Goal: Task Accomplishment & Management: Manage account settings

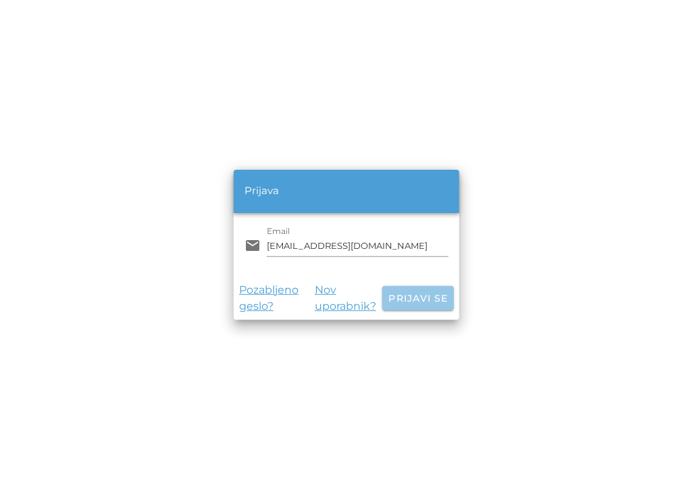
click at [429, 295] on span "Prijavi se" at bounding box center [418, 298] width 61 height 12
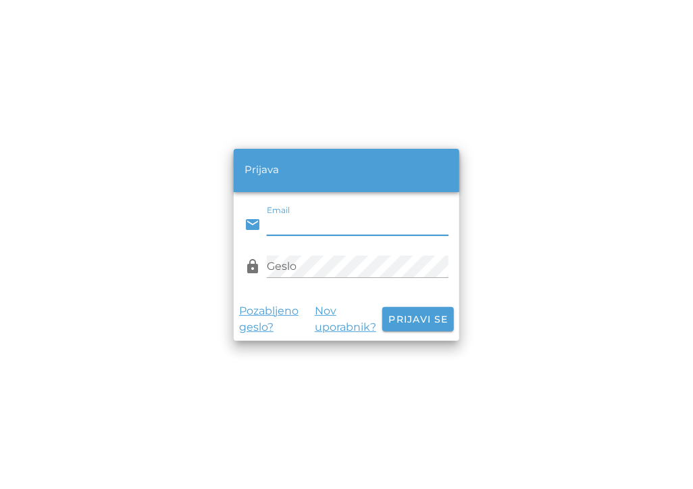
click at [358, 220] on input "Email" at bounding box center [358, 225] width 182 height 22
type input "[EMAIL_ADDRESS][DOMAIN_NAME]"
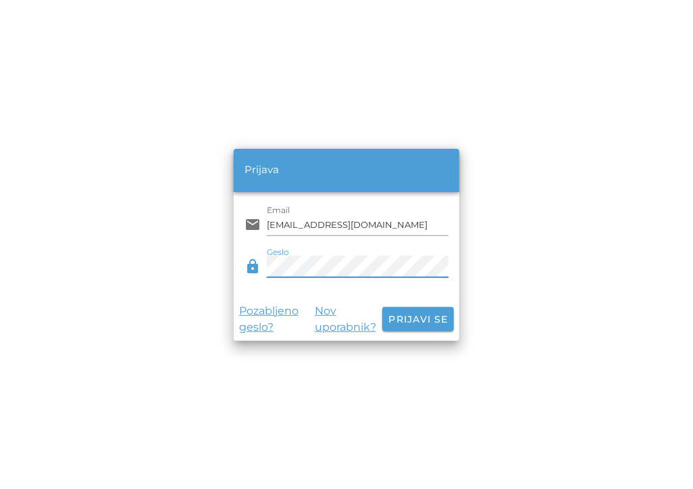
click at [383, 307] on button "Prijavi se" at bounding box center [419, 319] width 72 height 24
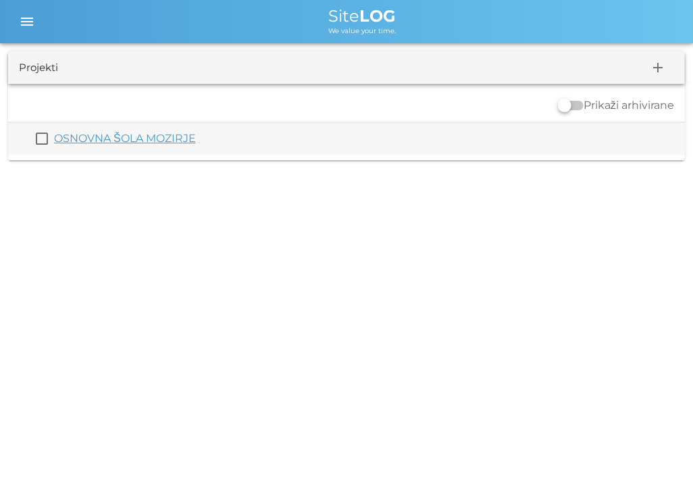
click at [139, 141] on link "OSNOVNA ŠOLA MOZIRJE" at bounding box center [125, 138] width 142 height 13
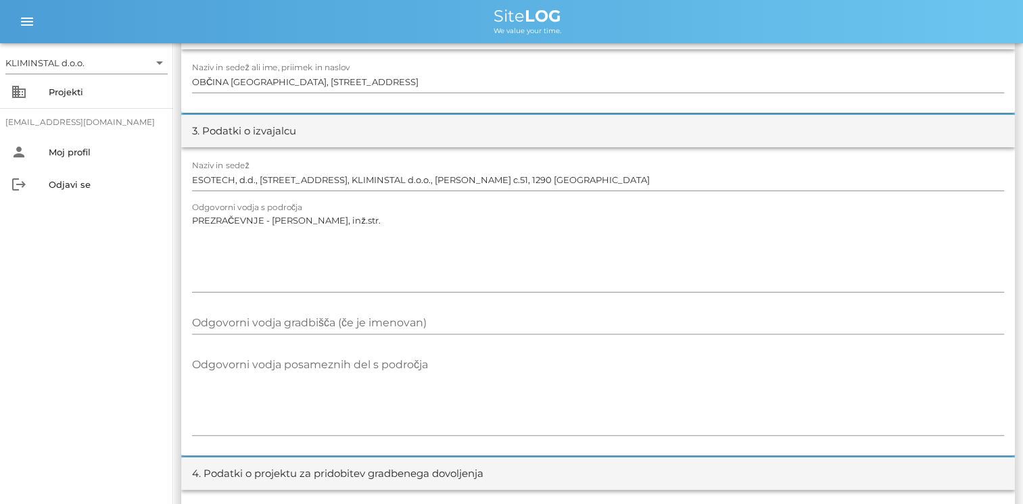
scroll to position [338, 0]
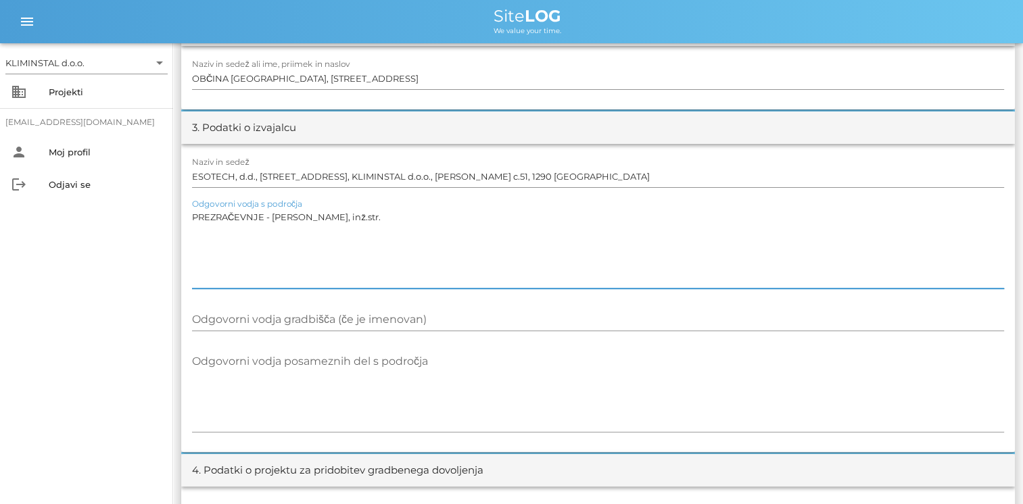
click at [408, 216] on textarea "PREZRAČEVNJE - [PERSON_NAME], inž.str." at bounding box center [598, 248] width 812 height 81
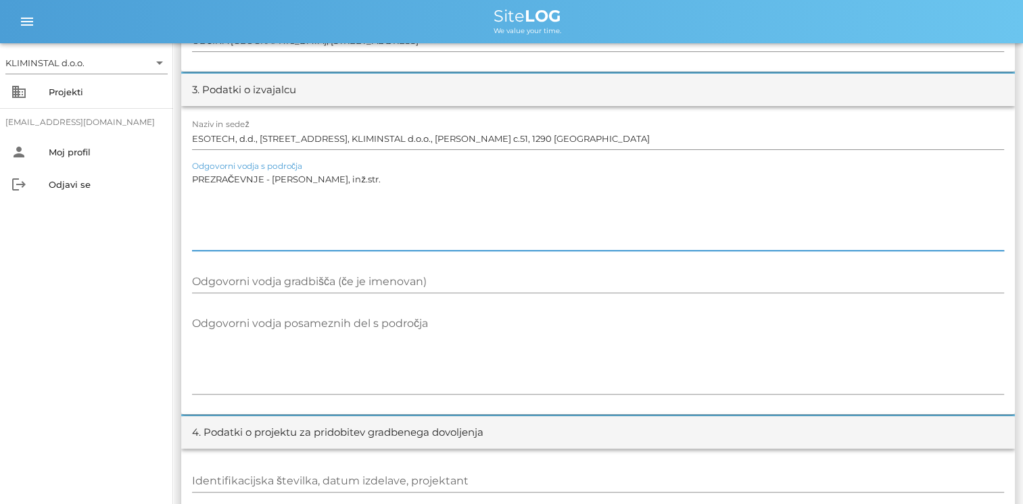
scroll to position [406, 0]
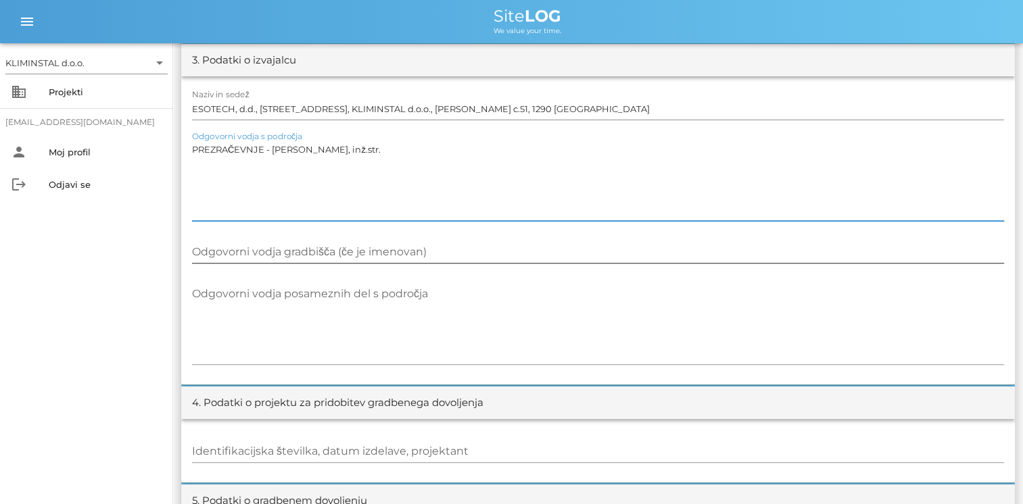
click at [368, 249] on input "Odgovorni vodja gradbišča (če je imenovan)" at bounding box center [598, 252] width 812 height 22
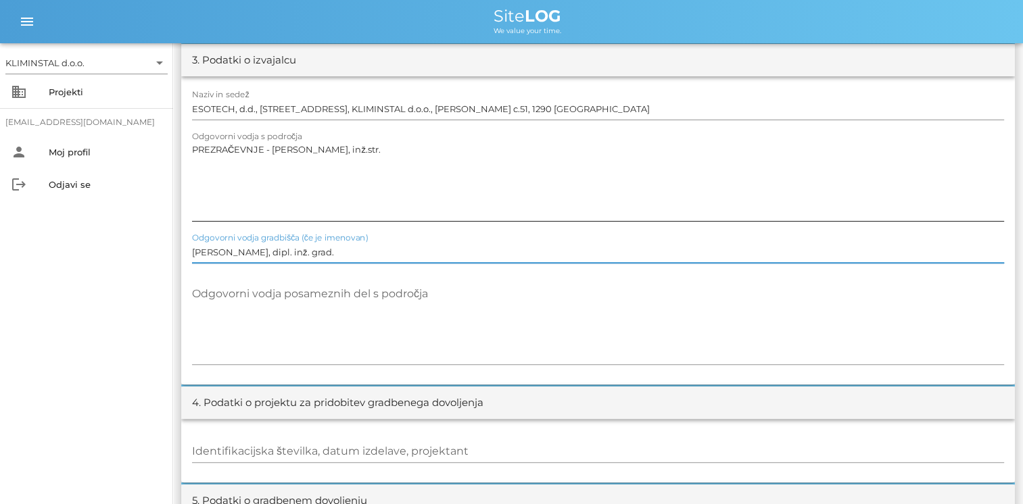
type input "[PERSON_NAME], dipl. inž. grad."
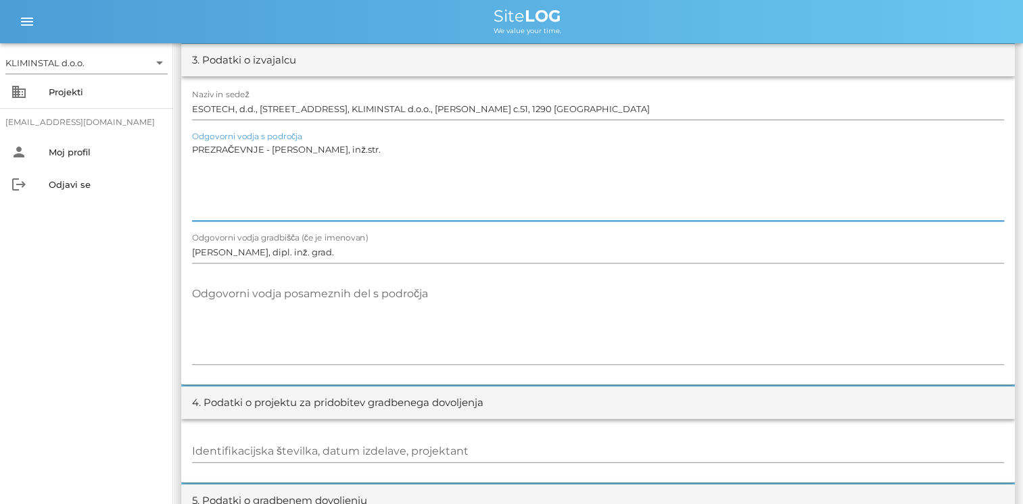
drag, startPoint x: 384, startPoint y: 153, endPoint x: 377, endPoint y: 150, distance: 7.3
click at [377, 150] on textarea "PREZRAČEVNJE - [PERSON_NAME], inž.str." at bounding box center [598, 180] width 812 height 81
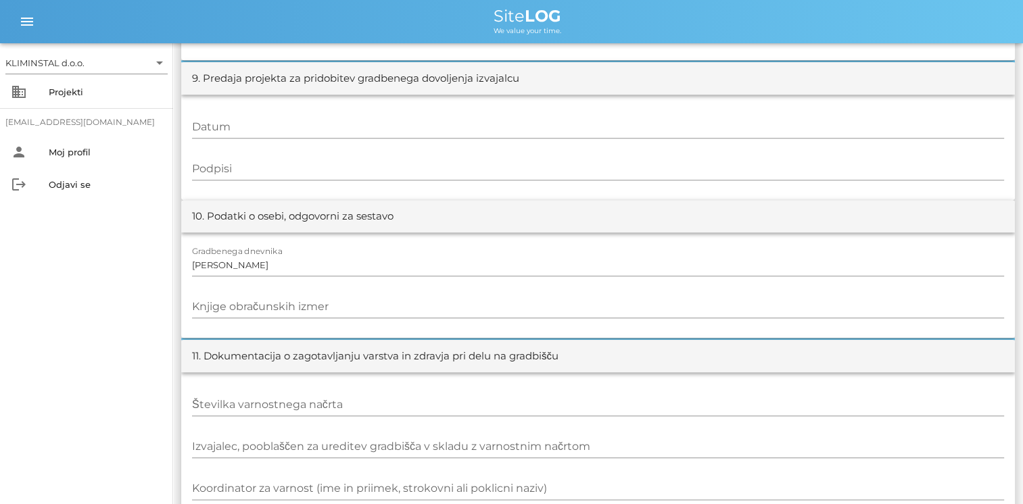
scroll to position [1470, 0]
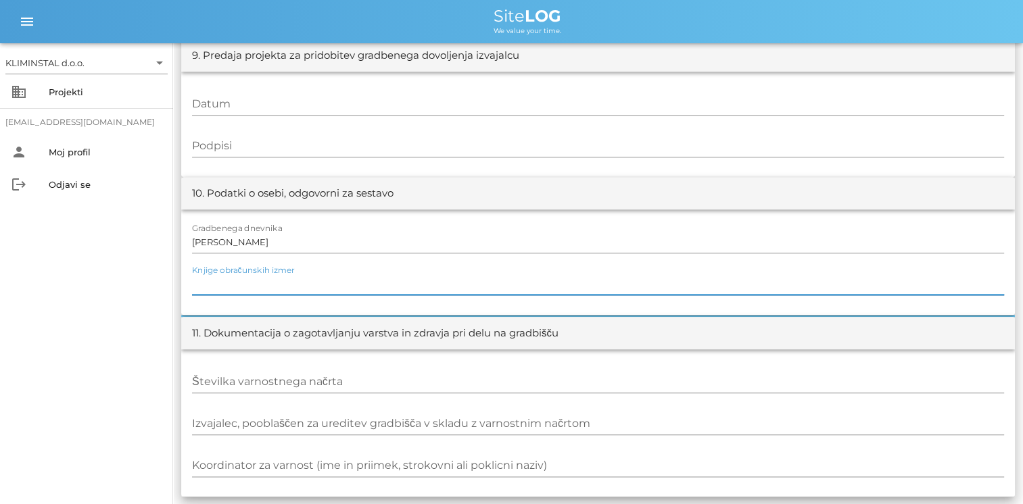
click at [345, 280] on input "Knjige obračunskih izmer" at bounding box center [598, 284] width 812 height 22
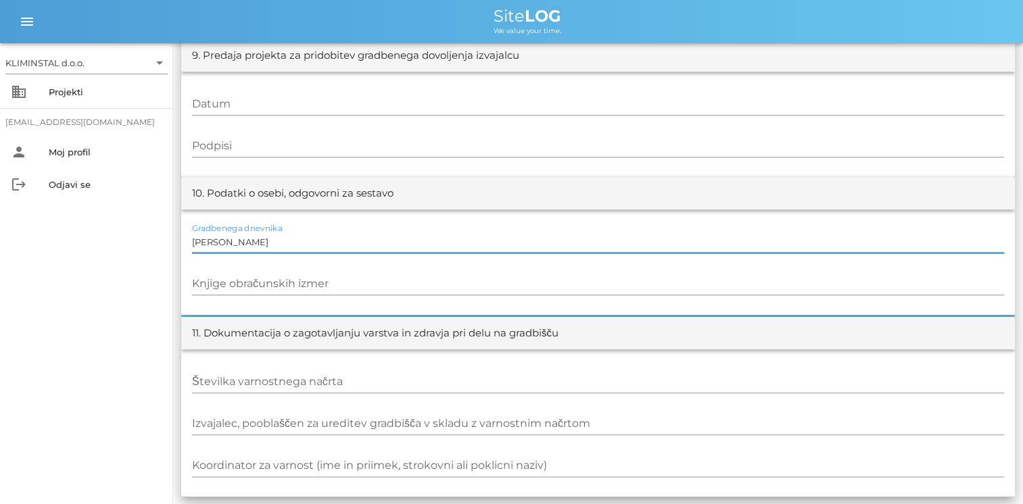
click at [277, 238] on input "[PERSON_NAME]" at bounding box center [598, 242] width 812 height 22
drag, startPoint x: 280, startPoint y: 241, endPoint x: 191, endPoint y: 230, distance: 89.1
click at [191, 230] on div "Gradbenega dnevnika [PERSON_NAME] Knjige obračunskih izmer" at bounding box center [597, 262] width 833 height 105
type input "a"
type input "[PERSON_NAME]"
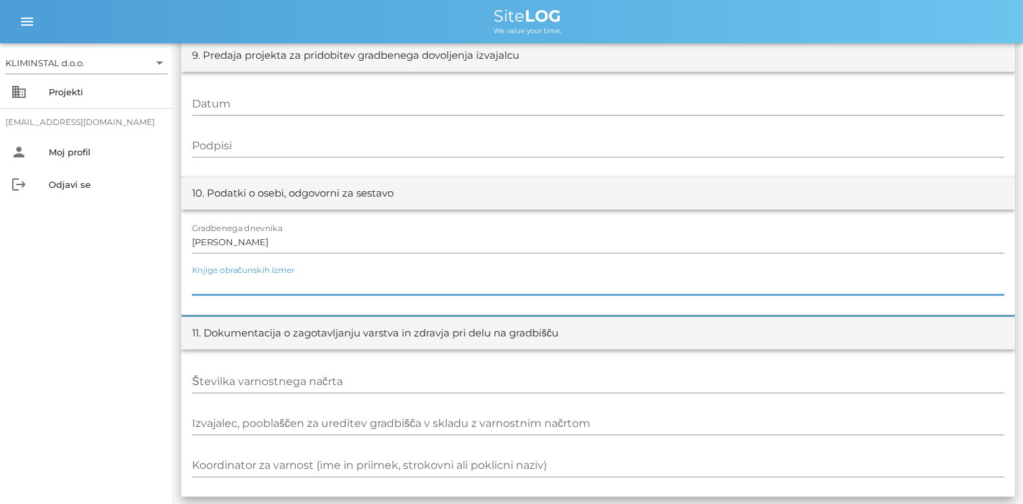
click at [485, 277] on input "Knjige obračunskih izmer" at bounding box center [598, 284] width 812 height 22
type input "[PERSON_NAME]"
click at [342, 385] on input "Številka varnostnega načrta" at bounding box center [598, 382] width 812 height 22
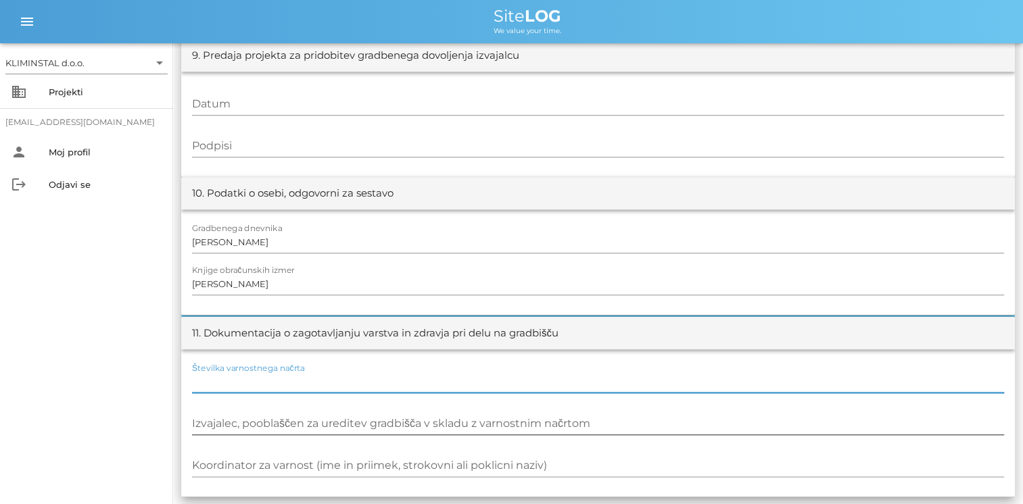
click at [576, 433] on div "Izvajalec, pooblaščen za ureditev gradbišča v skladu z varnostnim načrtom" at bounding box center [598, 428] width 812 height 31
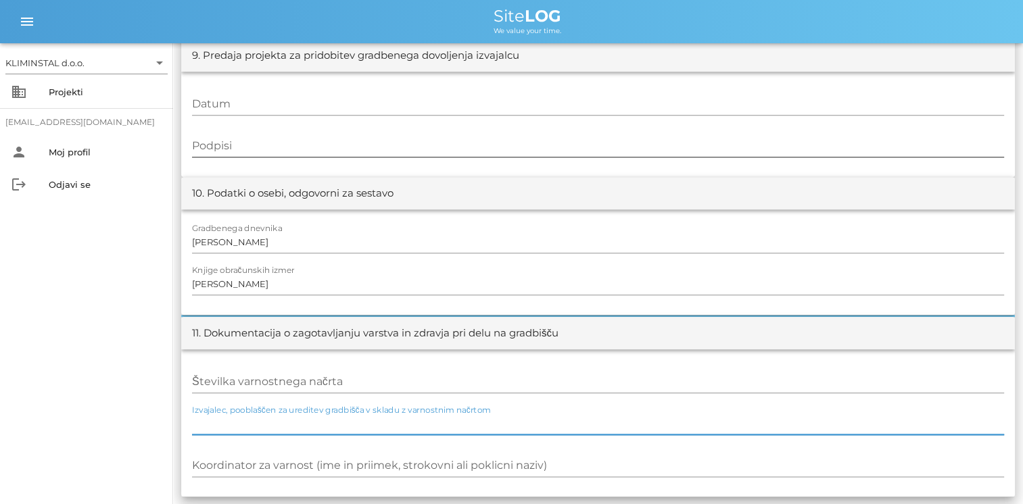
click at [381, 139] on input "Podpisi" at bounding box center [598, 146] width 812 height 22
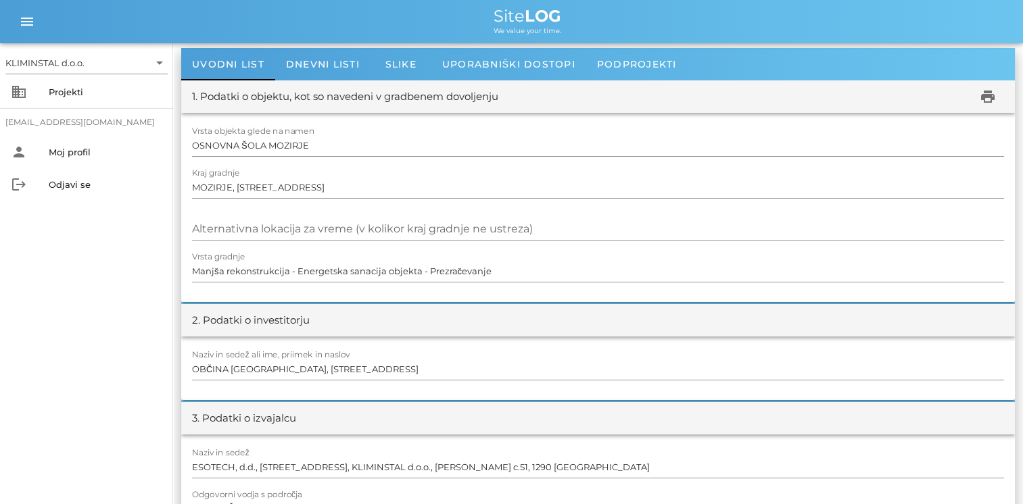
scroll to position [0, 0]
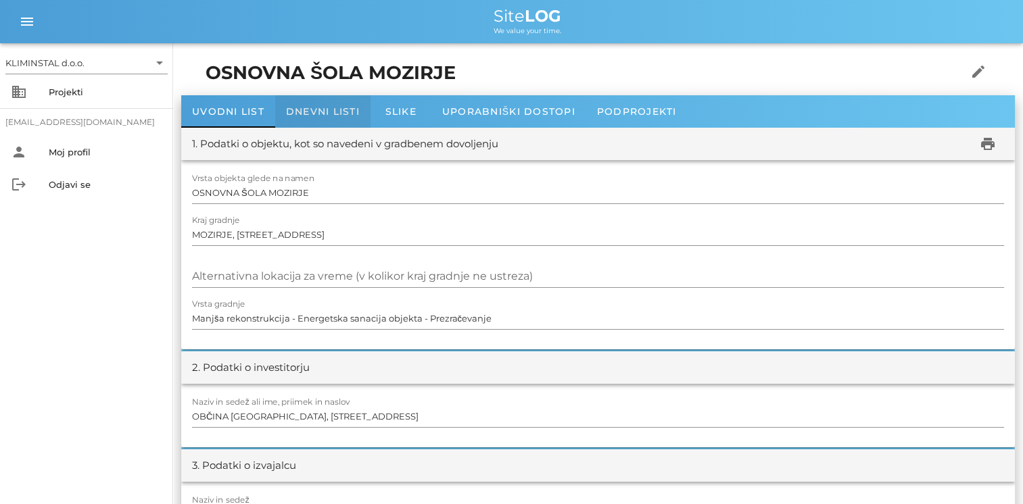
click at [339, 112] on span "Dnevni listi" at bounding box center [323, 111] width 74 height 12
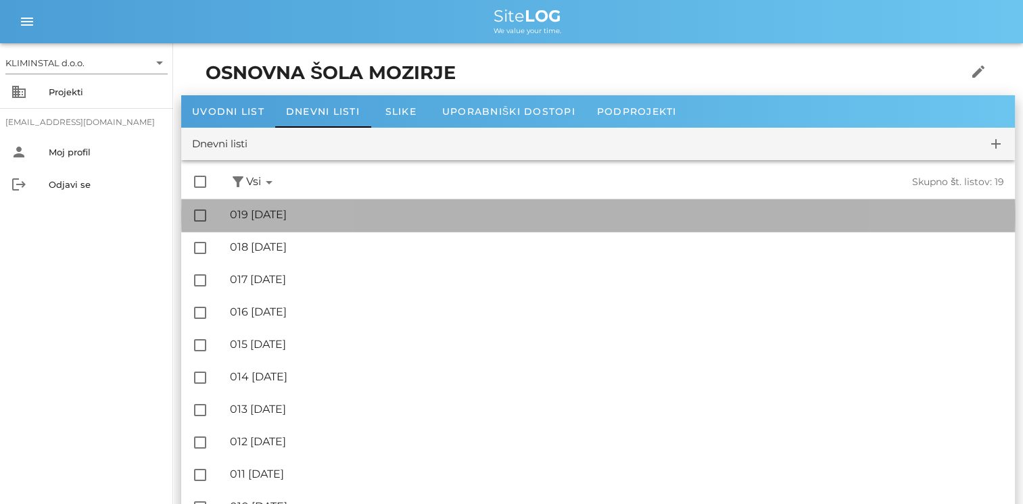
click at [289, 210] on div "🔏 019 [DATE]" at bounding box center [617, 214] width 774 height 13
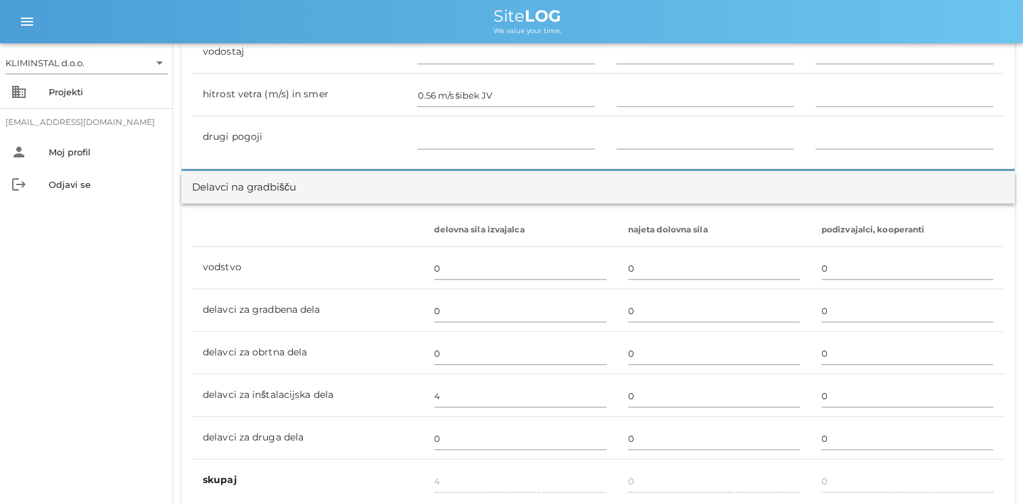
scroll to position [676, 0]
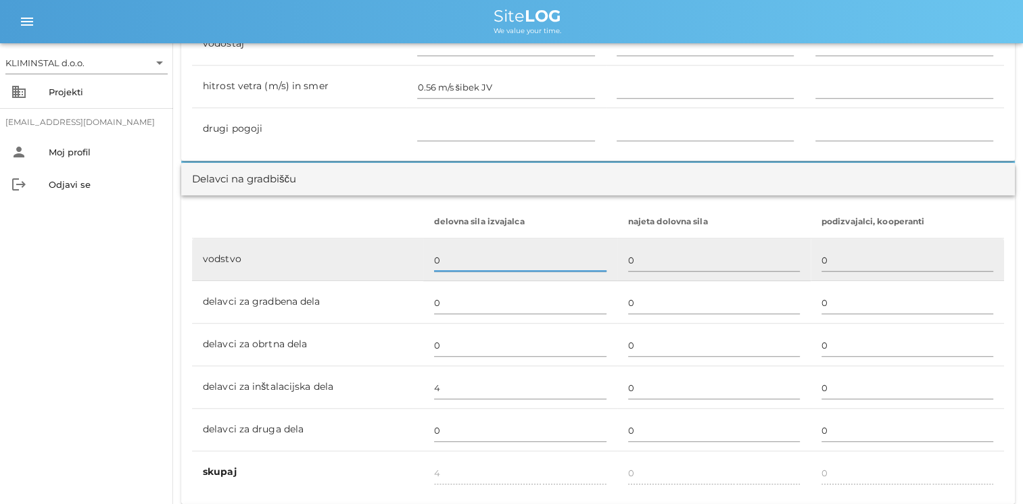
click at [484, 263] on input "0" at bounding box center [520, 260] width 172 height 22
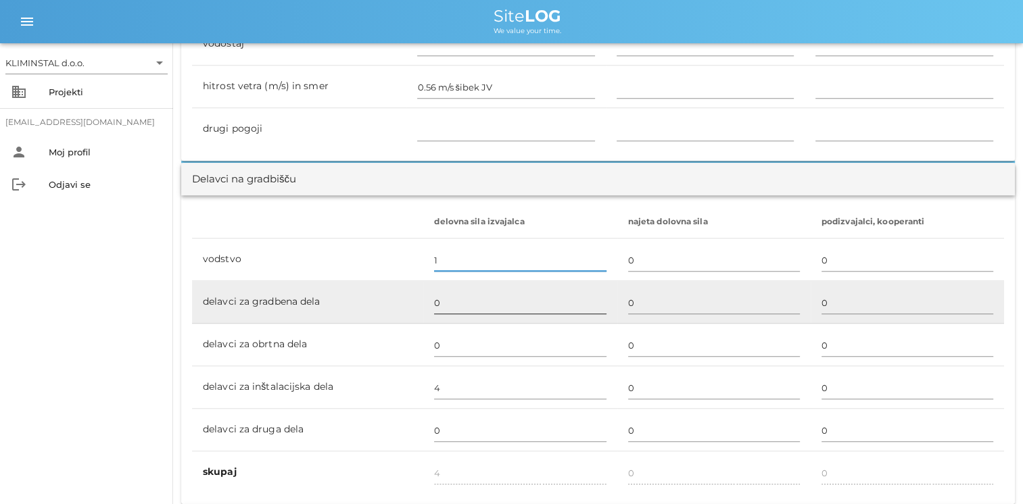
type input "1"
type input "5"
click at [550, 301] on input "0" at bounding box center [520, 303] width 172 height 22
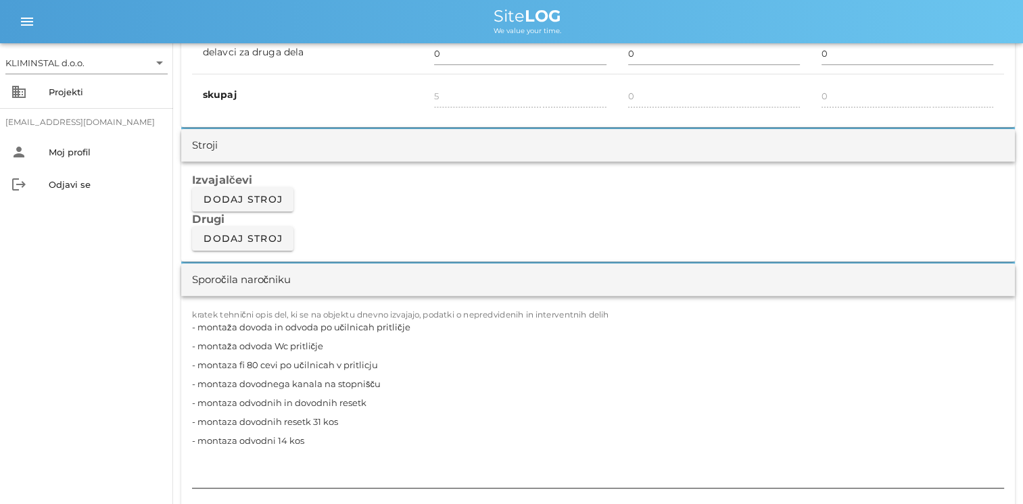
scroll to position [1081, 0]
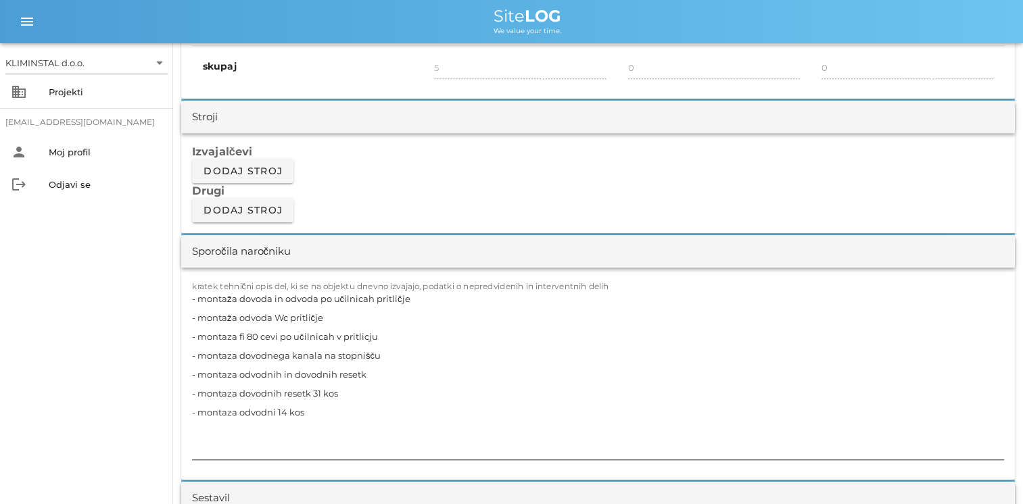
type input "4"
type input "9"
click at [197, 313] on textarea "- montaža dovoda in odvoda po učilnicah pritličje - montaža odvoda Wc pritličje…" at bounding box center [598, 374] width 812 height 170
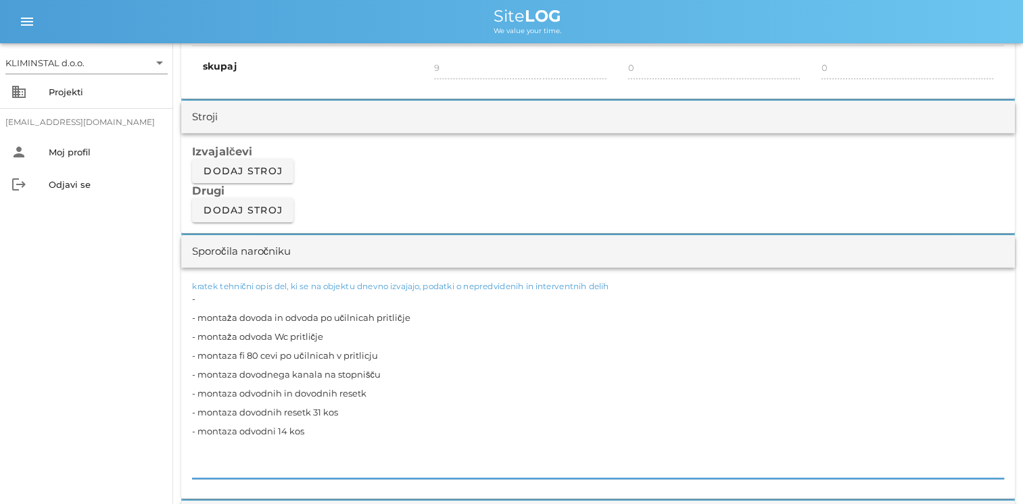
click at [206, 323] on textarea "- - montaža dovoda in odvoda po učilnicah pritličje - montaža odvoda Wc pritlič…" at bounding box center [598, 383] width 812 height 189
drag, startPoint x: 396, startPoint y: 313, endPoint x: 153, endPoint y: 316, distance: 243.3
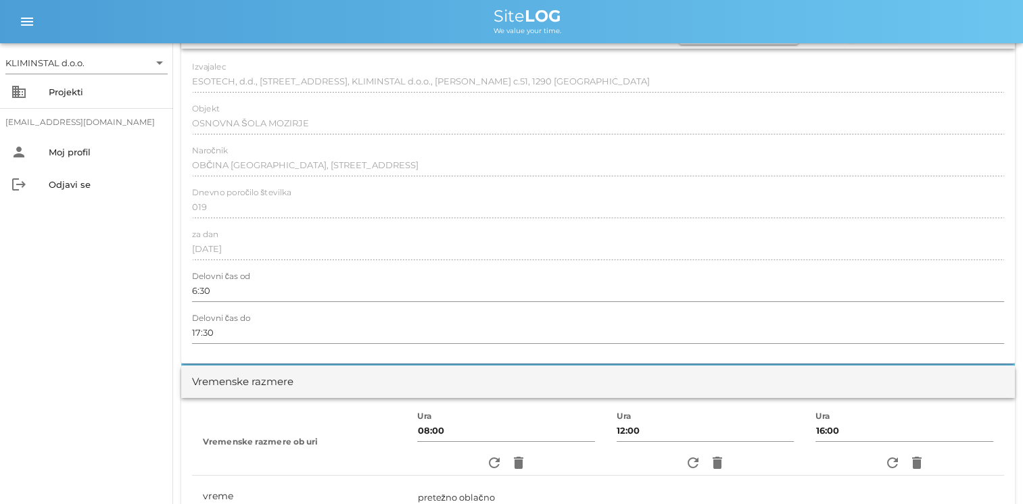
scroll to position [0, 0]
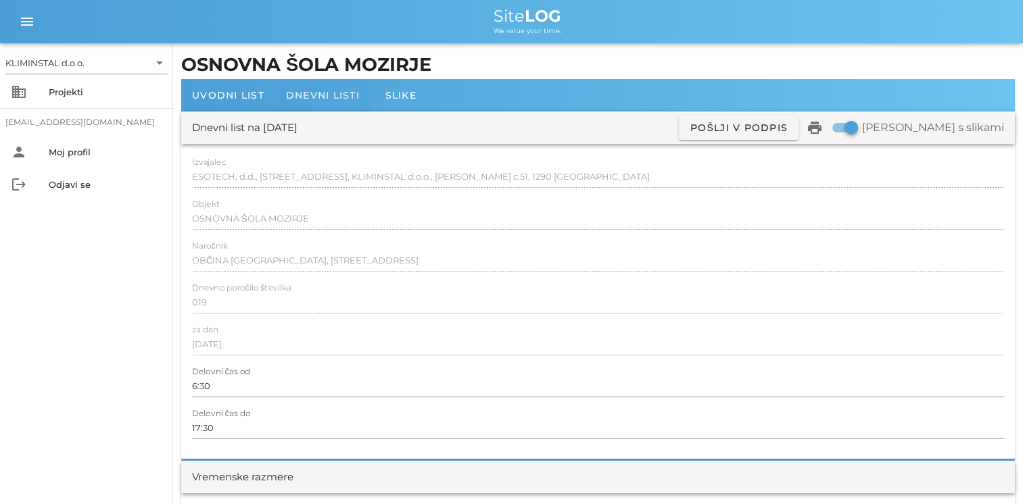
type textarea "- izdelava prebojev, demontaža stropov - montaža dovoda in odvoda po učilnicah …"
click at [314, 94] on span "Dnevni listi" at bounding box center [323, 95] width 74 height 12
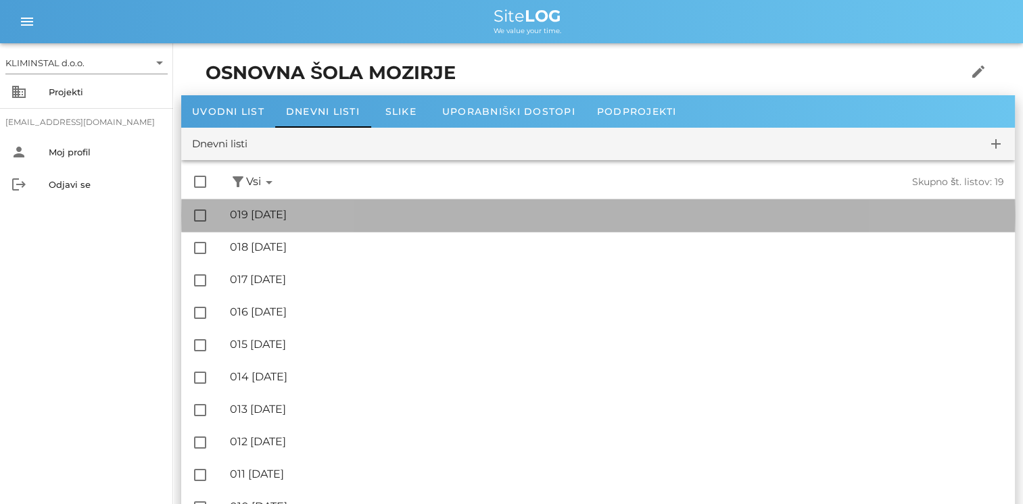
click at [268, 220] on div "🔏 019 [DATE]" at bounding box center [617, 214] width 774 height 13
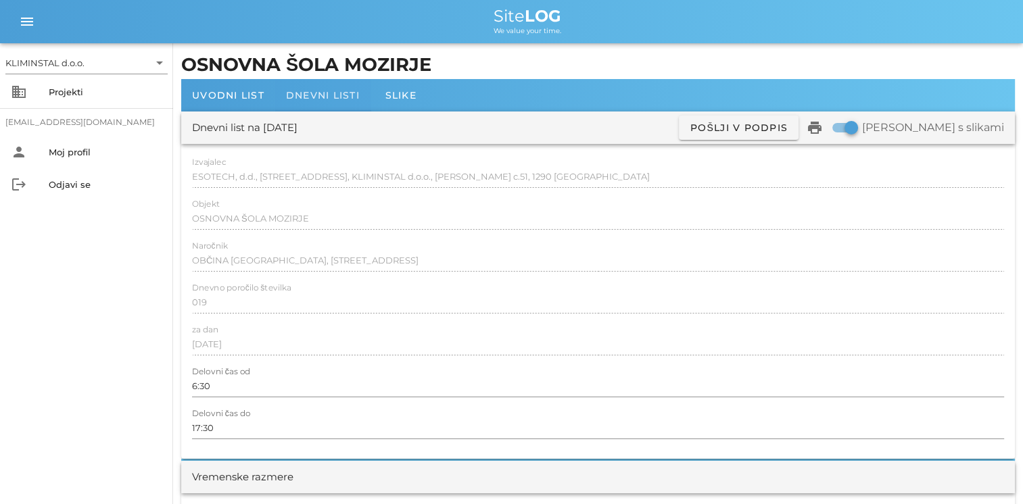
click at [308, 93] on span "Dnevni listi" at bounding box center [323, 95] width 74 height 12
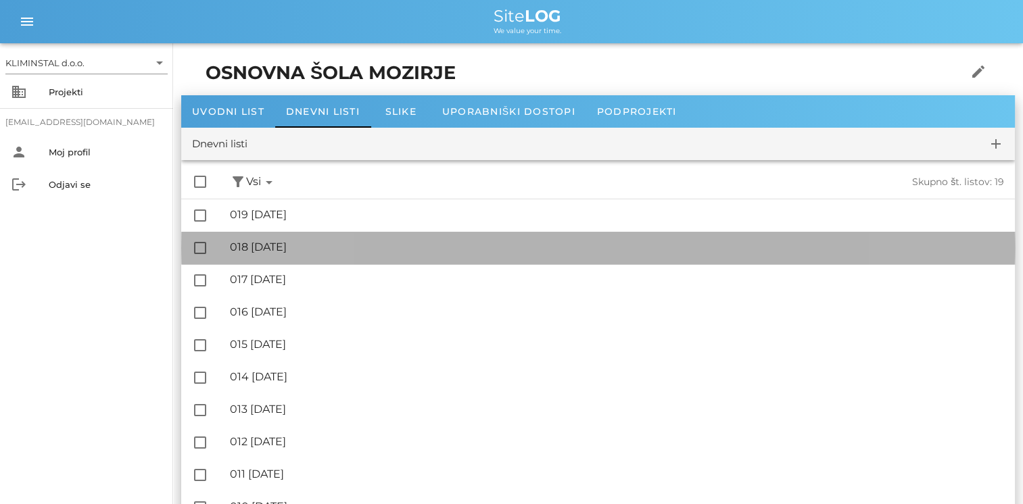
click at [286, 250] on div "🔏 018 [DATE]" at bounding box center [617, 247] width 774 height 13
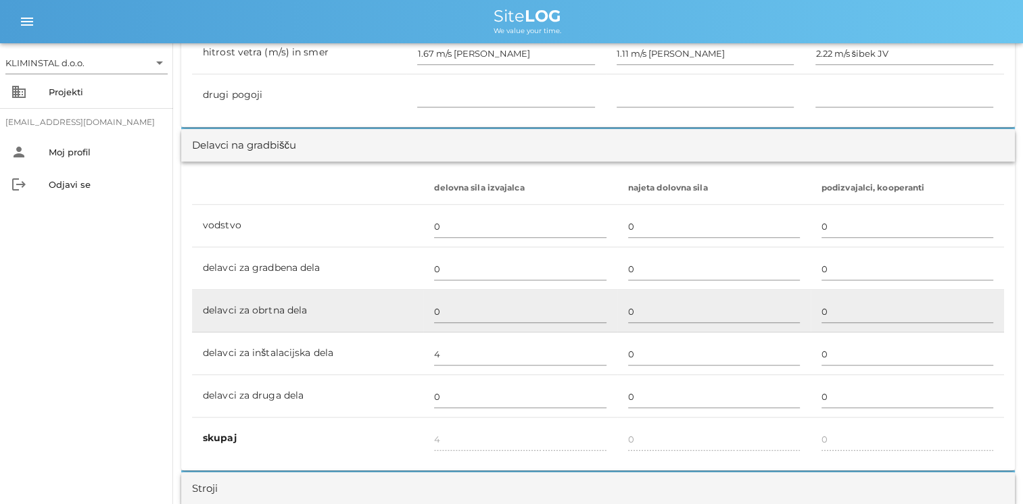
scroll to position [744, 0]
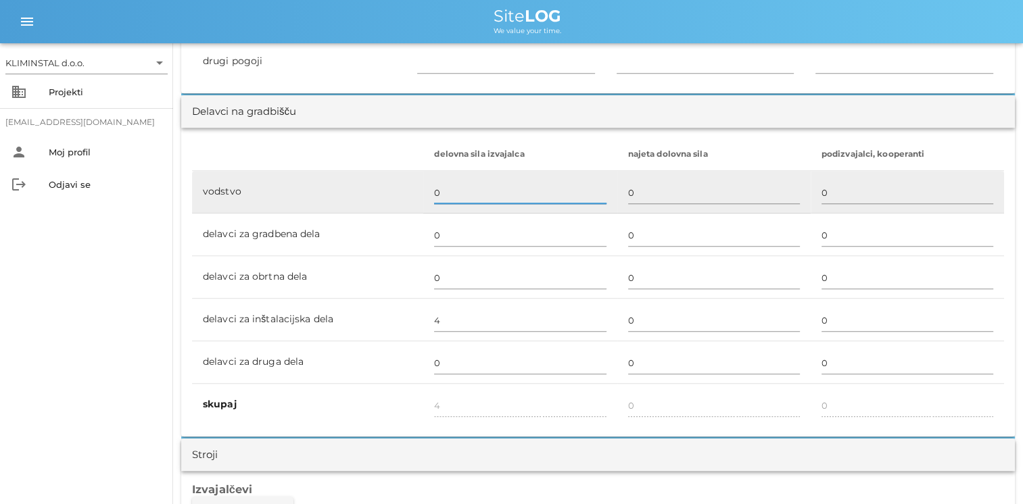
click at [442, 200] on input "0" at bounding box center [520, 193] width 172 height 22
type input "1"
type input "5"
click at [641, 182] on input "0" at bounding box center [714, 193] width 172 height 22
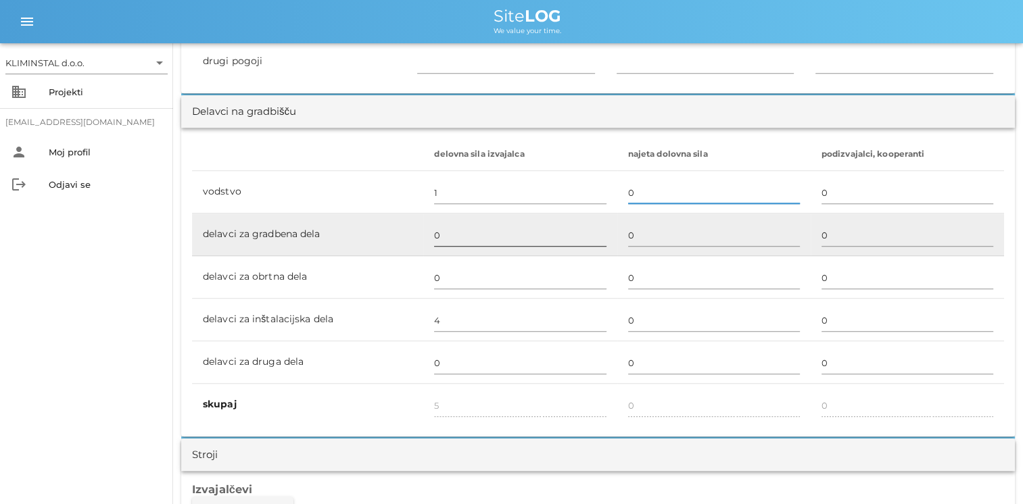
click at [434, 230] on input "0" at bounding box center [520, 235] width 172 height 22
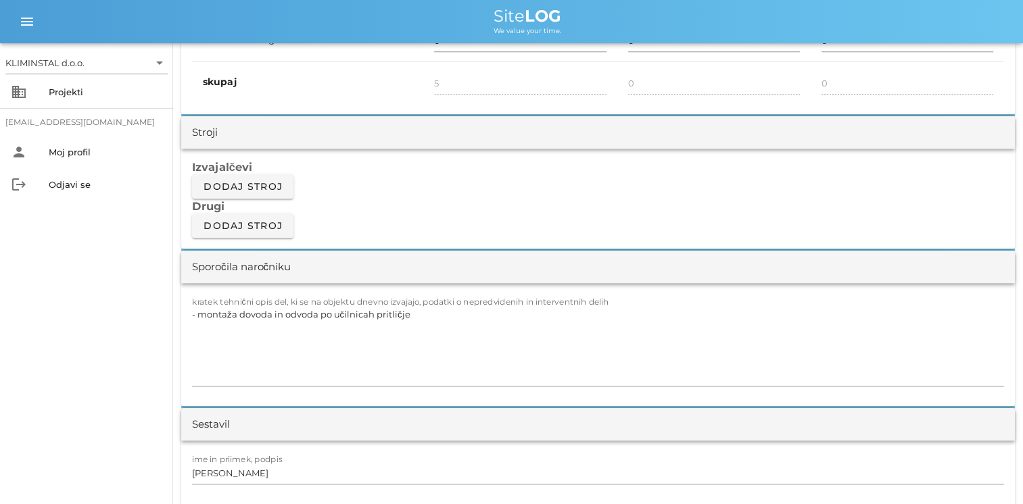
scroll to position [1081, 0]
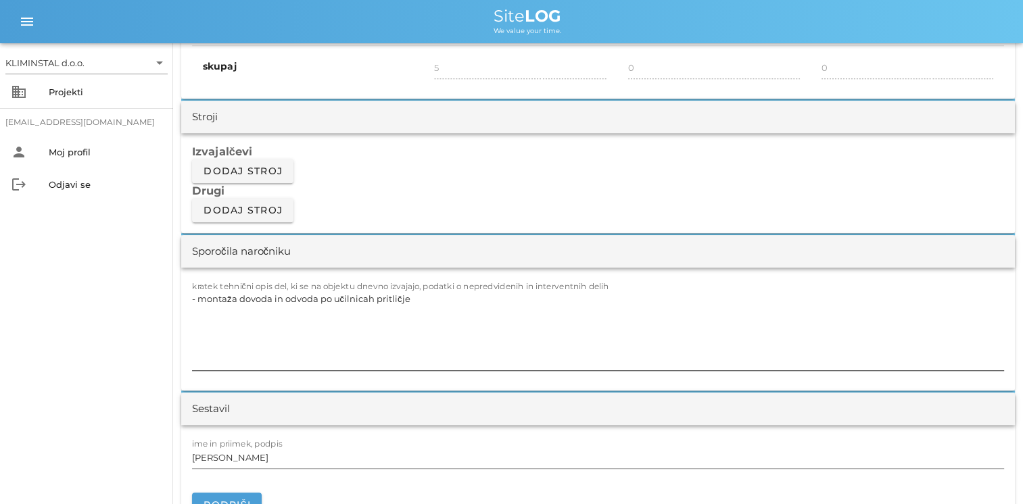
type input "4"
type input "9"
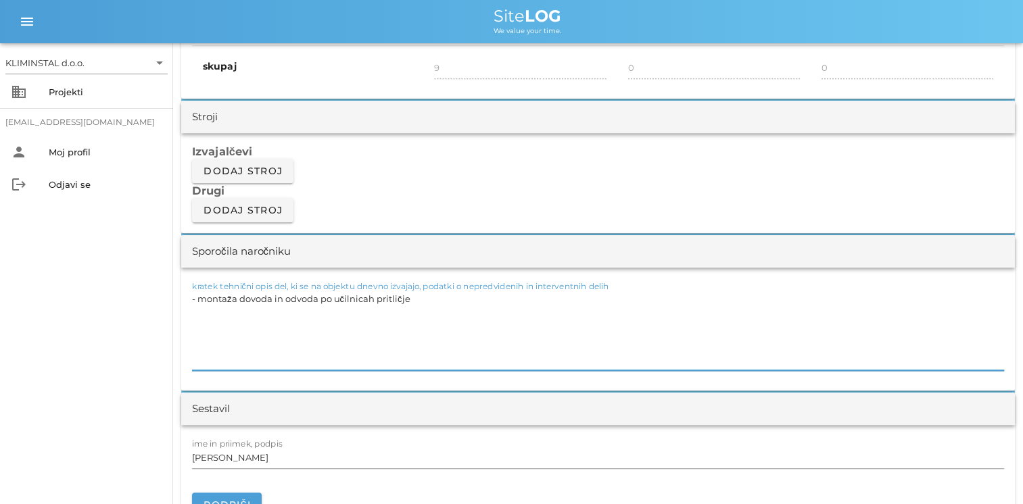
click at [199, 312] on textarea "- montaža dovoda in odvoda po učilnicah pritličje" at bounding box center [598, 329] width 812 height 81
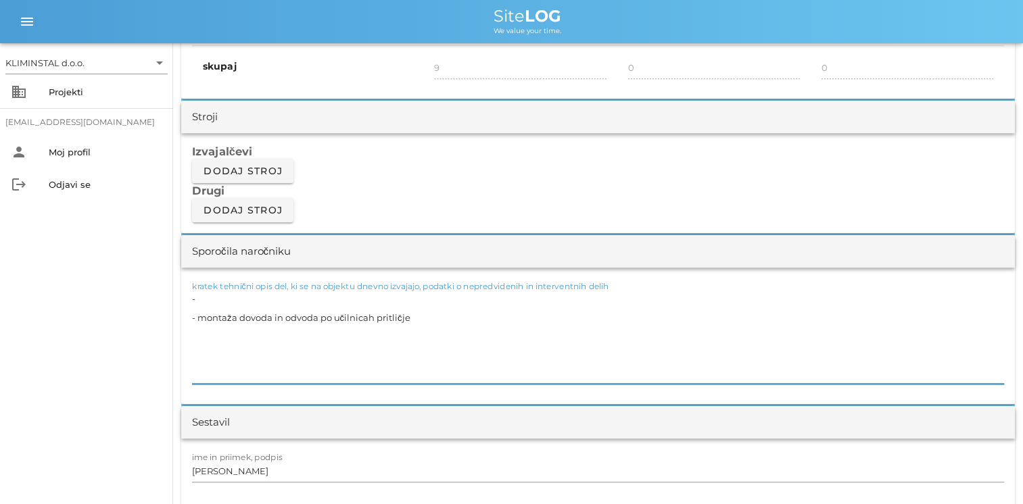
click at [207, 316] on textarea "- - montaža dovoda in odvoda po učilnicah pritličje" at bounding box center [598, 336] width 812 height 95
paste textarea "- izdelava prebojev, demontaža [PERSON_NAME]"
click at [203, 316] on textarea "- - izdelava prebojev, demontaža stropov - montaža dovoda in odvoda po učilnica…" at bounding box center [598, 336] width 812 height 95
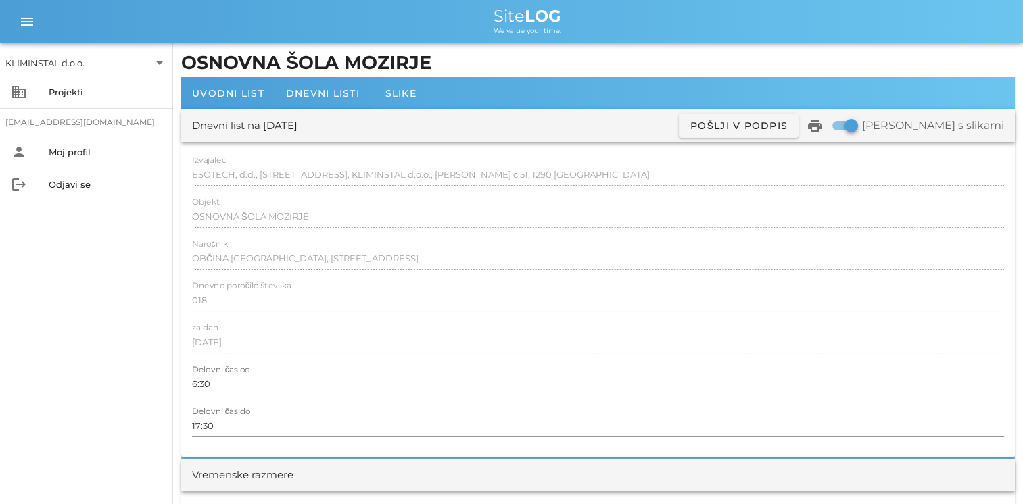
scroll to position [0, 0]
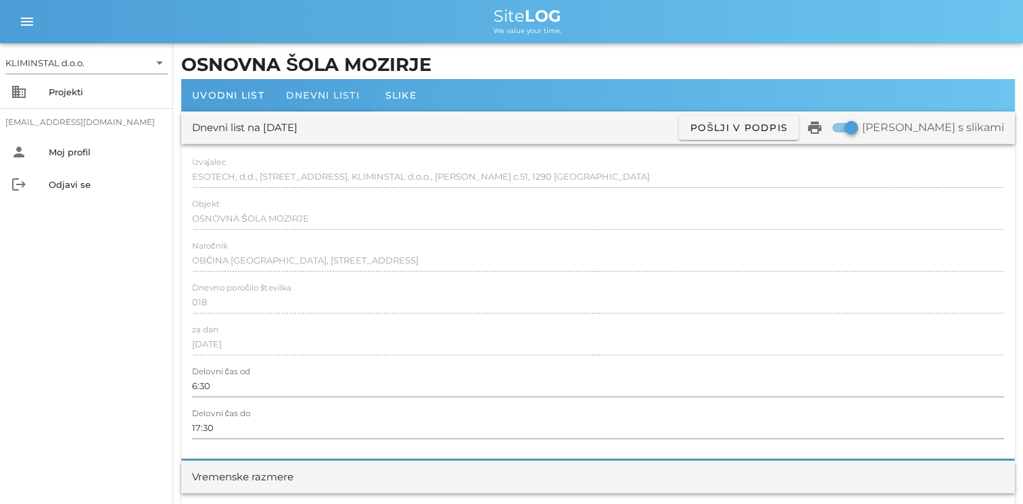
type textarea "- izdelava prebojev, demontaža stropov - montaža dovoda in odvoda po učilnicah …"
click at [320, 96] on span "Dnevni listi" at bounding box center [323, 95] width 74 height 12
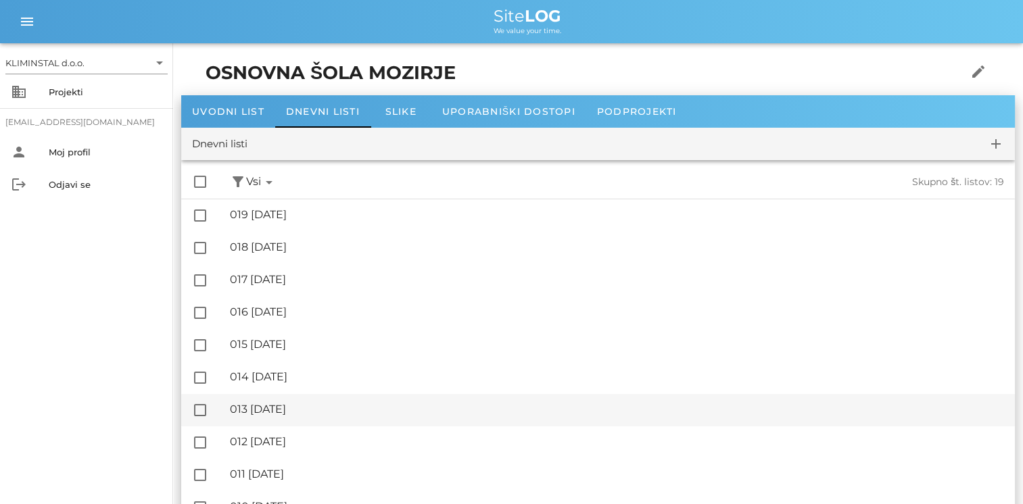
scroll to position [324, 0]
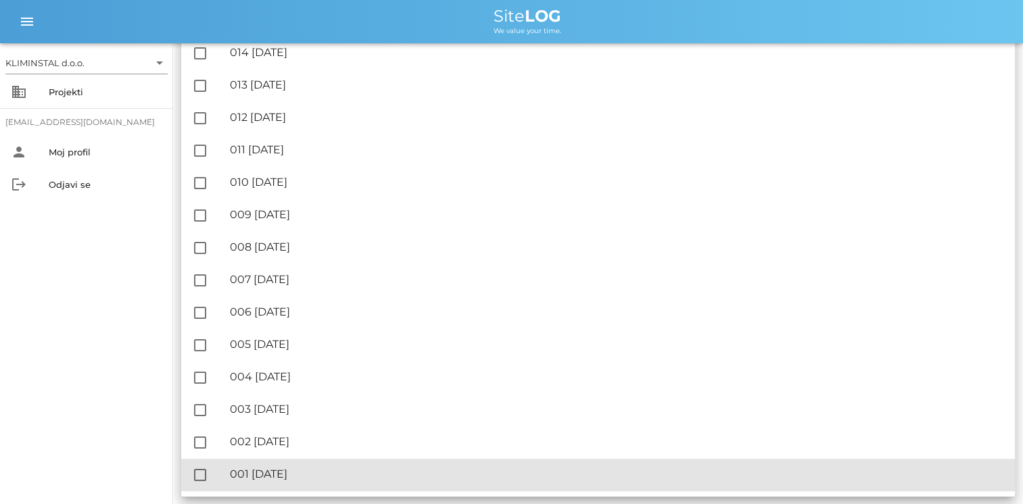
click at [304, 477] on div "🔏 001 [DATE]" at bounding box center [617, 474] width 774 height 13
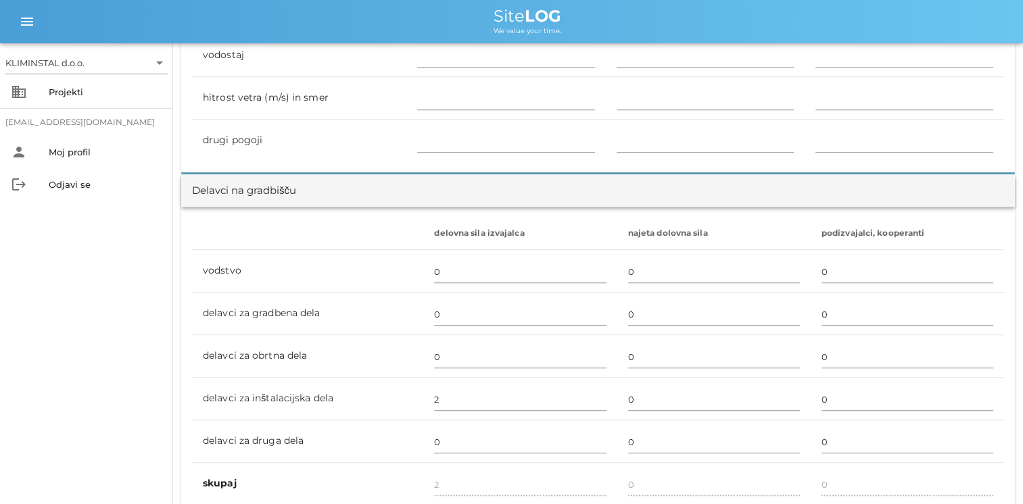
scroll to position [779, 0]
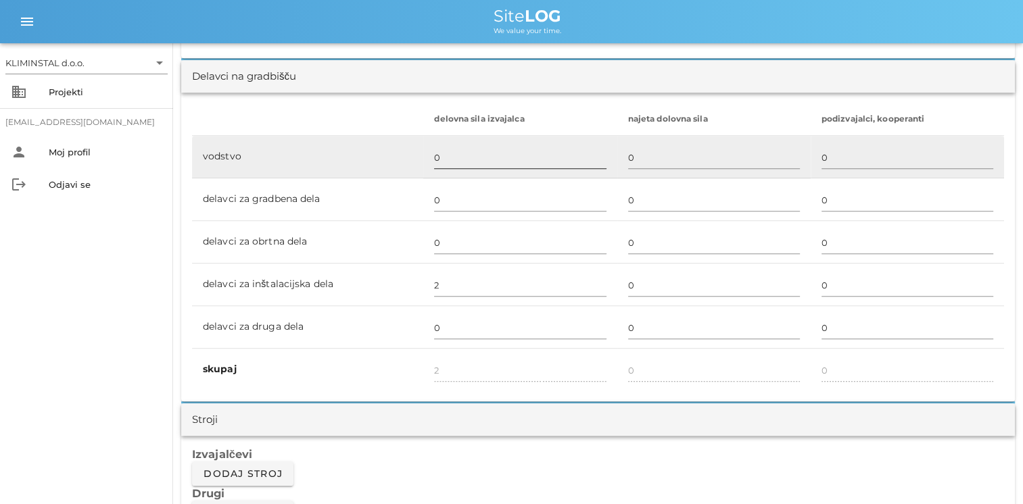
click at [479, 147] on input "0" at bounding box center [520, 158] width 172 height 22
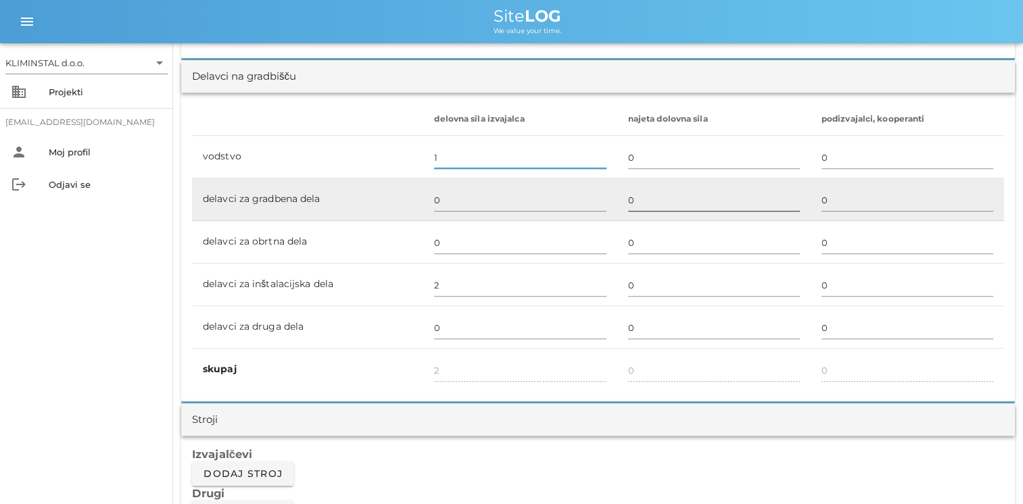
type input "1"
type input "3"
click at [669, 196] on input "0" at bounding box center [714, 200] width 172 height 22
click at [551, 203] on input "0" at bounding box center [520, 200] width 172 height 22
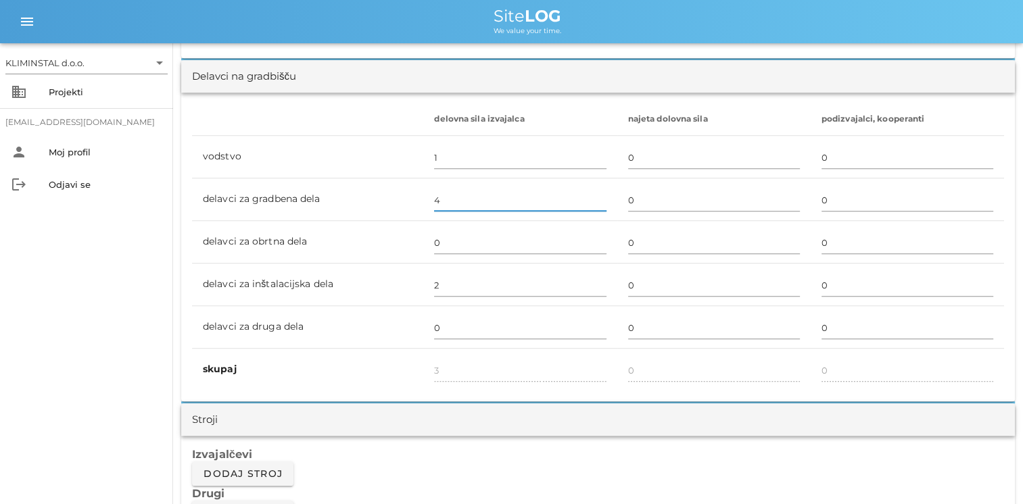
type input "4"
type input "7"
click at [438, 488] on h3 "Drugi" at bounding box center [598, 493] width 812 height 15
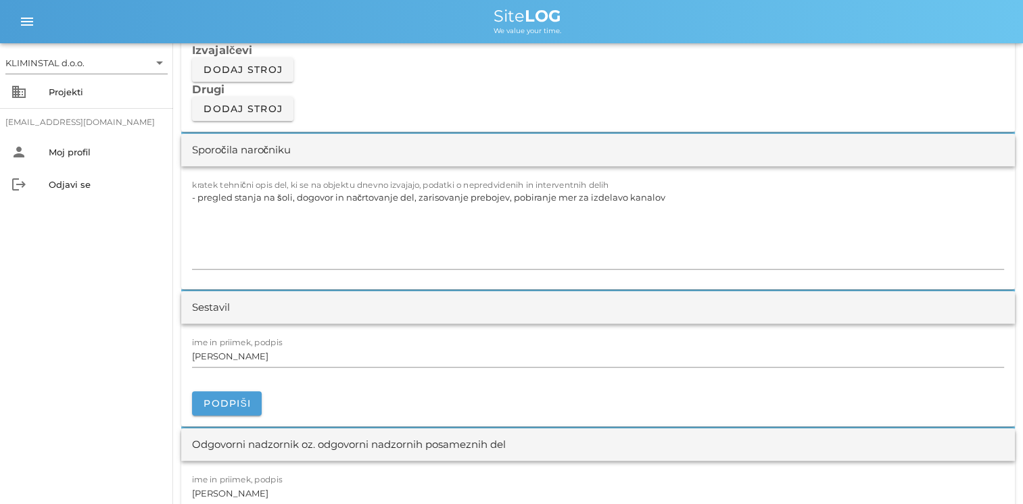
scroll to position [1117, 0]
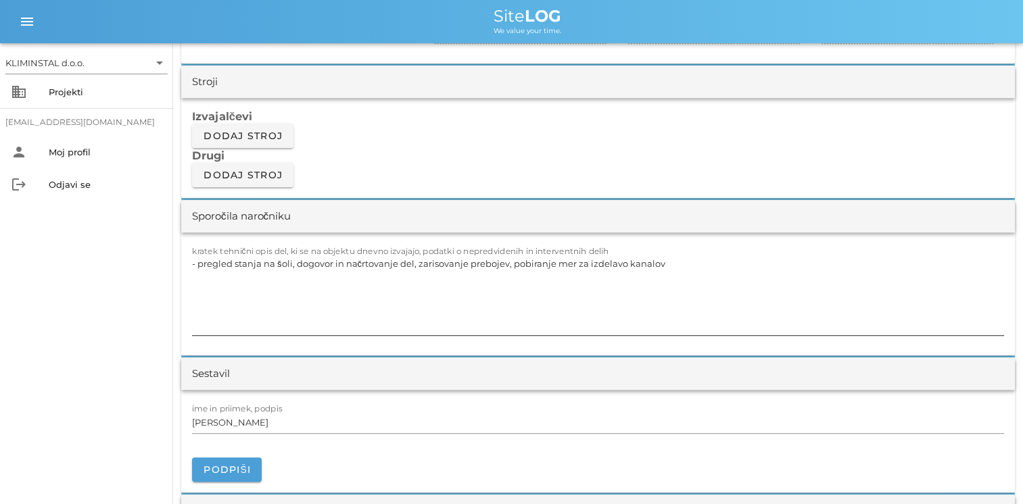
click at [675, 264] on textarea "- pregled stanja na šoli, dogovor in načrtovanje del, zarisovanje prebojev, pob…" at bounding box center [598, 294] width 812 height 81
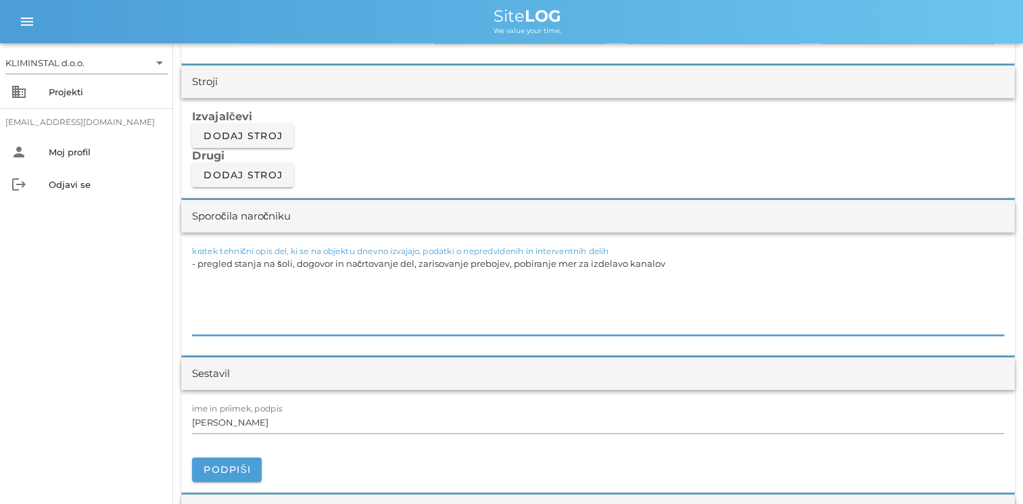
paste textarea "- izdelava prebojev, demontaža [PERSON_NAME]"
drag, startPoint x: 382, startPoint y: 278, endPoint x: 180, endPoint y: 285, distance: 201.5
click at [180, 285] on div "[DATE] Close OSNOVNA ŠOLA MOZIRJE Uvodni list Dnevni listi Slike Dnevni list na…" at bounding box center [598, 460] width 850 height 3067
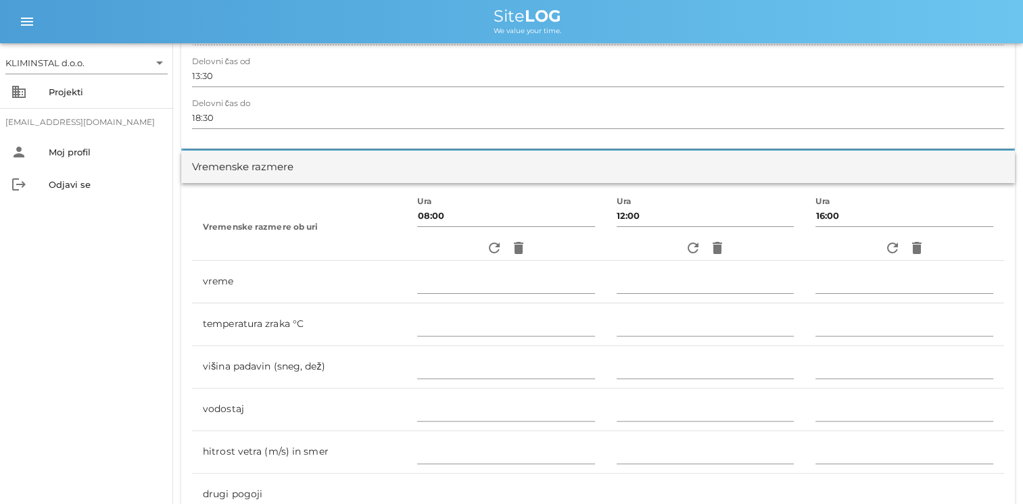
scroll to position [35, 0]
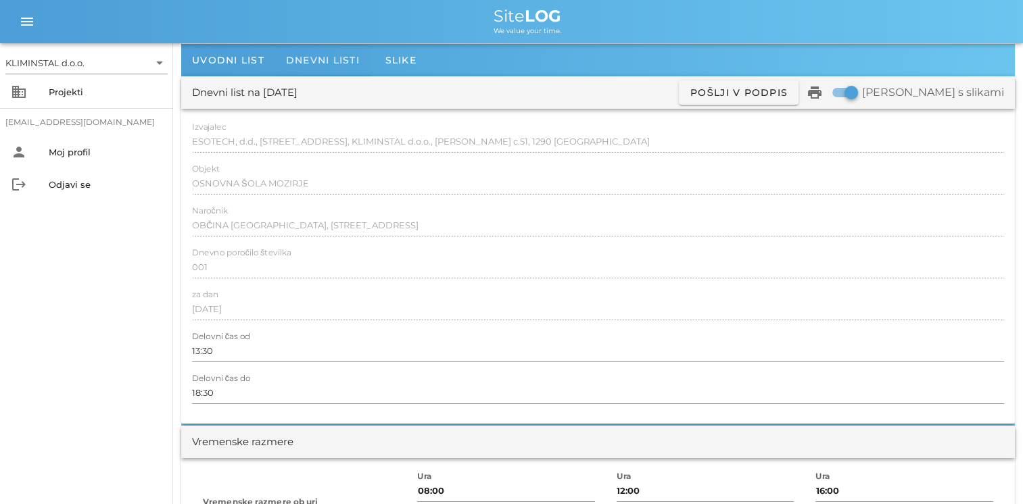
type textarea "- pregled stanja na šoli, dogovor in načrtovanje del, zarisovanje prebojev, pob…"
click at [307, 55] on span "Dnevni listi" at bounding box center [323, 60] width 74 height 12
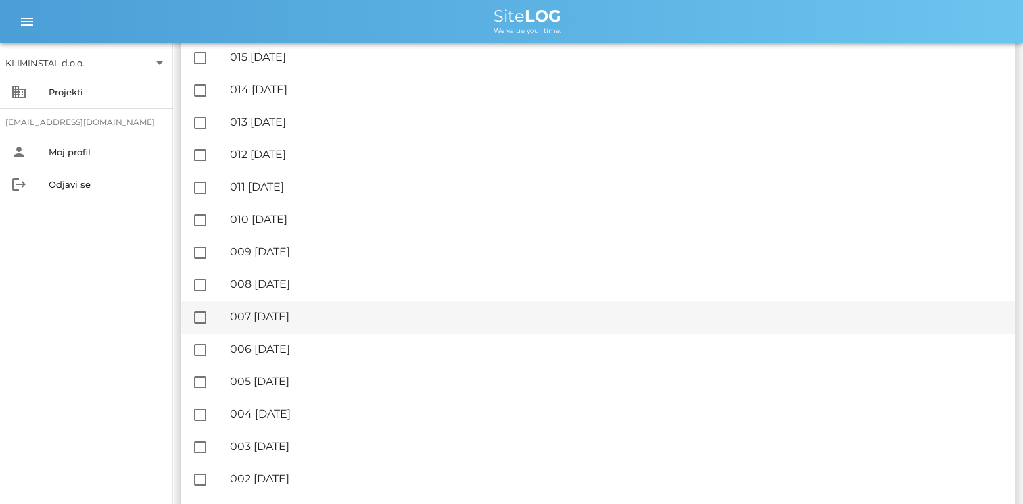
scroll to position [324, 0]
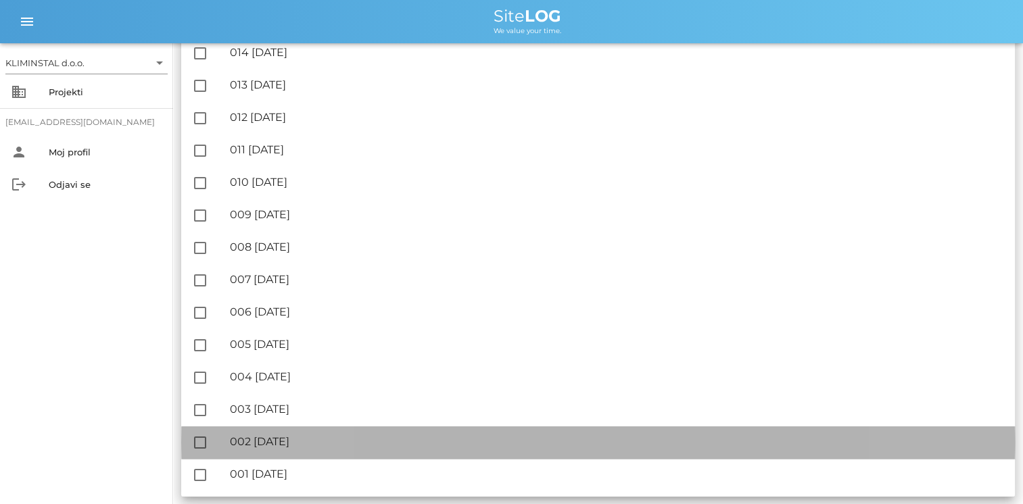
click at [274, 445] on div "🔏 002 [DATE]" at bounding box center [617, 441] width 774 height 13
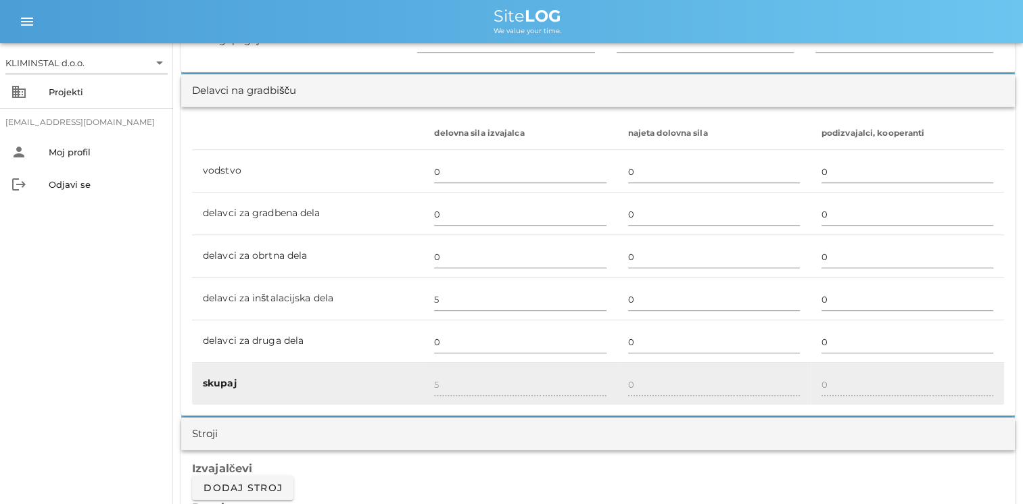
scroll to position [744, 0]
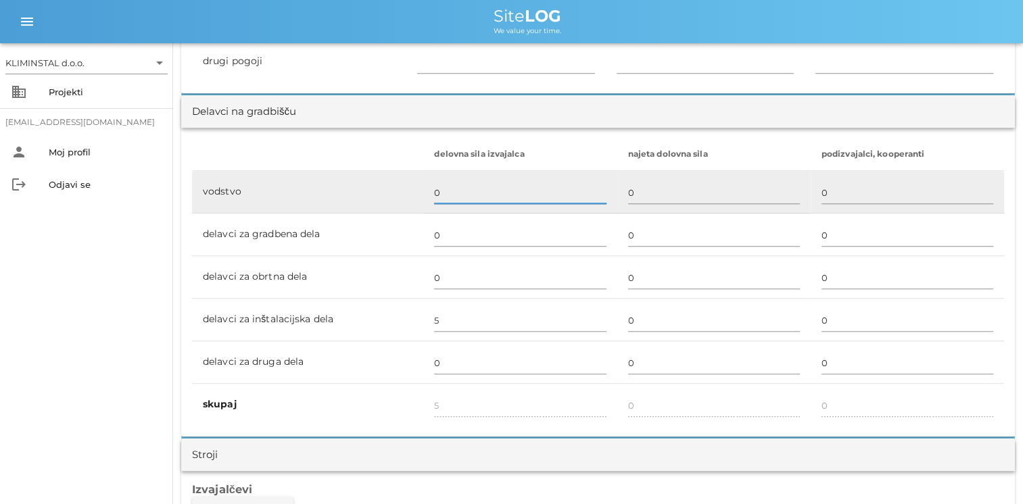
click at [460, 189] on input "0" at bounding box center [520, 193] width 172 height 22
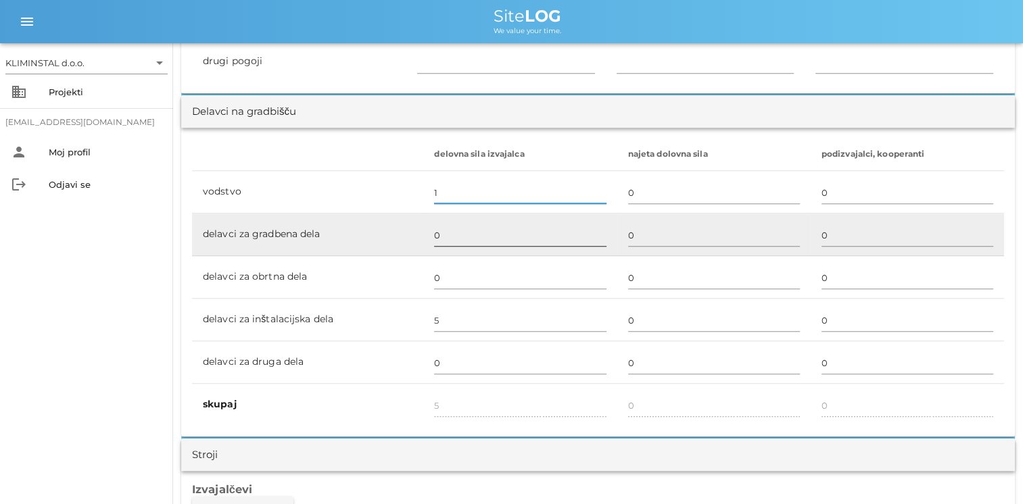
type input "1"
type input "6"
click at [459, 226] on input "0" at bounding box center [520, 235] width 172 height 22
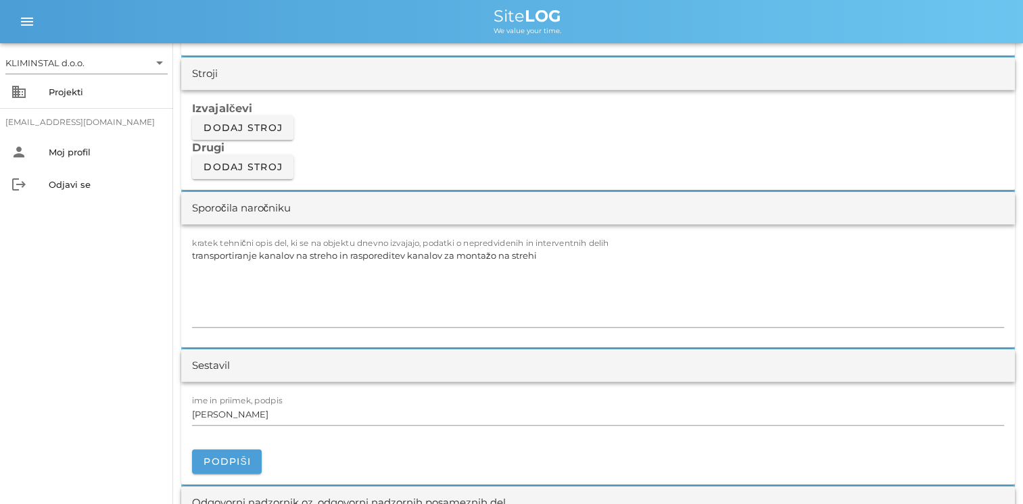
scroll to position [1149, 0]
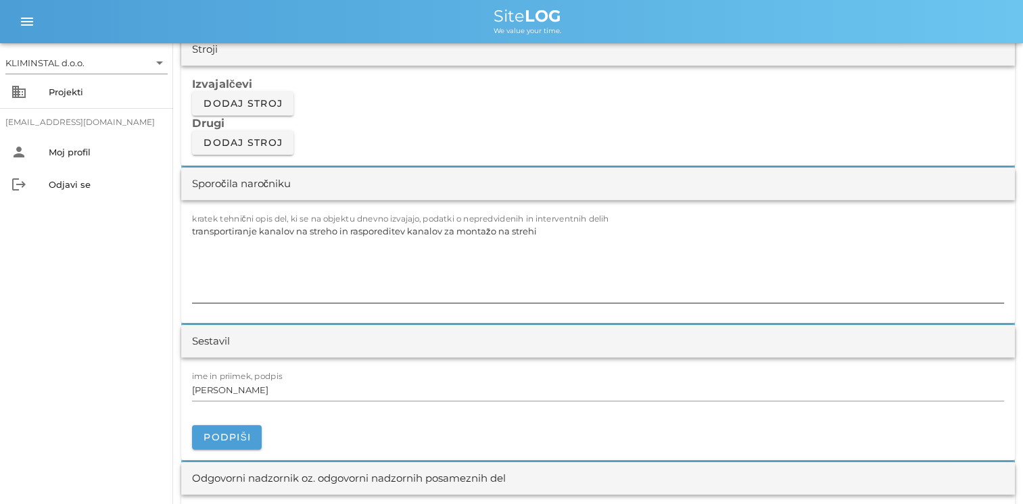
type input "4"
type input "10"
click at [554, 226] on textarea "transportiranje kanalov na streho in rasporeditev kanalov za montažo na strehi" at bounding box center [598, 262] width 812 height 81
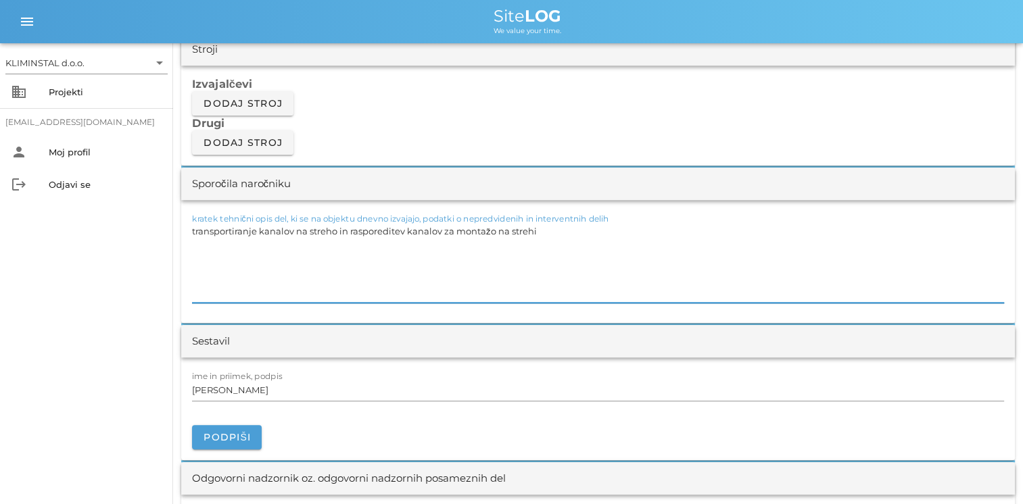
paste textarea "- izdelava prebojev, demontaža [PERSON_NAME]"
click at [191, 231] on div "kratek tehnični opis del, ki se na objektu dnevno izvajajo, podatki o nepredvid…" at bounding box center [597, 261] width 833 height 123
click at [194, 232] on textarea "transportiranje kanalov na streho in rasporeditev kanalov za montažo na strehi …" at bounding box center [598, 262] width 812 height 81
click at [190, 231] on div "kratek tehnični opis del, ki se na objektu dnevno izvajajo, podatki o nepredvid…" at bounding box center [597, 261] width 833 height 123
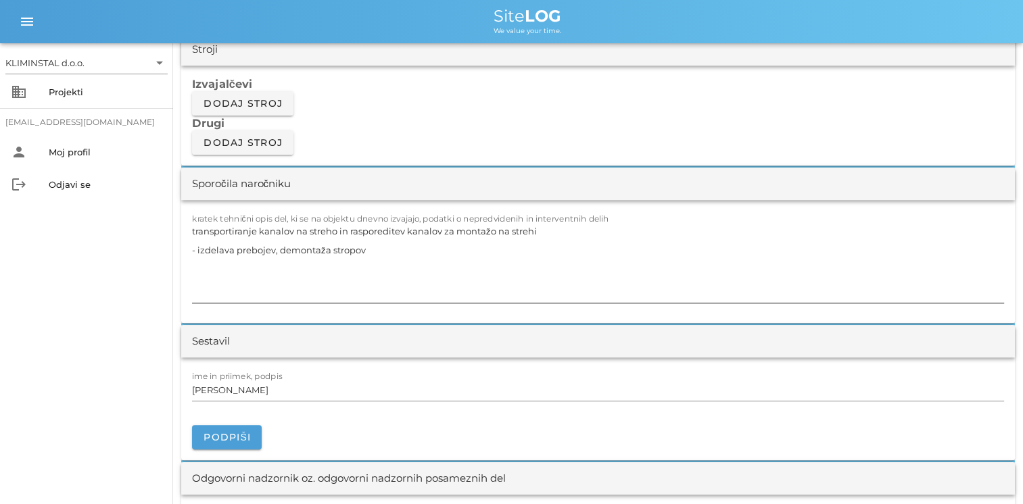
click at [192, 231] on textarea "transportiranje kanalov na streho in rasporeditev kanalov za montažo na strehi …" at bounding box center [598, 262] width 812 height 81
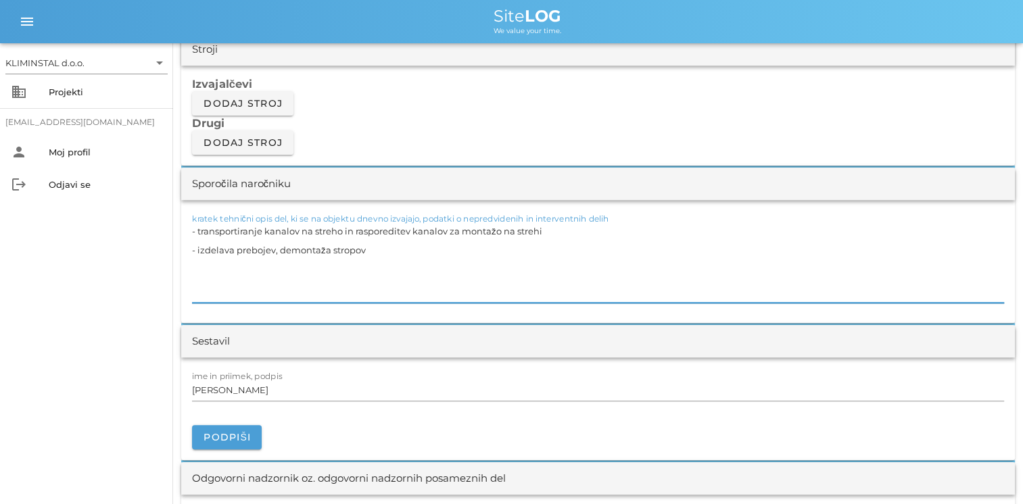
click at [379, 251] on textarea "- transportiranje kanalov na streho in rasporeditev kanalov za montažo na streh…" at bounding box center [598, 262] width 812 height 81
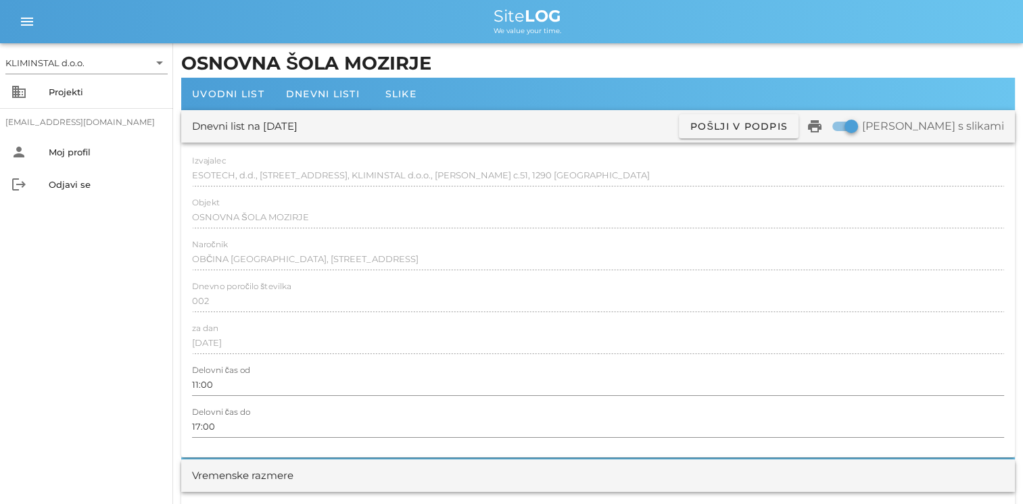
scroll to position [0, 0]
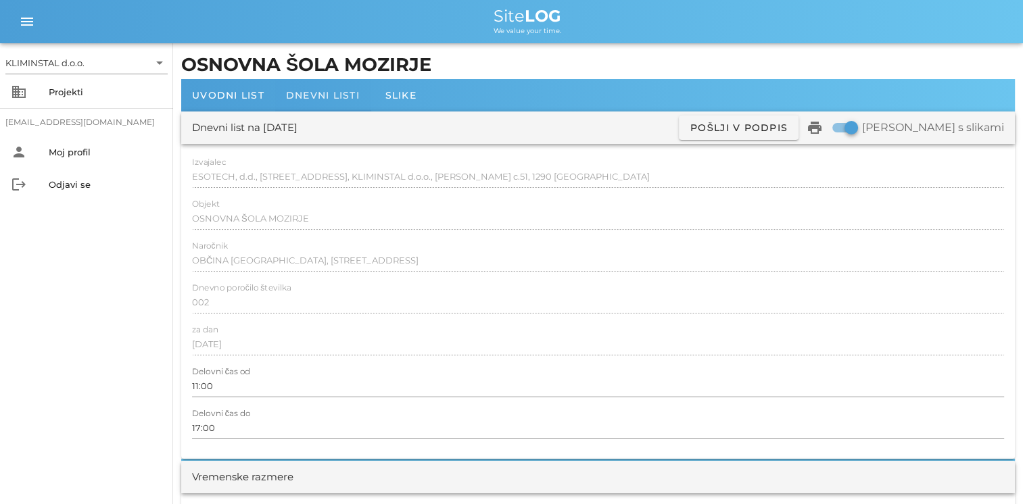
type textarea "- transportiranje kanalov na streho in rasporeditev kanalov za montažo na streh…"
click at [316, 105] on div "Dnevni listi" at bounding box center [322, 95] width 95 height 32
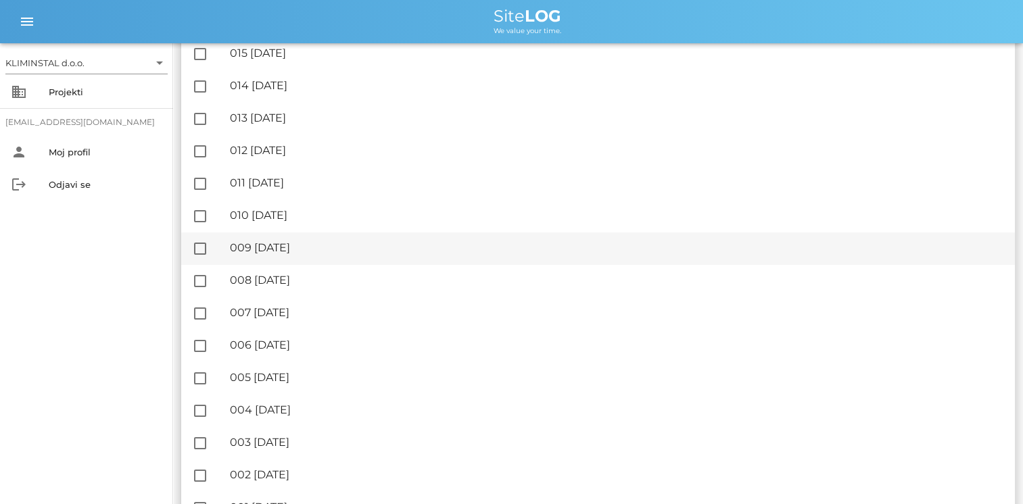
scroll to position [324, 0]
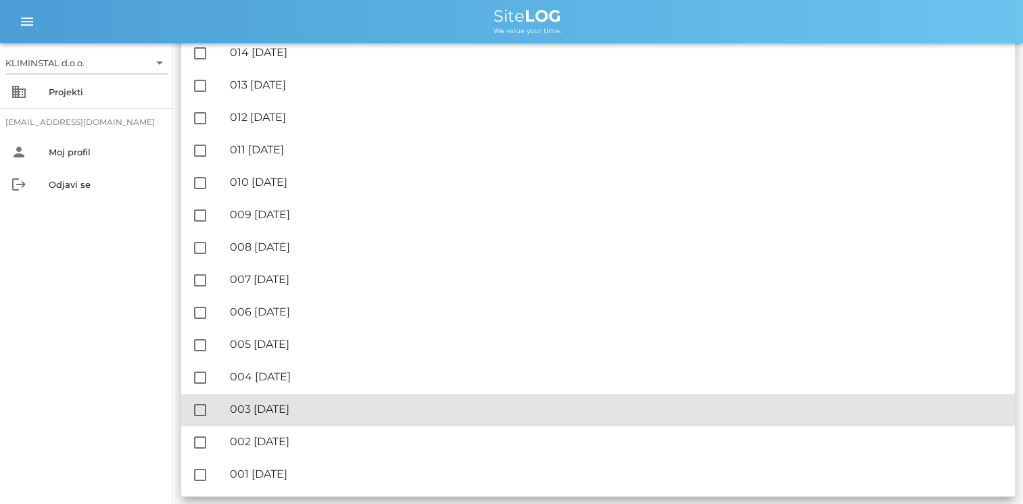
click at [288, 410] on div "🔏 003 [DATE]" at bounding box center [617, 409] width 774 height 13
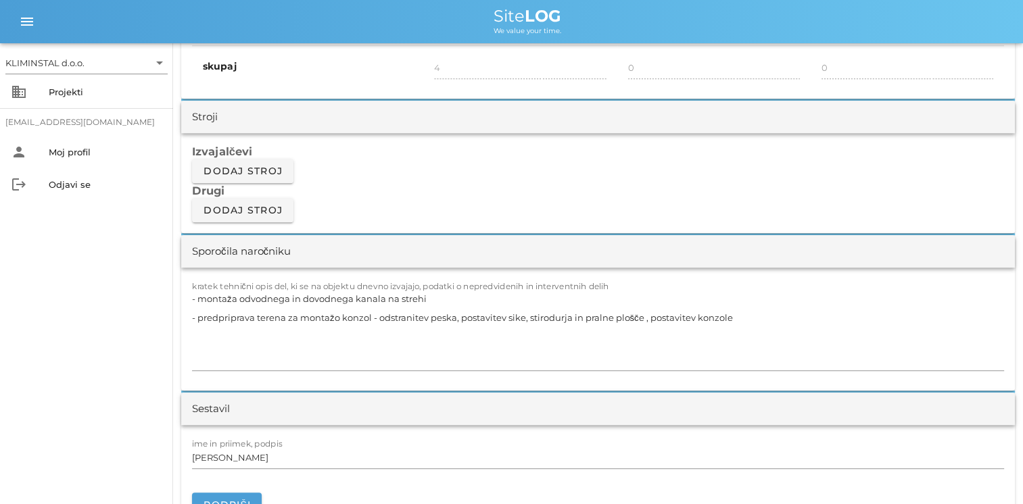
scroll to position [1149, 0]
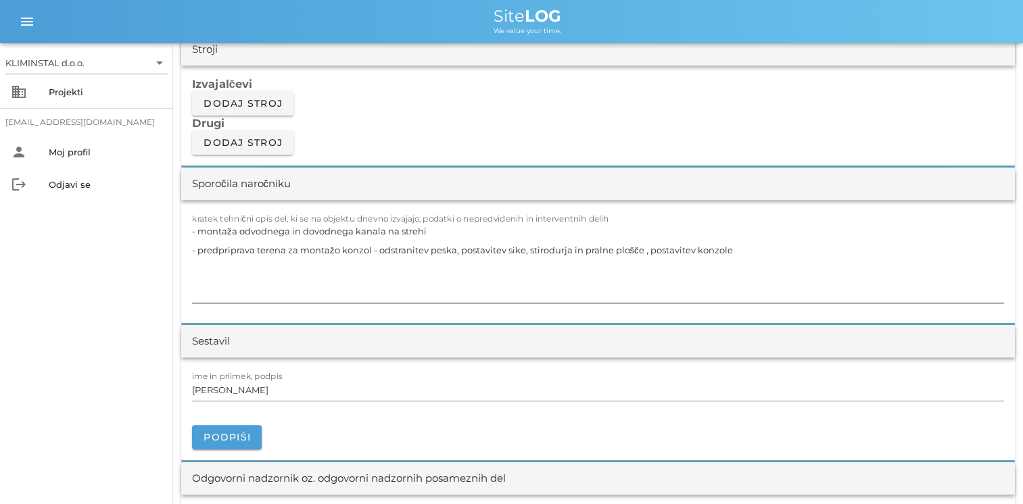
click at [693, 248] on textarea "- montaža odvodnega in dovodnega kanala na strehi - predpriprava terena za mont…" at bounding box center [598, 262] width 812 height 81
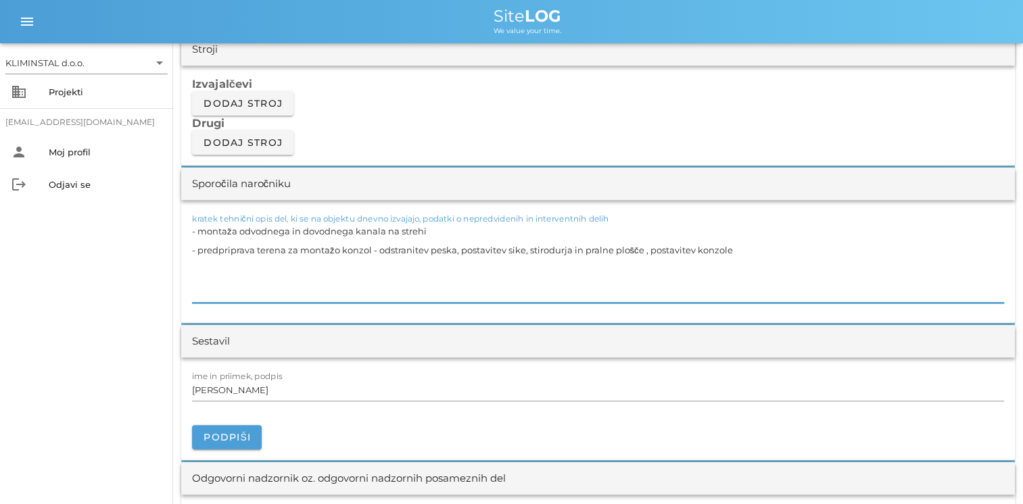
paste textarea "- izdelava prebojev, demontaža [PERSON_NAME]"
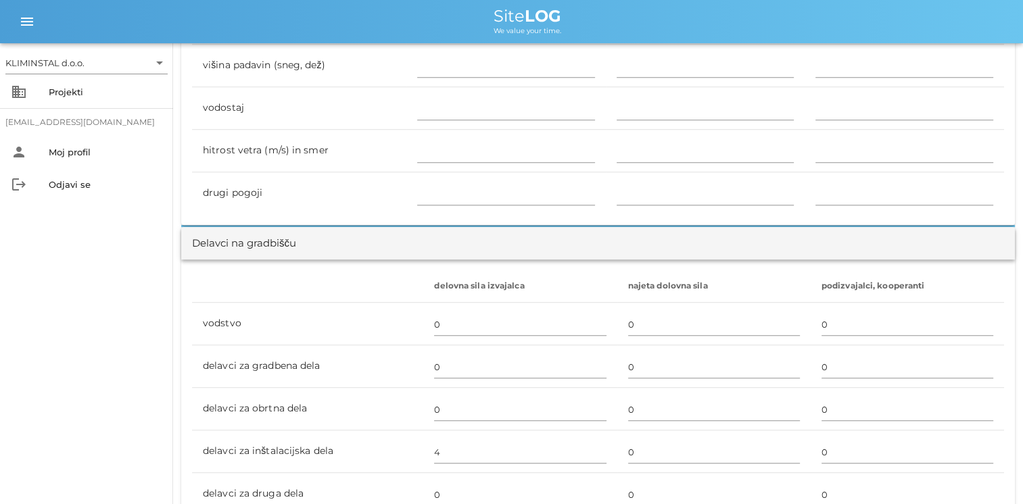
scroll to position [608, 0]
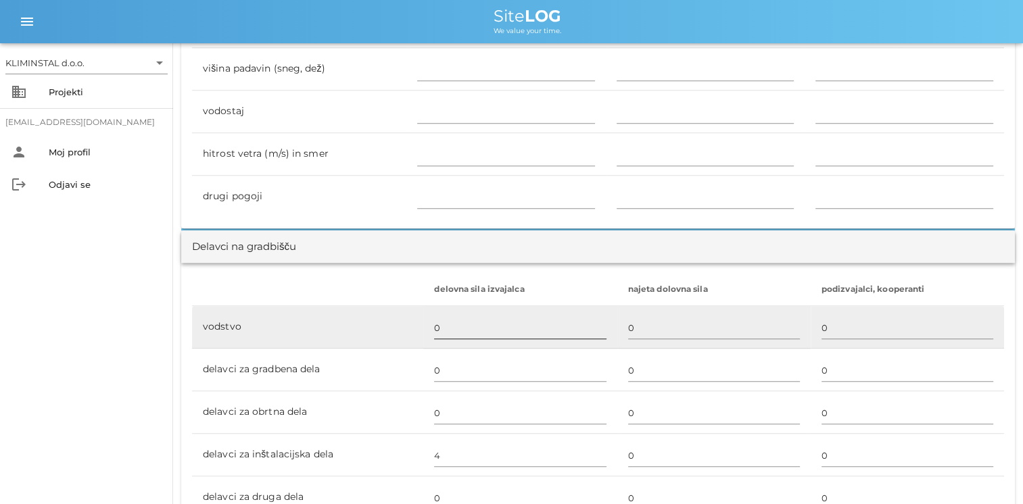
type textarea "- montaža odvodnega in dovodnega kanala na strehi - predpriprava terena za mont…"
click at [470, 328] on input "0" at bounding box center [520, 328] width 172 height 22
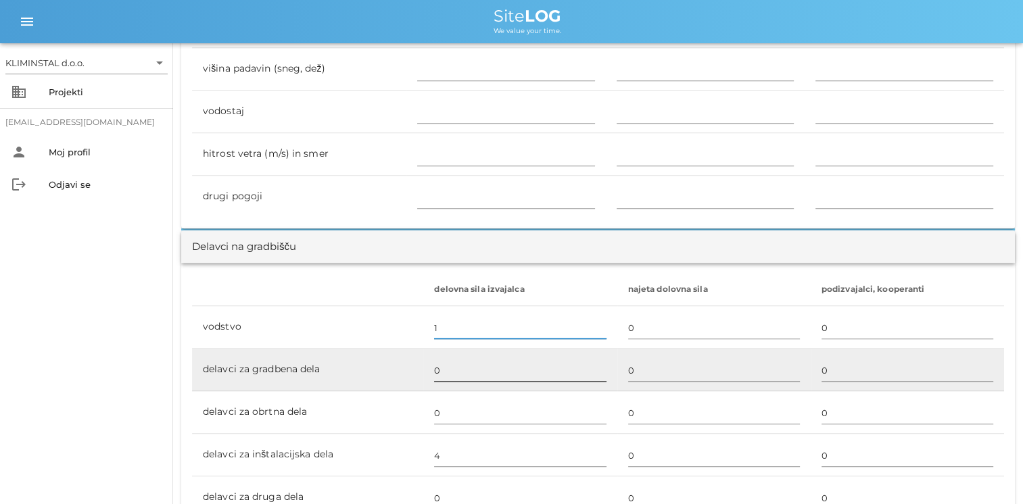
type input "1"
type input "5"
click at [450, 360] on input "0" at bounding box center [520, 371] width 172 height 22
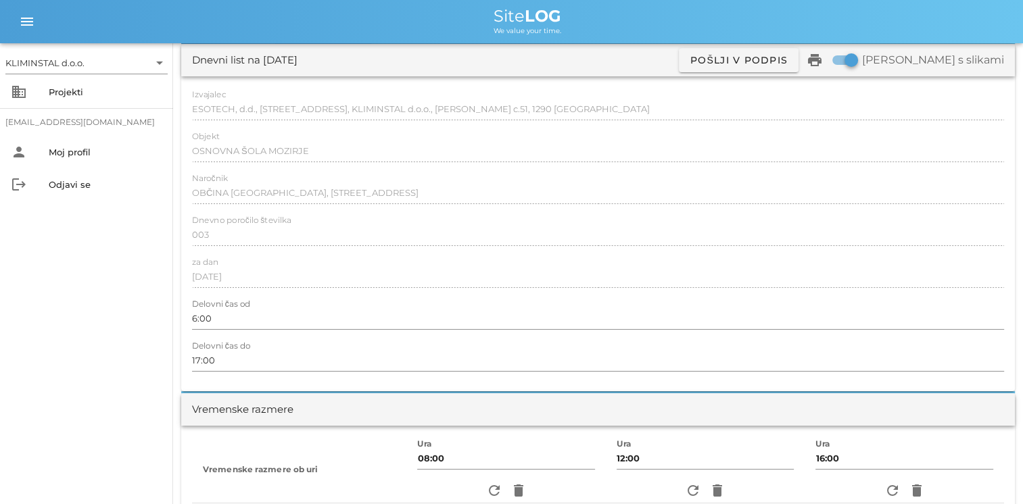
scroll to position [0, 0]
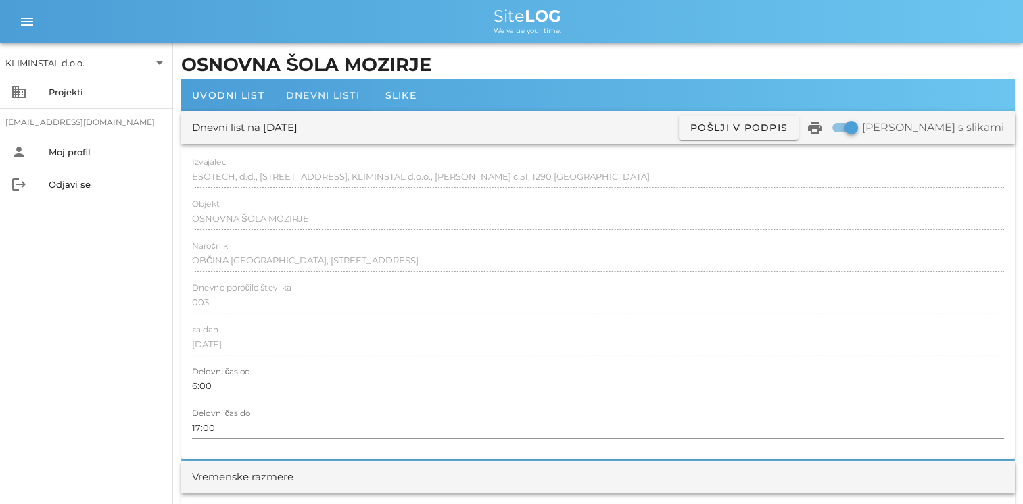
type input "4"
type input "9"
click at [322, 104] on div "Dnevni listi" at bounding box center [322, 95] width 95 height 32
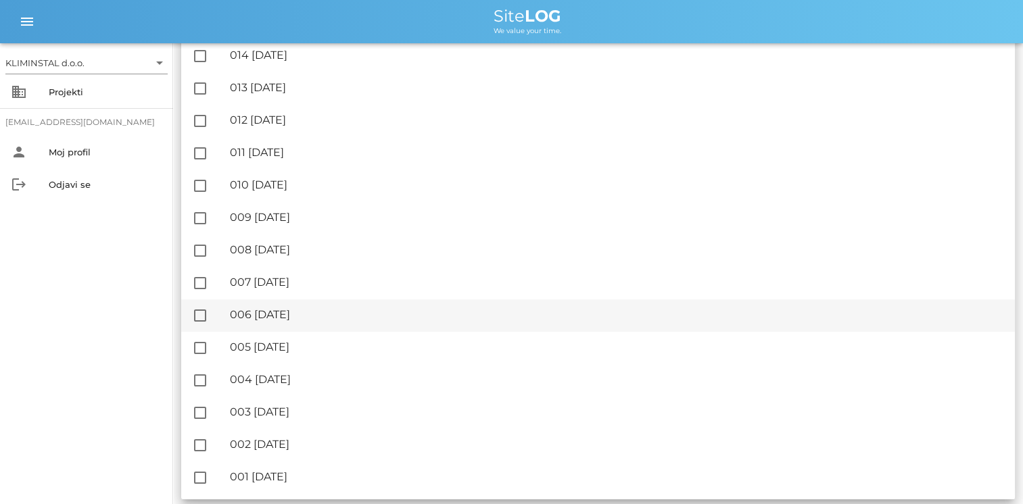
scroll to position [324, 0]
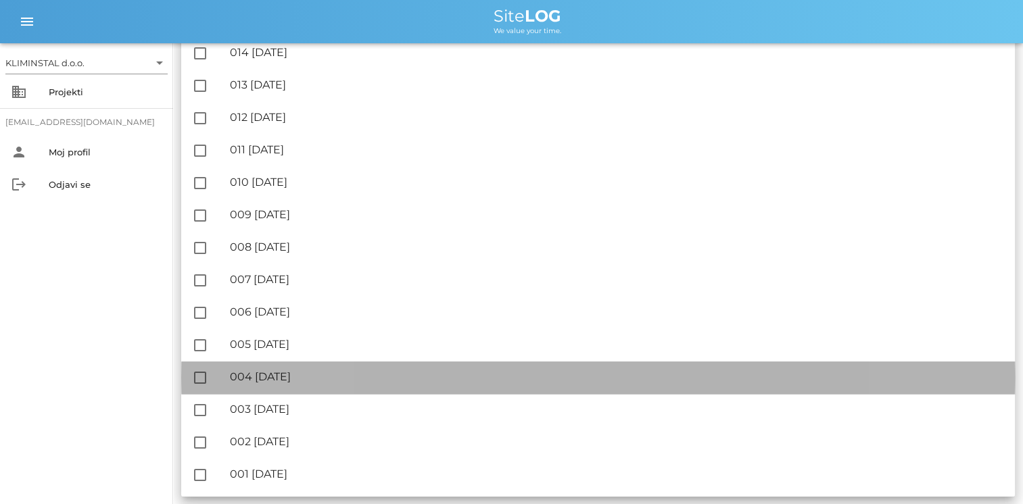
click at [312, 374] on div "🔏 004 [GEOGRAPHIC_DATA][DATE]" at bounding box center [617, 376] width 774 height 13
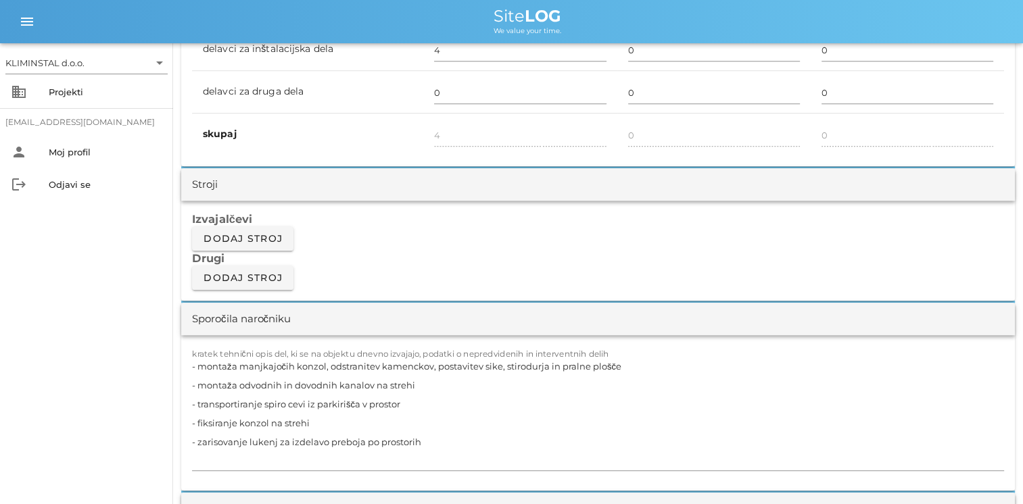
scroll to position [1081, 0]
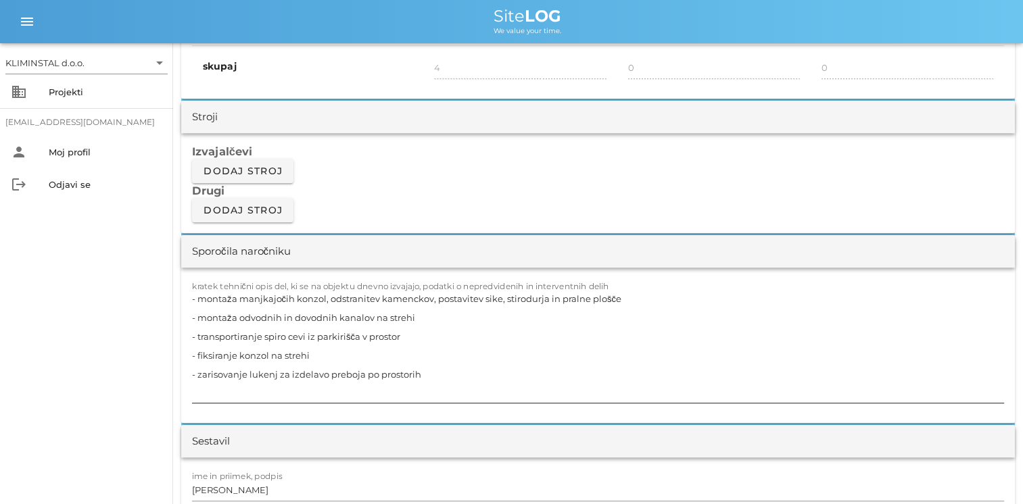
click at [432, 377] on textarea "- montaža manjkajočih konzol, odstranitev kamenckov, postavitev sike, stirodurj…" at bounding box center [598, 346] width 812 height 114
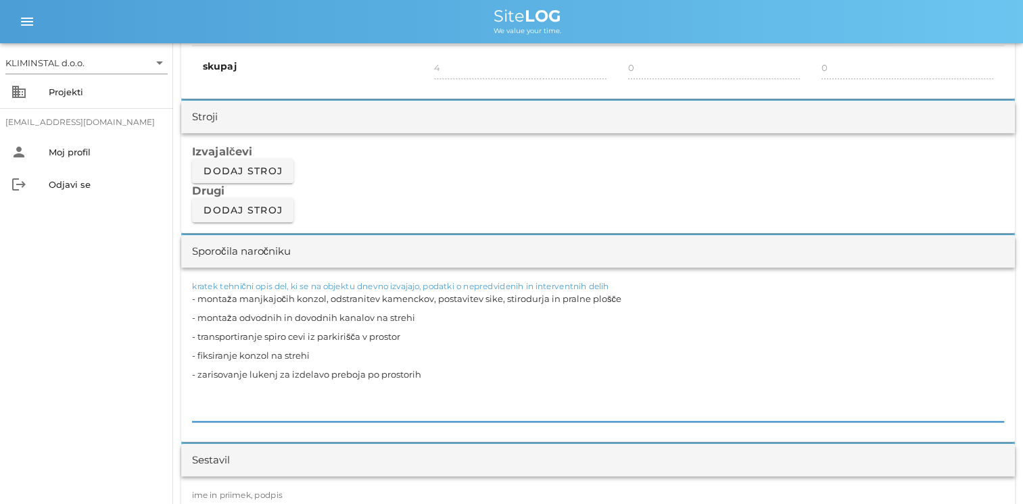
paste textarea "- izdelava prebojev, demontaža [PERSON_NAME]"
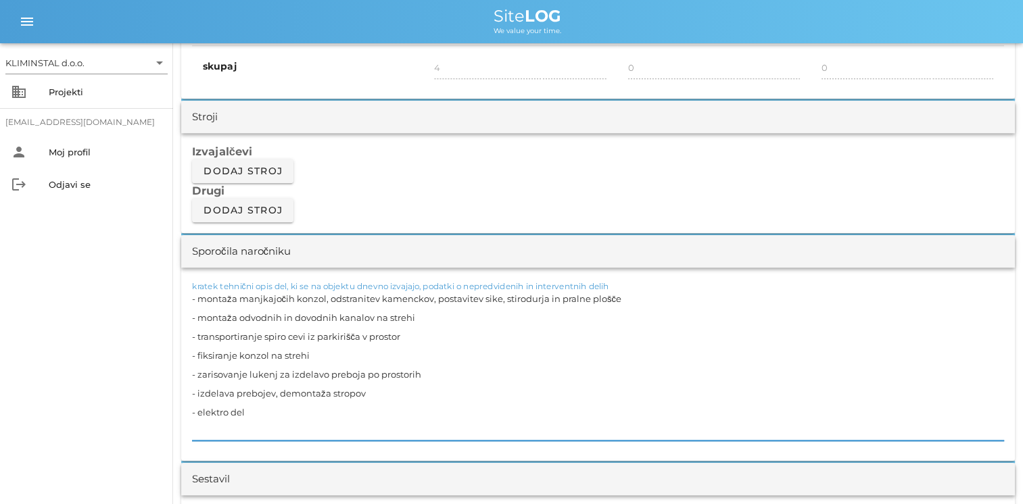
type textarea "- montaža manjkajočih konzol, odstranitev kamenckov, postavitev sike, stirodurj…"
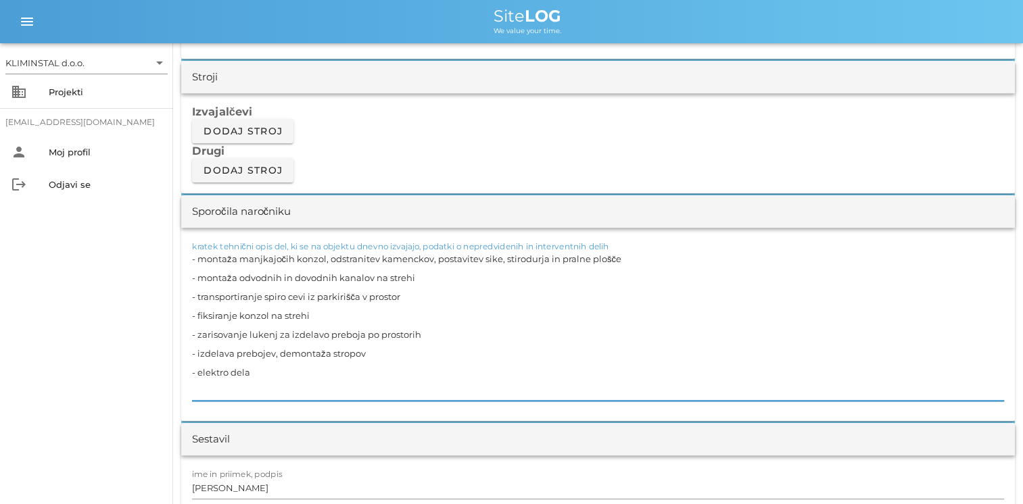
scroll to position [1149, 0]
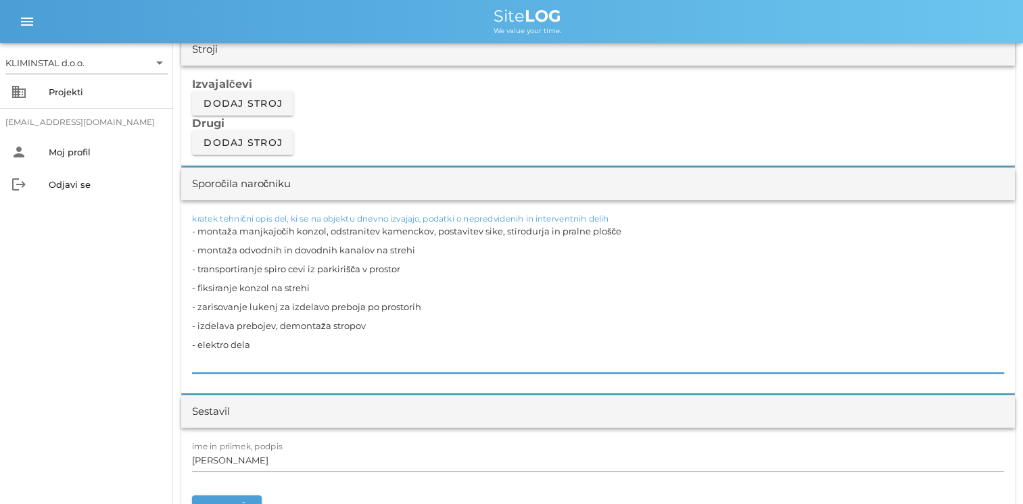
click at [282, 345] on textarea "- montaža manjkajočih konzol, odstranitev kamenckov, postavitev sike, stirodurj…" at bounding box center [598, 297] width 812 height 151
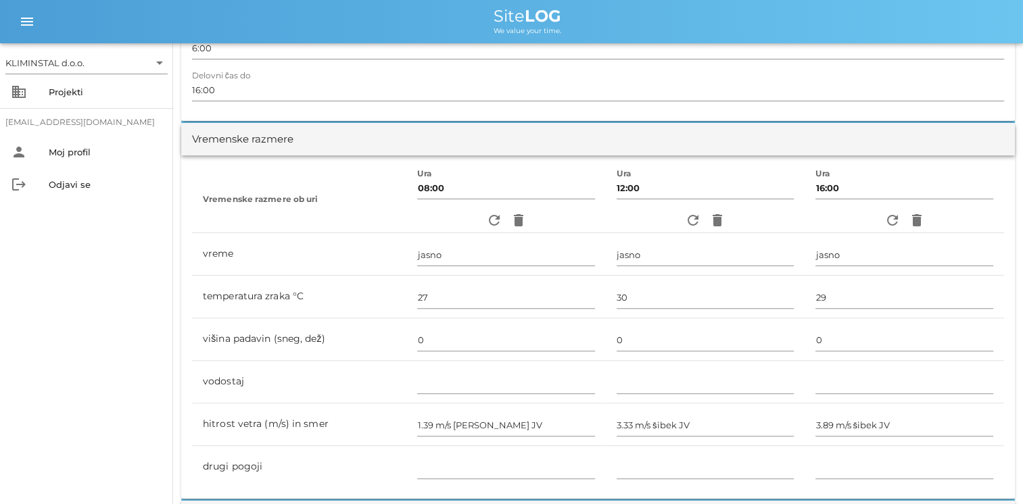
scroll to position [0, 0]
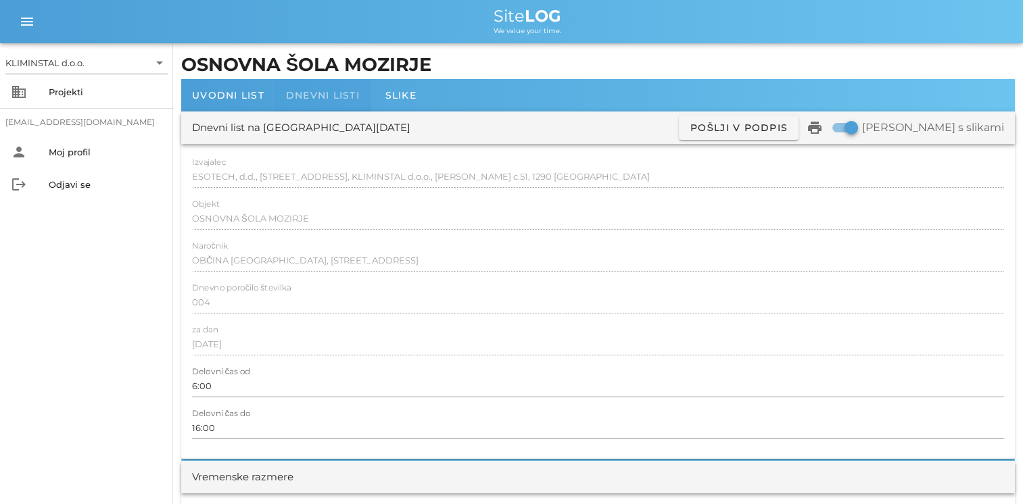
drag, startPoint x: 314, startPoint y: 92, endPoint x: 375, endPoint y: 251, distance: 170.3
click at [314, 91] on span "Dnevni listi" at bounding box center [323, 95] width 74 height 12
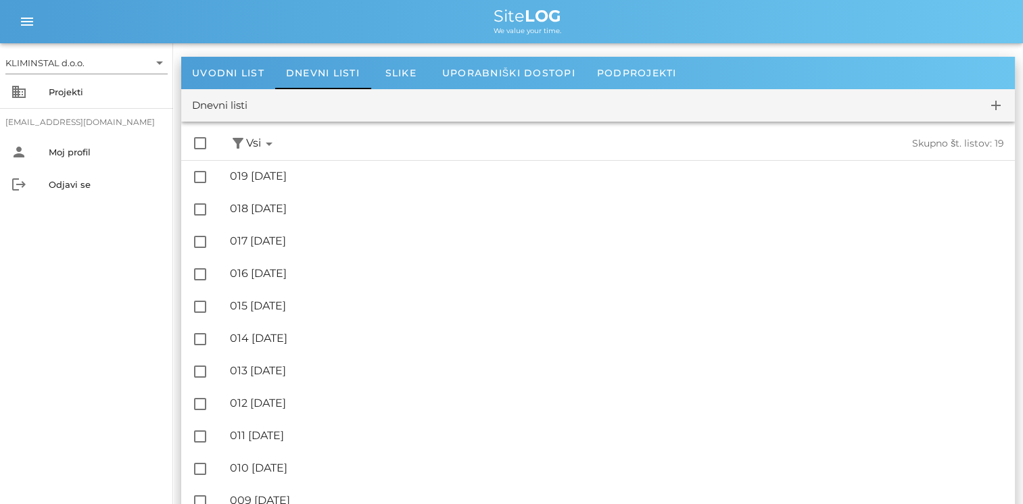
scroll to position [324, 0]
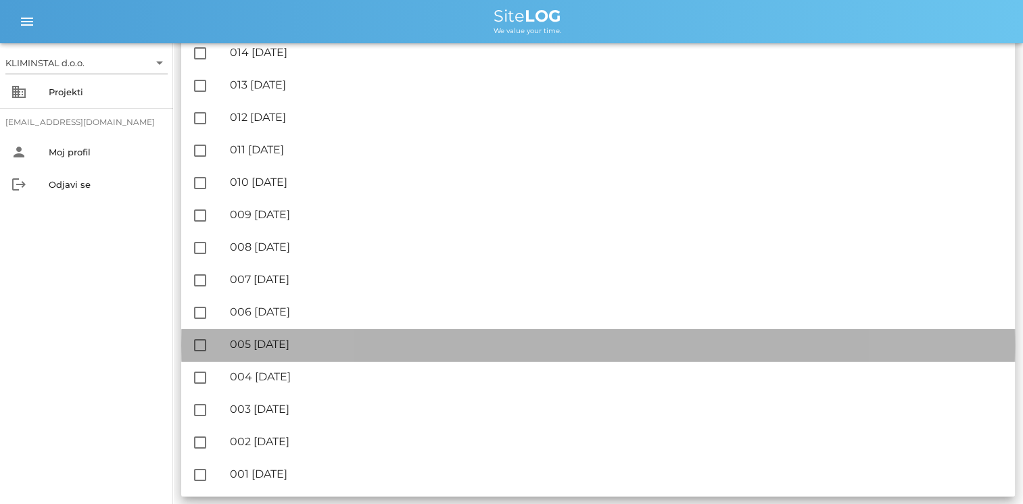
click at [281, 345] on div "🔏 005 [DATE]" at bounding box center [617, 344] width 774 height 13
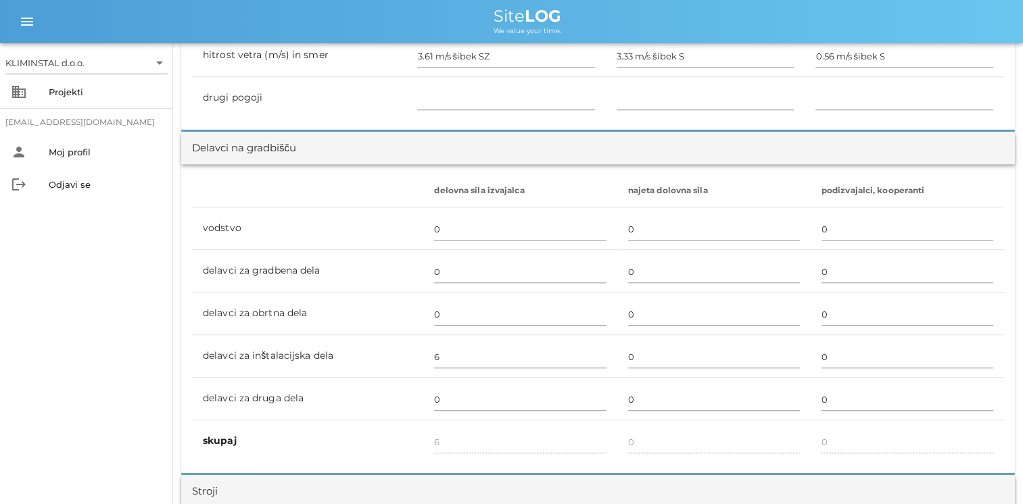
scroll to position [676, 0]
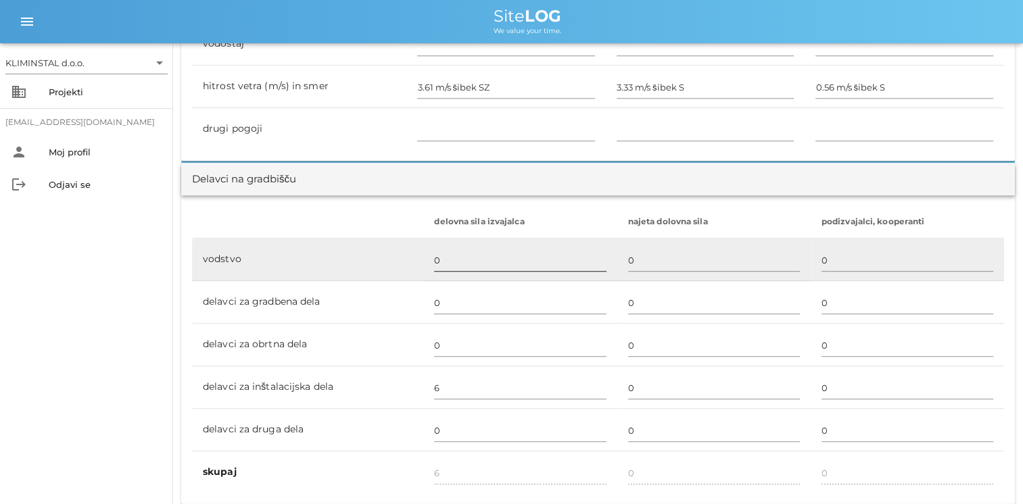
click at [449, 260] on input "0" at bounding box center [520, 260] width 172 height 22
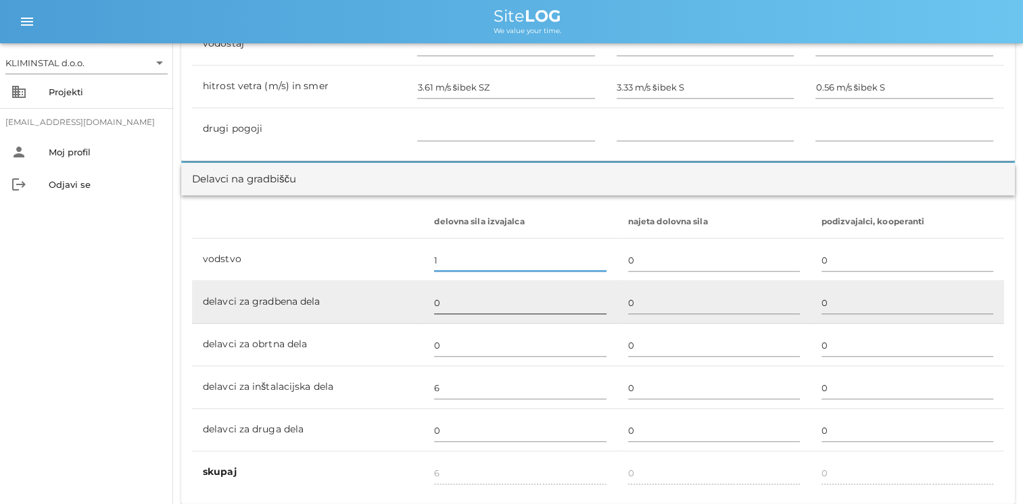
type input "1"
type input "7"
click at [438, 301] on input "0" at bounding box center [520, 303] width 172 height 22
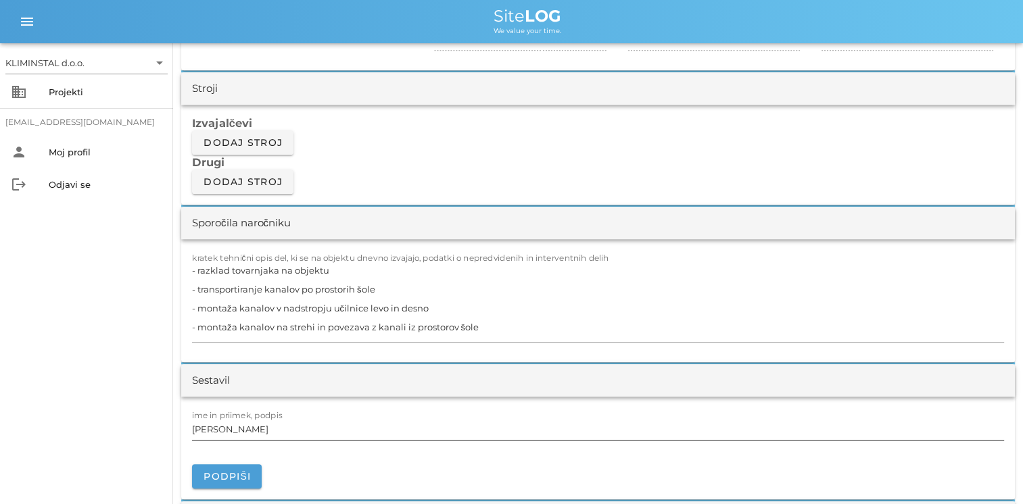
scroll to position [1217, 0]
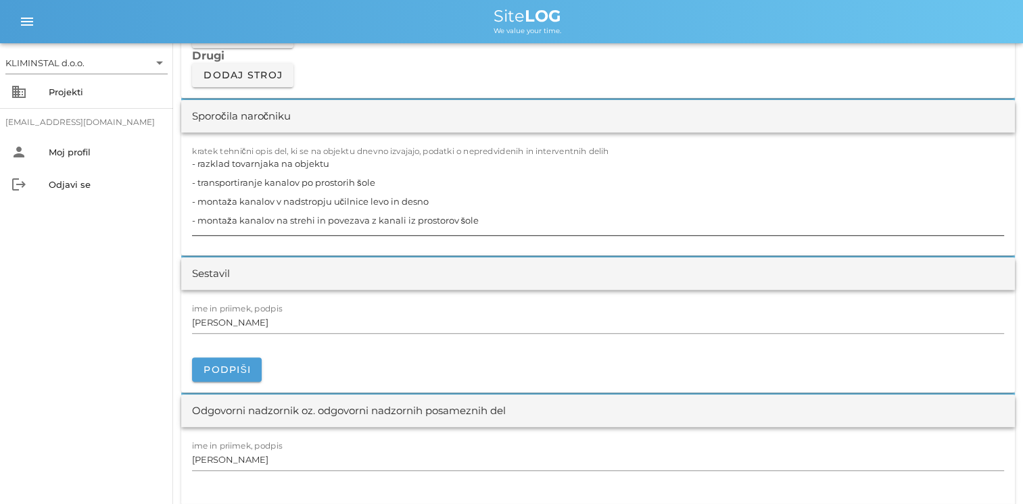
type input "4"
type input "11"
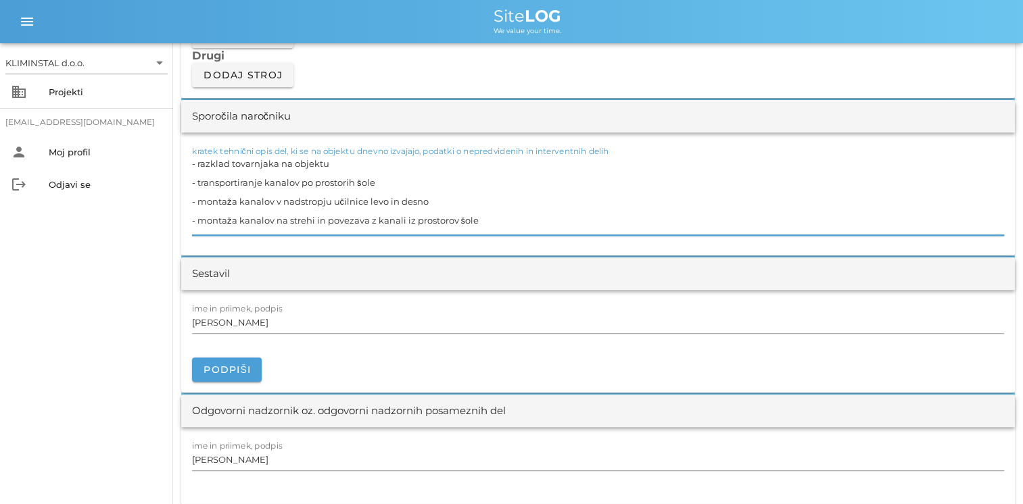
click at [503, 212] on textarea "- razklad tovarnjaka na objektu - transportiranje kanalov po prostorih šole - m…" at bounding box center [598, 194] width 812 height 81
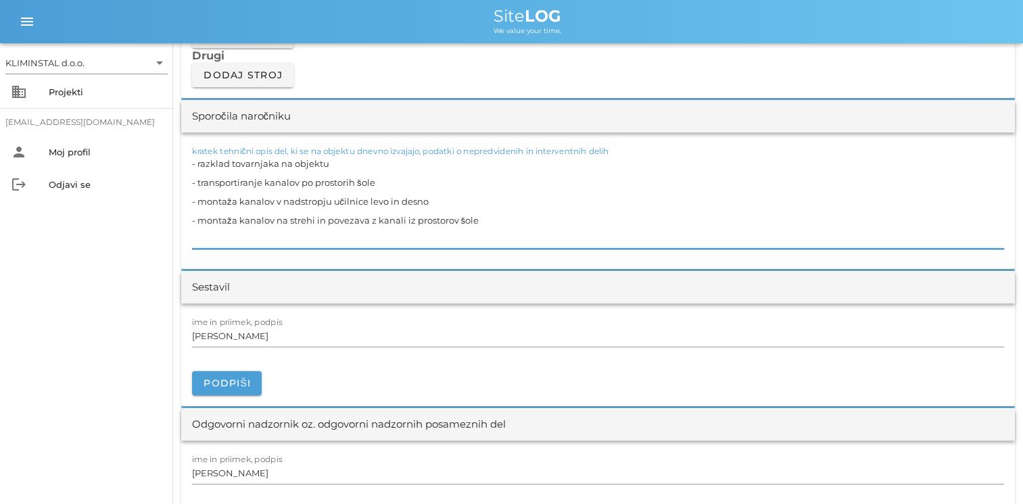
paste textarea "- izdelava prebojev, demontaža [PERSON_NAME]"
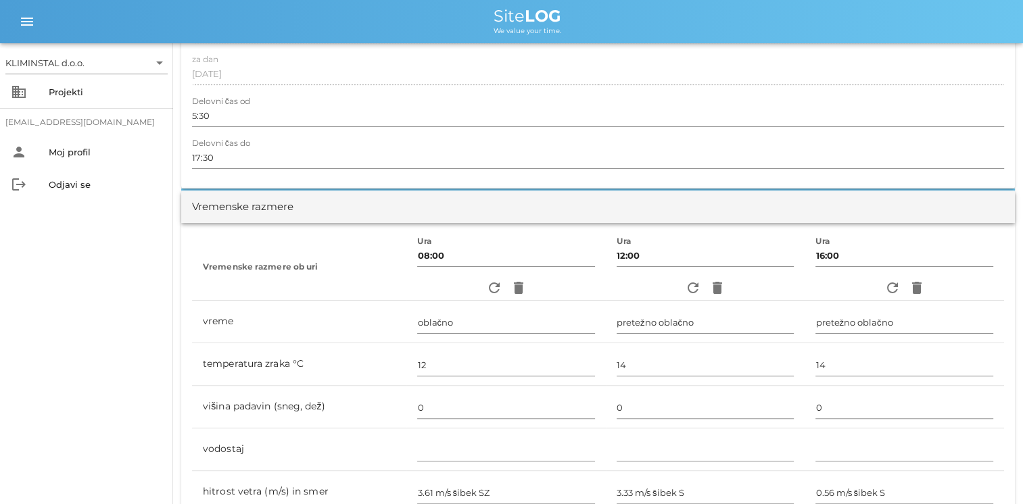
scroll to position [0, 0]
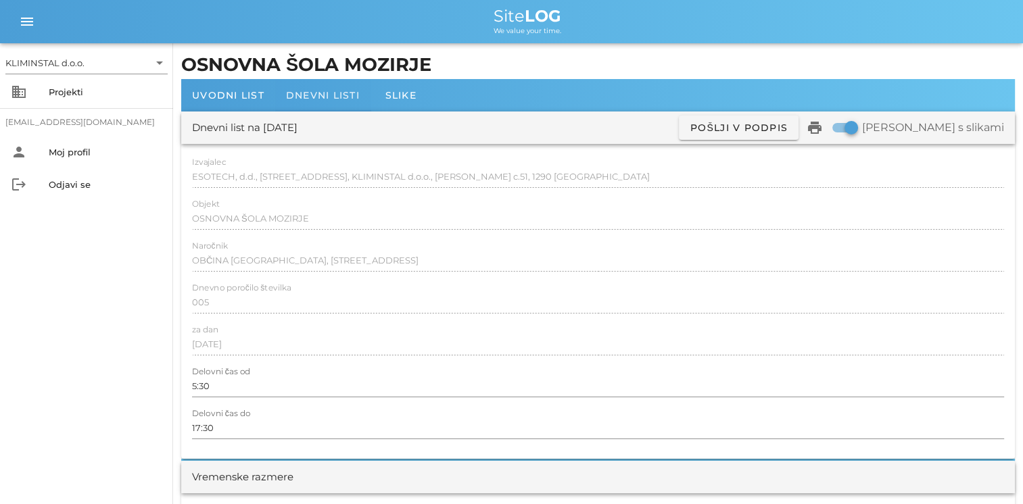
type textarea "- razklad tovarnjaka na objektu - transportiranje kanalov po prostorih šole - m…"
click at [351, 91] on span "Dnevni listi" at bounding box center [323, 95] width 74 height 12
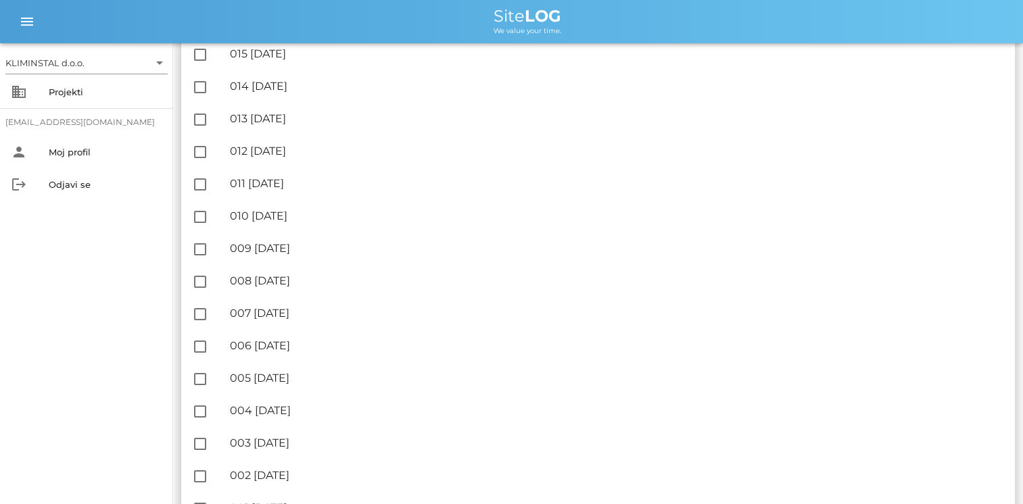
scroll to position [324, 0]
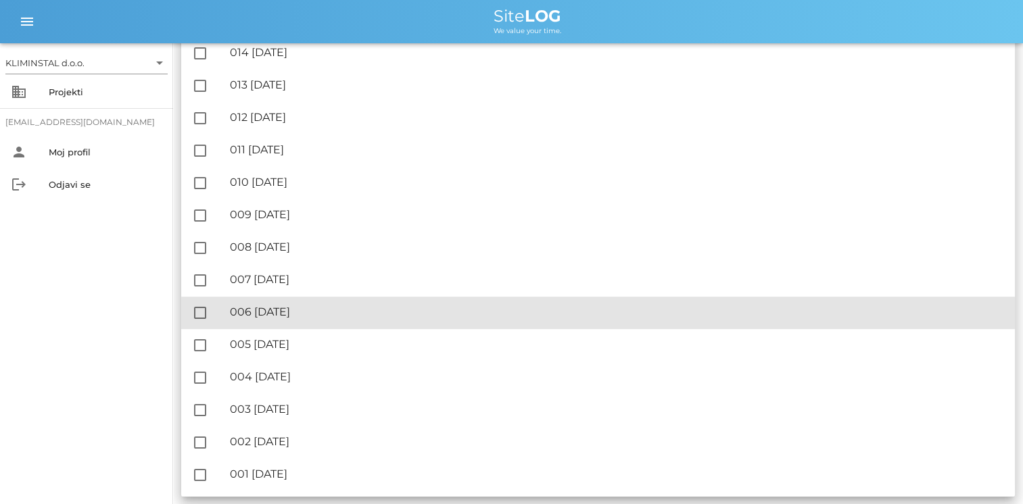
click at [304, 309] on div "🔏 006 [GEOGRAPHIC_DATA][DATE]" at bounding box center [617, 312] width 774 height 13
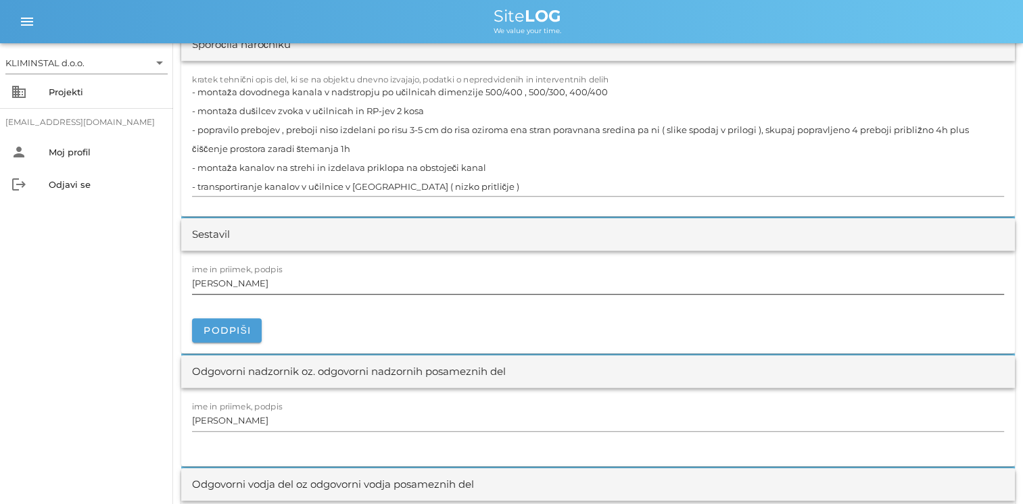
scroll to position [1149, 0]
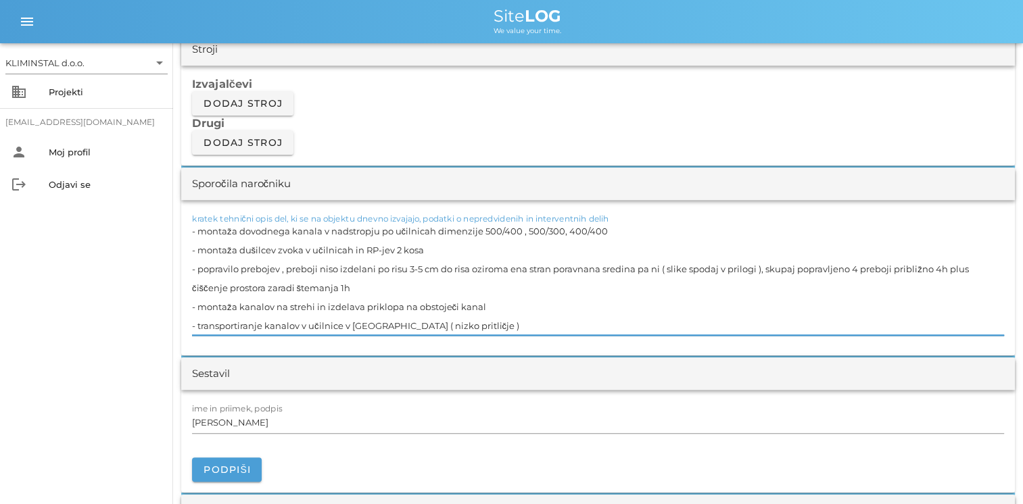
drag, startPoint x: 288, startPoint y: 264, endPoint x: 354, endPoint y: 279, distance: 67.9
click at [354, 279] on textarea "- montaža dovodnega kanala v nadstropju po učilnicah dimenzije 500/400 , 500/30…" at bounding box center [598, 279] width 812 height 114
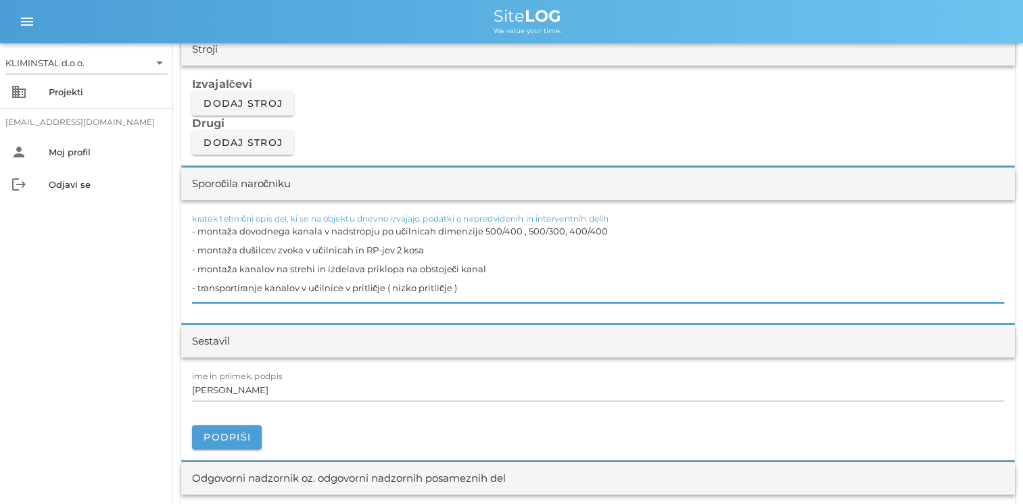
click at [479, 290] on textarea "- montaža dovodnega kanala v nadstropju po učilnicah dimenzije 500/400 , 500/30…" at bounding box center [598, 262] width 812 height 81
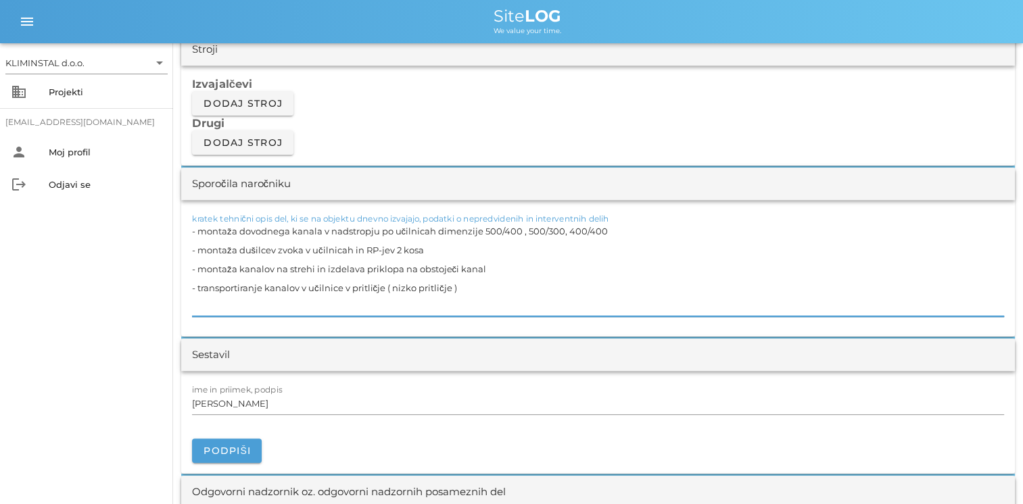
paste textarea "- izdelava prebojev, demontaža [PERSON_NAME]"
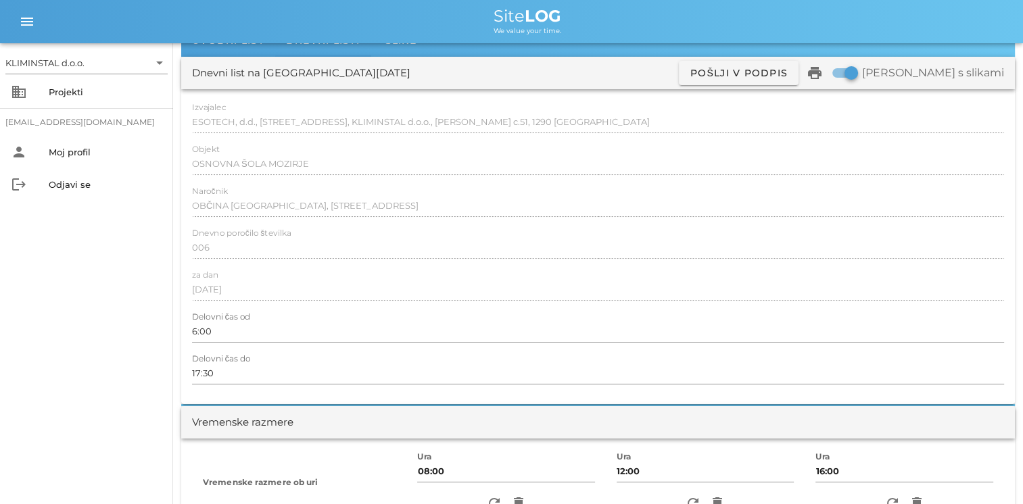
scroll to position [0, 0]
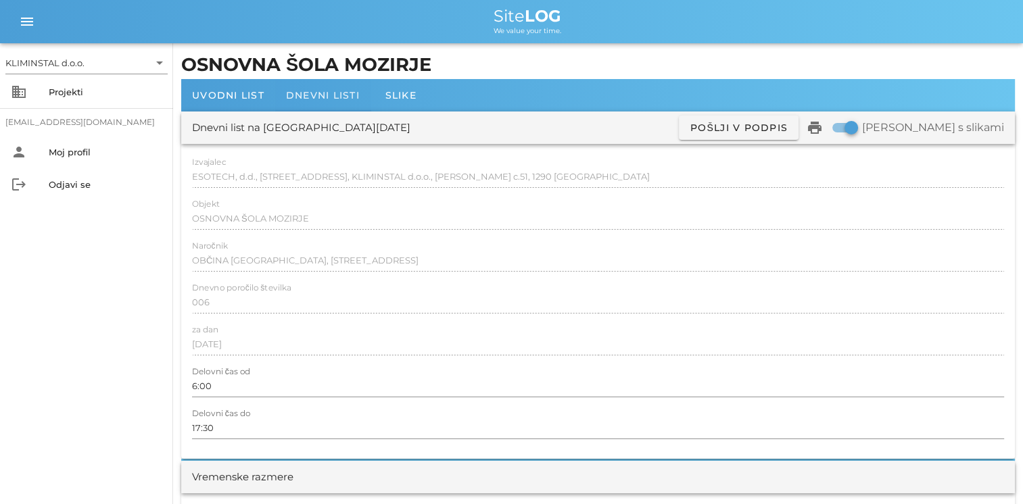
type textarea "- montaža dovodnega kanala v nadstropju po učilnicah dimenzije 500/400 , 500/30…"
click at [315, 88] on div "Dnevni listi" at bounding box center [322, 95] width 95 height 32
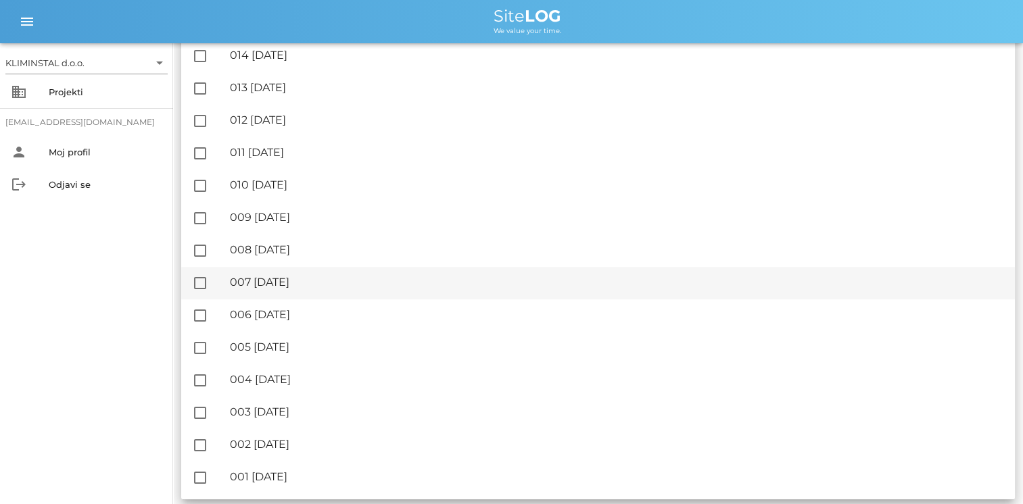
scroll to position [324, 0]
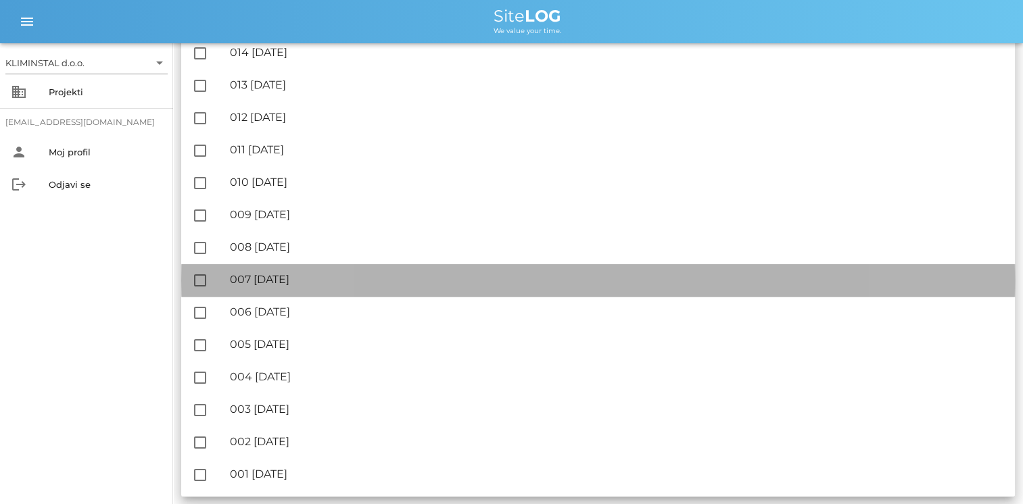
click at [297, 280] on div "🔏 007 [DATE]" at bounding box center [617, 279] width 774 height 13
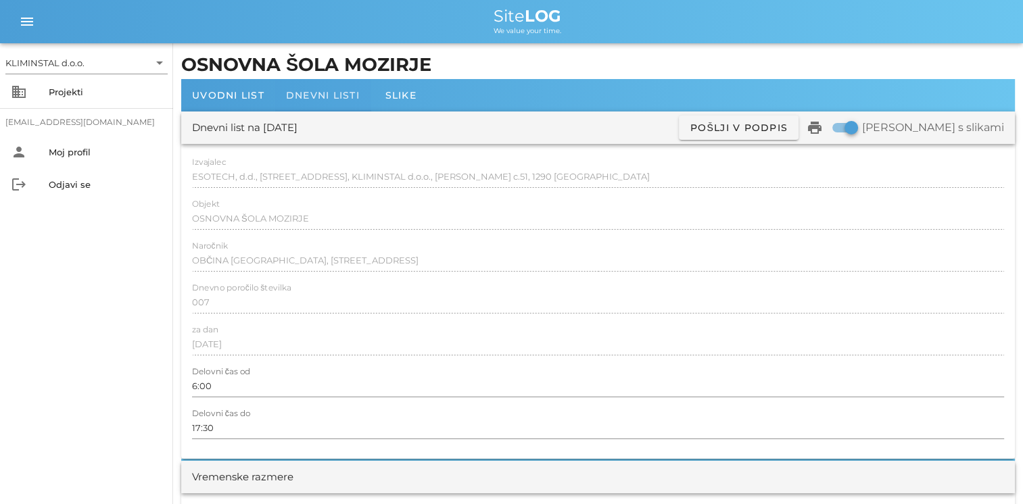
click at [321, 101] on div "Dnevni listi" at bounding box center [322, 95] width 95 height 32
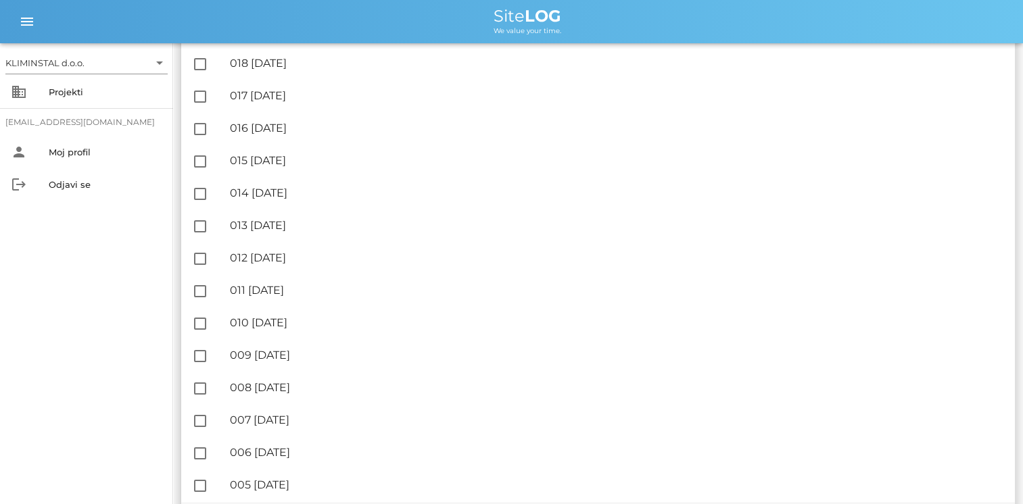
scroll to position [324, 0]
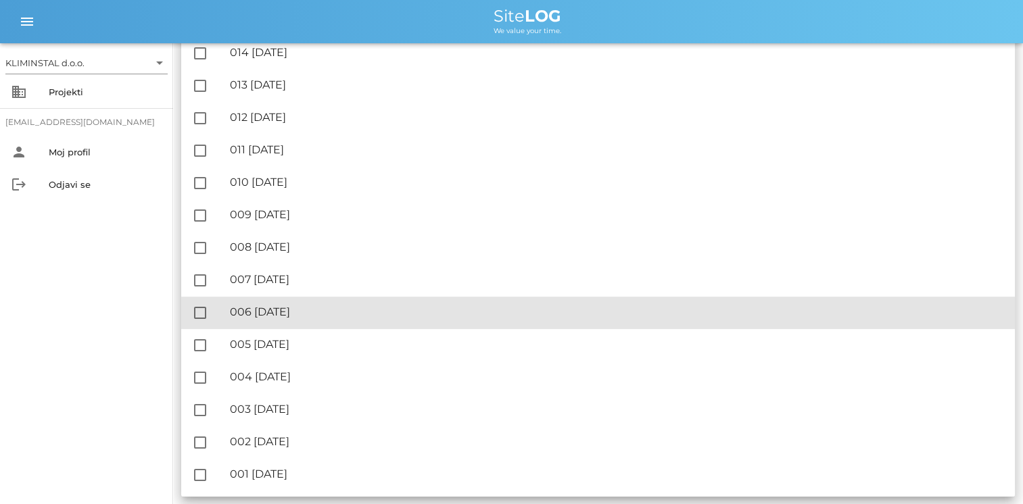
click at [311, 309] on div "🔏 006 [GEOGRAPHIC_DATA][DATE]" at bounding box center [617, 312] width 774 height 13
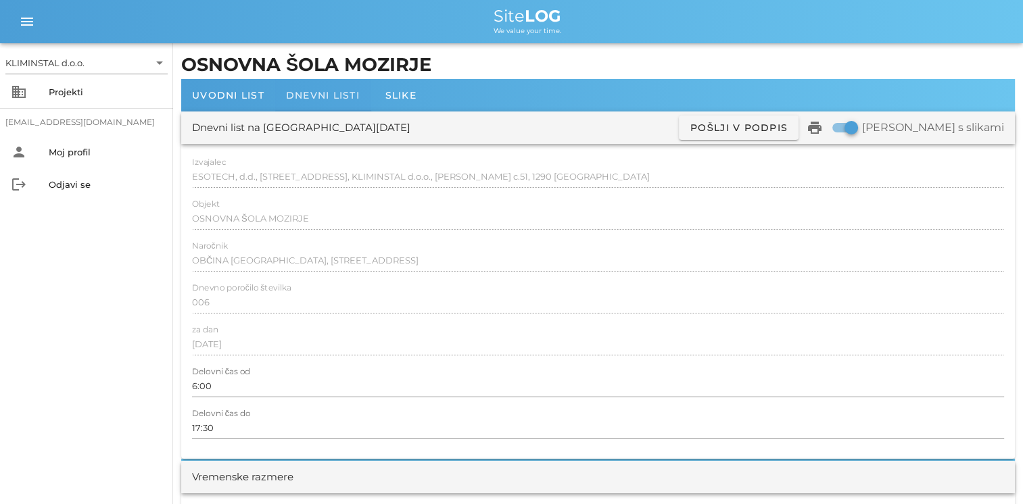
click at [319, 99] on span "Dnevni listi" at bounding box center [323, 95] width 74 height 12
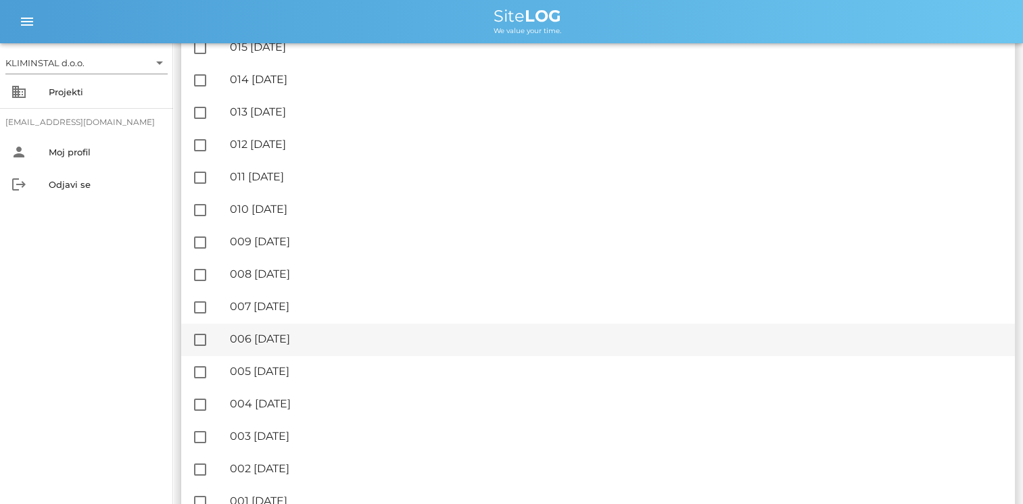
scroll to position [324, 0]
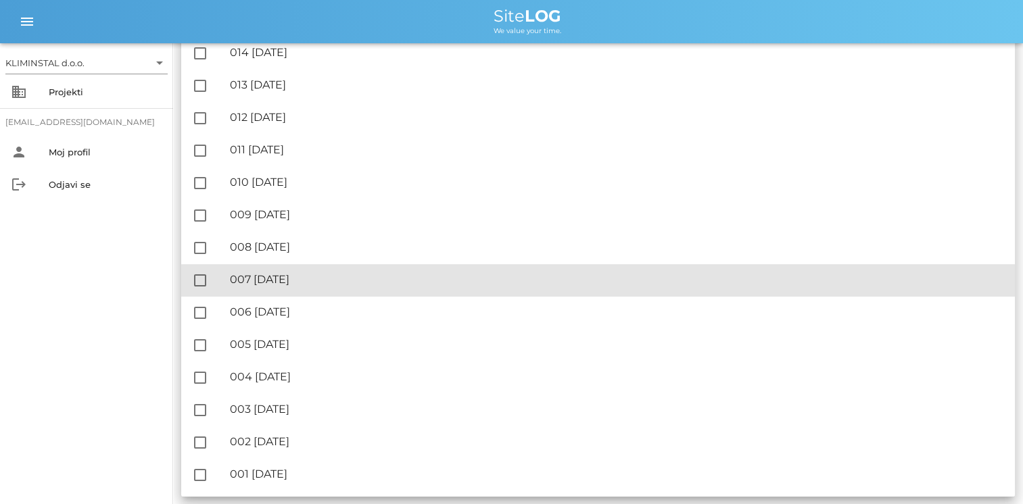
click at [295, 278] on div "🔏 007 [DATE]" at bounding box center [617, 279] width 774 height 13
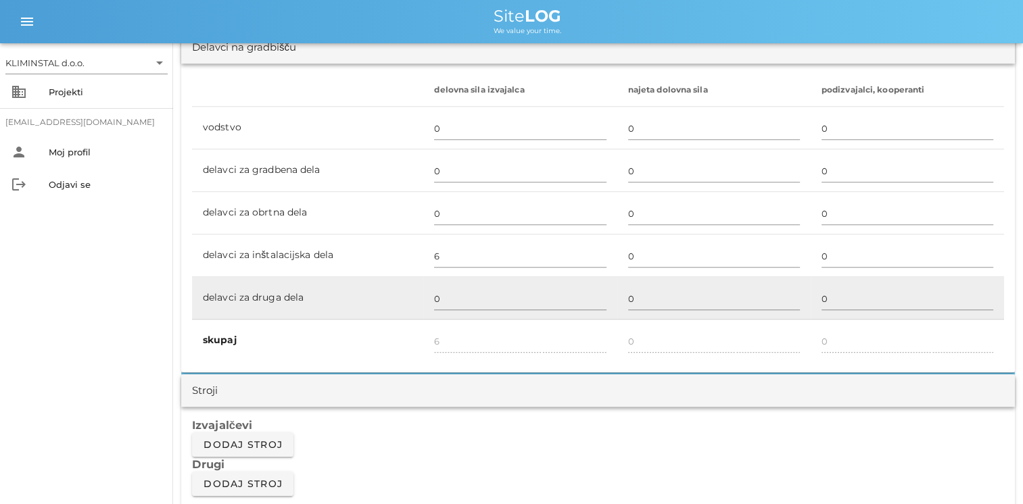
scroll to position [811, 0]
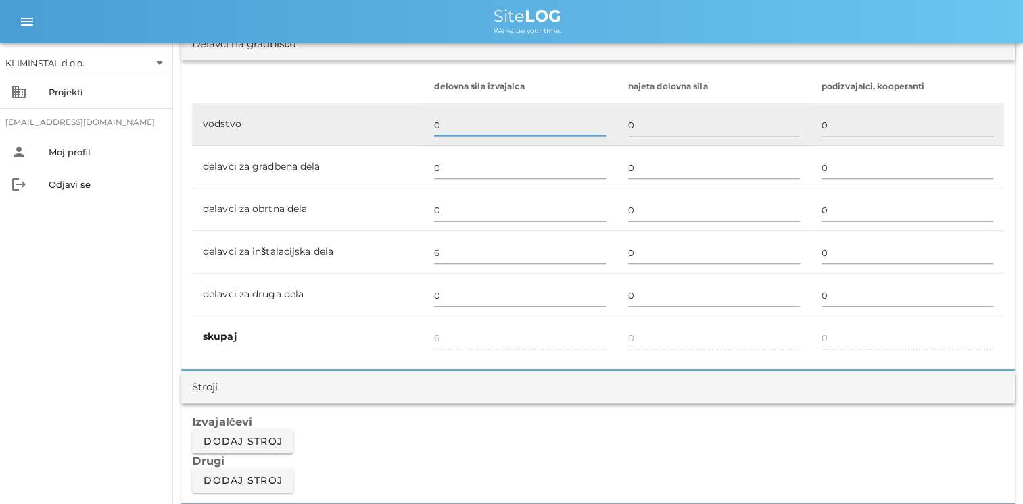
click at [537, 134] on input "0" at bounding box center [520, 125] width 172 height 22
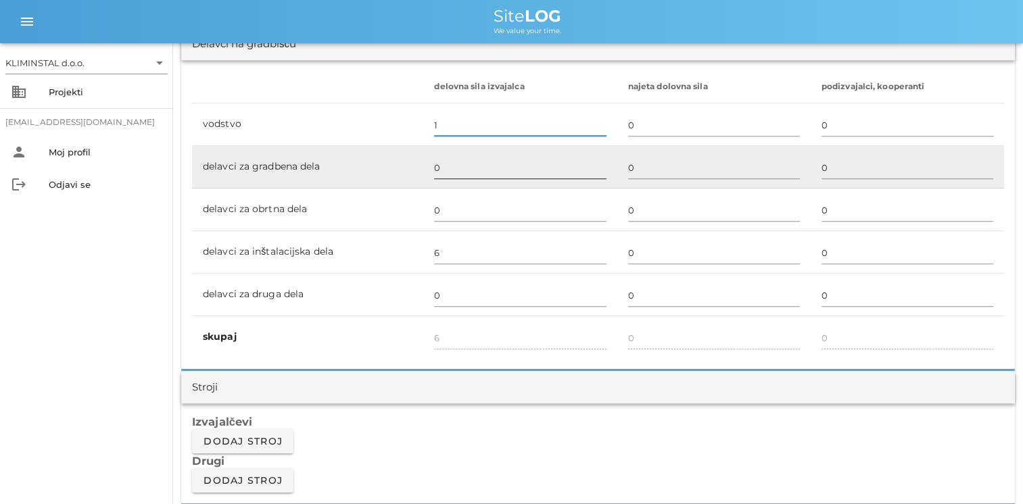
type input "1"
type input "7"
click at [474, 158] on input "0" at bounding box center [520, 168] width 172 height 22
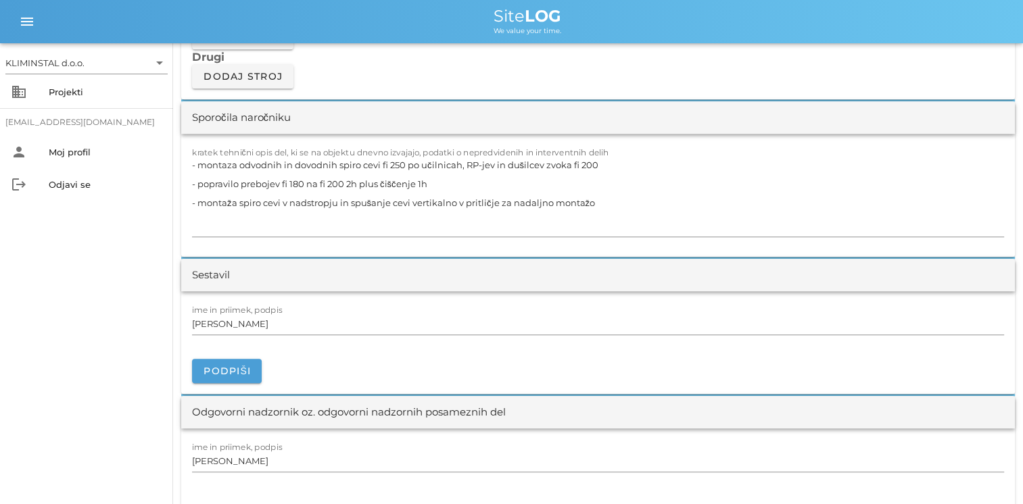
scroll to position [1081, 0]
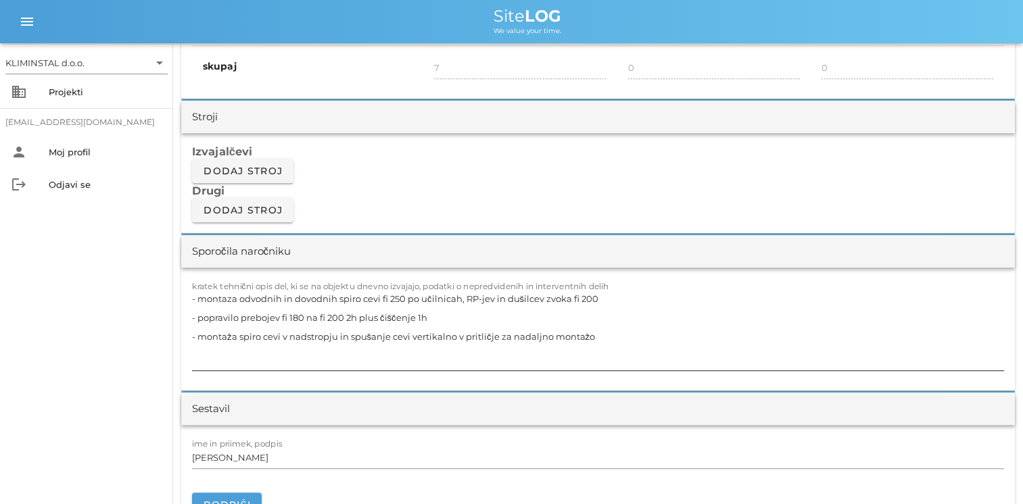
type input "4"
type input "11"
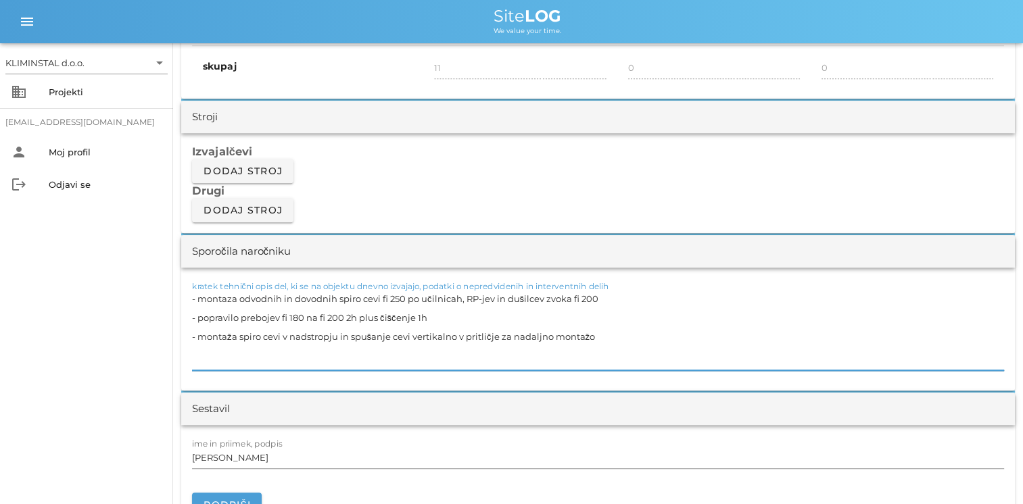
click at [611, 335] on textarea "- montaza odvodnih in dovodnih spiro cevi fi 250 po učilnicah, RP-jev in dušilc…" at bounding box center [598, 329] width 812 height 81
paste textarea "- izdelava prebojev, demontaža [PERSON_NAME]"
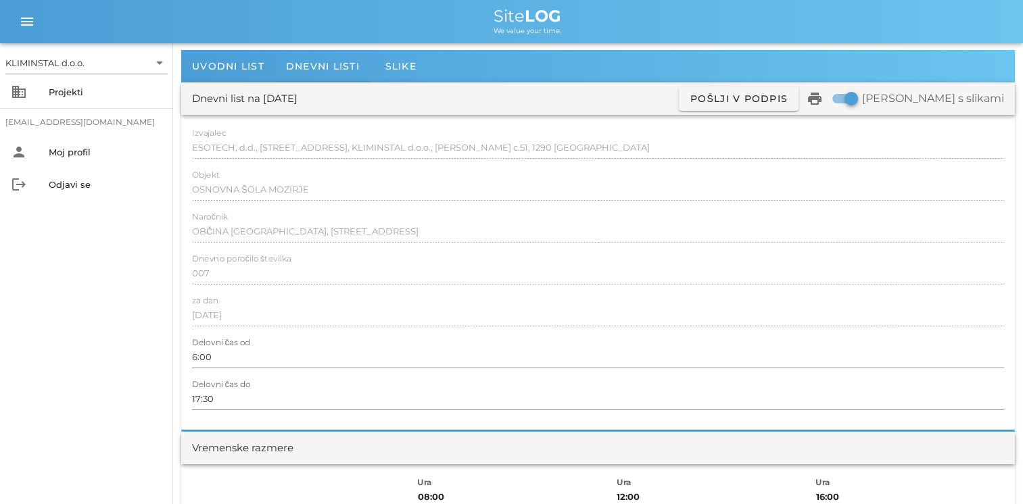
scroll to position [0, 0]
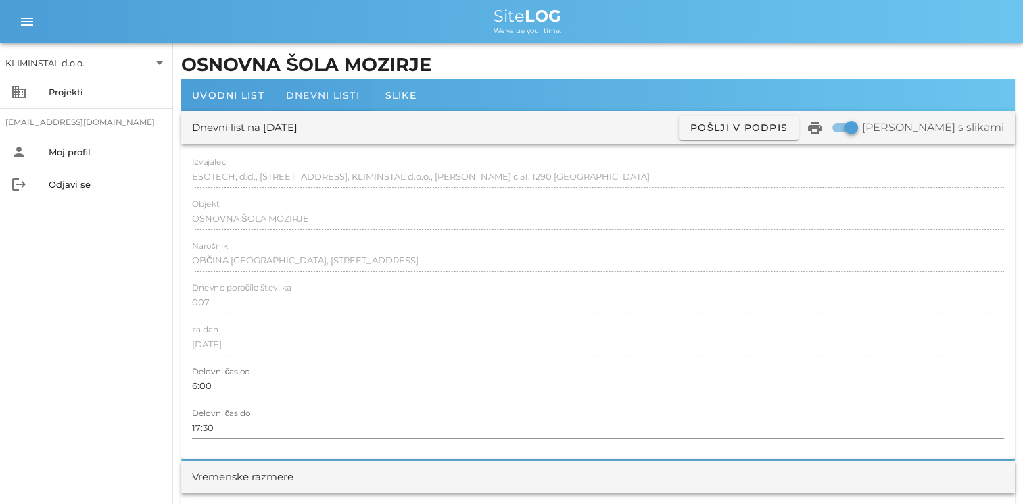
type textarea "- montaza odvodnih in dovodnih spiro cevi fi 250 po učilnicah, RP-jev in dušilc…"
click at [332, 99] on span "Dnevni listi" at bounding box center [323, 95] width 74 height 12
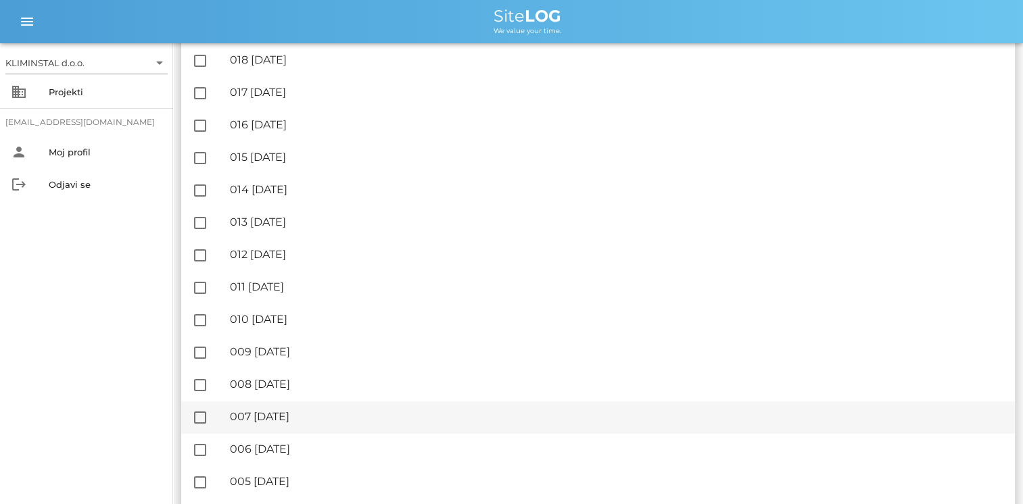
scroll to position [203, 0]
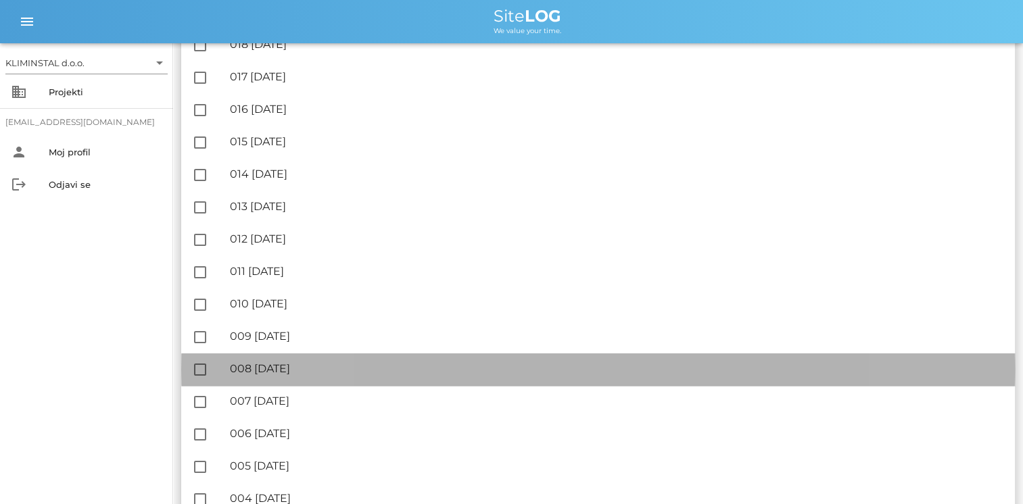
click at [298, 371] on div "🔏 008 [DATE]" at bounding box center [617, 368] width 774 height 13
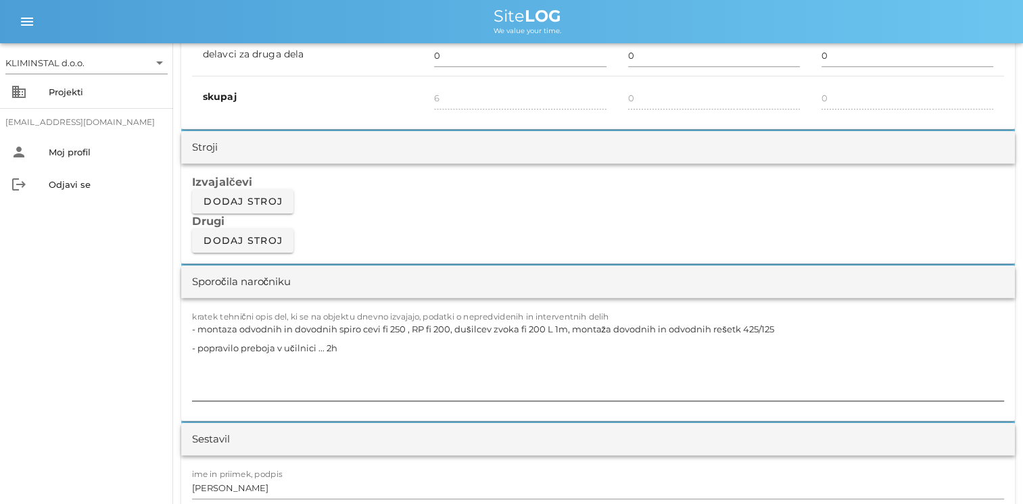
scroll to position [1081, 0]
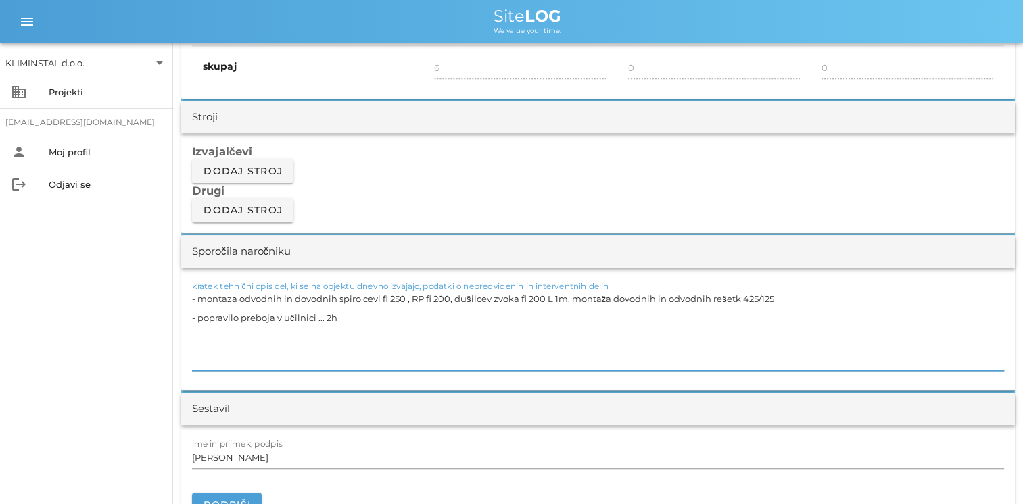
click at [352, 318] on textarea "- montaza odvodnih in dovodnih spiro cevi fi 250 , RP fi 200, dušilcev zvoka fi…" at bounding box center [598, 329] width 812 height 81
drag, startPoint x: 352, startPoint y: 318, endPoint x: 200, endPoint y: 324, distance: 152.2
click at [200, 324] on textarea "- montaza odvodnih in dovodnih spiro cevi fi 250 , RP fi 200, dušilcev zvoka fi…" at bounding box center [598, 329] width 812 height 81
paste textarea "- izdelava prebojev, demontaža [PERSON_NAME]"
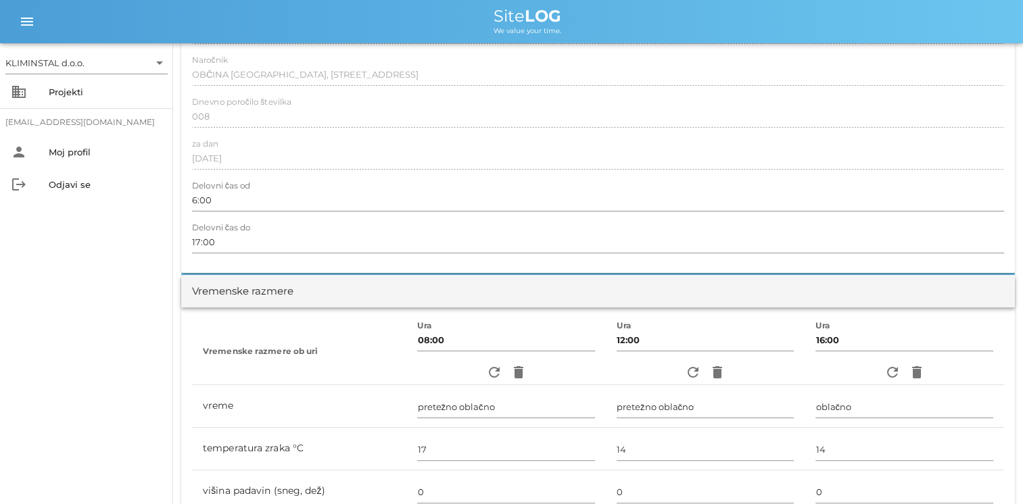
scroll to position [0, 0]
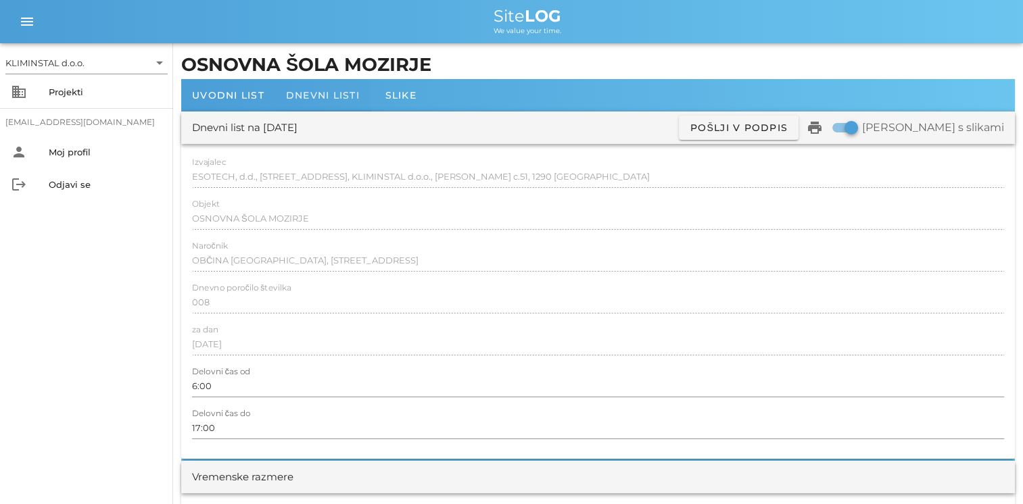
type textarea "- montaza odvodnih in dovodnih spiro cevi fi 250 , RP fi 200, dušilcev zvoka fi…"
click at [316, 105] on div "Dnevni listi" at bounding box center [322, 95] width 95 height 32
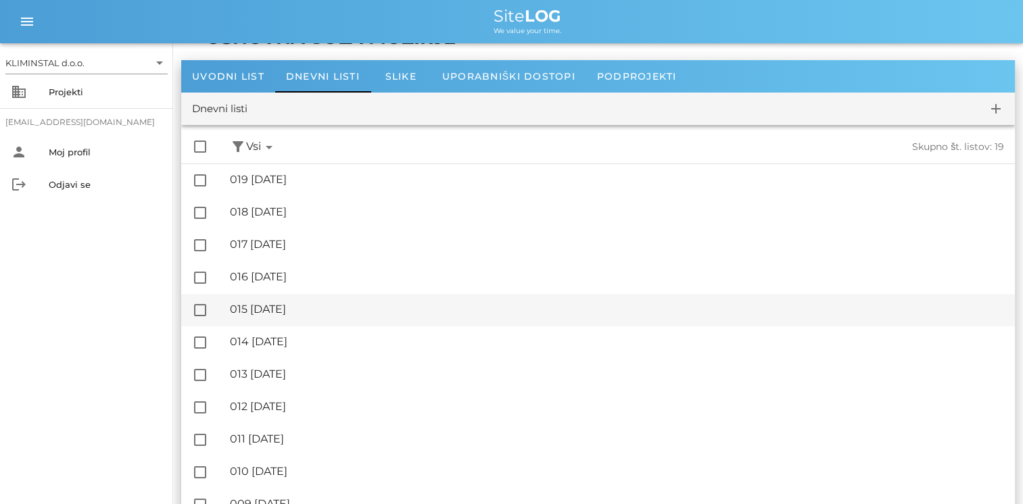
scroll to position [135, 0]
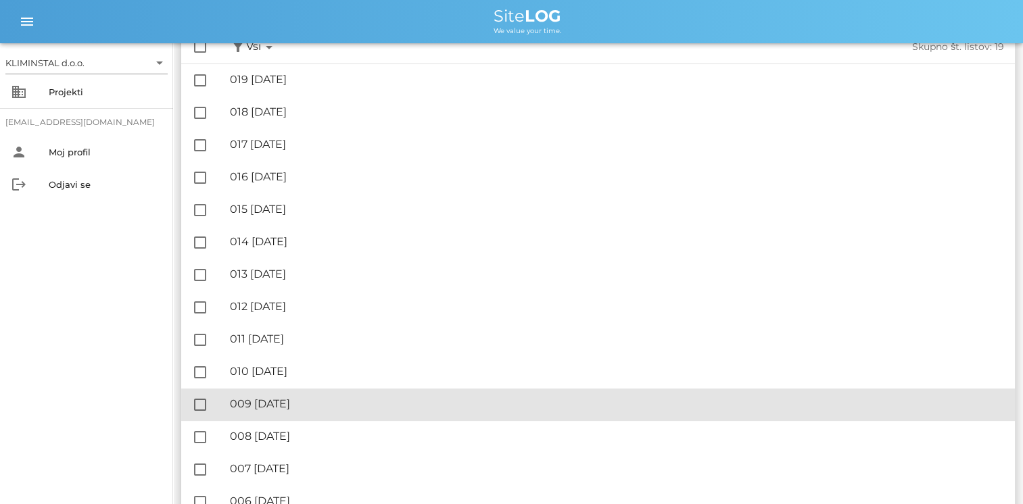
click at [312, 404] on div "🔏 009 [DATE]" at bounding box center [617, 403] width 774 height 13
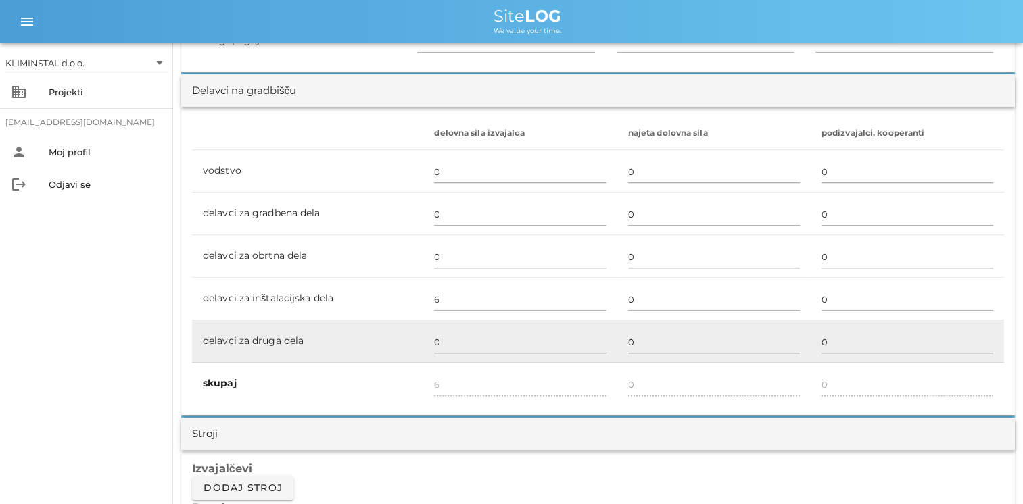
scroll to position [811, 0]
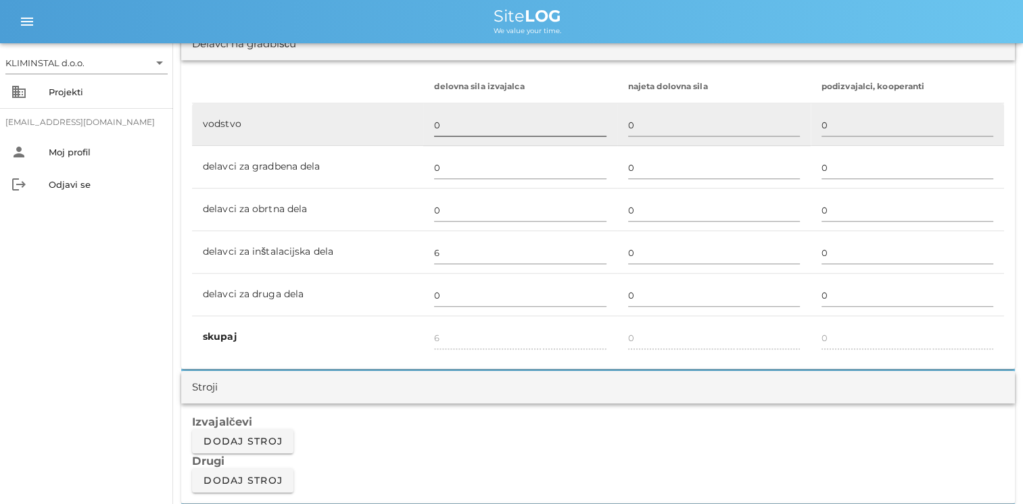
click at [439, 115] on input "0" at bounding box center [520, 125] width 172 height 22
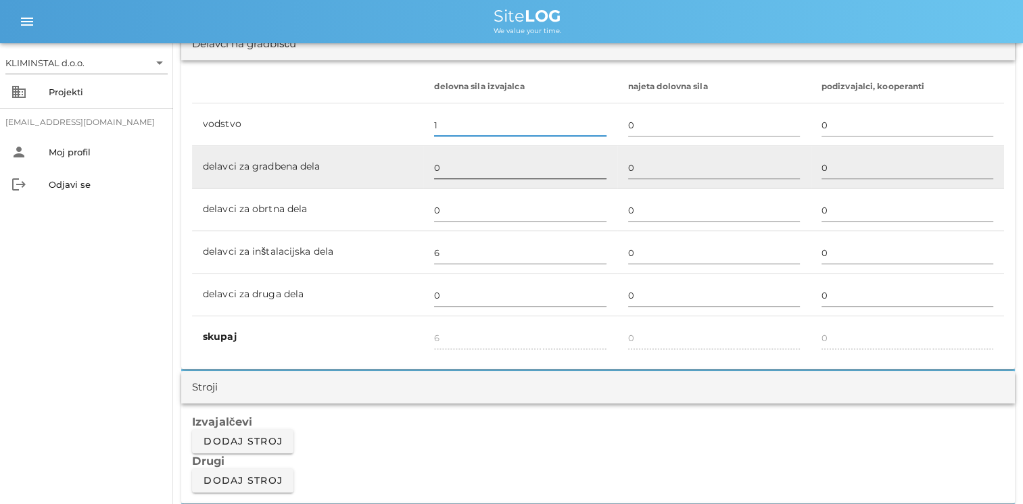
type input "1"
type input "7"
click at [437, 172] on input "0" at bounding box center [520, 168] width 172 height 22
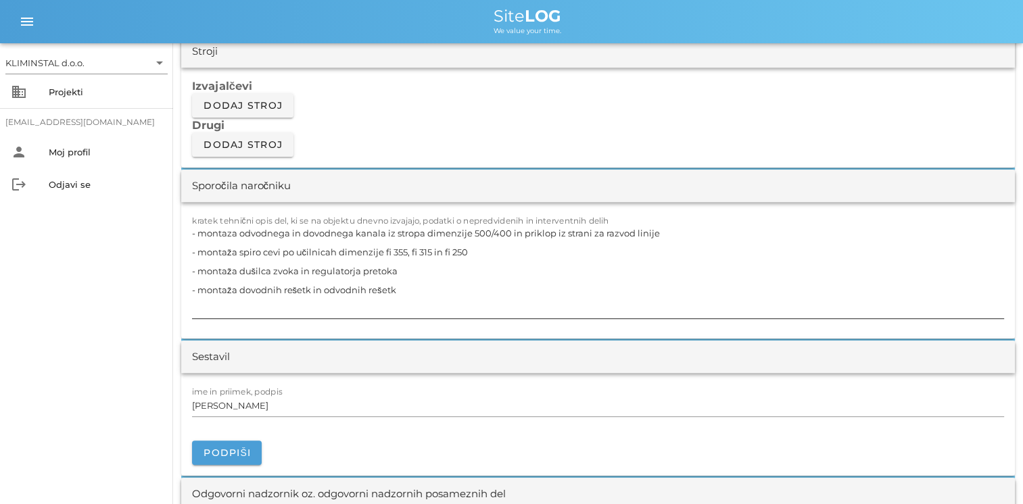
scroll to position [1149, 0]
type input "4"
type input "11"
click at [397, 287] on textarea "- montaza odvodnega in dovodnega kanala iz stropa dimenzije 500/400 in priklop …" at bounding box center [598, 269] width 812 height 95
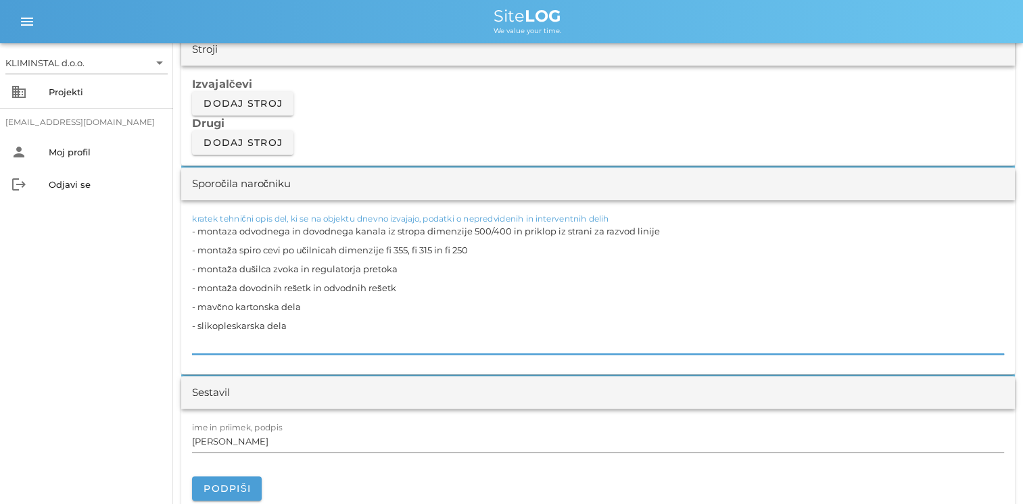
drag, startPoint x: 292, startPoint y: 322, endPoint x: 183, endPoint y: 301, distance: 110.8
click at [183, 301] on div "kratek tehnični opis del, ki se na objektu dnevno izvajajo, podatki o nepredvid…" at bounding box center [597, 287] width 833 height 174
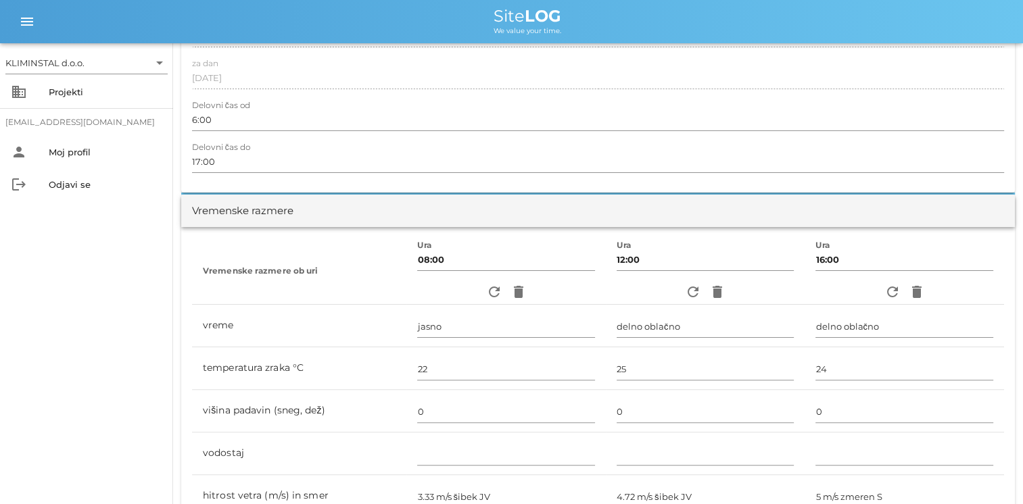
scroll to position [0, 0]
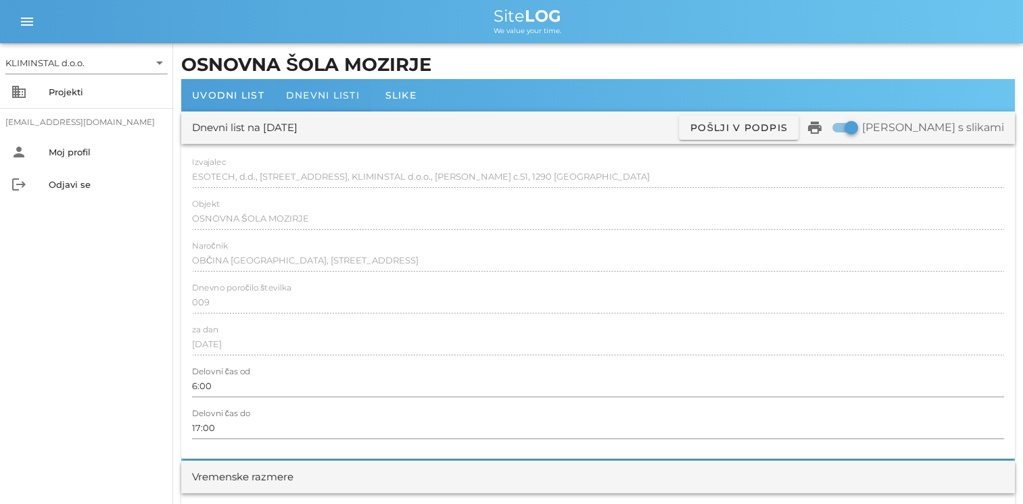
type textarea "- montaza odvodnega in dovodnega kanala iz stropa dimenzije 500/400 in priklop …"
click at [304, 97] on span "Dnevni listi" at bounding box center [323, 95] width 74 height 12
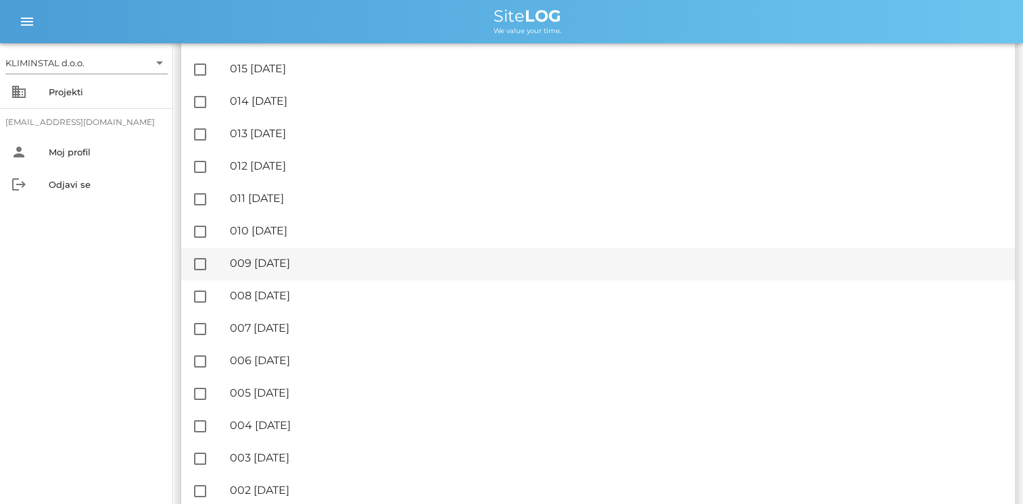
scroll to position [324, 0]
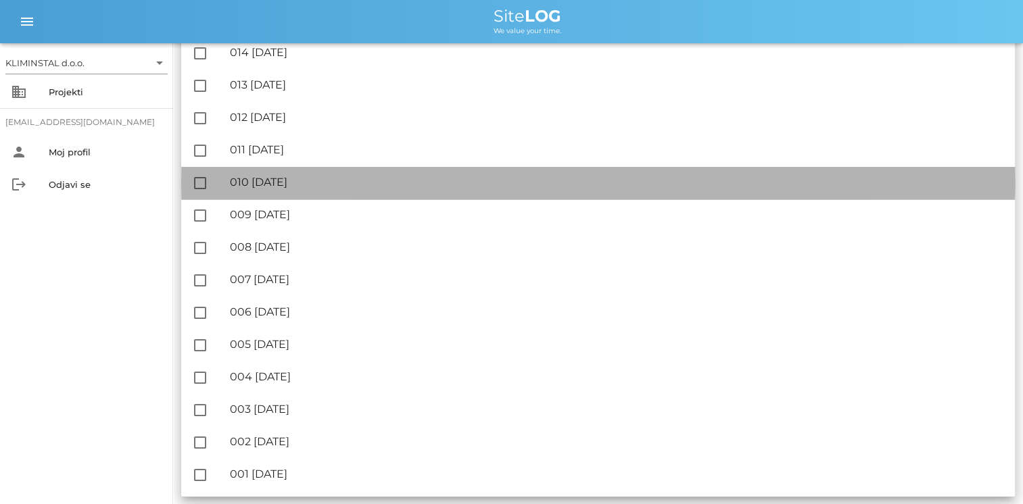
click at [280, 190] on div "🔏 010 [DATE] ✓ Podpisal: Nadzornik ✓ Podpisal: Sestavljalec ✓ Podpisal: Odgovor…" at bounding box center [617, 183] width 774 height 30
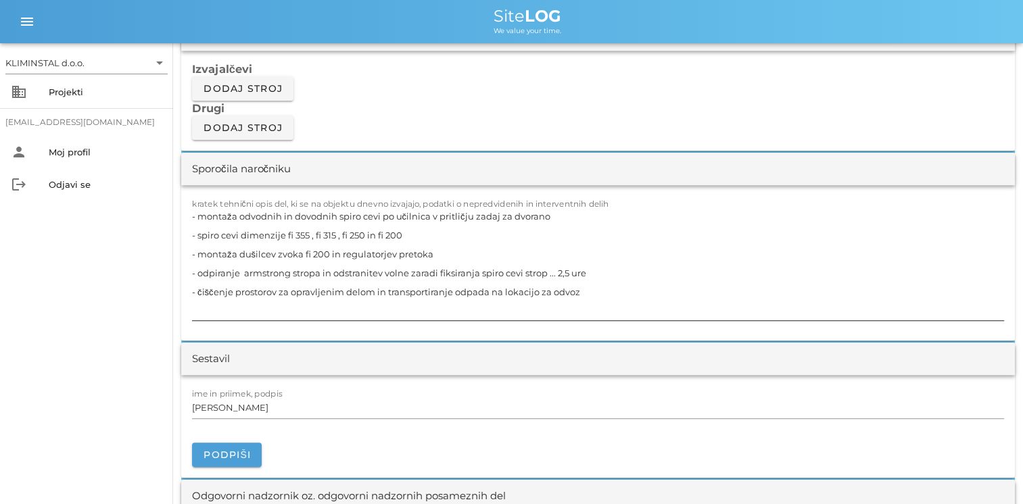
scroll to position [1149, 0]
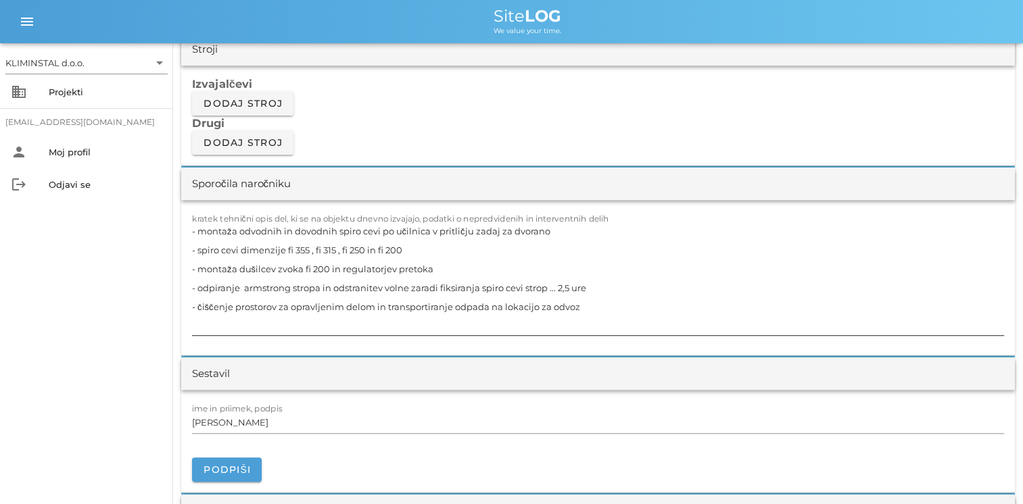
click at [584, 304] on textarea "- montaža odvodnih in dovodnih spiro cevi po učilnica v pritličju zadaj za dvor…" at bounding box center [598, 279] width 812 height 114
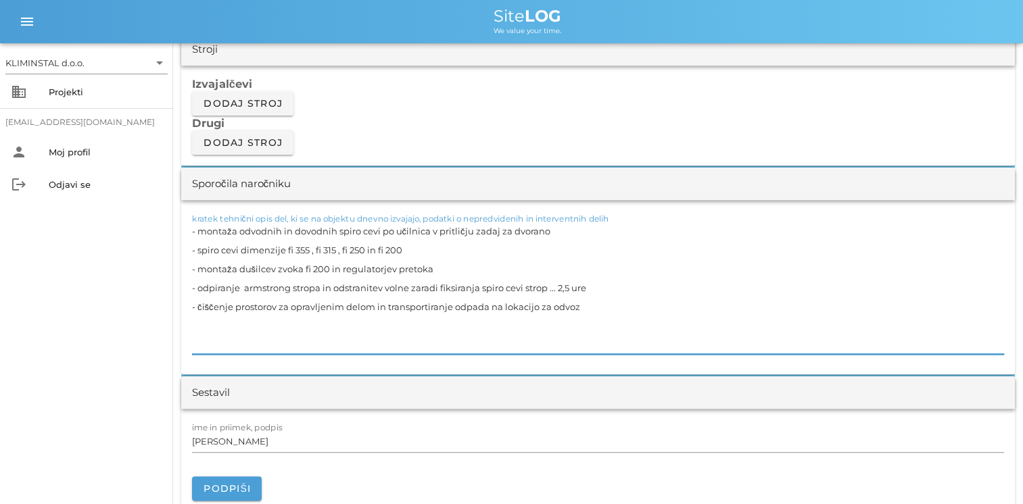
paste textarea "- mavčno kartonska dela - slikopleskarska dela"
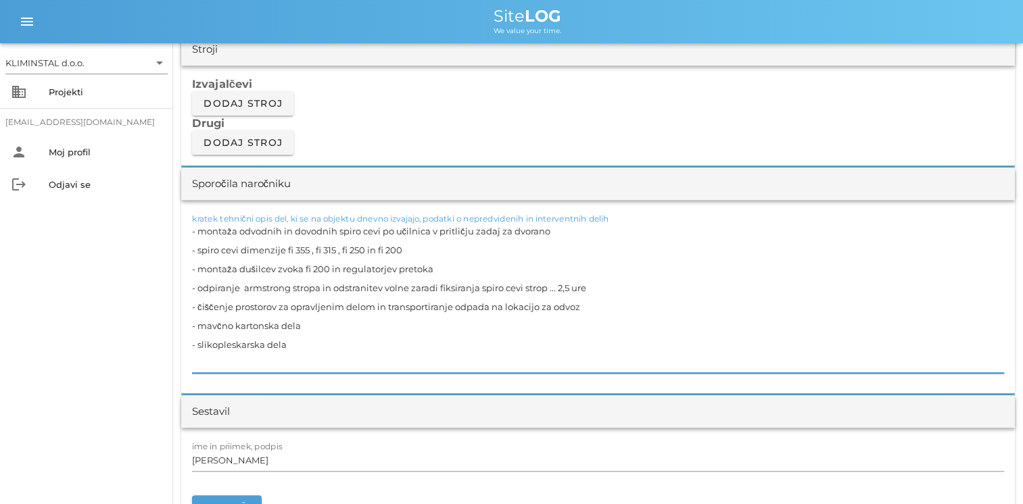
drag, startPoint x: 549, startPoint y: 287, endPoint x: 622, endPoint y: 281, distance: 73.3
click at [622, 281] on textarea "- montaža odvodnih in dovodnih spiro cevi po učilnica v pritličju zadaj za dvor…" at bounding box center [598, 297] width 812 height 151
drag, startPoint x: 314, startPoint y: 343, endPoint x: 184, endPoint y: 316, distance: 132.6
click at [184, 316] on div "kratek tehnični opis del, ki se na objektu dnevno izvajajo, podatki o nepredvid…" at bounding box center [597, 296] width 833 height 193
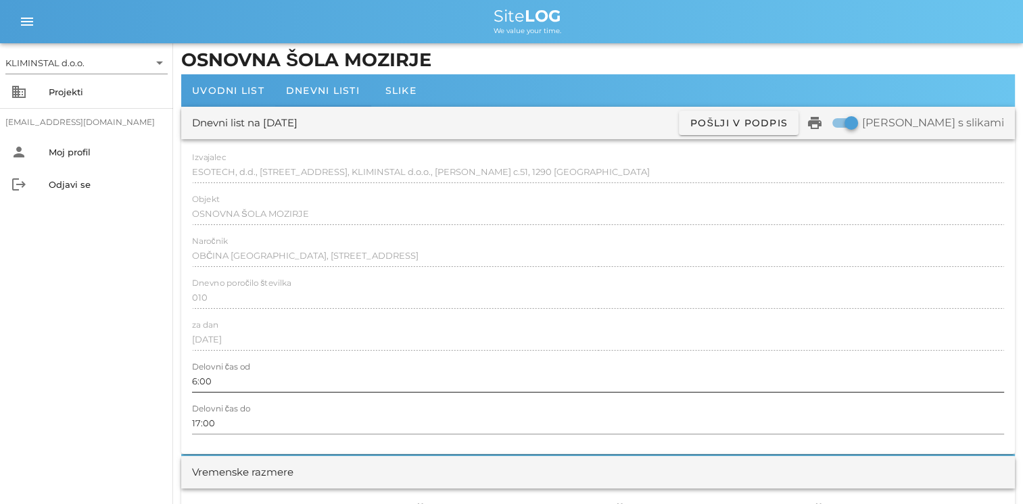
scroll to position [0, 0]
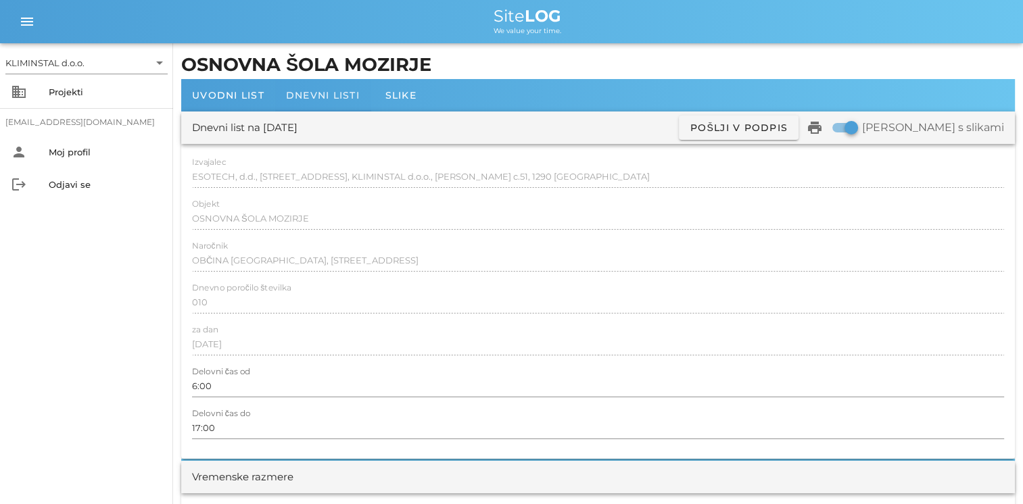
type textarea "- montaža odvodnih in dovodnih spiro cevi po učilnica v pritličju zadaj za dvor…"
click at [332, 97] on span "Dnevni listi" at bounding box center [323, 95] width 74 height 12
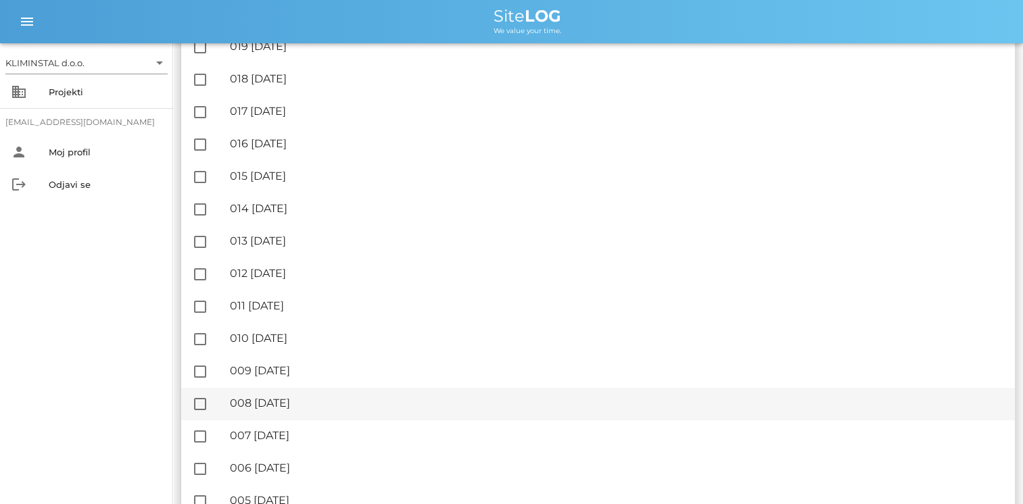
scroll to position [270, 0]
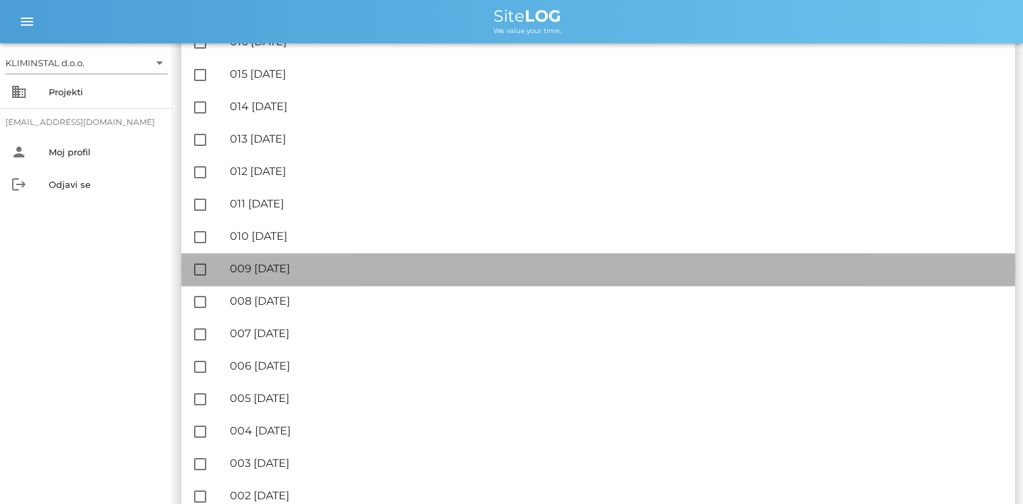
click at [306, 262] on div "🔏 009 [DATE]" at bounding box center [617, 268] width 774 height 13
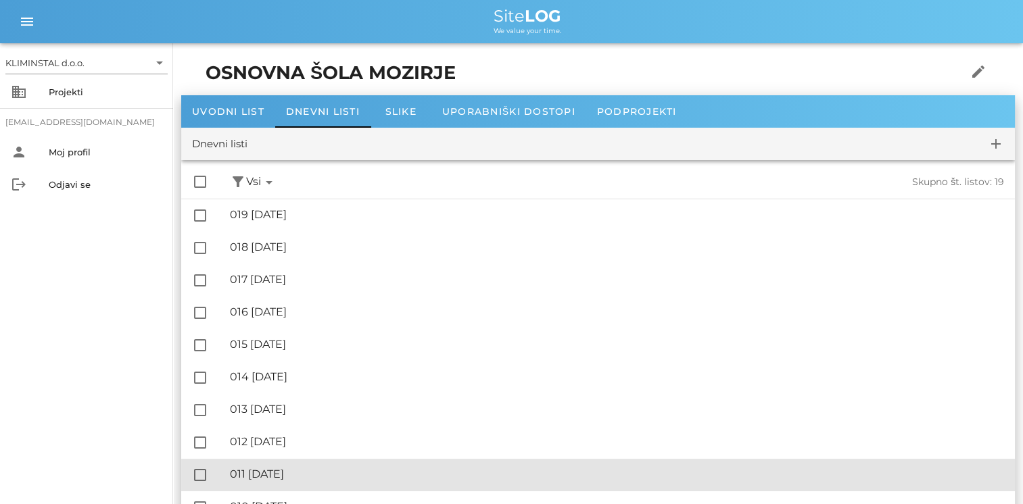
click at [310, 474] on div "🔏 011 [DATE]" at bounding box center [617, 474] width 774 height 13
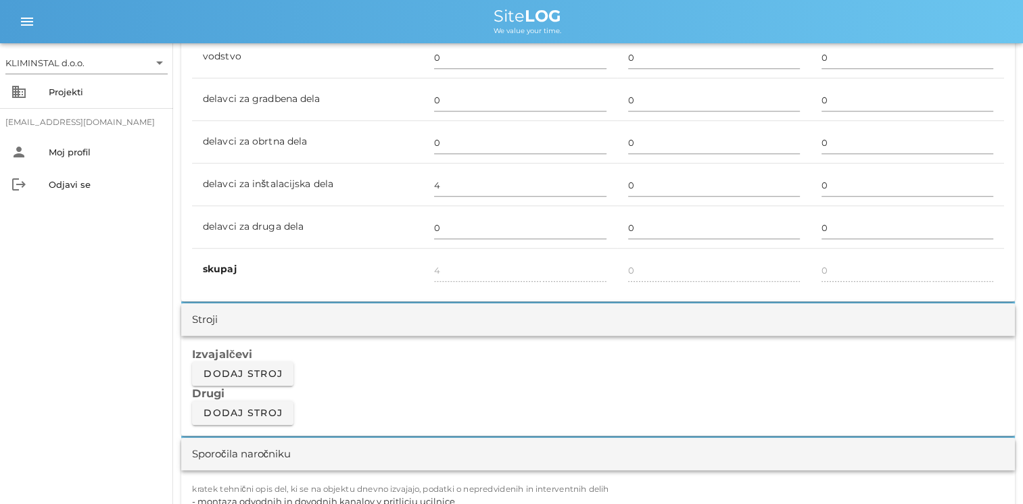
scroll to position [1217, 0]
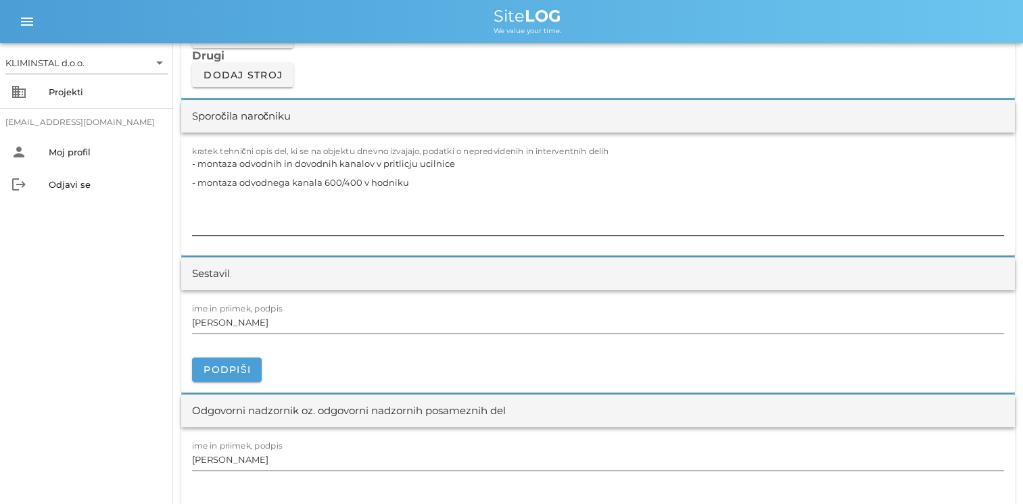
click at [442, 181] on textarea "- montaza odvodnih in dovodnih kanalov v pritlicju ucilnice - montaza odvodnega…" at bounding box center [598, 194] width 812 height 81
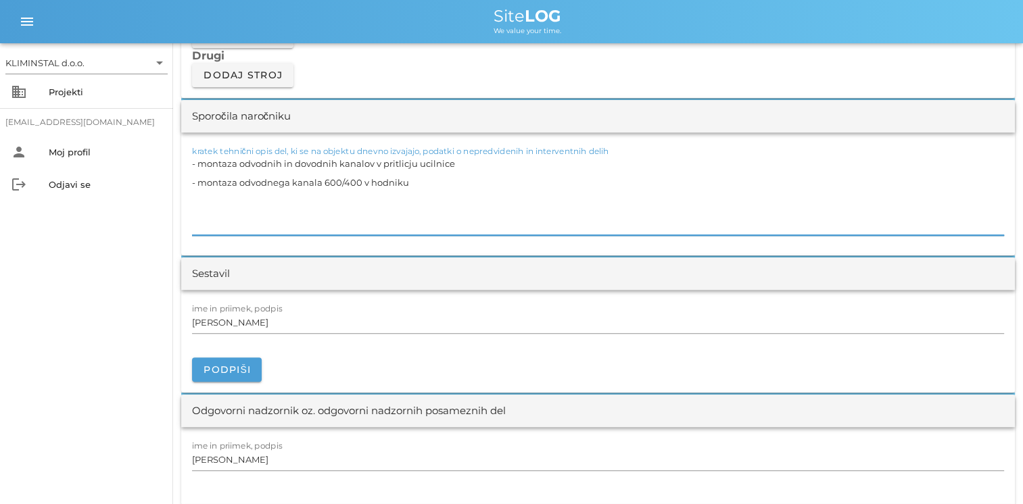
paste textarea "- mavčno kartonska dela - slikopleskarska dela"
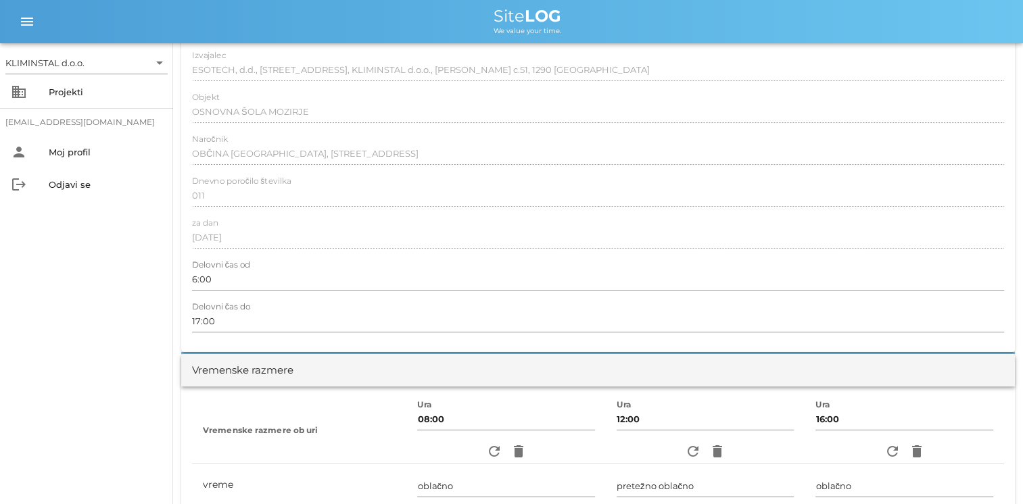
scroll to position [0, 0]
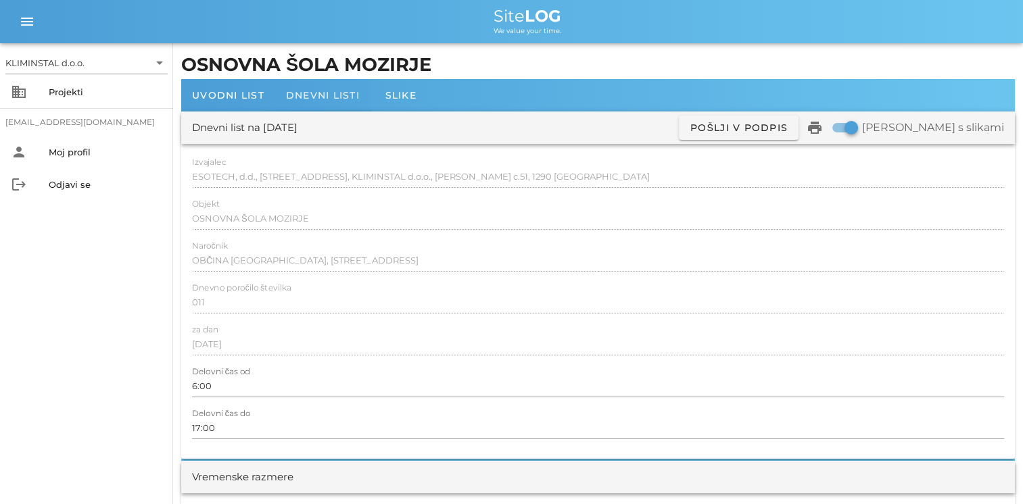
type textarea "- montaza odvodnih in dovodnih kanalov v pritlicju ucilnice - montaza odvodnega…"
click at [308, 100] on div "Dnevni listi" at bounding box center [322, 95] width 95 height 32
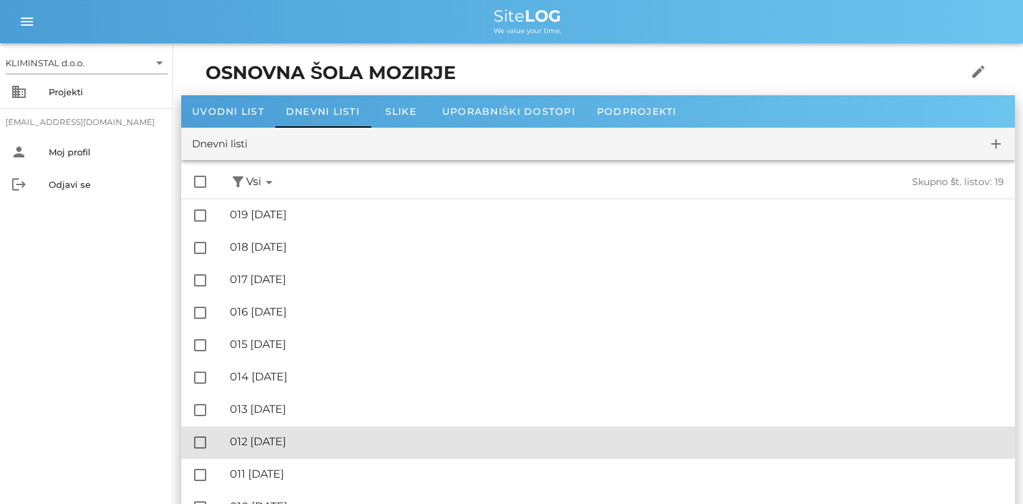
click at [282, 435] on div "🔏 012 [DATE]" at bounding box center [617, 441] width 774 height 13
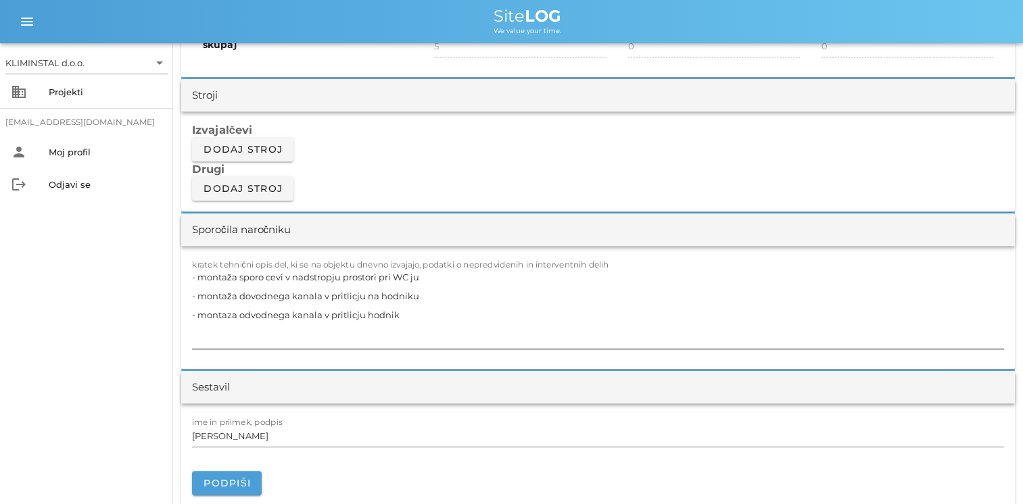
scroll to position [1217, 0]
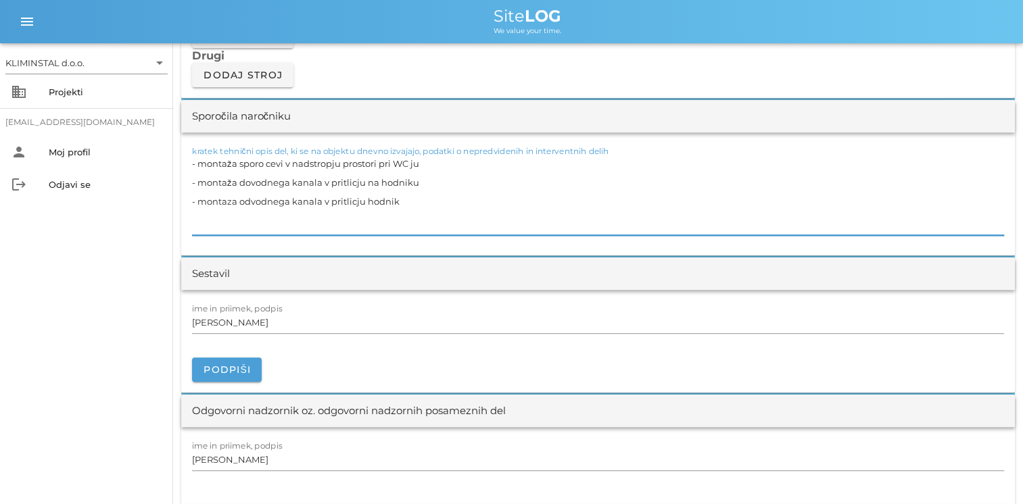
click at [446, 202] on textarea "- montaža sporo cevi v nadstropju prostori pri WC ju - montaža dovodnega kanala…" at bounding box center [598, 194] width 812 height 81
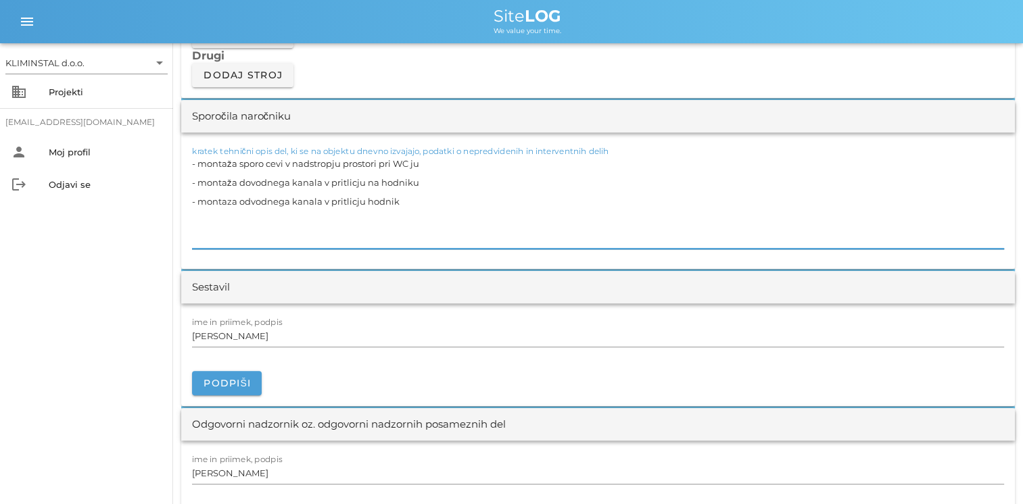
paste textarea "- mavčno kartonska dela - slikopleskarska dela"
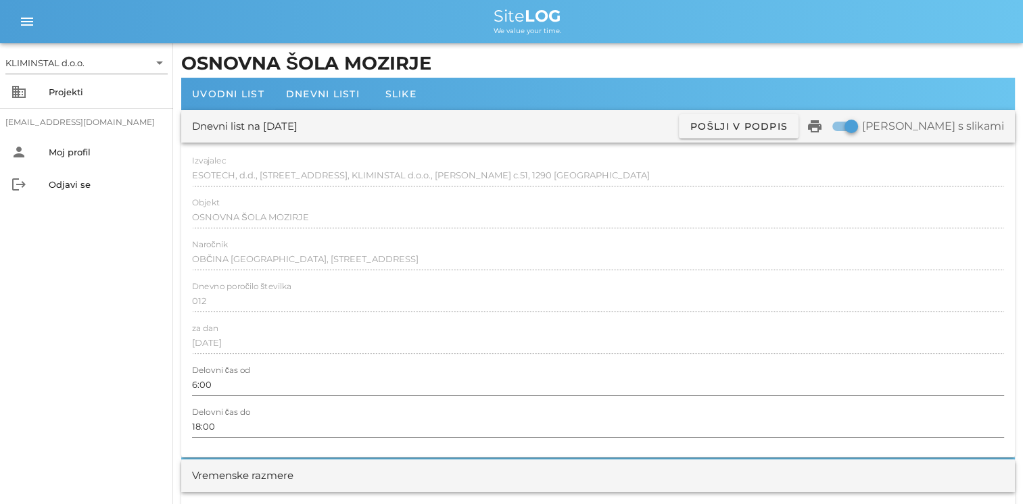
scroll to position [0, 0]
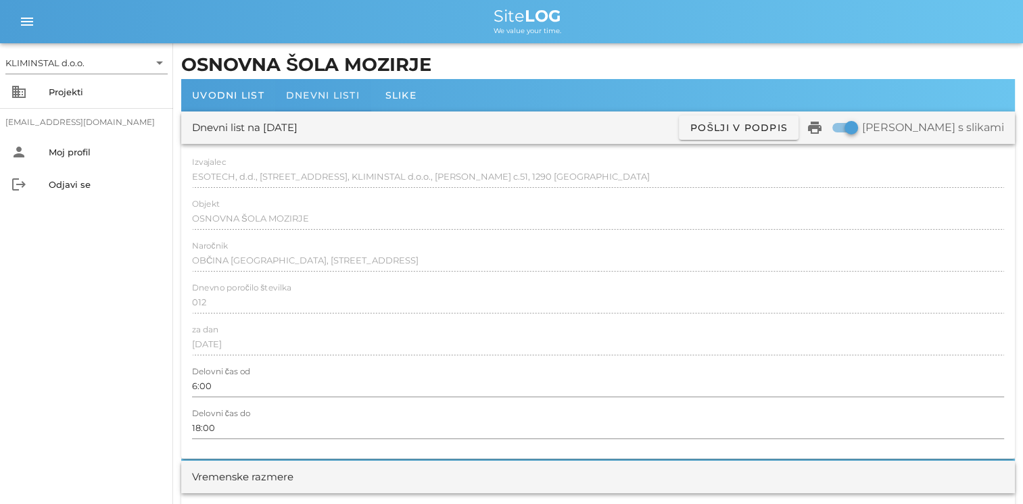
type textarea "- montaža sporo cevi v nadstropju prostori pri WC ju - montaža dovodnega kanala…"
click at [333, 91] on span "Dnevni listi" at bounding box center [323, 95] width 74 height 12
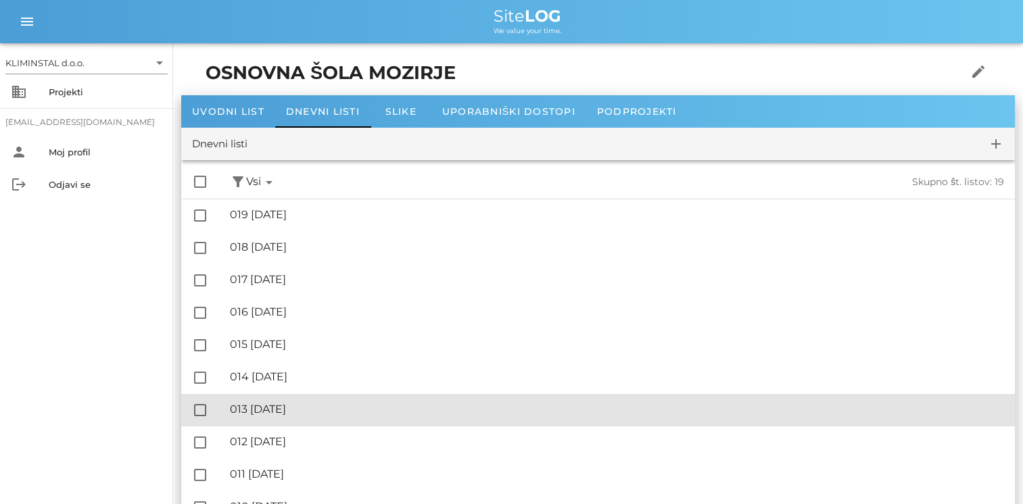
click at [287, 404] on div "🔏 013 [DATE]" at bounding box center [617, 409] width 774 height 13
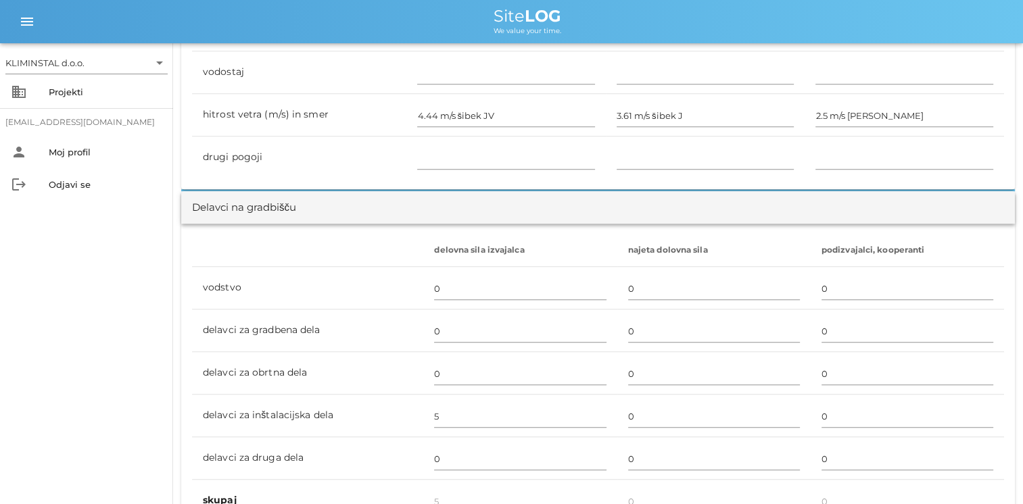
scroll to position [608, 0]
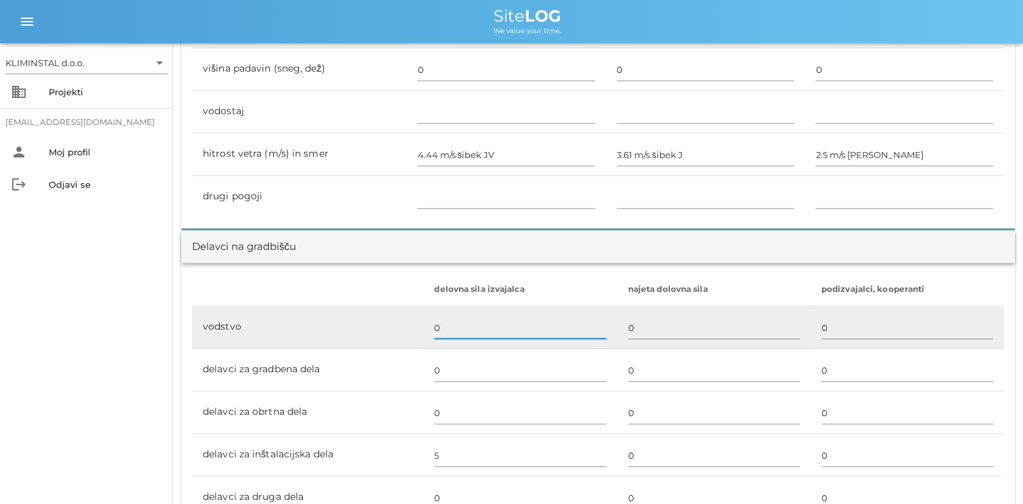
click at [447, 331] on input "0" at bounding box center [520, 328] width 172 height 22
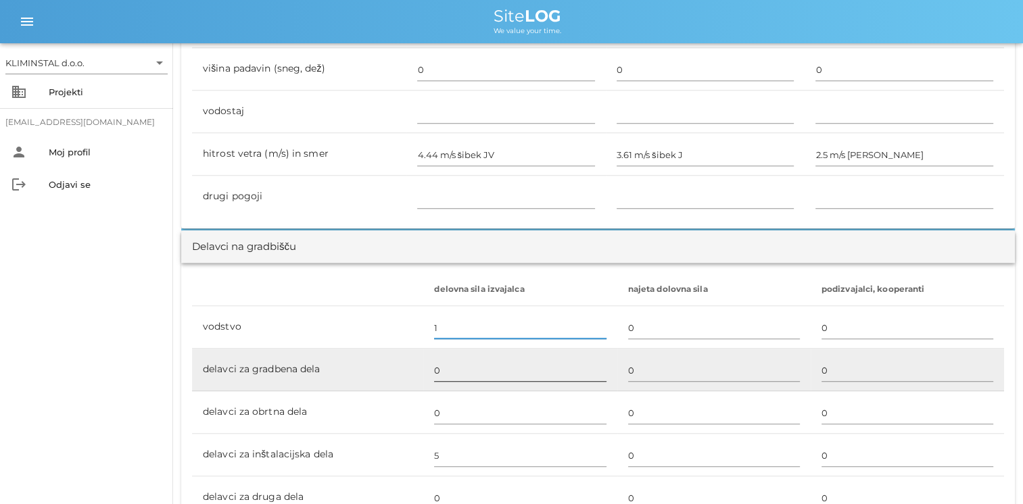
type input "1"
type input "6"
click at [438, 374] on input "0" at bounding box center [520, 371] width 172 height 22
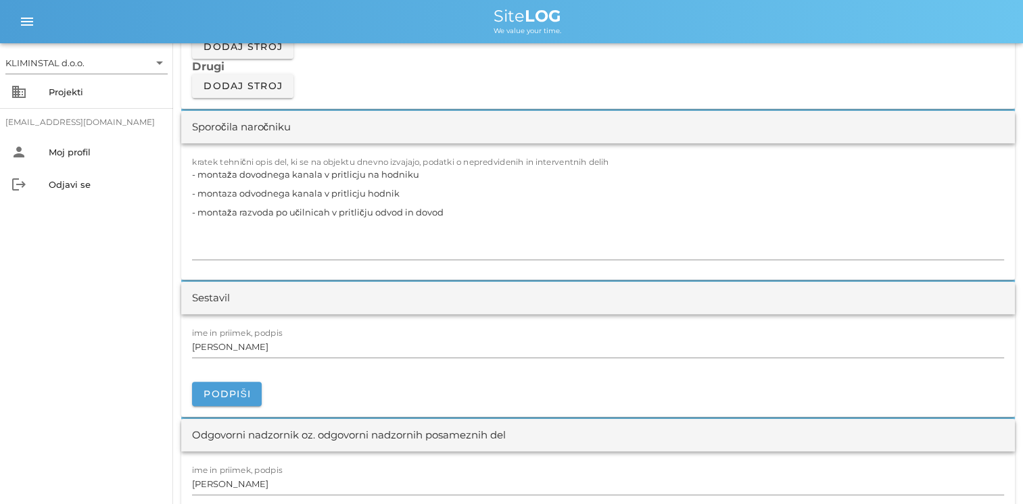
scroll to position [1217, 0]
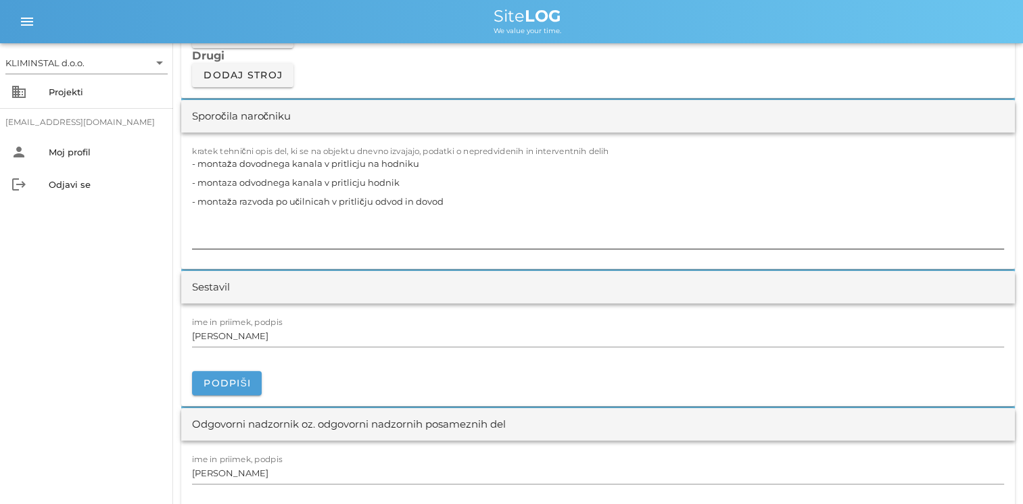
type input "6"
type input "12"
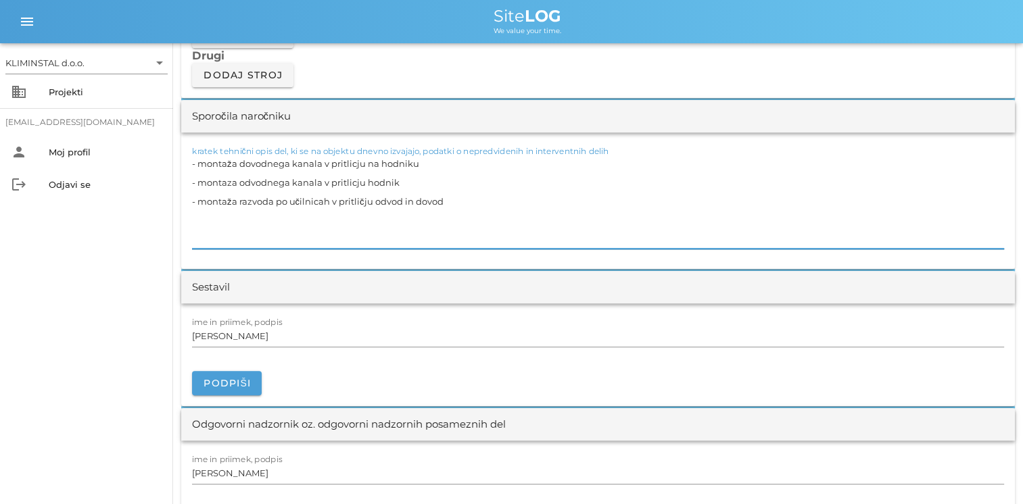
click at [468, 218] on textarea "- montaža dovodnega kanala v pritlicju na hodniku - montaza odvodnega kanala v …" at bounding box center [598, 201] width 812 height 95
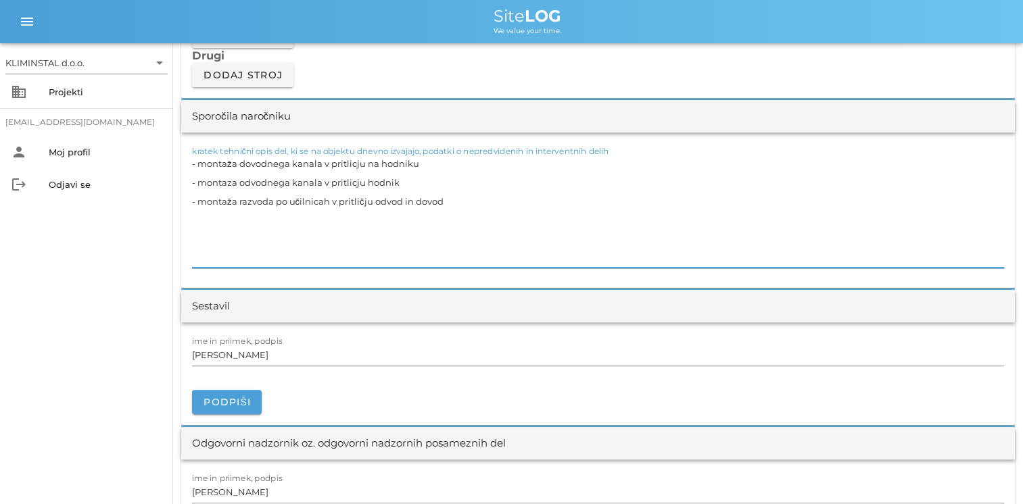
paste textarea "- mavčno kartonska dela - slikopleskarska dela"
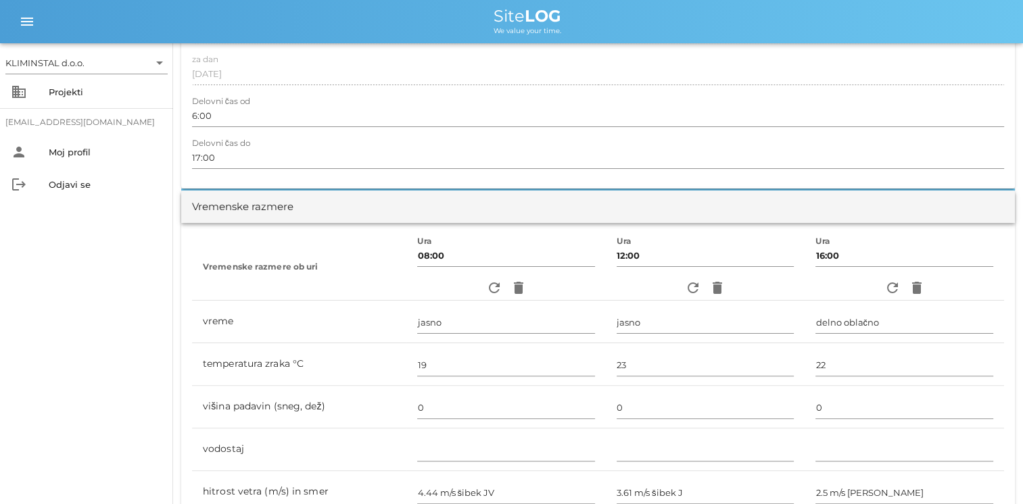
scroll to position [0, 0]
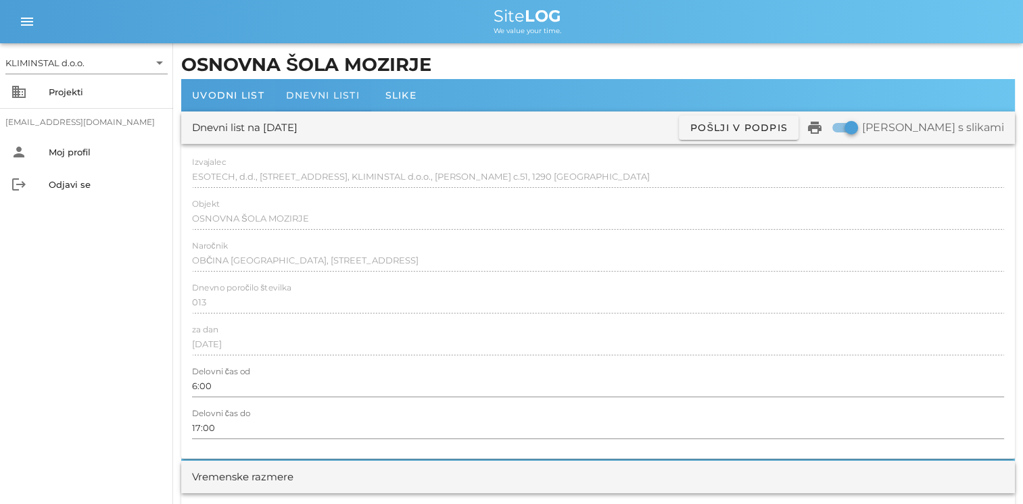
type textarea "- montaža dovodnega kanala v pritlicju na hodniku - montaza odvodnega kanala v …"
click at [340, 89] on div "Dnevni listi" at bounding box center [322, 95] width 95 height 32
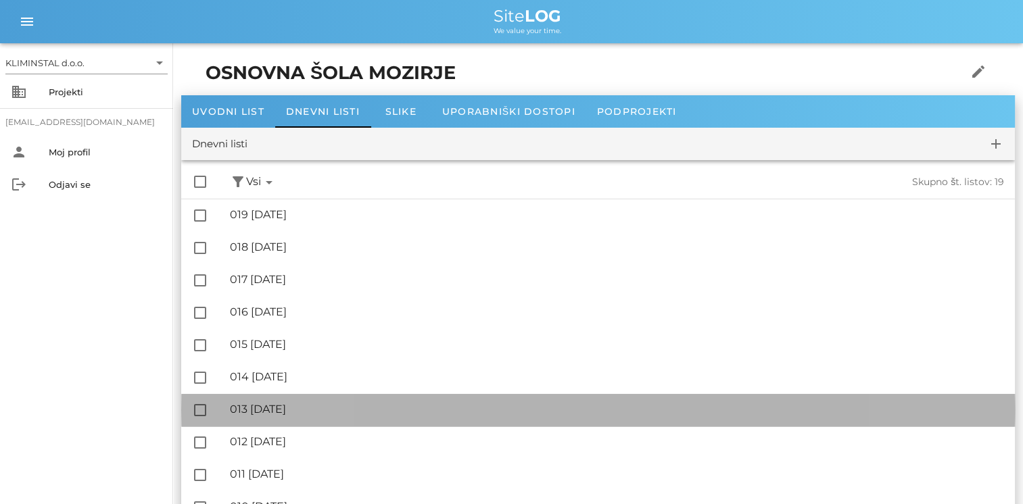
click at [295, 418] on div "🔏 013 [DATE] ✓ Podpisal: Nadzornik ✓ Podpisal: Sestavljalec ✓ Podpisal: Odgovor…" at bounding box center [617, 410] width 774 height 30
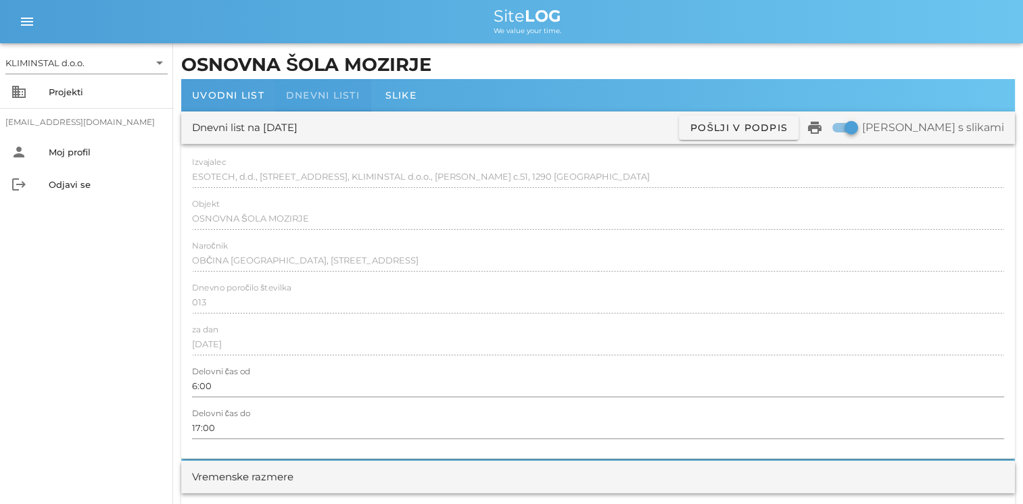
click at [311, 100] on span "Dnevni listi" at bounding box center [323, 95] width 74 height 12
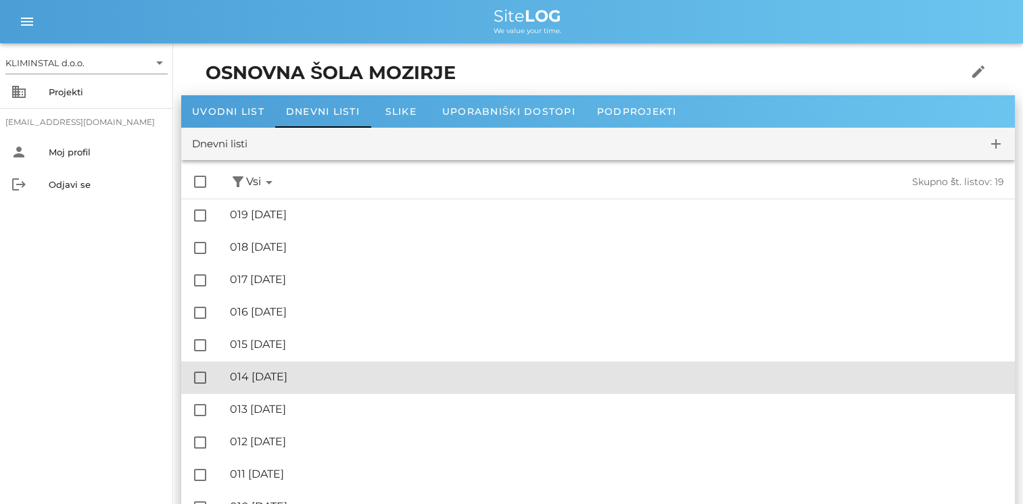
click at [316, 381] on div "🔏 014 [DATE]" at bounding box center [617, 376] width 774 height 13
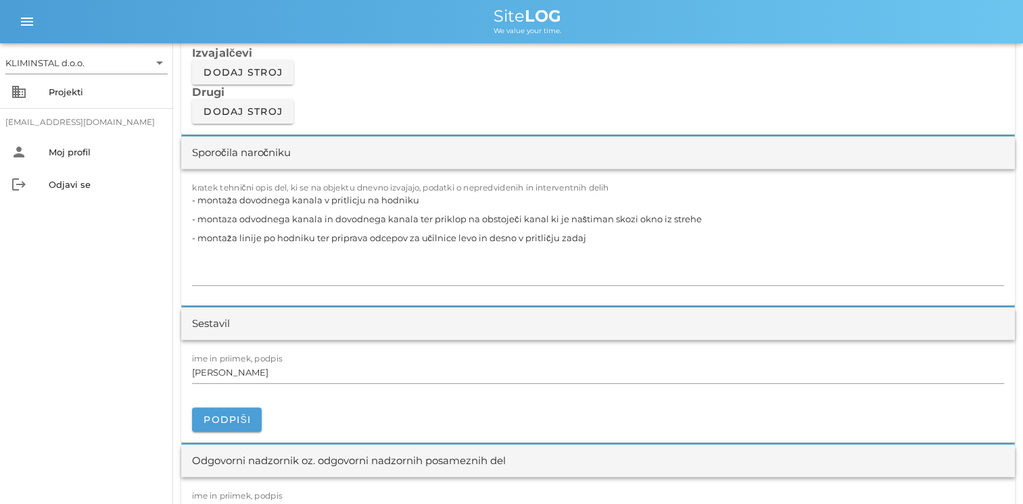
scroll to position [1217, 0]
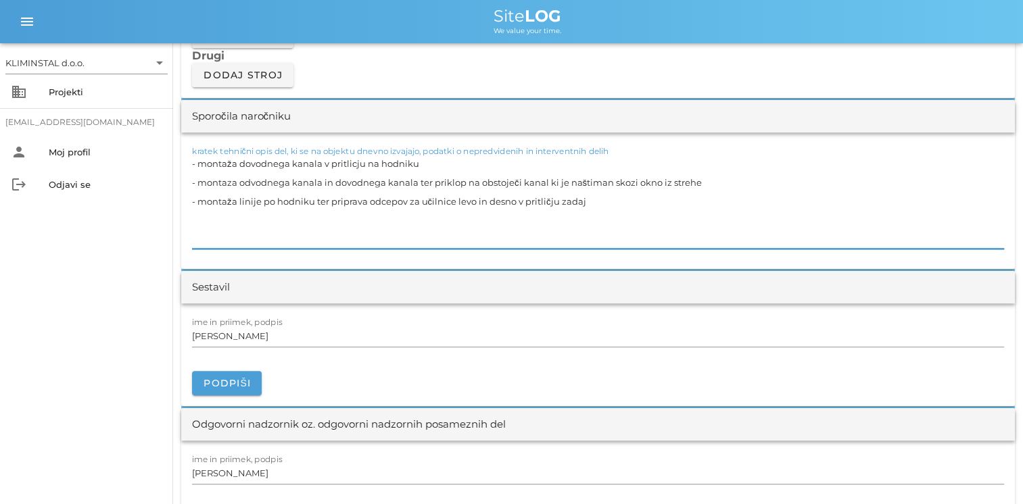
click at [608, 217] on textarea "- montaža dovodnega kanala v pritlicju na hodniku - montaza odvodnega kanala in…" at bounding box center [598, 201] width 812 height 95
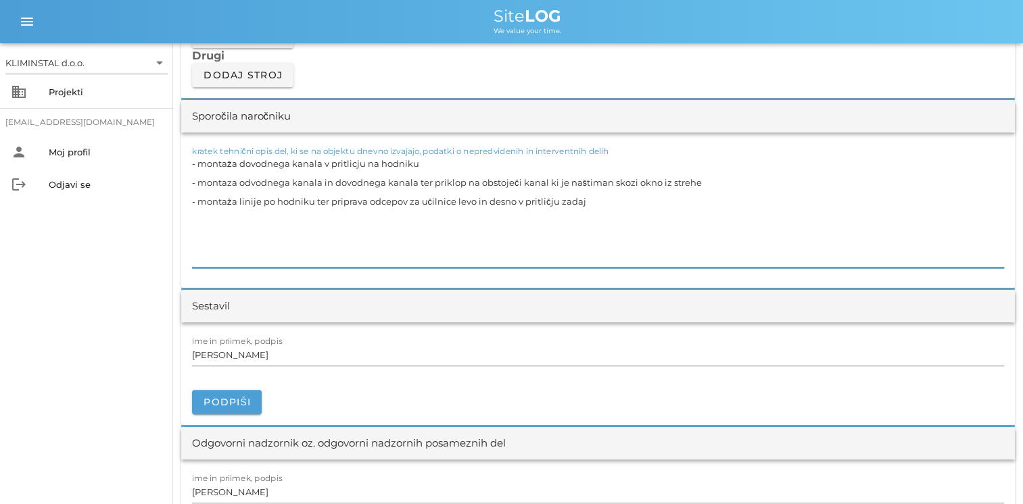
paste textarea "- mavčno kartonska dela - slikopleskarska dela"
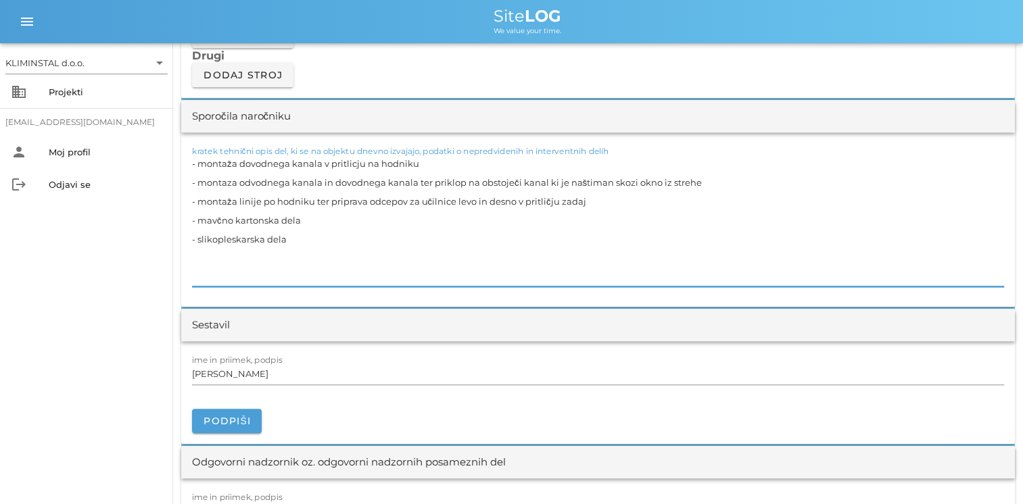
drag, startPoint x: 312, startPoint y: 236, endPoint x: 166, endPoint y: 239, distance: 146.7
click at [166, 239] on div "KLIMINSTAL d.o.o. arrow_drop_down business Projekti [EMAIL_ADDRESS][DOMAIN_NAME…" at bounding box center [511, 364] width 1023 height 3162
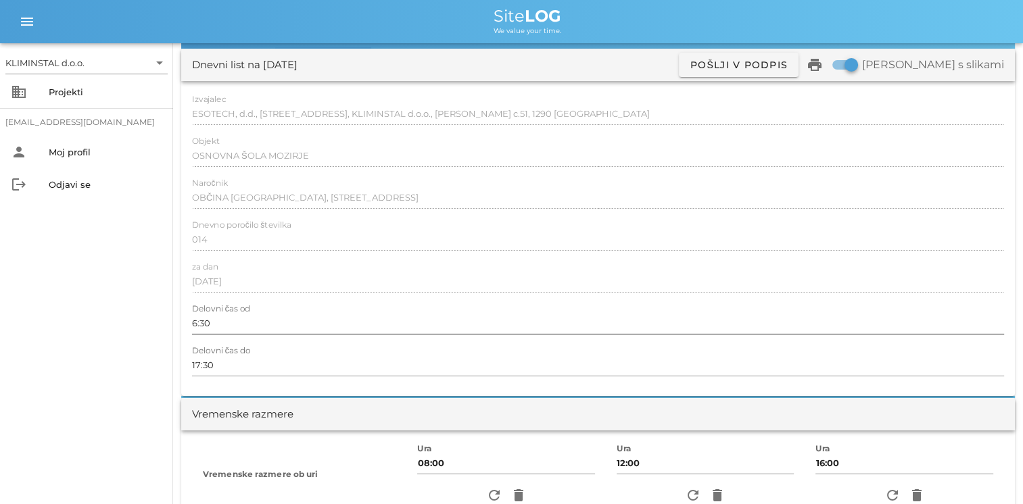
scroll to position [0, 0]
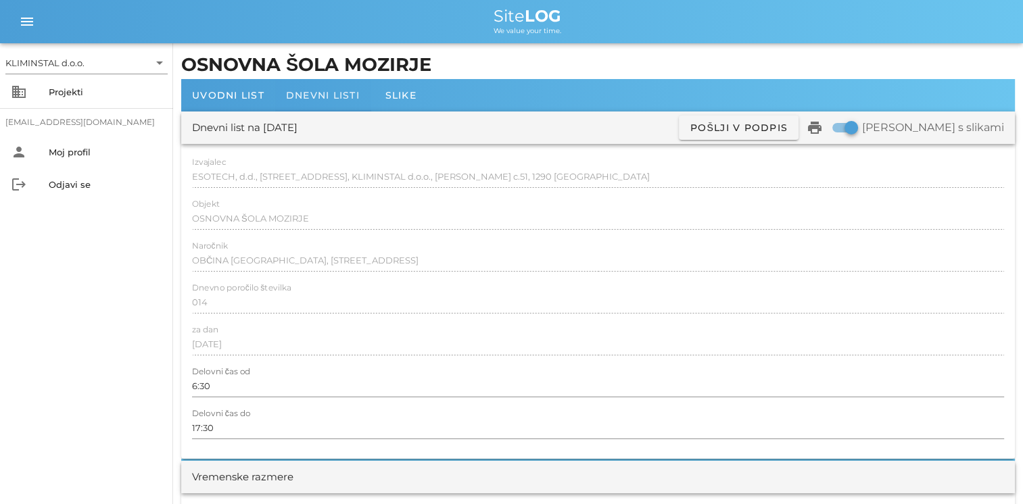
type textarea "- montaža dovodnega kanala v pritlicju na hodniku - montaza odvodnega kanala in…"
click at [324, 99] on span "Dnevni listi" at bounding box center [323, 95] width 74 height 12
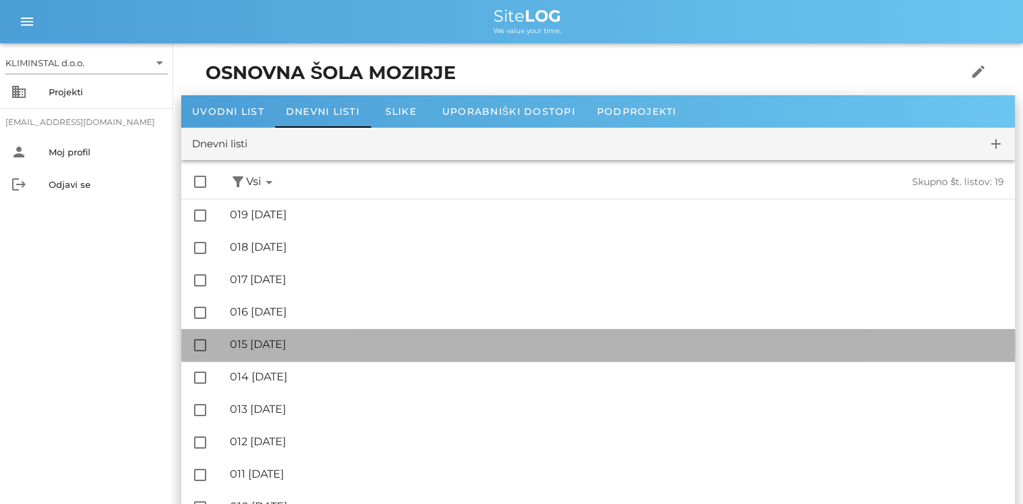
click at [289, 342] on div "🔏 015 [DATE]" at bounding box center [617, 344] width 774 height 13
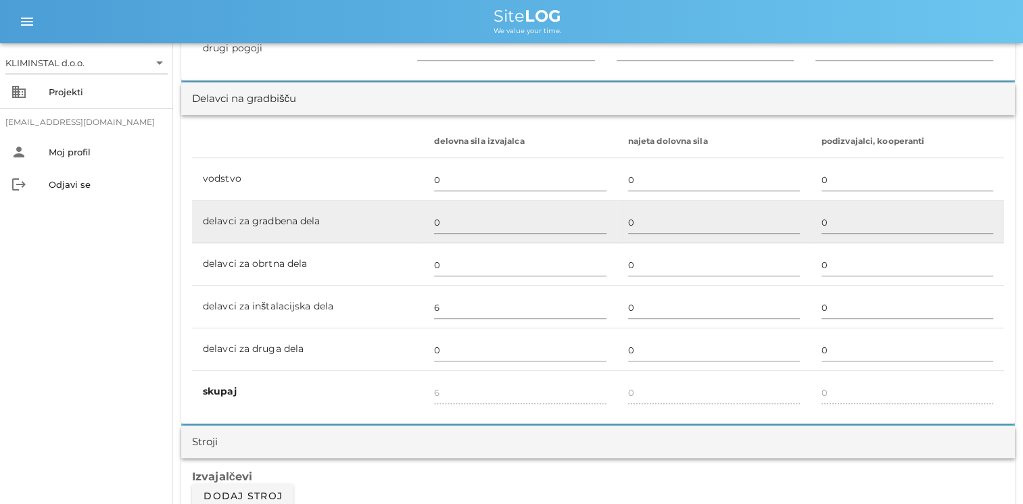
scroll to position [744, 0]
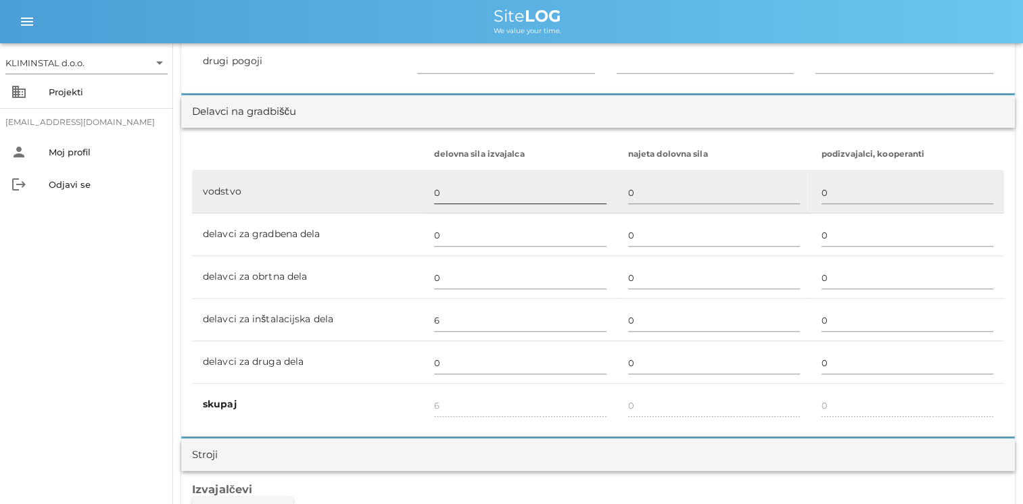
click at [450, 199] on input "0" at bounding box center [520, 193] width 172 height 22
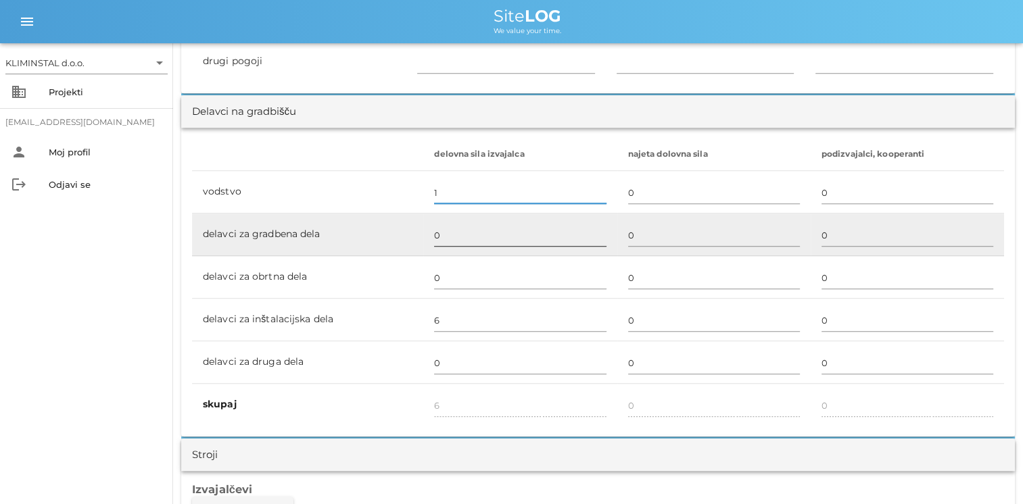
type input "1"
type input "7"
click at [443, 230] on input "0" at bounding box center [520, 235] width 172 height 22
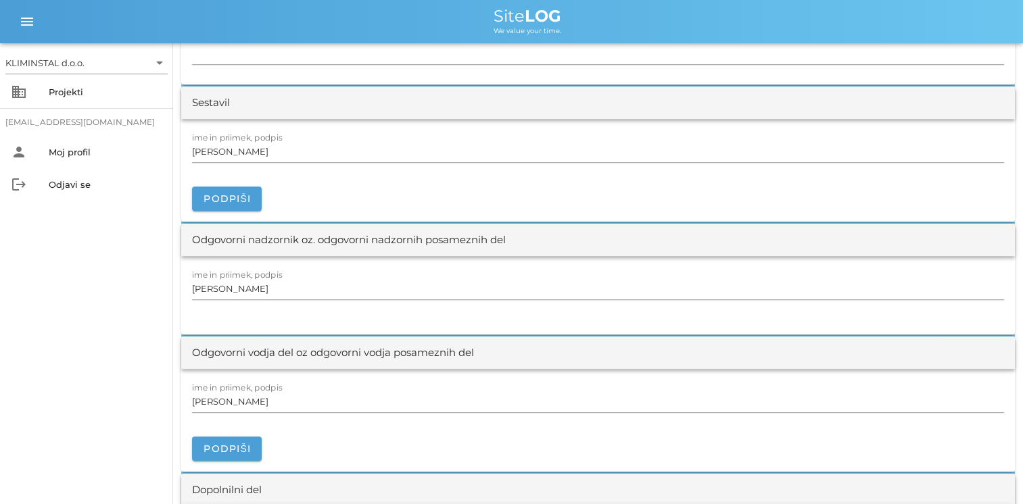
scroll to position [1419, 0]
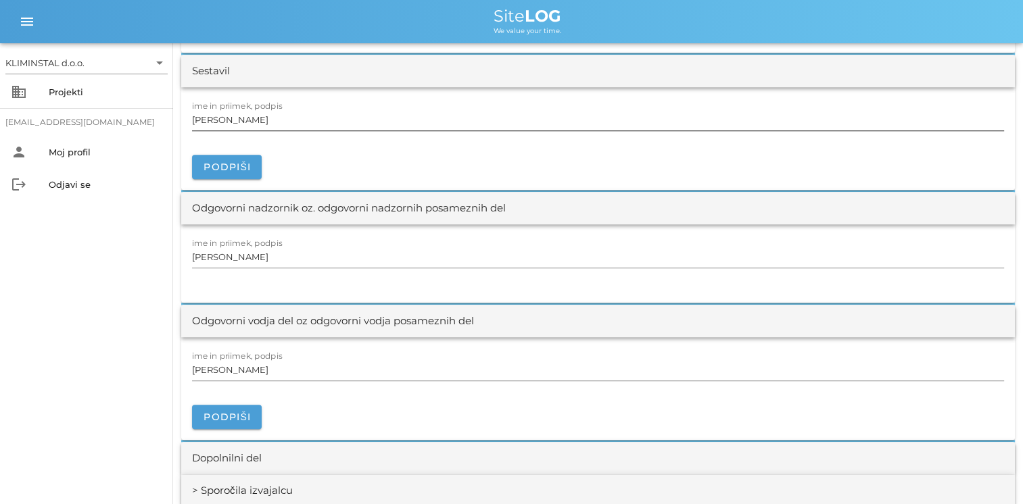
type input "6"
type input "13"
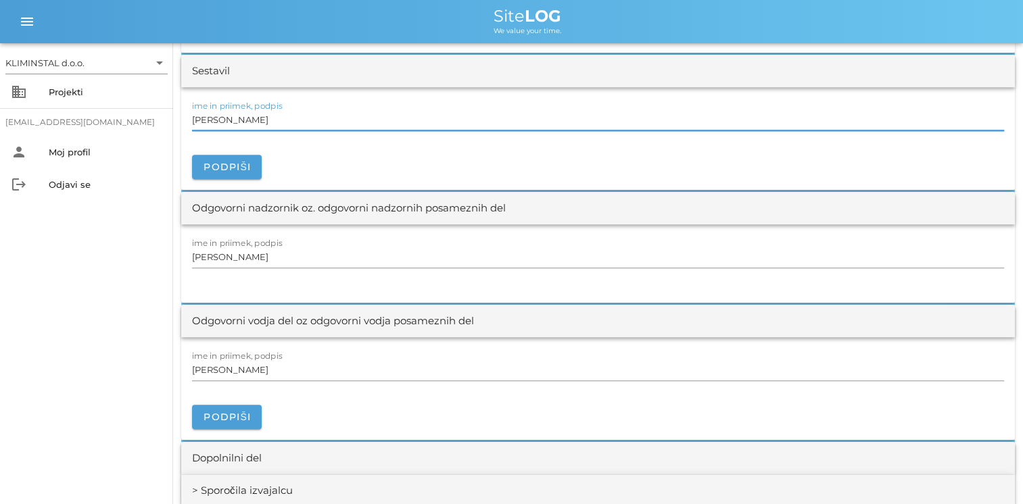
drag, startPoint x: 250, startPoint y: 119, endPoint x: 111, endPoint y: 114, distance: 139.3
click at [111, 114] on div "KLIMINSTAL d.o.o. arrow_drop_down business Projekti [EMAIL_ADDRESS][DOMAIN_NAME…" at bounding box center [511, 136] width 1023 height 3111
type input "a"
type input "[PERSON_NAME]"
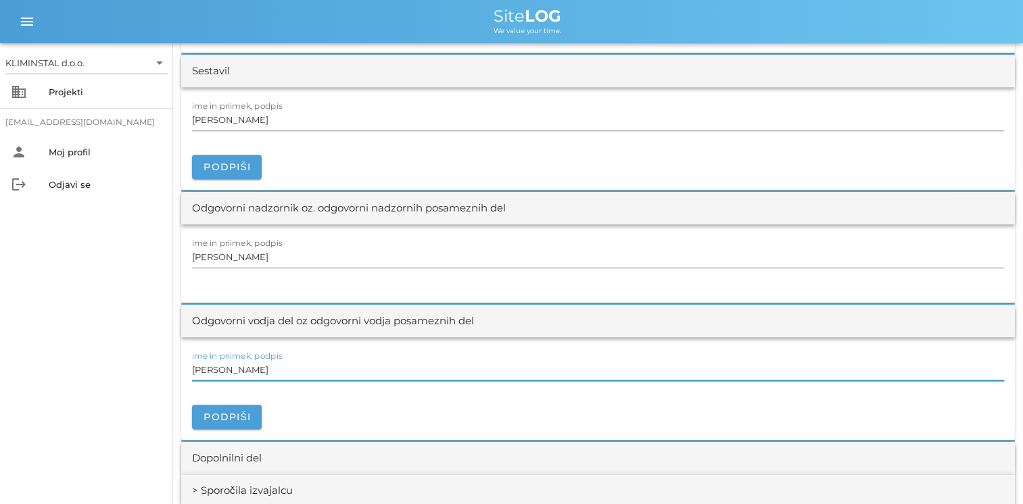
drag, startPoint x: 300, startPoint y: 372, endPoint x: 287, endPoint y: 372, distance: 12.8
click at [299, 372] on input "[PERSON_NAME]" at bounding box center [598, 370] width 812 height 22
drag, startPoint x: 283, startPoint y: 372, endPoint x: 176, endPoint y: 366, distance: 106.9
click at [176, 366] on div "[DATE] Close OSNOVNA ŠOLA MOZIRJE Uvodni list Dnevni listi Slike Dnevni list na…" at bounding box center [598, 157] width 850 height 3067
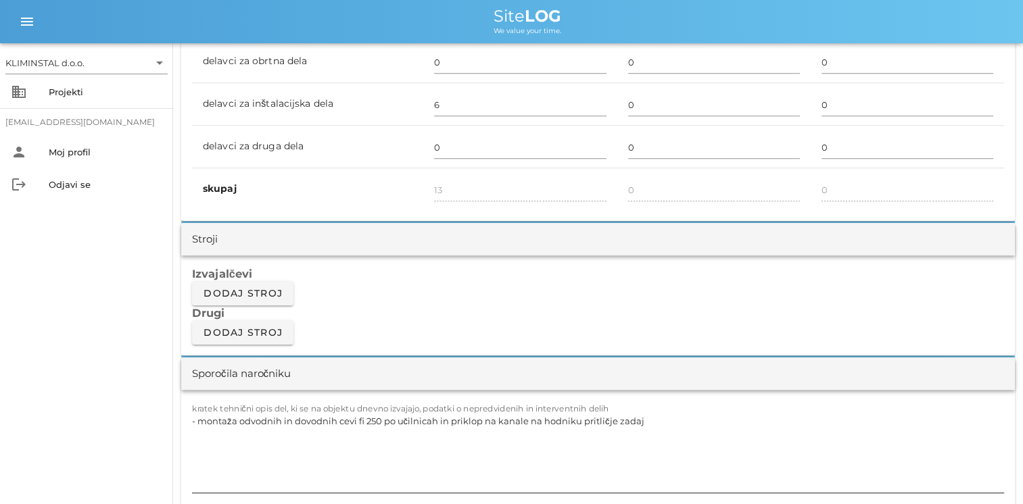
scroll to position [1149, 0]
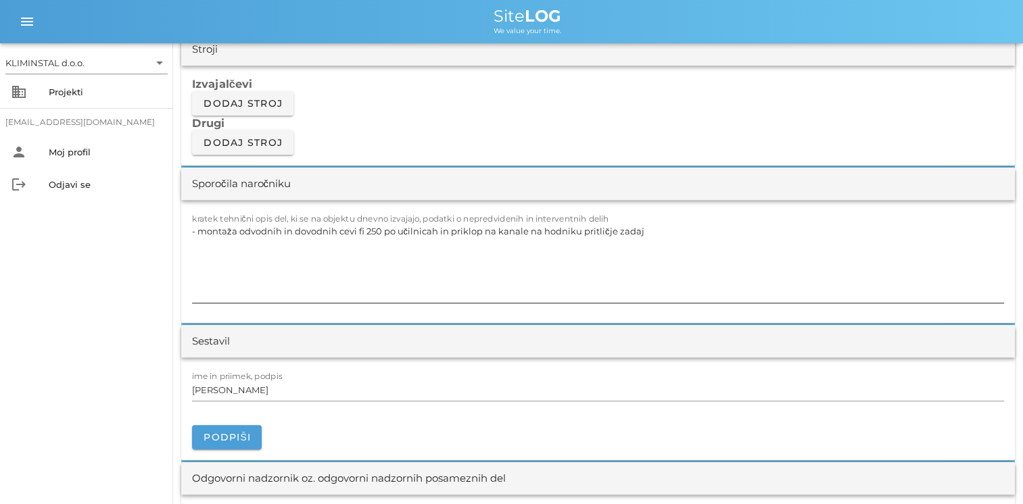
type input "[PERSON_NAME]"
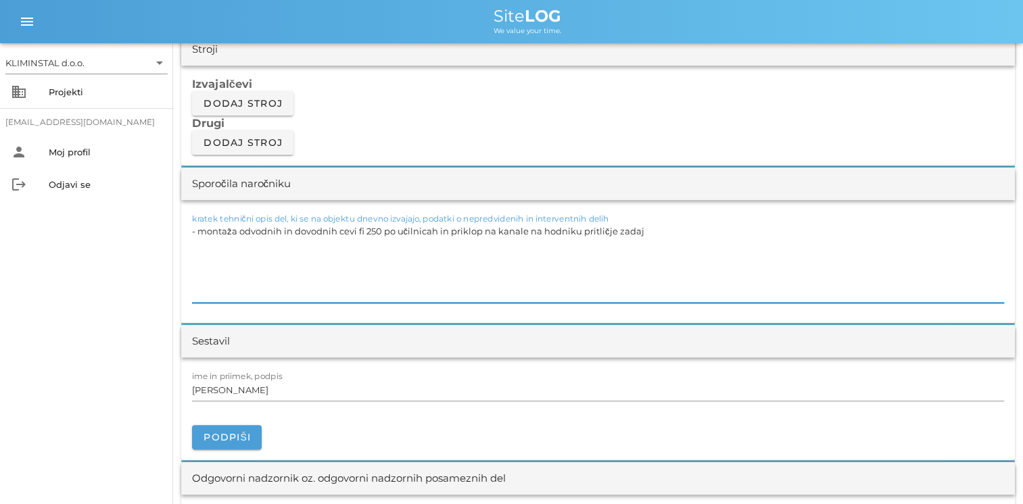
click at [646, 249] on textarea "- montaža odvodnih in dovodnih cevi fi 250 po učilnicah in priklop na kanale na…" at bounding box center [598, 262] width 812 height 81
paste textarea "- mavčno kartonska dela - slikopleskarska dela"
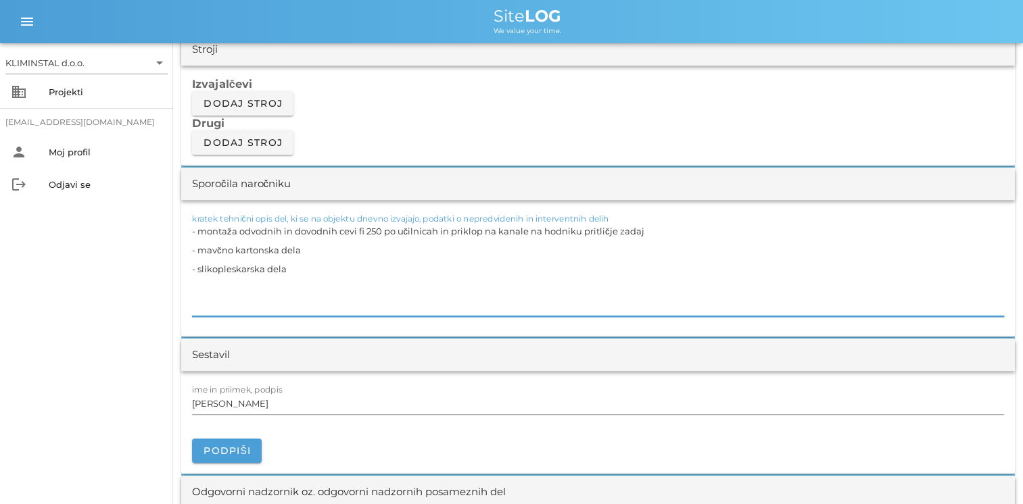
drag, startPoint x: 345, startPoint y: 258, endPoint x: 194, endPoint y: 261, distance: 150.8
click at [193, 260] on textarea "- montaža odvodnih in dovodnih cevi fi 250 po učilnicah in priklop na kanale na…" at bounding box center [598, 269] width 812 height 95
drag, startPoint x: 304, startPoint y: 274, endPoint x: 187, endPoint y: 262, distance: 118.3
click at [187, 262] on div "kratek tehnični opis del, ki se na objektu dnevno izvajajo, podatki o nepredvid…" at bounding box center [597, 268] width 833 height 137
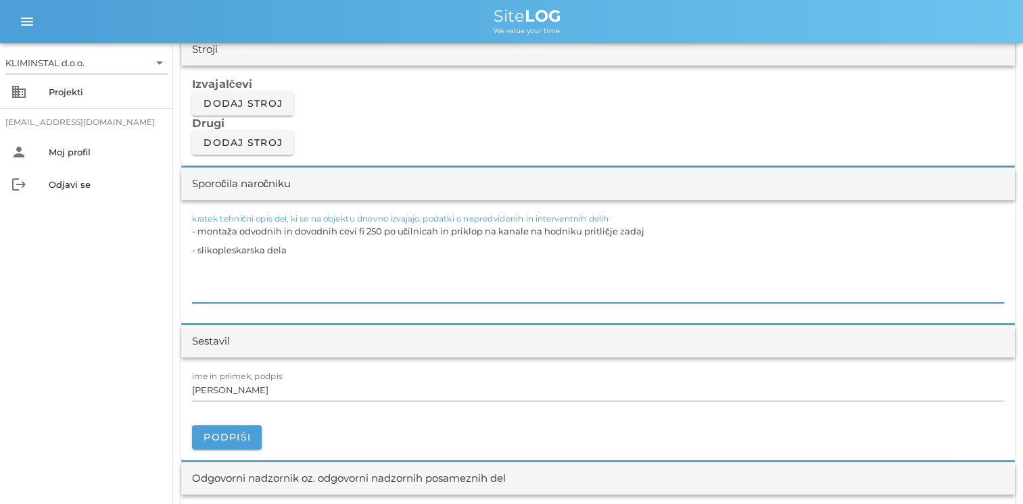
drag, startPoint x: 316, startPoint y: 270, endPoint x: 164, endPoint y: 260, distance: 152.4
click at [164, 260] on div "KLIMINSTAL d.o.o. arrow_drop_down business Projekti [EMAIL_ADDRESS][DOMAIN_NAME…" at bounding box center [511, 406] width 1023 height 3111
click at [295, 268] on textarea "- montaža odvodnih in dovodnih cevi fi 250 po učilnicah in priklop na kanale na…" at bounding box center [598, 262] width 812 height 81
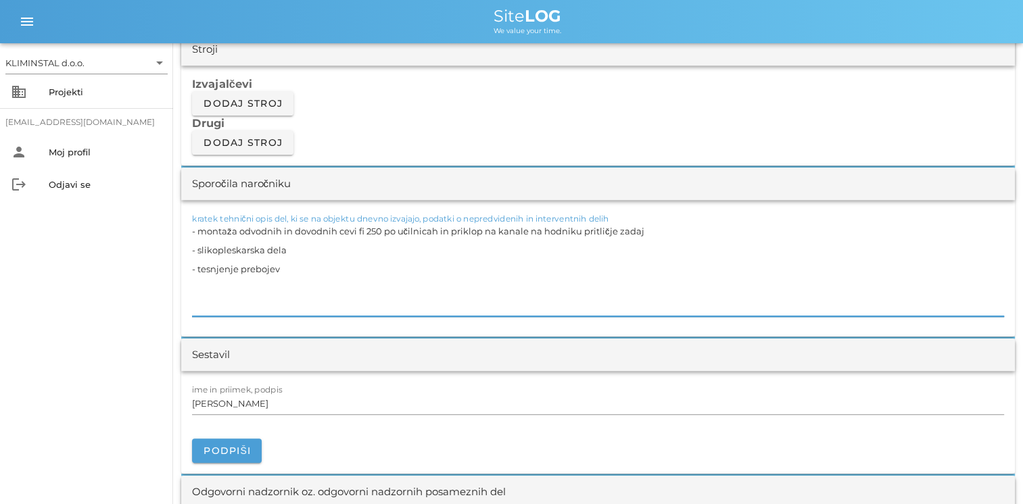
click at [297, 284] on textarea "- montaža odvodnih in dovodnih cevi fi 250 po učilnicah in priklop na kanale na…" at bounding box center [598, 269] width 812 height 95
drag, startPoint x: 302, startPoint y: 285, endPoint x: 139, endPoint y: 288, distance: 162.9
click at [139, 288] on div "KLIMINSTAL d.o.o. arrow_drop_down business Projekti [EMAIL_ADDRESS][DOMAIN_NAME…" at bounding box center [511, 413] width 1023 height 3124
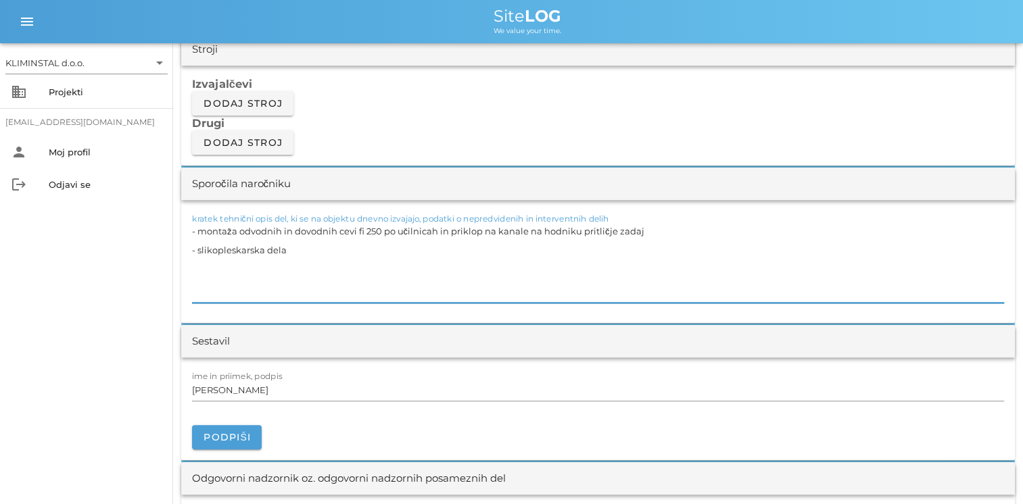
click at [229, 278] on textarea "- montaža odvodnih in dovodnih cevi fi 250 po učilnicah in priklop na kanale na…" at bounding box center [598, 262] width 812 height 81
paste textarea "- tesnjenje prebojev"
drag, startPoint x: 301, startPoint y: 286, endPoint x: 175, endPoint y: 262, distance: 127.9
click at [175, 262] on div "[DATE] Close OSNOVNA ŠOLA MOZIRJE Uvodni list Dnevni listi Slike Dnevni list na…" at bounding box center [598, 427] width 850 height 3067
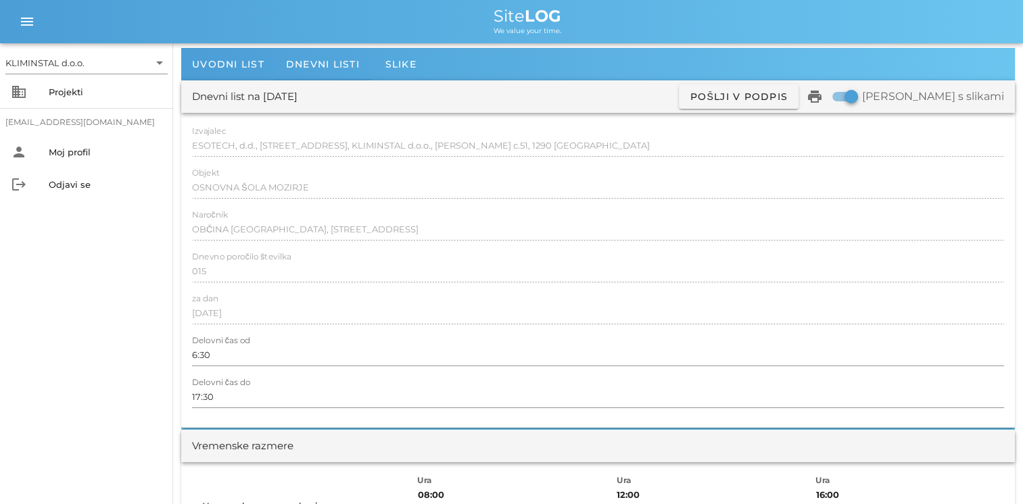
scroll to position [0, 0]
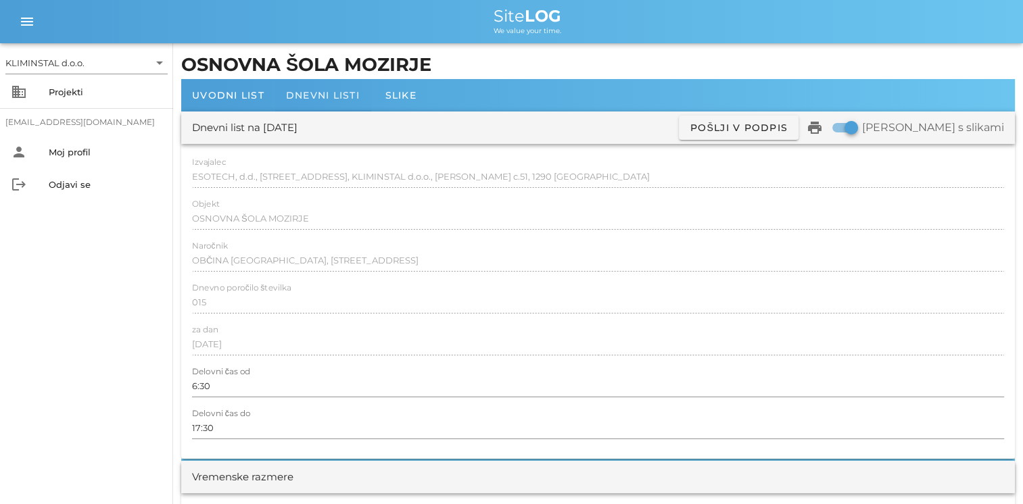
type textarea "- montaža odvodnih in dovodnih cevi fi 250 po učilnicah in priklop na kanale na…"
click at [318, 99] on span "Dnevni listi" at bounding box center [323, 95] width 74 height 12
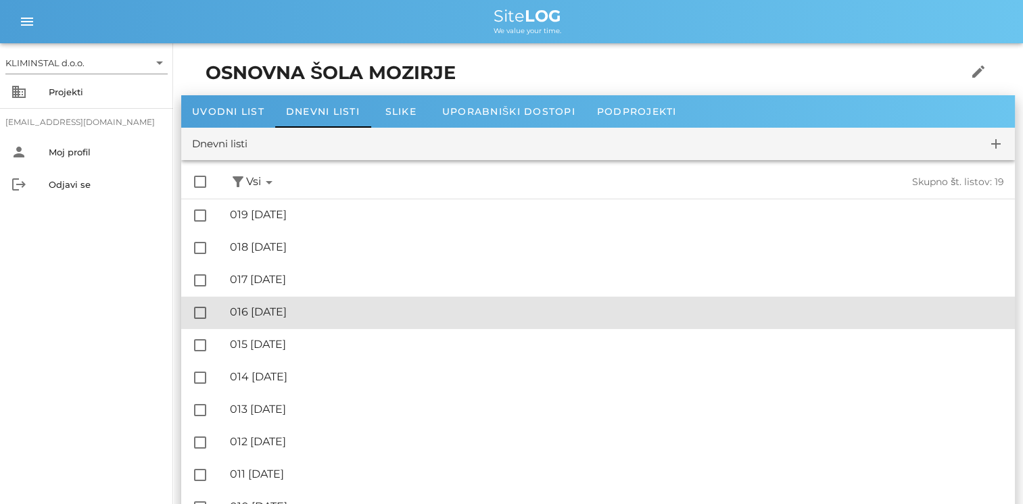
click at [296, 307] on div "🔏 016 [DATE]" at bounding box center [617, 312] width 774 height 13
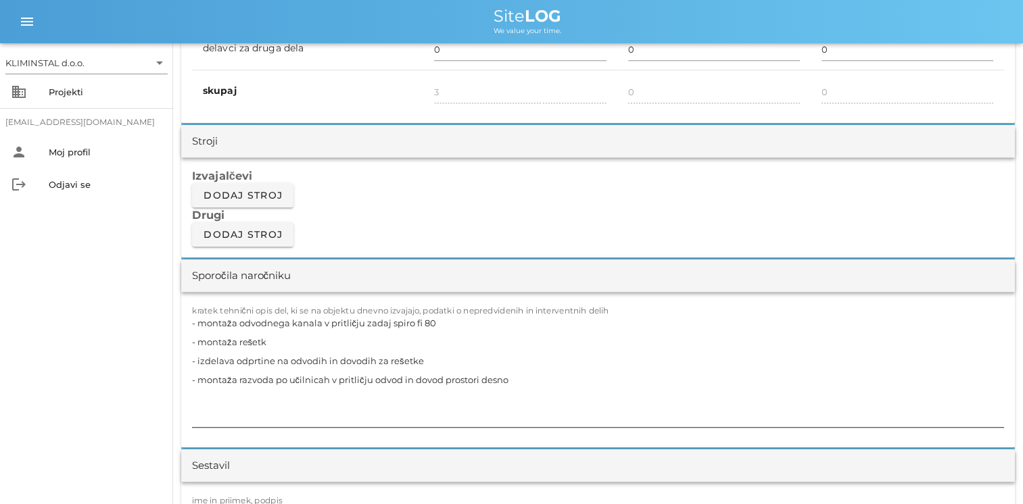
scroll to position [1081, 0]
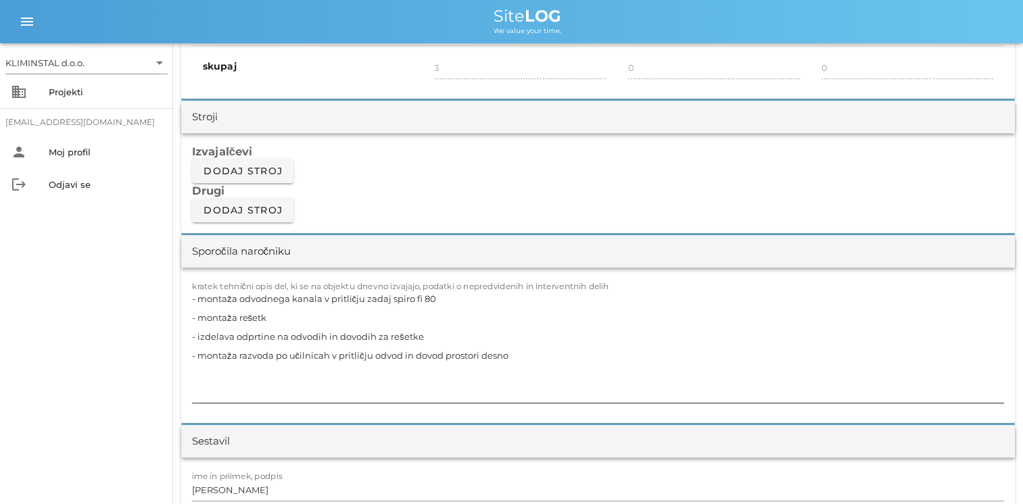
click at [517, 374] on textarea "- montaža odvodnega kanala v pritličju zadaj spiro fi 80 - montaža rešetk - izd…" at bounding box center [598, 346] width 812 height 114
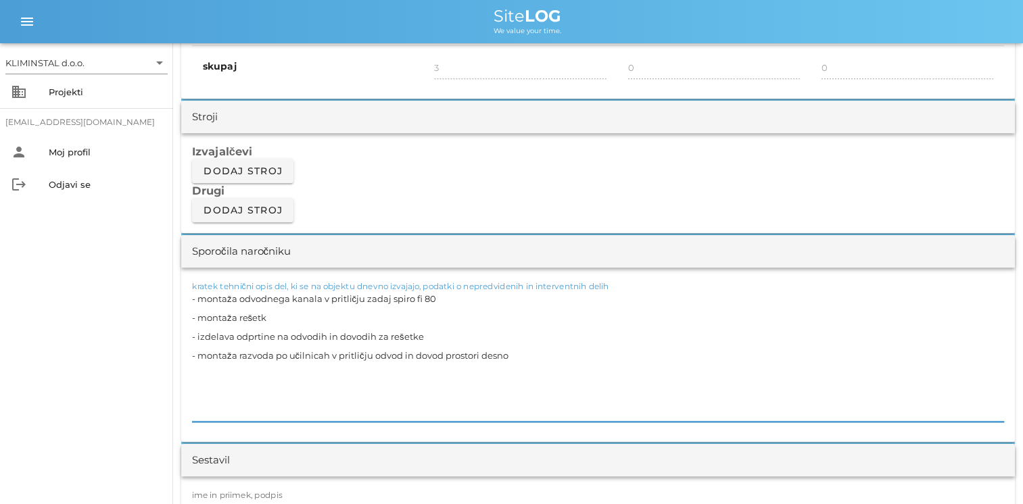
paste textarea "- slikopleskarska dela - tesnjenje prebojev"
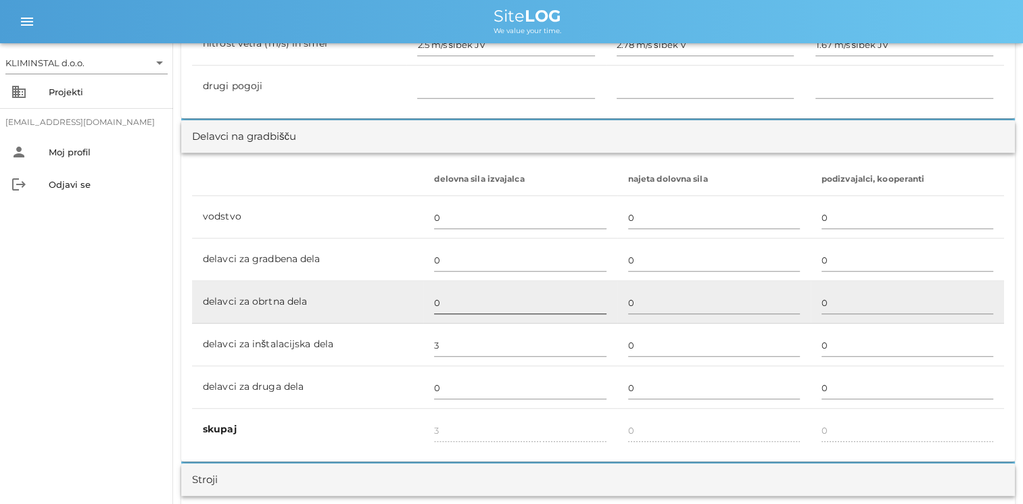
scroll to position [744, 0]
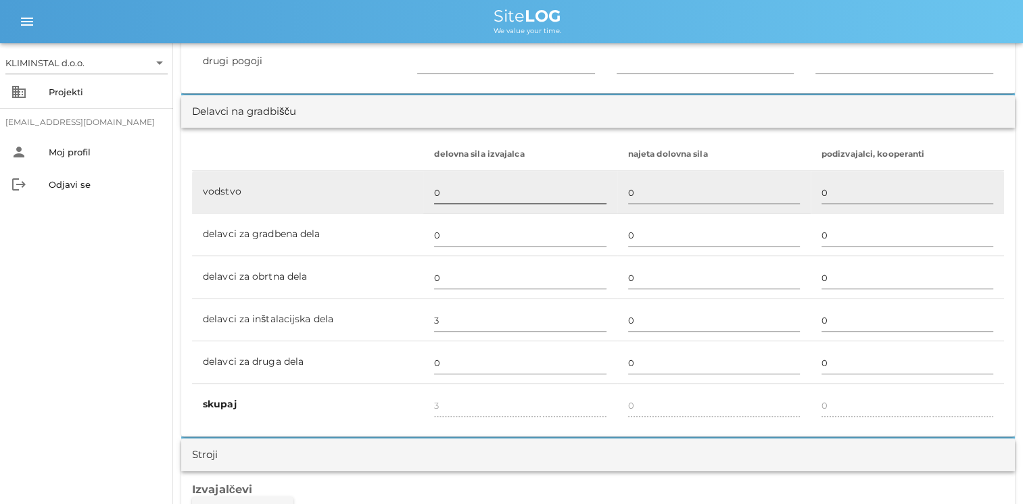
type textarea "- montaža odvodnega kanala v pritličju zadaj spiro fi 80 - montaža rešetk - izd…"
click at [436, 191] on input "0" at bounding box center [520, 193] width 172 height 22
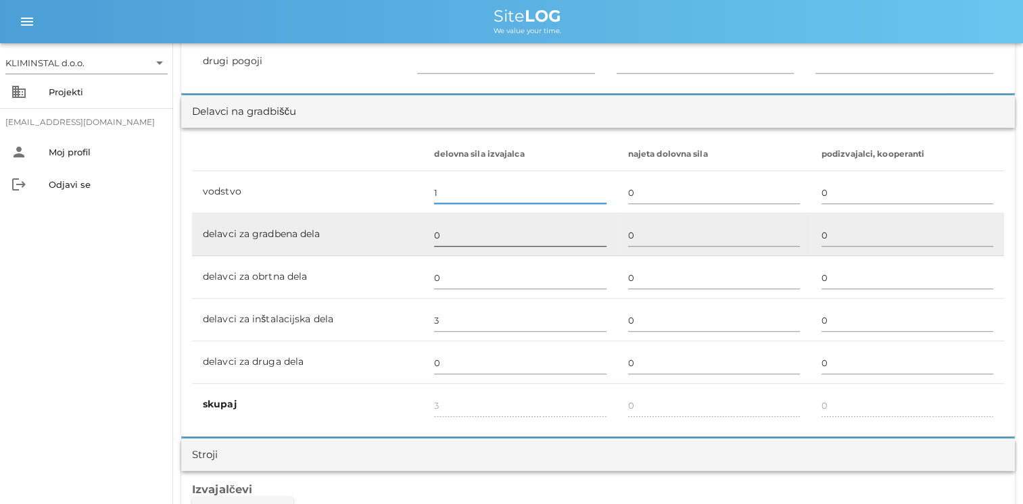
type input "1"
type input "4"
click at [437, 242] on input "0" at bounding box center [520, 235] width 172 height 22
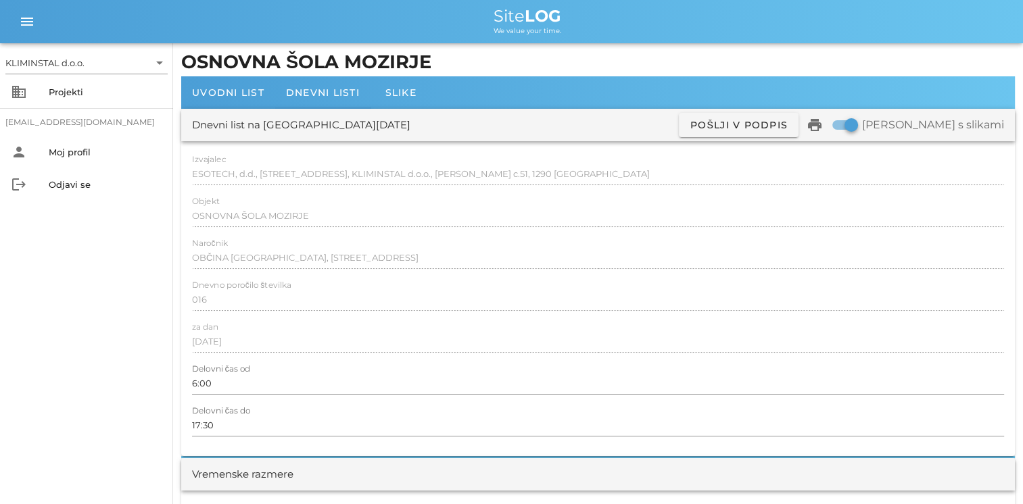
scroll to position [0, 0]
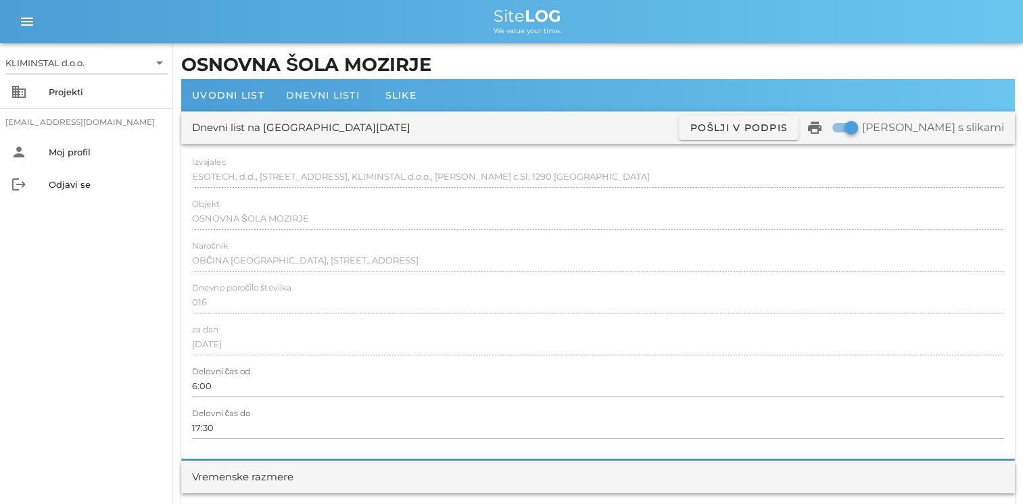
type input "4"
type input "8"
click at [306, 99] on span "Dnevni listi" at bounding box center [323, 95] width 74 height 12
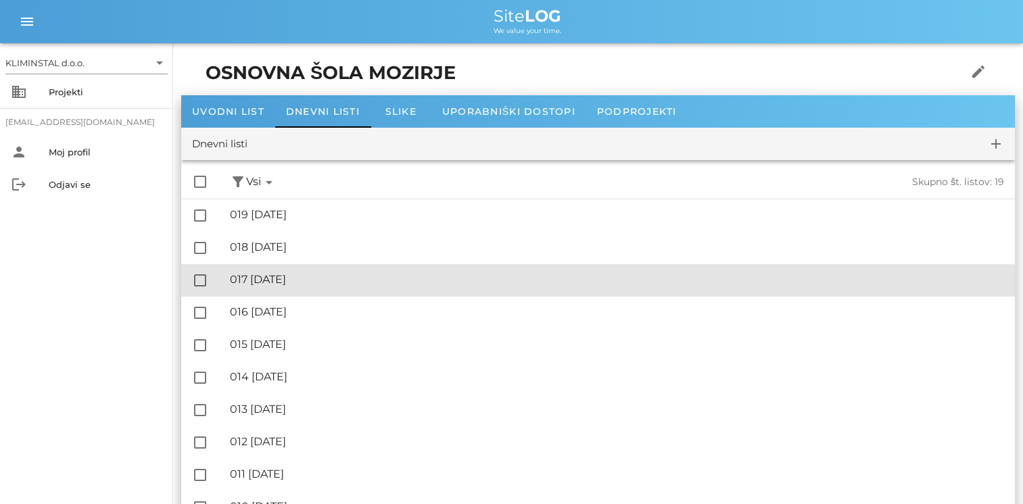
click at [293, 283] on div "🔏 017 [DATE]" at bounding box center [617, 279] width 774 height 13
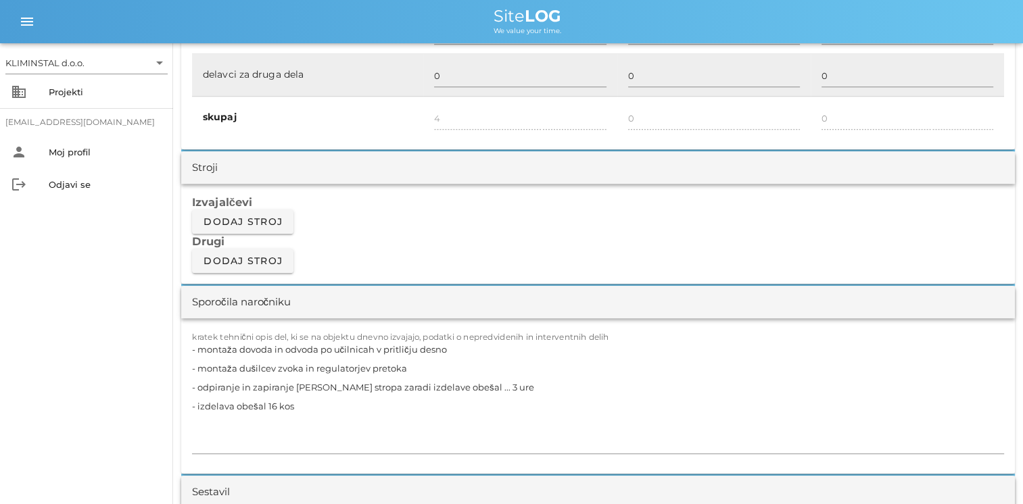
scroll to position [1217, 0]
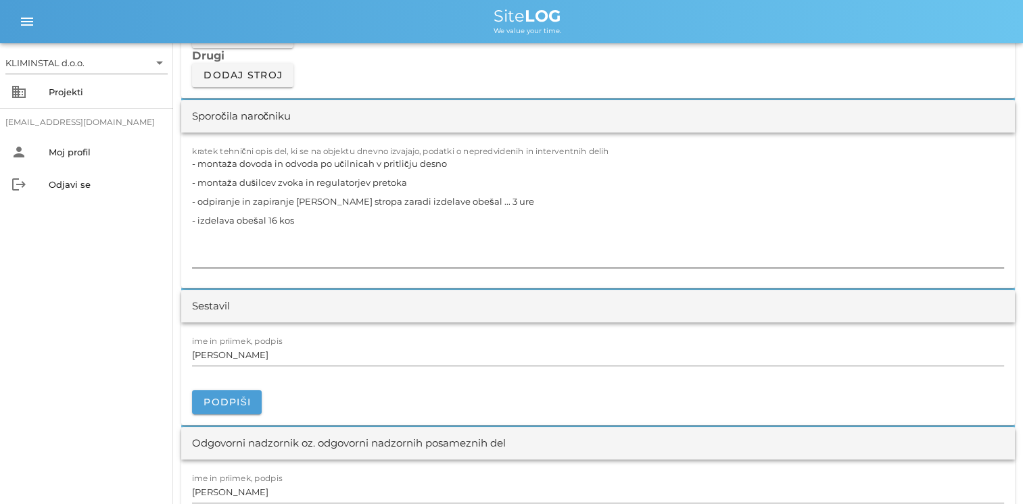
click at [320, 244] on textarea "- montaža dovoda in odvoda po učilnicah v pritličju desno - montaža dušilcev zv…" at bounding box center [598, 211] width 812 height 114
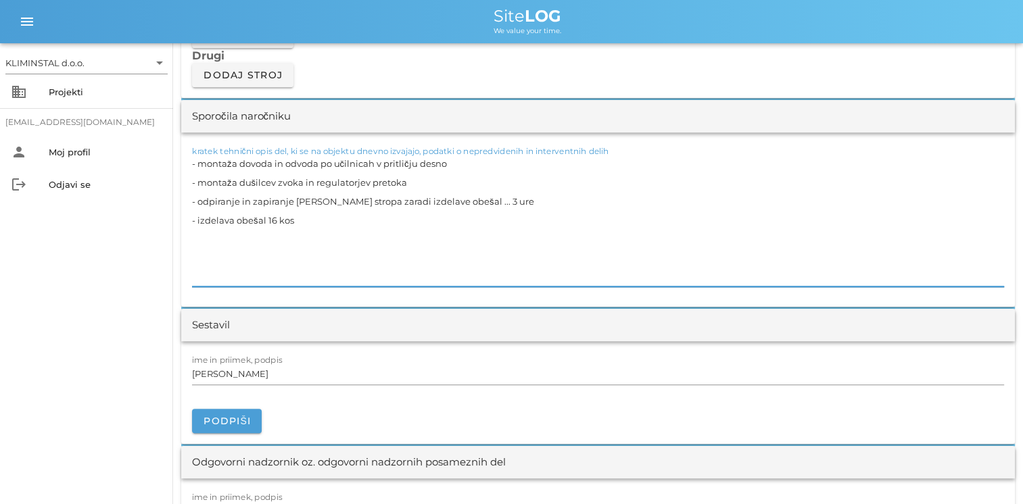
paste textarea "- slikopleskarska dela - tesnjenje prebojev"
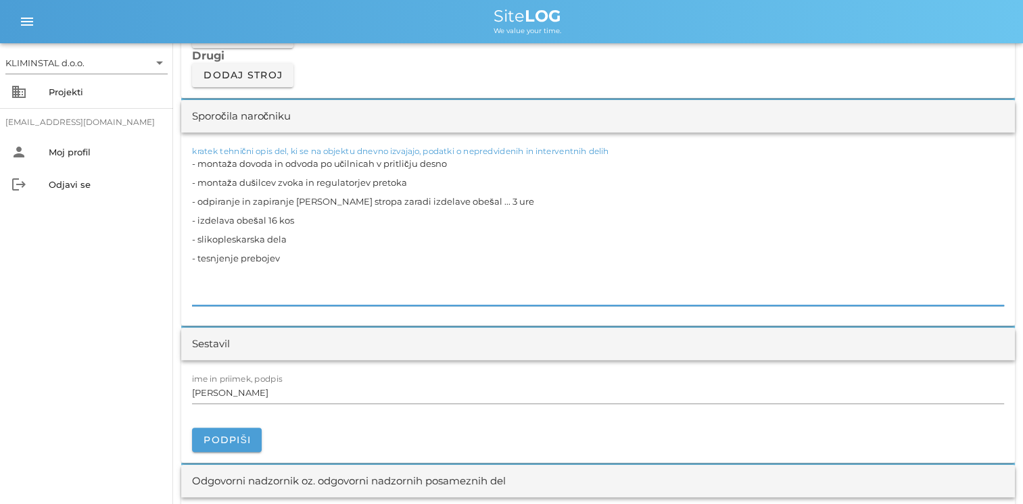
drag, startPoint x: 473, startPoint y: 220, endPoint x: 506, endPoint y: 223, distance: 33.2
click at [506, 223] on textarea "- montaža dovoda in odvoda po učilnicah v pritličju desno - montaža dušilcev zv…" at bounding box center [598, 229] width 812 height 151
click at [376, 264] on textarea "- montaža dovoda in odvoda po učilnicah v pritličju desno - montaža dušilcev zv…" at bounding box center [598, 229] width 812 height 151
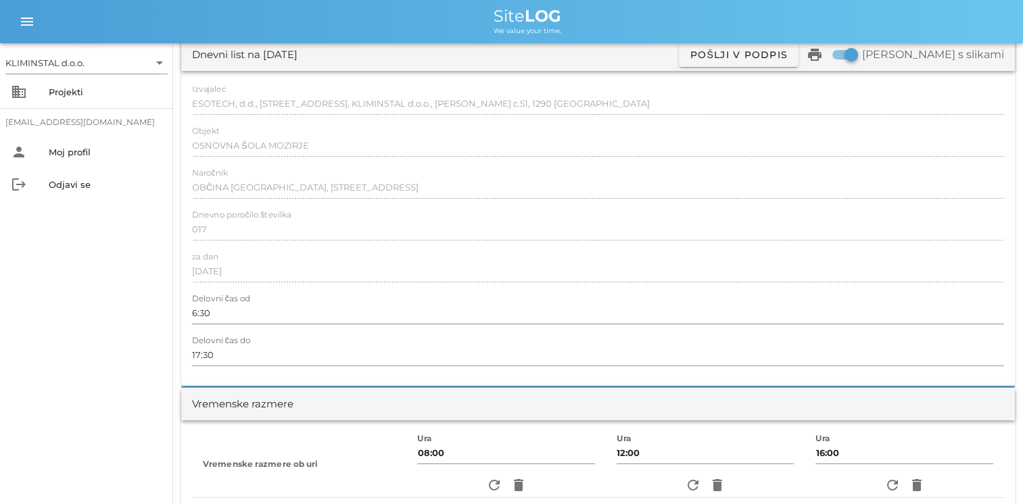
scroll to position [0, 0]
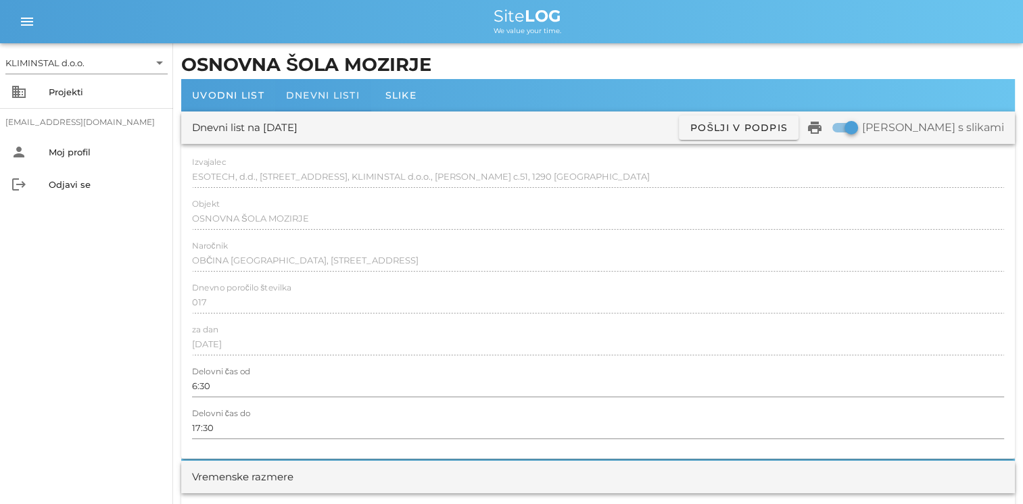
type textarea "- montaža dovoda in odvoda po učilnicah v pritličju desno - montaža dušilcev zv…"
click at [319, 95] on span "Dnevni listi" at bounding box center [323, 95] width 74 height 12
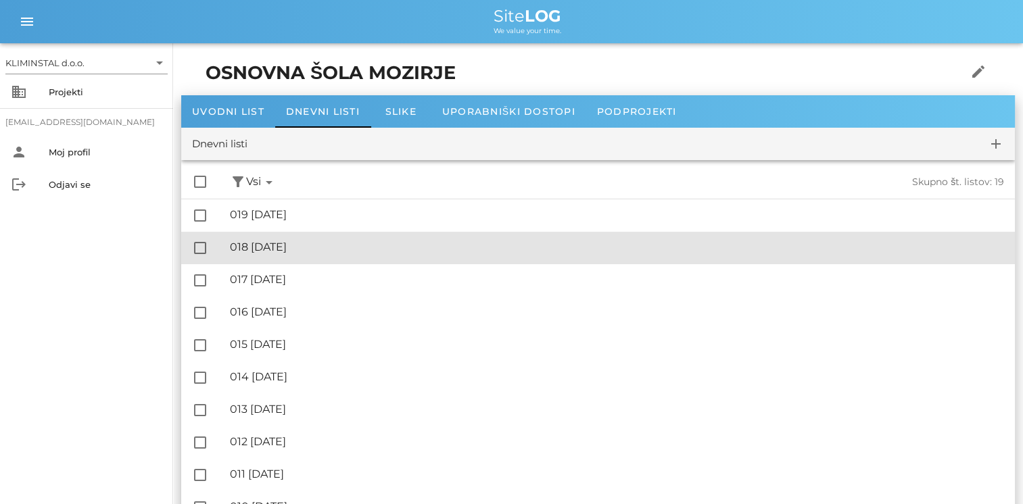
click at [300, 248] on div "🔏 018 [DATE]" at bounding box center [617, 247] width 774 height 13
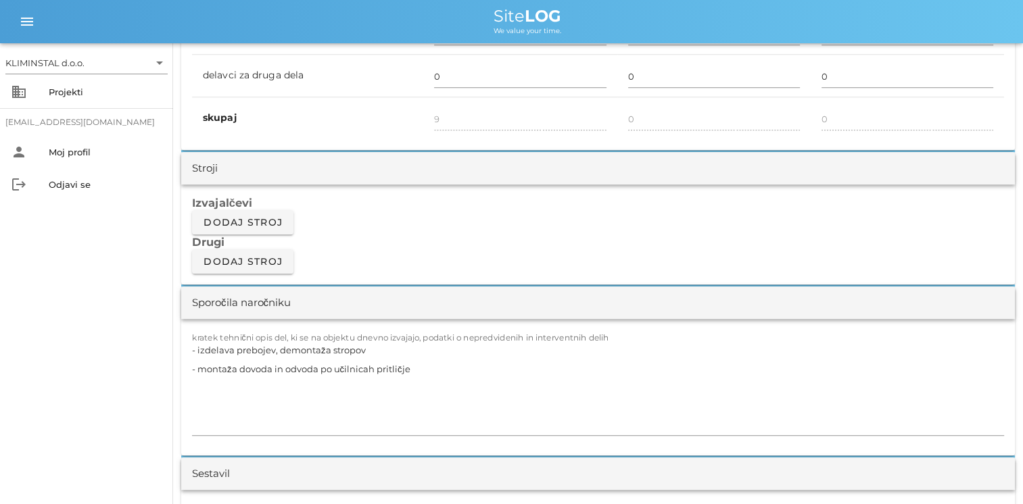
scroll to position [1217, 0]
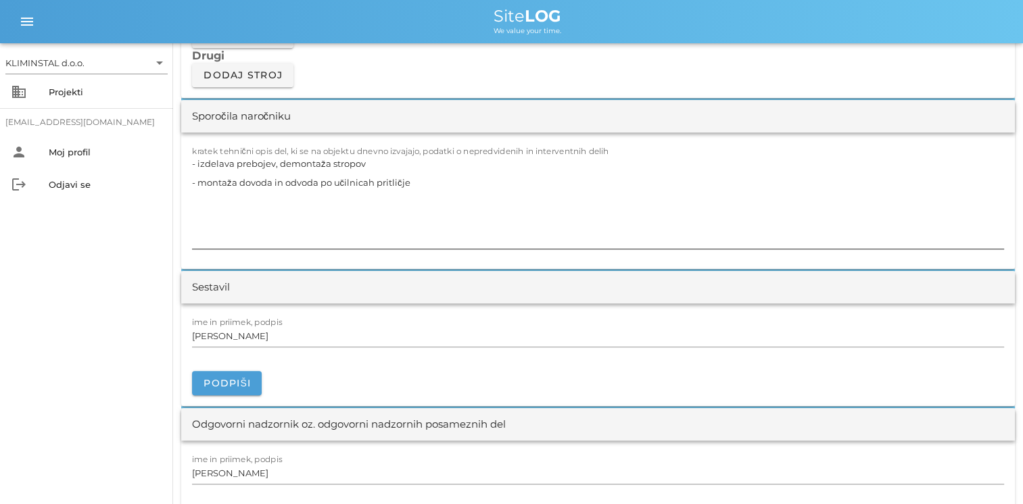
click at [413, 205] on textarea "- izdelava prebojev, demontaža stropov - montaža dovoda in odvoda po učilnicah …" at bounding box center [598, 201] width 812 height 95
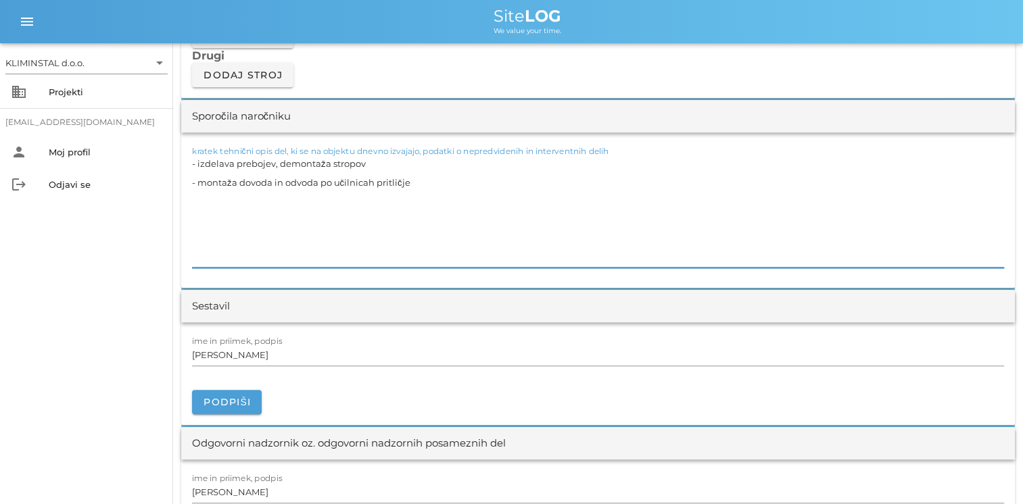
paste textarea "- slikopleskarska dela - tesnjenje prebojev"
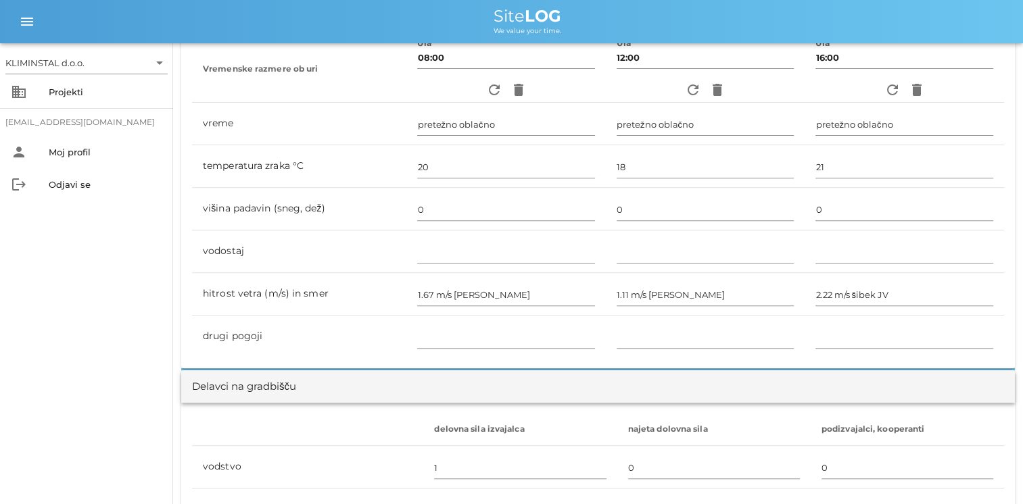
scroll to position [0, 0]
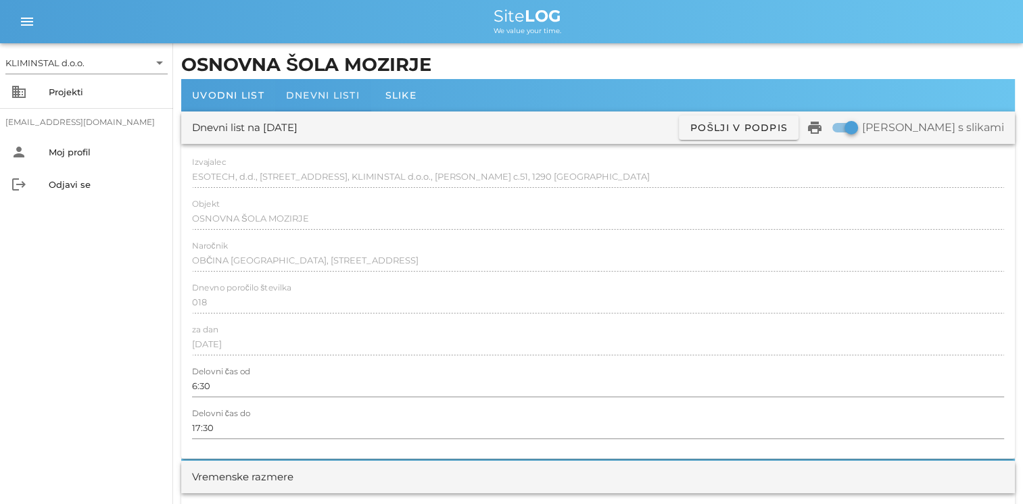
type textarea "- izdelava prebojev, demontaža stropov - montaža dovoda in odvoda po učilnicah …"
click at [317, 87] on div "Dnevni listi" at bounding box center [322, 95] width 95 height 32
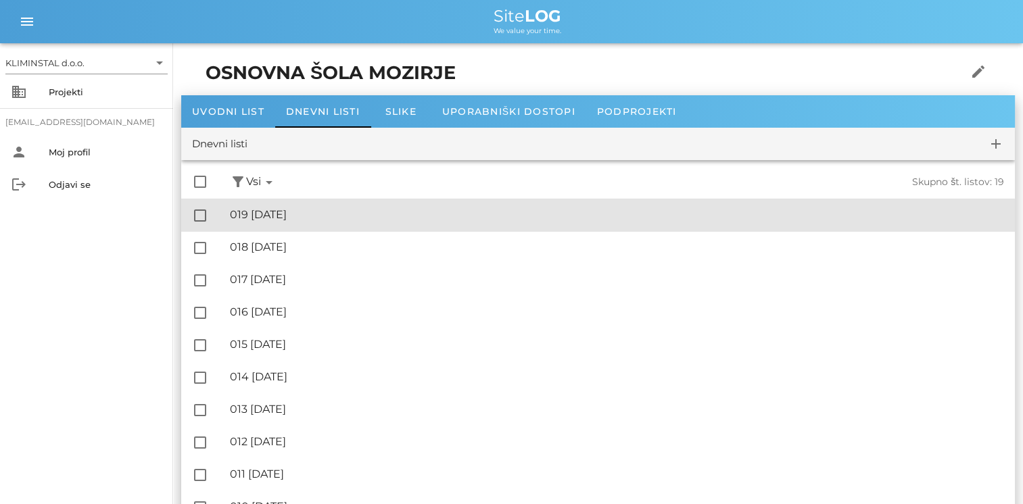
click at [281, 218] on div "🔏 019 [DATE]" at bounding box center [617, 214] width 774 height 13
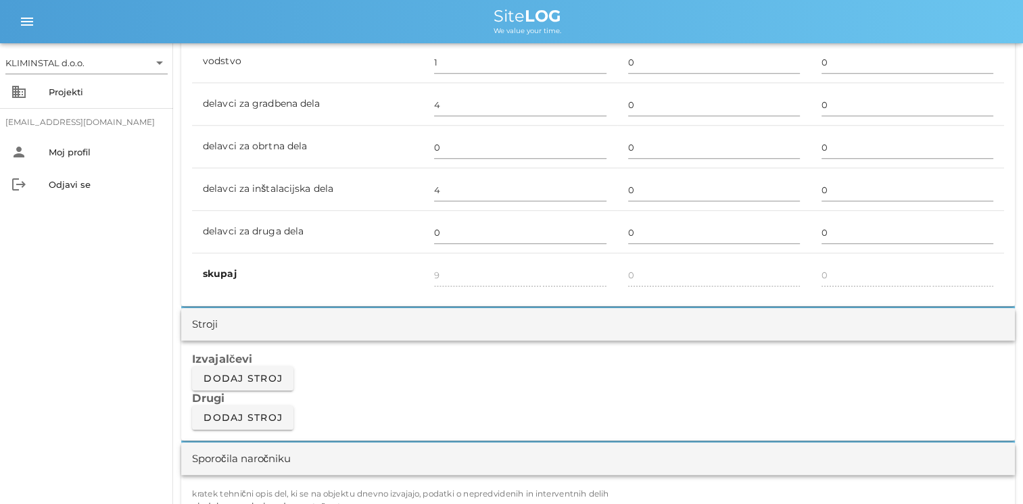
scroll to position [1217, 0]
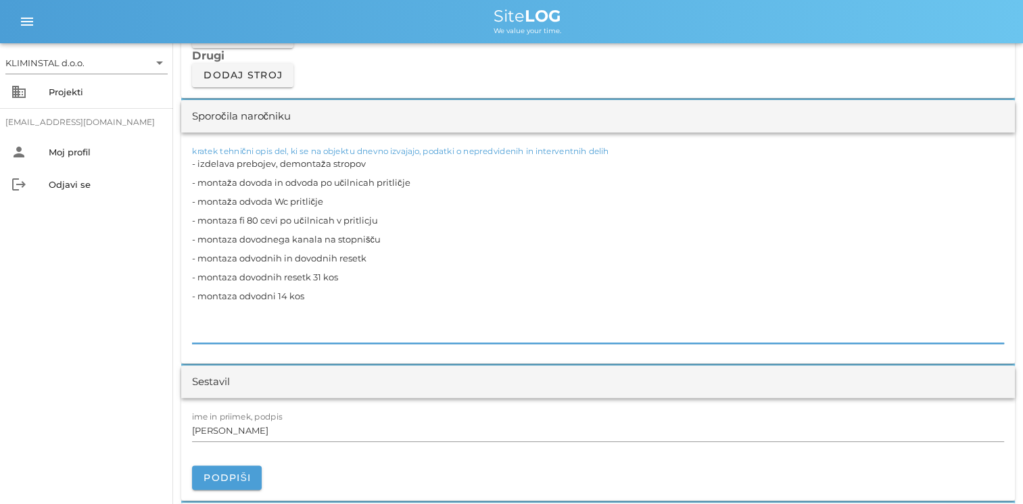
drag, startPoint x: 373, startPoint y: 180, endPoint x: 188, endPoint y: 176, distance: 185.3
click at [188, 176] on div "kratek tehnični opis del, ki se na objektu dnevno izvajajo, podatki o nepredvid…" at bounding box center [597, 247] width 833 height 231
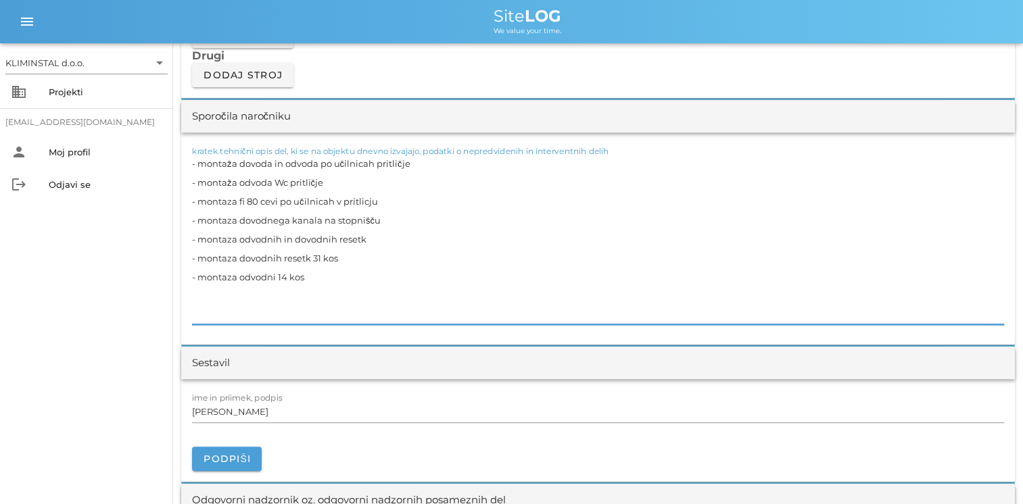
click at [330, 296] on textarea "- montaža dovoda in odvoda po učilnicah pritličje - montaža odvoda Wc pritličje…" at bounding box center [598, 239] width 812 height 170
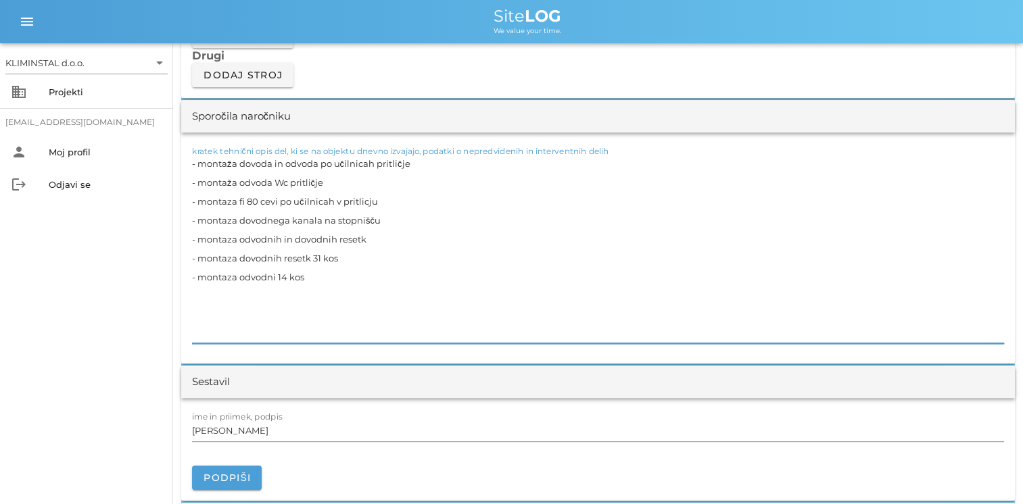
paste textarea "- slikopleskarska dela - tesnjenje prebojev"
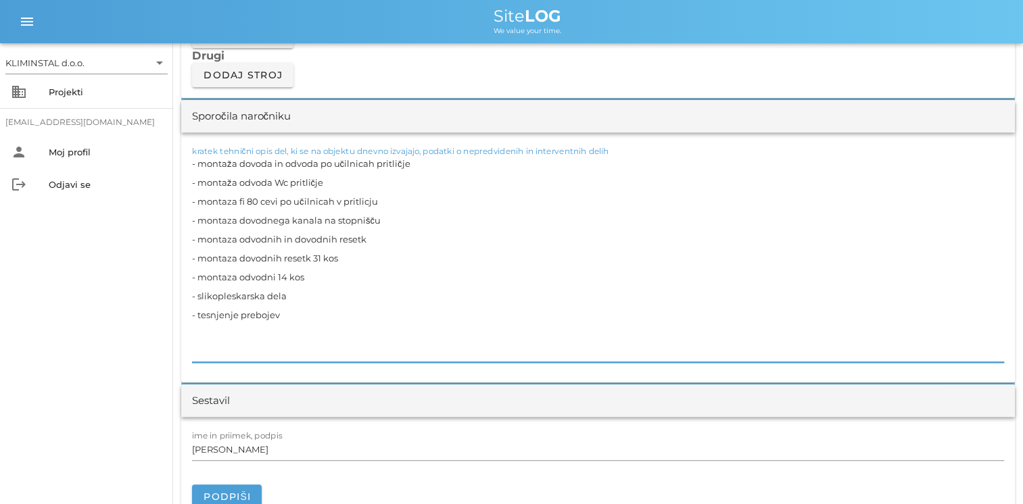
drag, startPoint x: 293, startPoint y: 331, endPoint x: 178, endPoint y: 337, distance: 115.0
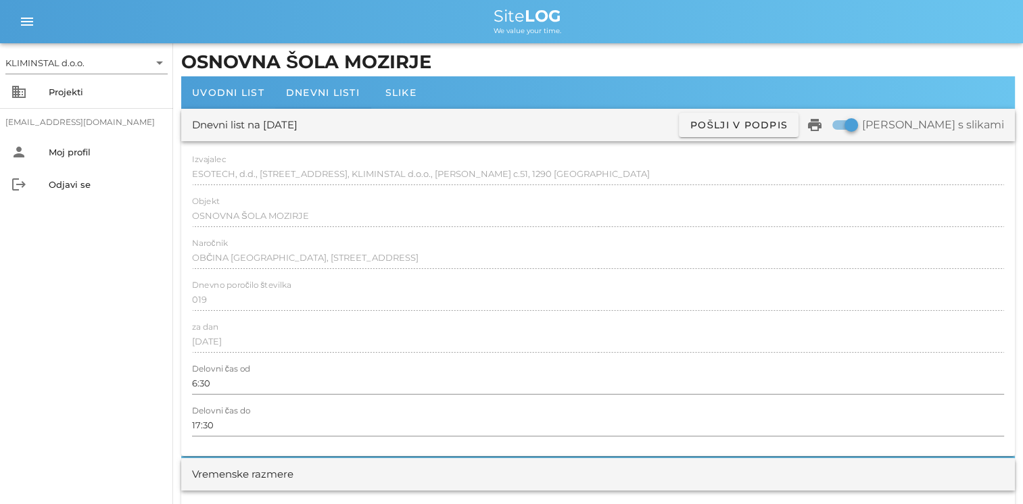
scroll to position [0, 0]
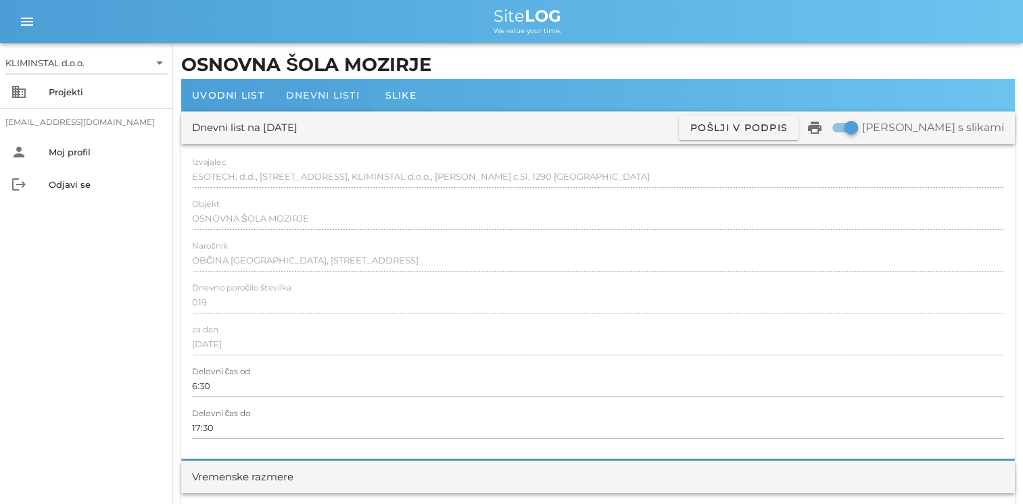
type textarea "- montaža dovoda in odvoda po učilnicah pritličje - montaža odvoda Wc pritličje…"
click at [328, 103] on div "Dnevni listi" at bounding box center [322, 95] width 95 height 32
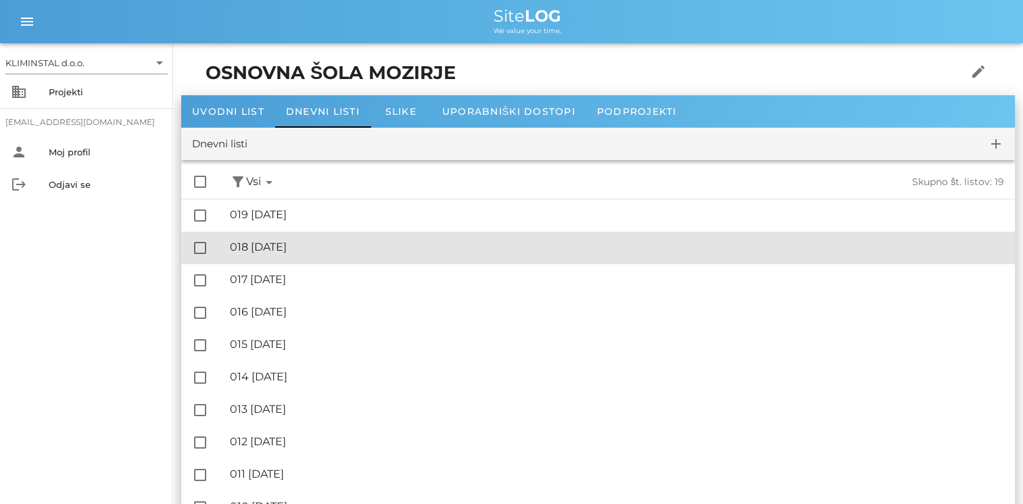
click at [330, 246] on div "🔏 018 [DATE]" at bounding box center [617, 247] width 774 height 13
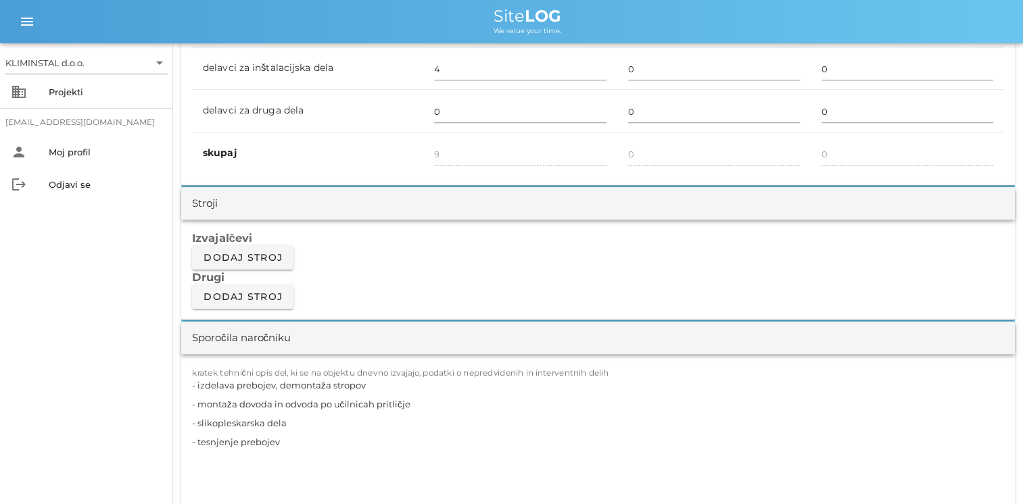
scroll to position [1149, 0]
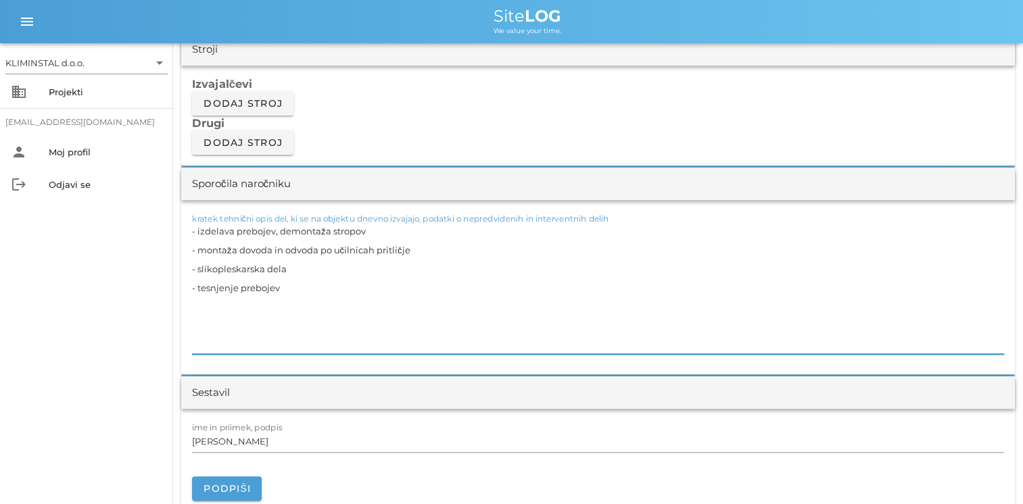
drag, startPoint x: 408, startPoint y: 245, endPoint x: 142, endPoint y: 248, distance: 266.3
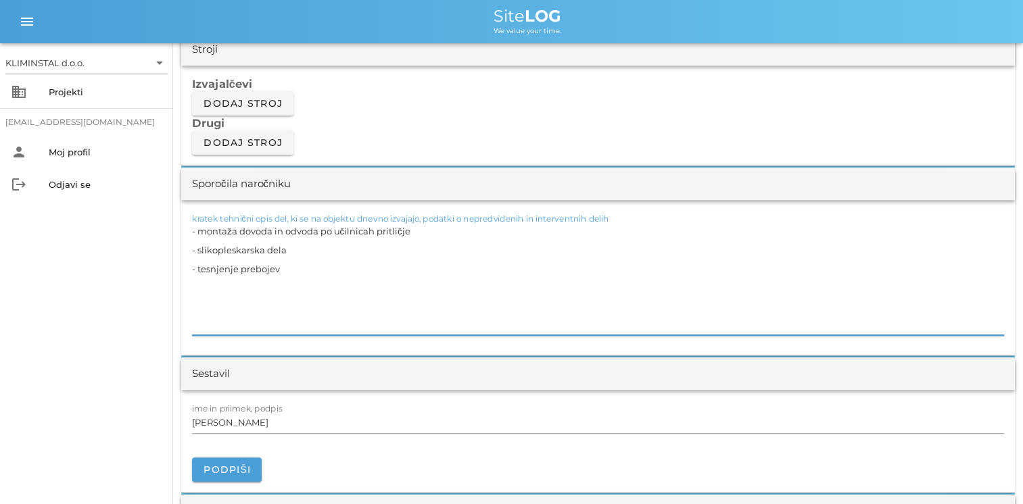
click at [325, 287] on textarea "- montaža dovoda in odvoda po učilnicah pritličje - slikopleskarska dela - tesn…" at bounding box center [598, 279] width 812 height 114
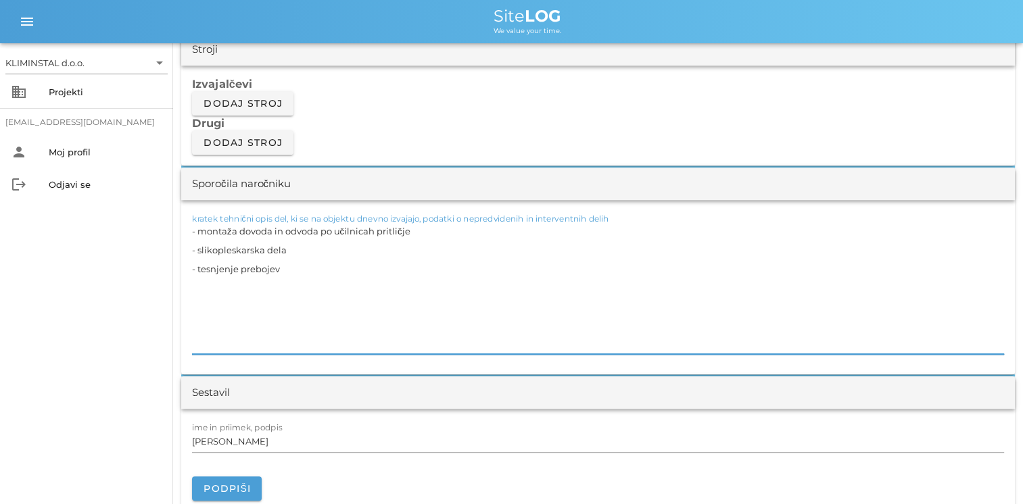
paste textarea "- slikopleskarska dela - tesnjenje prebojev"
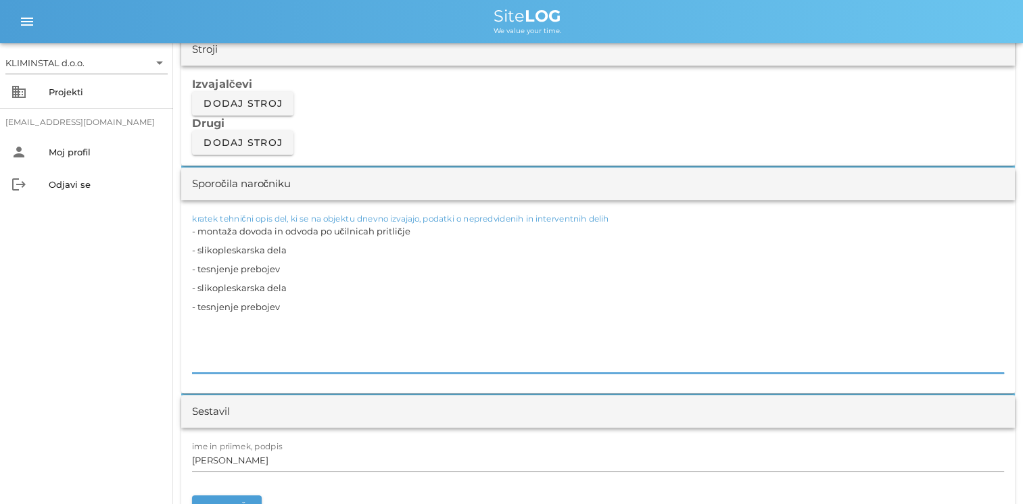
drag, startPoint x: 289, startPoint y: 322, endPoint x: 170, endPoint y: 303, distance: 119.8
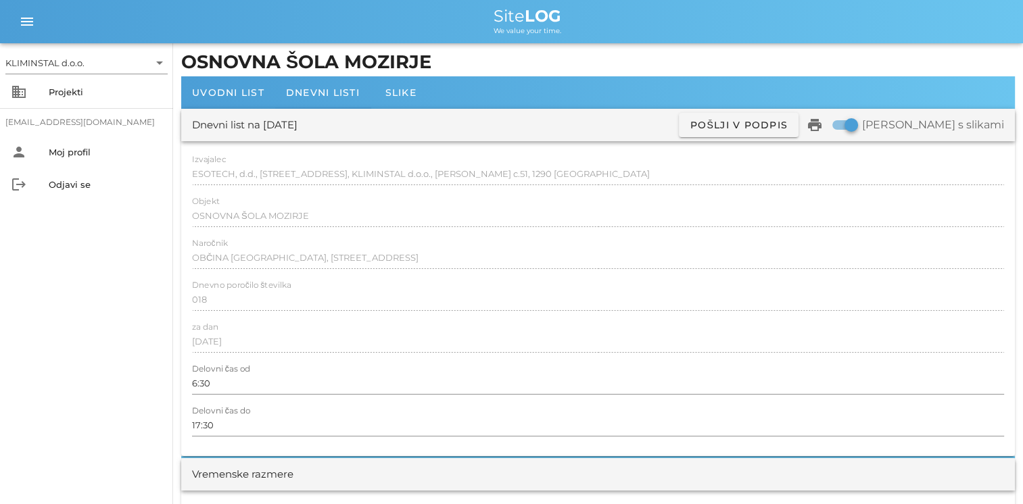
scroll to position [0, 0]
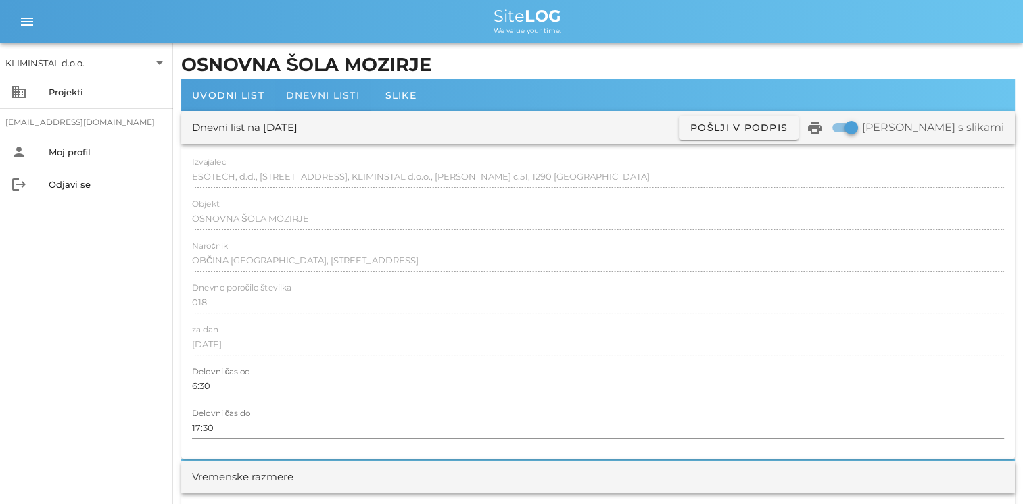
type textarea "- montaža dovoda in odvoda po učilnicah pritličje - slikopleskarska dela - tesn…"
click at [312, 100] on span "Dnevni listi" at bounding box center [323, 95] width 74 height 12
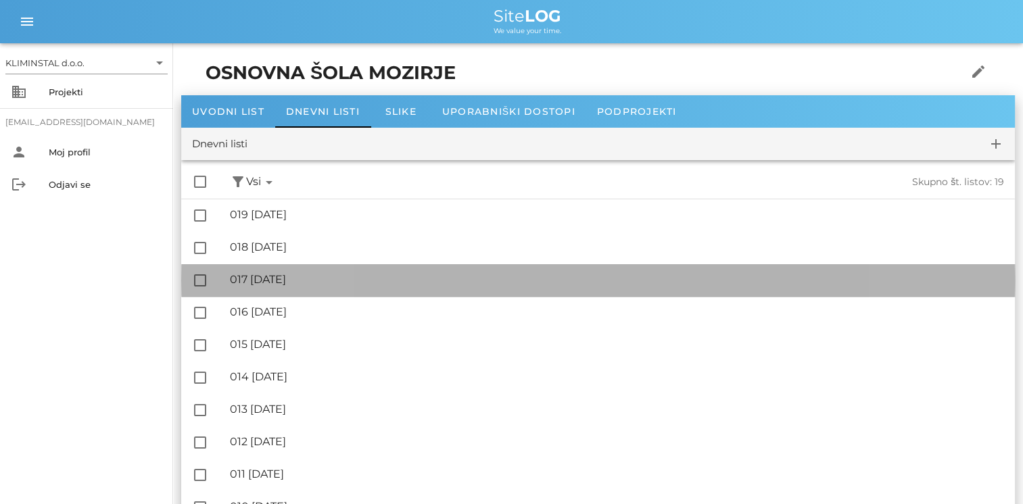
drag, startPoint x: 281, startPoint y: 277, endPoint x: 303, endPoint y: 267, distance: 24.5
click at [281, 277] on div "🔏 017 [DATE]" at bounding box center [617, 279] width 774 height 13
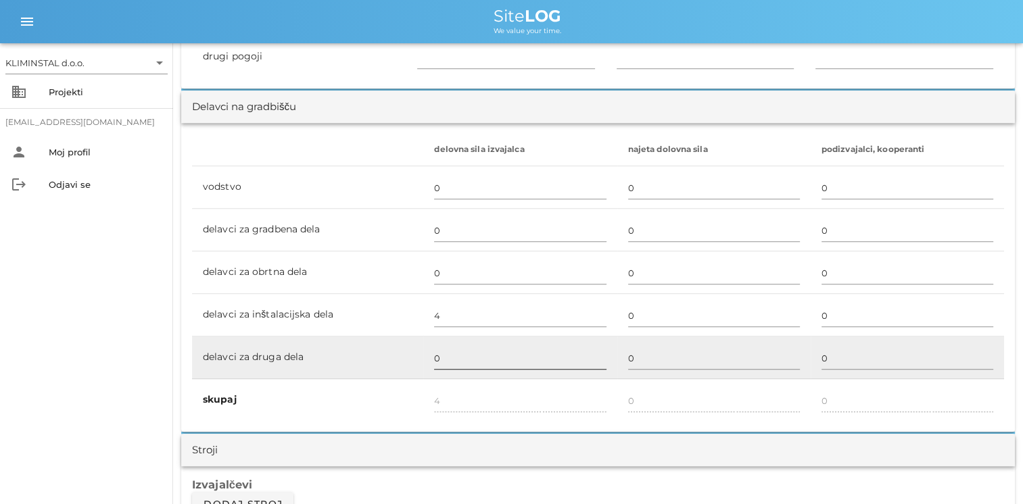
scroll to position [811, 0]
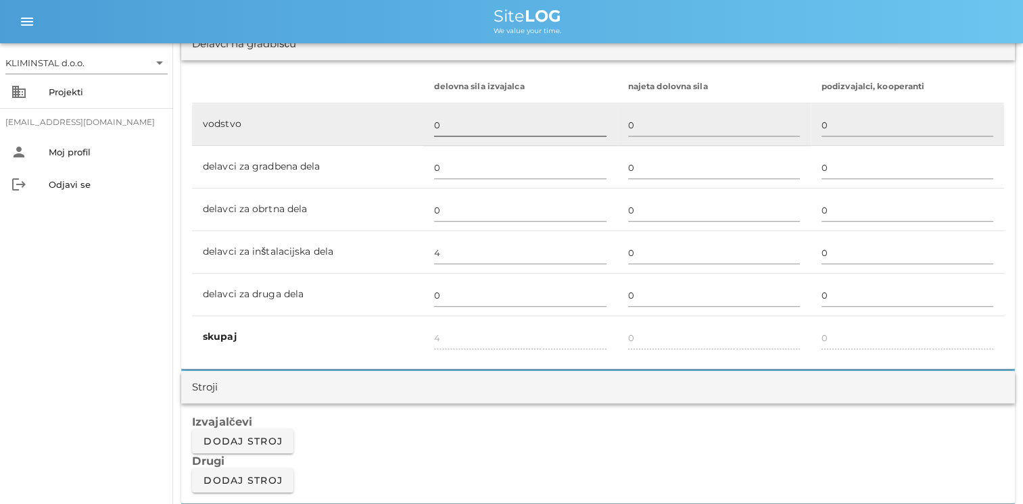
click at [435, 132] on input "0" at bounding box center [520, 125] width 172 height 22
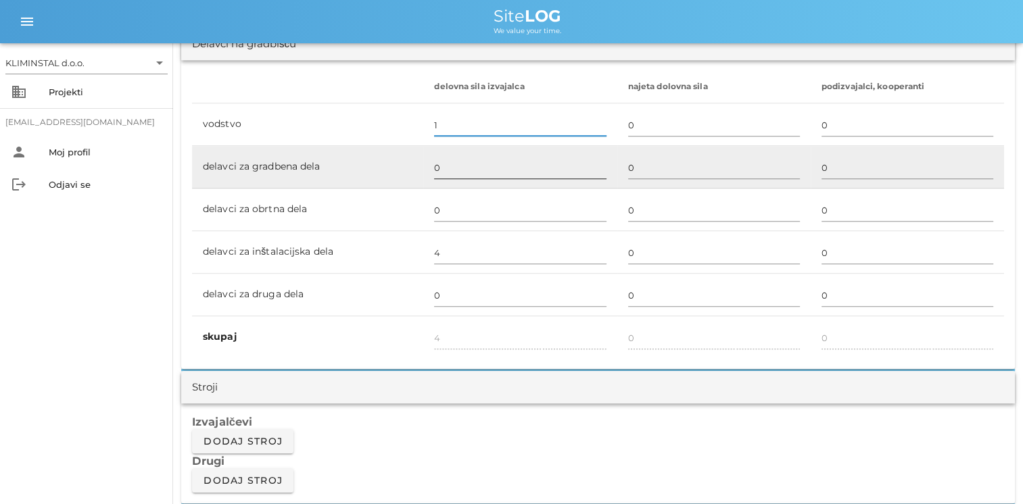
type input "1"
type input "5"
click at [442, 169] on input "0" at bounding box center [520, 168] width 172 height 22
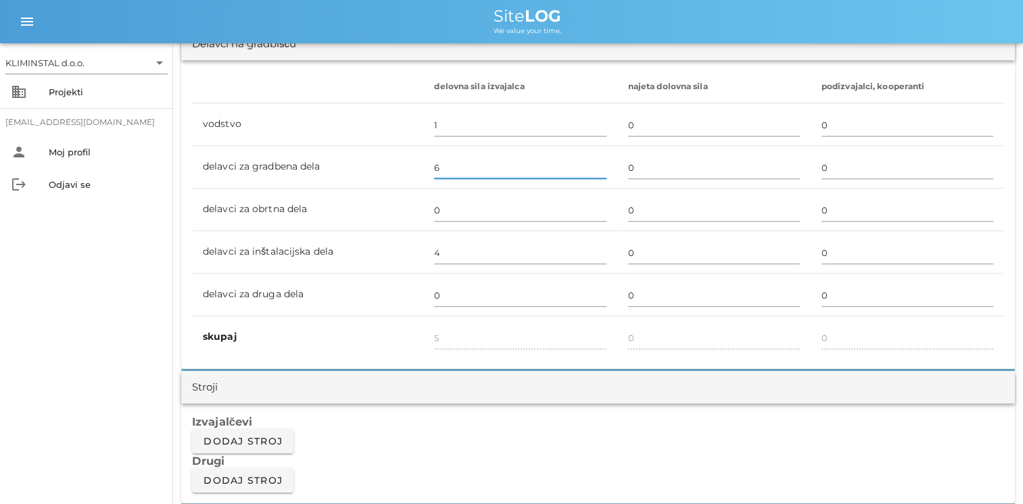
type input "6"
type input "11"
click at [474, 454] on h3 "Drugi" at bounding box center [598, 461] width 812 height 15
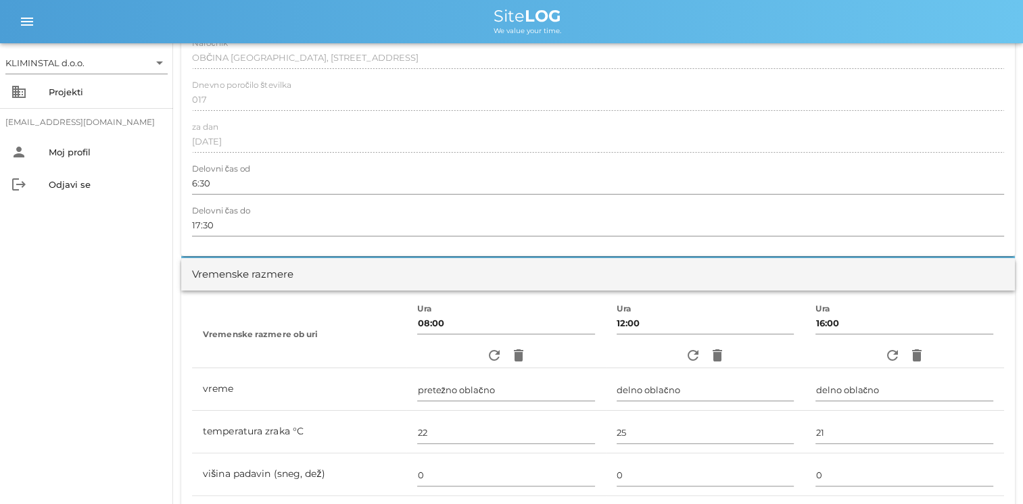
scroll to position [0, 0]
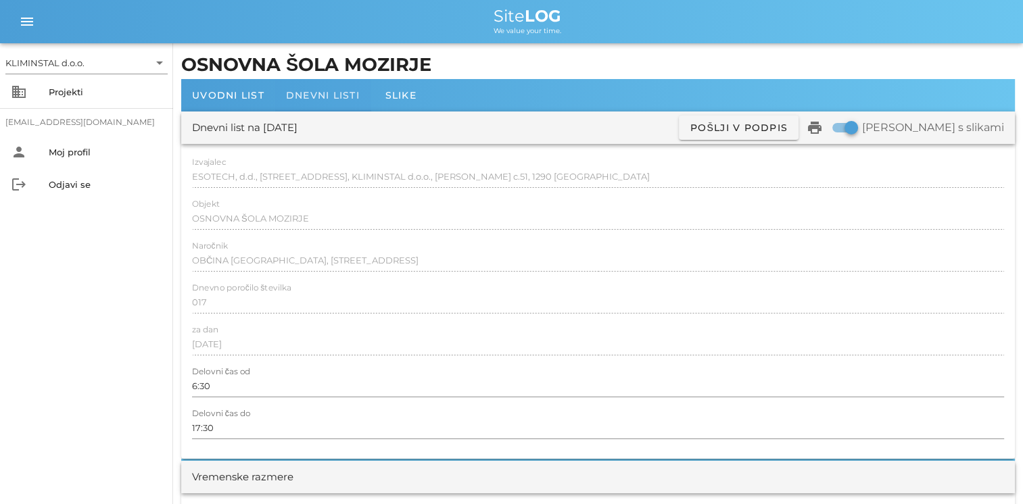
click at [322, 95] on span "Dnevni listi" at bounding box center [323, 95] width 74 height 12
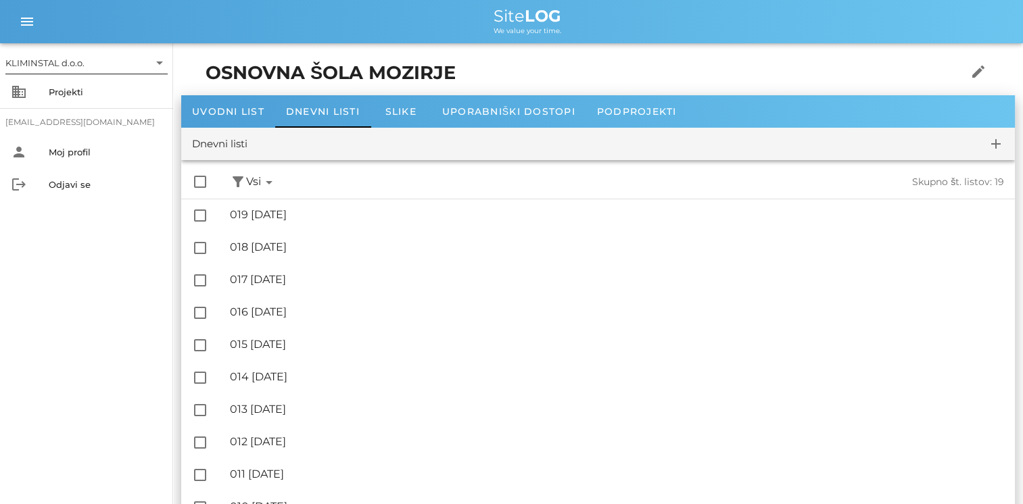
click at [160, 61] on icon "arrow_drop_down" at bounding box center [159, 63] width 16 height 16
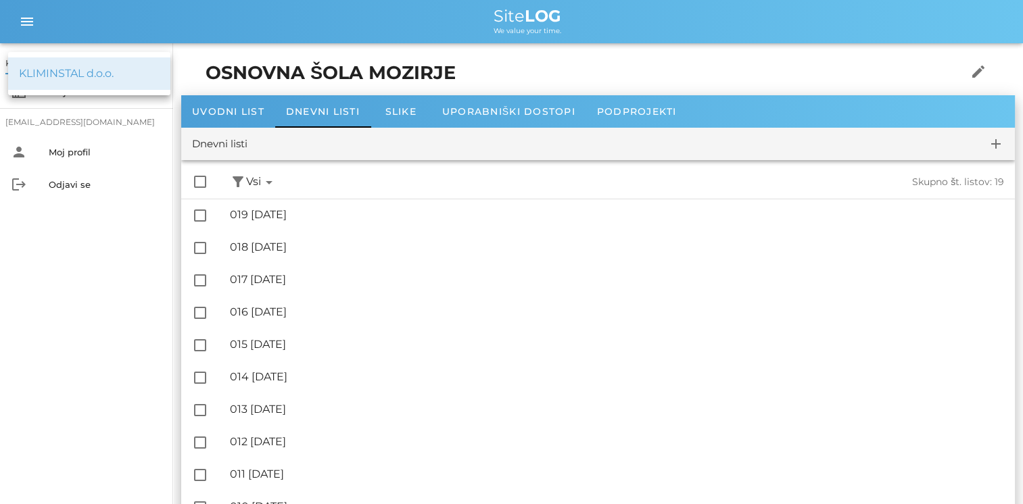
click at [160, 61] on div "KLIMINSTAL d.o.o." at bounding box center [89, 73] width 162 height 32
click at [137, 91] on div "Projekti" at bounding box center [106, 92] width 114 height 11
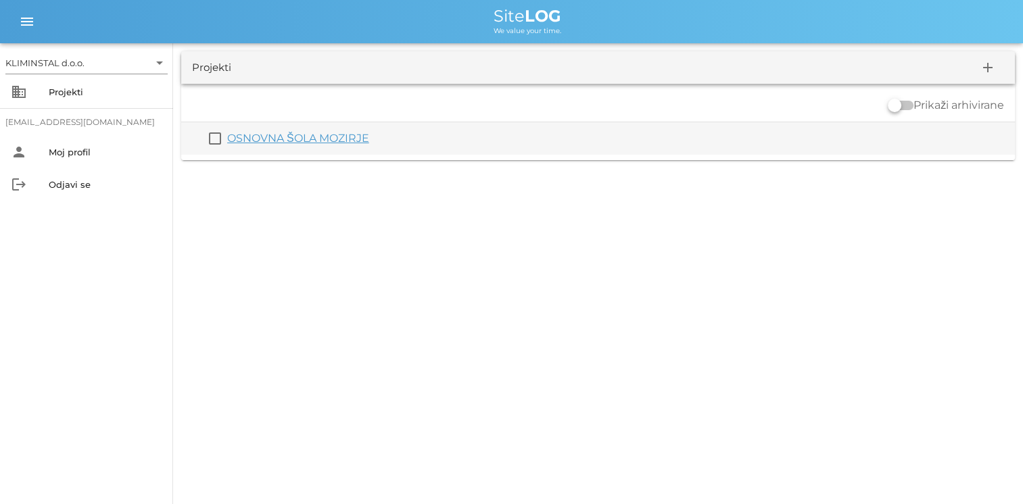
click at [300, 139] on link "OSNOVNA ŠOLA MOZIRJE" at bounding box center [298, 138] width 142 height 13
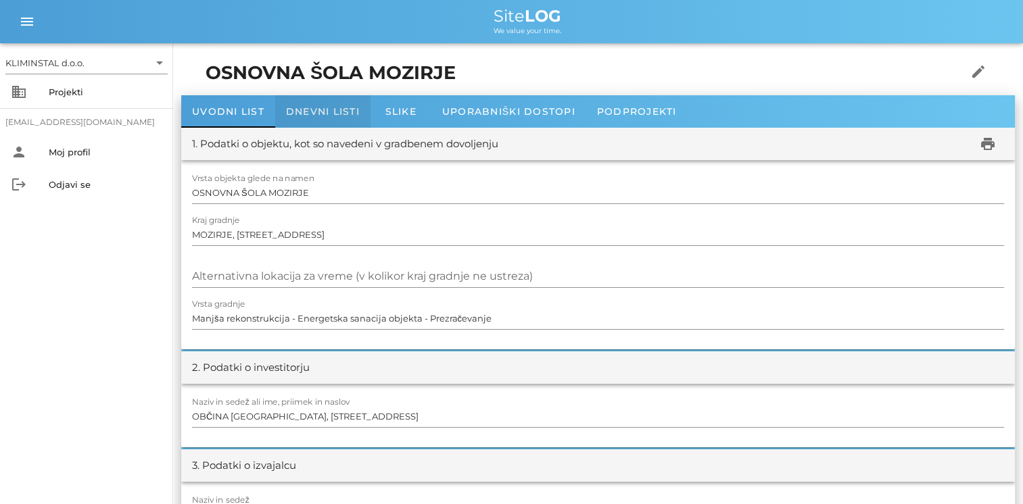
click at [324, 114] on span "Dnevni listi" at bounding box center [323, 111] width 74 height 12
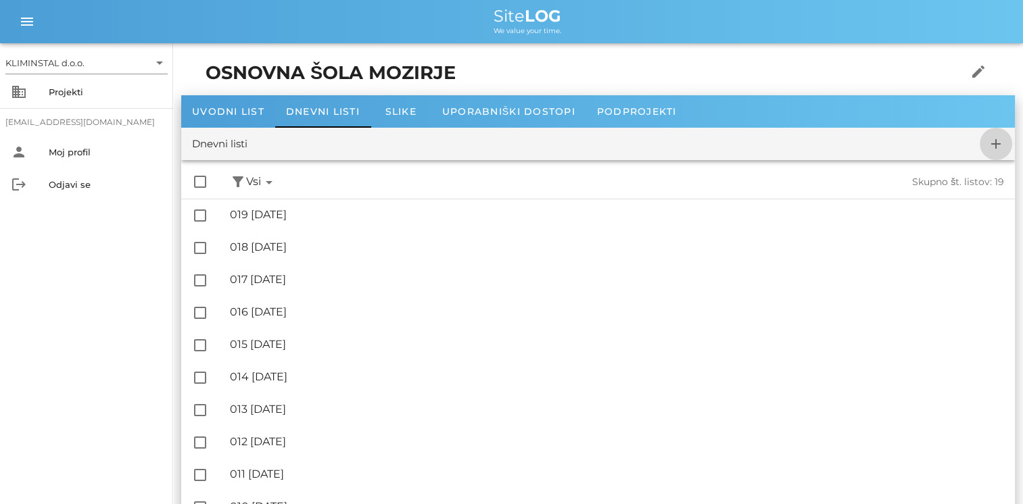
click at [693, 146] on icon "add" at bounding box center [996, 144] width 16 height 16
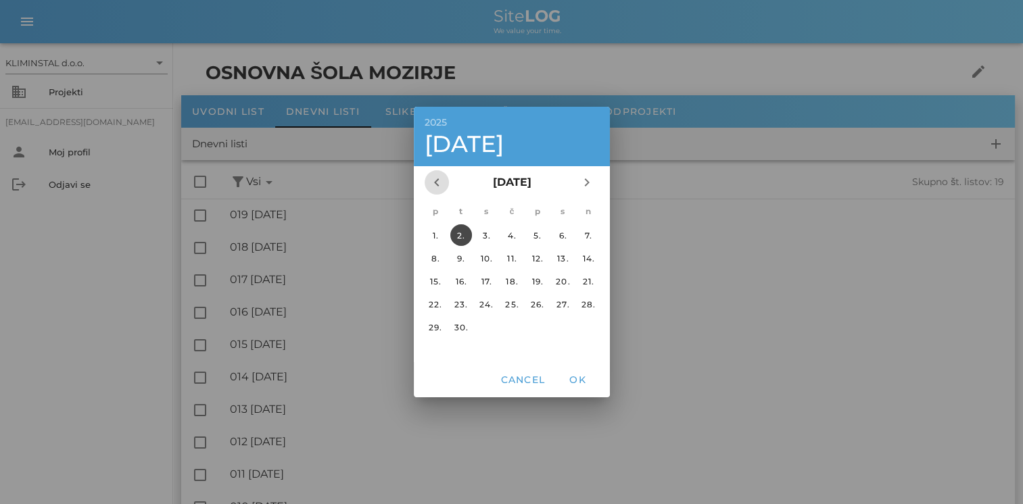
click at [435, 180] on icon "chevron_left" at bounding box center [437, 182] width 16 height 16
click at [435, 181] on icon "chevron_left" at bounding box center [437, 182] width 16 height 16
click at [457, 324] on div "29." at bounding box center [460, 327] width 22 height 10
click at [568, 385] on button "OK" at bounding box center [577, 380] width 43 height 24
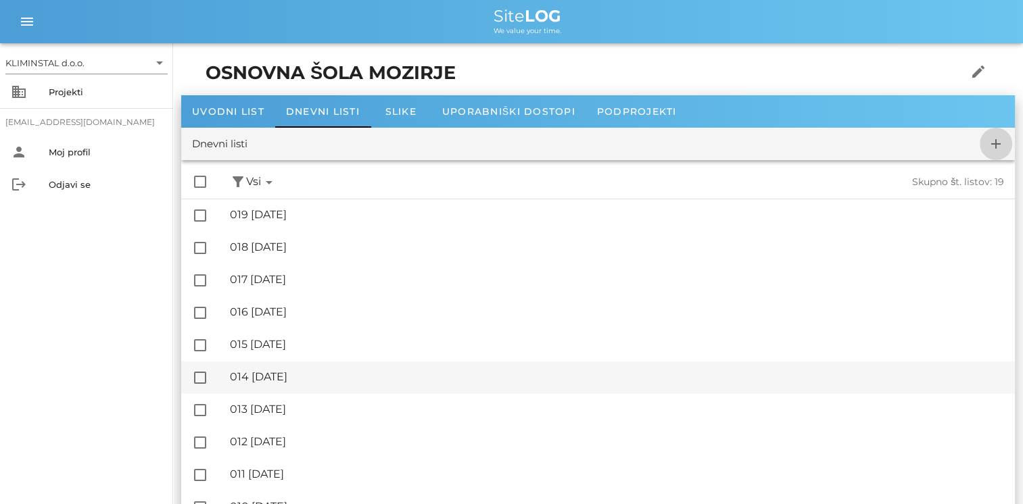
checkbox input "false"
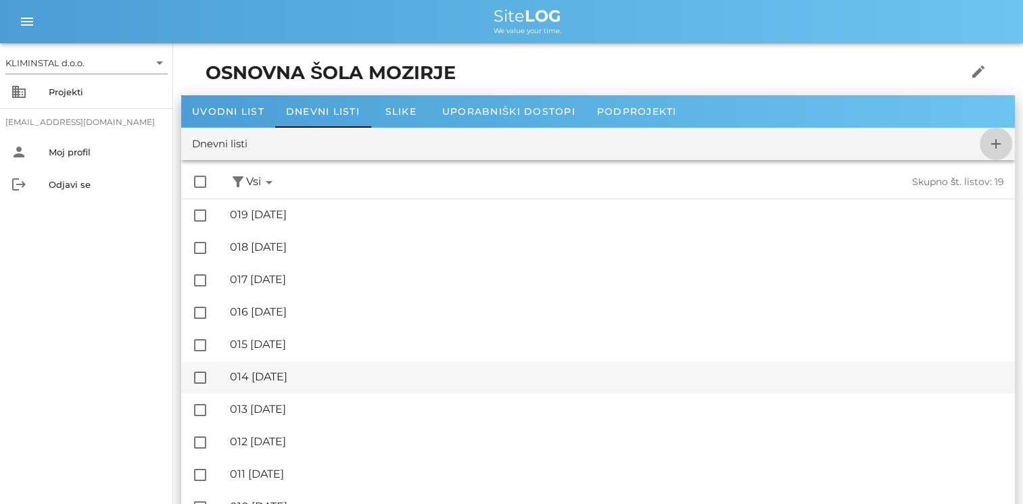
checkbox input "false"
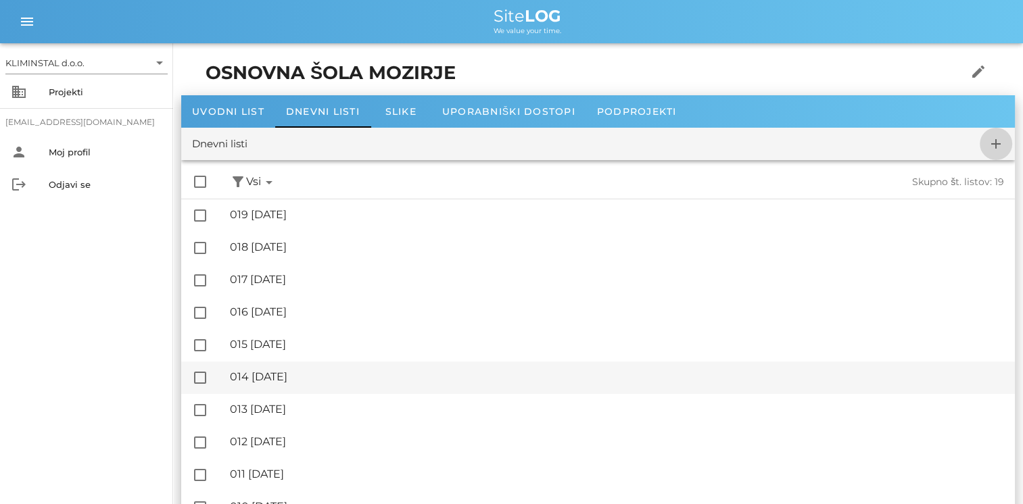
checkbox input "false"
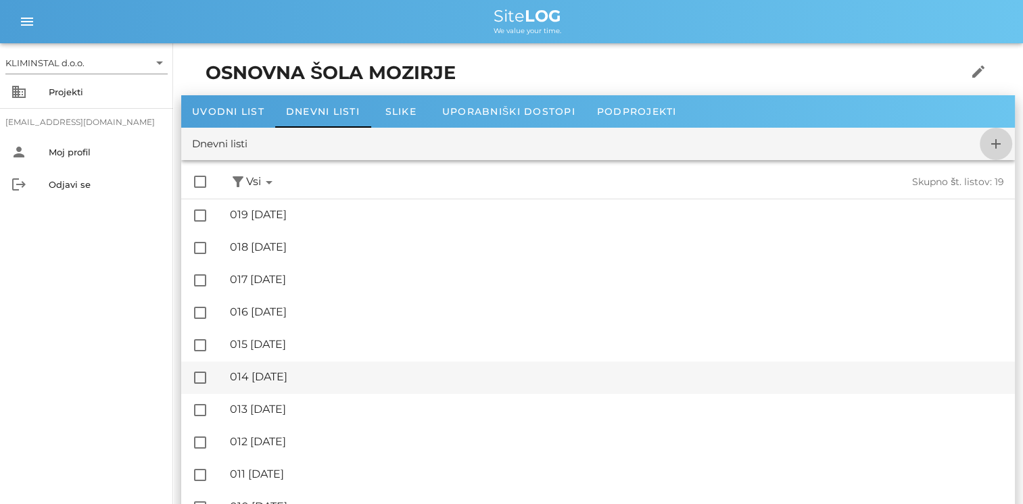
checkbox input "false"
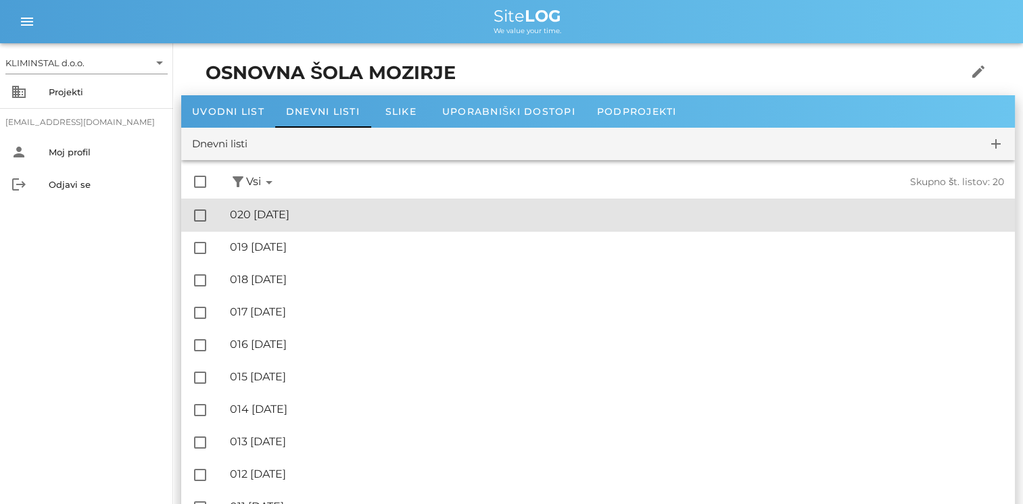
click at [347, 218] on div "🔏 020 [DATE]" at bounding box center [617, 214] width 774 height 13
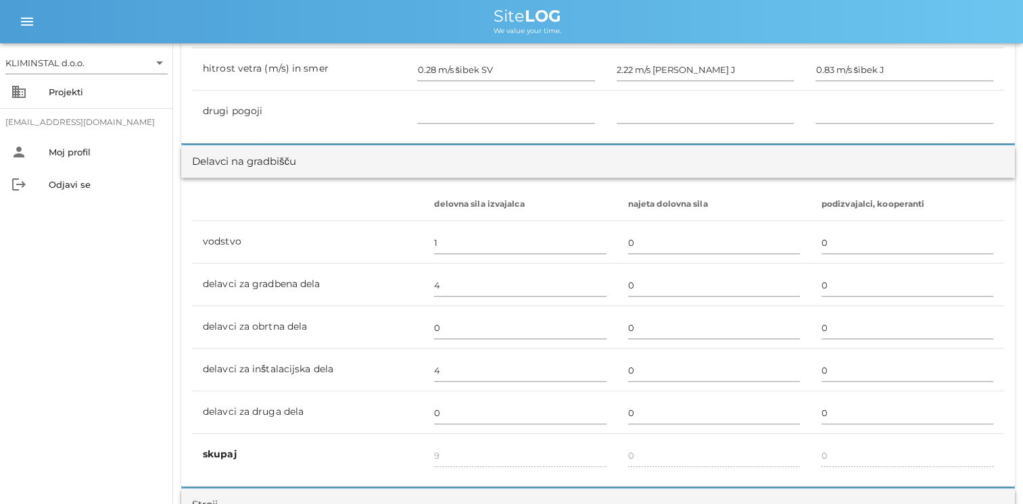
scroll to position [744, 0]
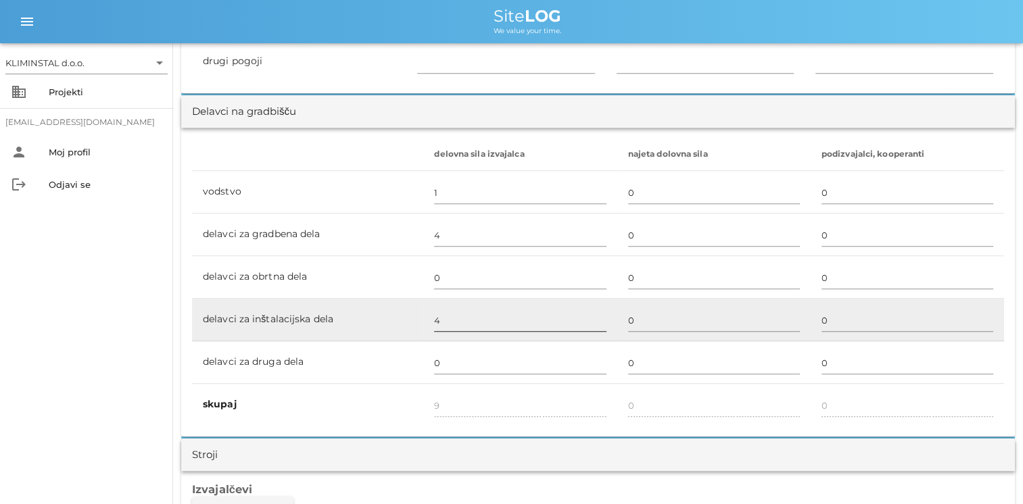
click at [454, 314] on input "4" at bounding box center [520, 321] width 172 height 22
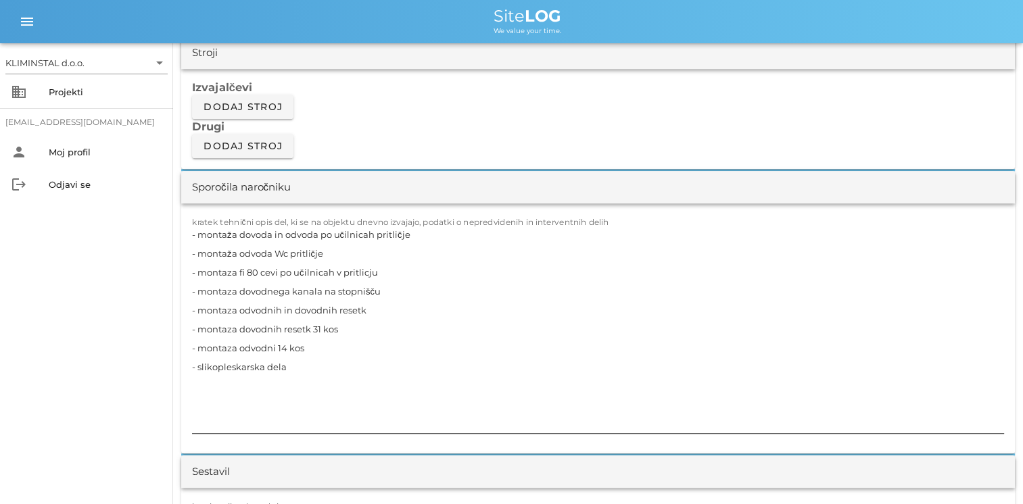
scroll to position [1149, 0]
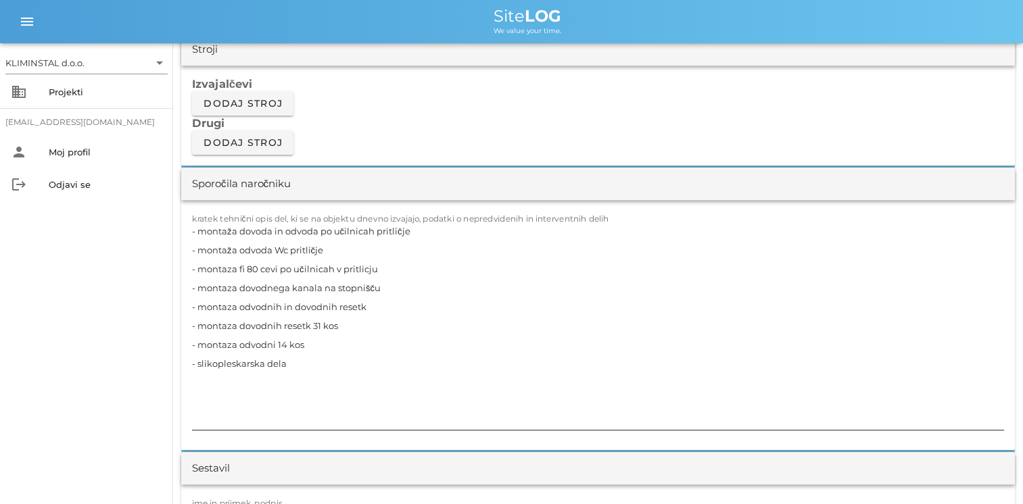
type input "5"
drag, startPoint x: 315, startPoint y: 368, endPoint x: 176, endPoint y: 238, distance: 189.8
click at [176, 237] on div "[DATE] Close OSNOVNA ŠOLA MOZIRJE Uvodni list Dnevni listi Slike Dnevni list na…" at bounding box center [598, 491] width 850 height 3194
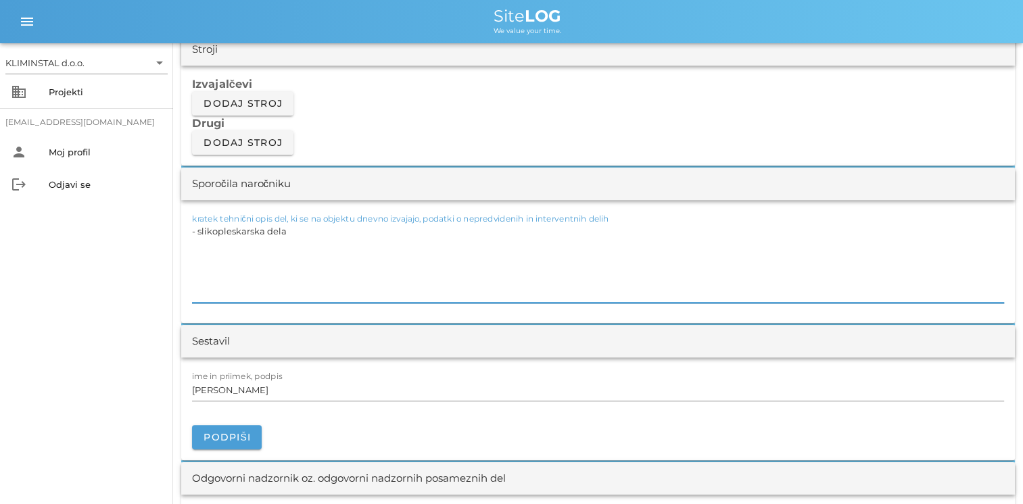
click at [192, 235] on textarea "- slikopleskarska dela" at bounding box center [598, 262] width 812 height 81
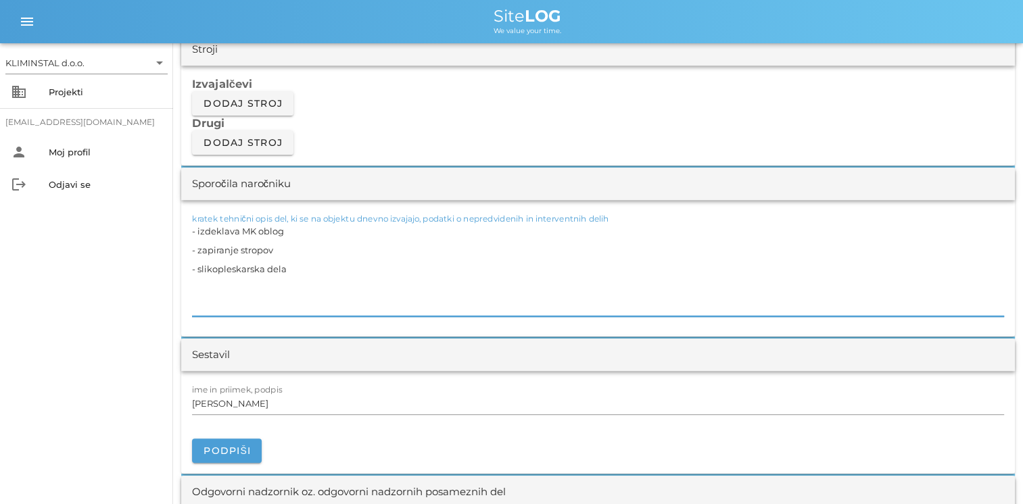
drag, startPoint x: 354, startPoint y: 273, endPoint x: 165, endPoint y: 233, distance: 192.8
click at [165, 233] on div "KLIMINSTAL d.o.o. arrow_drop_down business Projekti [EMAIL_ADDRESS][DOMAIN_NAME…" at bounding box center [511, 413] width 1023 height 3124
click at [211, 226] on textarea "- izdeklava MK oblog - zapiranje stropov - slikopleskarska dela" at bounding box center [598, 269] width 812 height 95
click at [289, 306] on textarea "- izdelava MK oblog - zapiranje stropov - slikopleskarska dela" at bounding box center [598, 269] width 812 height 95
drag, startPoint x: 303, startPoint y: 262, endPoint x: 173, endPoint y: 226, distance: 134.8
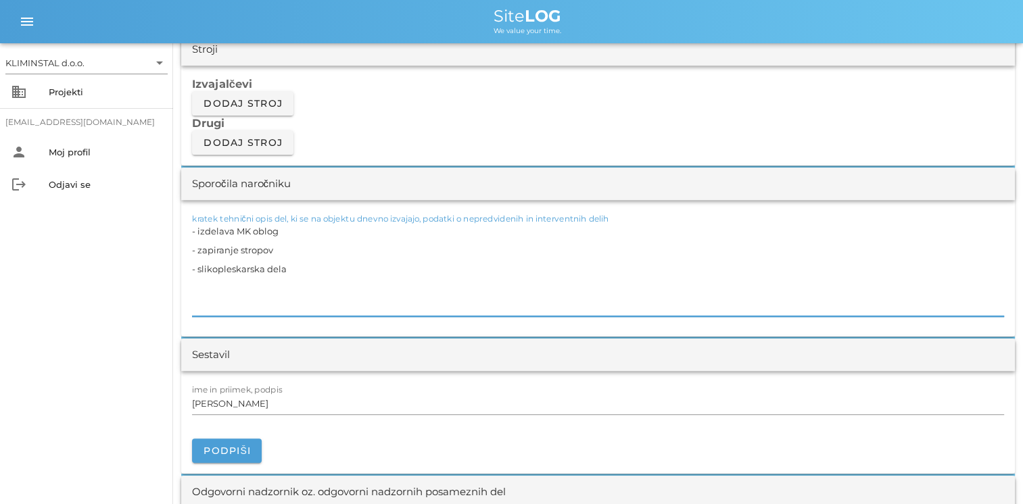
click at [173, 226] on div "[DATE] Close OSNOVNA ŠOLA MOZIRJE Uvodni list Dnevni listi Slike Dnevni list na…" at bounding box center [598, 434] width 850 height 3081
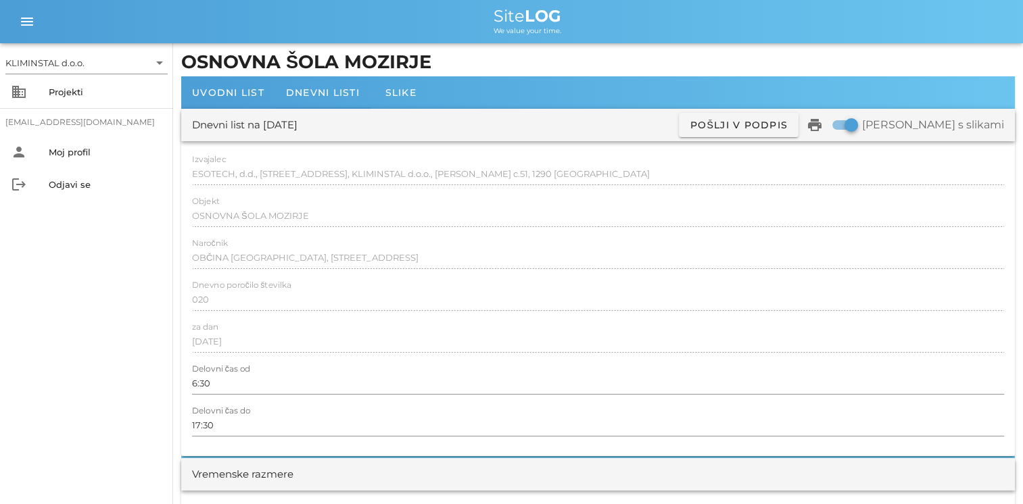
scroll to position [0, 0]
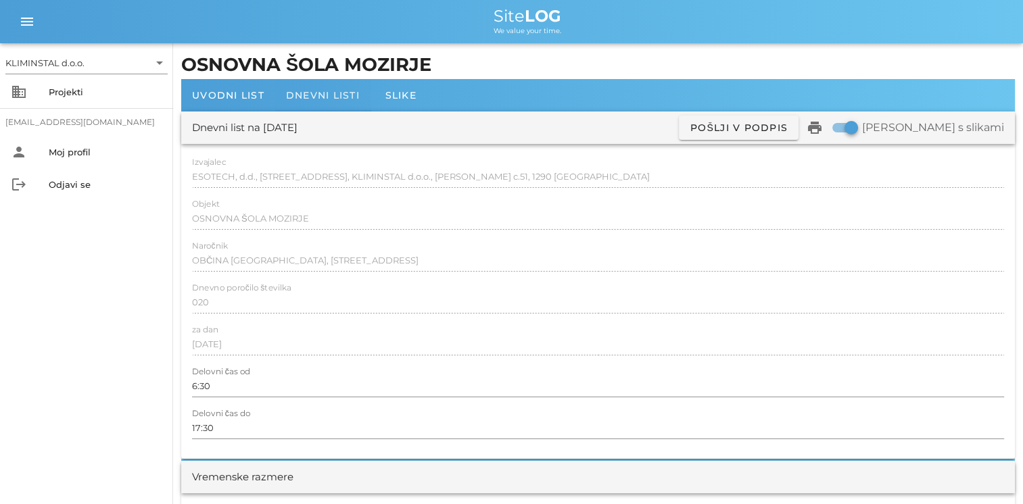
type textarea "- izdelava MK oblog - zapiranje stropov - slikopleskarska dela"
click at [329, 97] on span "Dnevni listi" at bounding box center [323, 95] width 74 height 12
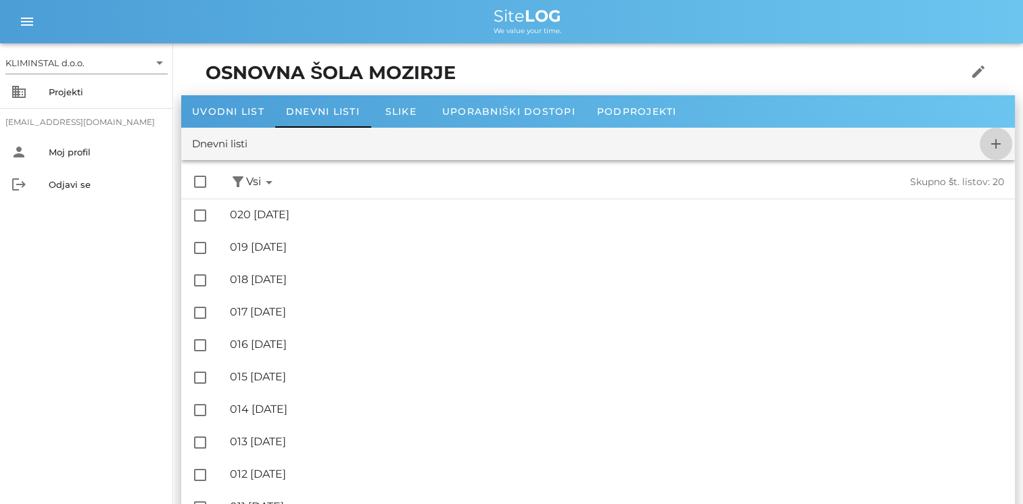
click at [693, 147] on icon "add" at bounding box center [996, 144] width 16 height 16
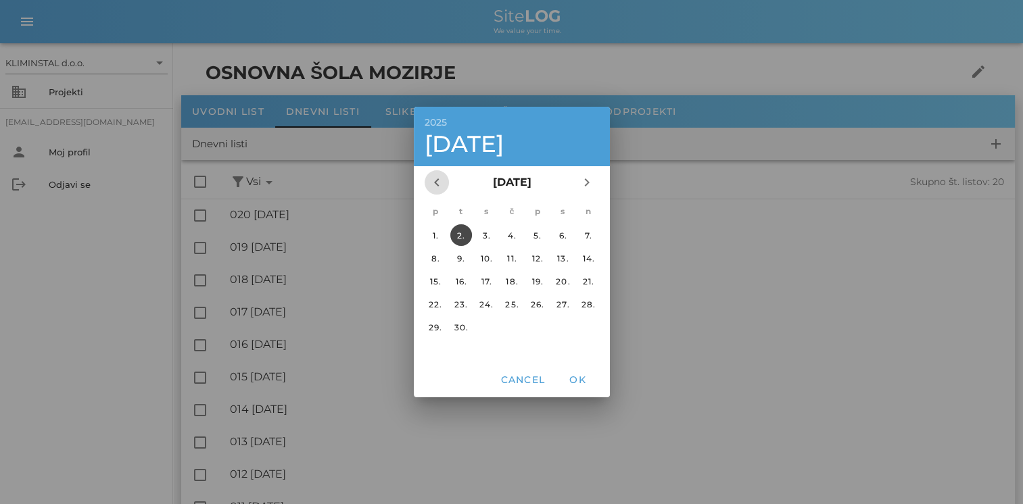
click at [435, 182] on icon "chevron_left" at bounding box center [437, 182] width 16 height 16
click at [476, 327] on div "30." at bounding box center [486, 327] width 22 height 10
click at [590, 388] on button "OK" at bounding box center [577, 380] width 43 height 24
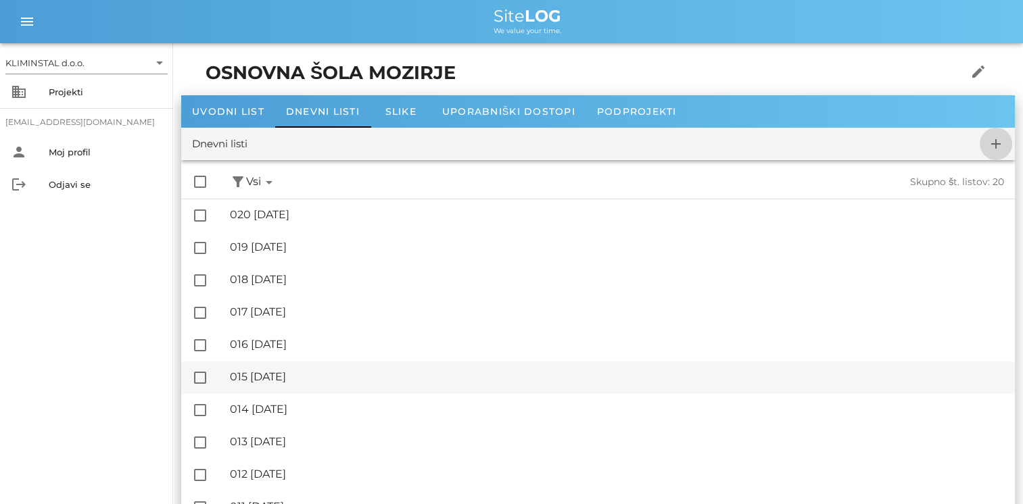
checkbox input "false"
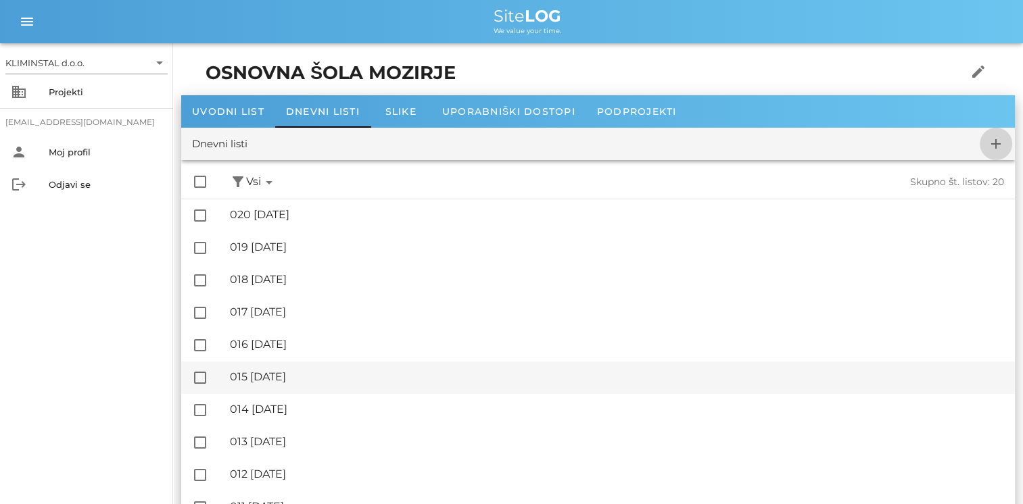
checkbox input "false"
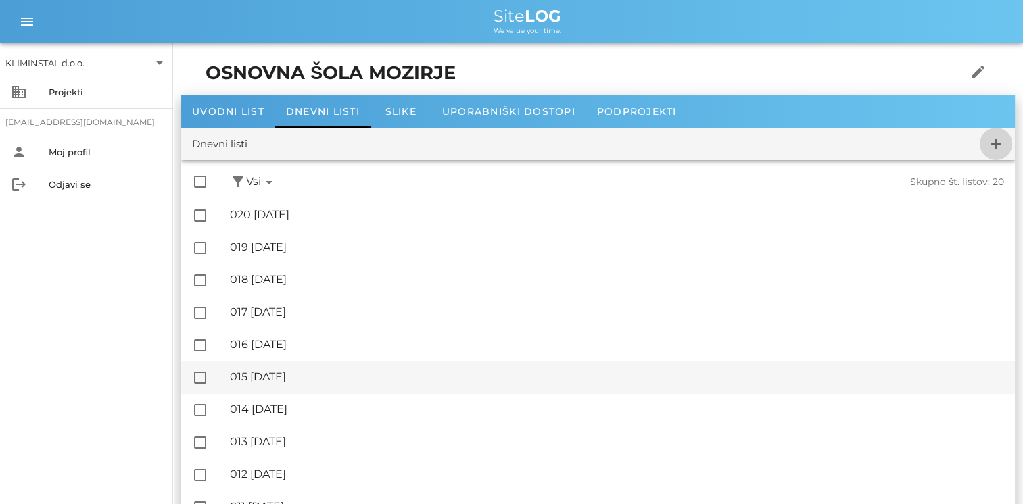
checkbox input "false"
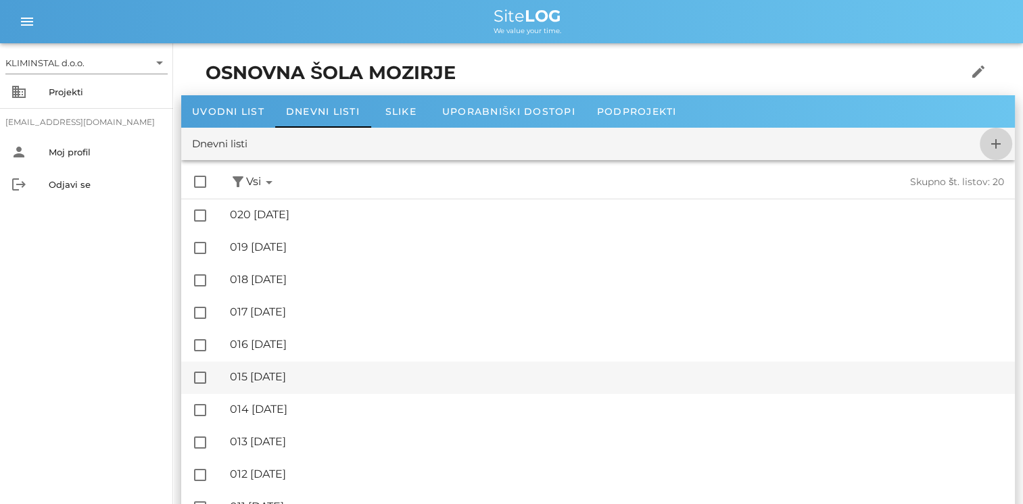
checkbox input "false"
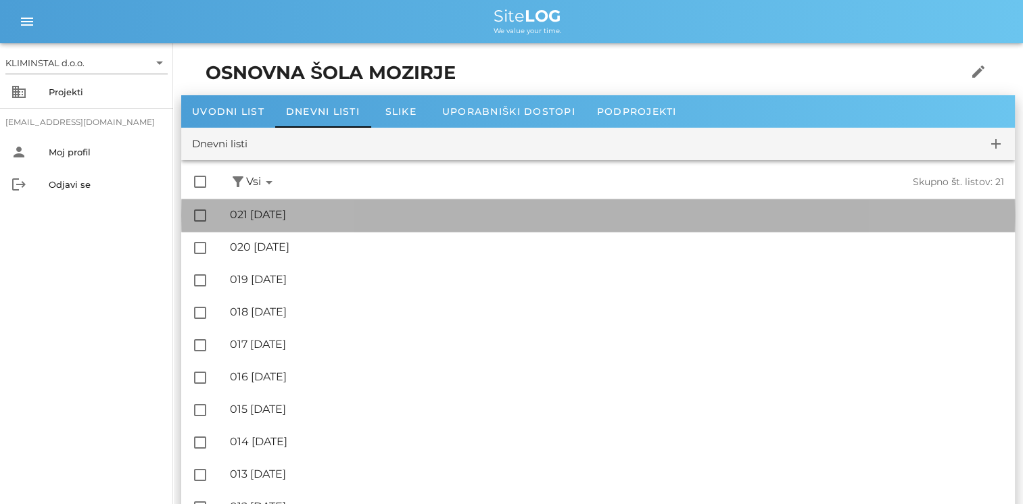
click at [289, 220] on div "🔏 021 [DATE]" at bounding box center [617, 214] width 774 height 13
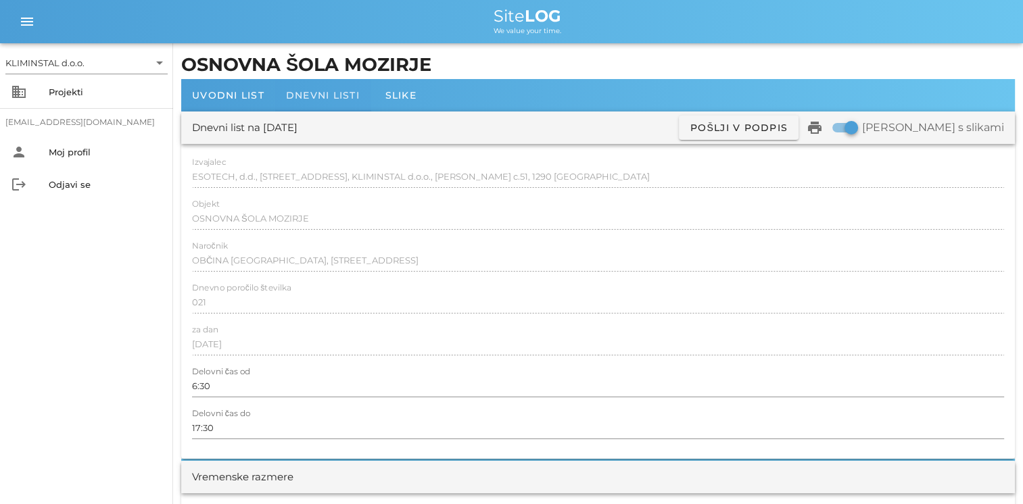
click at [322, 107] on div "Dnevni listi" at bounding box center [322, 95] width 95 height 32
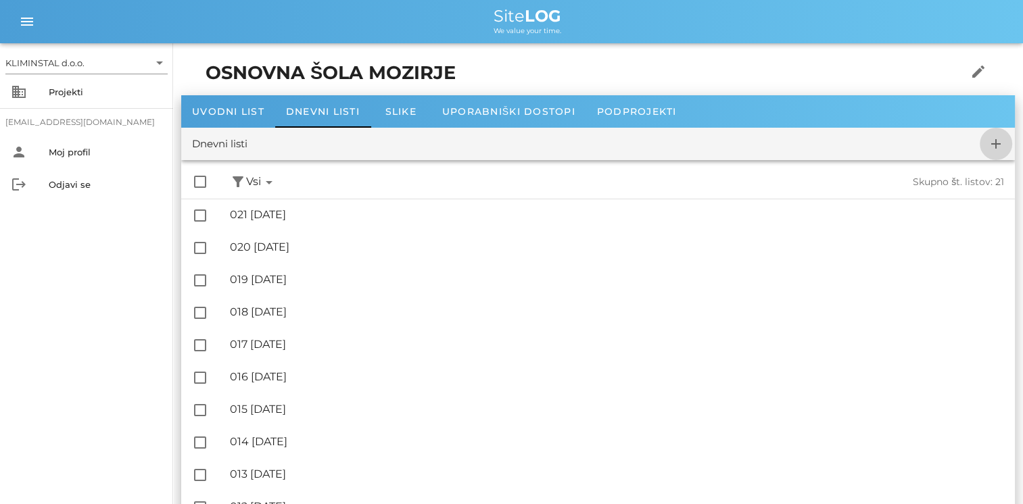
click at [693, 140] on icon "add" at bounding box center [996, 144] width 16 height 16
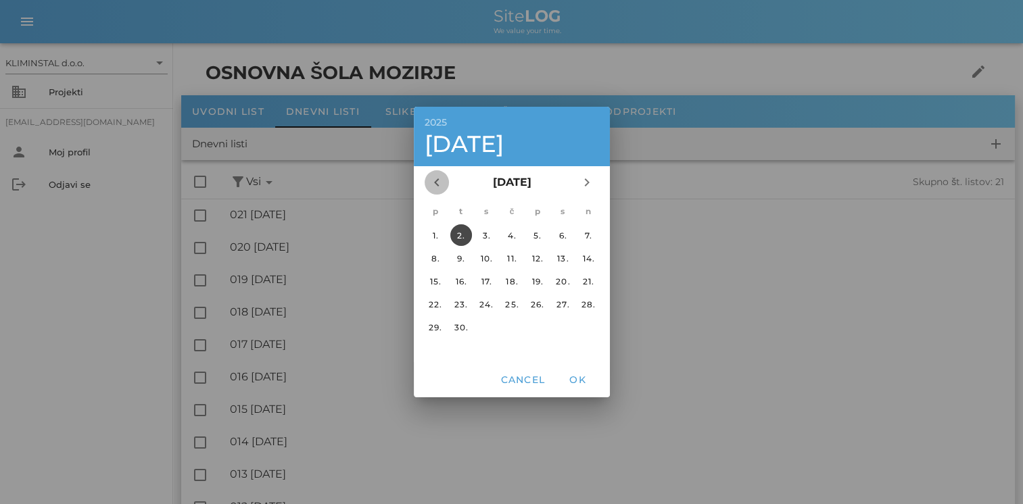
click at [433, 183] on icon "chevron_left" at bounding box center [437, 182] width 16 height 16
click at [432, 179] on icon "chevron_left" at bounding box center [437, 182] width 16 height 16
click at [508, 326] on div "31." at bounding box center [511, 327] width 22 height 10
click at [571, 384] on span "OK" at bounding box center [577, 380] width 32 height 12
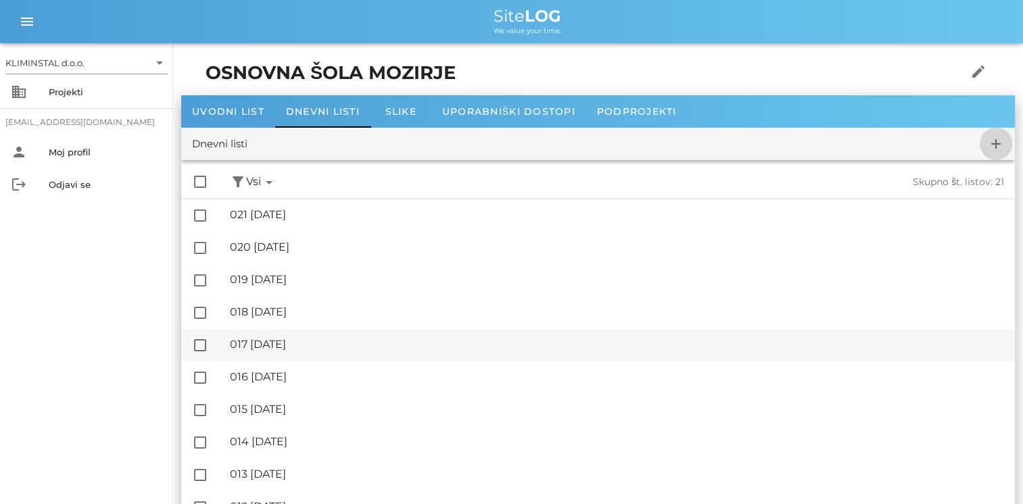
checkbox input "false"
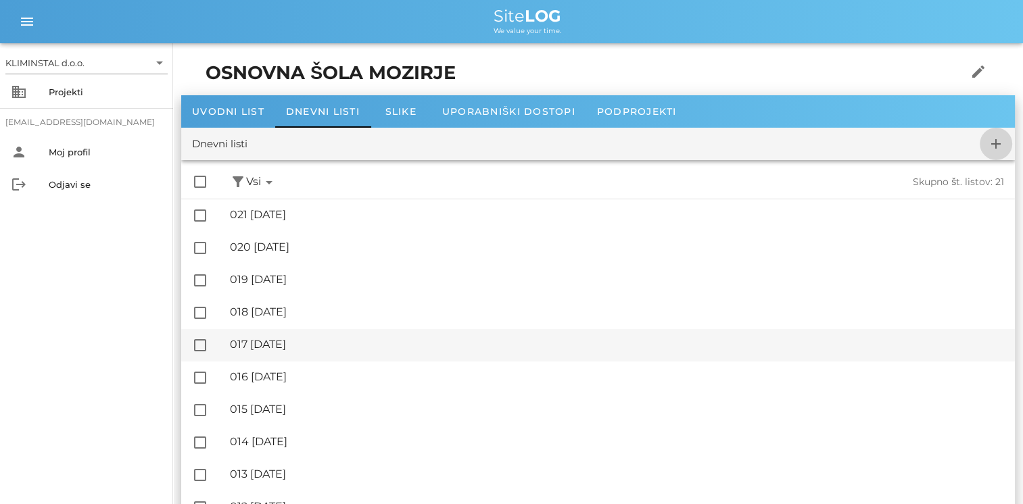
checkbox input "false"
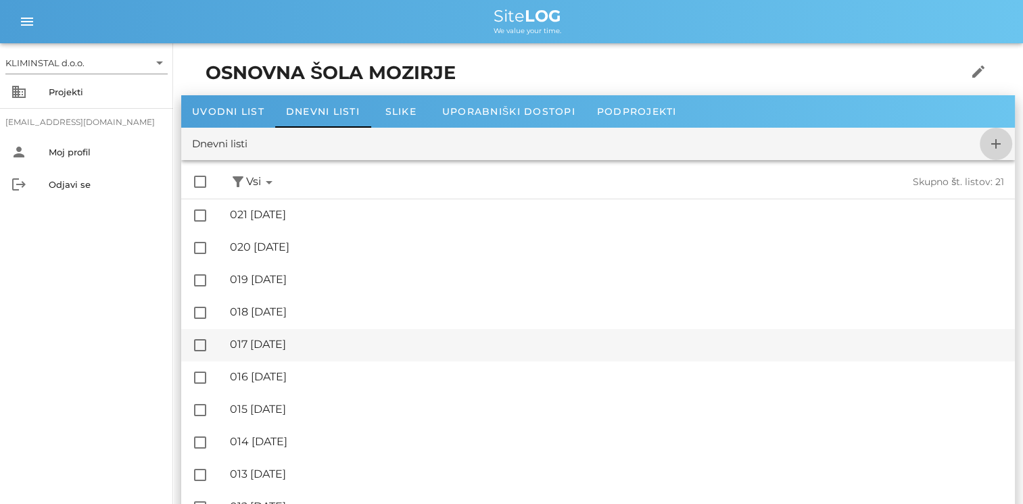
checkbox input "false"
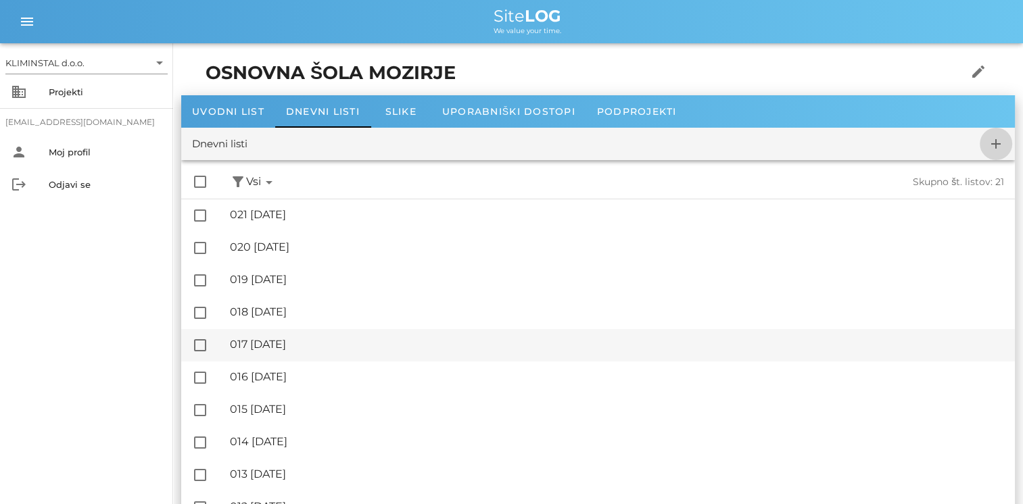
checkbox input "false"
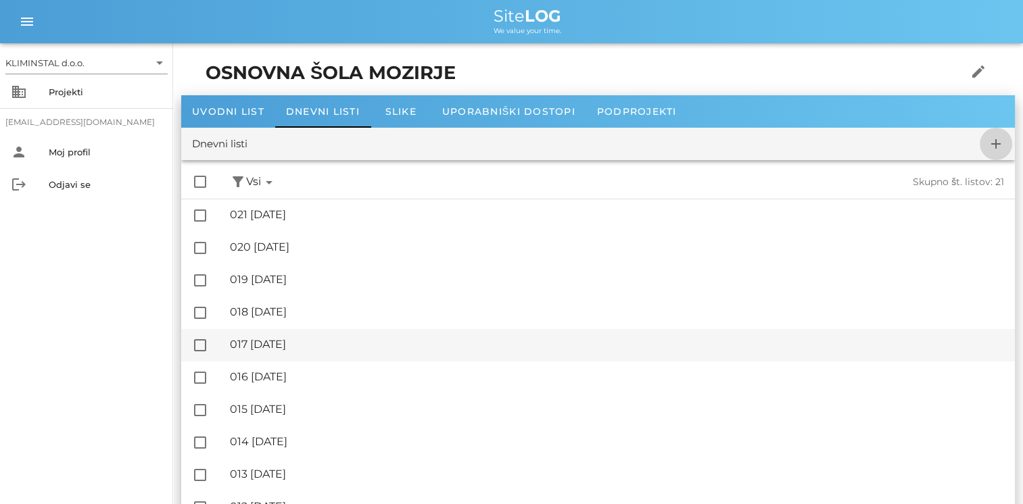
checkbox input "false"
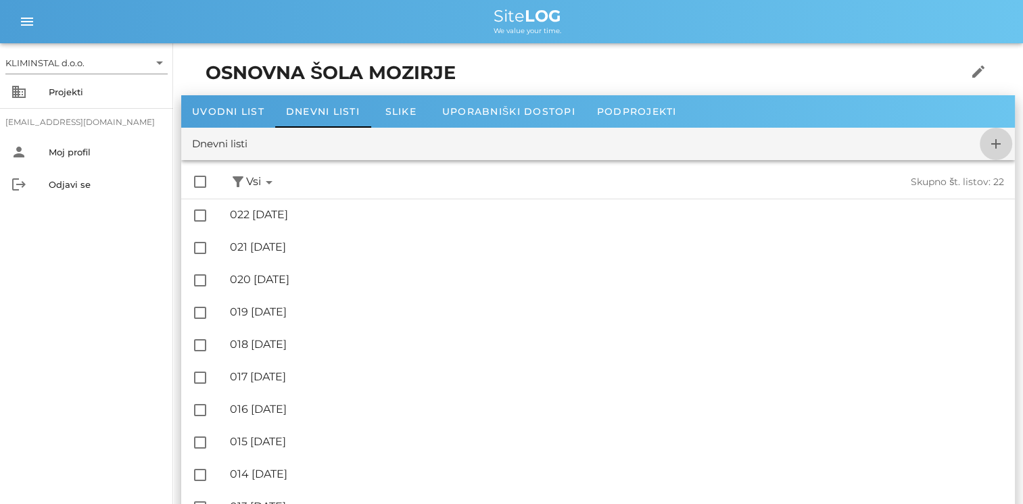
click at [693, 138] on icon "add" at bounding box center [996, 144] width 16 height 16
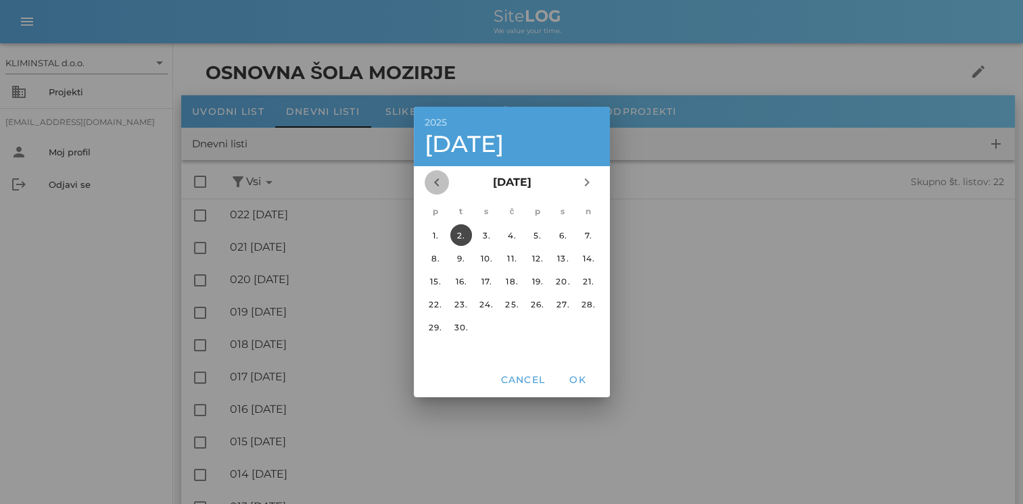
click at [436, 184] on icon "chevron_left" at bounding box center [437, 182] width 16 height 16
click at [537, 235] on div "1." at bounding box center [537, 235] width 22 height 10
click at [575, 383] on span "OK" at bounding box center [577, 380] width 32 height 12
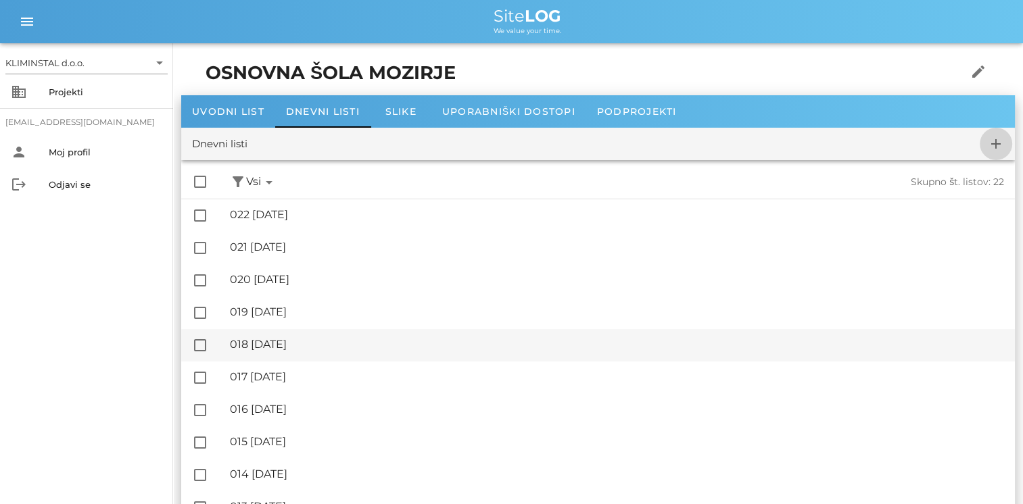
checkbox input "false"
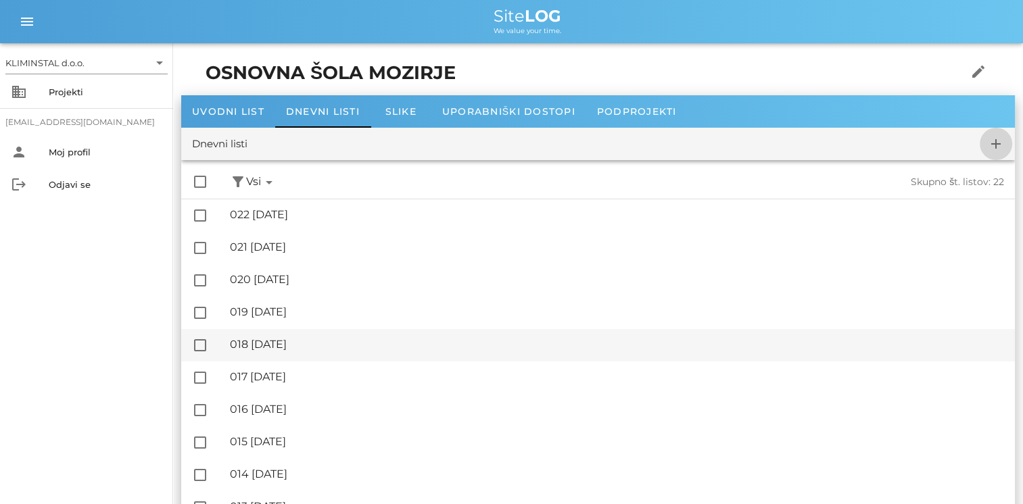
checkbox input "false"
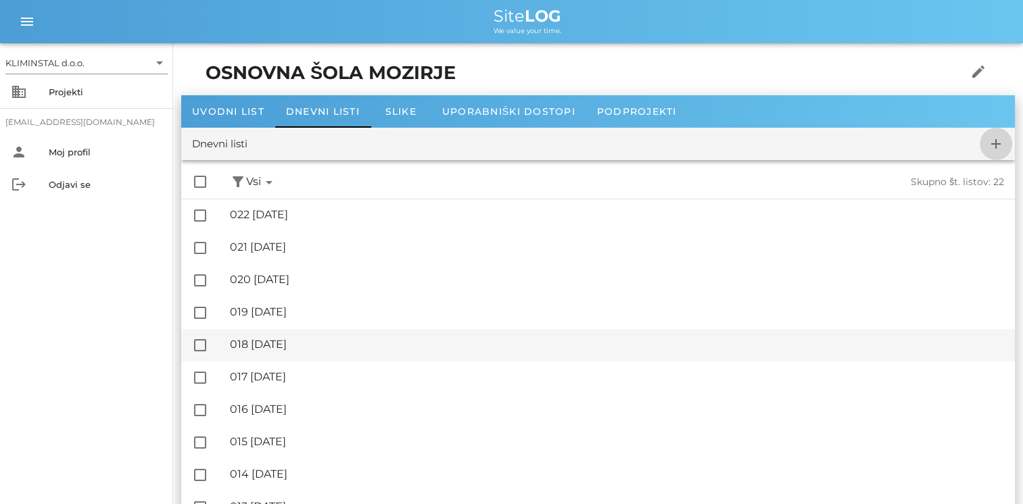
checkbox input "false"
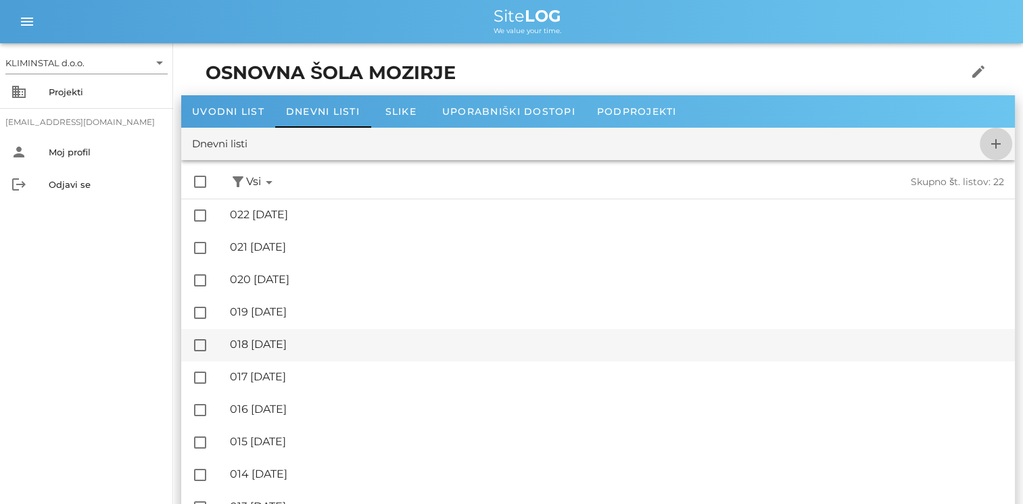
checkbox input "false"
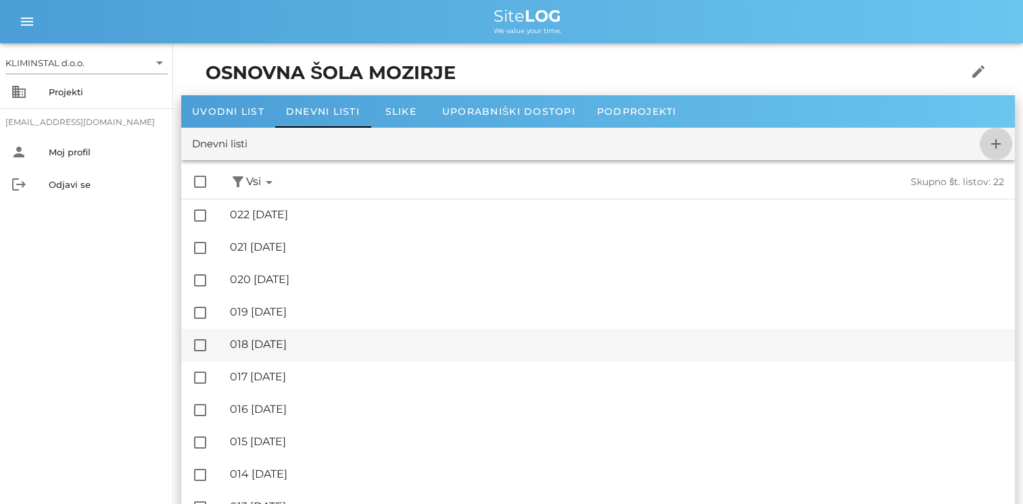
checkbox input "false"
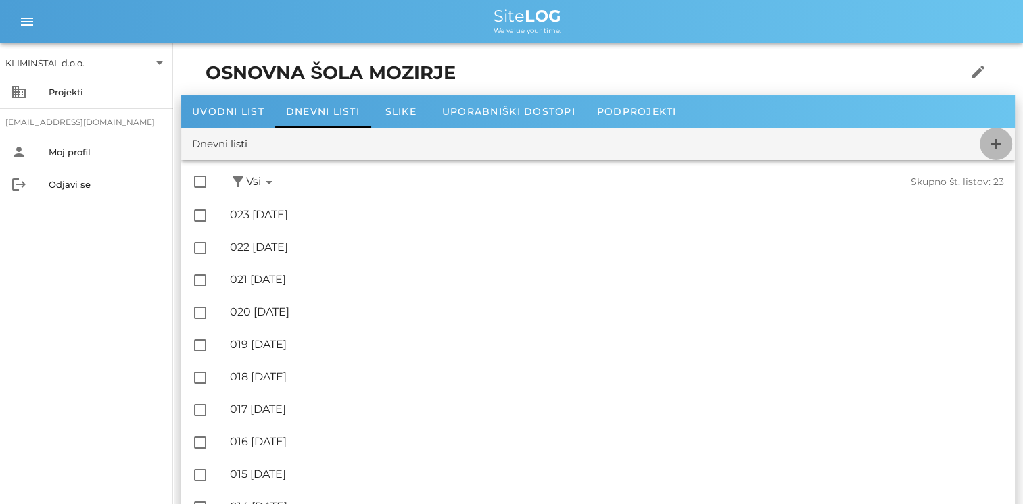
click at [693, 145] on icon "add" at bounding box center [996, 144] width 16 height 16
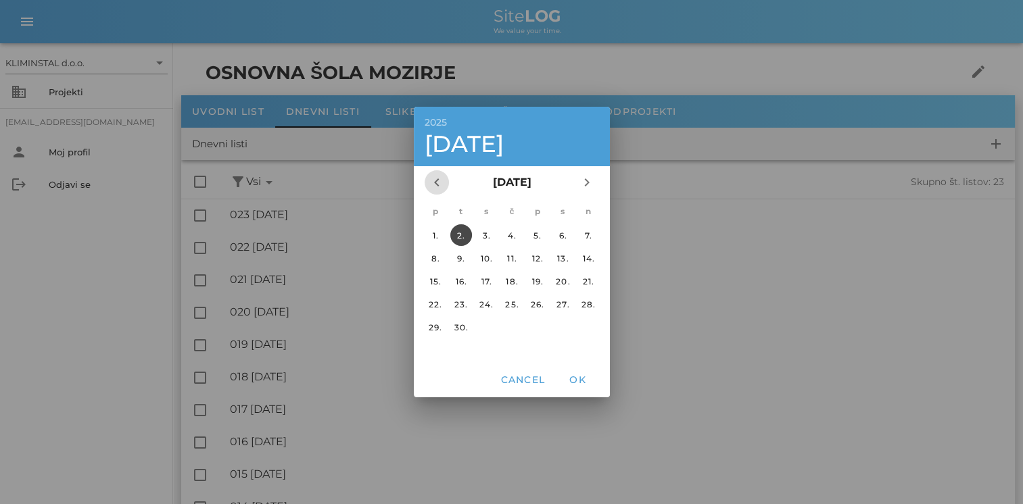
click at [438, 176] on icon "chevron_left" at bounding box center [437, 182] width 16 height 16
click at [565, 236] on div "2." at bounding box center [563, 235] width 22 height 10
click at [579, 379] on span "OK" at bounding box center [577, 380] width 32 height 12
checkbox input "false"
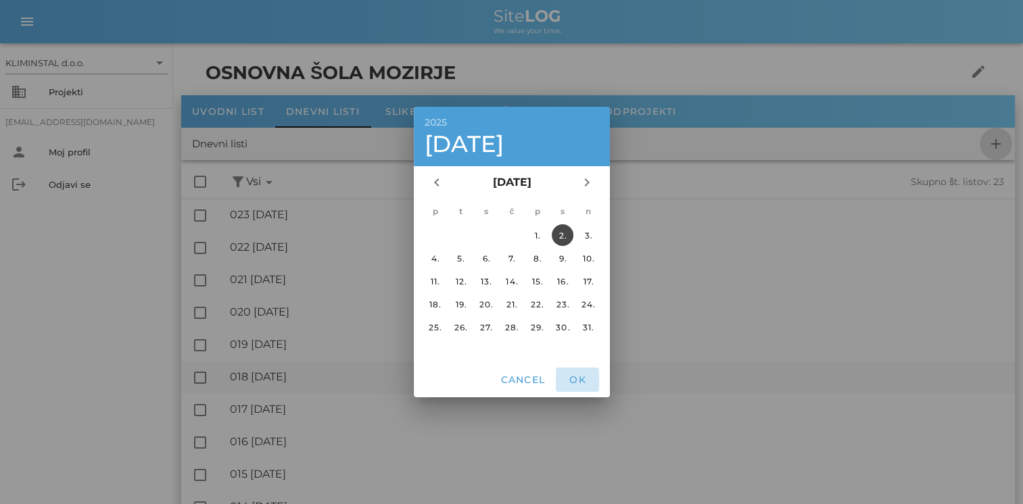
checkbox input "false"
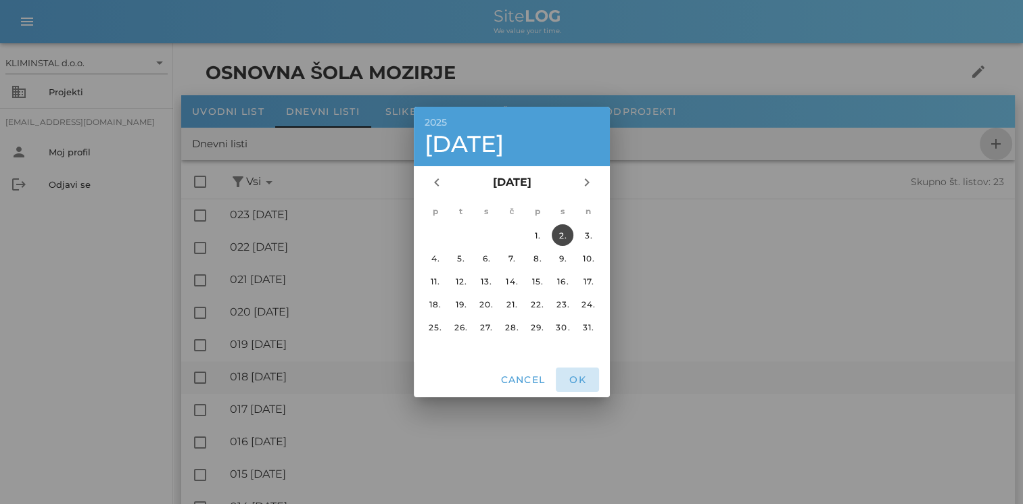
checkbox input "false"
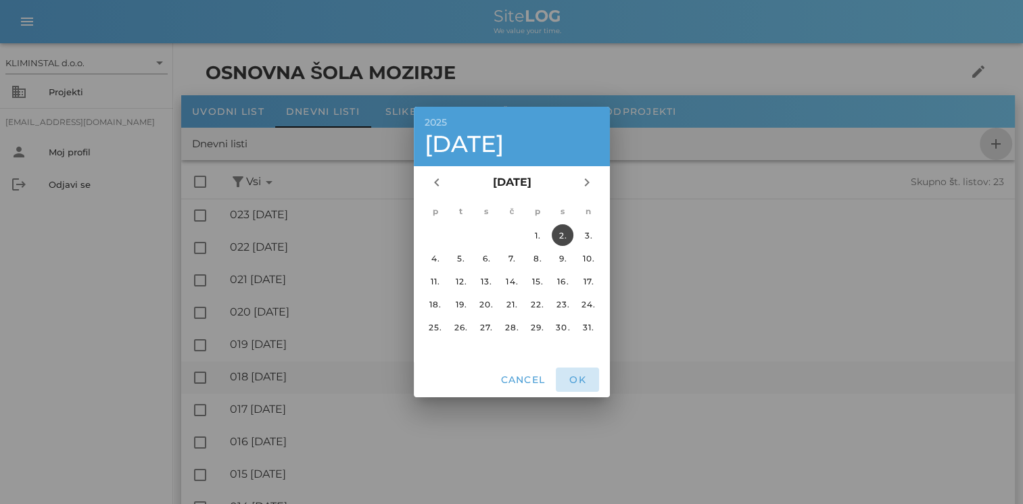
checkbox input "false"
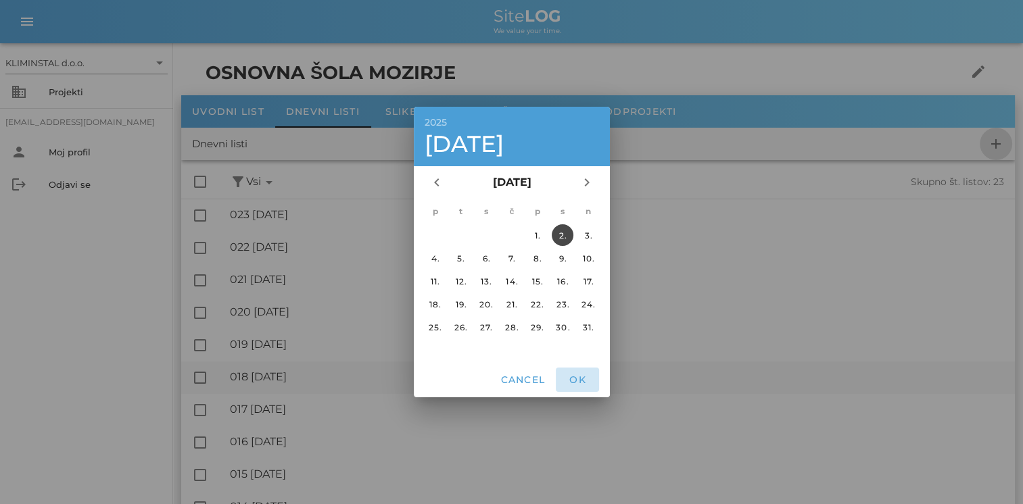
checkbox input "false"
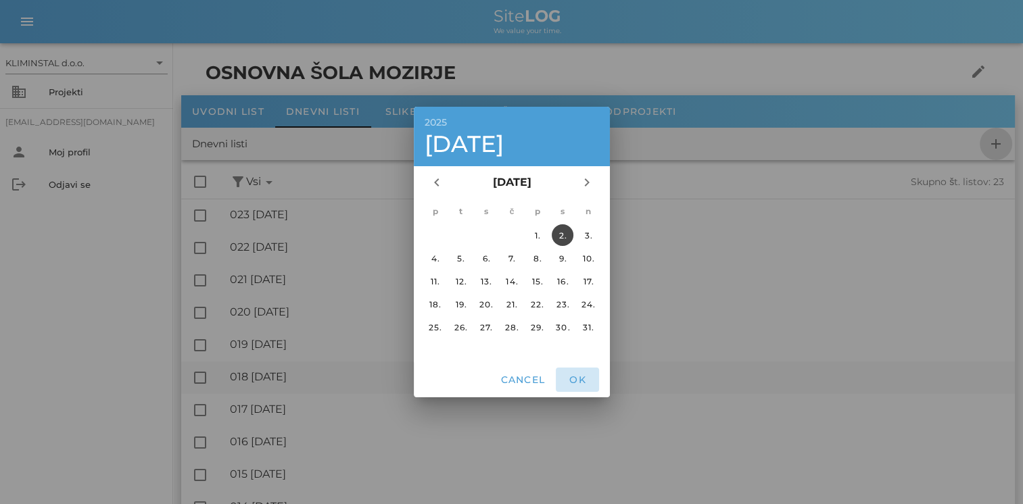
checkbox input "false"
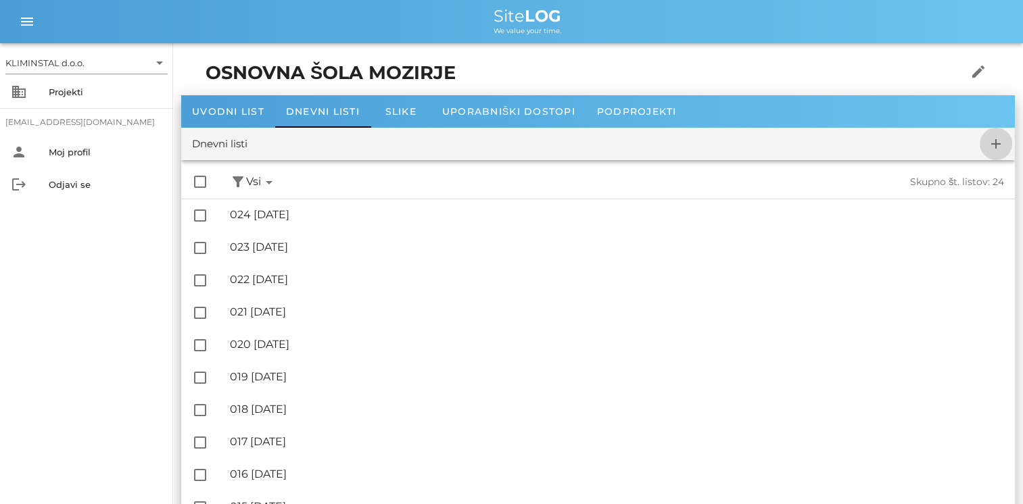
click at [693, 137] on icon "add" at bounding box center [996, 144] width 16 height 16
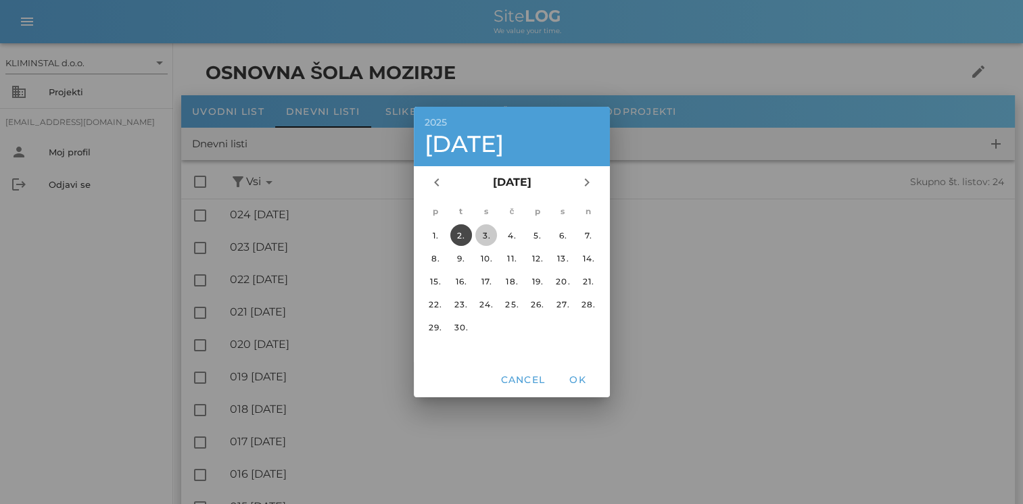
click at [485, 241] on button "3." at bounding box center [486, 235] width 22 height 22
click at [579, 374] on span "OK" at bounding box center [577, 380] width 32 height 12
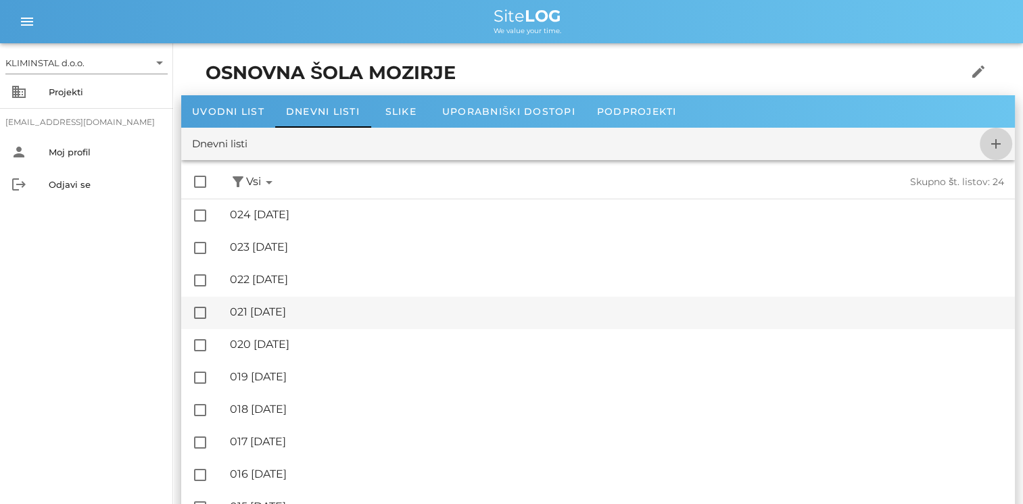
checkbox input "false"
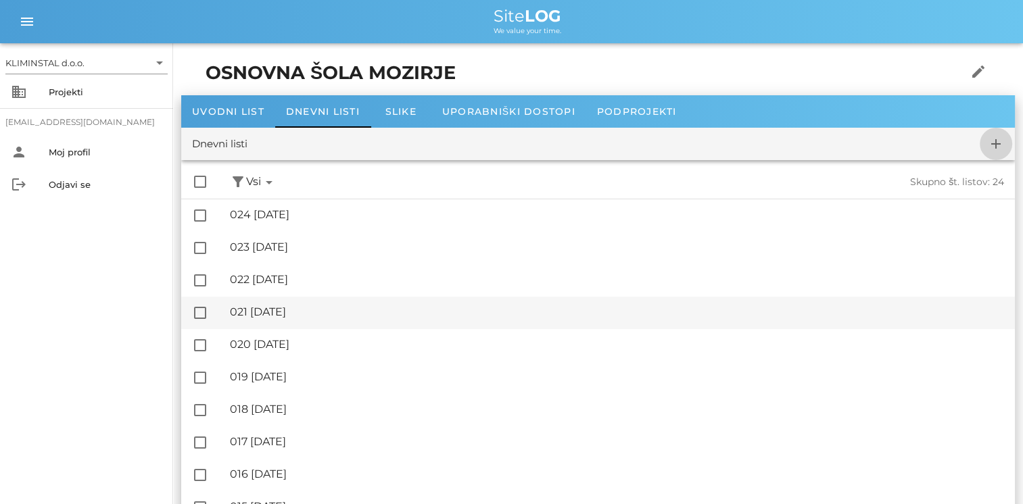
checkbox input "false"
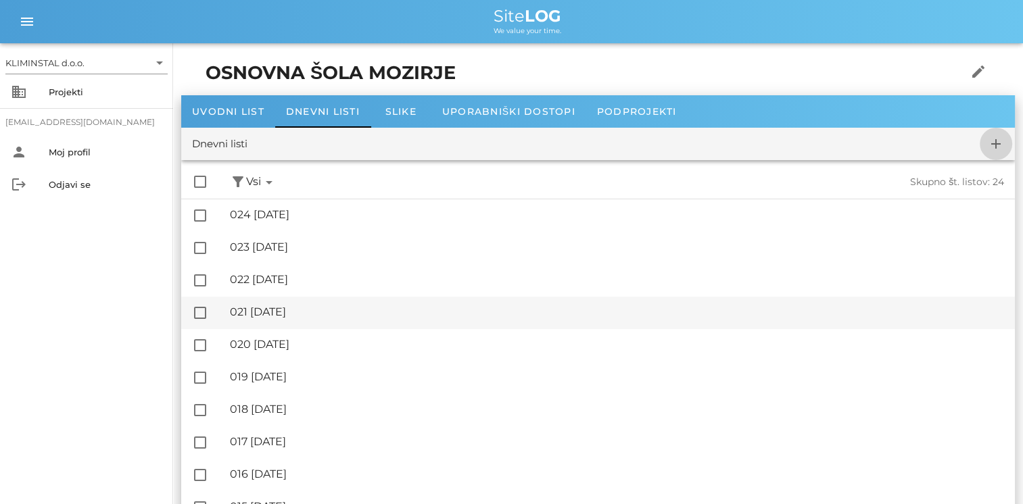
checkbox input "false"
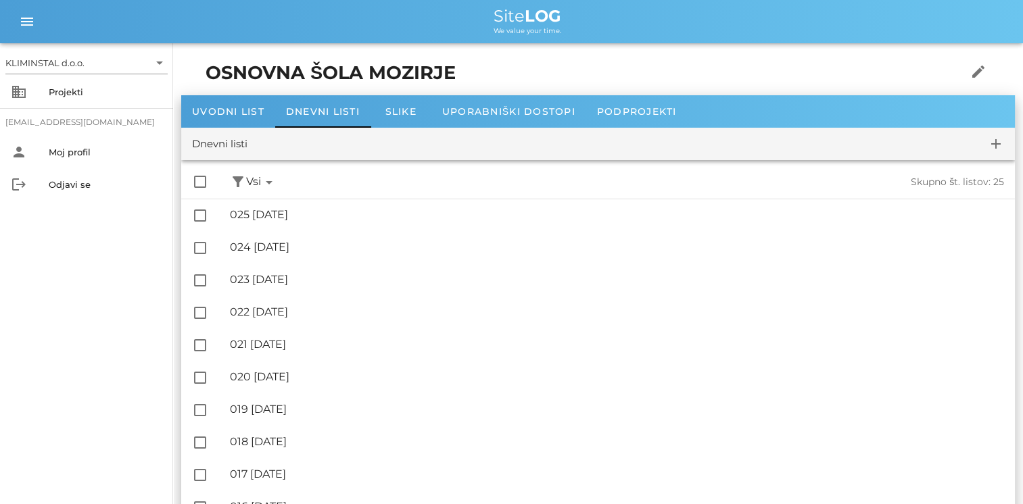
click at [693, 149] on div "Dnevni listi add" at bounding box center [597, 144] width 833 height 32
click at [693, 143] on span "add" at bounding box center [995, 144] width 32 height 16
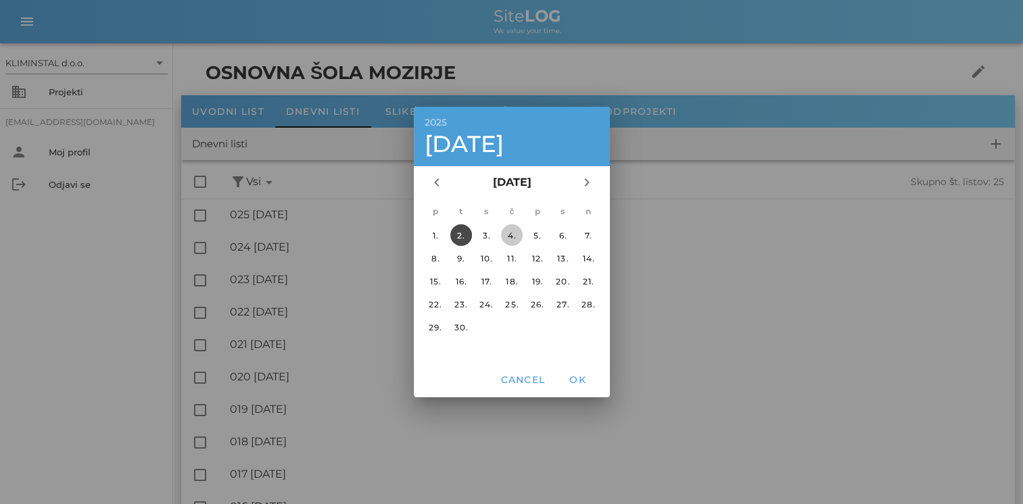
click at [509, 237] on div "4." at bounding box center [511, 235] width 22 height 10
click at [437, 183] on icon "chevron_left" at bounding box center [437, 182] width 16 height 16
click at [435, 255] on div "4." at bounding box center [435, 258] width 22 height 10
click at [573, 380] on span "OK" at bounding box center [577, 380] width 32 height 12
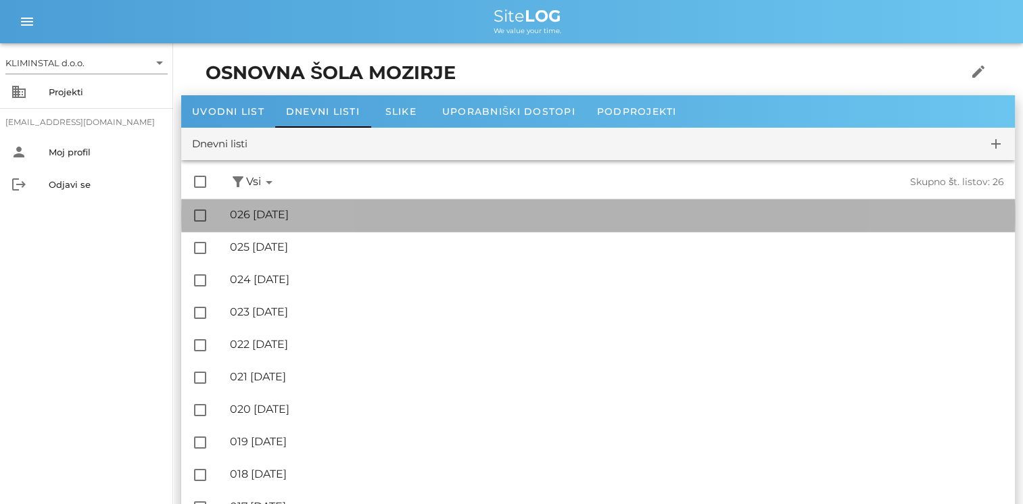
click at [295, 218] on div "🔏 026 [DATE]" at bounding box center [617, 214] width 774 height 13
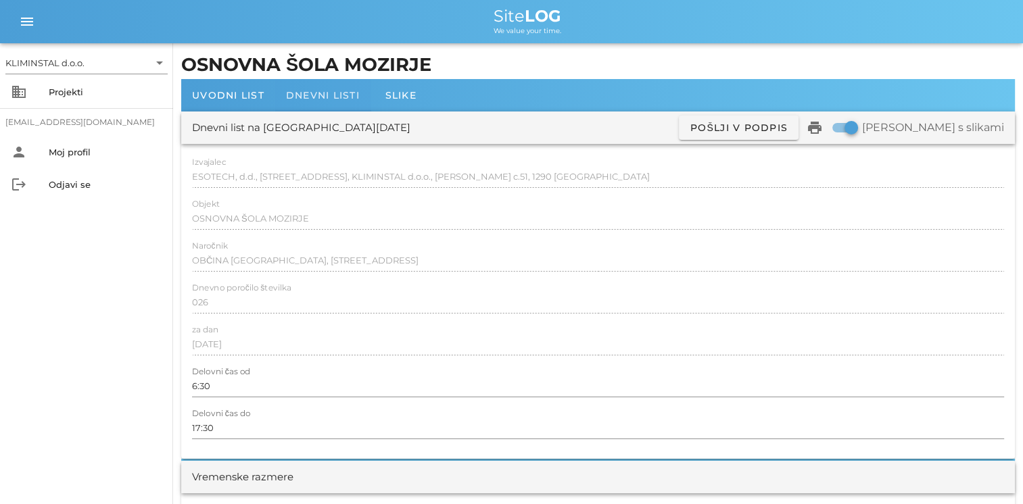
click at [302, 101] on div "Dnevni listi" at bounding box center [322, 95] width 95 height 32
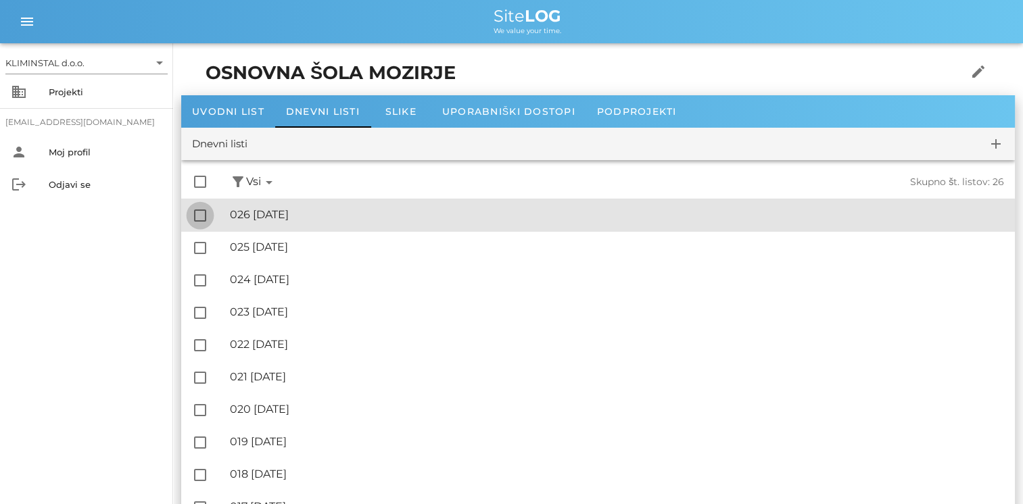
click at [198, 215] on div at bounding box center [200, 215] width 23 height 23
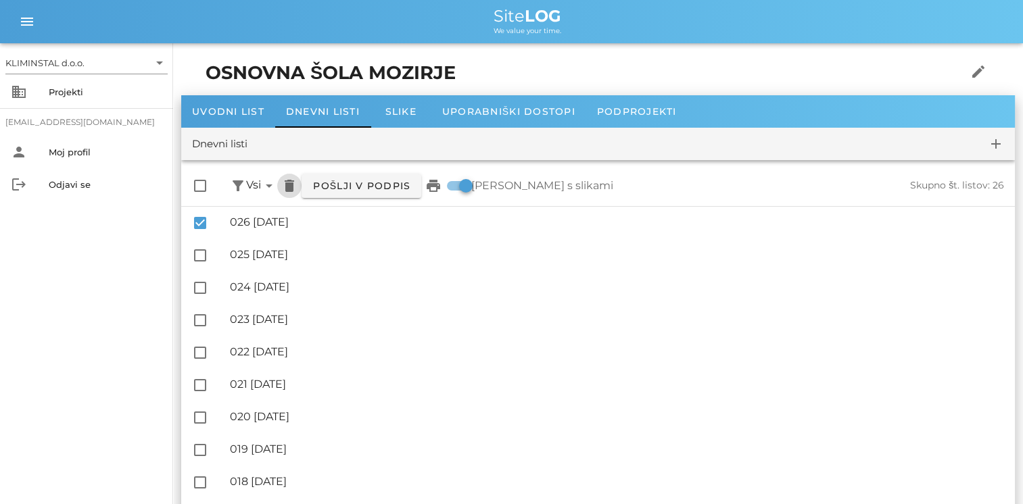
click at [295, 185] on icon "delete" at bounding box center [289, 186] width 16 height 16
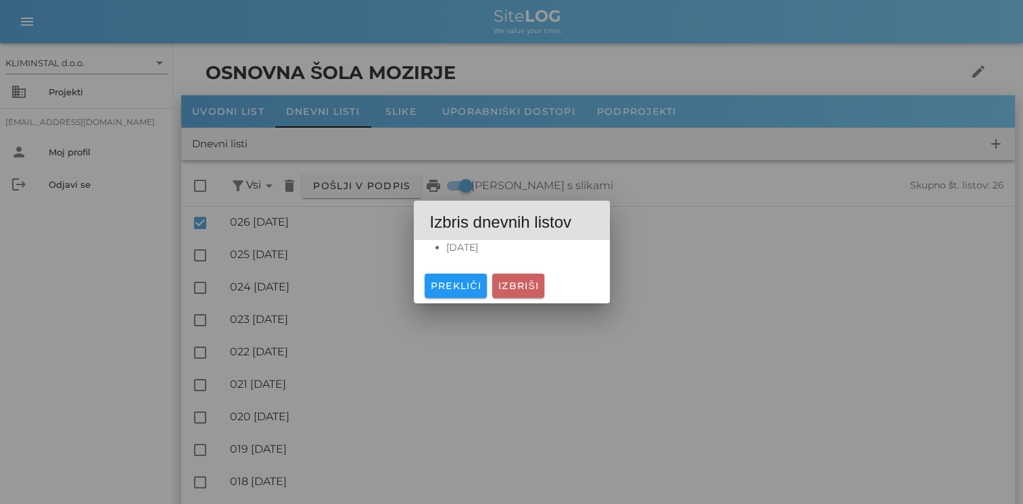
click at [505, 288] on span "Izbriši" at bounding box center [517, 286] width 41 height 12
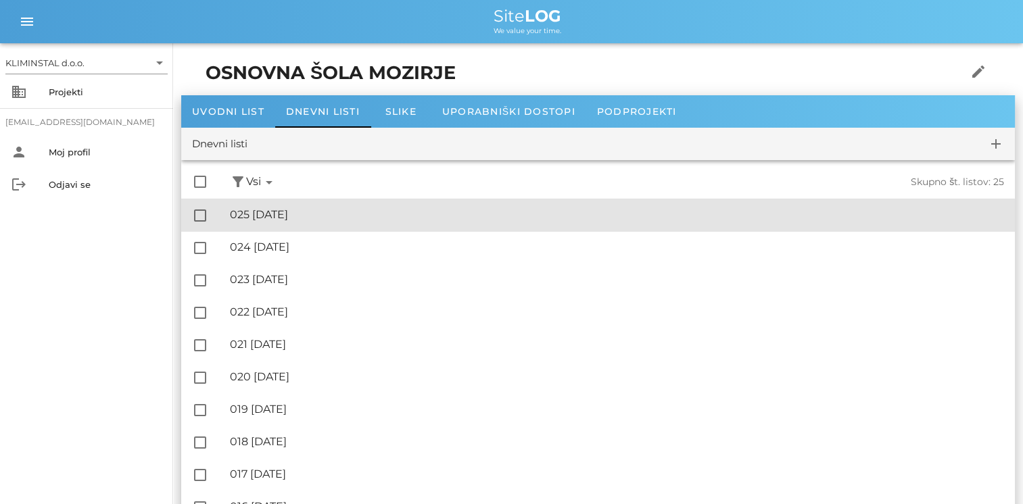
click at [319, 220] on div "🔏 025 [DATE]" at bounding box center [617, 214] width 774 height 13
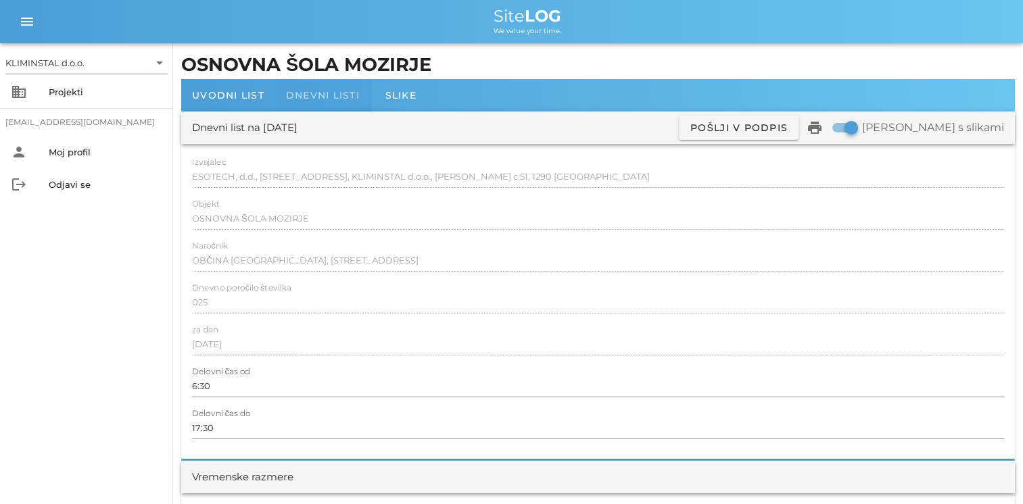
click at [324, 99] on span "Dnevni listi" at bounding box center [323, 95] width 74 height 12
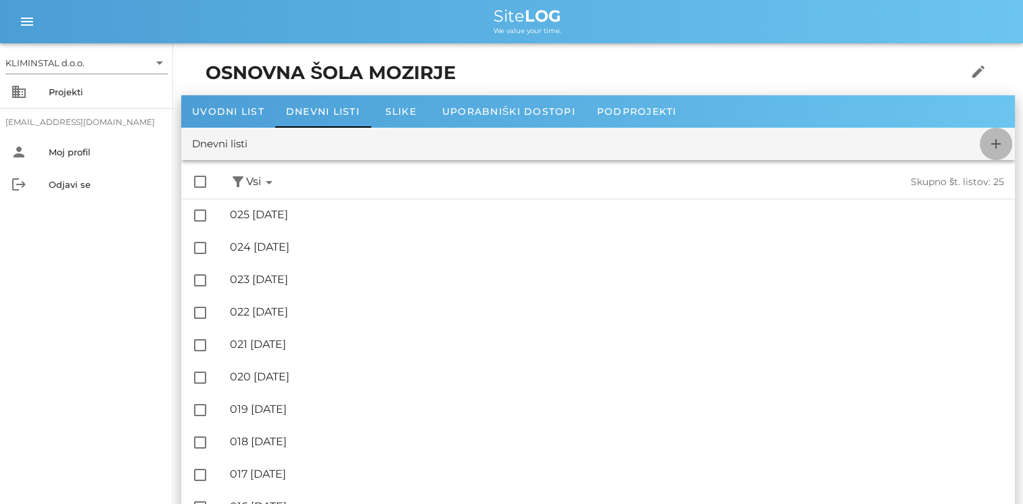
click at [693, 149] on icon "add" at bounding box center [996, 144] width 16 height 16
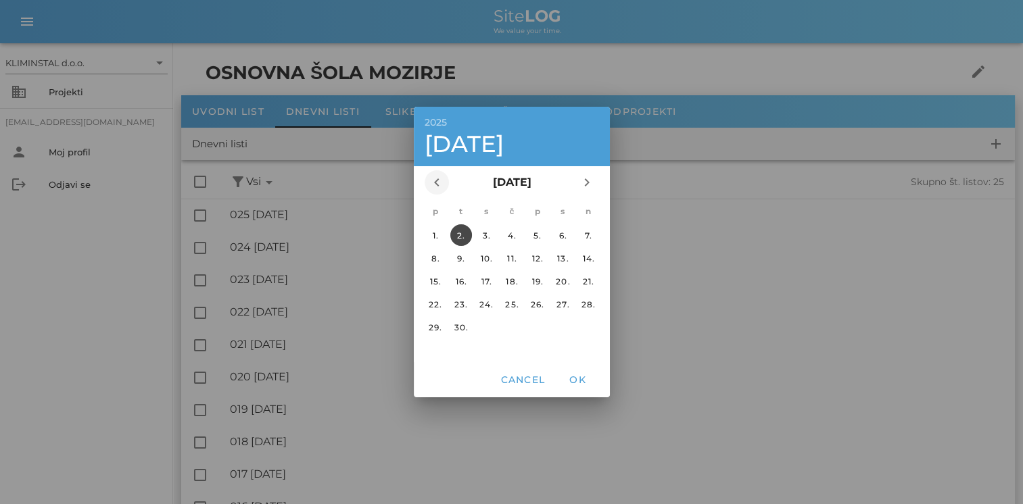
click at [437, 187] on icon "chevron_left" at bounding box center [437, 182] width 16 height 16
click at [460, 255] on div "5." at bounding box center [460, 258] width 22 height 10
click at [579, 385] on span "OK" at bounding box center [577, 380] width 32 height 12
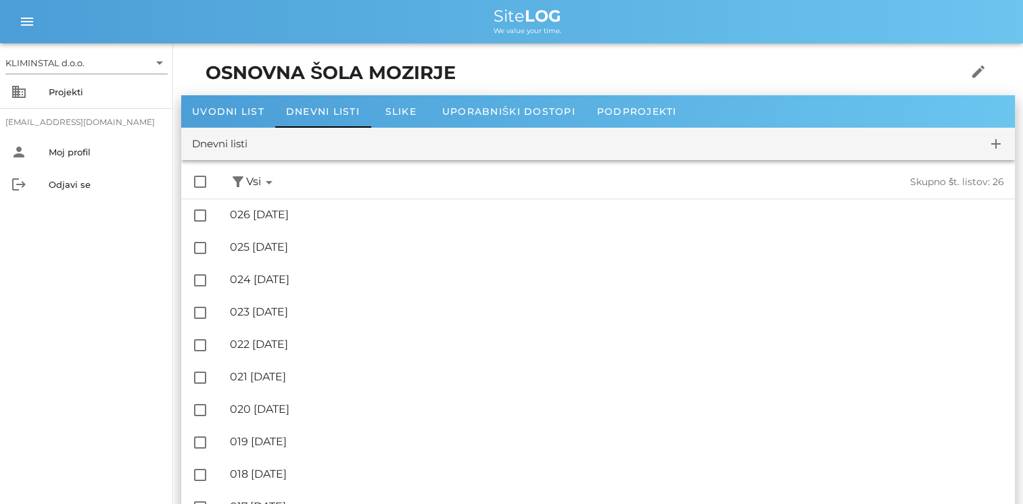
click at [481, 172] on div "check_box_outline_blank filter_alt Podpisani arrow_drop_down Nepodpisani arrow_…" at bounding box center [597, 182] width 833 height 33
click at [487, 178] on div "check_box_outline_blank filter_alt Podpisani arrow_drop_down Nepodpisani arrow_…" at bounding box center [597, 182] width 833 height 33
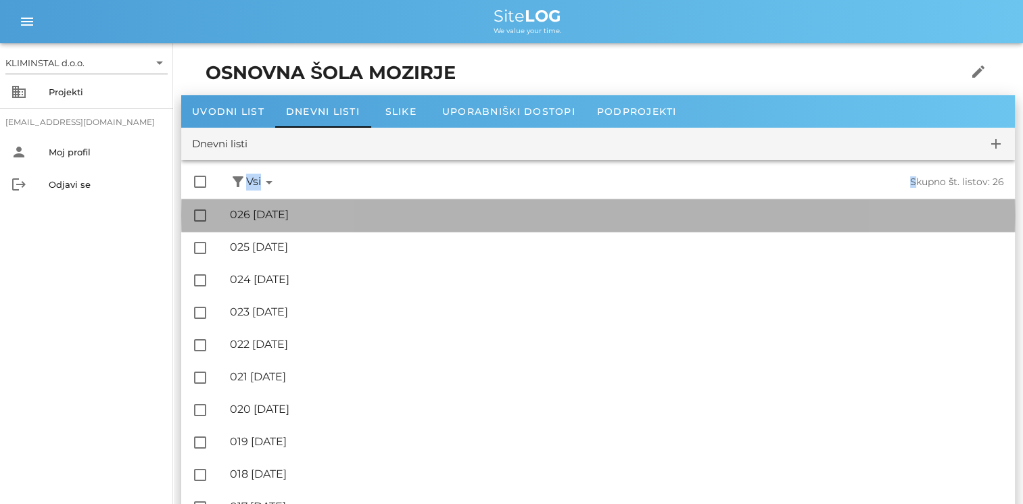
click at [545, 229] on div "🔏 026 [DATE] ✓ Podpisal: Nadzornik ✓ Podpisal: Sestavljalec ✓ Podpisal: Odgovor…" at bounding box center [617, 215] width 774 height 30
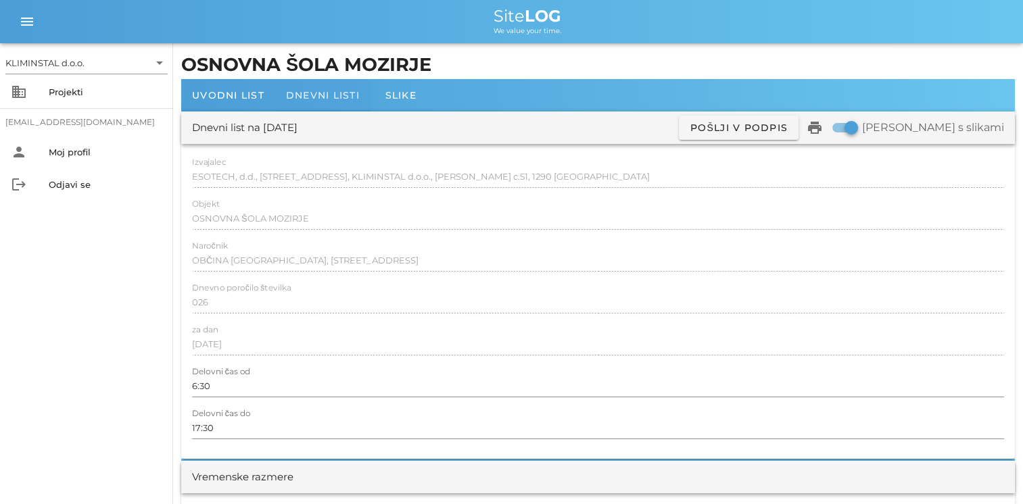
click at [322, 91] on span "Dnevni listi" at bounding box center [323, 95] width 74 height 12
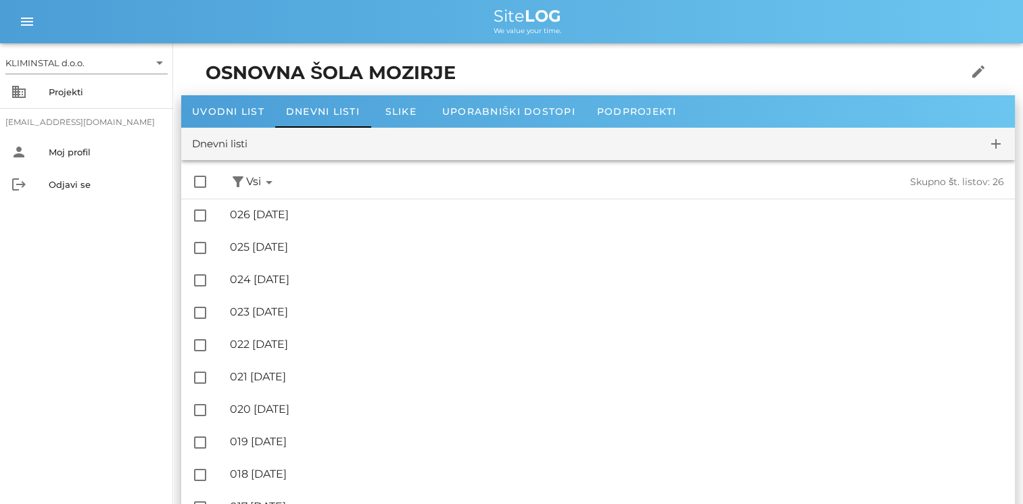
click at [127, 326] on div "KLIMINSTAL d.o.o. arrow_drop_down business Projekti [EMAIL_ADDRESS][DOMAIN_NAME…" at bounding box center [86, 273] width 173 height 461
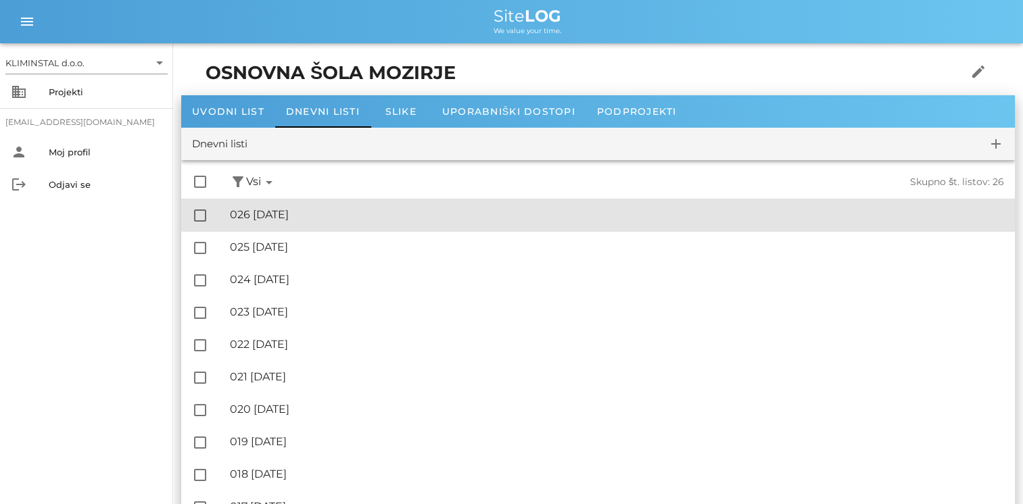
click at [328, 220] on div "🔏 026 [DATE]" at bounding box center [617, 214] width 774 height 13
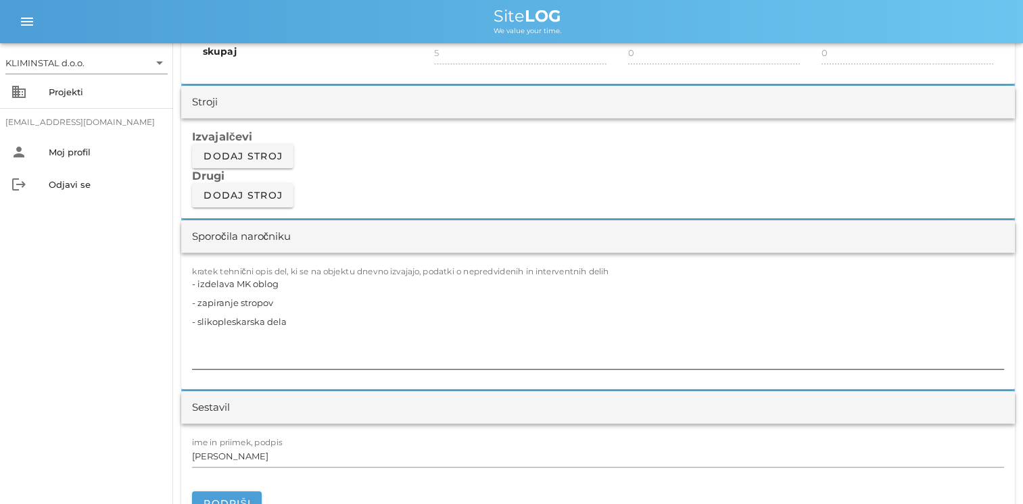
scroll to position [1149, 0]
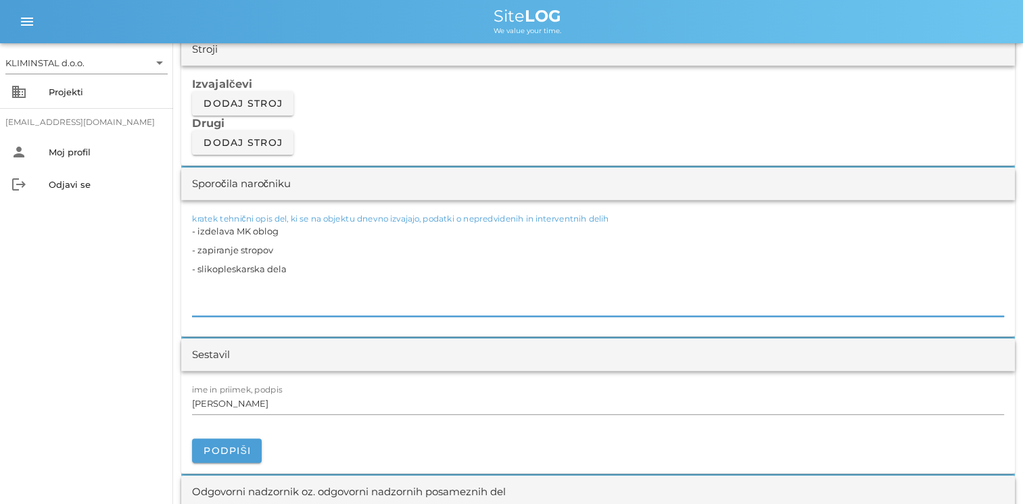
drag, startPoint x: 296, startPoint y: 246, endPoint x: 183, endPoint y: 224, distance: 115.1
click at [183, 224] on div "kratek tehnični opis del, ki se na objektu dnevno izvajajo, podatki o nepredvid…" at bounding box center [597, 268] width 833 height 137
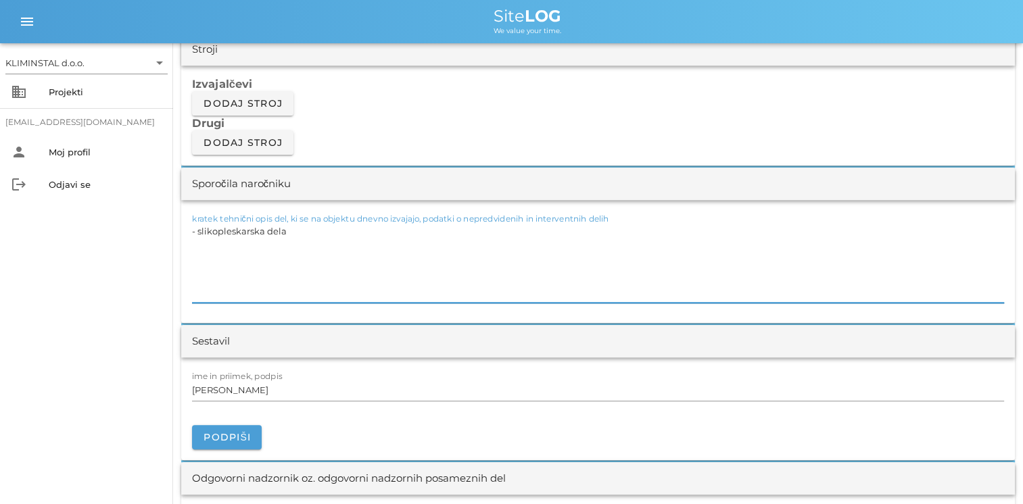
click at [348, 280] on textarea "- slikopleskarska dela" at bounding box center [598, 262] width 812 height 81
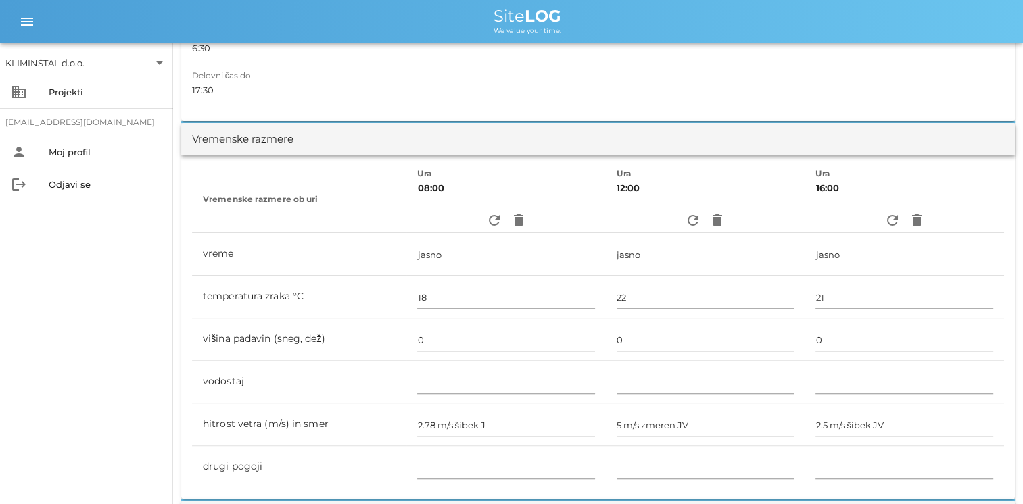
scroll to position [0, 0]
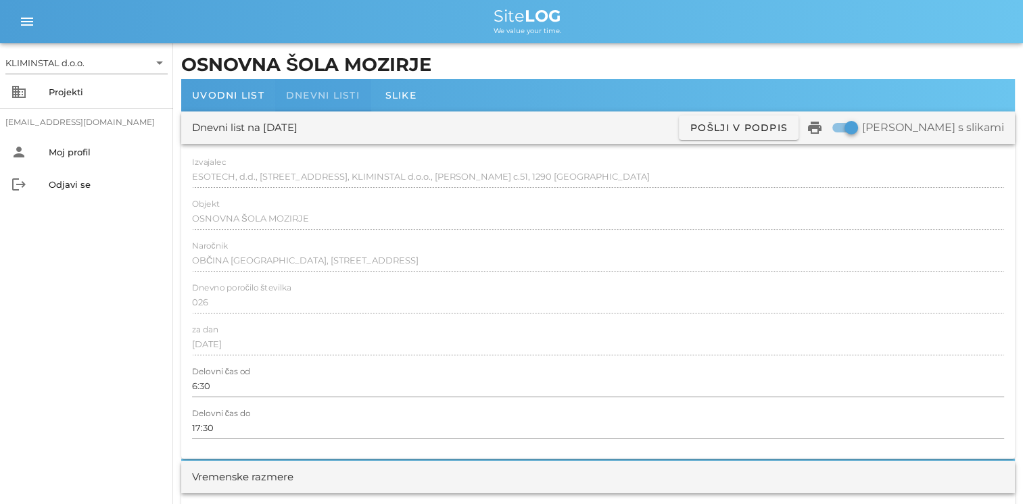
click at [320, 101] on div "Dnevni listi" at bounding box center [322, 95] width 95 height 32
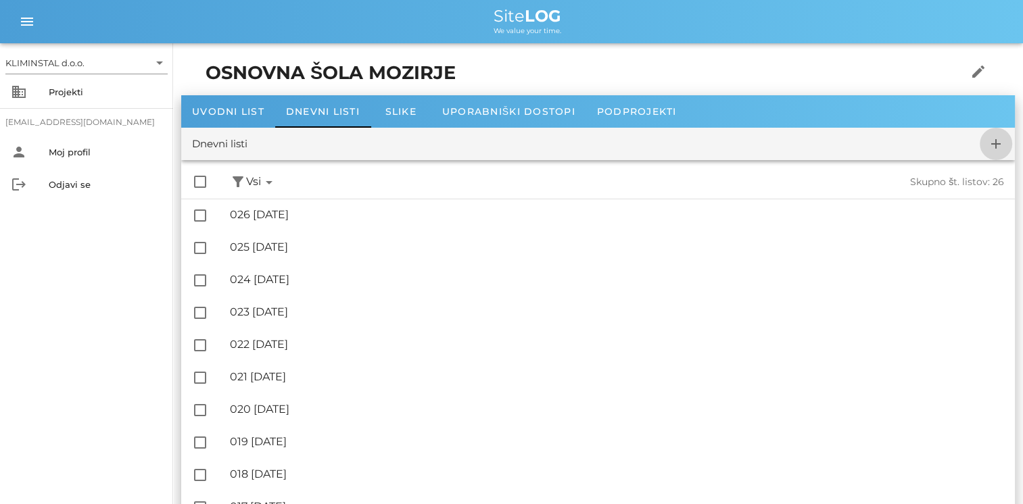
click at [693, 153] on button "add" at bounding box center [995, 144] width 32 height 32
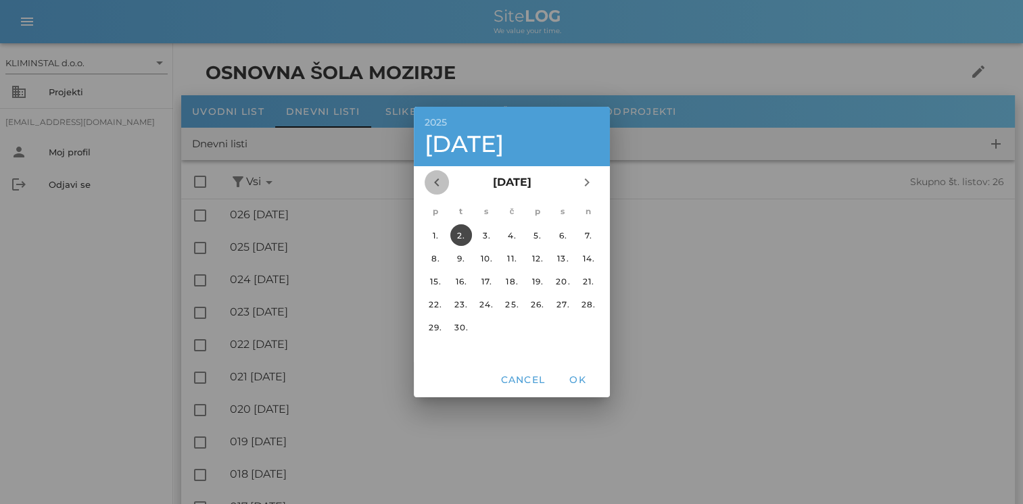
click at [429, 187] on icon "chevron_left" at bounding box center [437, 182] width 16 height 16
click at [488, 254] on div "6." at bounding box center [486, 258] width 22 height 10
click at [577, 375] on span "OK" at bounding box center [577, 380] width 32 height 12
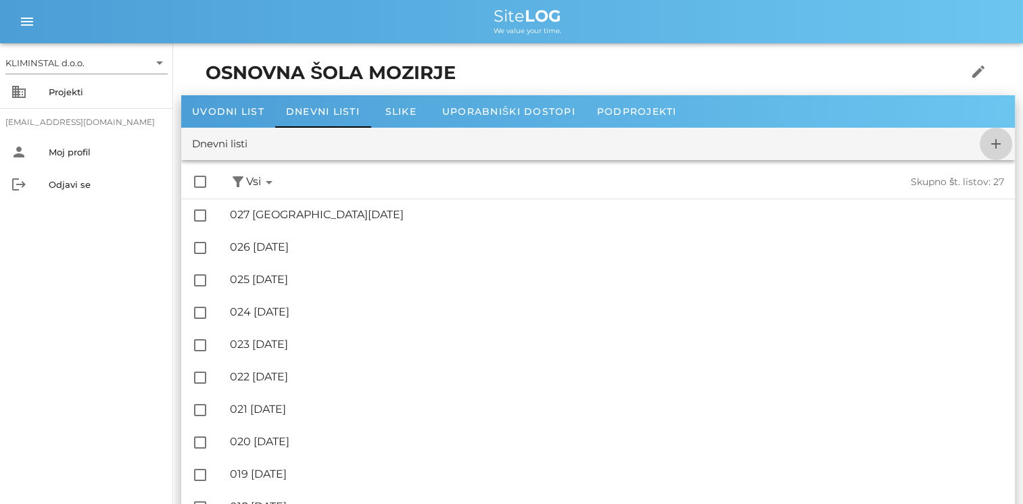
click at [693, 153] on button "add" at bounding box center [995, 144] width 32 height 32
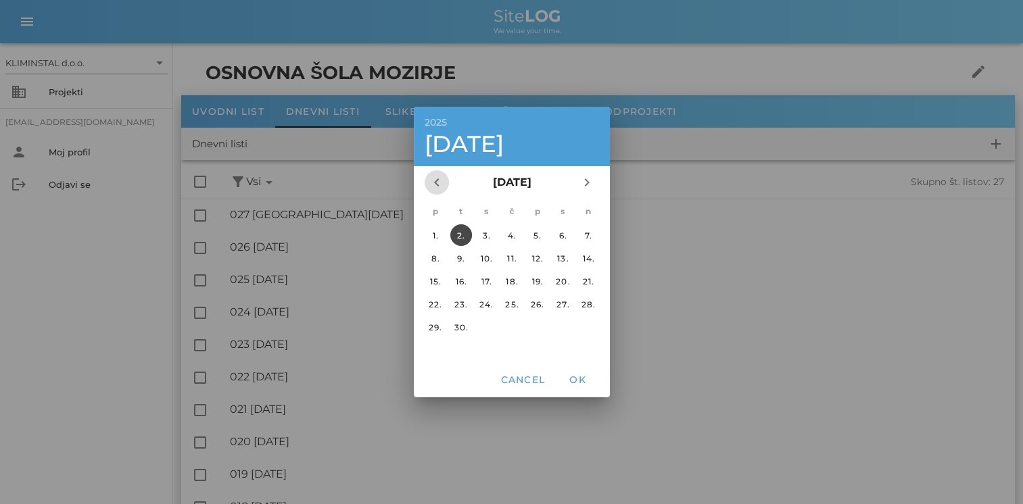
click at [435, 189] on icon "chevron_left" at bounding box center [437, 182] width 16 height 16
click at [512, 253] on div "7." at bounding box center [511, 258] width 22 height 10
click at [577, 375] on span "OK" at bounding box center [577, 380] width 32 height 12
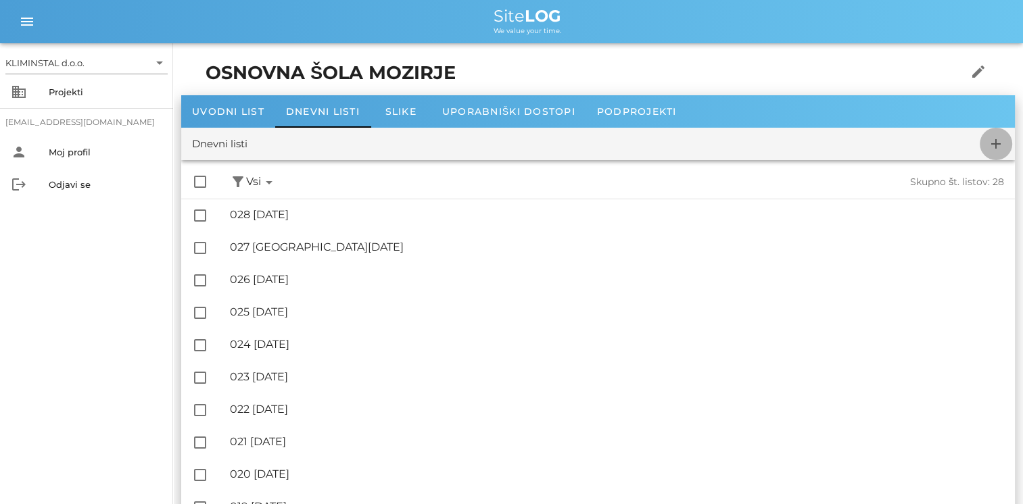
click at [693, 146] on span "add" at bounding box center [995, 144] width 32 height 16
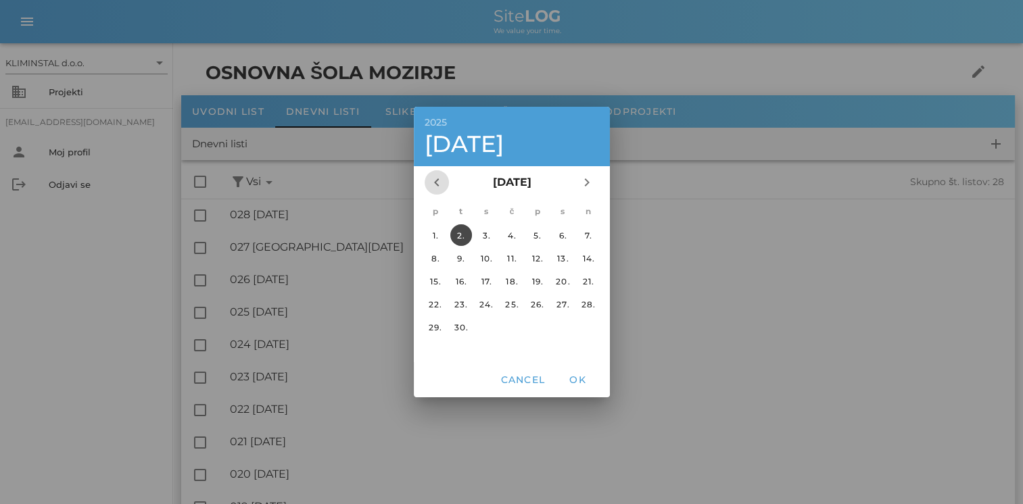
click at [437, 180] on icon "chevron_left" at bounding box center [437, 182] width 16 height 16
click at [533, 261] on div "8." at bounding box center [537, 258] width 22 height 10
click at [581, 377] on span "OK" at bounding box center [577, 380] width 32 height 12
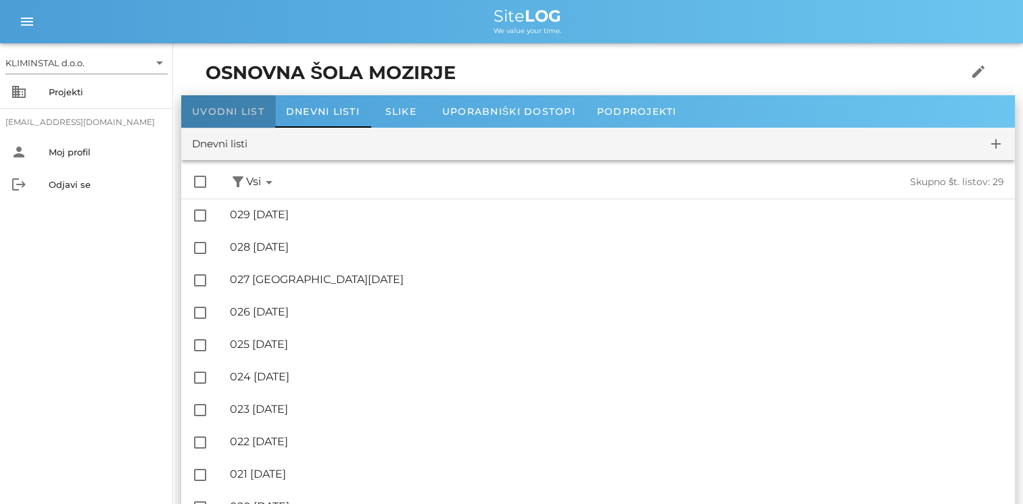
click at [247, 106] on span "Uvodni list" at bounding box center [228, 111] width 72 height 12
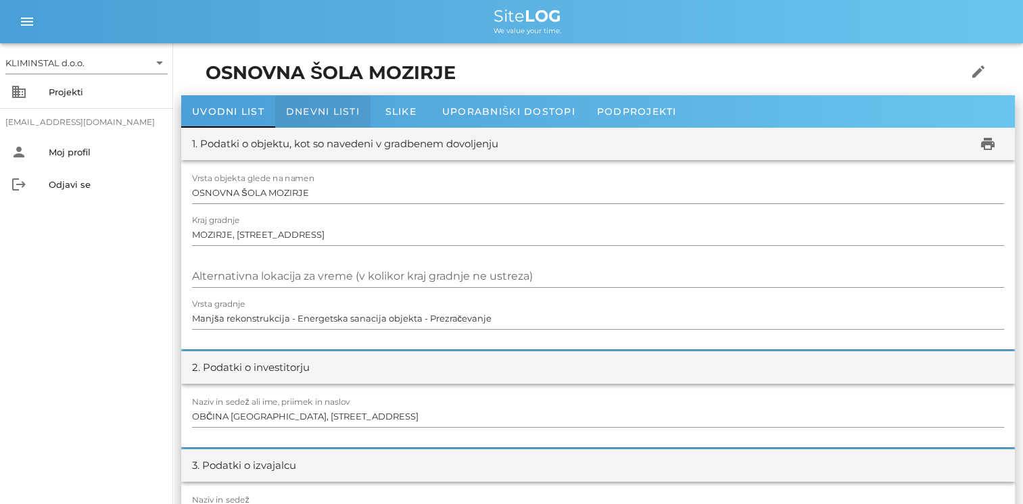
click at [322, 105] on span "Dnevni listi" at bounding box center [323, 111] width 74 height 12
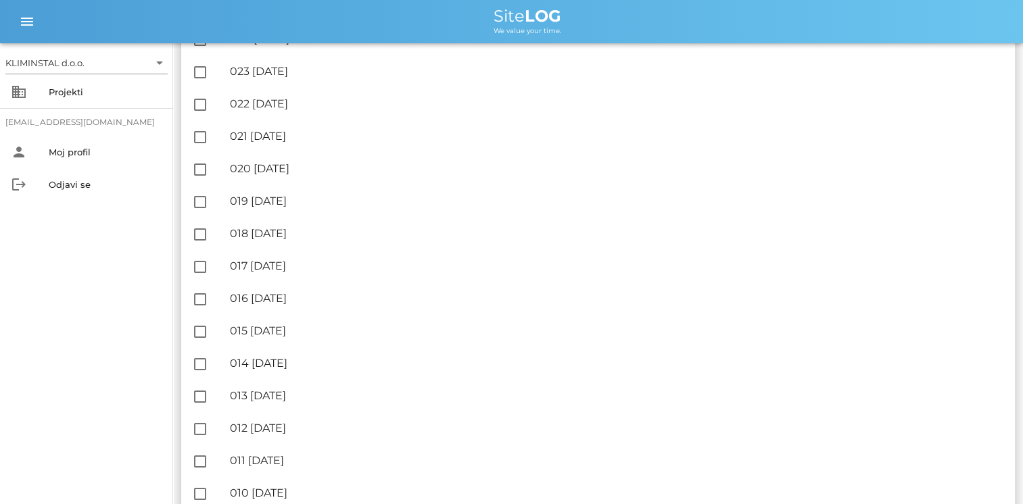
scroll to position [649, 0]
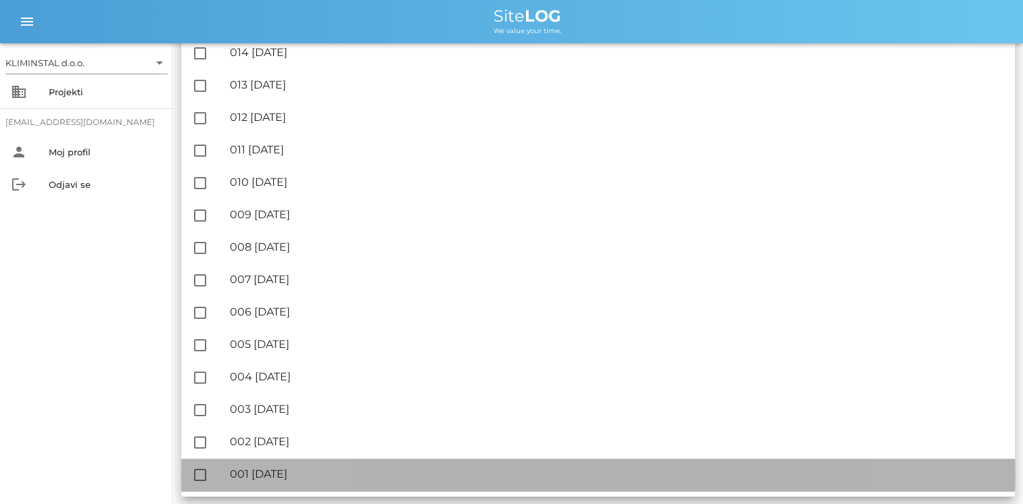
click at [289, 468] on div "🔏 001 [DATE]" at bounding box center [617, 474] width 774 height 13
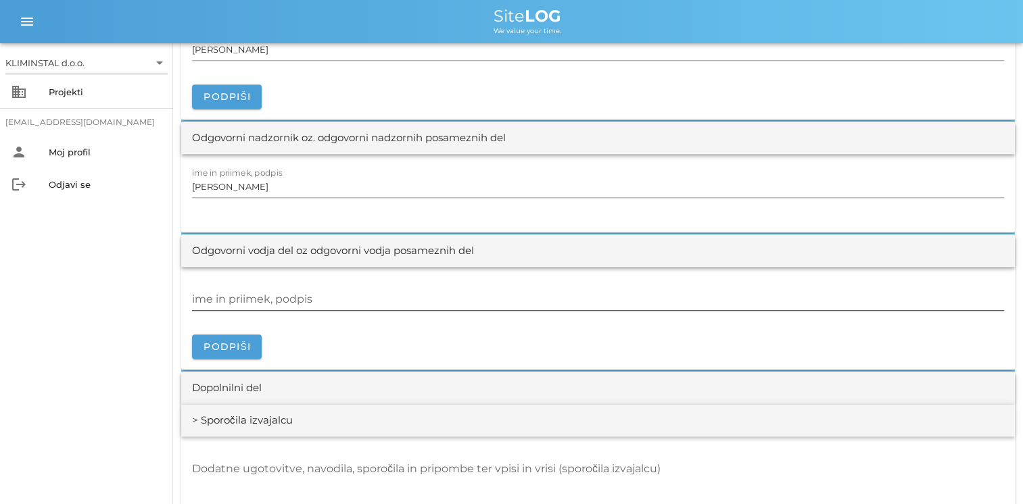
scroll to position [1522, 0]
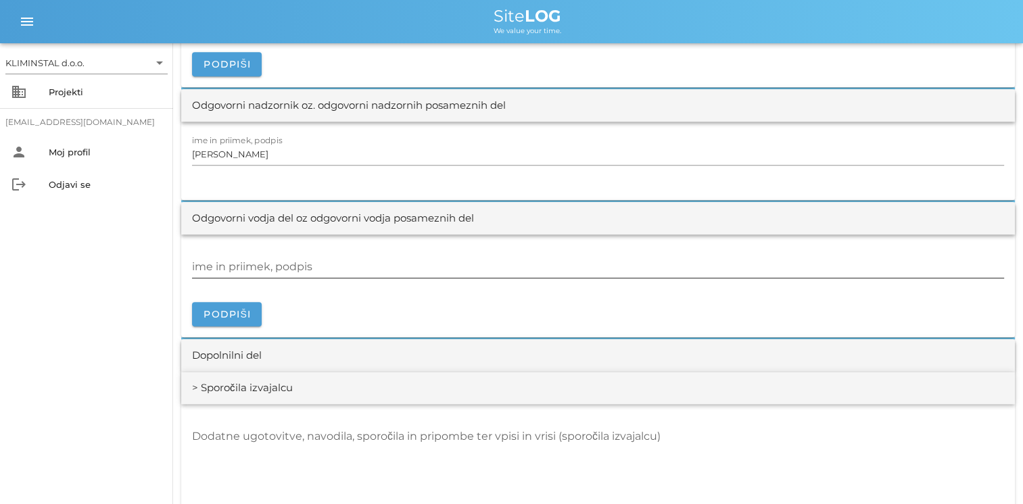
click at [349, 266] on input "ime in priimek, podpis" at bounding box center [598, 267] width 812 height 22
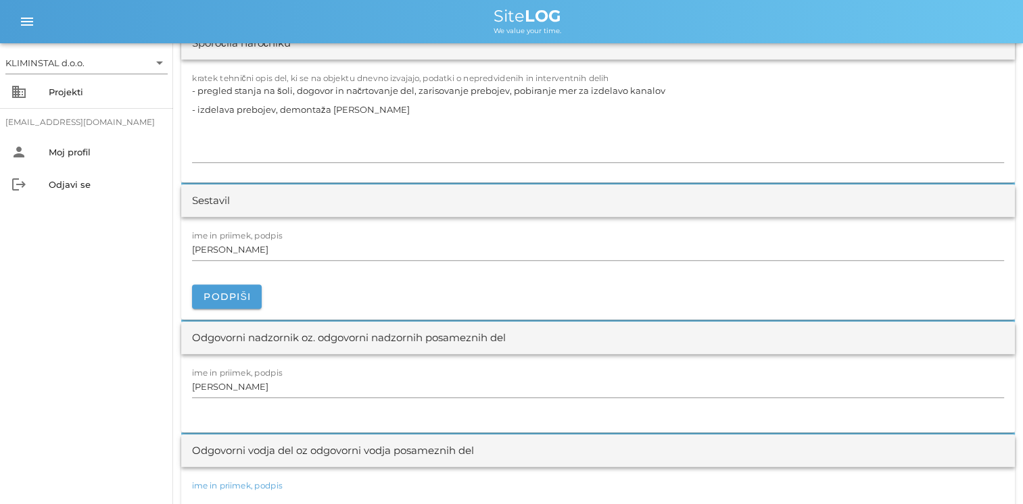
scroll to position [1387, 0]
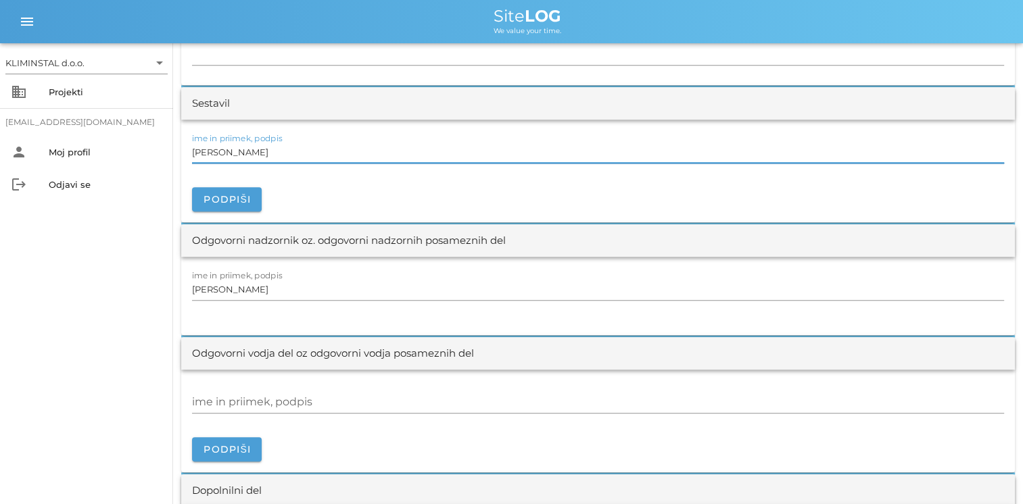
click at [277, 142] on input "[PERSON_NAME]" at bounding box center [598, 152] width 812 height 22
drag, startPoint x: 284, startPoint y: 146, endPoint x: 137, endPoint y: 160, distance: 148.0
click at [137, 160] on div "KLIMINSTAL d.o.o. arrow_drop_down business Projekti [EMAIL_ADDRESS][DOMAIN_NAME…" at bounding box center [511, 168] width 1023 height 3111
click at [230, 150] on input "[PERSON_NAME]" at bounding box center [598, 152] width 812 height 22
click at [295, 163] on div at bounding box center [598, 167] width 812 height 9
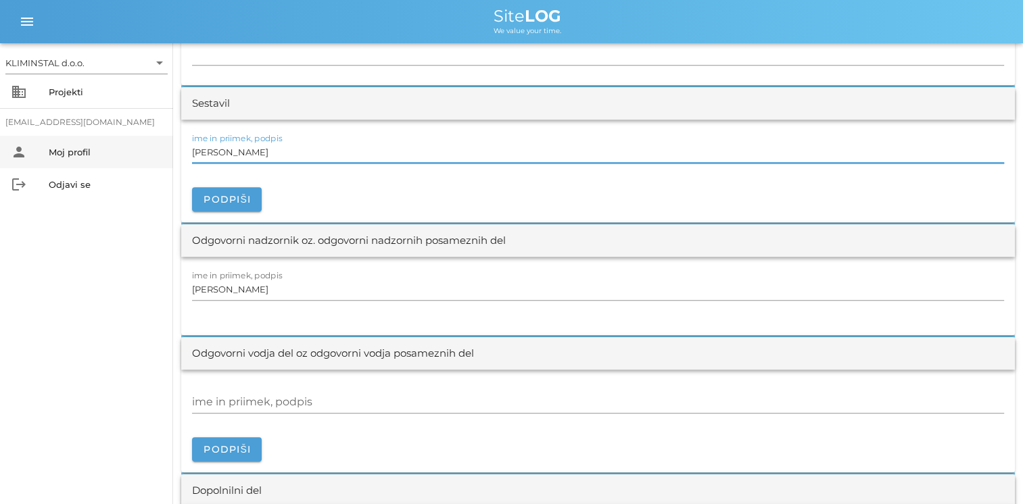
drag, startPoint x: 281, startPoint y: 150, endPoint x: 103, endPoint y: 162, distance: 178.1
click at [103, 162] on div "KLIMINSTAL d.o.o. arrow_drop_down business Projekti [EMAIL_ADDRESS][DOMAIN_NAME…" at bounding box center [511, 168] width 1023 height 3111
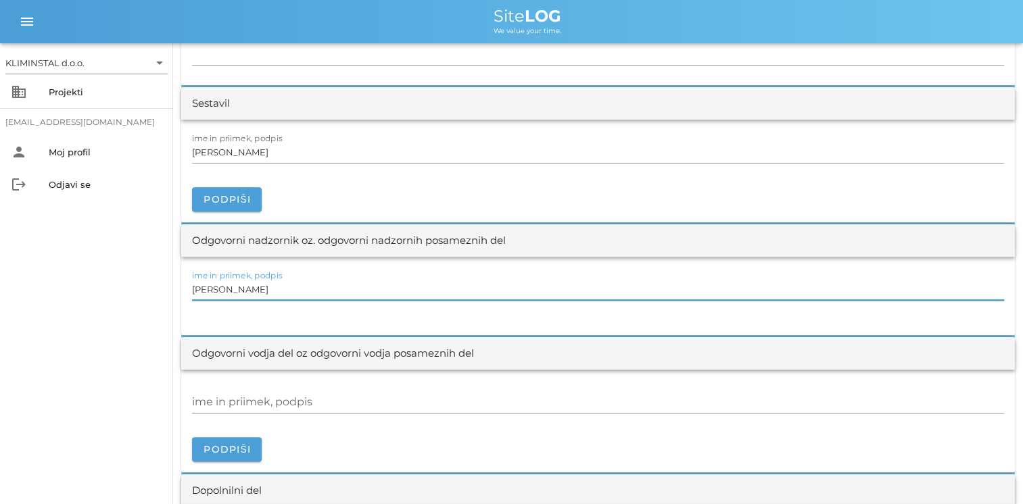
click at [247, 289] on input "[PERSON_NAME]" at bounding box center [598, 289] width 812 height 22
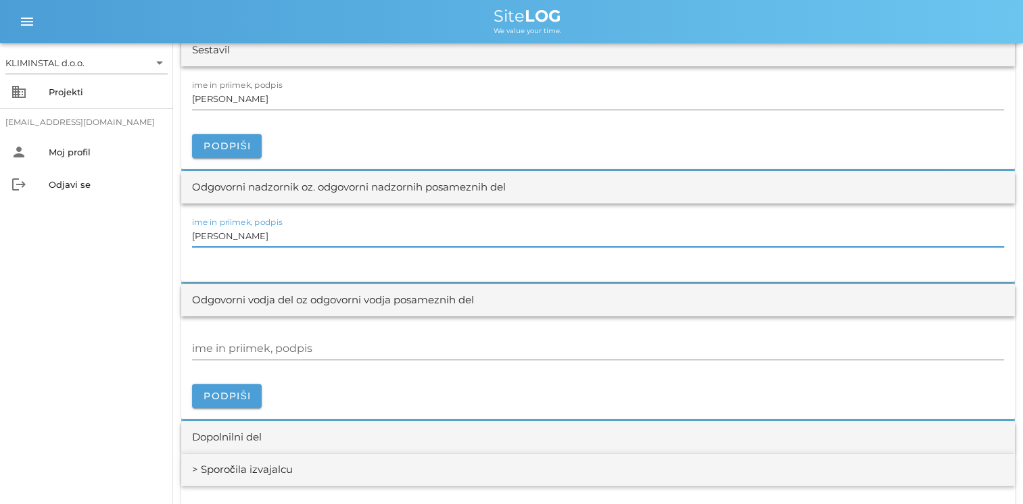
scroll to position [1455, 0]
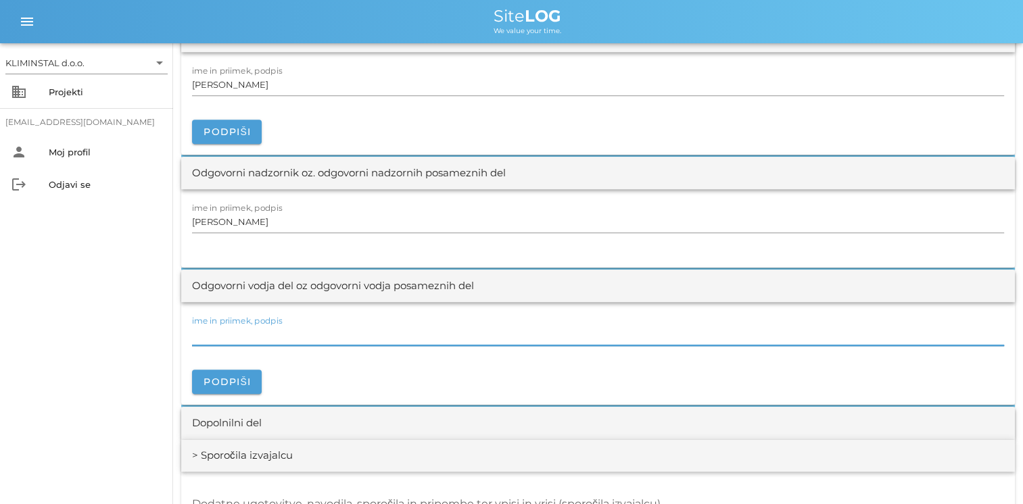
click at [287, 332] on input "ime in priimek, podpis" at bounding box center [598, 335] width 812 height 22
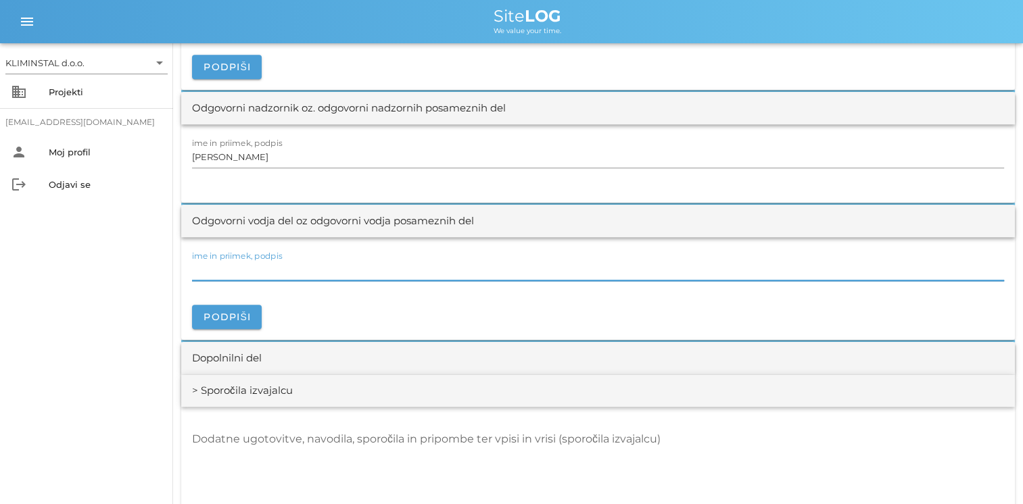
scroll to position [1522, 0]
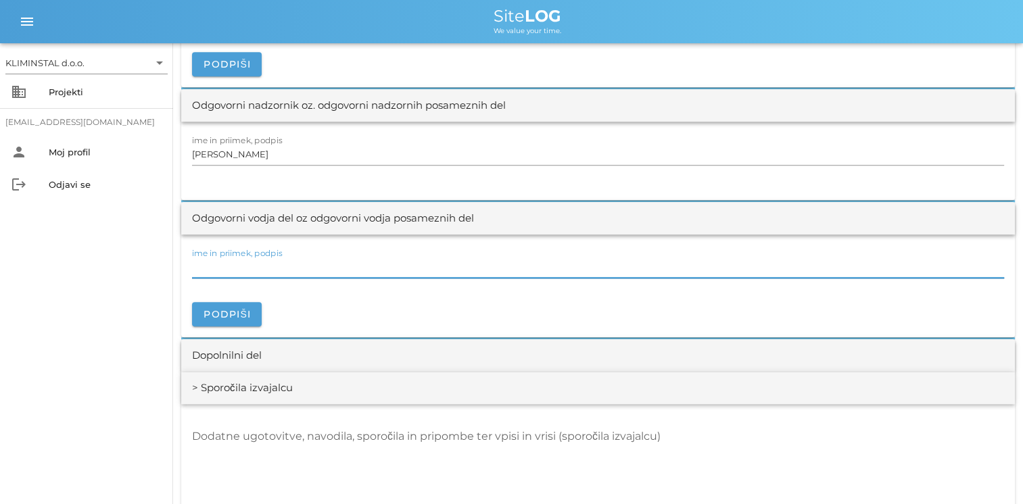
paste input "[PERSON_NAME]"
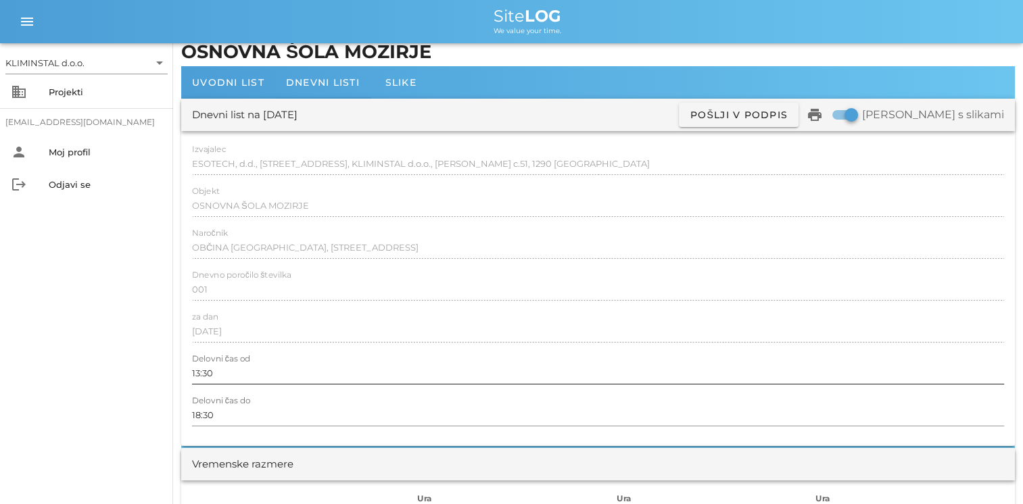
scroll to position [0, 0]
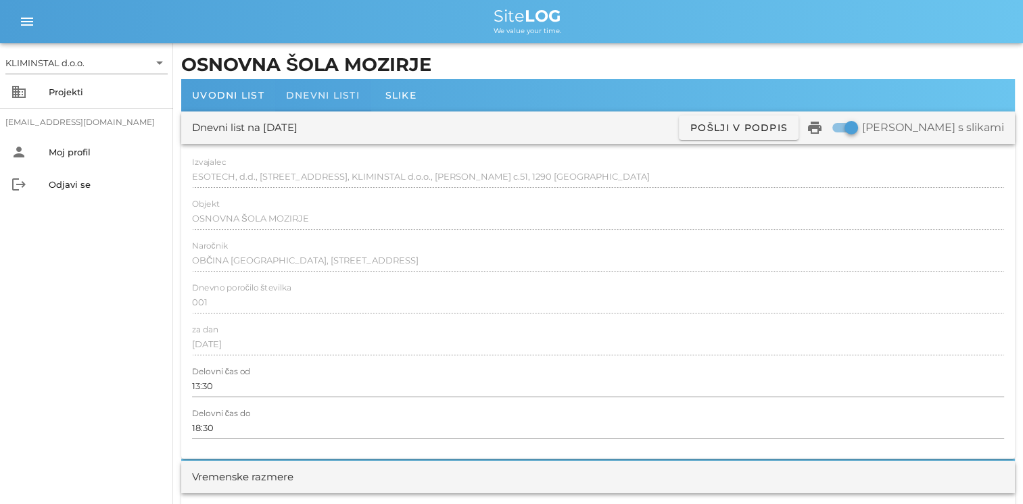
click at [334, 109] on div "Dnevni listi" at bounding box center [322, 95] width 95 height 32
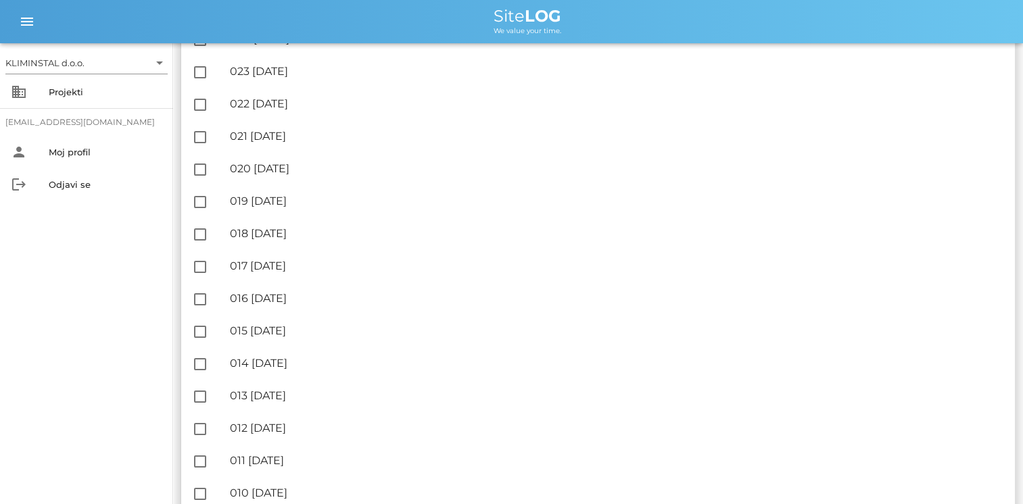
scroll to position [649, 0]
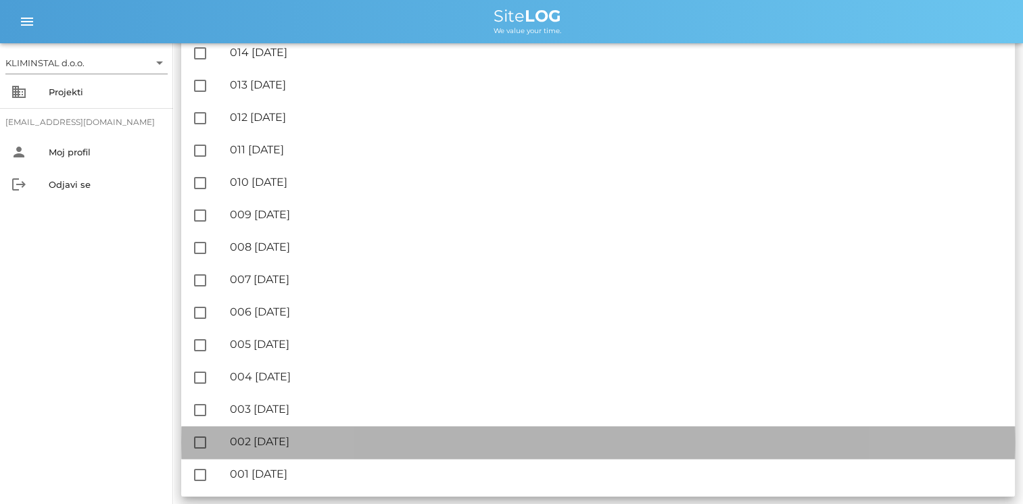
click at [306, 448] on div "🔏 002 [DATE] ✓ Podpisal: Nadzornik ✓ Podpisal: Sestavljalec ✓ Podpisal: Odgovor…" at bounding box center [617, 442] width 774 height 30
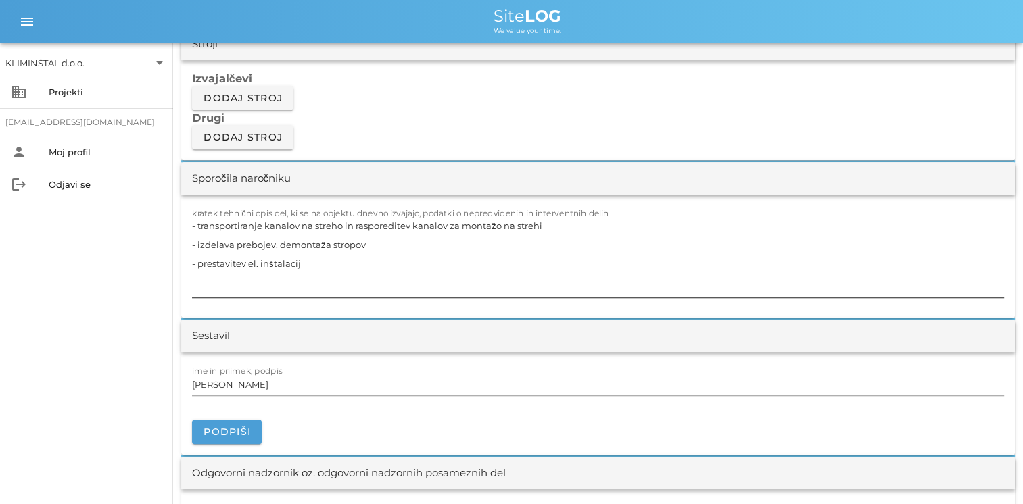
scroll to position [1149, 0]
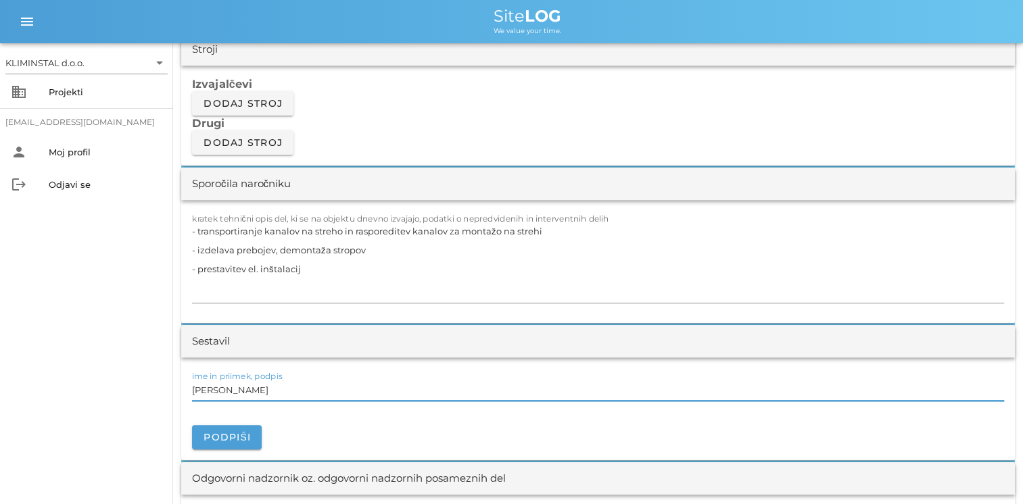
drag, startPoint x: 281, startPoint y: 380, endPoint x: 104, endPoint y: 376, distance: 176.5
click at [113, 380] on div "KLIMINSTAL d.o.o. arrow_drop_down business Projekti [EMAIL_ADDRESS][DOMAIN_NAME…" at bounding box center [511, 418] width 1023 height 3135
paste input "[PERSON_NAME]"
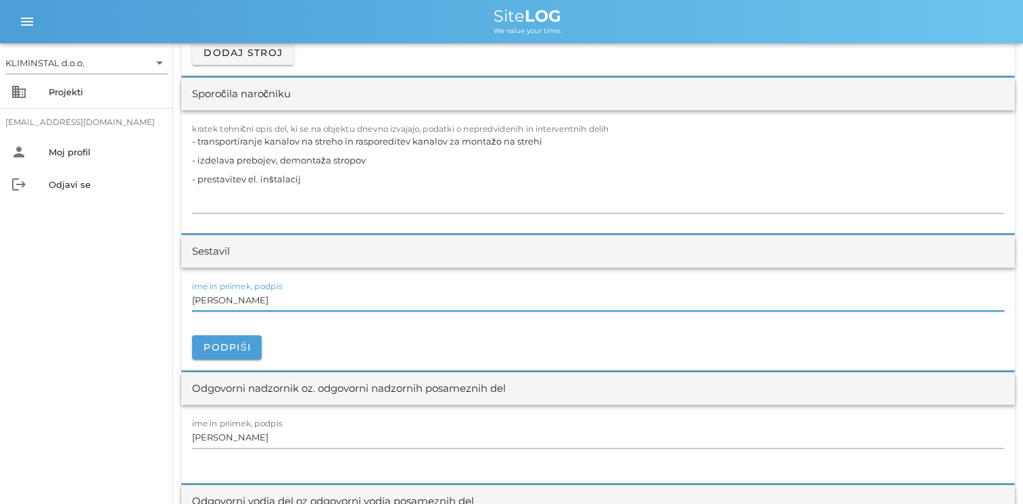
scroll to position [1487, 0]
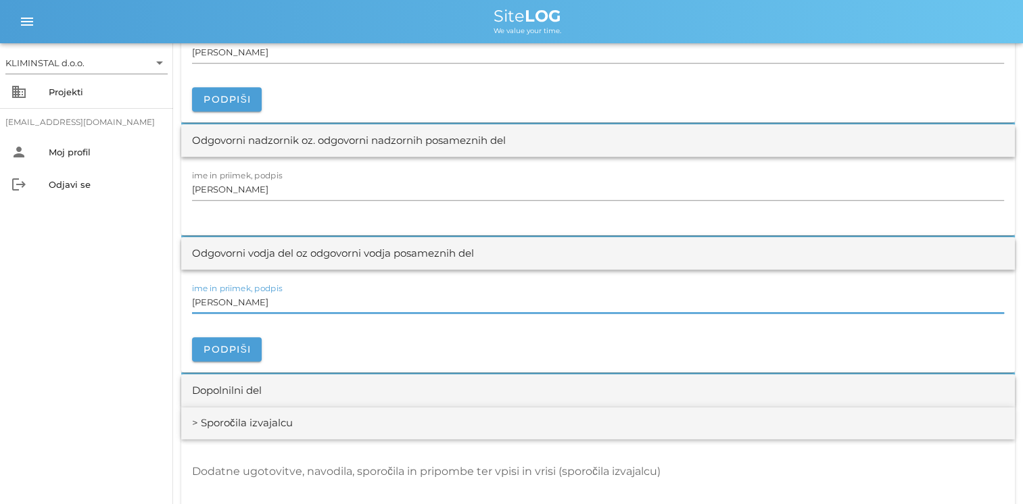
drag, startPoint x: 283, startPoint y: 299, endPoint x: 53, endPoint y: 283, distance: 229.8
click at [70, 281] on div "KLIMINSTAL d.o.o. arrow_drop_down business Projekti [EMAIL_ADDRESS][DOMAIN_NAME…" at bounding box center [511, 80] width 1023 height 3135
paste input "[PERSON_NAME]"
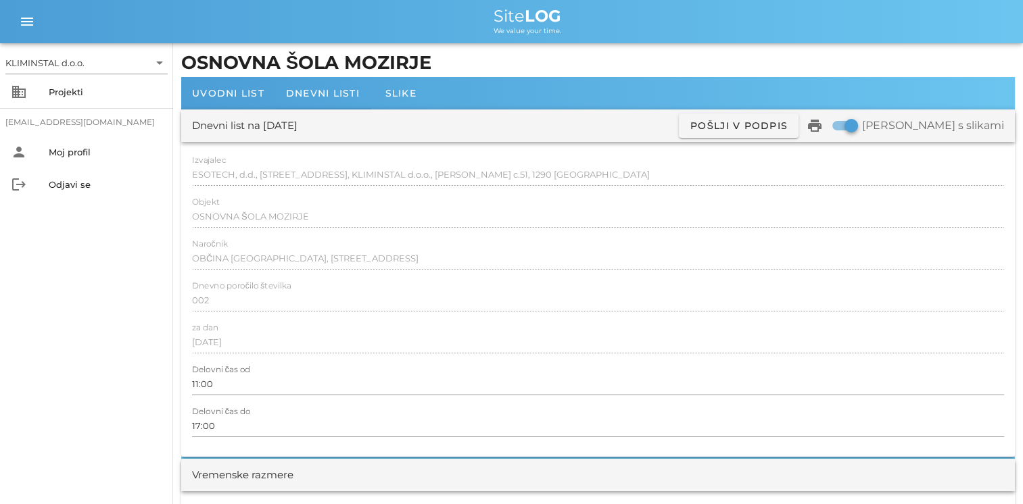
scroll to position [0, 0]
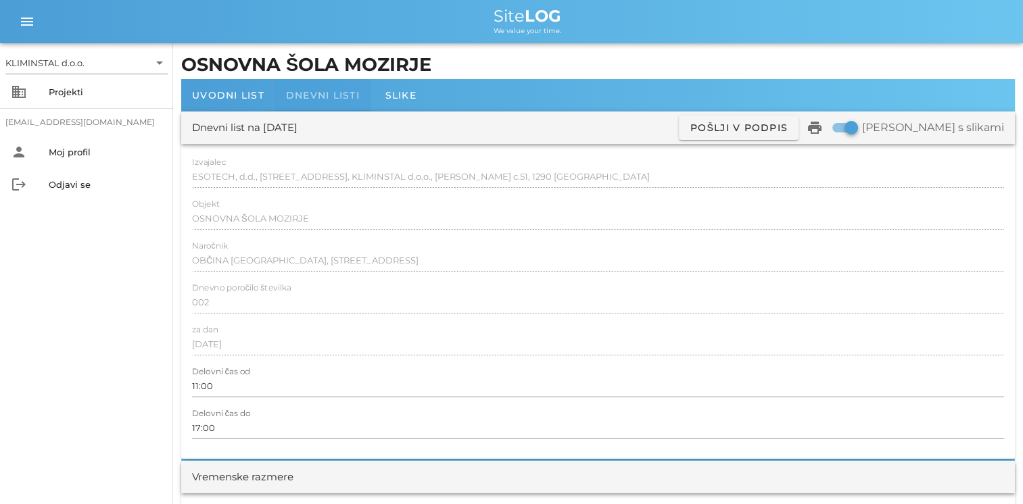
click at [326, 99] on span "Dnevni listi" at bounding box center [323, 95] width 74 height 12
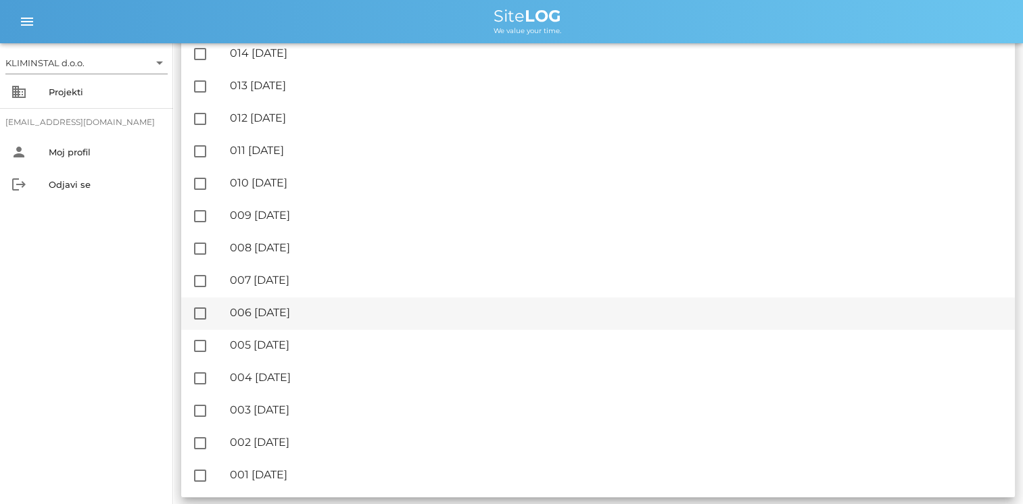
scroll to position [649, 0]
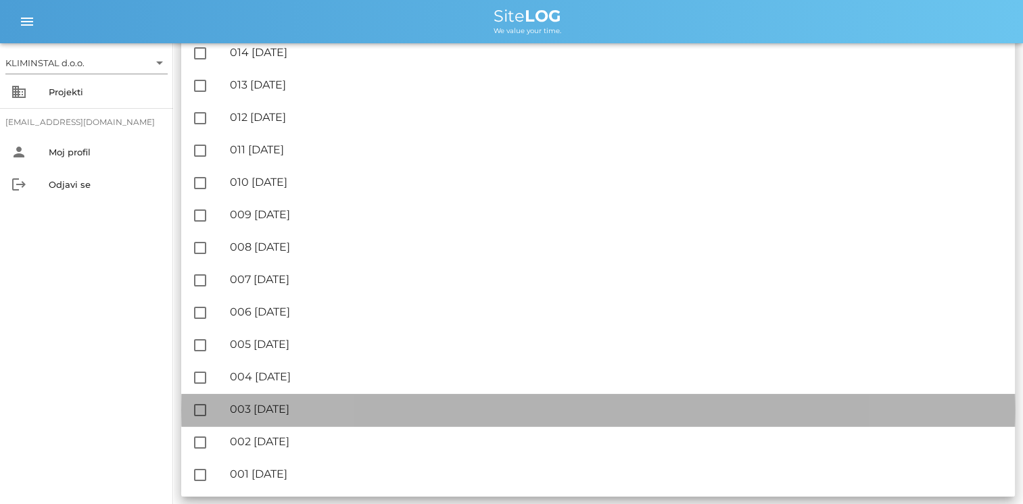
click at [331, 414] on div "🔏 003 [DATE]" at bounding box center [617, 409] width 774 height 13
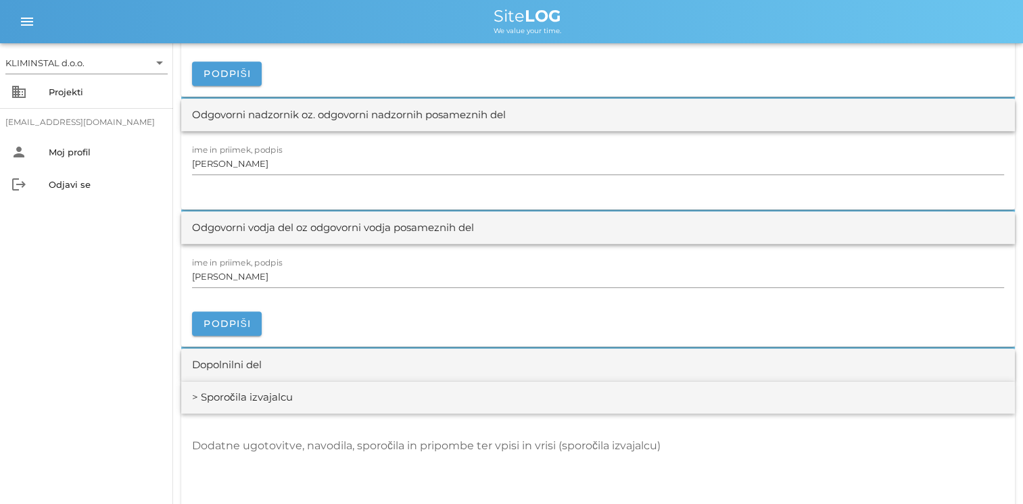
scroll to position [1555, 0]
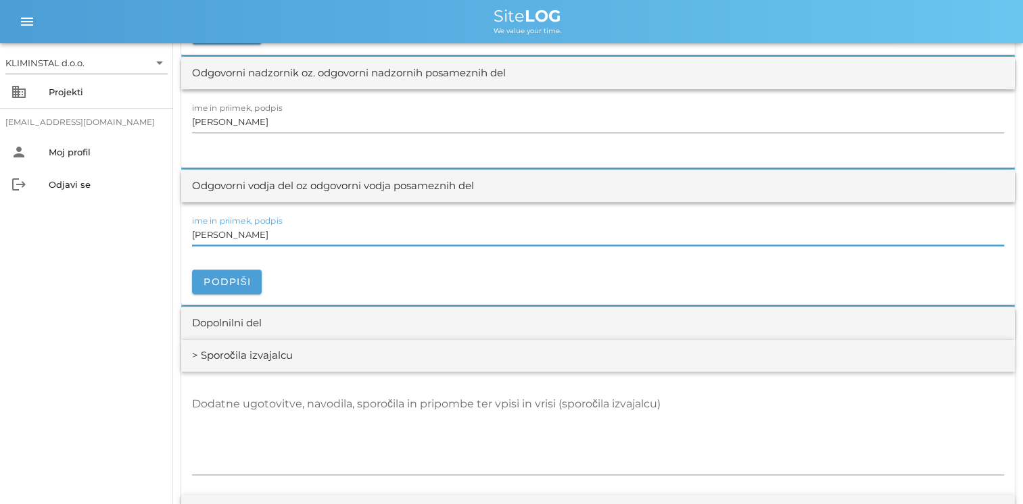
drag, startPoint x: 297, startPoint y: 242, endPoint x: 9, endPoint y: 210, distance: 289.8
click at [9, 210] on div "KLIMINSTAL d.o.o. arrow_drop_down business Projekti [EMAIL_ADDRESS][DOMAIN_NAME…" at bounding box center [511, 49] width 1023 height 3208
paste input "[PERSON_NAME]"
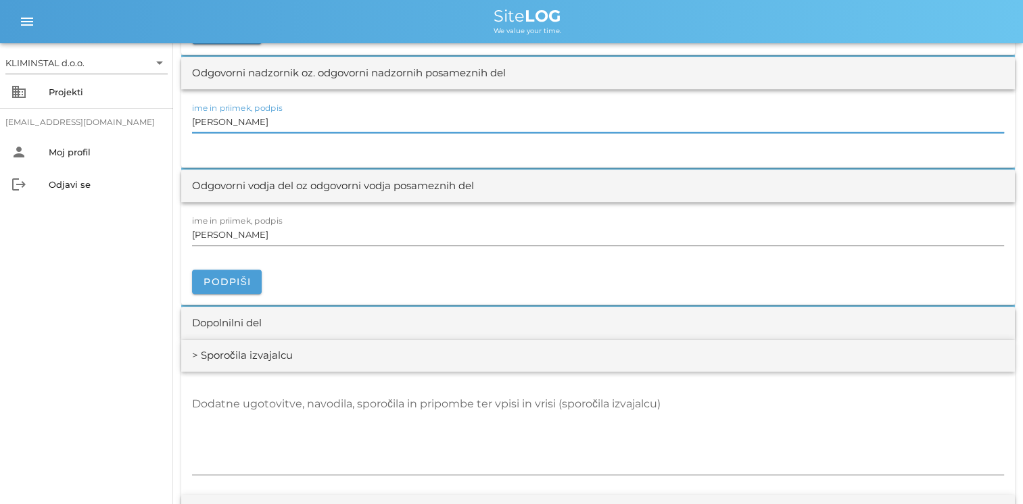
drag, startPoint x: 284, startPoint y: 122, endPoint x: 103, endPoint y: 108, distance: 181.6
click at [103, 108] on div "KLIMINSTAL d.o.o. arrow_drop_down business Projekti [EMAIL_ADDRESS][DOMAIN_NAME…" at bounding box center [511, 49] width 1023 height 3208
paste input "[PERSON_NAME]"
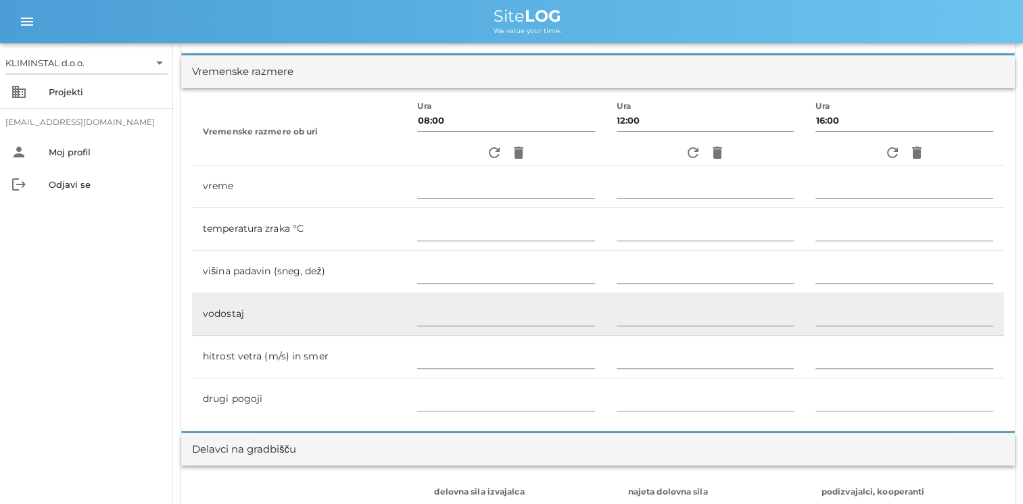
scroll to position [0, 0]
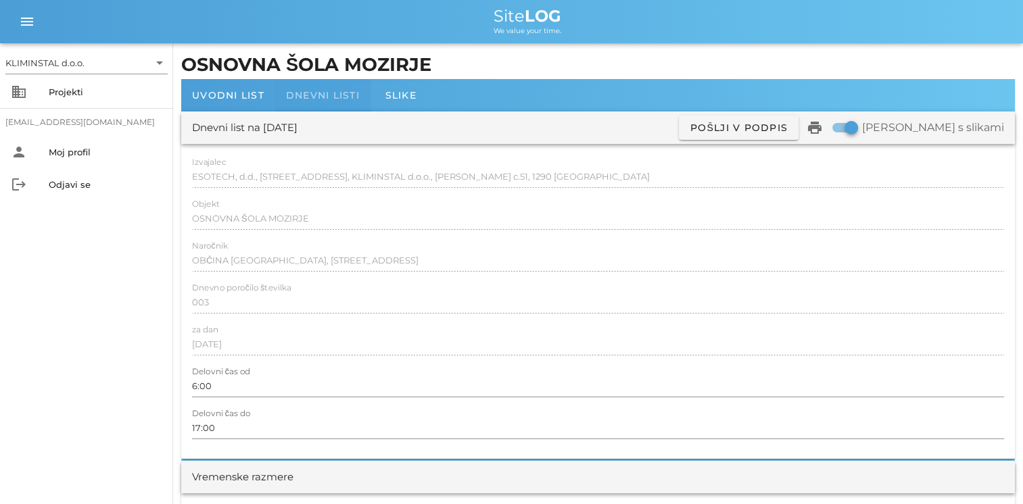
click at [307, 99] on span "Dnevni listi" at bounding box center [323, 95] width 74 height 12
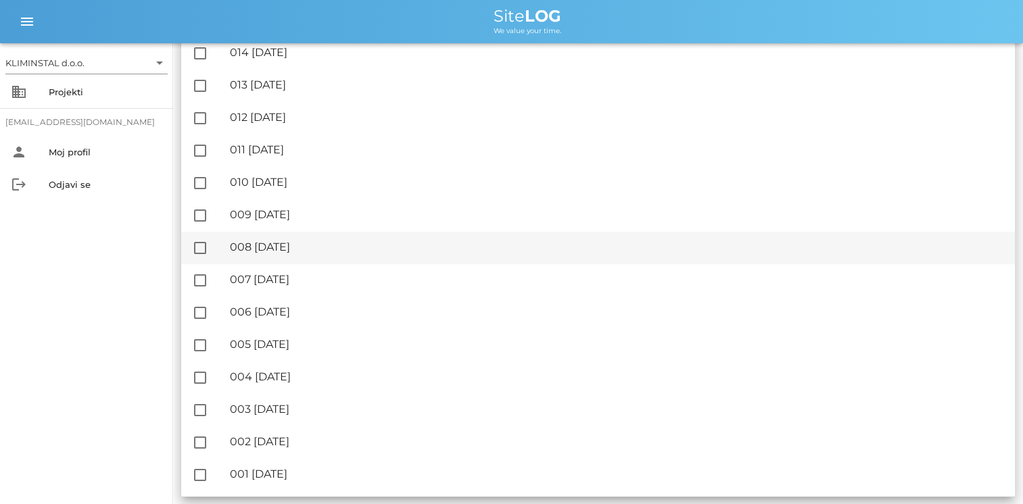
scroll to position [649, 0]
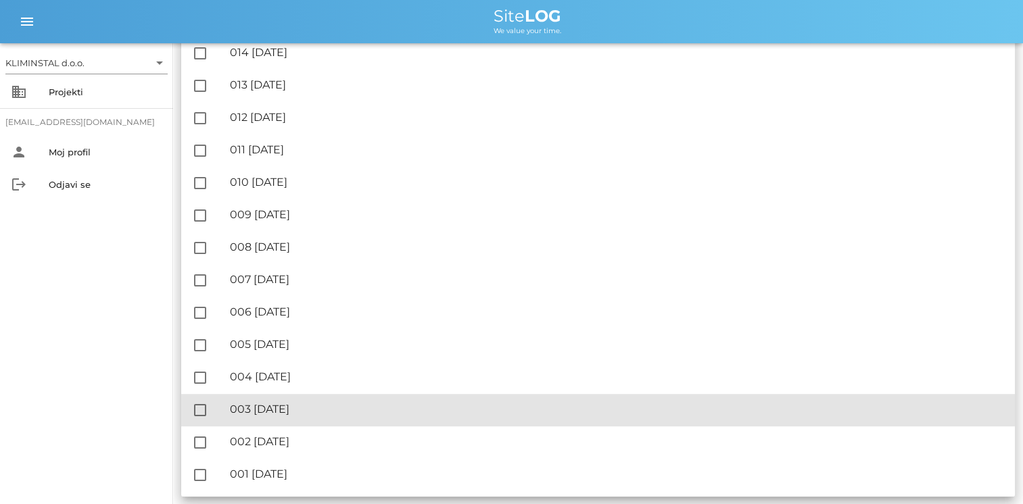
click at [241, 408] on div "🔏 003 [DATE]" at bounding box center [617, 409] width 774 height 13
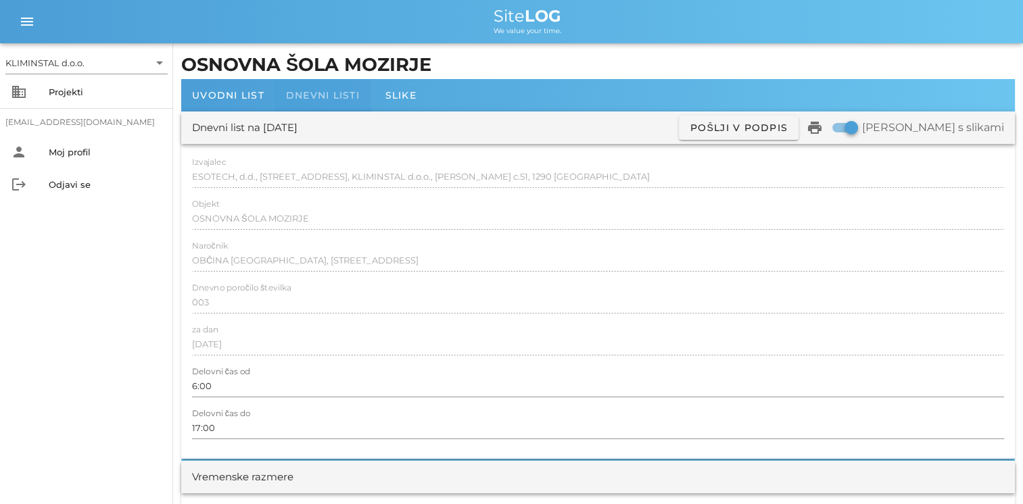
click at [313, 103] on div "Dnevni listi" at bounding box center [322, 95] width 95 height 32
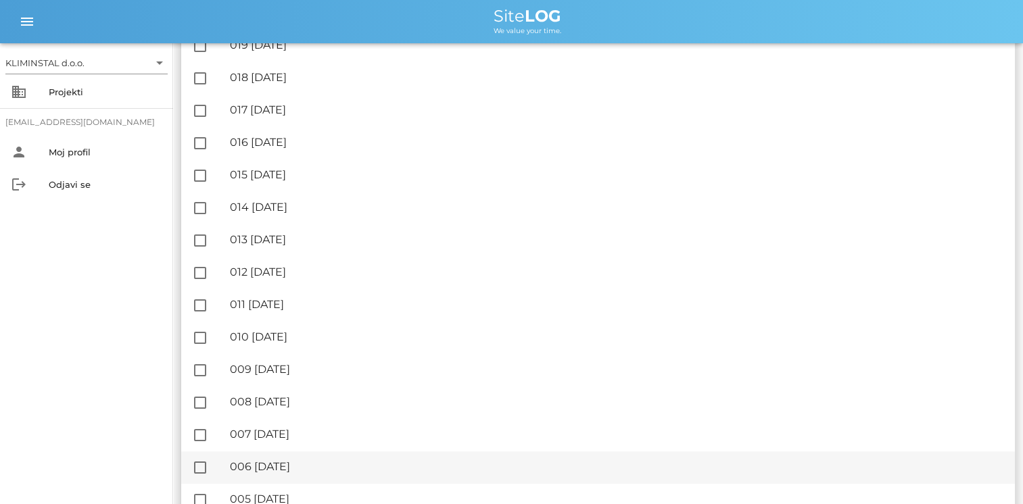
scroll to position [608, 0]
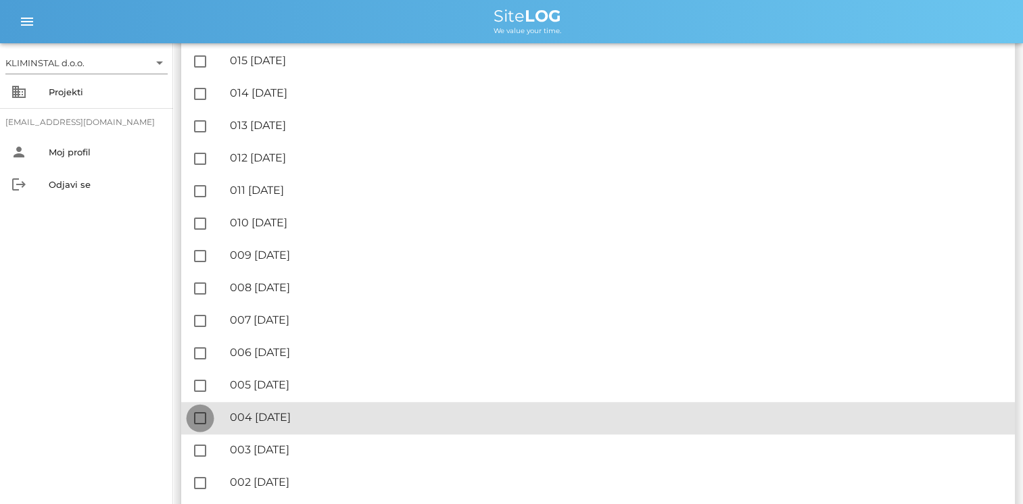
click at [200, 415] on div at bounding box center [200, 418] width 23 height 23
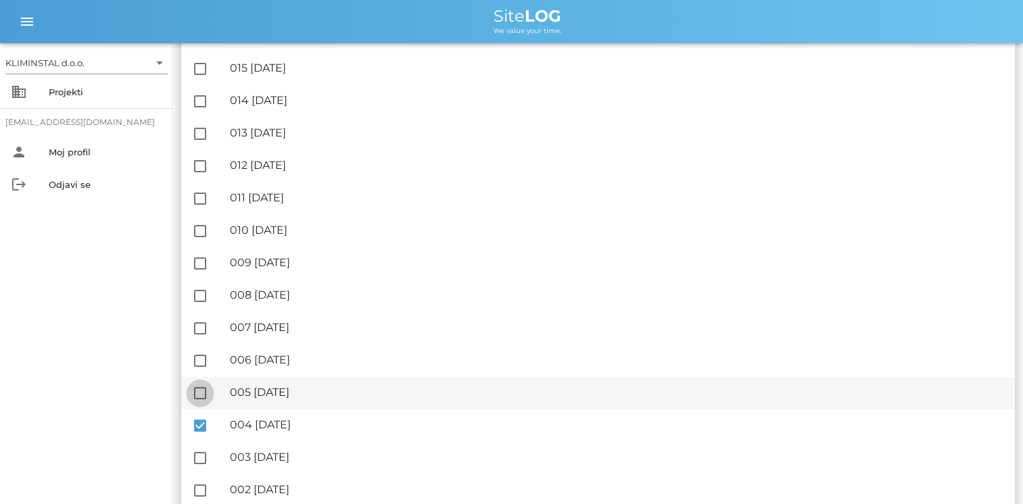
scroll to position [615, 0]
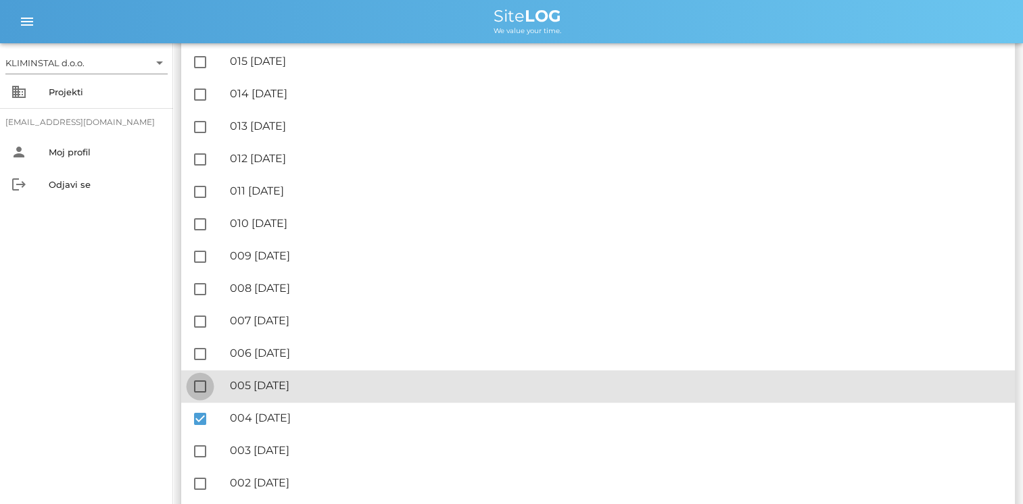
click at [198, 387] on div at bounding box center [200, 386] width 23 height 23
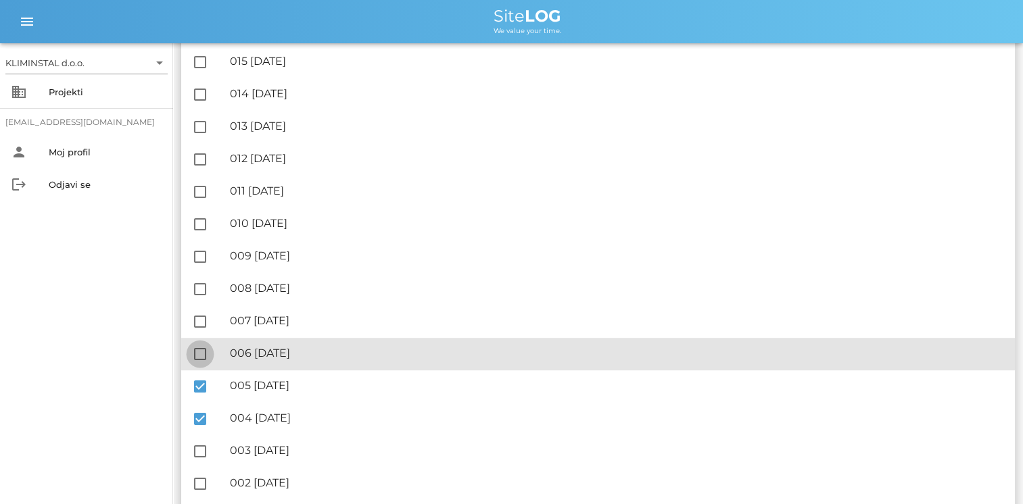
click at [201, 360] on div at bounding box center [200, 354] width 23 height 23
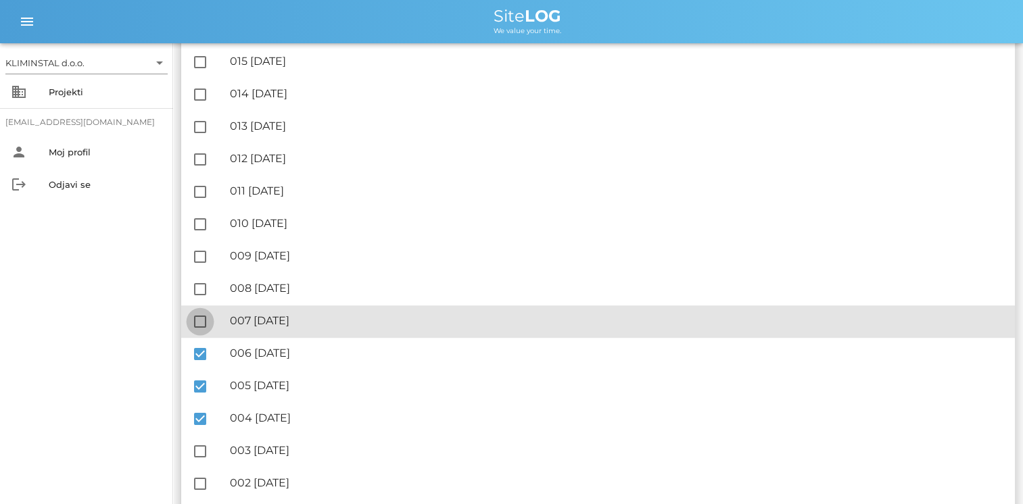
click at [203, 324] on div at bounding box center [200, 321] width 23 height 23
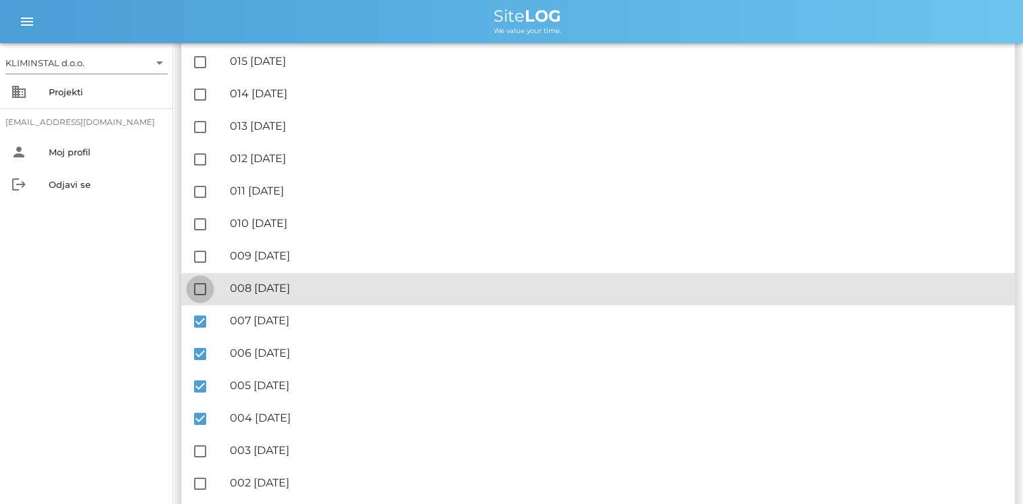
drag, startPoint x: 198, startPoint y: 285, endPoint x: 199, endPoint y: 278, distance: 6.8
click at [198, 285] on div at bounding box center [200, 289] width 23 height 23
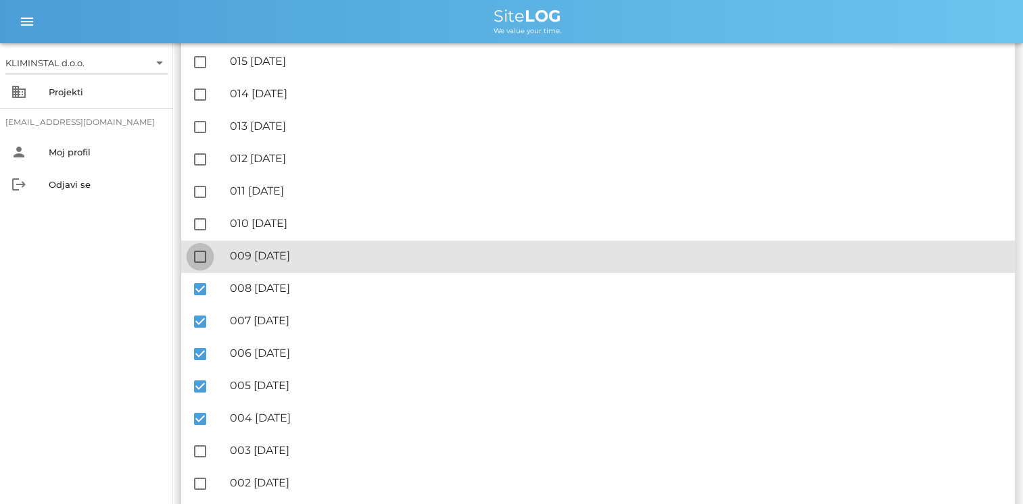
drag, startPoint x: 202, startPoint y: 262, endPoint x: 200, endPoint y: 251, distance: 11.0
click at [202, 258] on div at bounding box center [200, 256] width 23 height 23
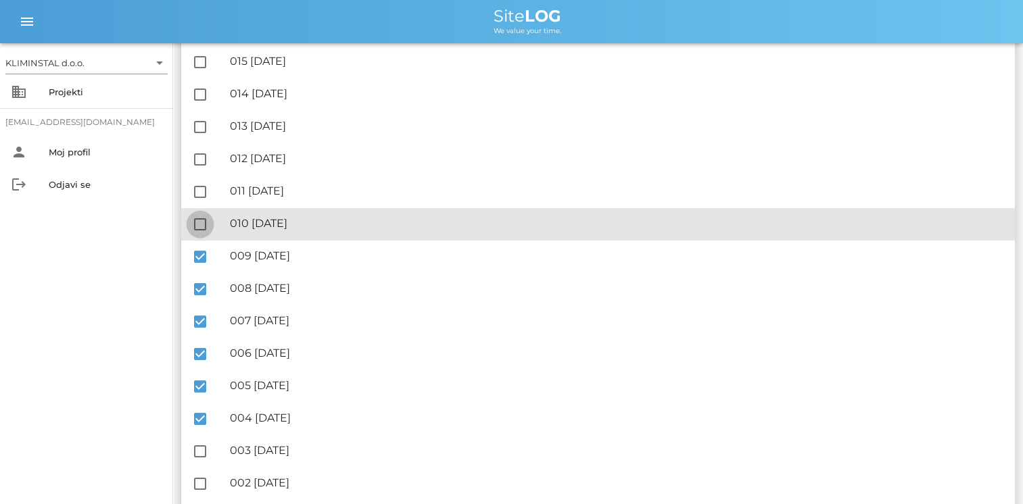
click at [198, 225] on div at bounding box center [200, 224] width 23 height 23
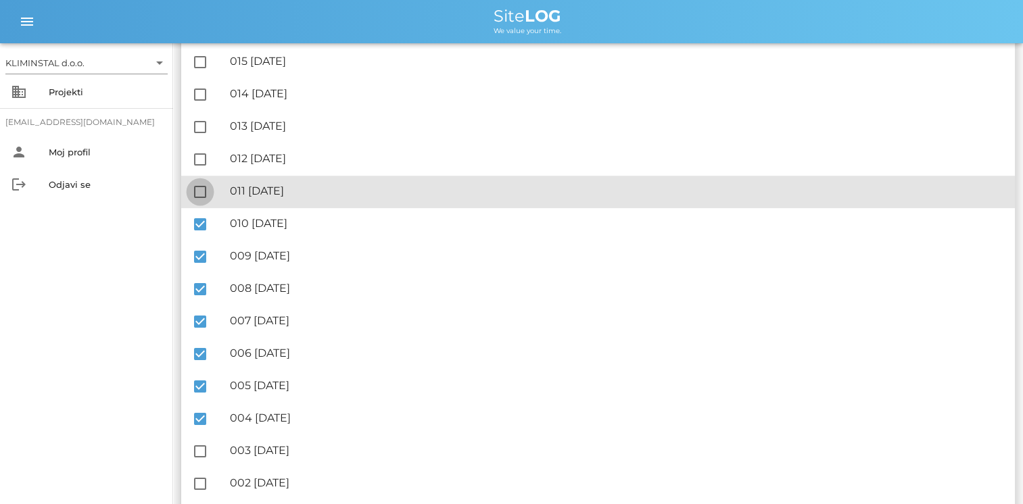
click at [203, 196] on div at bounding box center [200, 191] width 23 height 23
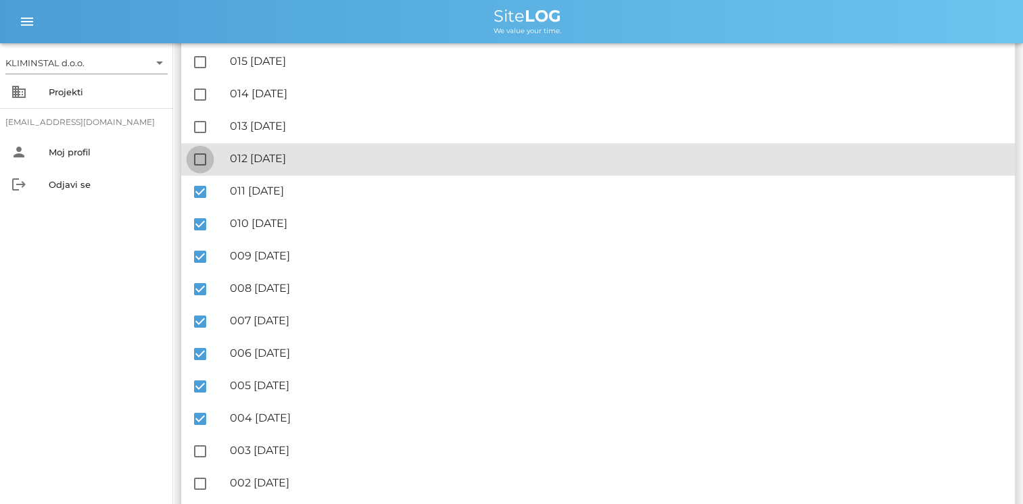
click at [204, 166] on div at bounding box center [200, 159] width 23 height 23
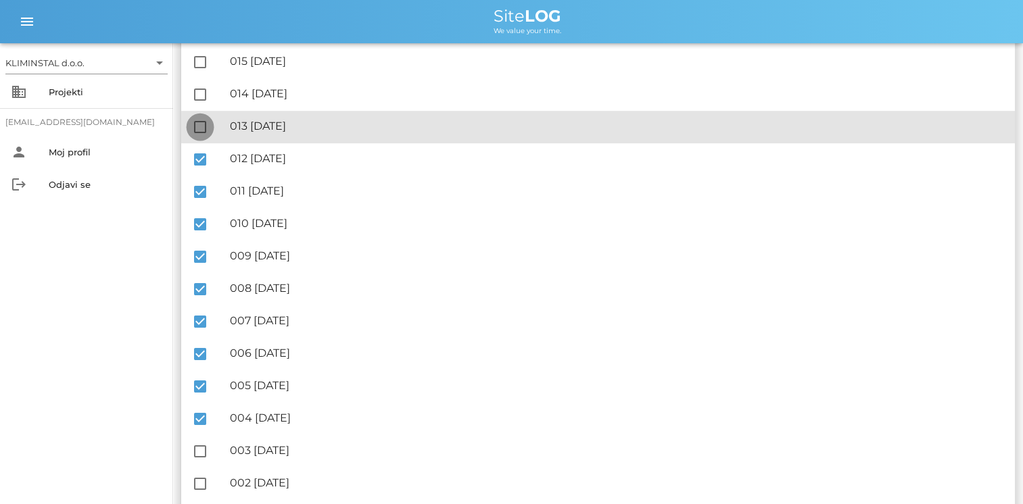
click at [208, 131] on div at bounding box center [200, 127] width 23 height 23
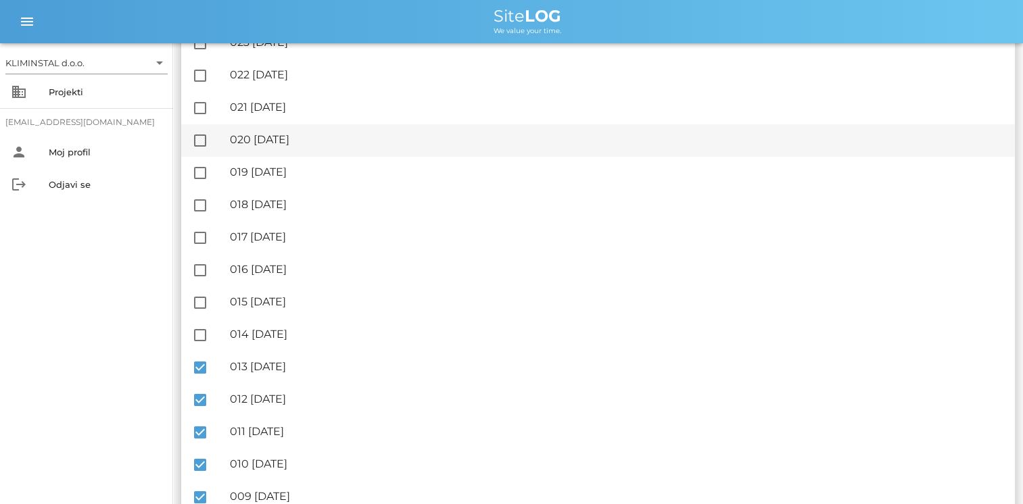
scroll to position [345, 0]
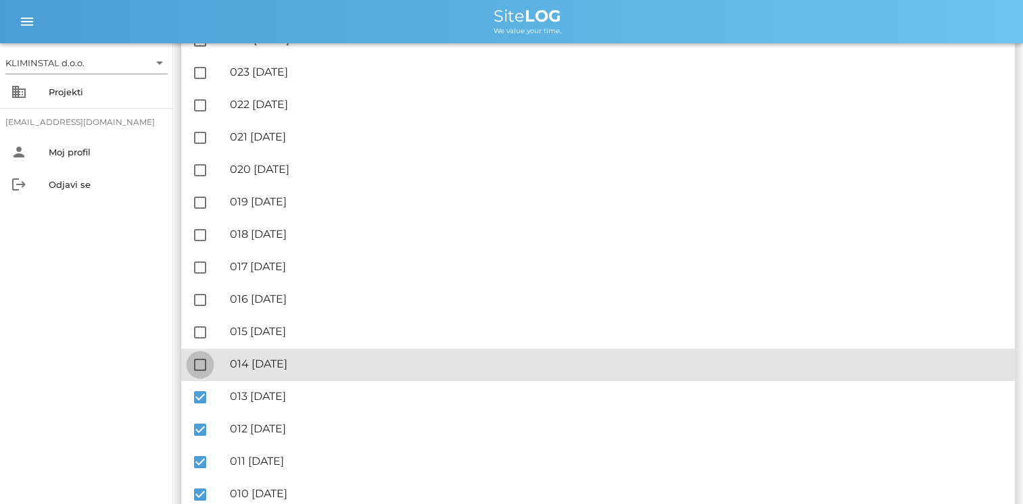
click at [203, 360] on div at bounding box center [200, 365] width 23 height 23
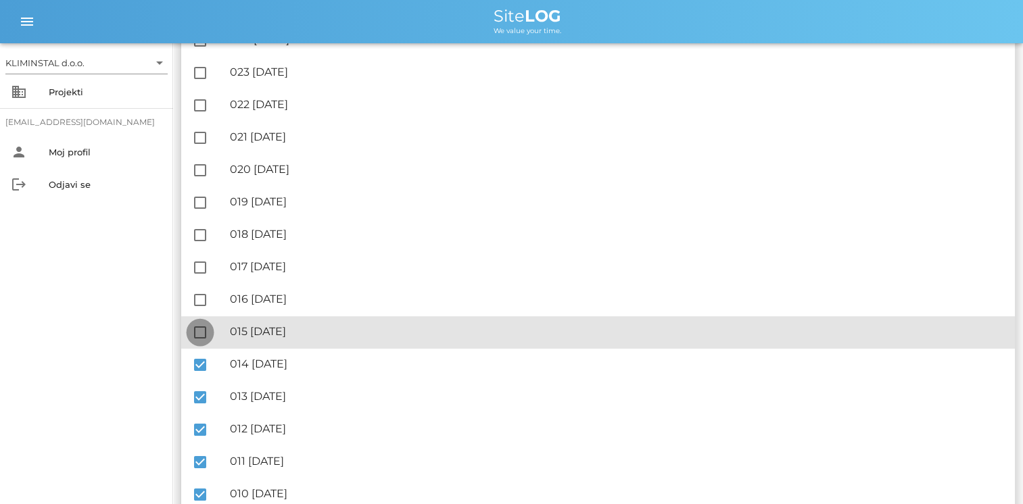
click at [197, 335] on div at bounding box center [200, 332] width 23 height 23
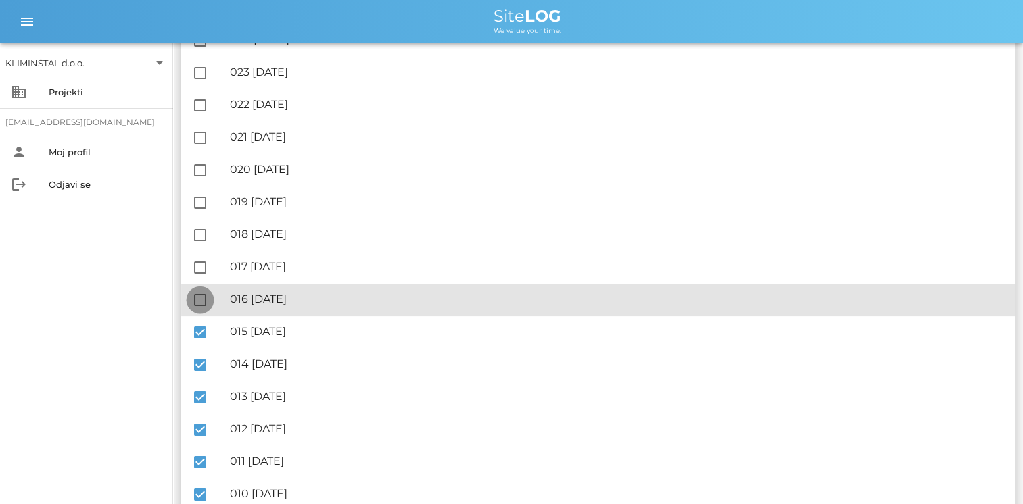
click at [206, 299] on div at bounding box center [200, 300] width 23 height 23
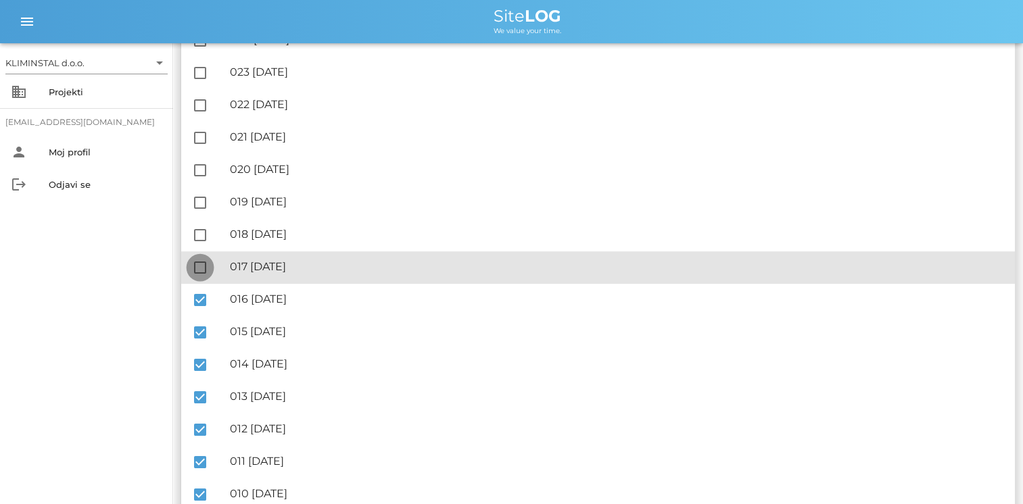
click at [199, 272] on div at bounding box center [200, 267] width 23 height 23
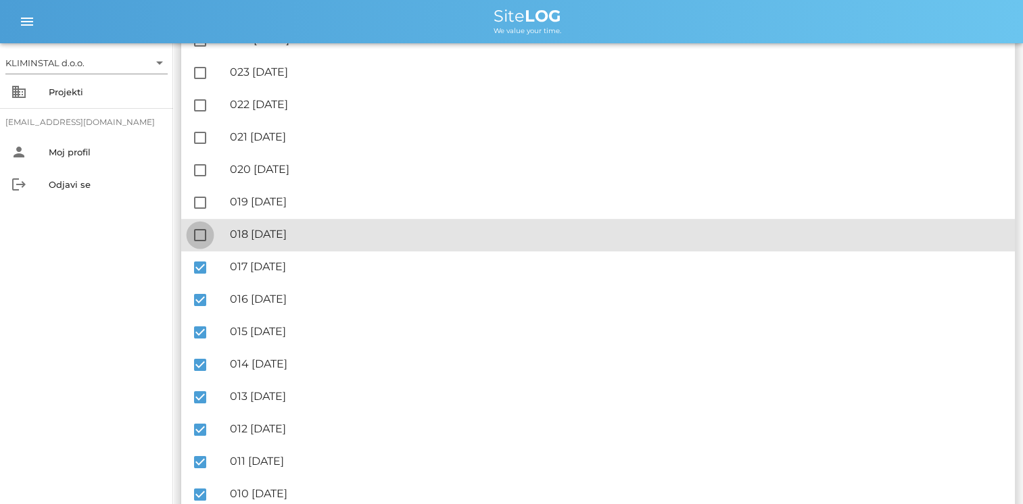
drag, startPoint x: 203, startPoint y: 235, endPoint x: 200, endPoint y: 228, distance: 7.3
click at [203, 234] on div at bounding box center [200, 235] width 23 height 23
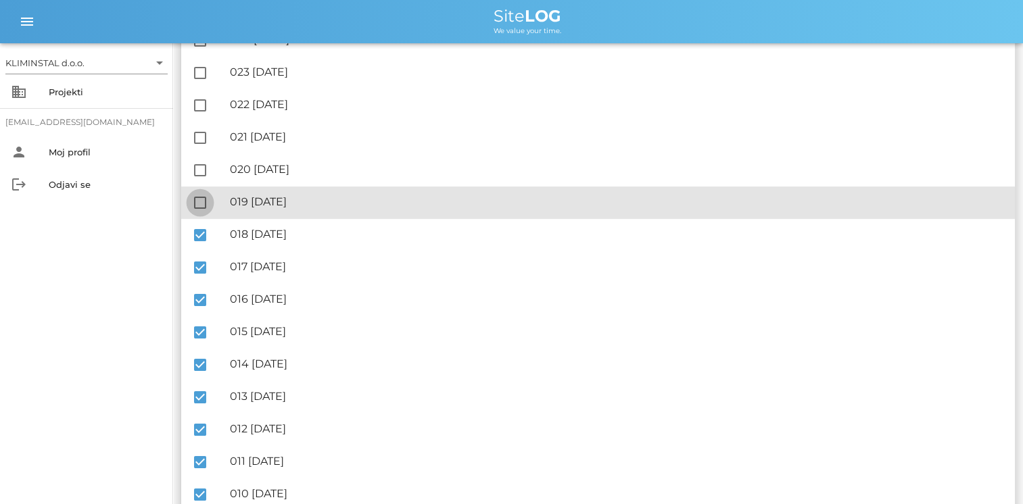
click at [199, 196] on div at bounding box center [200, 202] width 23 height 23
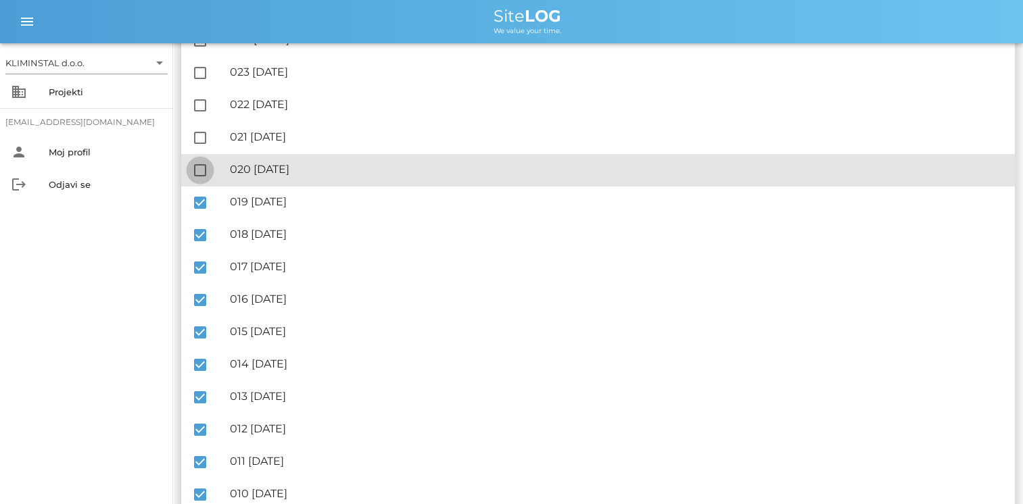
click at [199, 172] on div at bounding box center [200, 170] width 23 height 23
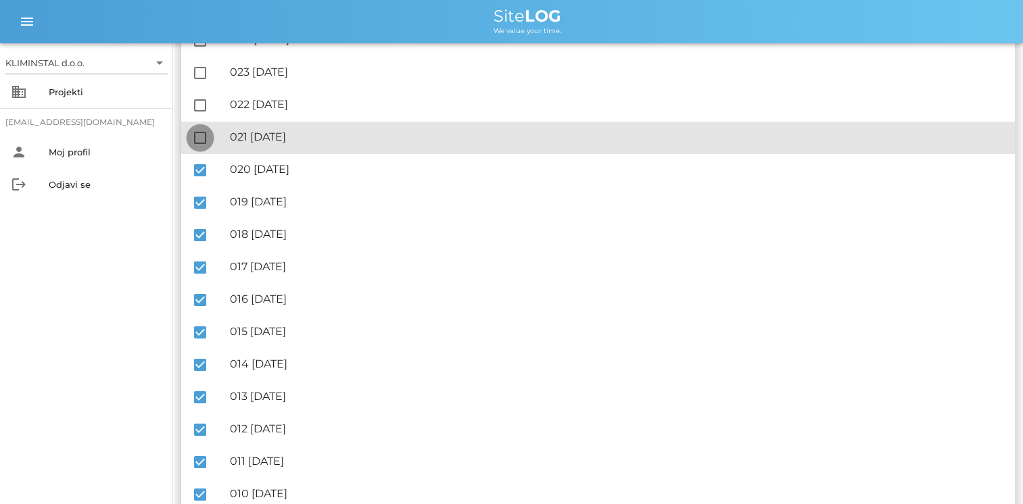
click at [200, 138] on div at bounding box center [200, 137] width 23 height 23
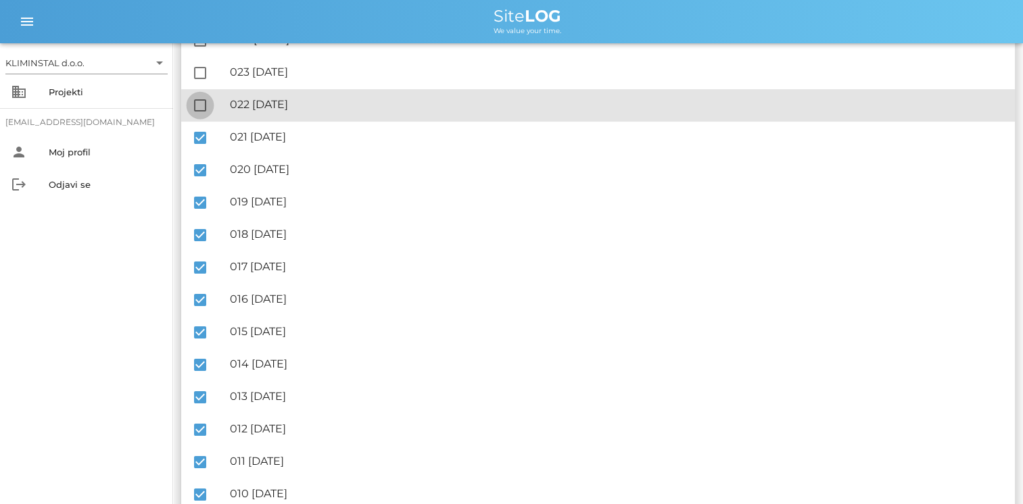
click at [199, 103] on div at bounding box center [200, 105] width 23 height 23
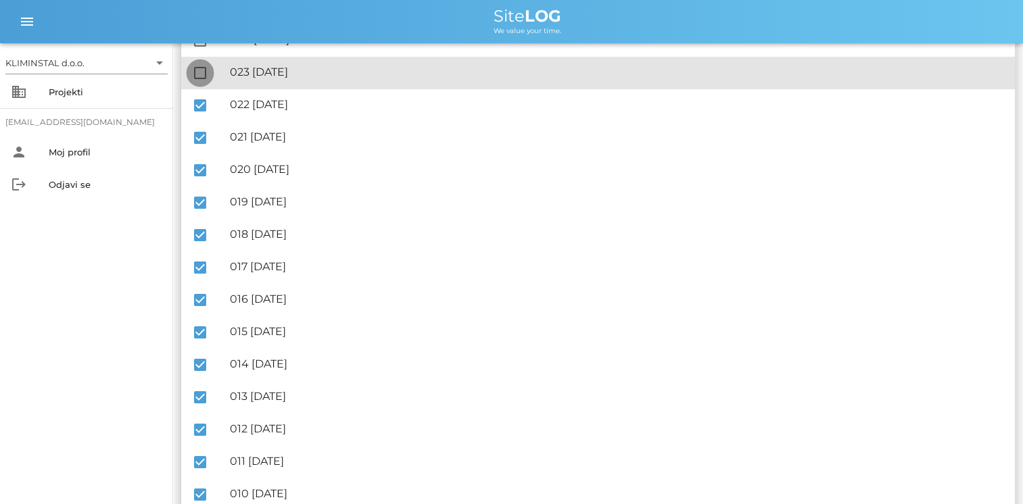
click at [197, 74] on div at bounding box center [200, 73] width 23 height 23
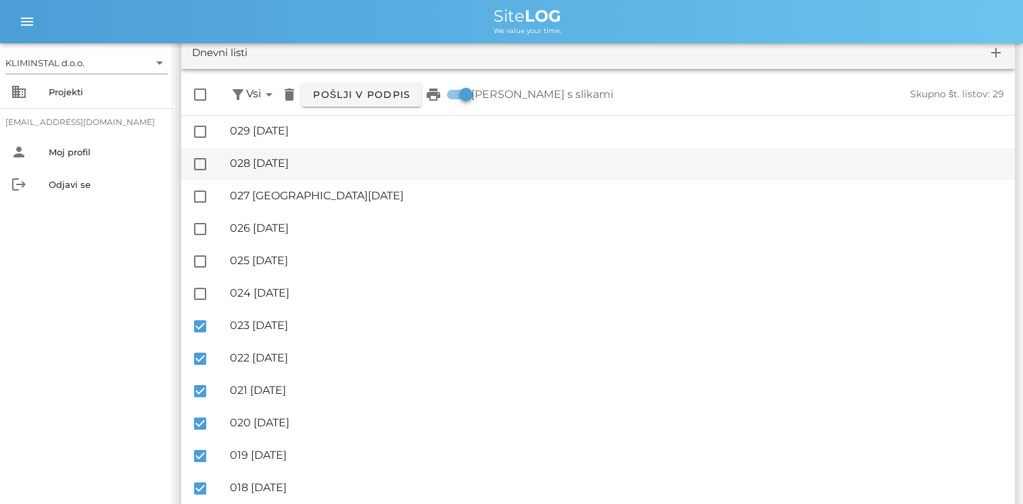
scroll to position [74, 0]
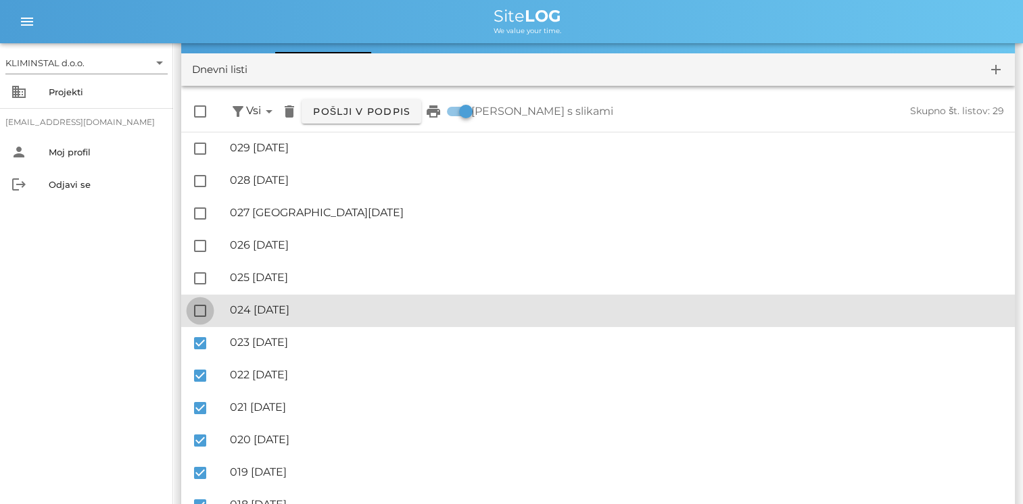
click at [199, 301] on div at bounding box center [200, 310] width 23 height 23
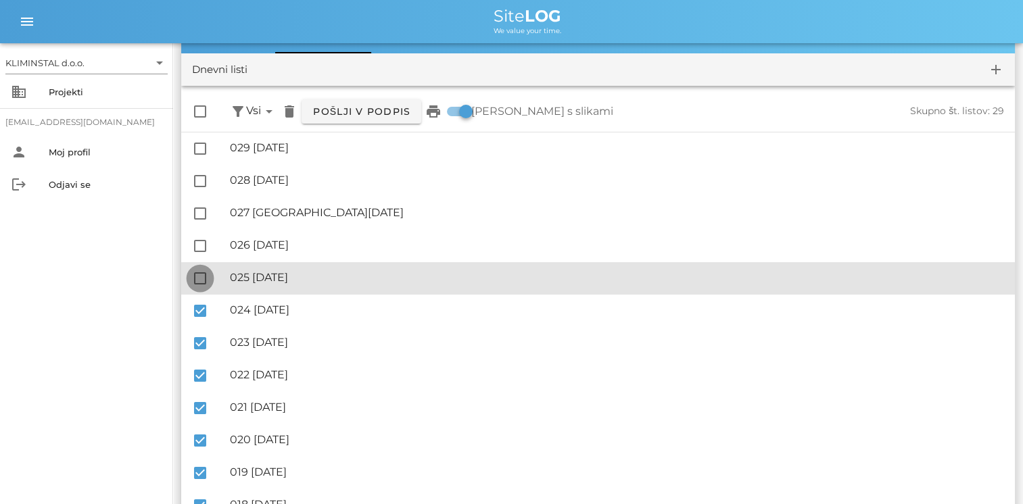
click at [197, 279] on div at bounding box center [200, 278] width 23 height 23
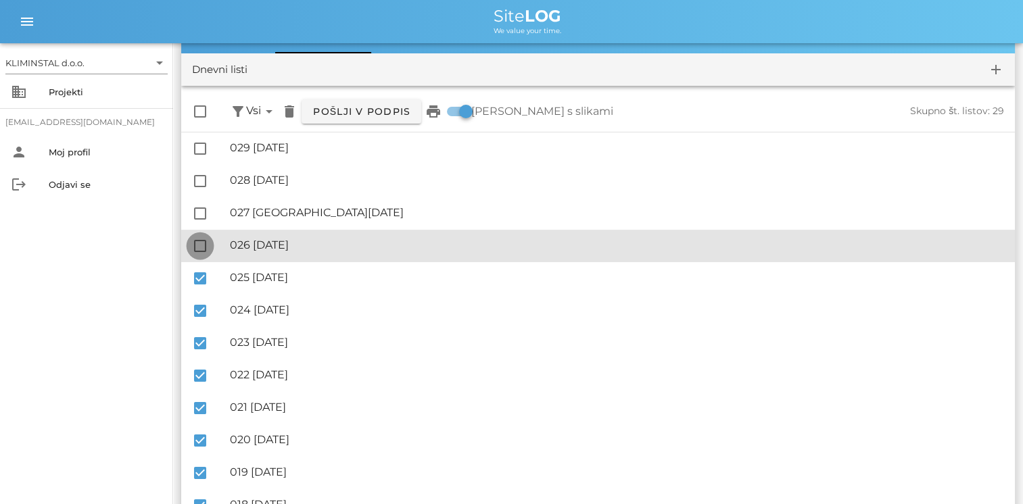
click at [192, 243] on div at bounding box center [200, 246] width 23 height 23
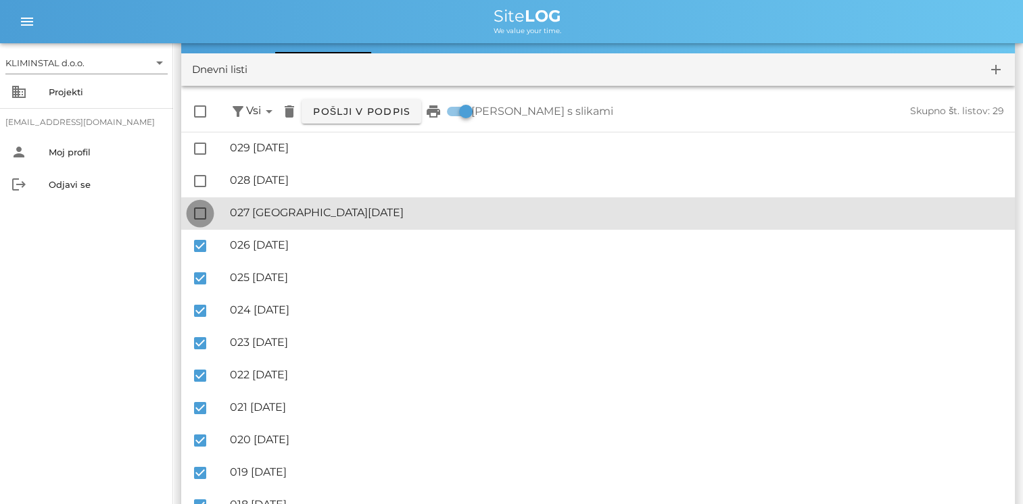
click at [197, 204] on div at bounding box center [200, 213] width 23 height 23
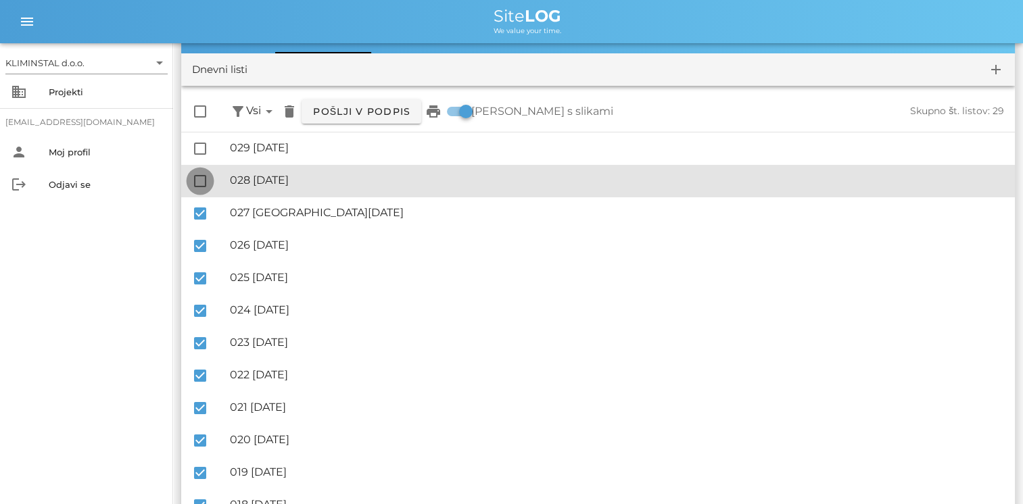
click at [198, 181] on div at bounding box center [200, 181] width 23 height 23
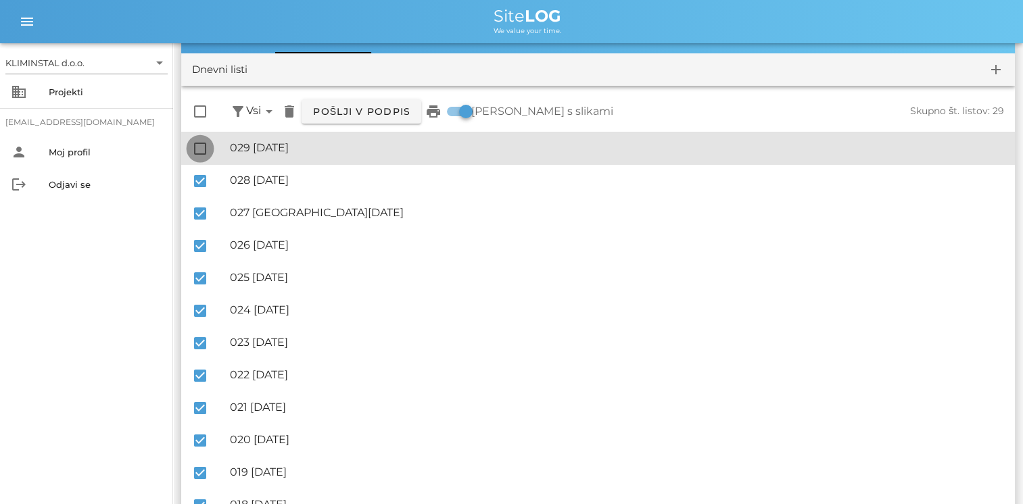
click at [198, 150] on div at bounding box center [200, 148] width 23 height 23
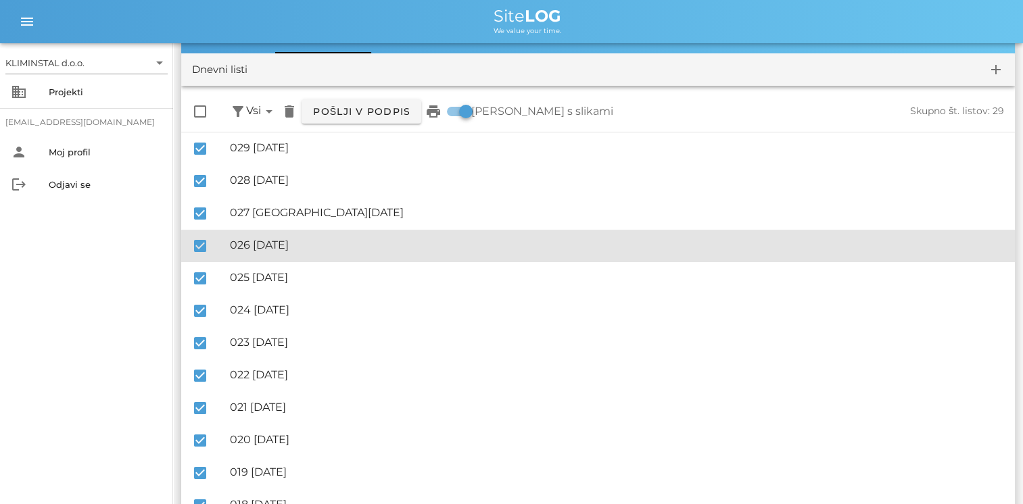
drag, startPoint x: 275, startPoint y: 247, endPoint x: 246, endPoint y: 251, distance: 29.3
click at [246, 251] on div "🔏 026 [DATE] ✓ Podpisal: Nadzornik ✓ Podpisal: Sestavljalec ✓ Podpisal: Odgovor…" at bounding box center [617, 245] width 774 height 30
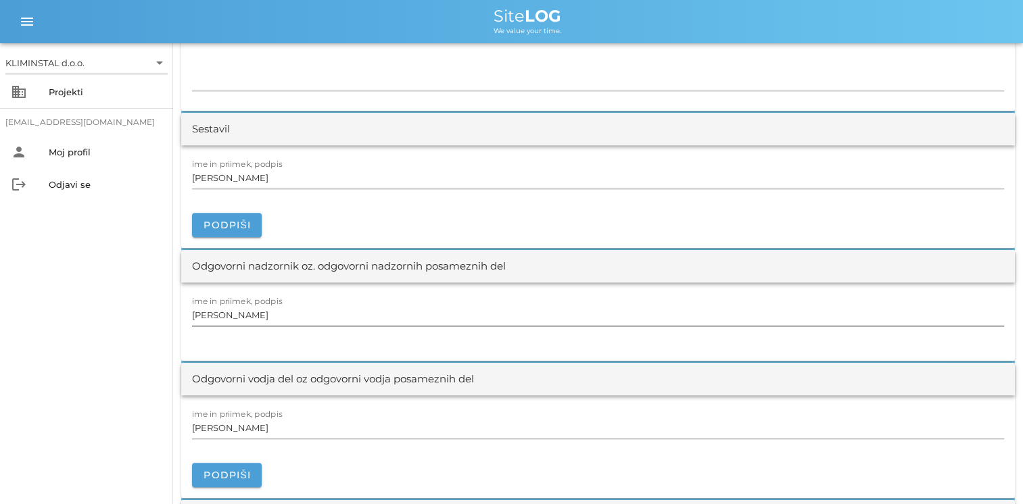
scroll to position [1352, 0]
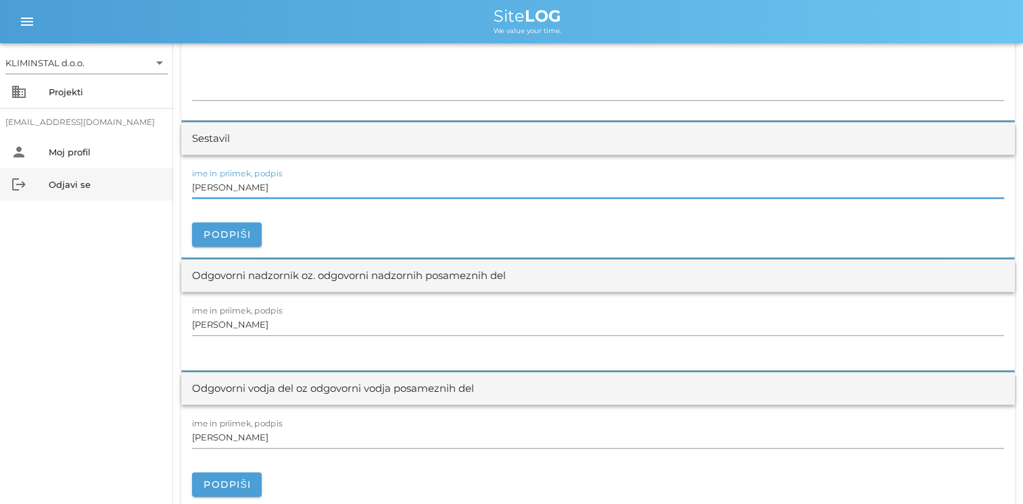
drag, startPoint x: 287, startPoint y: 186, endPoint x: 109, endPoint y: 187, distance: 177.8
click at [109, 187] on div "KLIMINSTAL d.o.o. arrow_drop_down business Projekti [EMAIL_ADDRESS][DOMAIN_NAME…" at bounding box center [511, 203] width 1023 height 3111
paste input "[PERSON_NAME]"
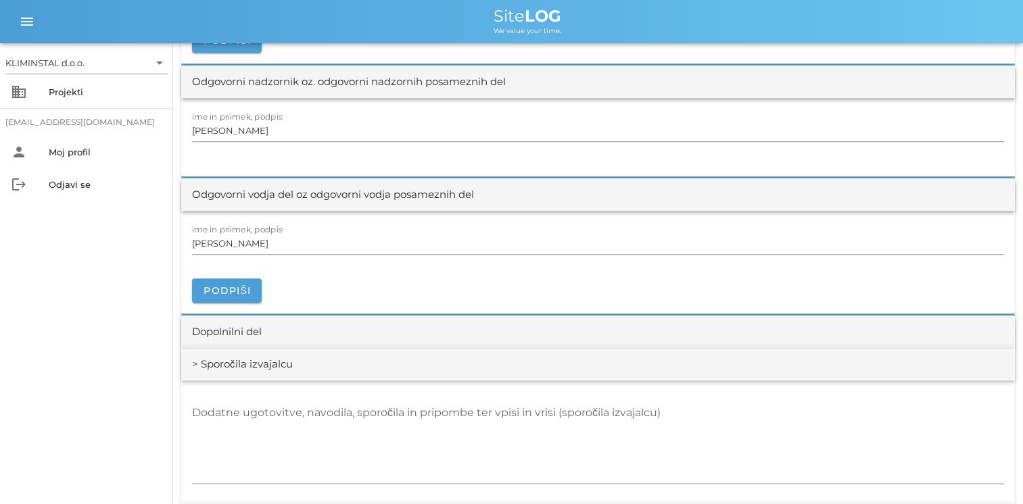
scroll to position [1487, 0]
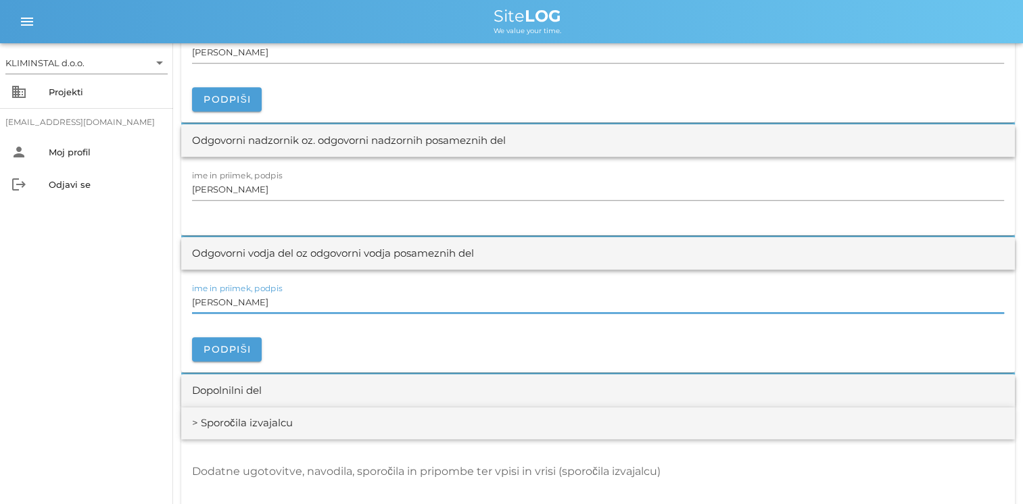
drag, startPoint x: 270, startPoint y: 303, endPoint x: 92, endPoint y: 293, distance: 178.7
click at [92, 293] on div "KLIMINSTAL d.o.o. arrow_drop_down business Projekti [EMAIL_ADDRESS][DOMAIN_NAME…" at bounding box center [511, 68] width 1023 height 3111
paste input "[PERSON_NAME]"
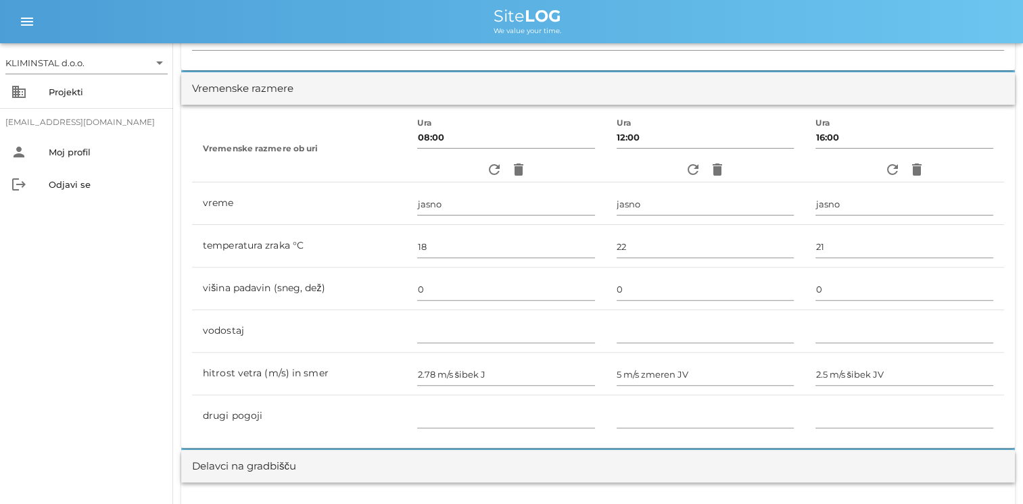
scroll to position [0, 0]
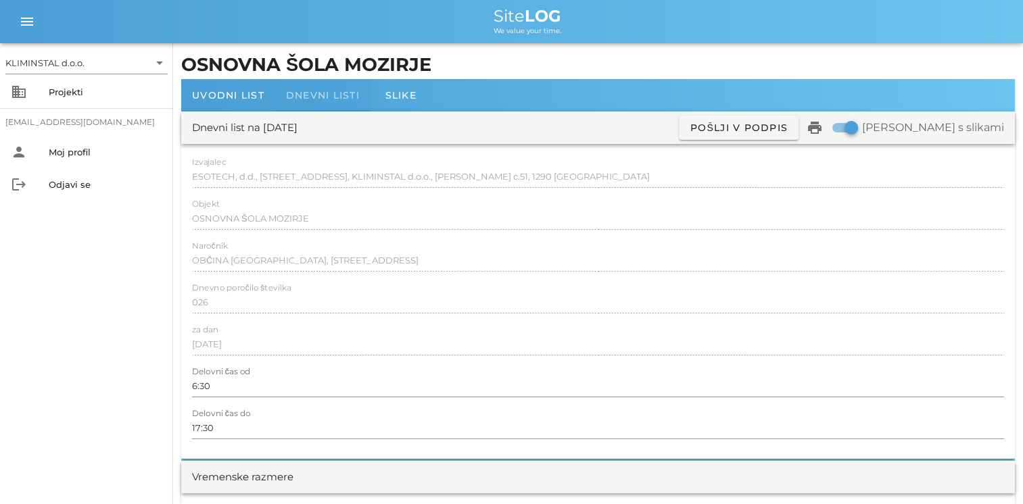
click at [311, 104] on div "Dnevni listi" at bounding box center [322, 95] width 95 height 32
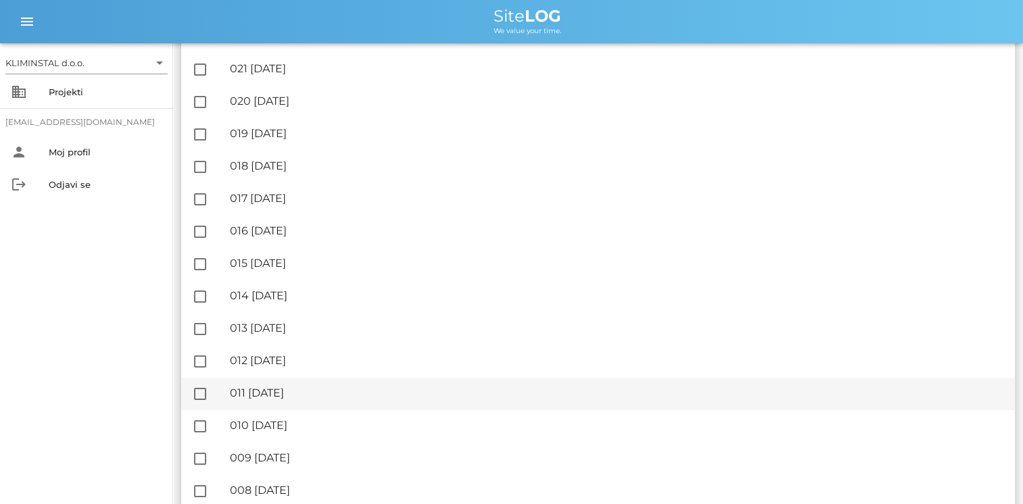
scroll to position [649, 0]
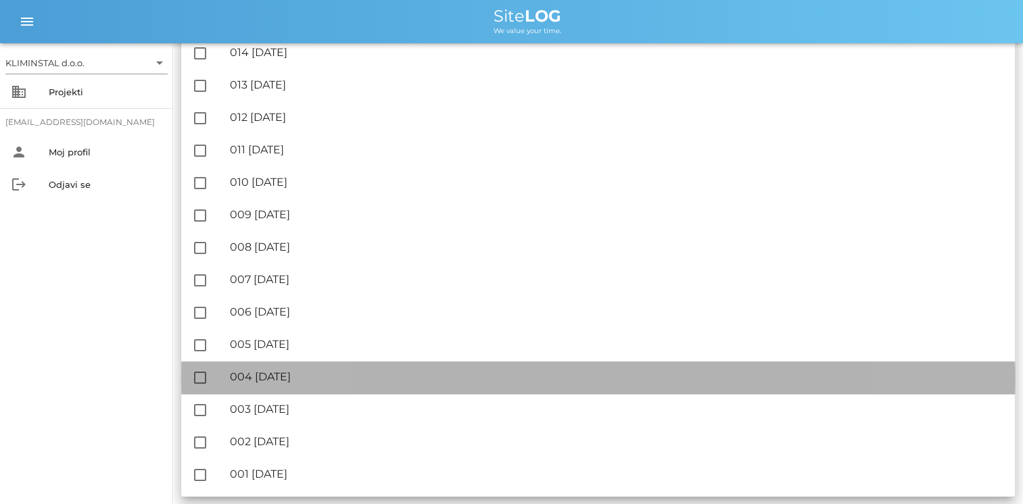
click at [289, 378] on div "🔏 004 [GEOGRAPHIC_DATA][DATE]" at bounding box center [617, 376] width 774 height 13
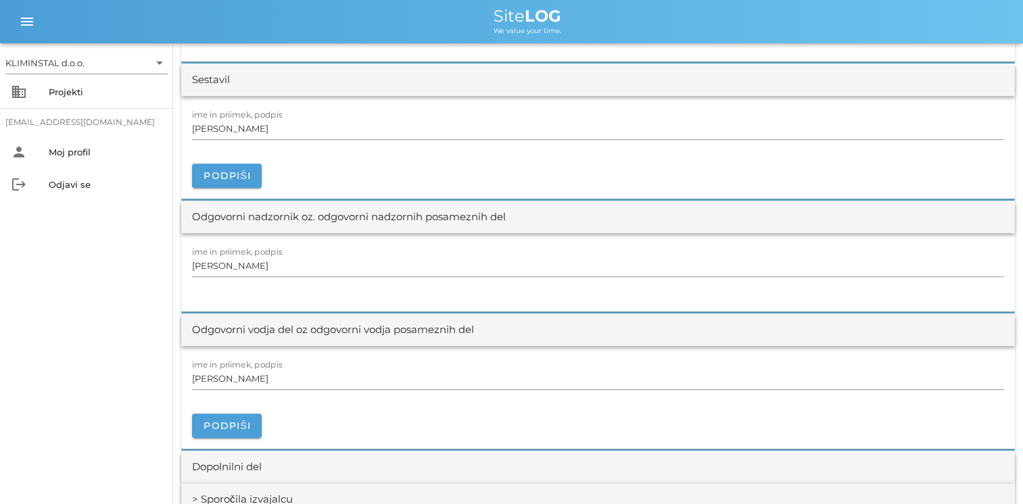
scroll to position [1555, 0]
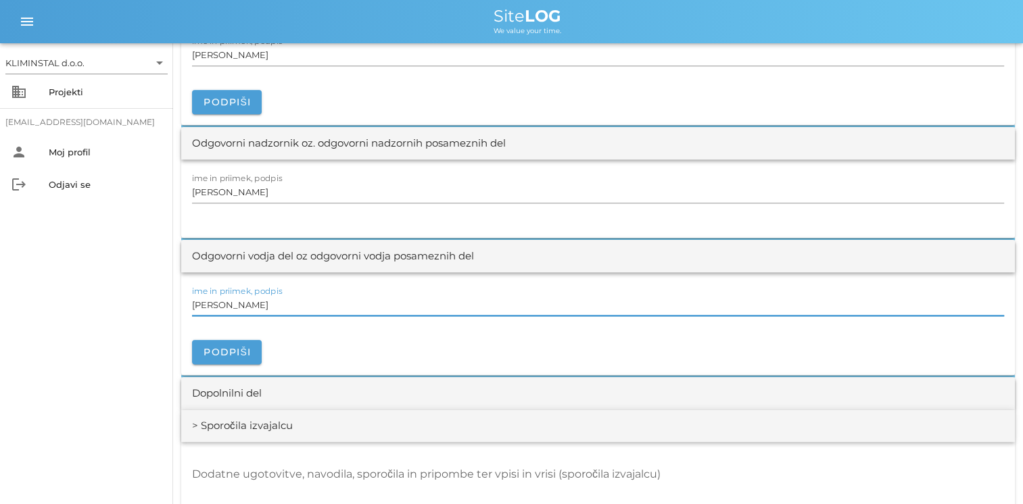
drag, startPoint x: 279, startPoint y: 301, endPoint x: 81, endPoint y: 287, distance: 198.6
click at [81, 287] on div "KLIMINSTAL d.o.o. arrow_drop_down business Projekti [EMAIL_ADDRESS][DOMAIN_NAME…" at bounding box center [511, 35] width 1023 height 3181
paste input "[PERSON_NAME]"
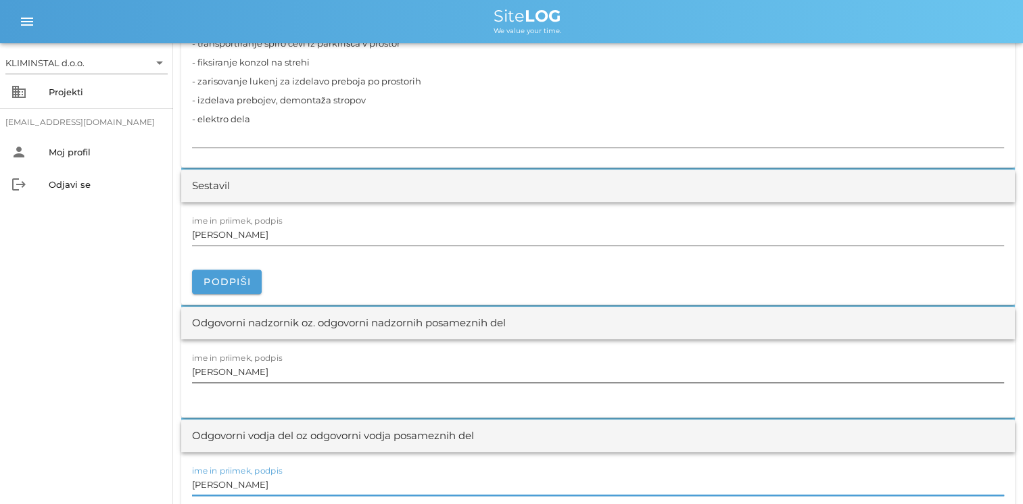
scroll to position [1352, 0]
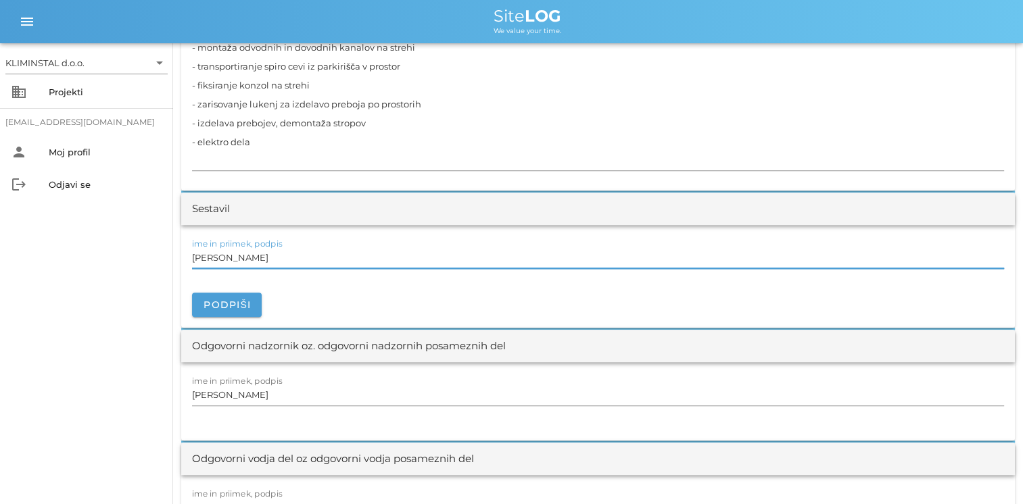
drag, startPoint x: 281, startPoint y: 259, endPoint x: 141, endPoint y: 251, distance: 140.8
click at [141, 251] on div "KLIMINSTAL d.o.o. arrow_drop_down business Projekti [EMAIL_ADDRESS][DOMAIN_NAME…" at bounding box center [511, 238] width 1023 height 3181
paste input "[PERSON_NAME]"
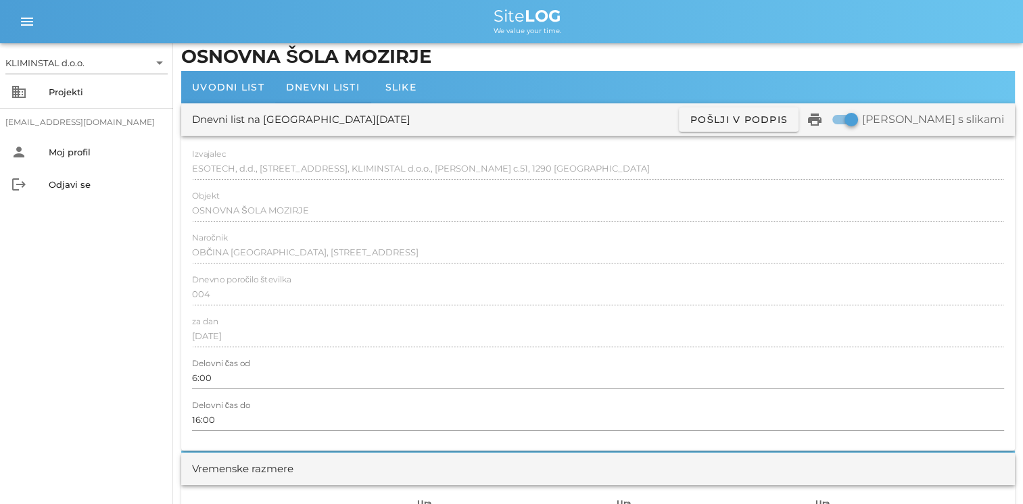
scroll to position [0, 0]
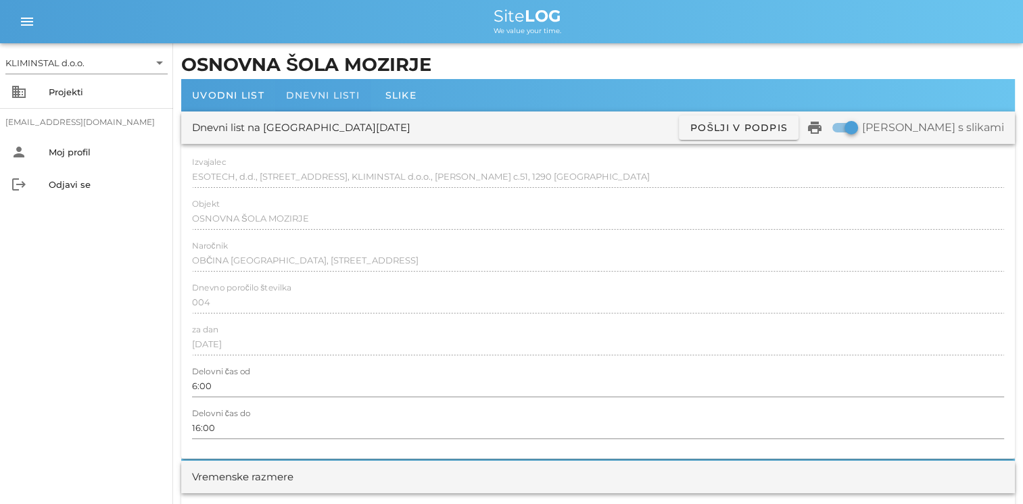
click at [308, 96] on span "Dnevni listi" at bounding box center [323, 95] width 74 height 12
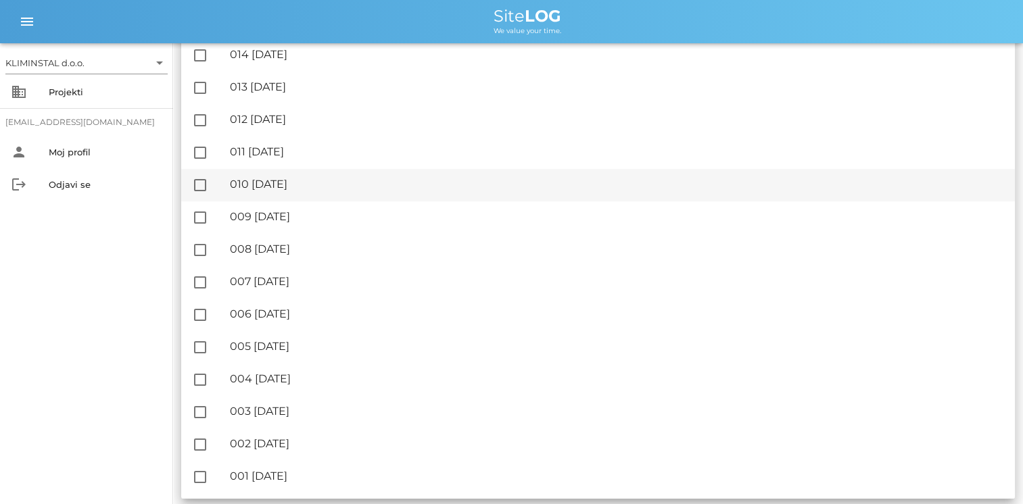
scroll to position [649, 0]
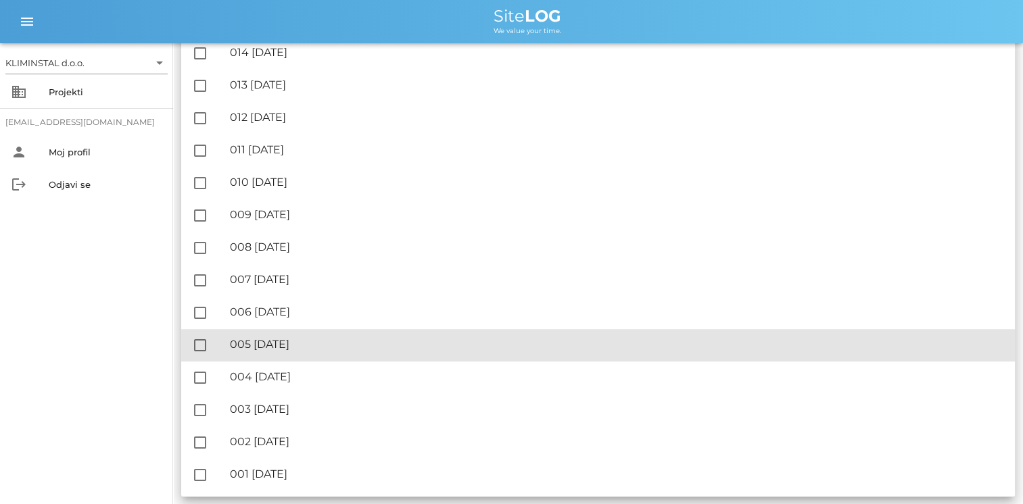
click at [282, 347] on div "🔏 005 [DATE]" at bounding box center [617, 344] width 774 height 13
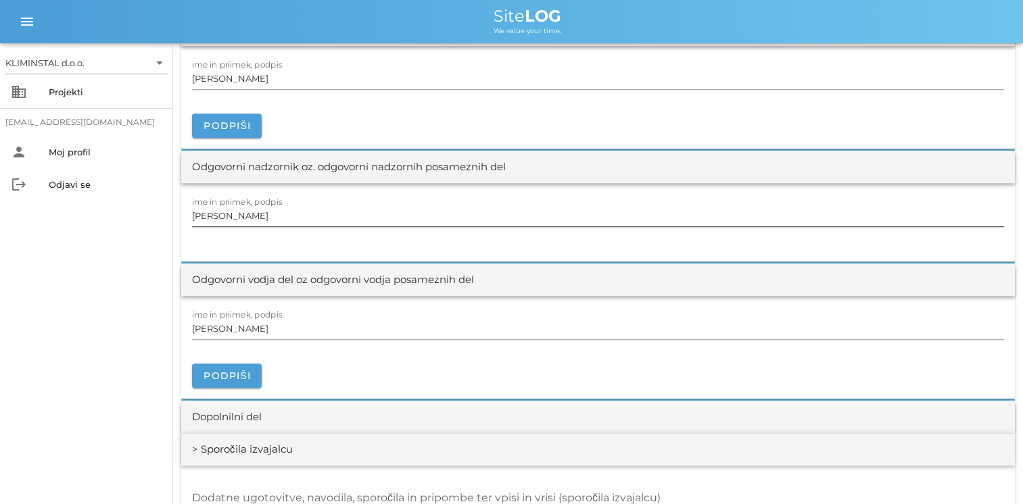
scroll to position [1352, 0]
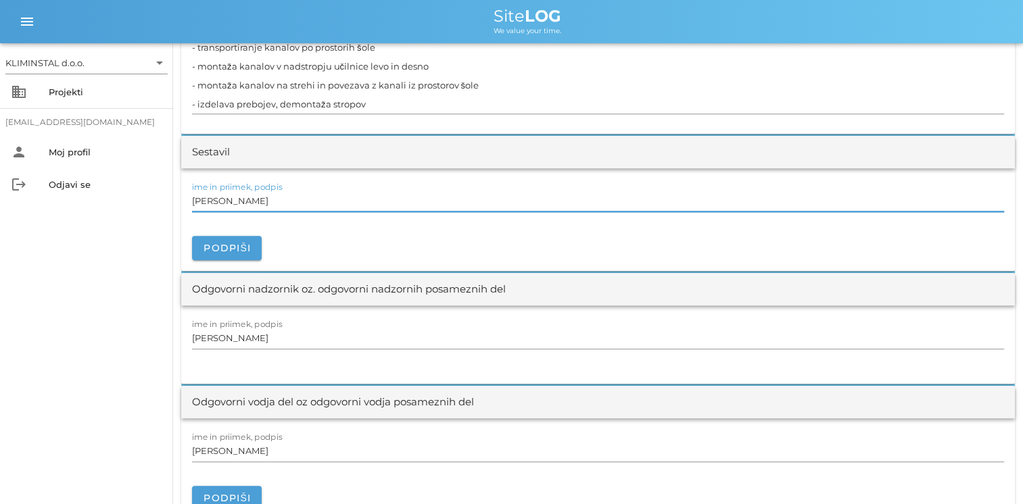
drag, startPoint x: 295, startPoint y: 201, endPoint x: -3, endPoint y: 190, distance: 297.6
click at [0, 190] on html "KLIMINSTAL d.o.o. arrow_drop_down business Projekti [EMAIL_ADDRESS][DOMAIN_NAME…" at bounding box center [511, 295] width 1023 height 3294
paste input "[PERSON_NAME]"
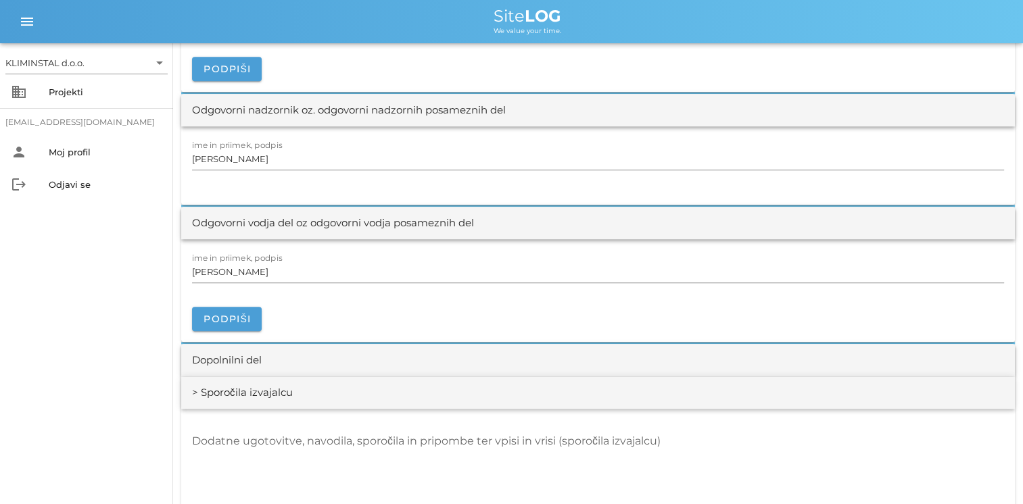
scroll to position [1555, 0]
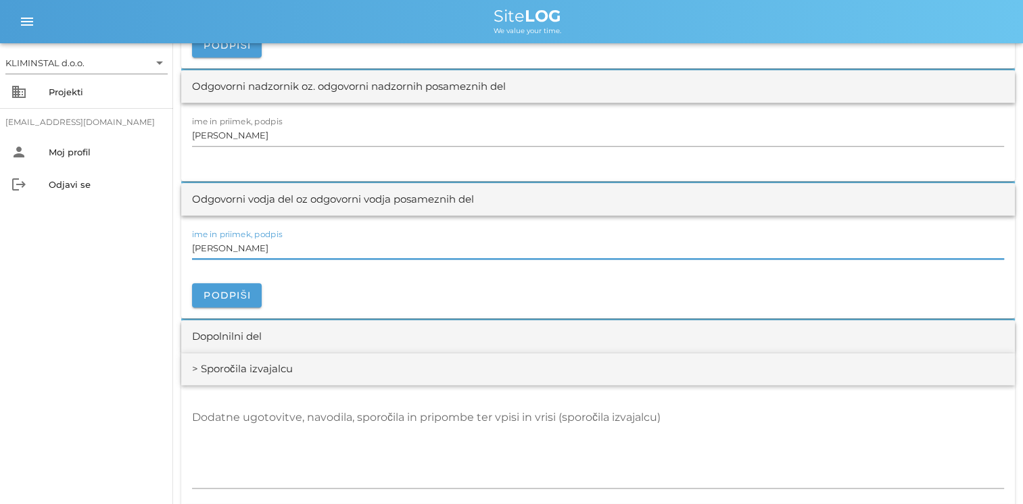
drag, startPoint x: 306, startPoint y: 251, endPoint x: 49, endPoint y: 256, distance: 257.6
click at [49, 256] on div "KLIMINSTAL d.o.o. arrow_drop_down business Projekti [EMAIL_ADDRESS][DOMAIN_NAME…" at bounding box center [511, 92] width 1023 height 3294
paste input "[PERSON_NAME]"
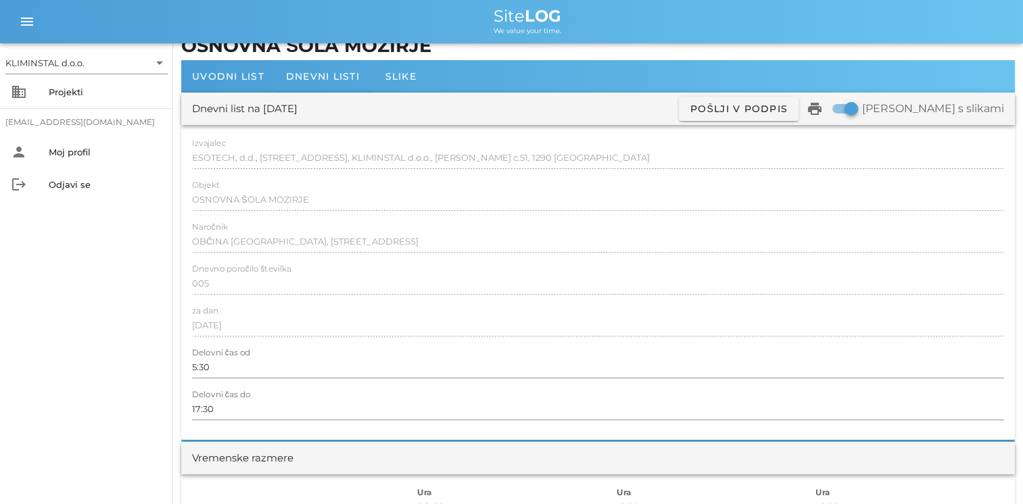
scroll to position [0, 0]
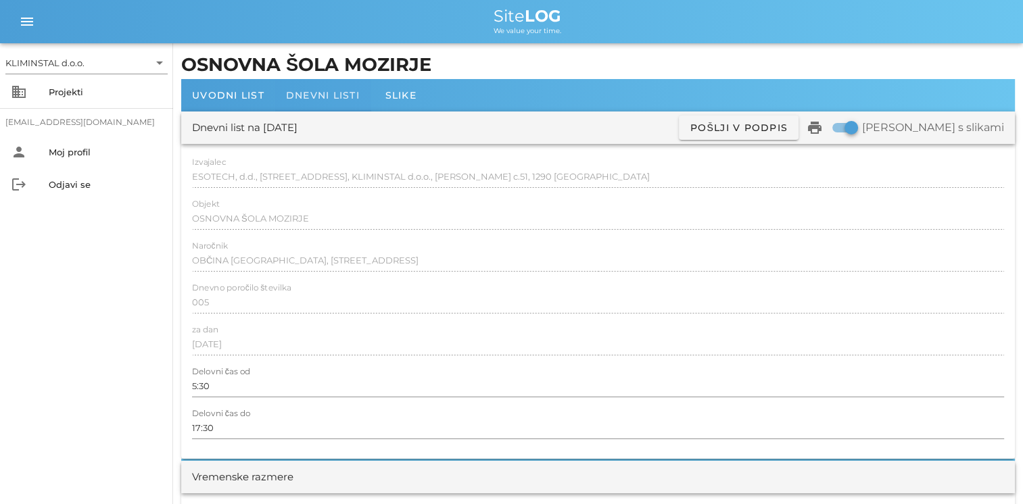
click at [315, 89] on div "Dnevni listi" at bounding box center [322, 95] width 95 height 32
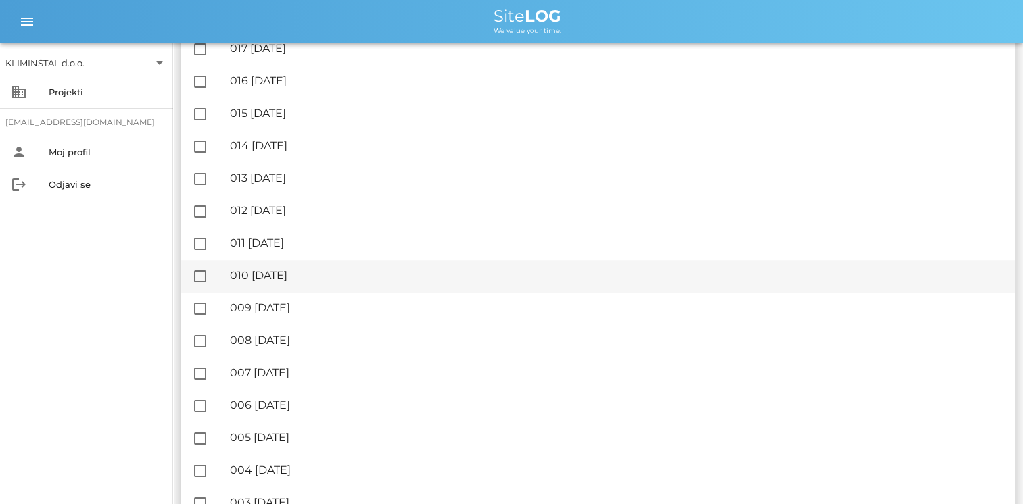
scroll to position [608, 0]
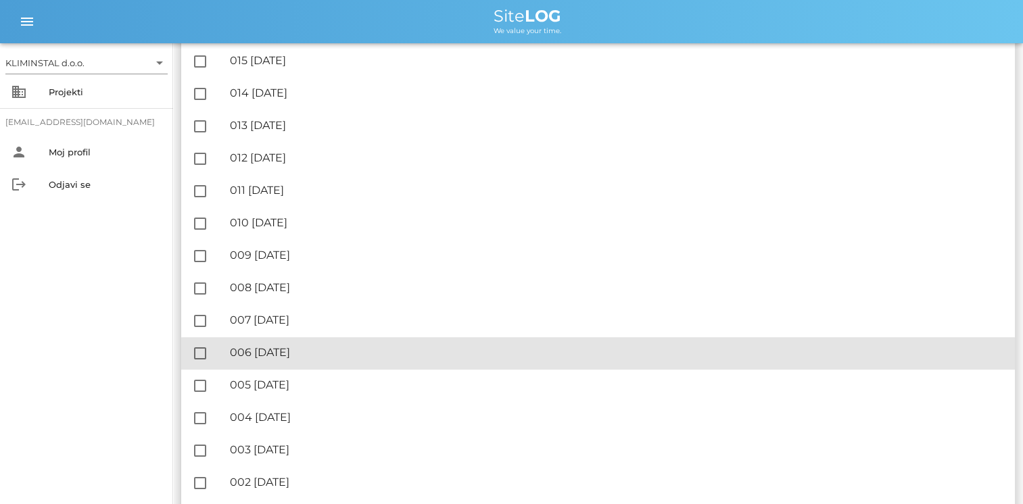
click at [293, 355] on div "🔏 006 [GEOGRAPHIC_DATA][DATE]" at bounding box center [617, 352] width 774 height 13
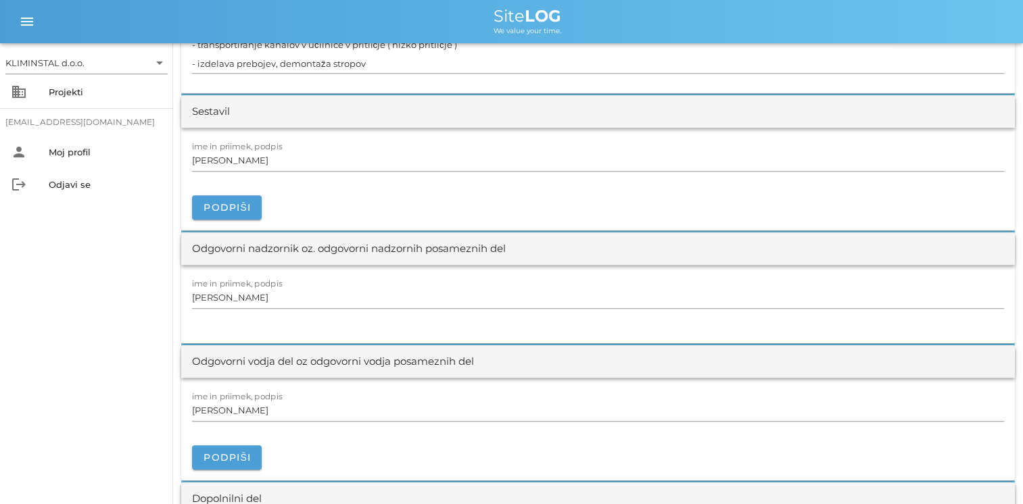
scroll to position [1419, 0]
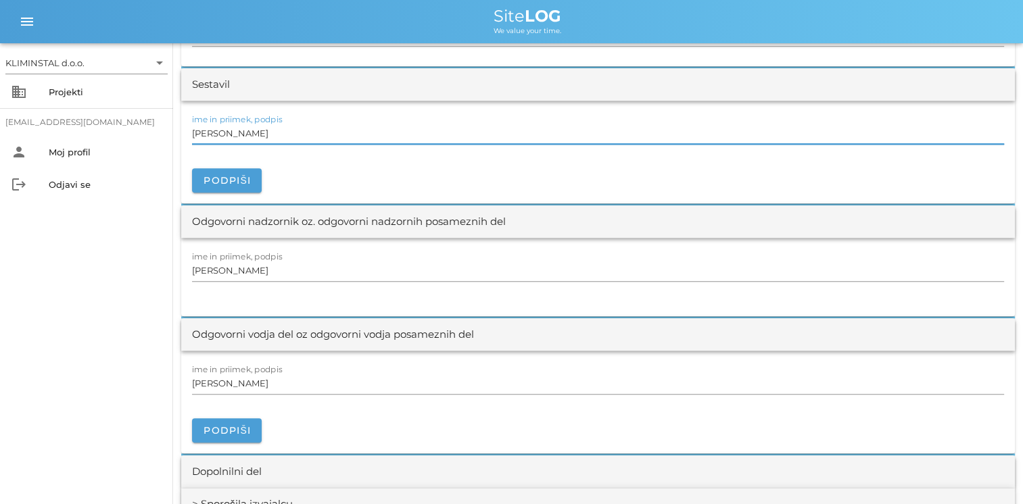
drag, startPoint x: 282, startPoint y: 126, endPoint x: 160, endPoint y: 130, distance: 122.4
click at [162, 130] on div "KLIMINSTAL d.o.o. arrow_drop_down business Projekti [EMAIL_ADDRESS][DOMAIN_NAME…" at bounding box center [511, 337] width 1023 height 3513
paste input "[PERSON_NAME]"
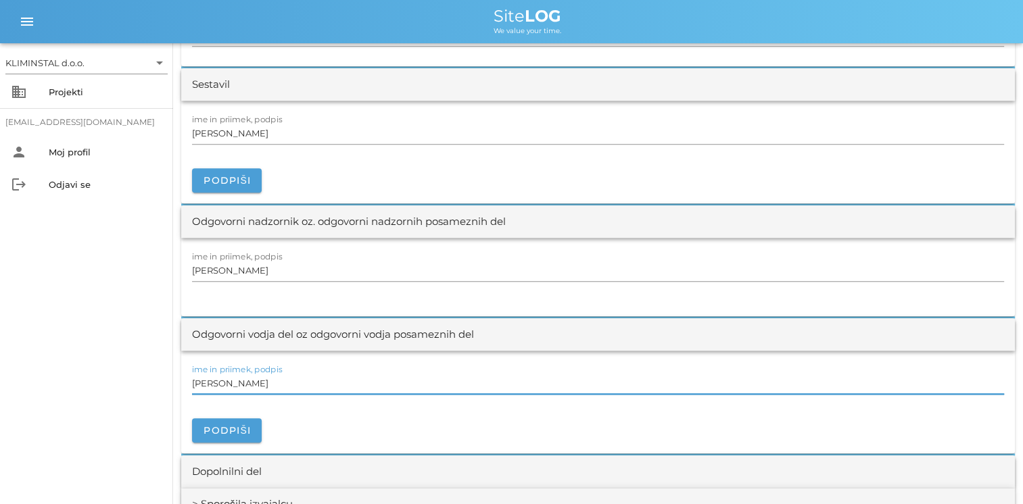
drag, startPoint x: 276, startPoint y: 377, endPoint x: 144, endPoint y: 379, distance: 131.8
click at [146, 380] on div "KLIMINSTAL d.o.o. arrow_drop_down business Projekti [EMAIL_ADDRESS][DOMAIN_NAME…" at bounding box center [511, 337] width 1023 height 3513
paste input "[PERSON_NAME]"
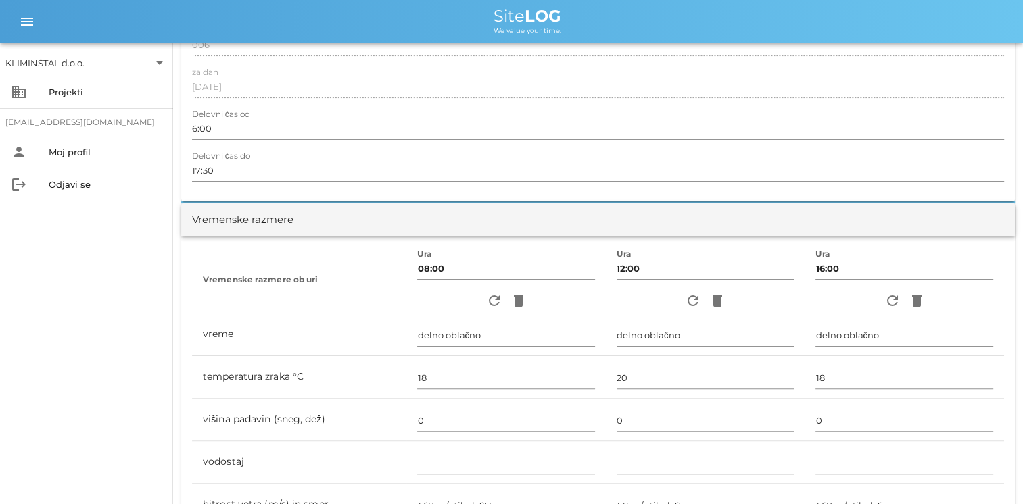
scroll to position [0, 0]
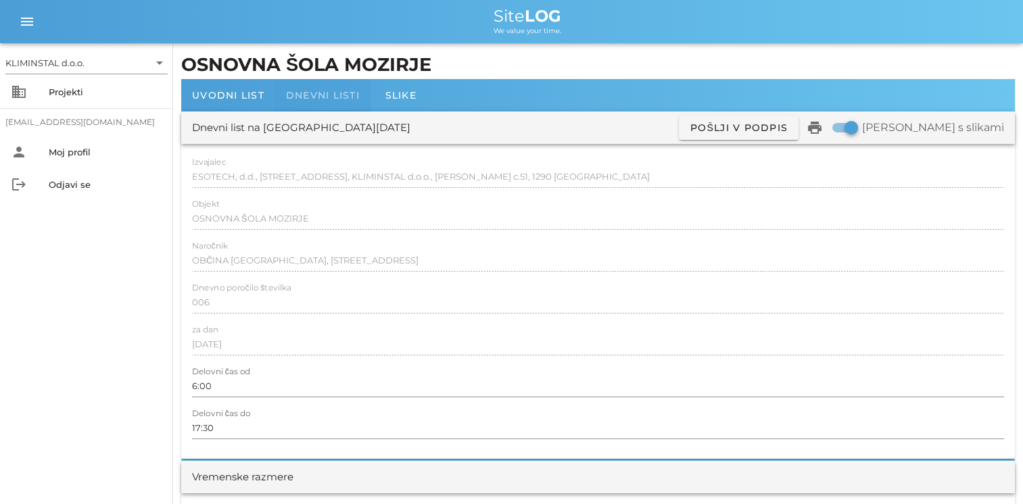
click at [339, 98] on span "Dnevni listi" at bounding box center [323, 95] width 74 height 12
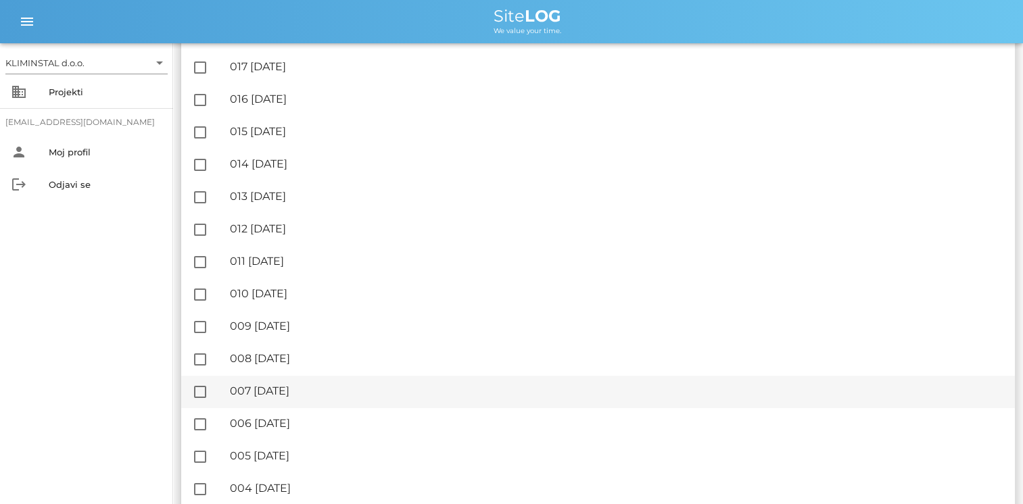
scroll to position [541, 0]
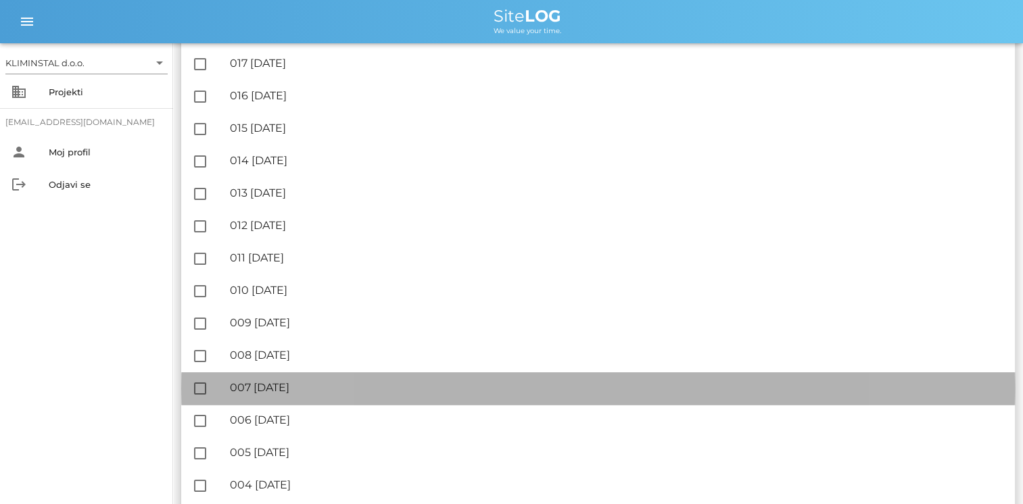
click at [294, 385] on div "🔏 007 [DATE]" at bounding box center [617, 387] width 774 height 13
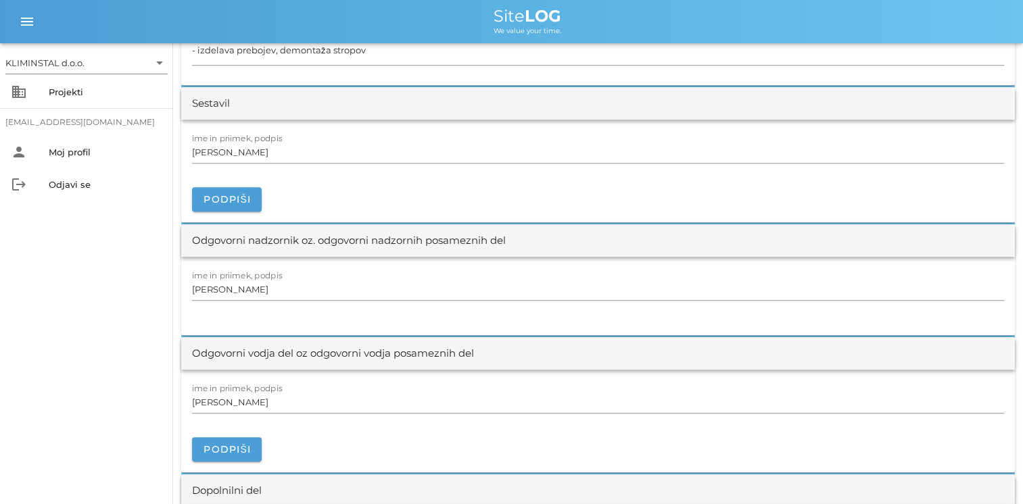
scroll to position [1419, 0]
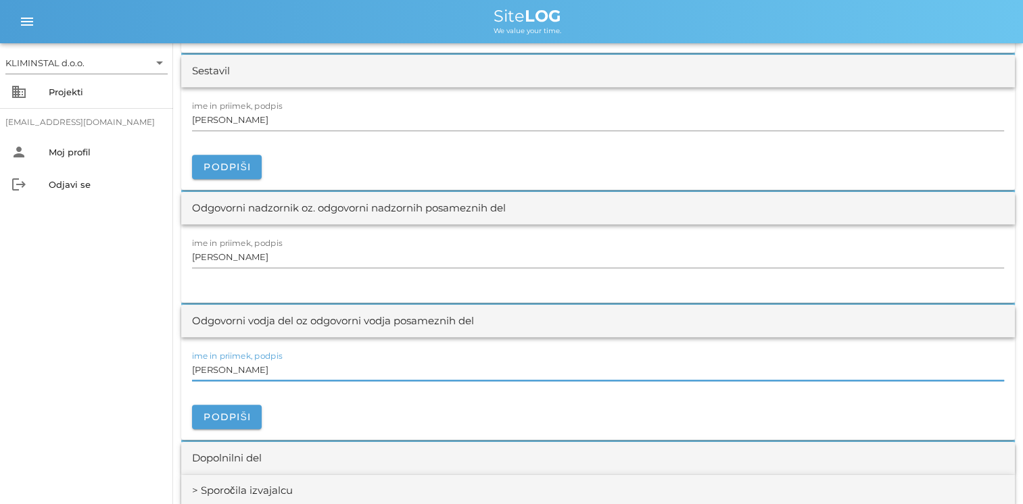
drag, startPoint x: 276, startPoint y: 364, endPoint x: 135, endPoint y: 358, distance: 140.7
click at [141, 358] on div "KLIMINSTAL d.o.o. arrow_drop_down business Projekti [EMAIL_ADDRESS][DOMAIN_NAME…" at bounding box center [511, 209] width 1023 height 3257
paste input "[PERSON_NAME]"
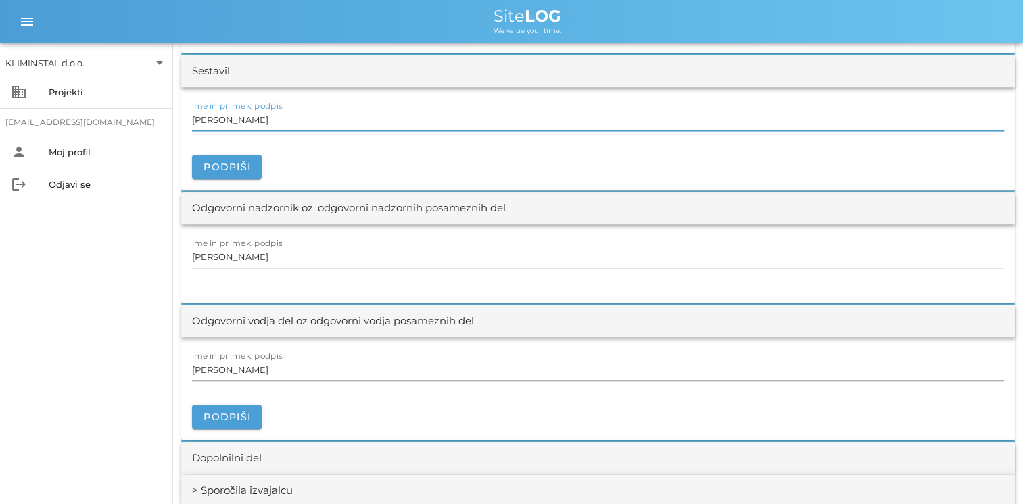
drag, startPoint x: 268, startPoint y: 122, endPoint x: 155, endPoint y: 112, distance: 113.3
click at [156, 112] on div "KLIMINSTAL d.o.o. arrow_drop_down business Projekti [EMAIL_ADDRESS][DOMAIN_NAME…" at bounding box center [511, 209] width 1023 height 3257
paste input "[PERSON_NAME]"
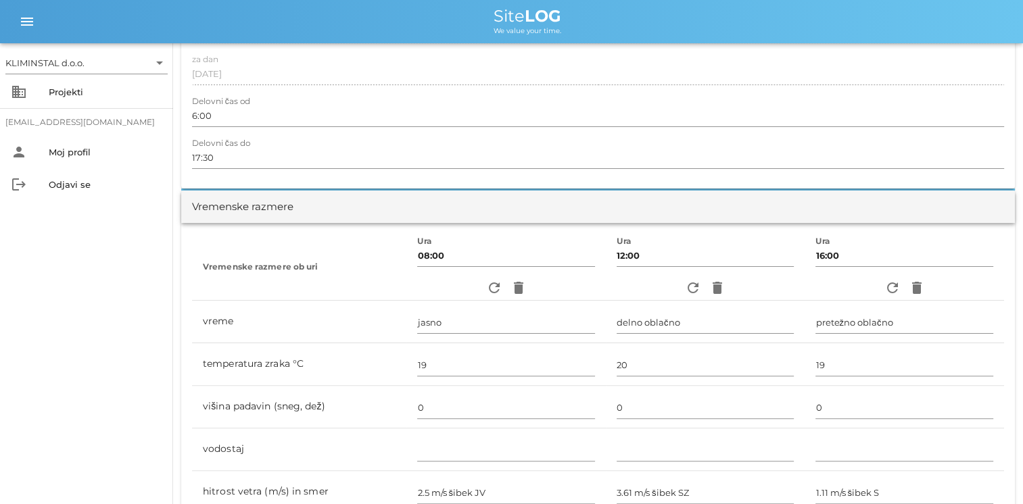
scroll to position [0, 0]
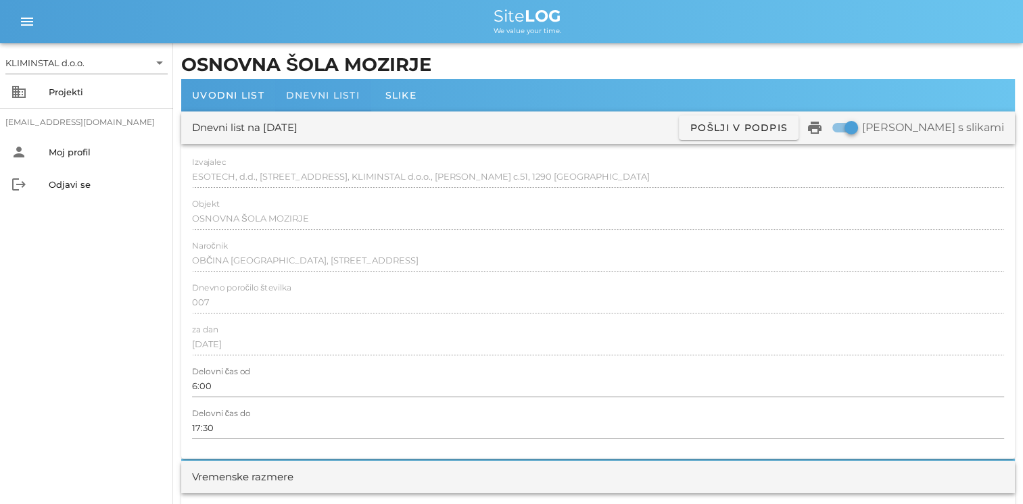
click at [309, 88] on div "Dnevni listi" at bounding box center [322, 95] width 95 height 32
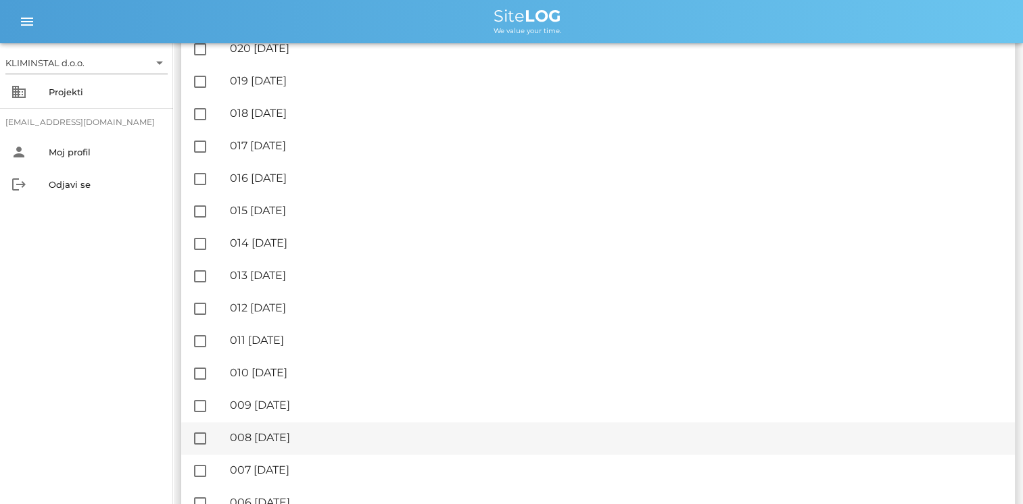
scroll to position [473, 0]
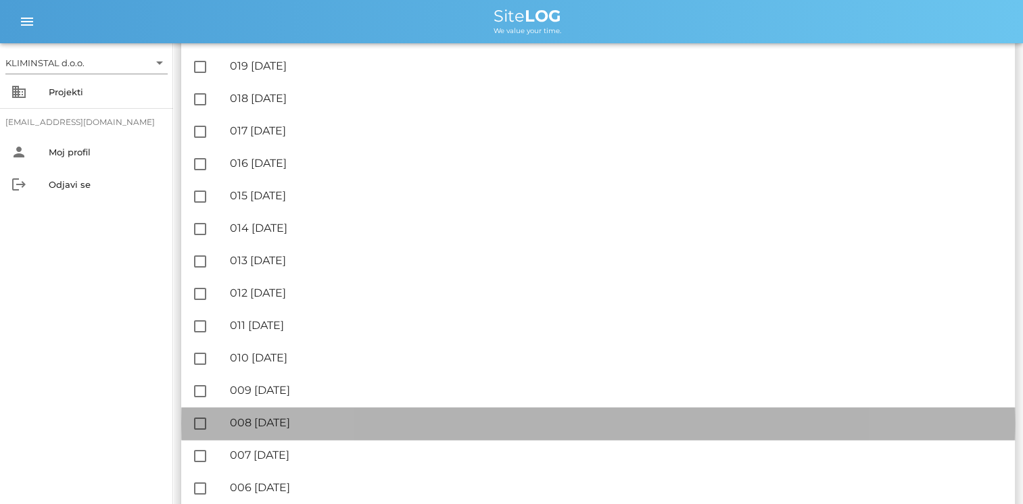
click at [318, 426] on div "🔏 008 [DATE]" at bounding box center [617, 422] width 774 height 13
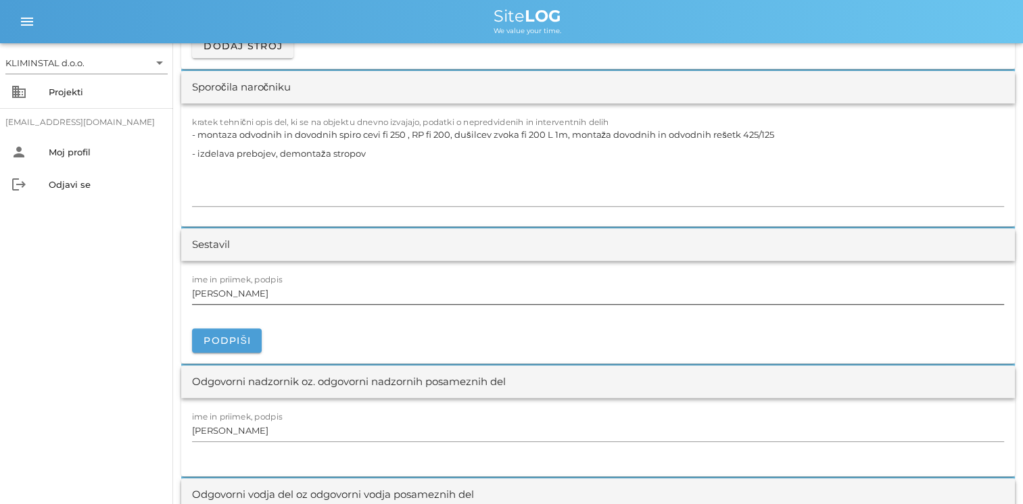
scroll to position [1217, 0]
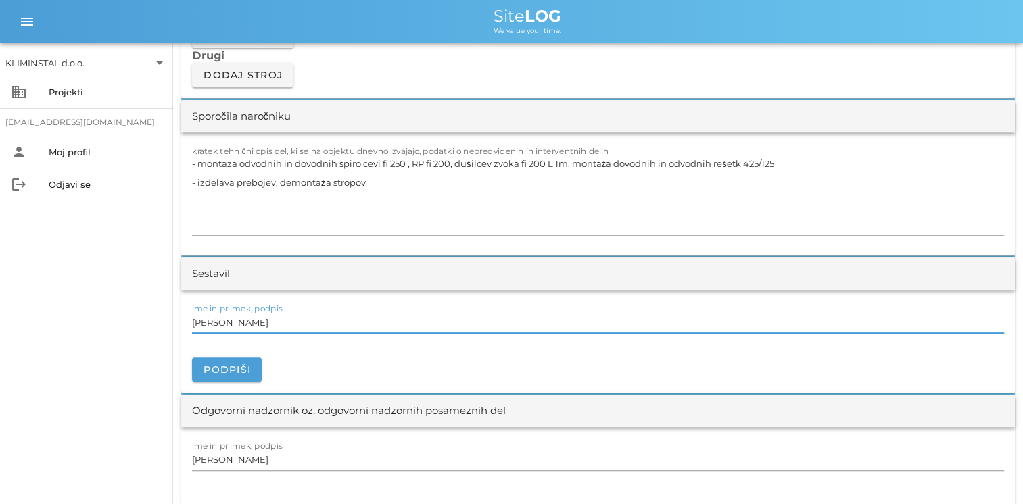
drag, startPoint x: 270, startPoint y: 320, endPoint x: 132, endPoint y: 318, distance: 137.9
click at [132, 318] on div "KLIMINSTAL d.o.o. arrow_drop_down business Projekti [EMAIL_ADDRESS][DOMAIN_NAME…" at bounding box center [511, 423] width 1023 height 3281
paste input "[PERSON_NAME]"
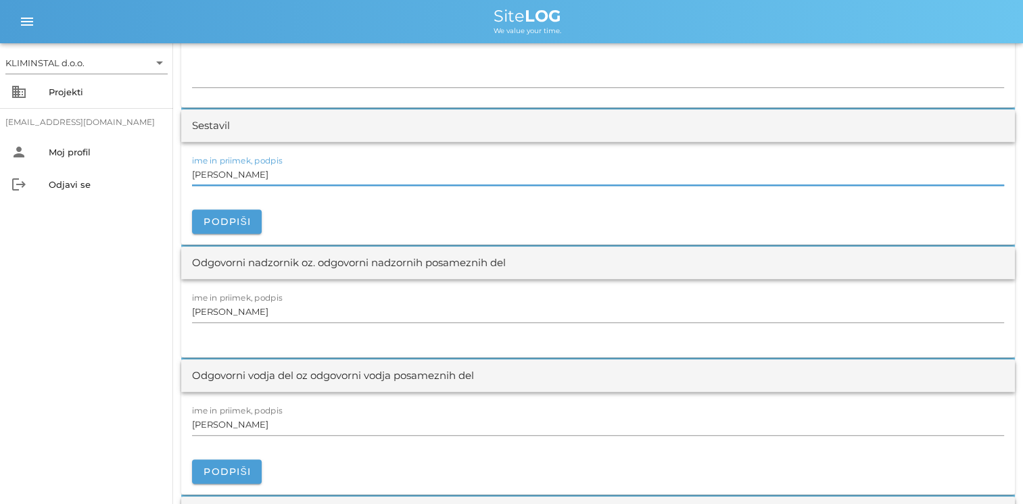
scroll to position [1487, 0]
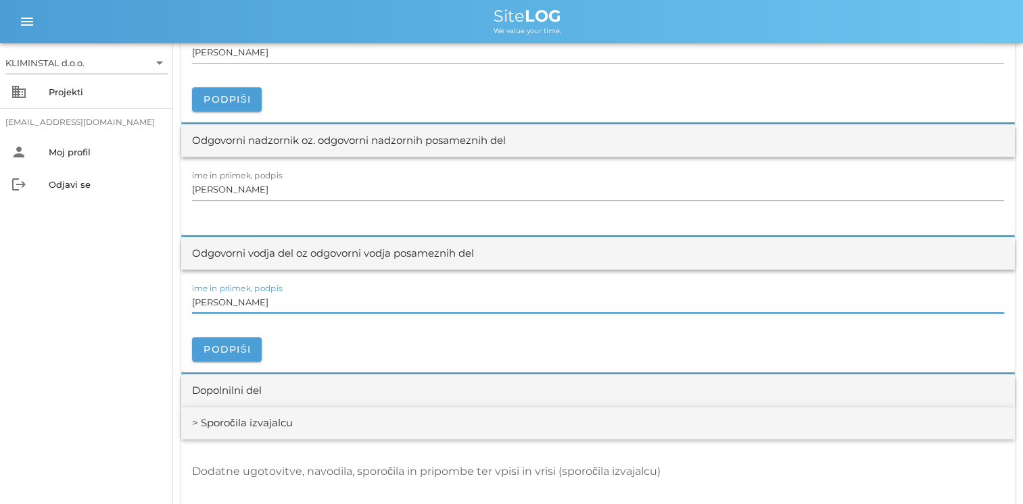
drag, startPoint x: 222, startPoint y: 310, endPoint x: 170, endPoint y: 300, distance: 52.2
click at [170, 300] on div "KLIMINSTAL d.o.o. arrow_drop_down business Projekti [EMAIL_ADDRESS][DOMAIN_NAME…" at bounding box center [511, 153] width 1023 height 3281
paste input "[PERSON_NAME]"
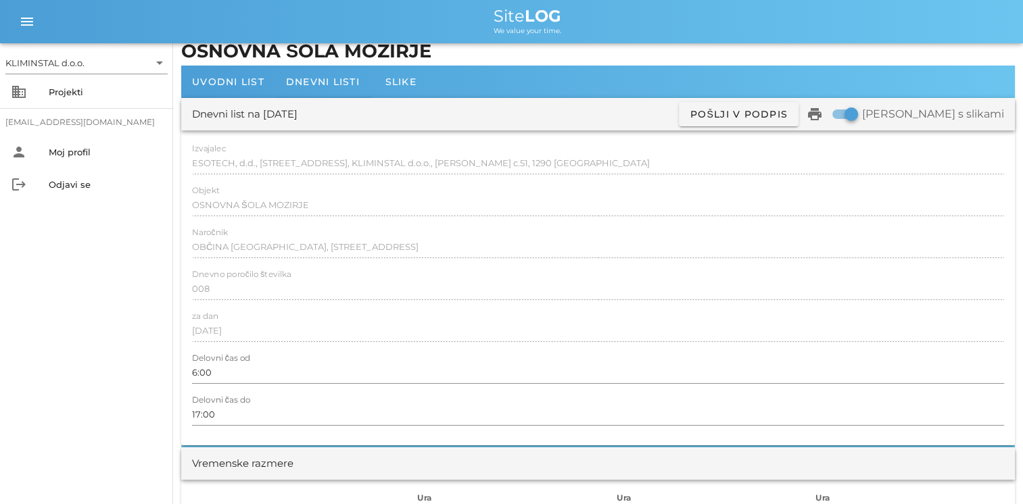
scroll to position [0, 0]
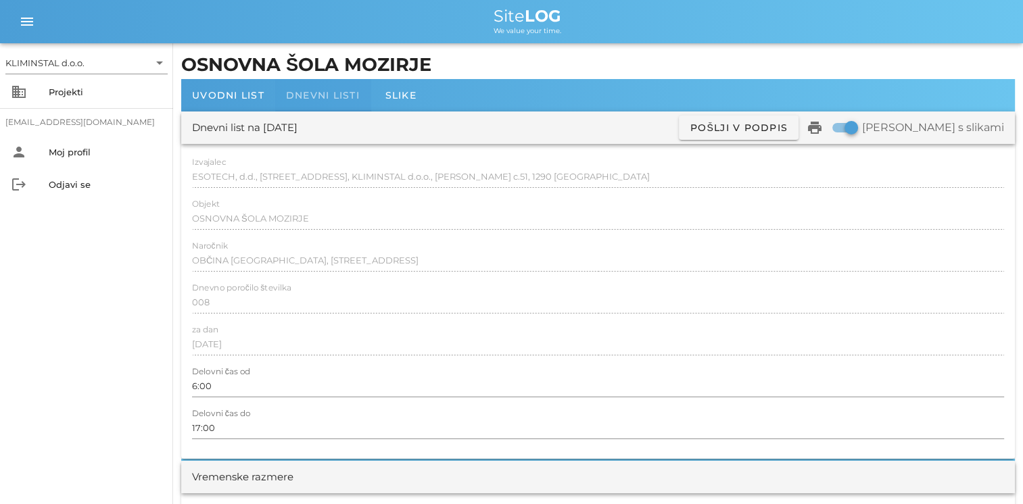
click at [327, 99] on span "Dnevni listi" at bounding box center [323, 95] width 74 height 12
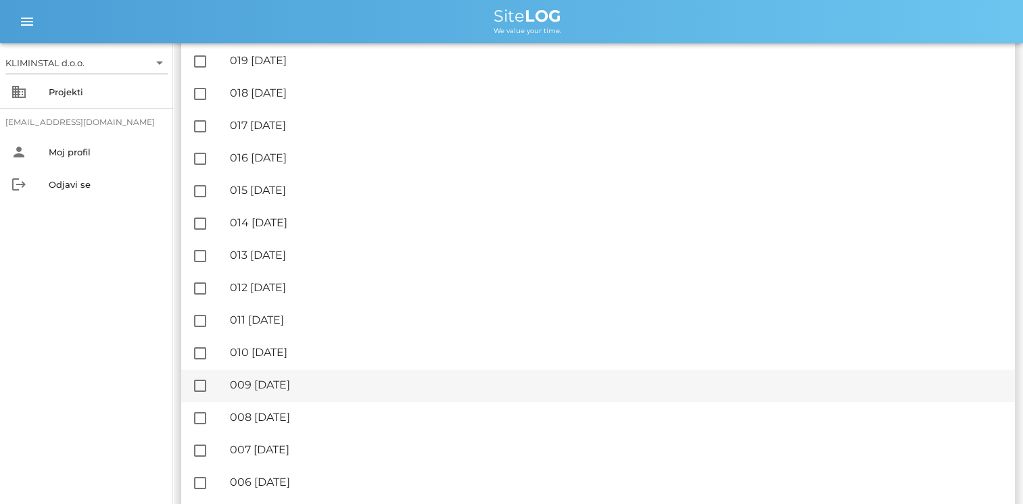
scroll to position [541, 0]
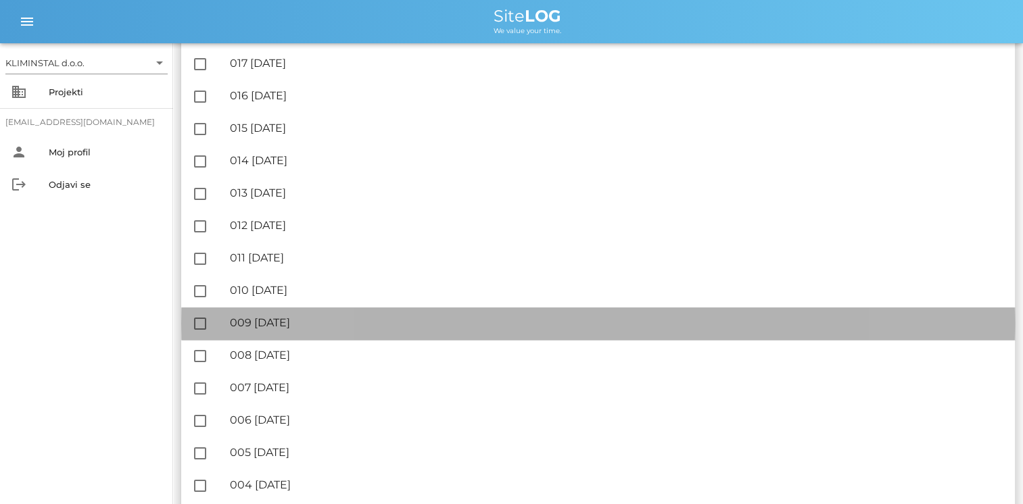
click at [279, 322] on div "🔏 009 [DATE]" at bounding box center [617, 322] width 774 height 13
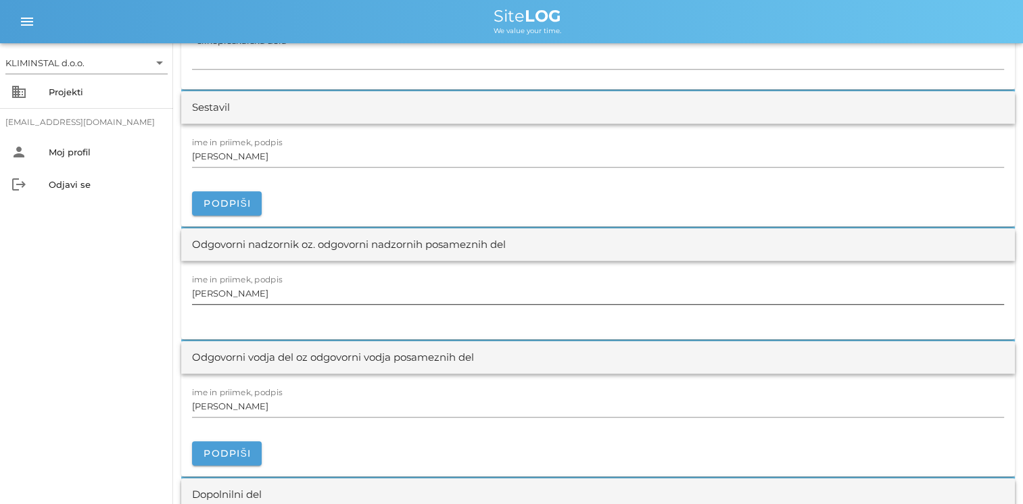
scroll to position [1419, 0]
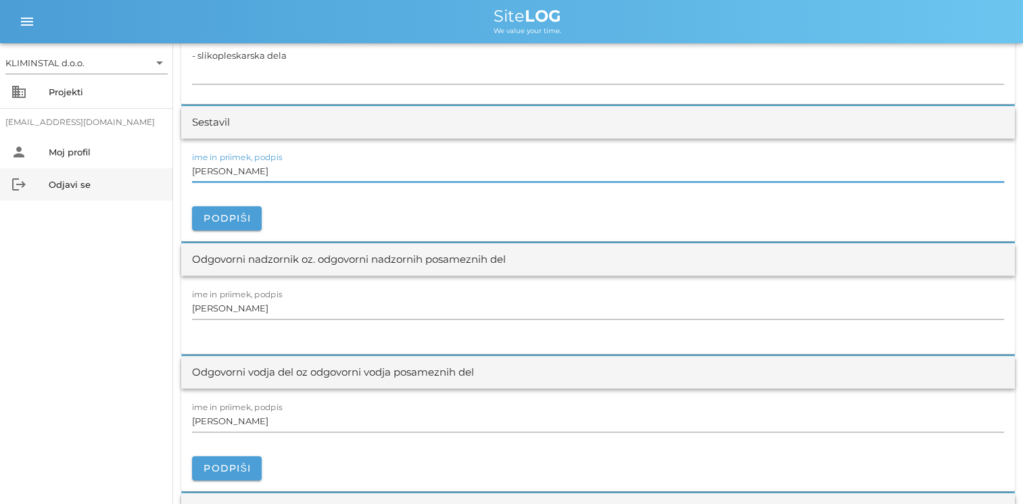
drag, startPoint x: 281, startPoint y: 174, endPoint x: 119, endPoint y: 176, distance: 162.2
click at [119, 176] on div "KLIMINSTAL d.o.o. arrow_drop_down business Projekti [EMAIL_ADDRESS][DOMAIN_NAME…" at bounding box center [511, 210] width 1023 height 3259
paste input "[PERSON_NAME]"
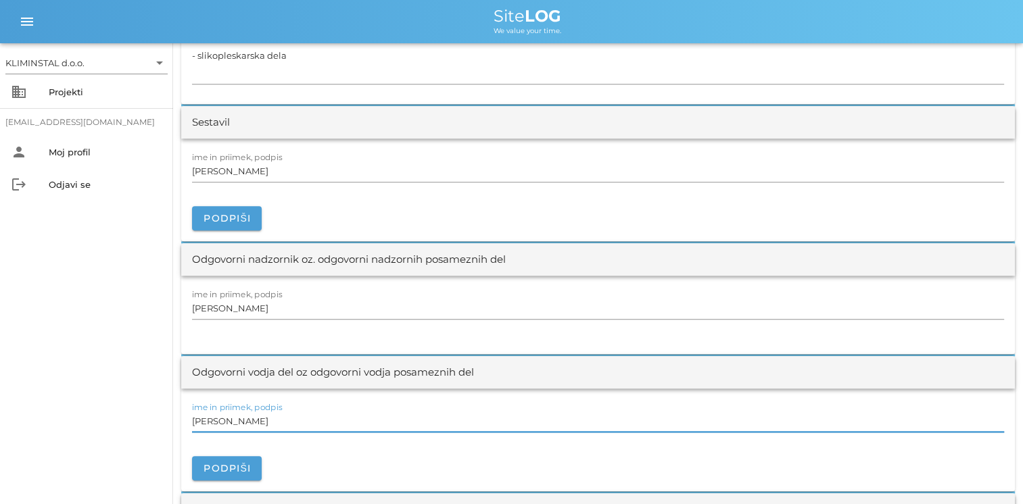
drag, startPoint x: 273, startPoint y: 424, endPoint x: 122, endPoint y: 414, distance: 151.7
click at [128, 418] on div "KLIMINSTAL d.o.o. arrow_drop_down business Projekti [EMAIL_ADDRESS][DOMAIN_NAME…" at bounding box center [511, 210] width 1023 height 3259
paste input "[PERSON_NAME]"
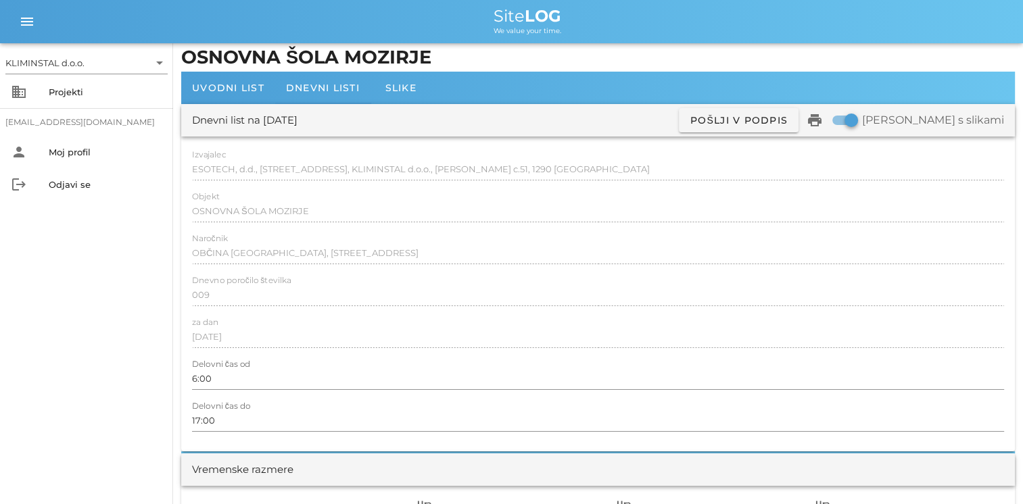
scroll to position [0, 0]
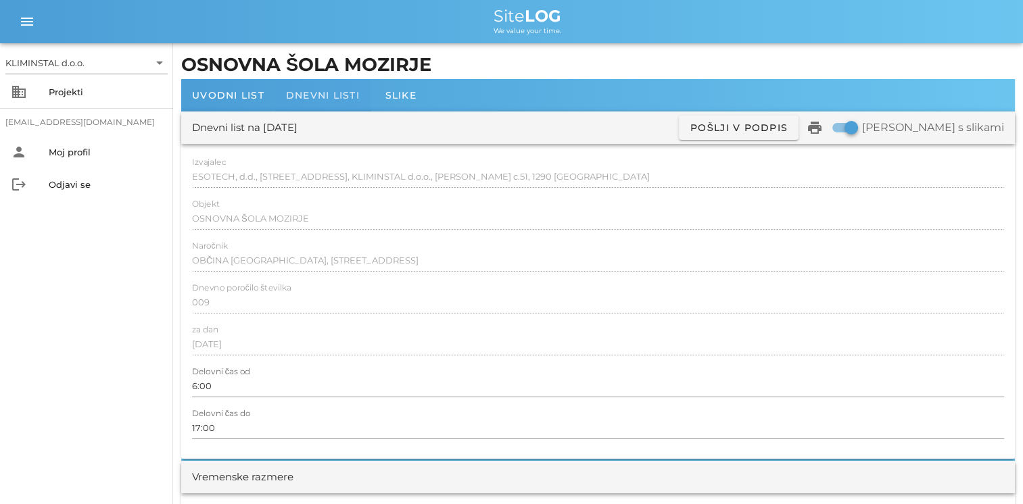
click at [318, 96] on span "Dnevni listi" at bounding box center [323, 95] width 74 height 12
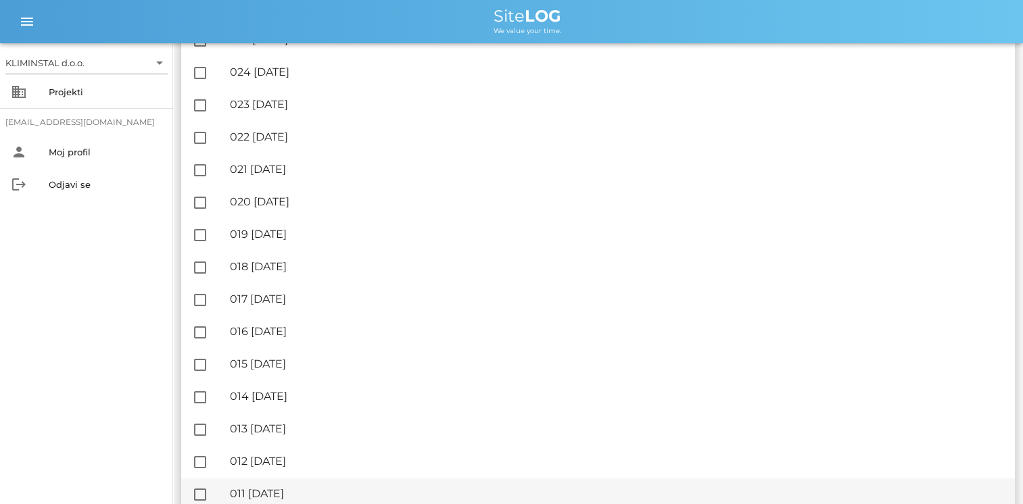
scroll to position [406, 0]
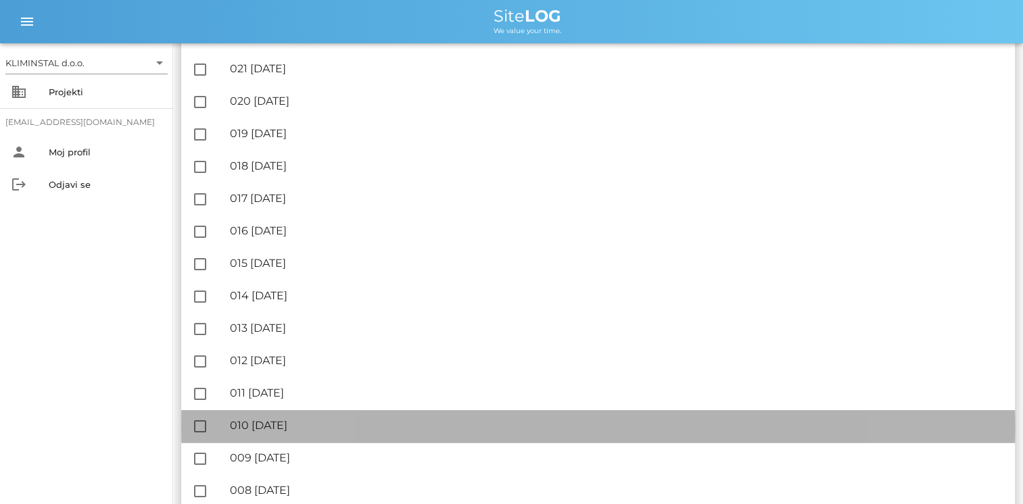
click at [284, 422] on div "🔏 010 [DATE]" at bounding box center [617, 425] width 774 height 13
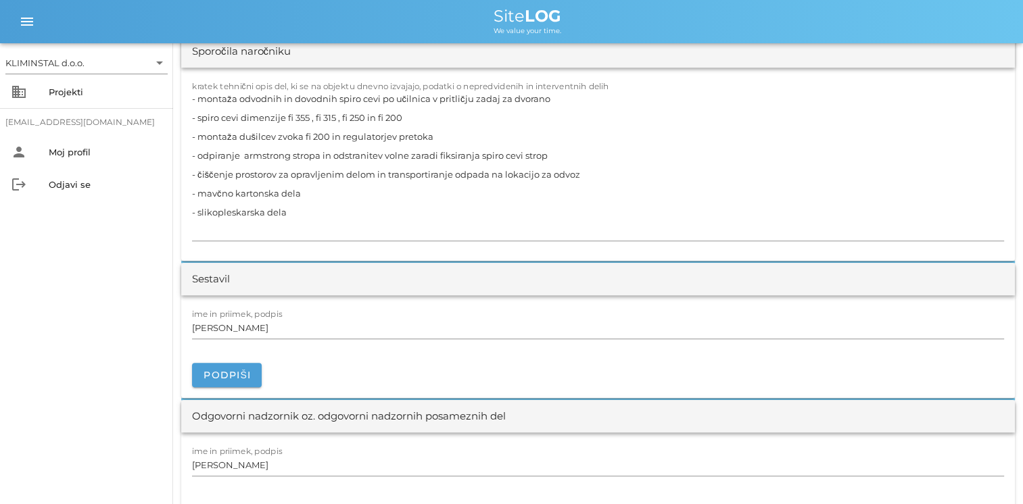
scroll to position [1352, 0]
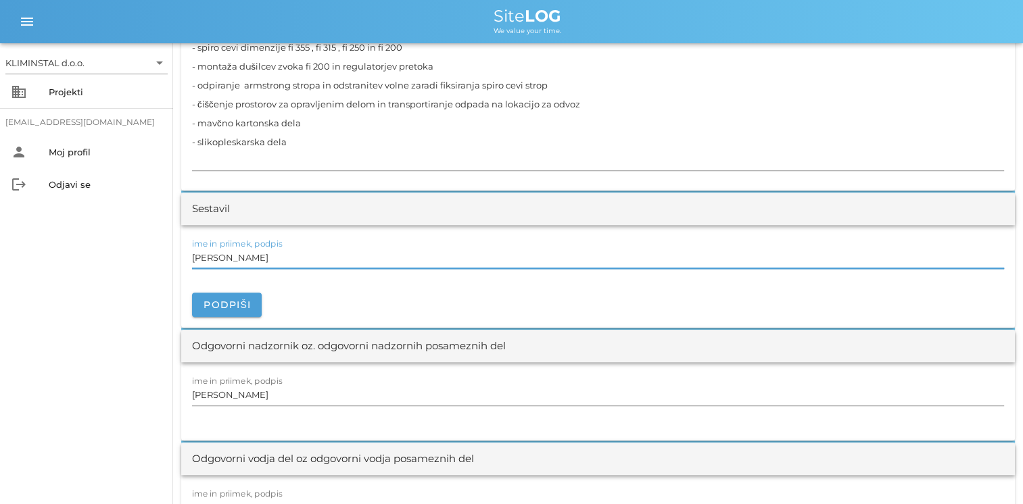
drag, startPoint x: 268, startPoint y: 249, endPoint x: 89, endPoint y: 239, distance: 178.7
click at [100, 239] on div "KLIMINSTAL d.o.o. arrow_drop_down business Projekti [EMAIL_ADDRESS][DOMAIN_NAME…" at bounding box center [511, 275] width 1023 height 3254
paste input "[PERSON_NAME]"
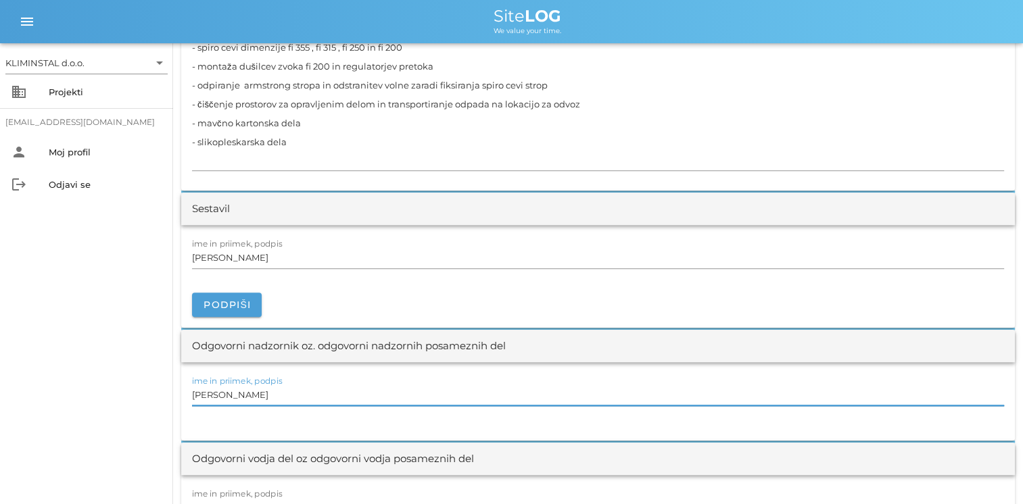
click at [264, 389] on input "[PERSON_NAME]" at bounding box center [598, 395] width 812 height 22
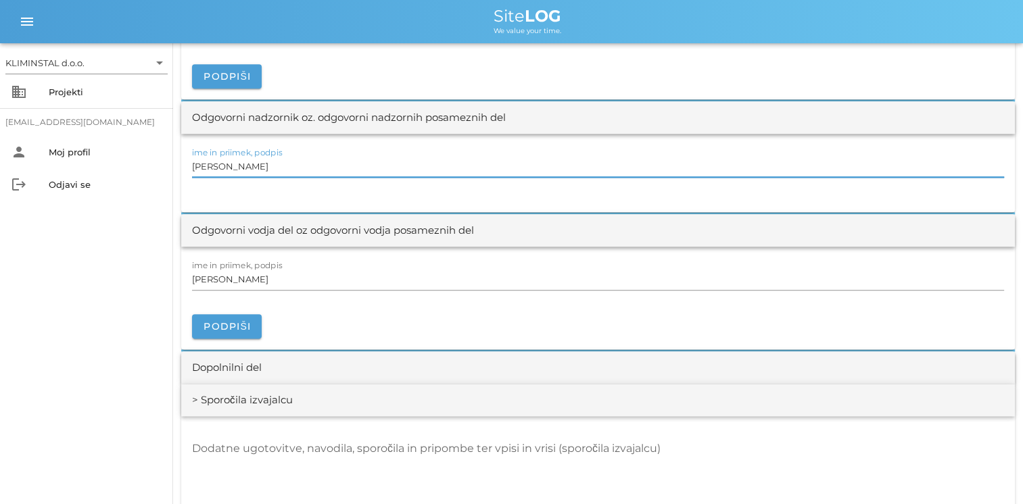
scroll to position [1622, 0]
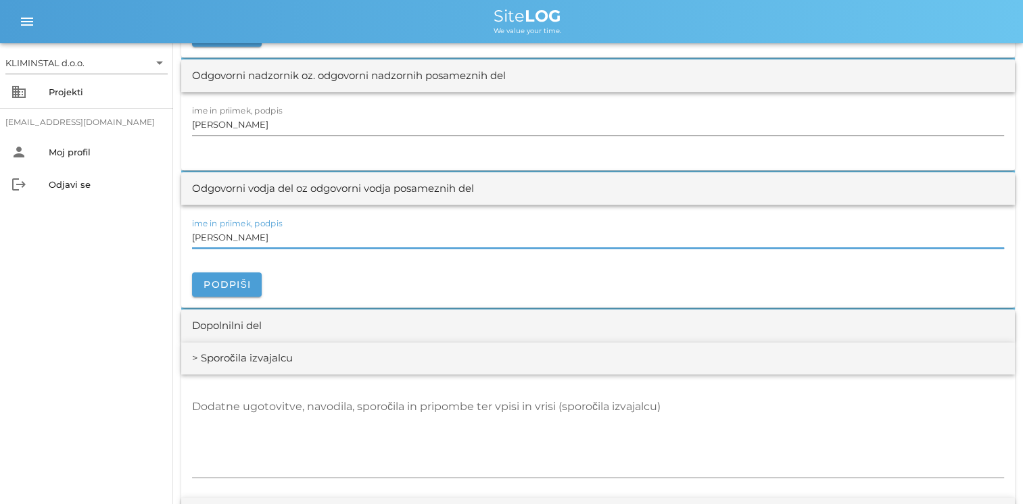
drag, startPoint x: 283, startPoint y: 237, endPoint x: 70, endPoint y: 218, distance: 213.1
click at [92, 220] on div "KLIMINSTAL d.o.o. arrow_drop_down business Projekti [EMAIL_ADDRESS][DOMAIN_NAME…" at bounding box center [511, 5] width 1023 height 3254
paste input "[PERSON_NAME]"
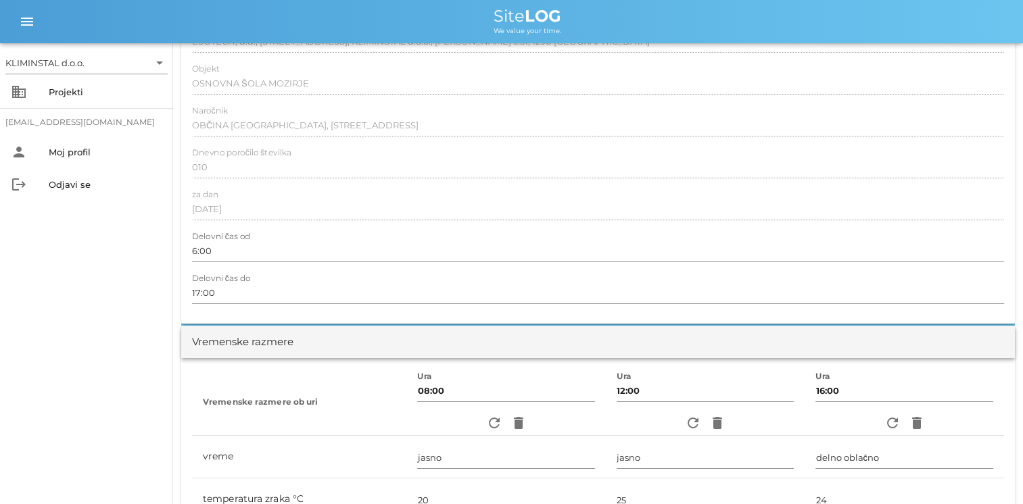
scroll to position [0, 0]
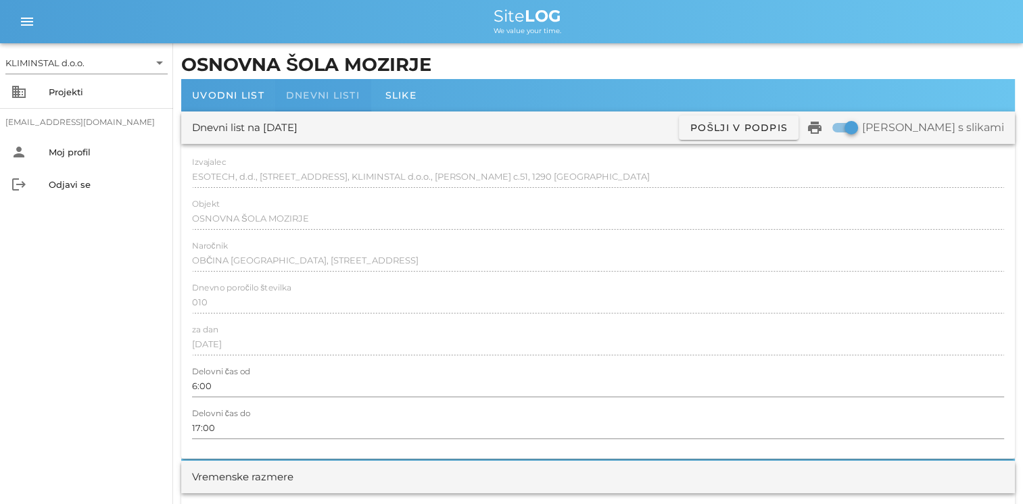
click at [316, 99] on span "Dnevni listi" at bounding box center [323, 95] width 74 height 12
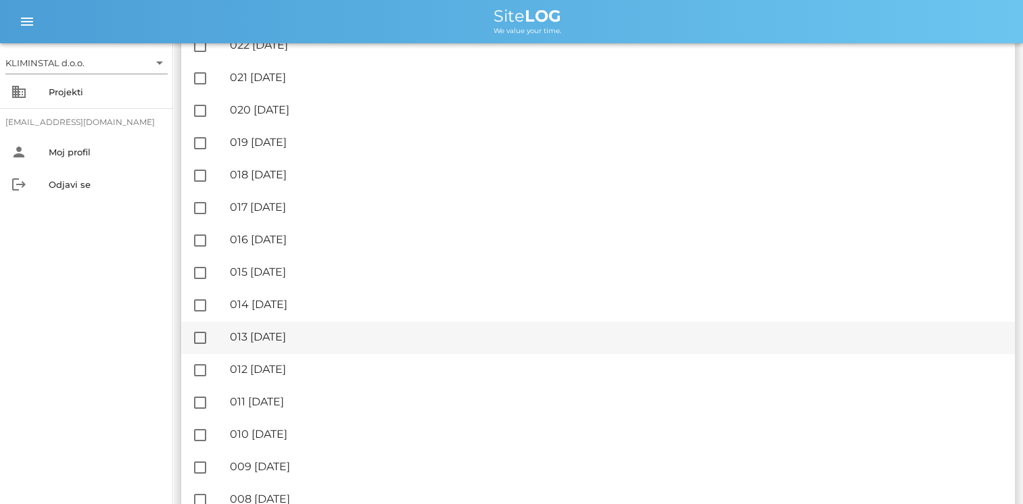
scroll to position [406, 0]
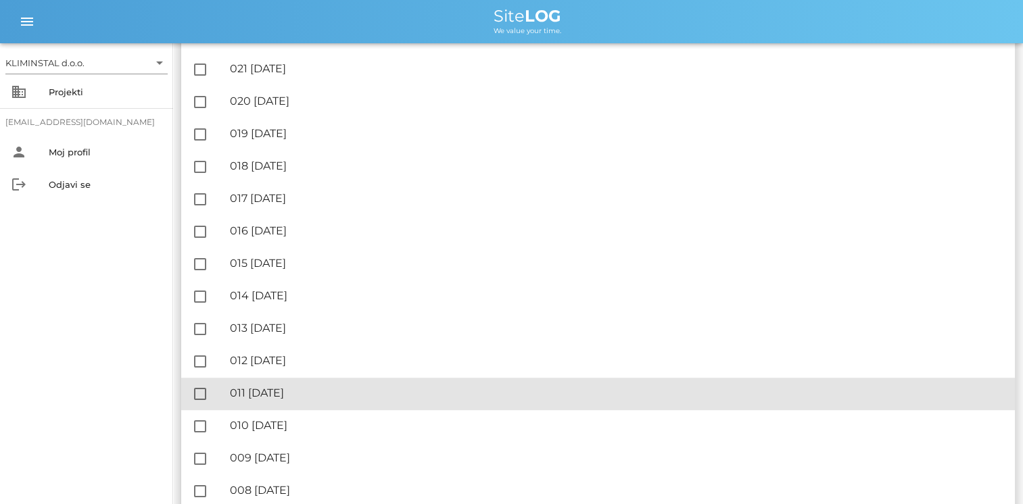
click at [312, 388] on div "🔏 011 [DATE]" at bounding box center [617, 393] width 774 height 13
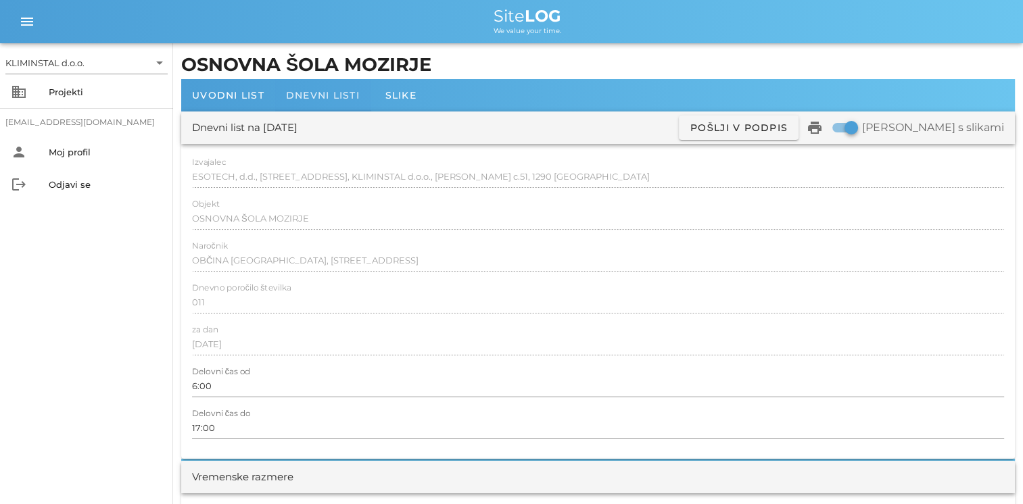
click at [294, 95] on span "Dnevni listi" at bounding box center [323, 95] width 74 height 12
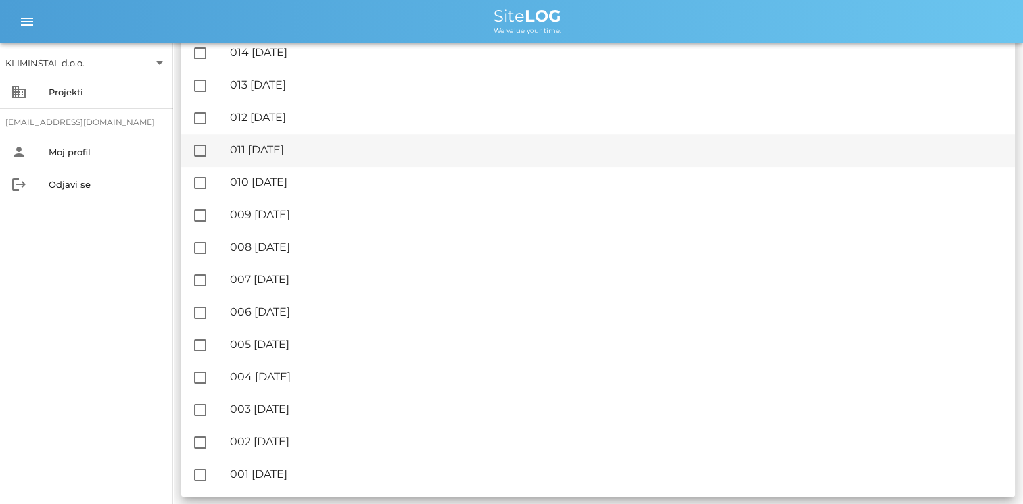
scroll to position [649, 0]
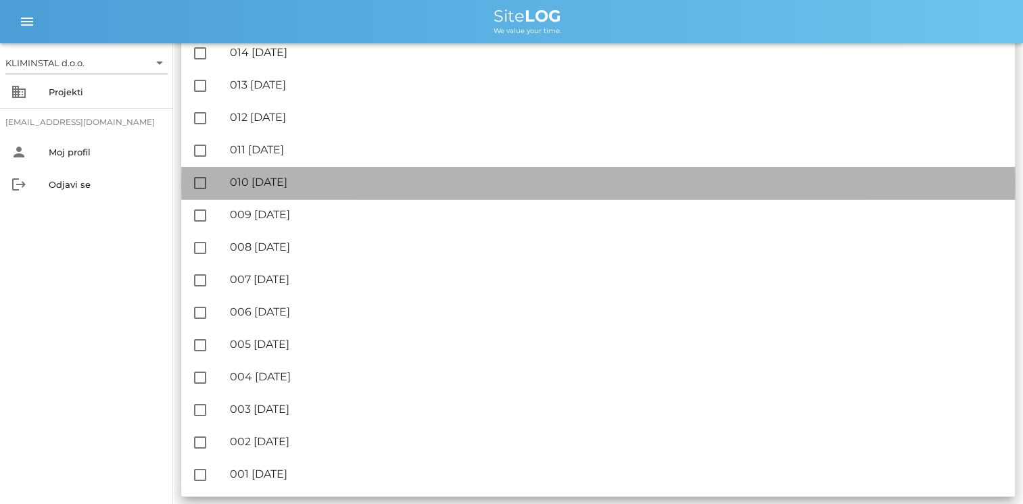
click at [301, 182] on div "🔏 010 [DATE]" at bounding box center [617, 182] width 774 height 13
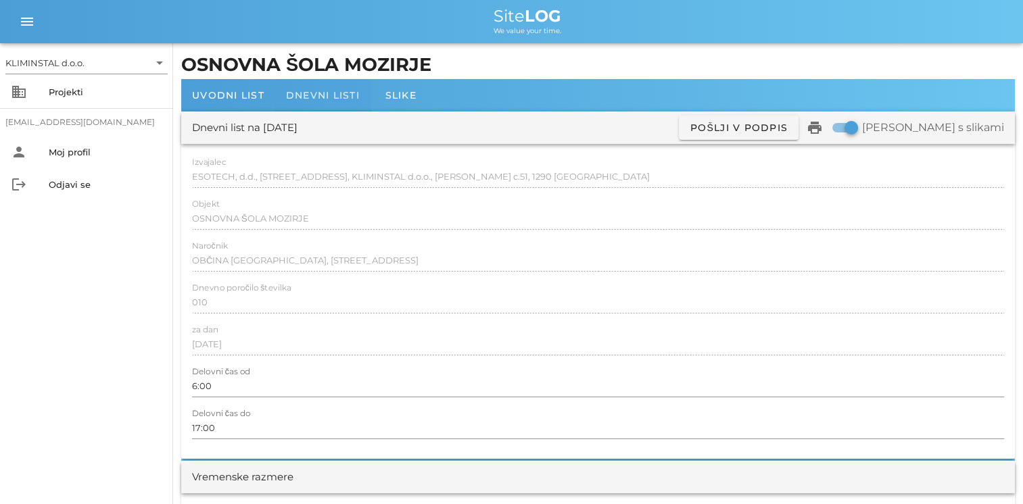
click at [340, 96] on span "Dnevni listi" at bounding box center [323, 95] width 74 height 12
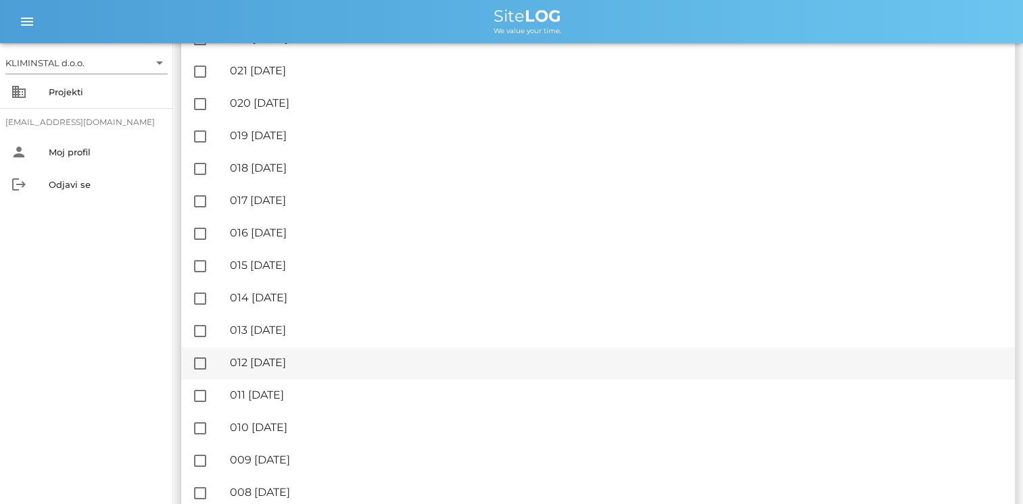
scroll to position [406, 0]
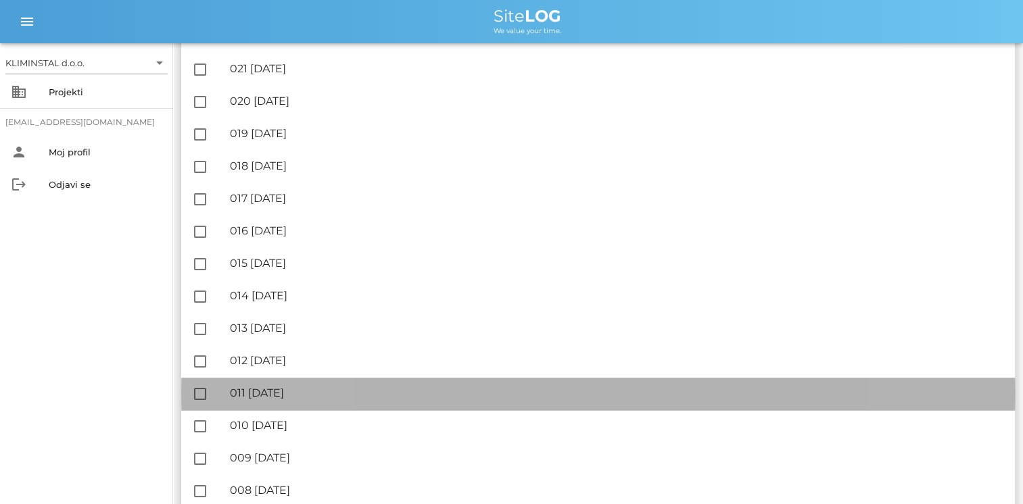
click at [304, 391] on div "🔏 011 [DATE]" at bounding box center [617, 393] width 774 height 13
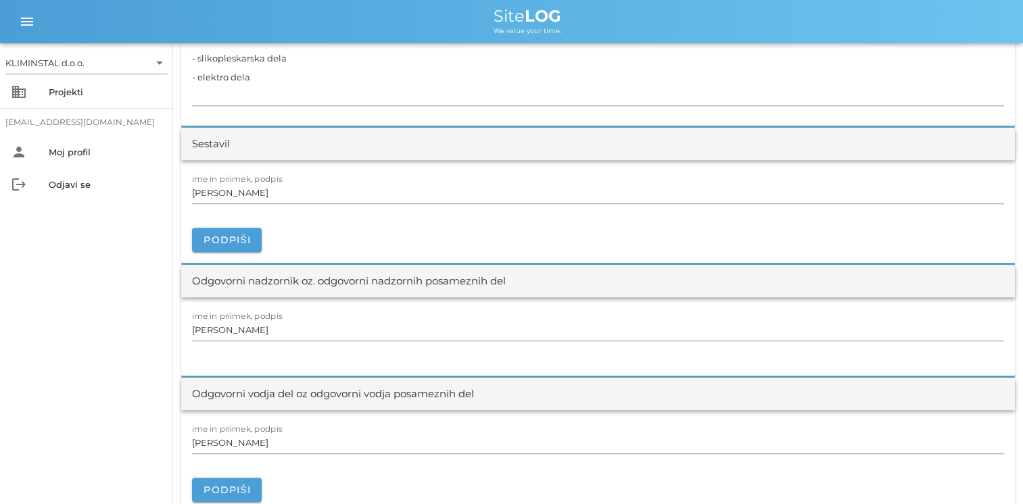
scroll to position [1419, 0]
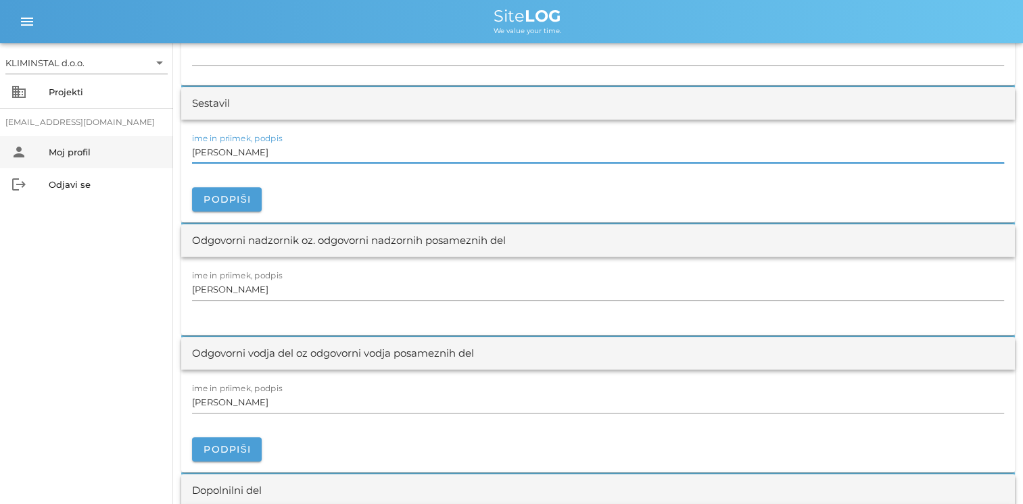
drag, startPoint x: 278, startPoint y: 157, endPoint x: 99, endPoint y: 147, distance: 179.4
click at [116, 145] on div "KLIMINSTAL d.o.o. arrow_drop_down business Projekti [EMAIL_ADDRESS][DOMAIN_NAME…" at bounding box center [511, 152] width 1023 height 3143
paste input "[PERSON_NAME]"
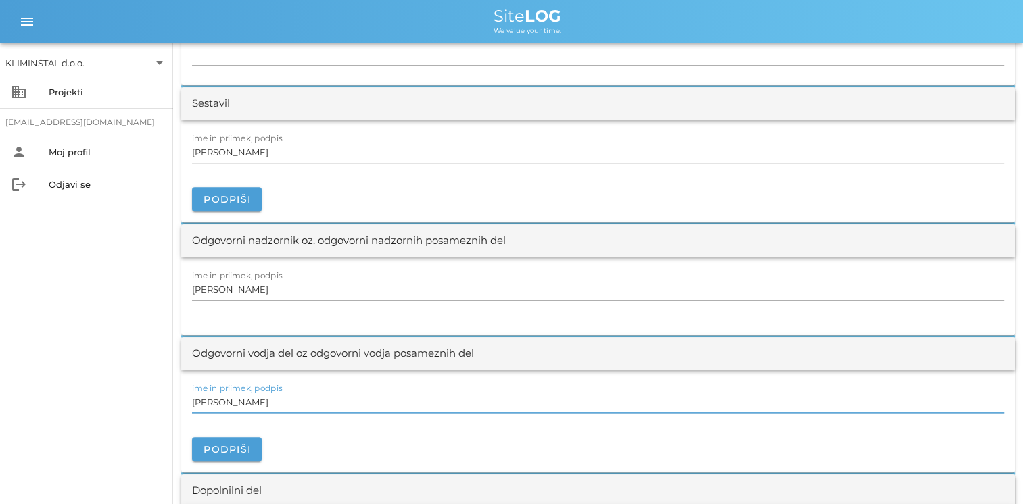
drag, startPoint x: 301, startPoint y: 401, endPoint x: 116, endPoint y: 381, distance: 185.7
click at [116, 381] on div "KLIMINSTAL d.o.o. arrow_drop_down business Projekti [EMAIL_ADDRESS][DOMAIN_NAME…" at bounding box center [511, 152] width 1023 height 3143
paste input "[PERSON_NAME]"
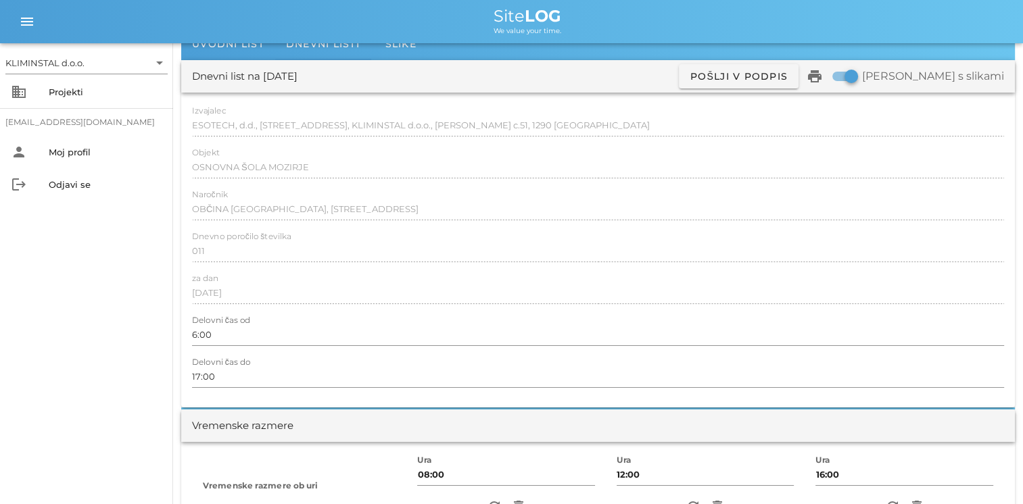
scroll to position [0, 0]
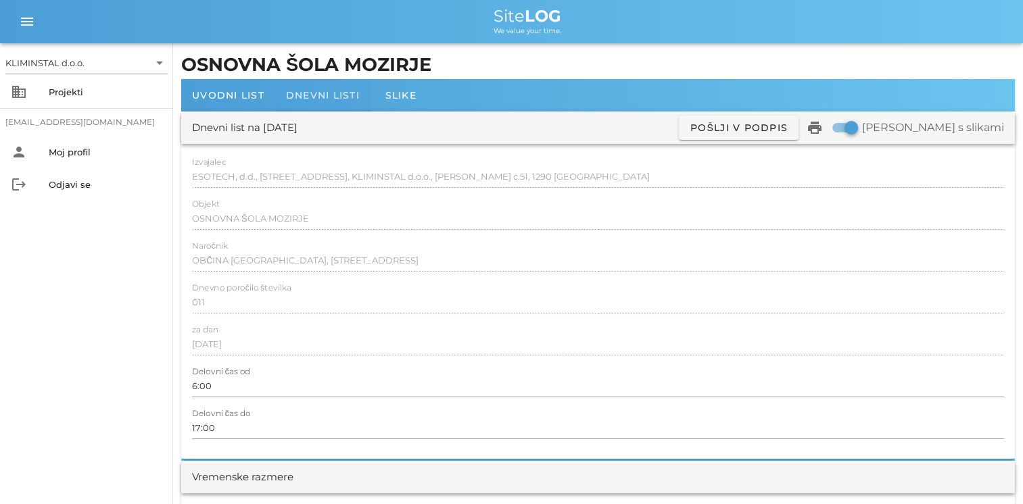
click at [316, 102] on div "Dnevni listi" at bounding box center [322, 95] width 95 height 32
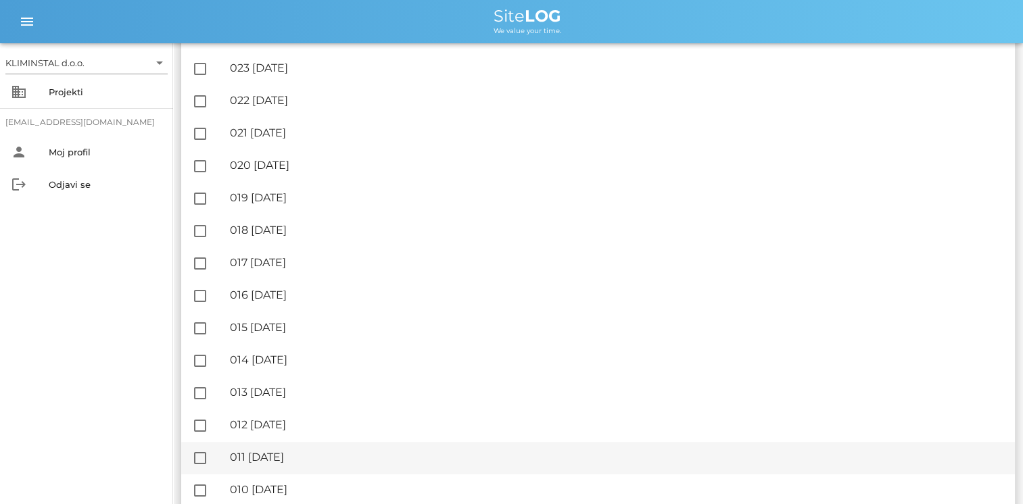
scroll to position [473, 0]
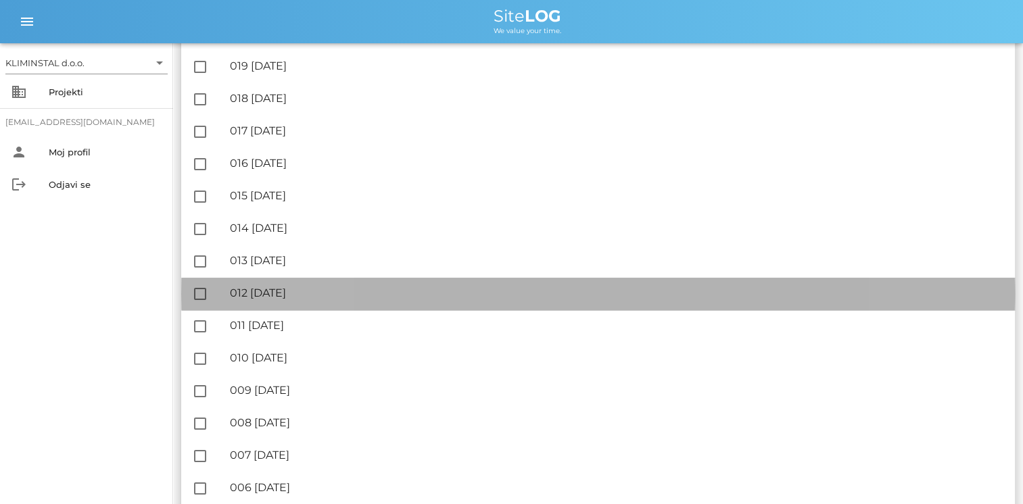
click at [289, 295] on div "🔏 012 [DATE]" at bounding box center [617, 293] width 774 height 13
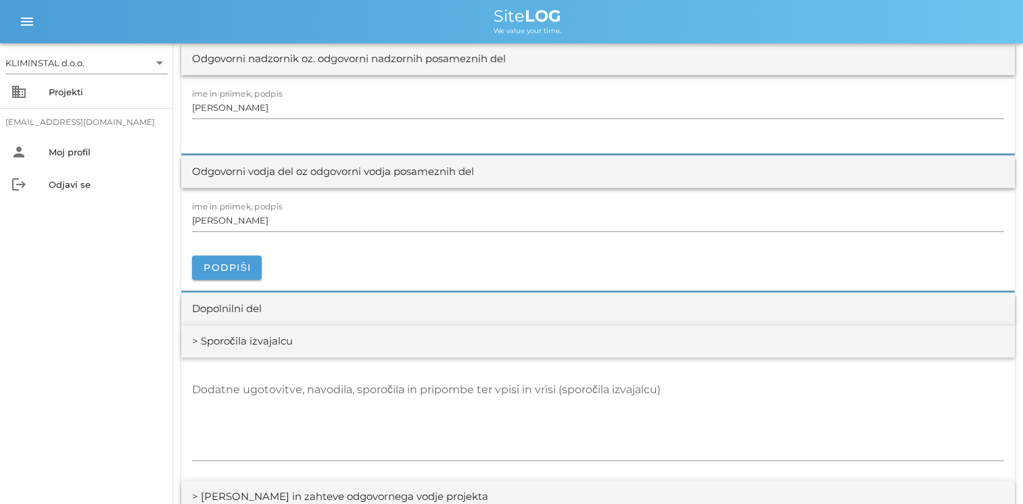
scroll to position [1622, 0]
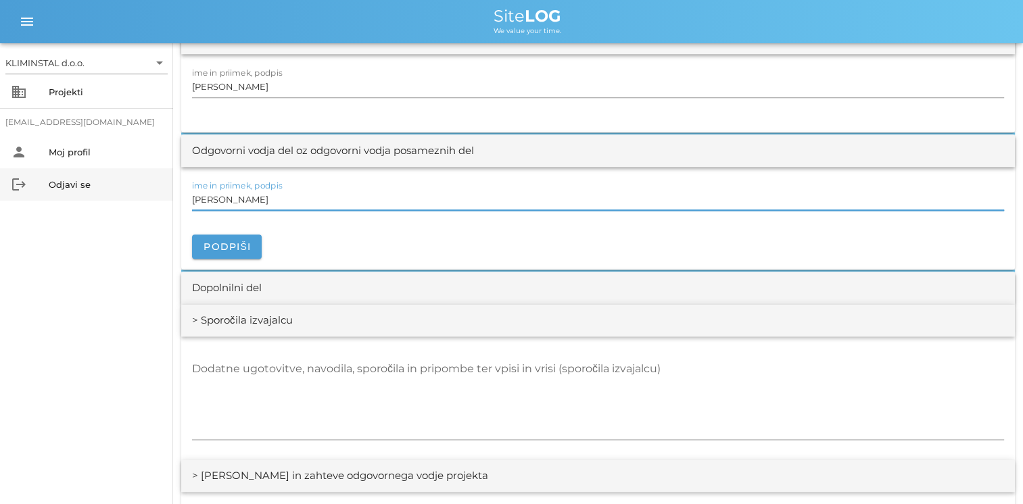
drag, startPoint x: 283, startPoint y: 199, endPoint x: 111, endPoint y: 170, distance: 174.8
paste input "[PERSON_NAME]"
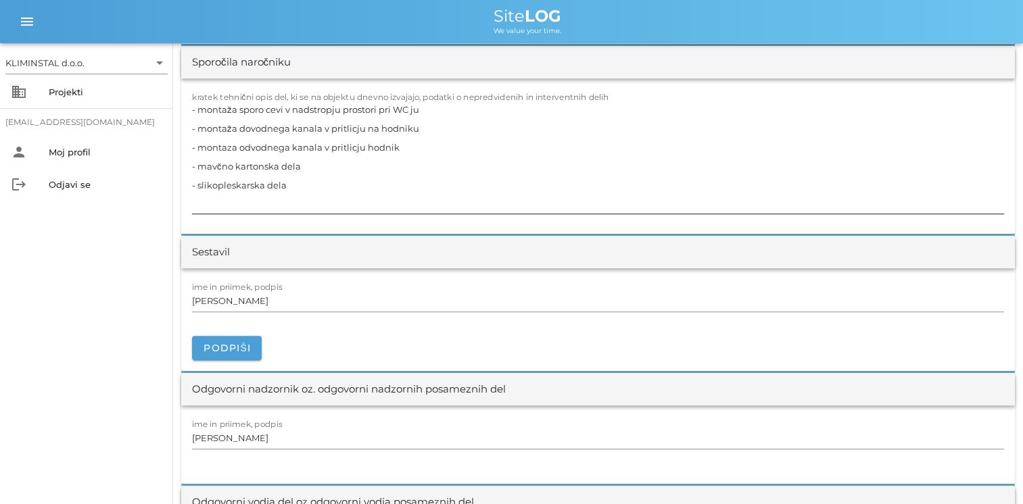
scroll to position [1217, 0]
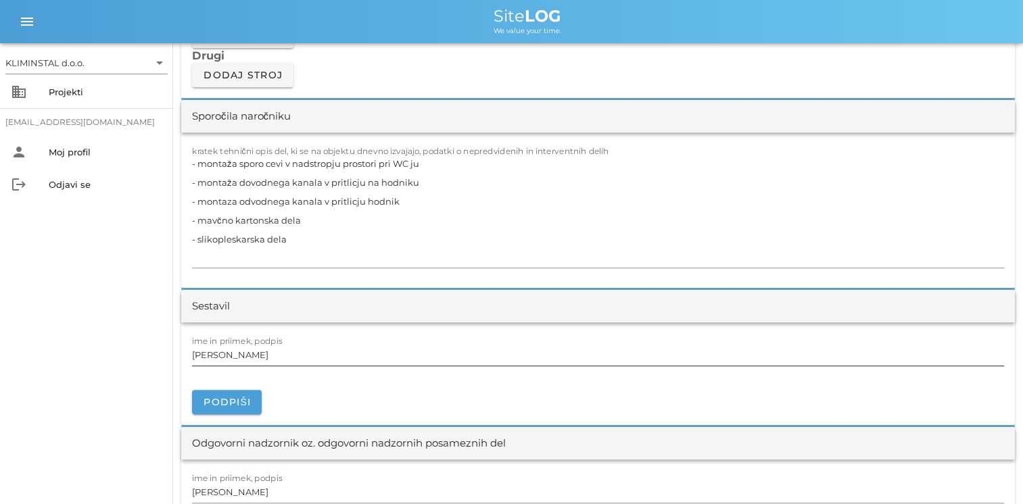
click at [293, 347] on input "[PERSON_NAME]" at bounding box center [598, 355] width 812 height 22
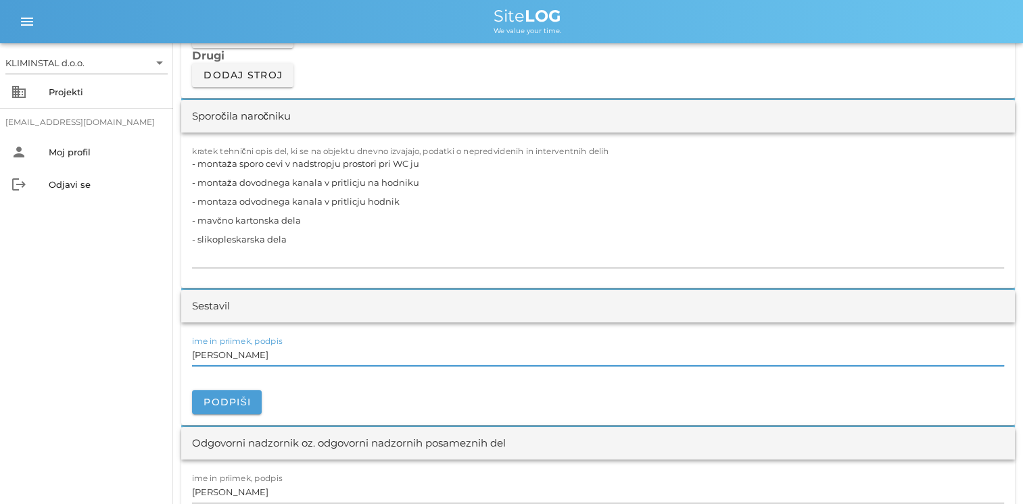
drag, startPoint x: 281, startPoint y: 350, endPoint x: 78, endPoint y: 354, distance: 203.5
click at [84, 354] on div "KLIMINSTAL d.o.o. arrow_drop_down business Projekti [EMAIL_ADDRESS][DOMAIN_NAME…" at bounding box center [511, 354] width 1023 height 3143
paste input "[PERSON_NAME]"
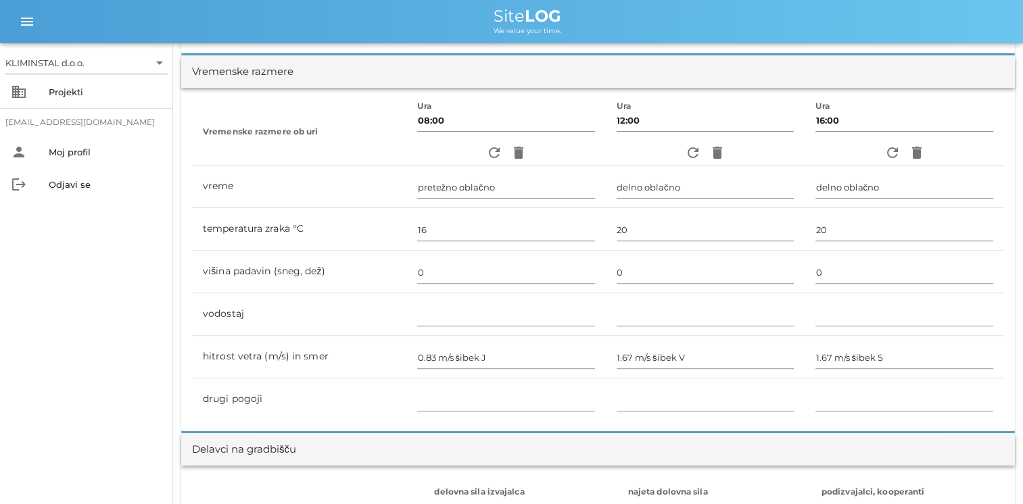
scroll to position [0, 0]
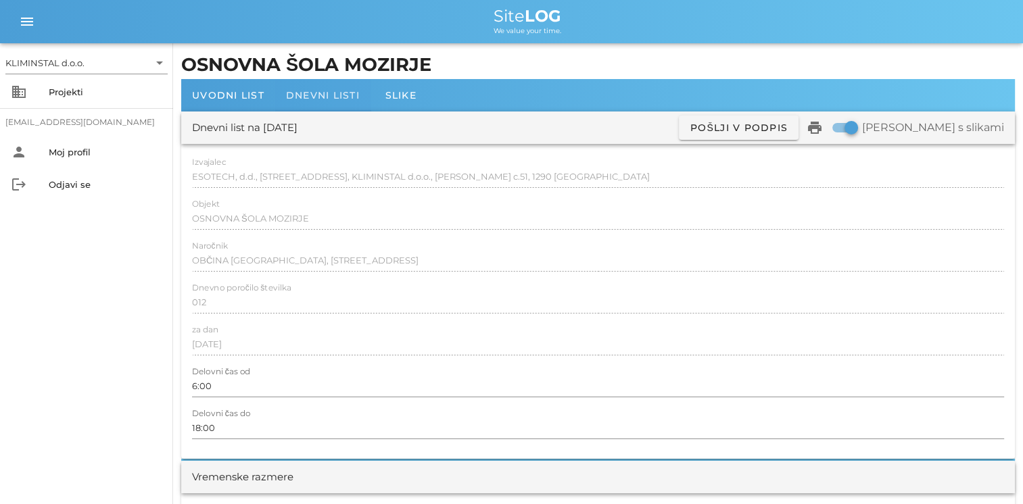
click at [337, 95] on span "Dnevni listi" at bounding box center [323, 95] width 74 height 12
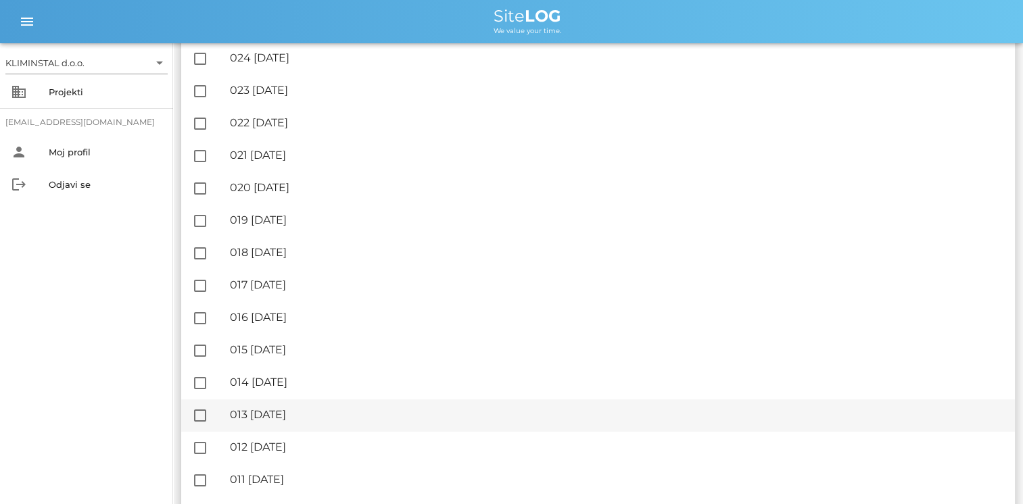
scroll to position [338, 0]
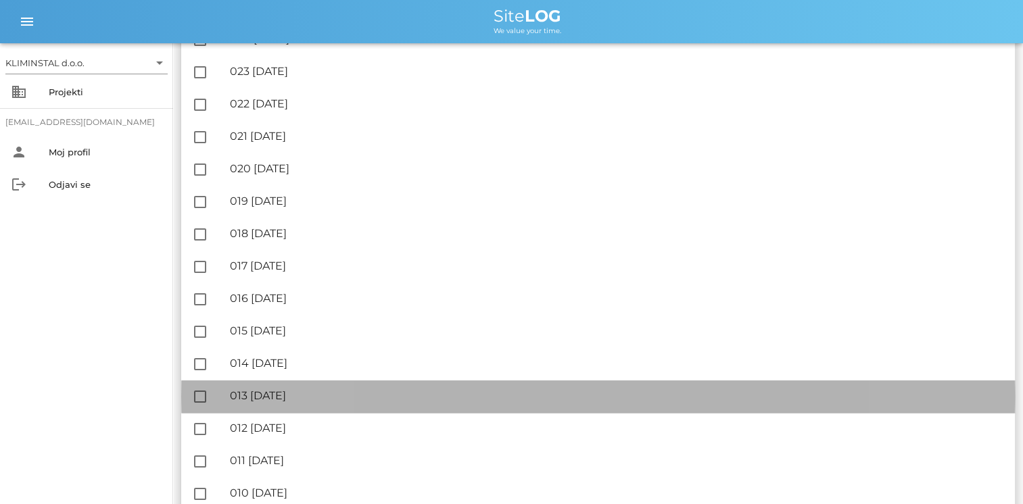
click at [301, 393] on div "🔏 013 [DATE]" at bounding box center [617, 395] width 774 height 13
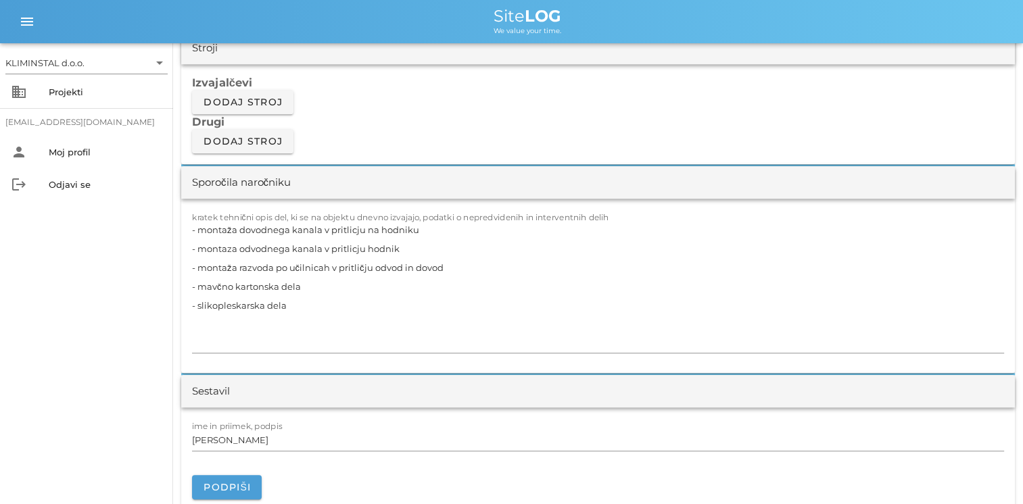
scroll to position [1217, 0]
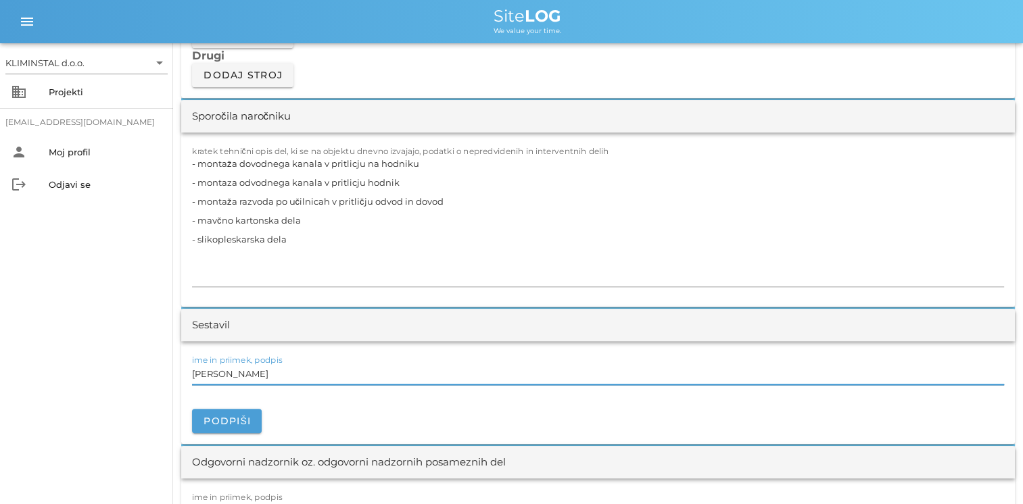
click at [300, 368] on input "[PERSON_NAME]" at bounding box center [598, 374] width 812 height 22
drag, startPoint x: 246, startPoint y: 367, endPoint x: 82, endPoint y: 352, distance: 164.9
click at [82, 352] on div "KLIMINSTAL d.o.o. arrow_drop_down business Projekti [EMAIL_ADDRESS][DOMAIN_NAME…" at bounding box center [511, 364] width 1023 height 3162
paste input "[PERSON_NAME]"
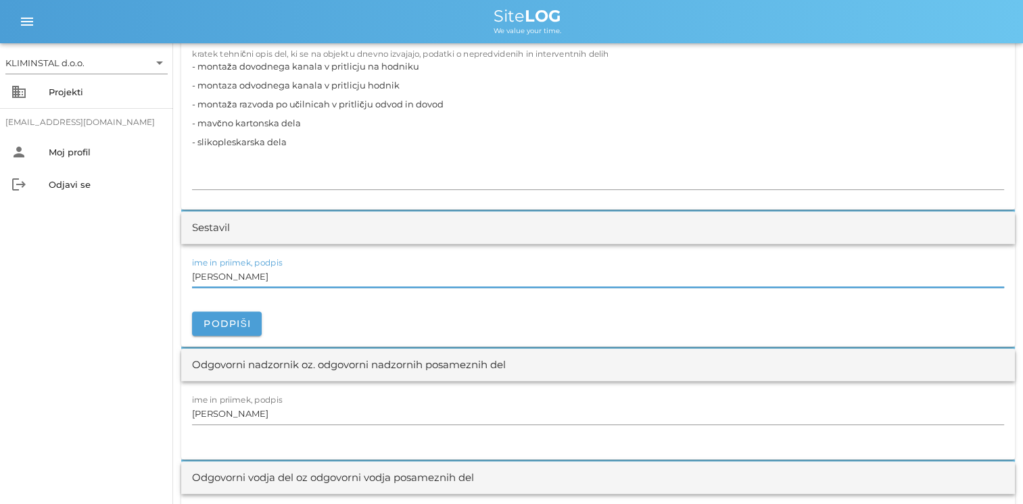
scroll to position [1487, 0]
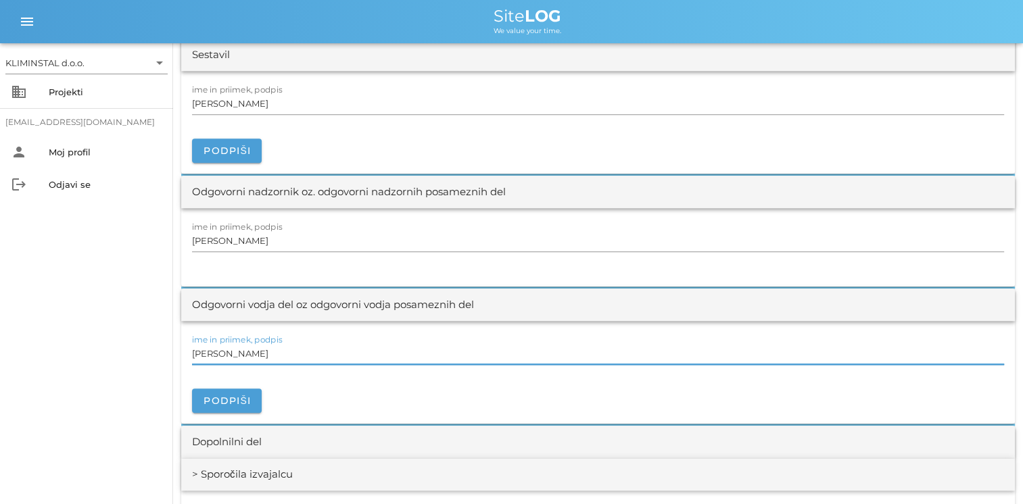
drag, startPoint x: 276, startPoint y: 347, endPoint x: 43, endPoint y: 358, distance: 232.8
click at [49, 356] on div "KLIMINSTAL d.o.o. arrow_drop_down business Projekti [EMAIL_ADDRESS][DOMAIN_NAME…" at bounding box center [511, 94] width 1023 height 3162
paste input "[PERSON_NAME]"
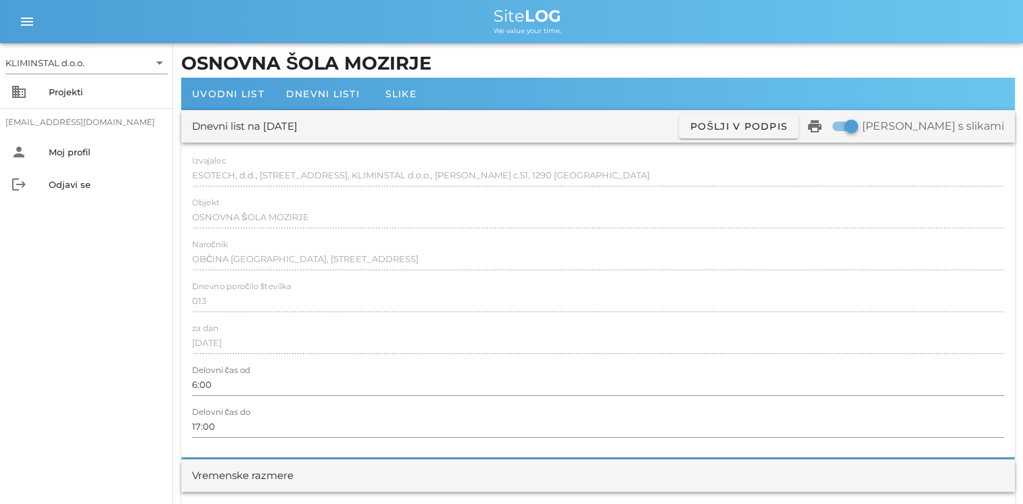
scroll to position [0, 0]
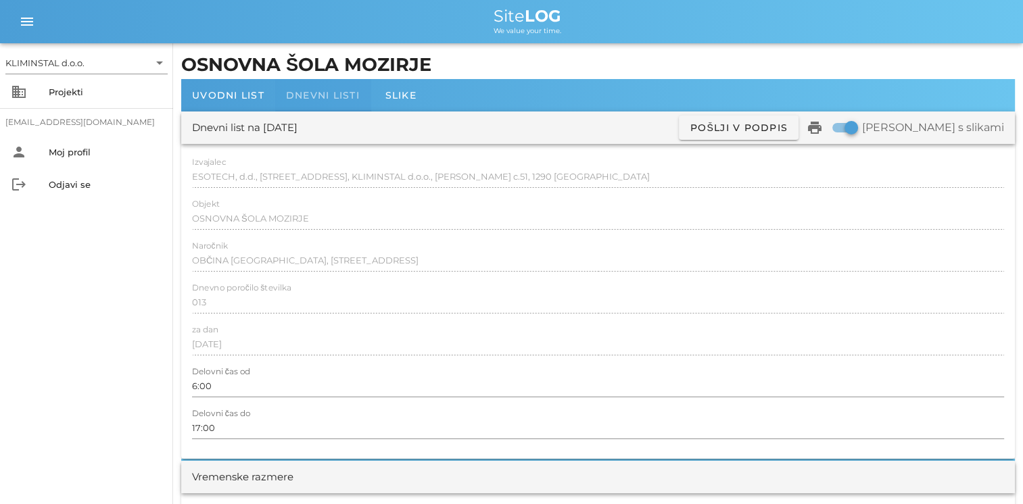
click at [347, 90] on span "Dnevni listi" at bounding box center [323, 95] width 74 height 12
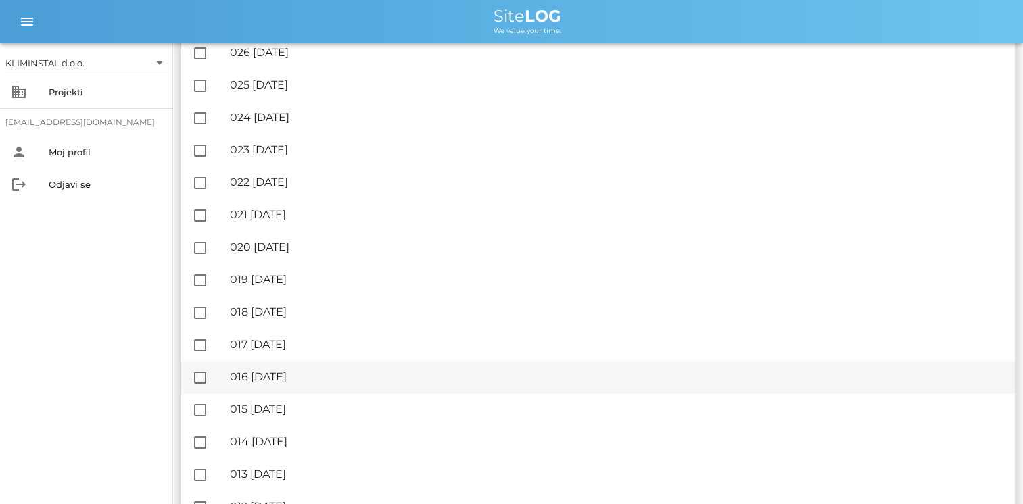
scroll to position [338, 0]
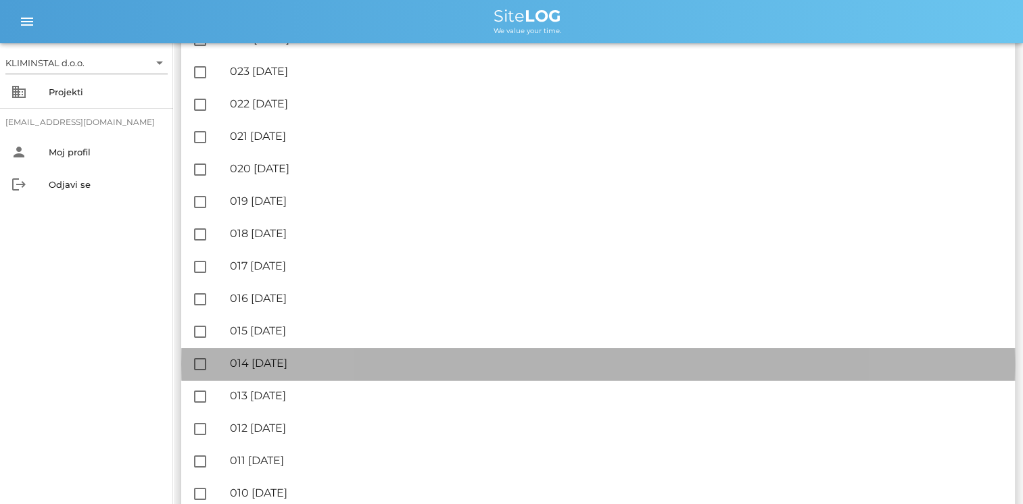
click at [315, 363] on div "🔏 014 [DATE]" at bounding box center [617, 363] width 774 height 13
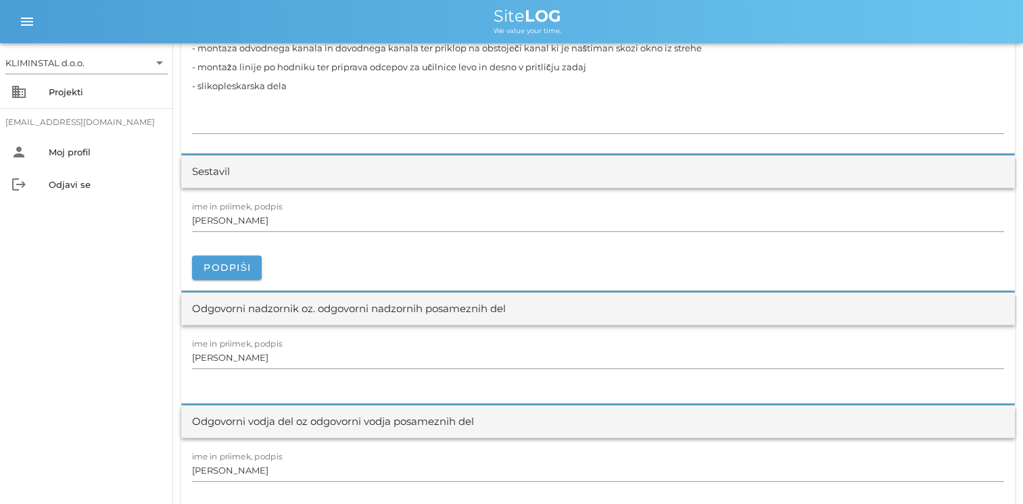
scroll to position [1352, 0]
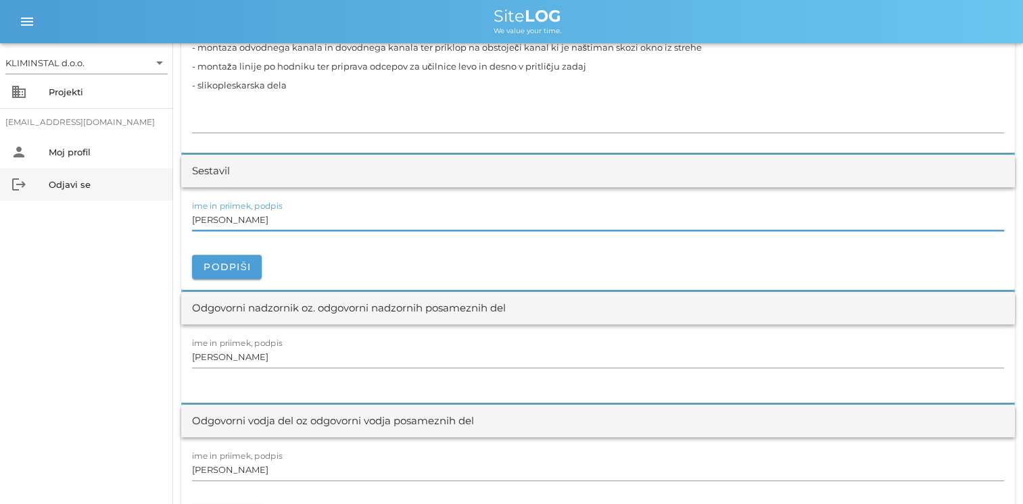
drag, startPoint x: 285, startPoint y: 220, endPoint x: 26, endPoint y: 195, distance: 259.5
click at [26, 195] on div "KLIMINSTAL d.o.o. arrow_drop_down business Projekti [EMAIL_ADDRESS][DOMAIN_NAME…" at bounding box center [511, 219] width 1023 height 3143
paste input "[PERSON_NAME]"
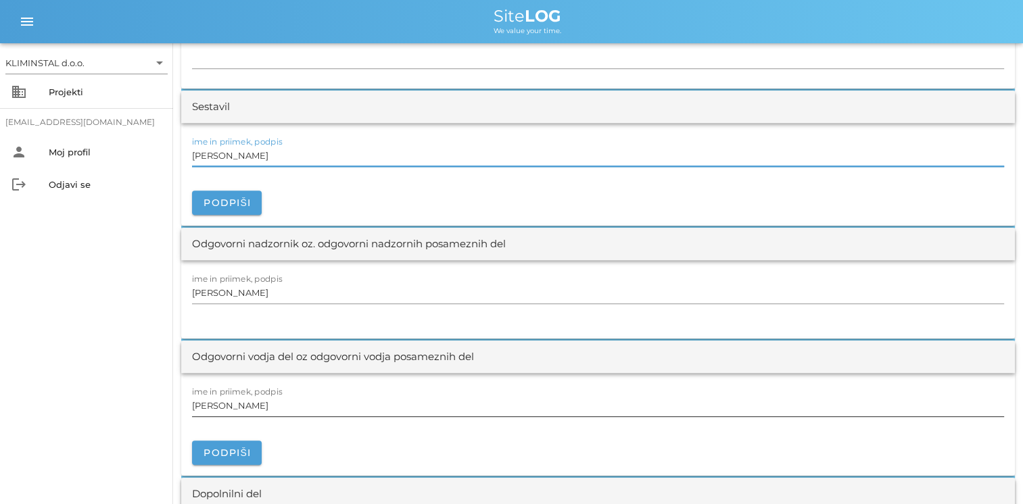
scroll to position [1419, 0]
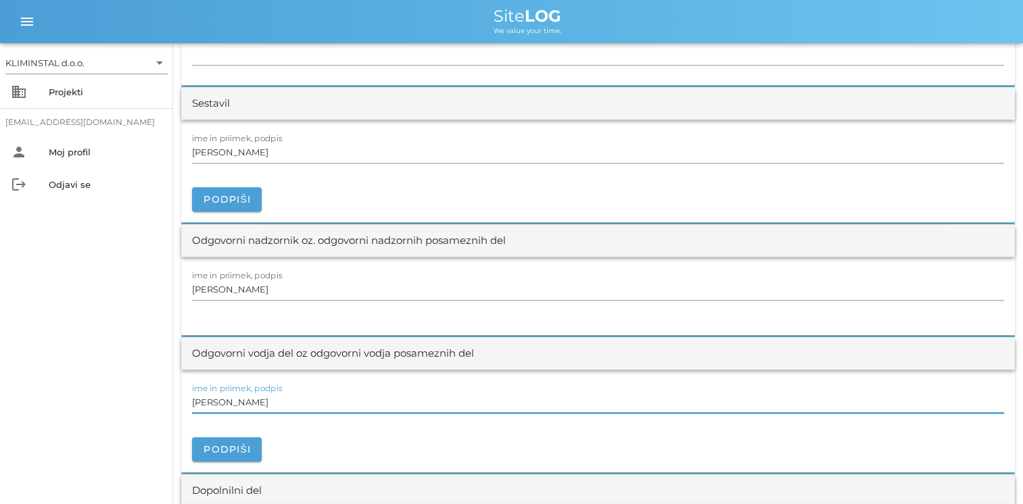
drag, startPoint x: 275, startPoint y: 404, endPoint x: 59, endPoint y: 393, distance: 215.9
click at [59, 393] on div "KLIMINSTAL d.o.o. arrow_drop_down business Projekti [EMAIL_ADDRESS][DOMAIN_NAME…" at bounding box center [511, 152] width 1023 height 3143
paste input "[PERSON_NAME]"
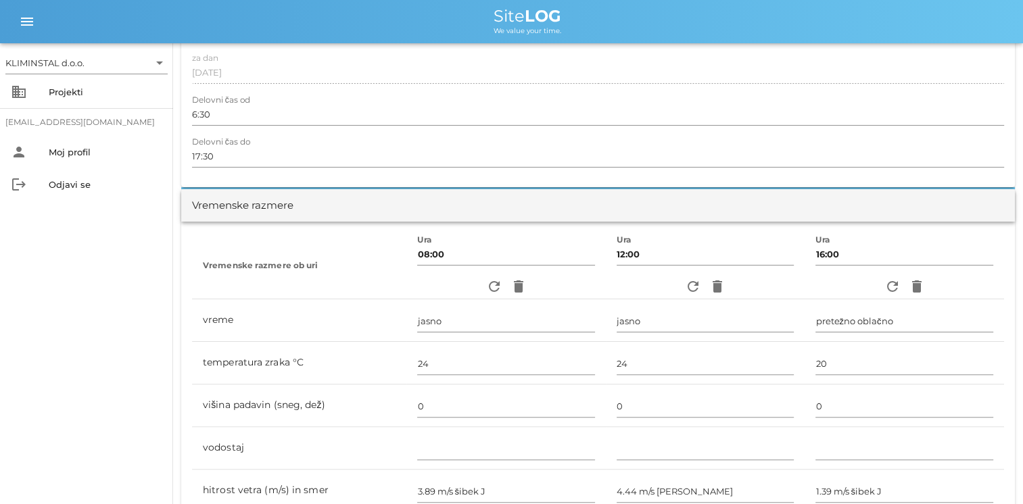
scroll to position [0, 0]
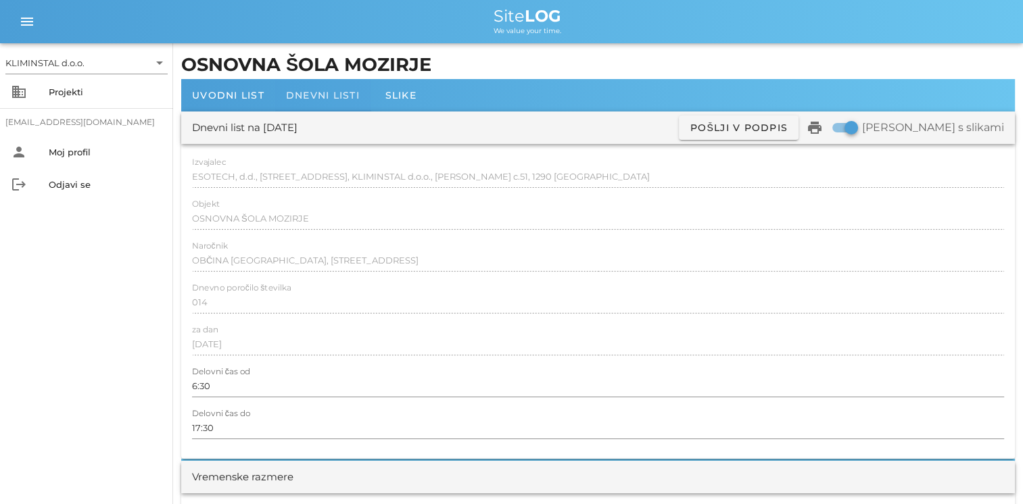
click at [338, 87] on div "Dnevni listi" at bounding box center [322, 95] width 95 height 32
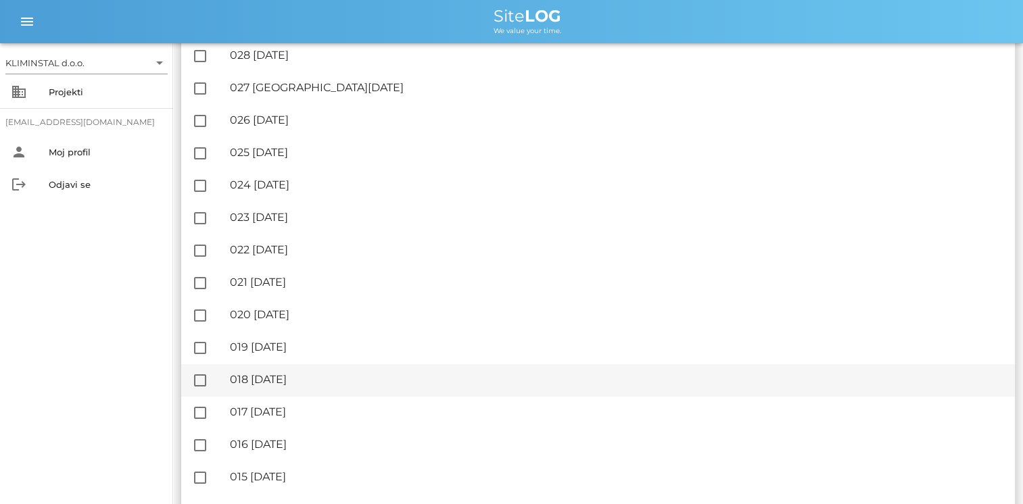
scroll to position [203, 0]
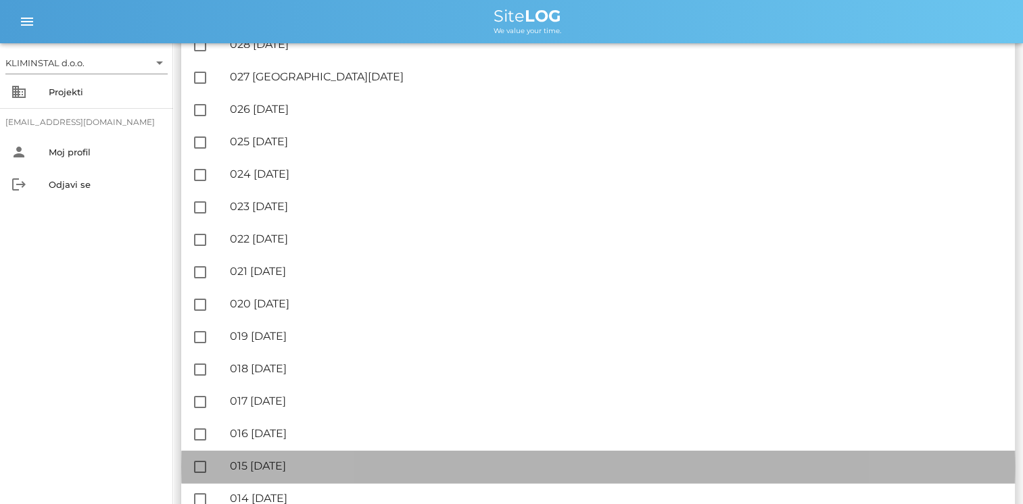
click at [289, 460] on div "🔏 015 [DATE]" at bounding box center [617, 466] width 774 height 13
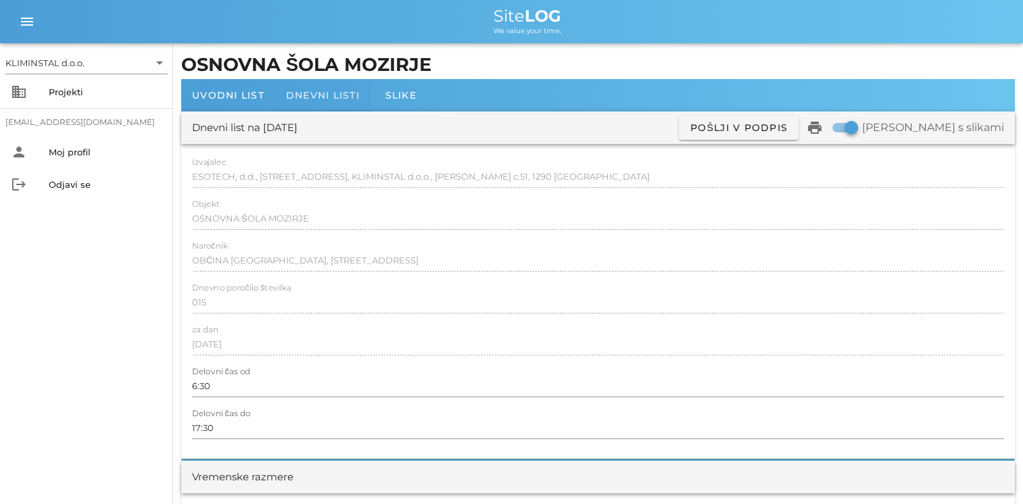
click at [310, 95] on span "Dnevni listi" at bounding box center [323, 95] width 74 height 12
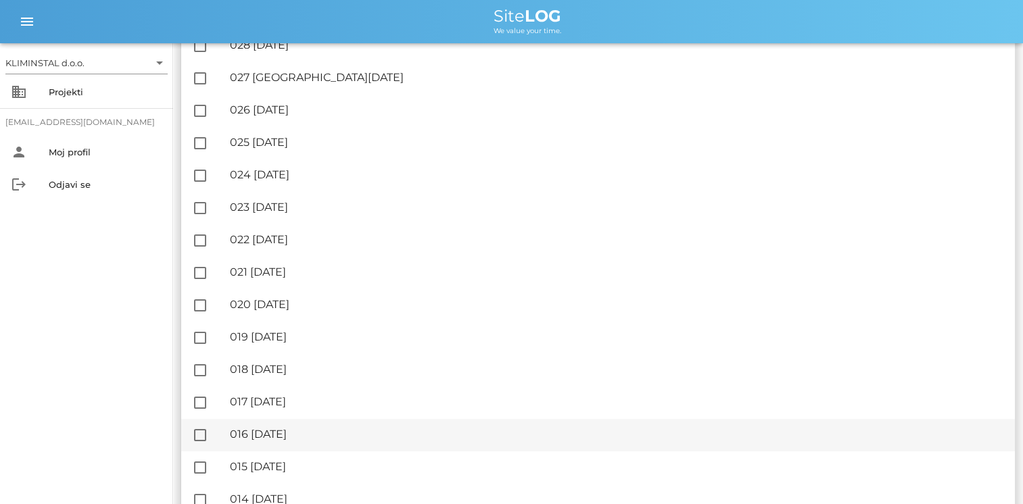
scroll to position [203, 0]
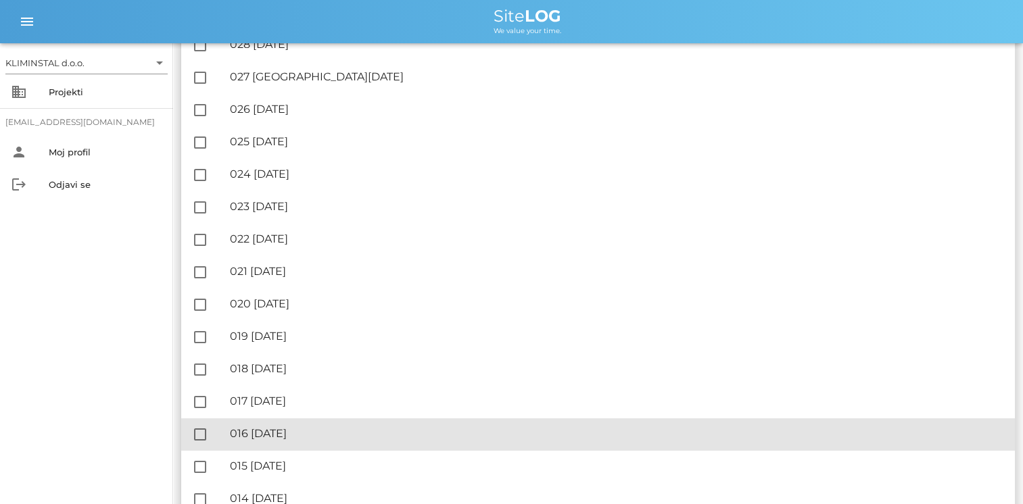
click at [302, 429] on div "🔏 016 [DATE]" at bounding box center [617, 433] width 774 height 13
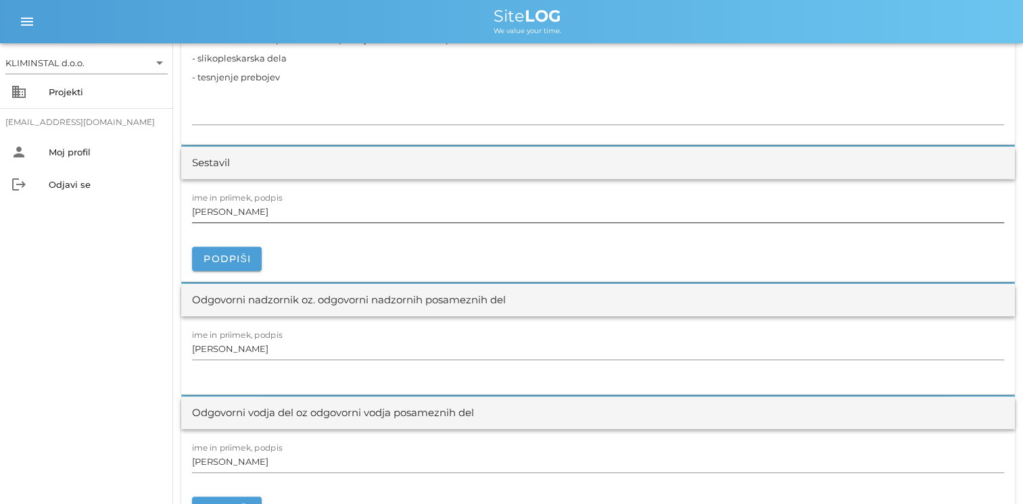
scroll to position [1487, 0]
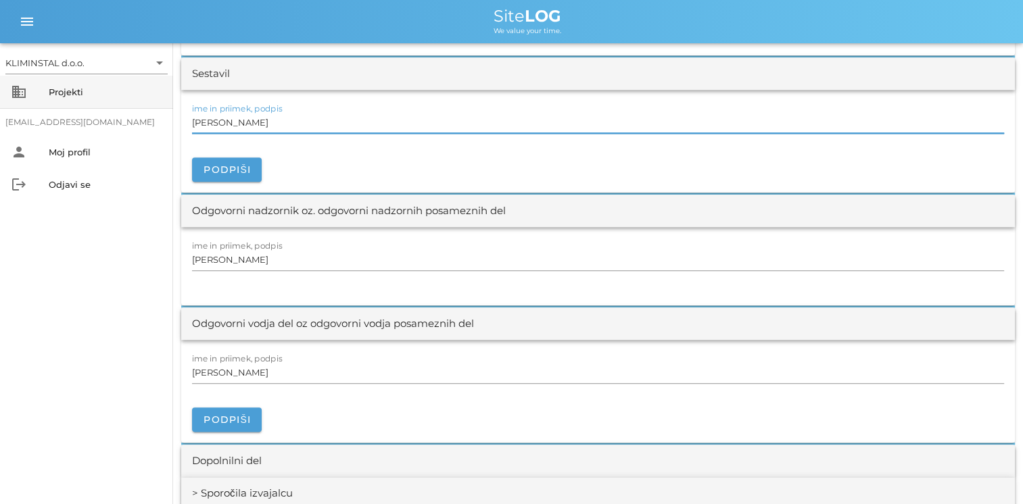
drag, startPoint x: 272, startPoint y: 124, endPoint x: 118, endPoint y: 107, distance: 155.0
click at [119, 107] on div "KLIMINSTAL d.o.o. arrow_drop_down business Projekti [EMAIL_ADDRESS][DOMAIN_NAME…" at bounding box center [511, 176] width 1023 height 3327
paste input "[PERSON_NAME]"
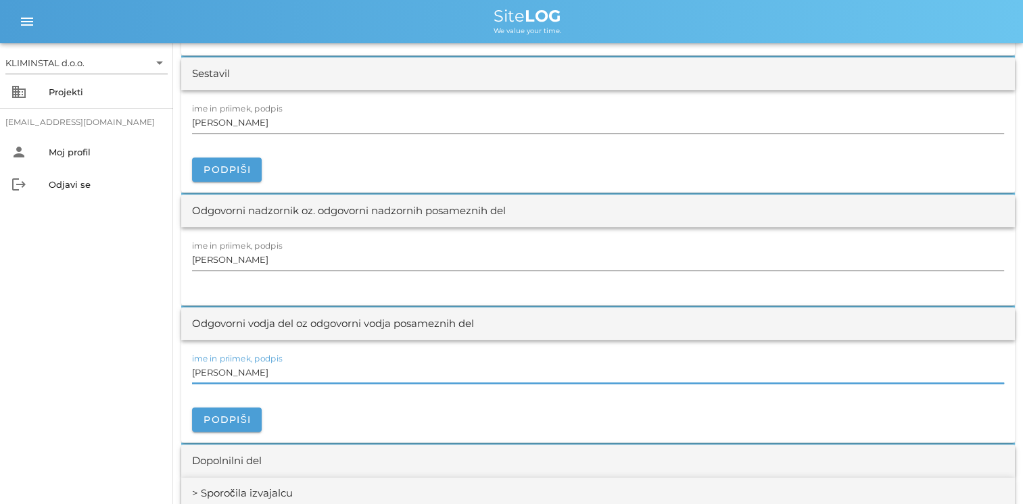
drag, startPoint x: 280, startPoint y: 369, endPoint x: 62, endPoint y: 356, distance: 218.7
click at [97, 356] on div "KLIMINSTAL d.o.o. arrow_drop_down business Projekti [EMAIL_ADDRESS][DOMAIN_NAME…" at bounding box center [511, 176] width 1023 height 3327
paste input "[PERSON_NAME]"
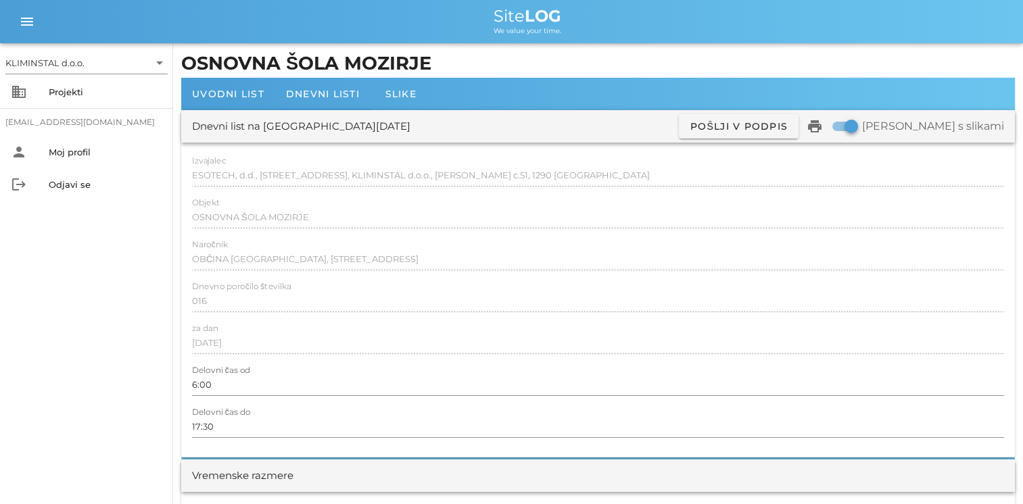
scroll to position [0, 0]
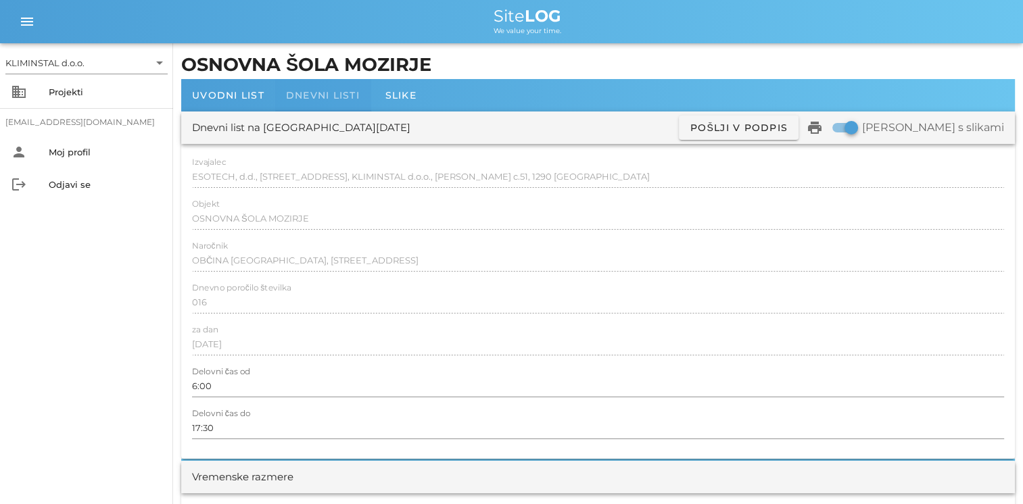
click at [312, 99] on span "Dnevni listi" at bounding box center [323, 95] width 74 height 12
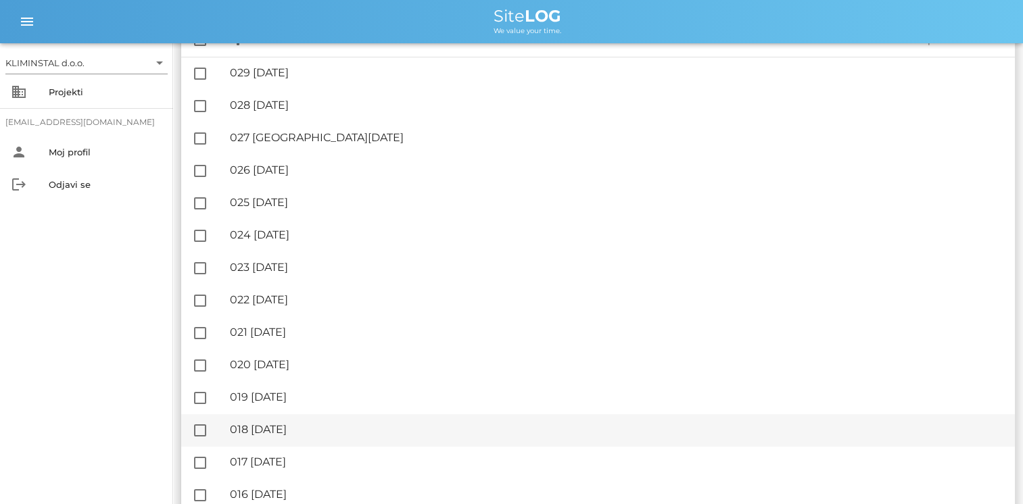
scroll to position [203, 0]
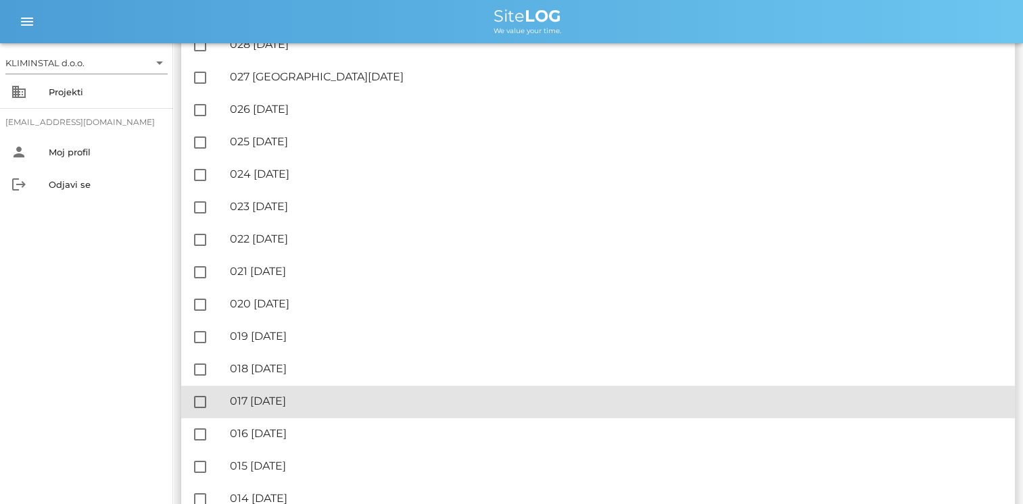
click at [319, 411] on div "🔏 017 [DATE] ✓ Podpisal: Nadzornik ✓ Podpisal: Sestavljalec ✓ Podpisal: Odgovor…" at bounding box center [617, 402] width 774 height 30
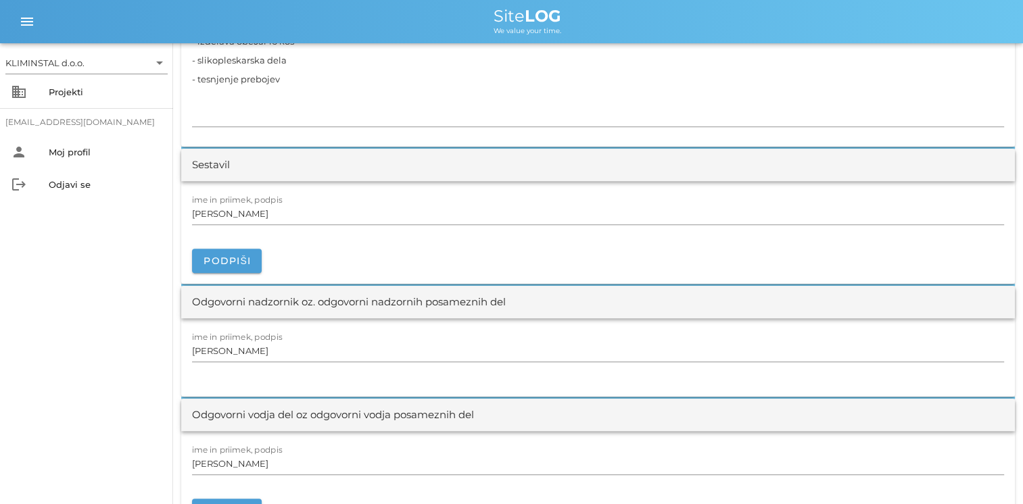
scroll to position [1419, 0]
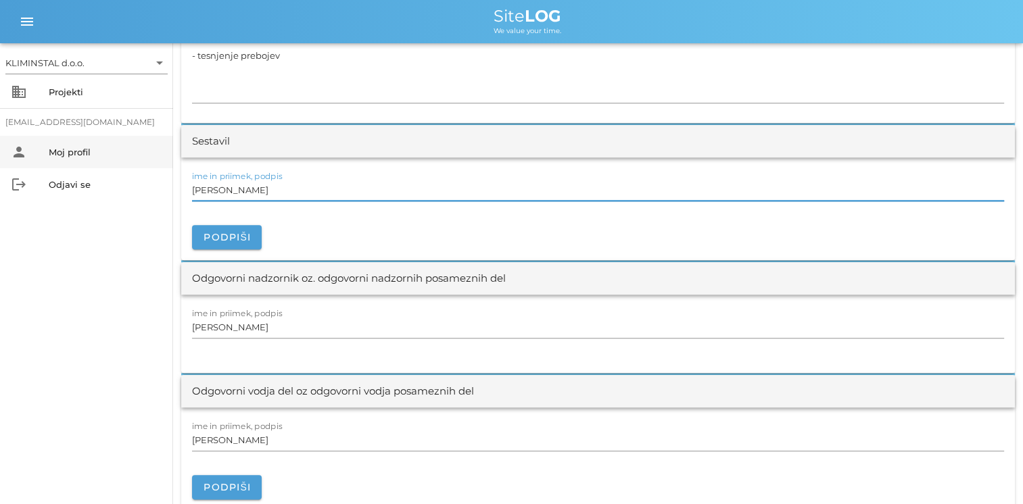
drag, startPoint x: 286, startPoint y: 187, endPoint x: 0, endPoint y: 166, distance: 286.7
click at [0, 161] on html "KLIMINSTAL d.o.o. arrow_drop_down business Projekti [EMAIL_ADDRESS][DOMAIN_NAME…" at bounding box center [511, 171] width 1023 height 3181
paste input "[PERSON_NAME]"
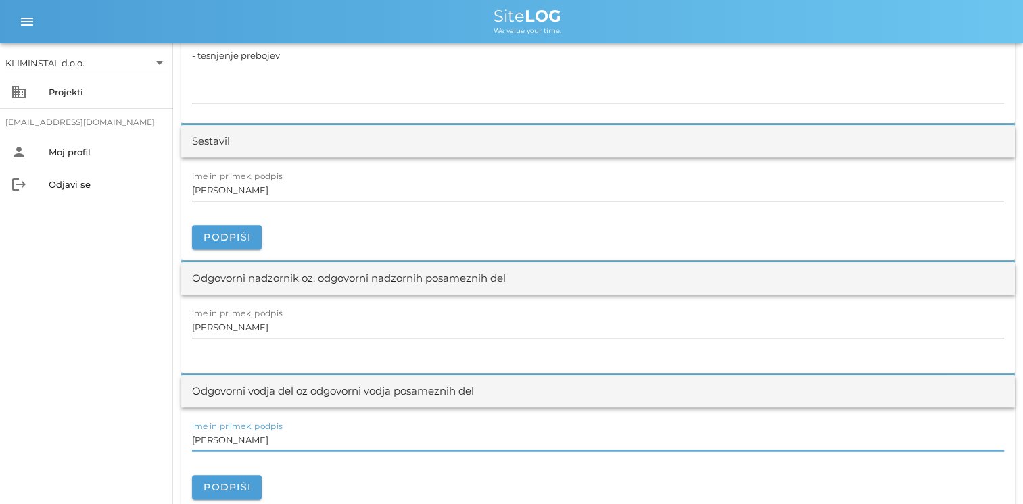
drag, startPoint x: 289, startPoint y: 433, endPoint x: 70, endPoint y: 420, distance: 220.1
click at [70, 420] on div "KLIMINSTAL d.o.o. arrow_drop_down business Projekti [EMAIL_ADDRESS][DOMAIN_NAME…" at bounding box center [511, 171] width 1023 height 3181
paste input "[PERSON_NAME]"
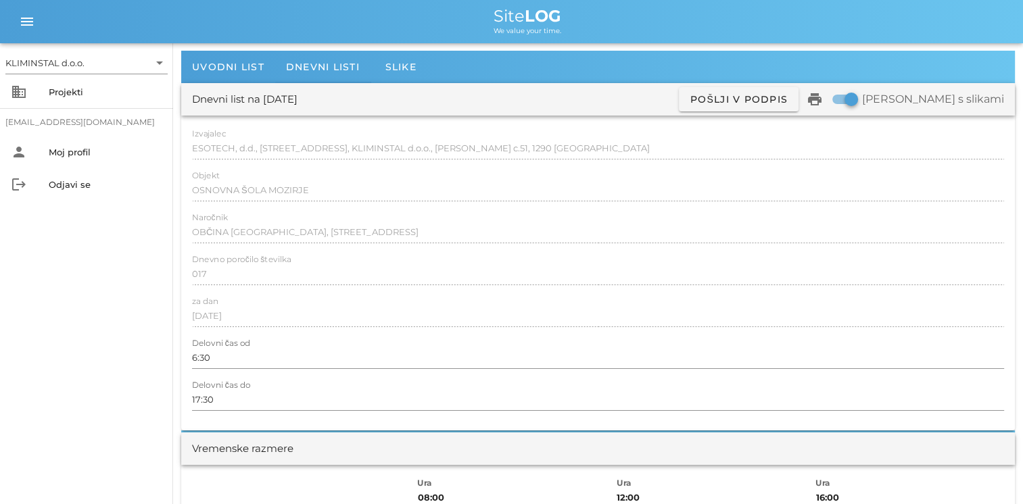
scroll to position [0, 0]
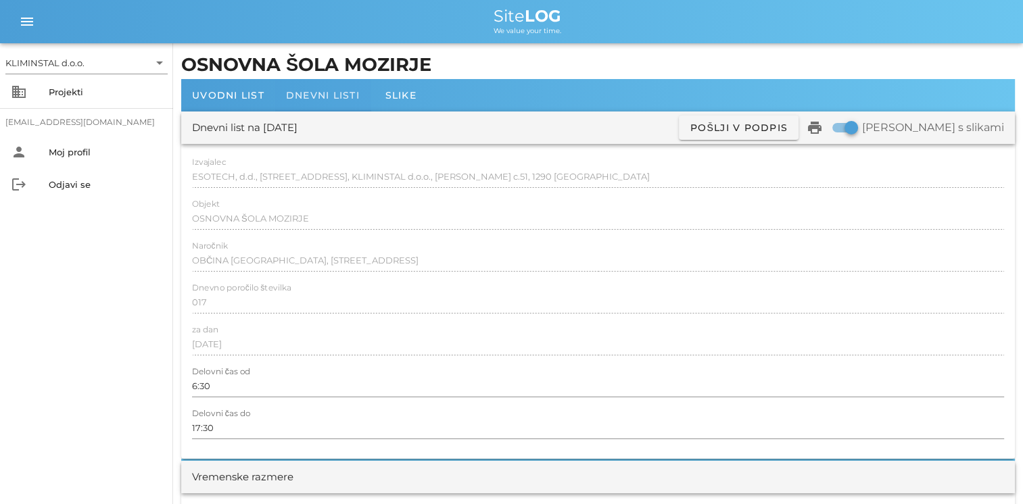
click at [322, 96] on span "Dnevni listi" at bounding box center [323, 95] width 74 height 12
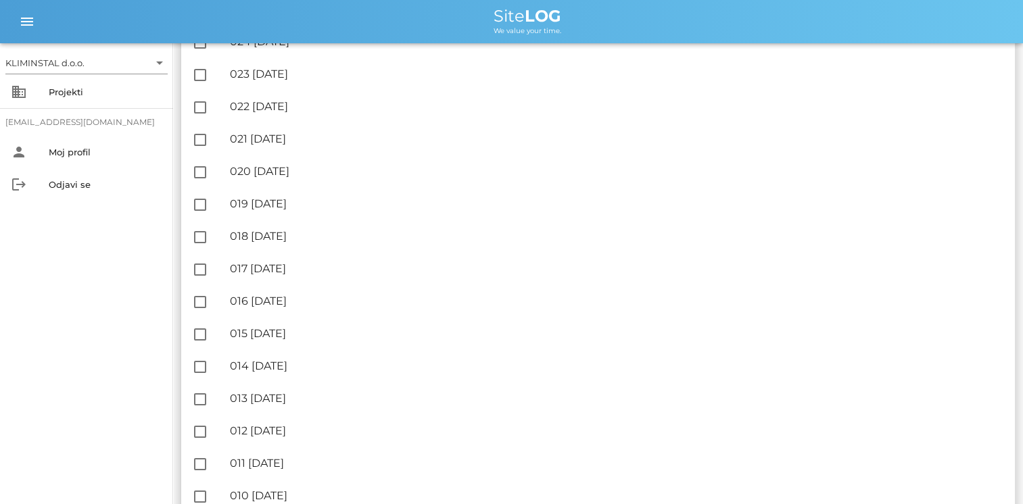
scroll to position [338, 0]
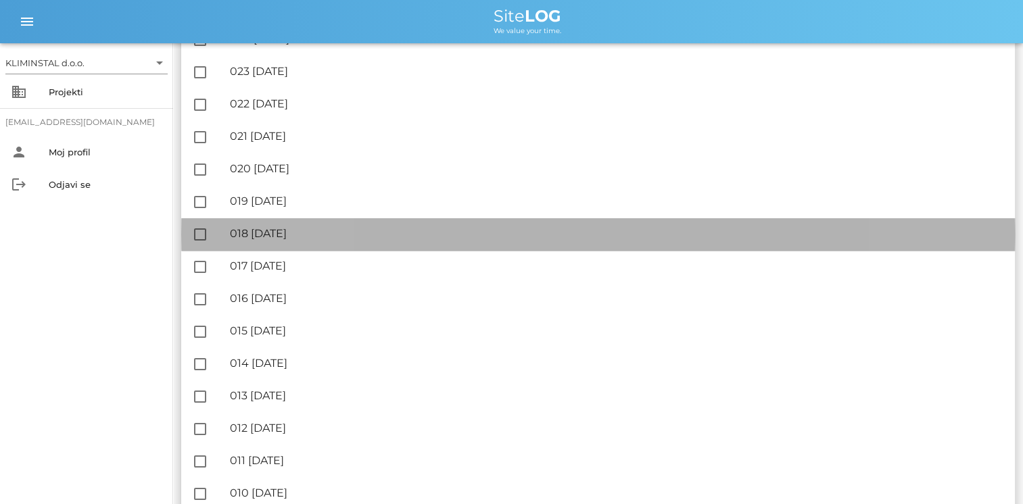
click at [303, 242] on div "🔏 018 [DATE] ✓ Podpisal: Nadzornik ✓ Podpisal: Sestavljalec ✓ Podpisal: Odgovor…" at bounding box center [617, 234] width 774 height 30
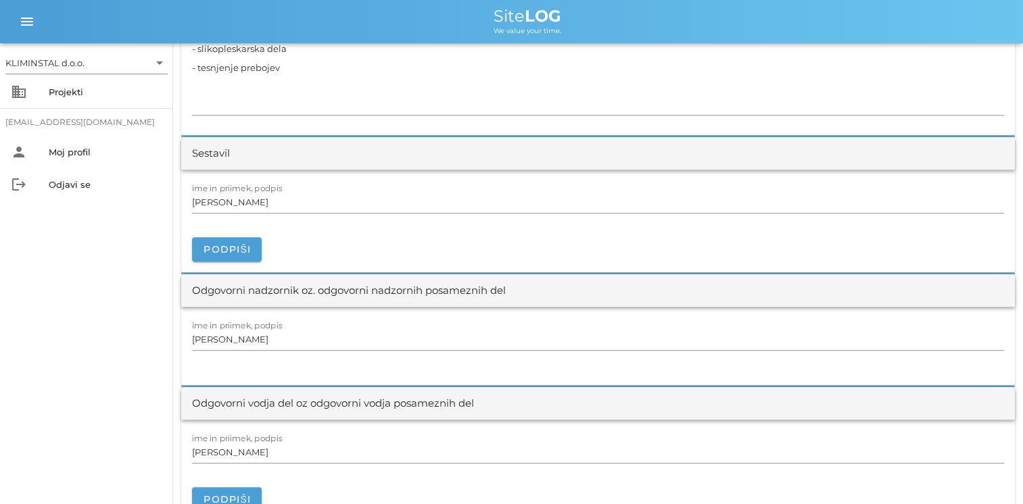
scroll to position [1352, 0]
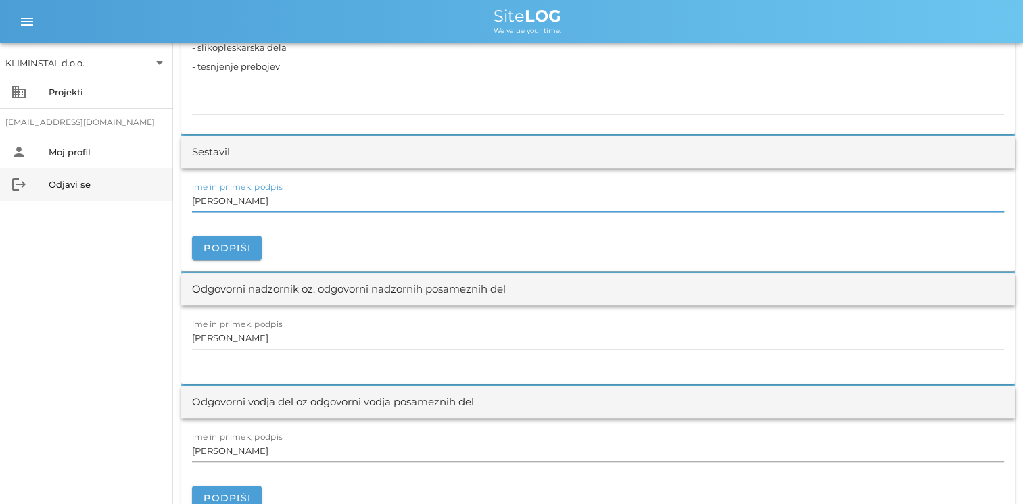
drag, startPoint x: 268, startPoint y: 207, endPoint x: 38, endPoint y: 185, distance: 231.5
click at [38, 185] on div "KLIMINSTAL d.o.o. arrow_drop_down business Projekti [EMAIL_ADDRESS][DOMAIN_NAME…" at bounding box center [511, 295] width 1023 height 3294
paste input "[PERSON_NAME]"
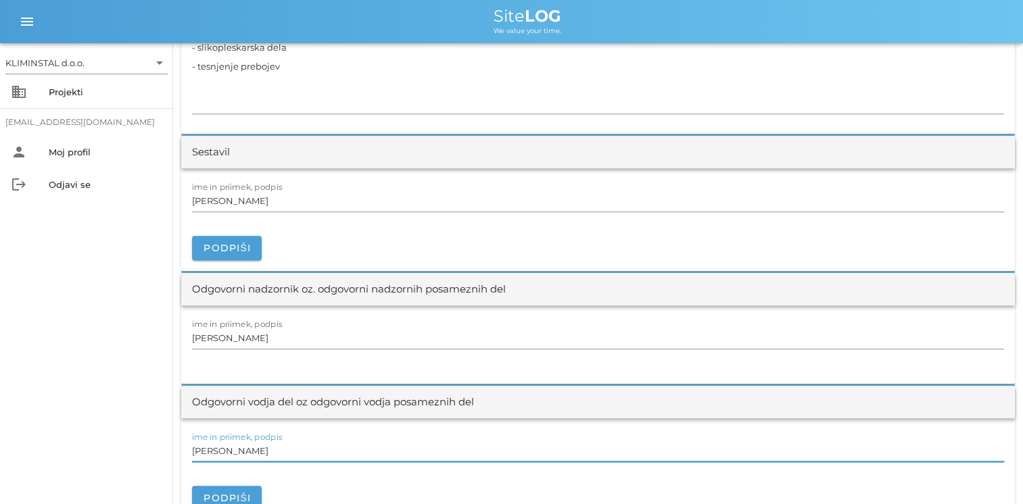
drag, startPoint x: 265, startPoint y: 453, endPoint x: 90, endPoint y: 430, distance: 176.6
click at [114, 437] on div "KLIMINSTAL d.o.o. arrow_drop_down business Projekti [EMAIL_ADDRESS][DOMAIN_NAME…" at bounding box center [511, 295] width 1023 height 3294
paste input "[PERSON_NAME]"
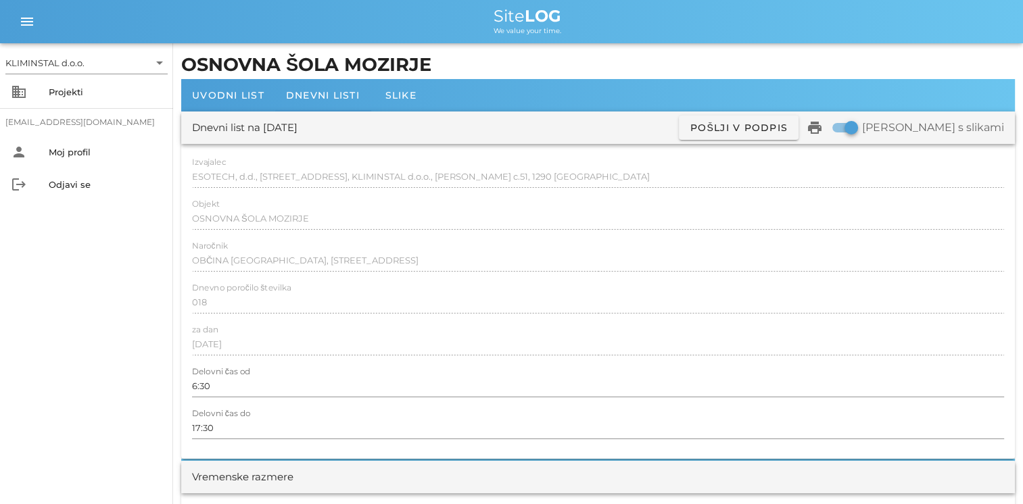
scroll to position [0, 0]
click at [313, 101] on div "Dnevni listi" at bounding box center [322, 95] width 95 height 32
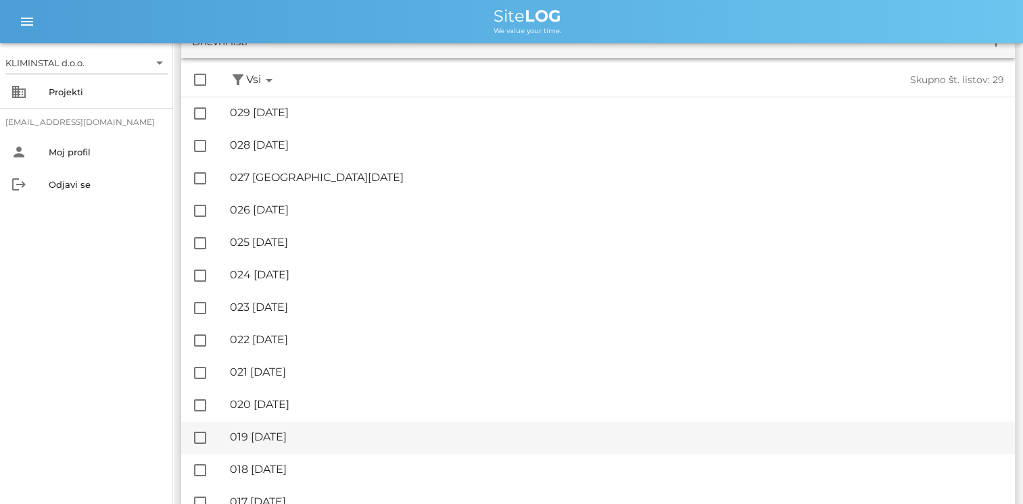
scroll to position [203, 0]
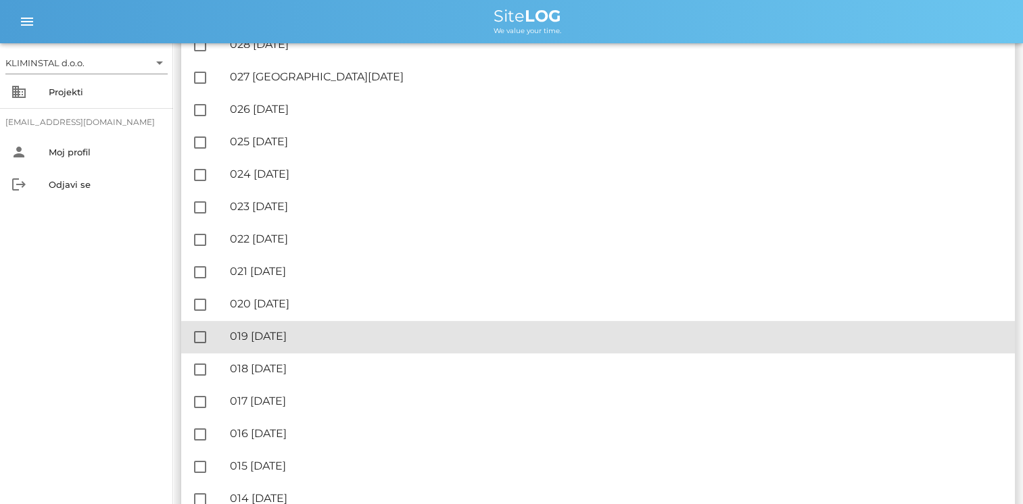
click at [311, 339] on div "🔏 019 [DATE]" at bounding box center [617, 336] width 774 height 13
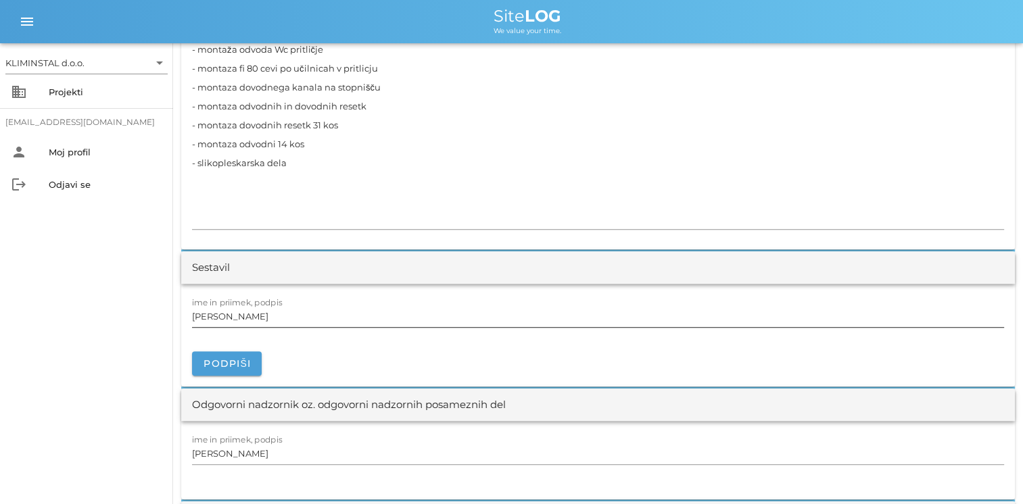
scroll to position [1352, 0]
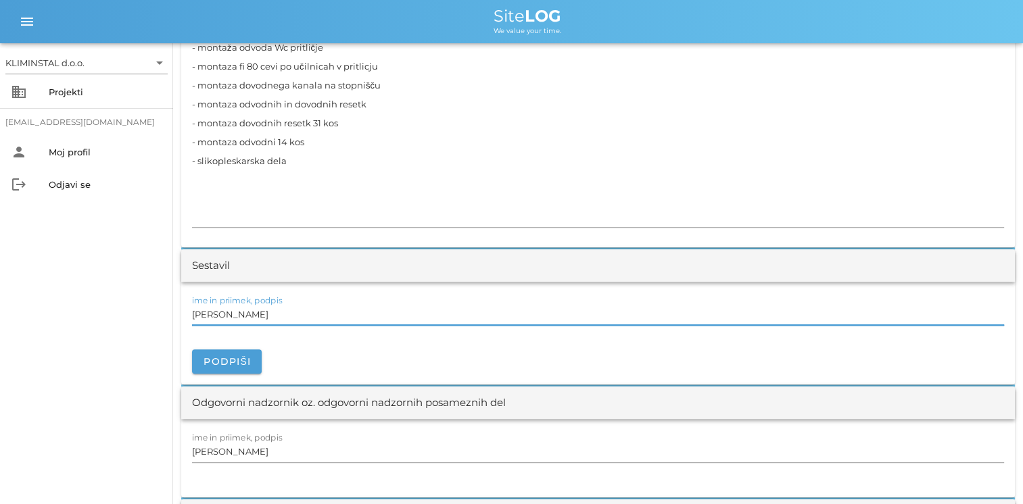
drag, startPoint x: 125, startPoint y: 297, endPoint x: 0, endPoint y: 280, distance: 126.2
click at [0, 277] on html "KLIMINSTAL d.o.o. arrow_drop_down business Projekti [EMAIL_ADDRESS][DOMAIN_NAME…" at bounding box center [511, 376] width 1023 height 3457
paste input "[PERSON_NAME]"
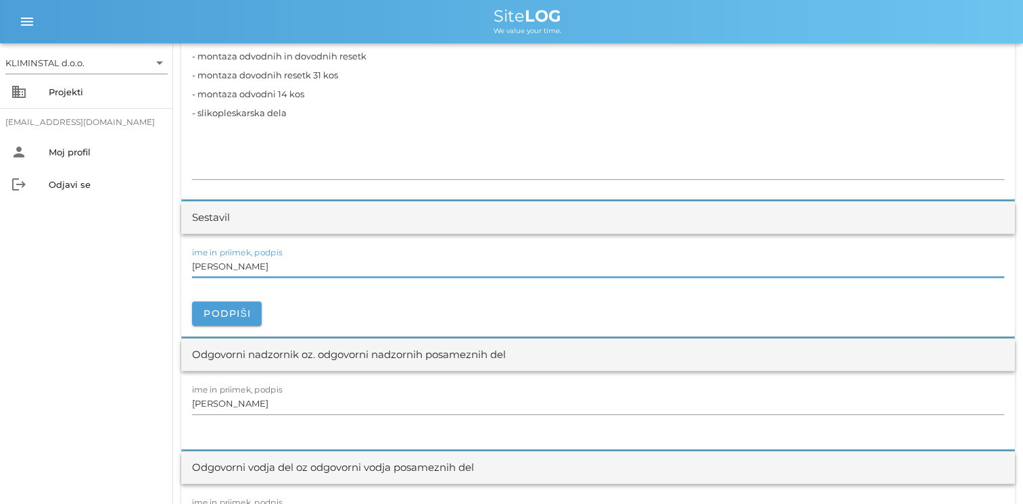
scroll to position [1555, 0]
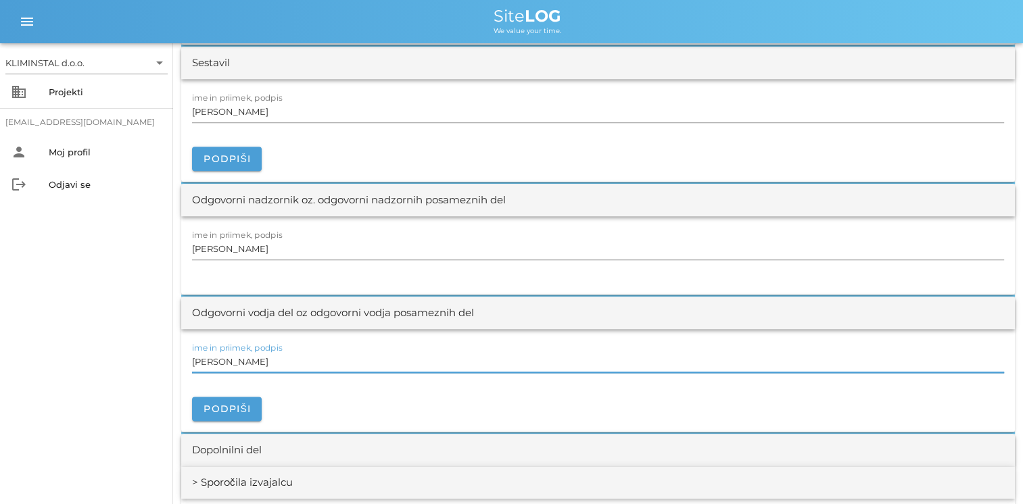
drag, startPoint x: 287, startPoint y: 364, endPoint x: 0, endPoint y: 328, distance: 289.5
click at [0, 328] on html "KLIMINSTAL d.o.o. arrow_drop_down business Projekti [EMAIL_ADDRESS][DOMAIN_NAME…" at bounding box center [511, 173] width 1023 height 3457
paste input "[PERSON_NAME]"
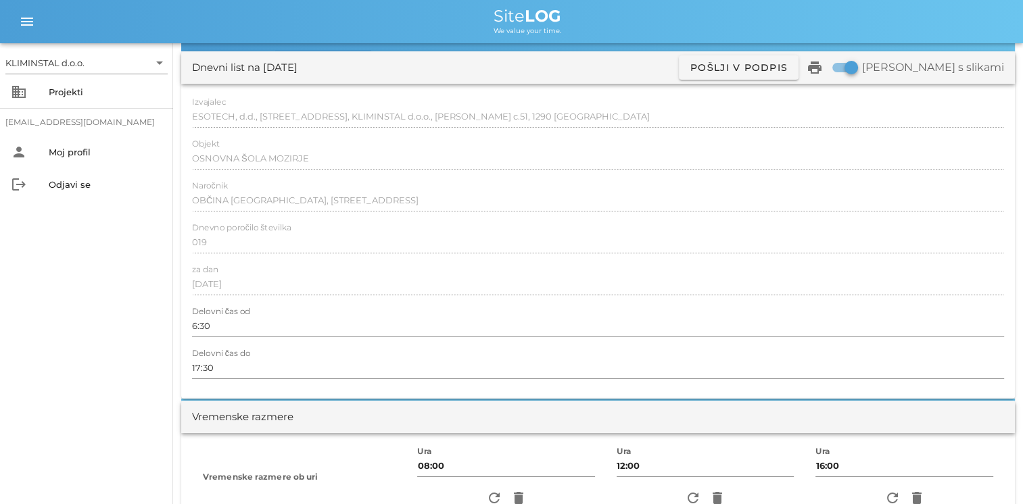
scroll to position [0, 0]
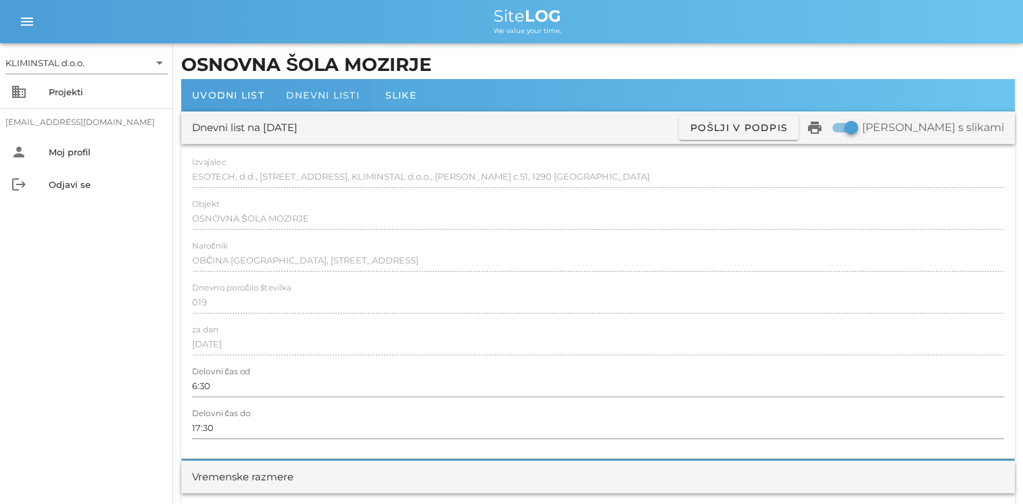
click at [322, 87] on div "Dnevni listi" at bounding box center [322, 95] width 95 height 32
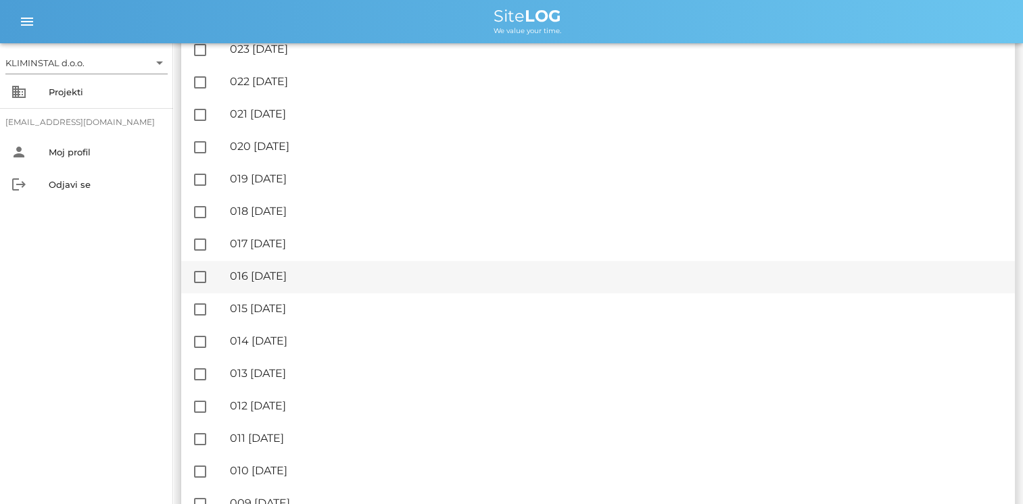
scroll to position [203, 0]
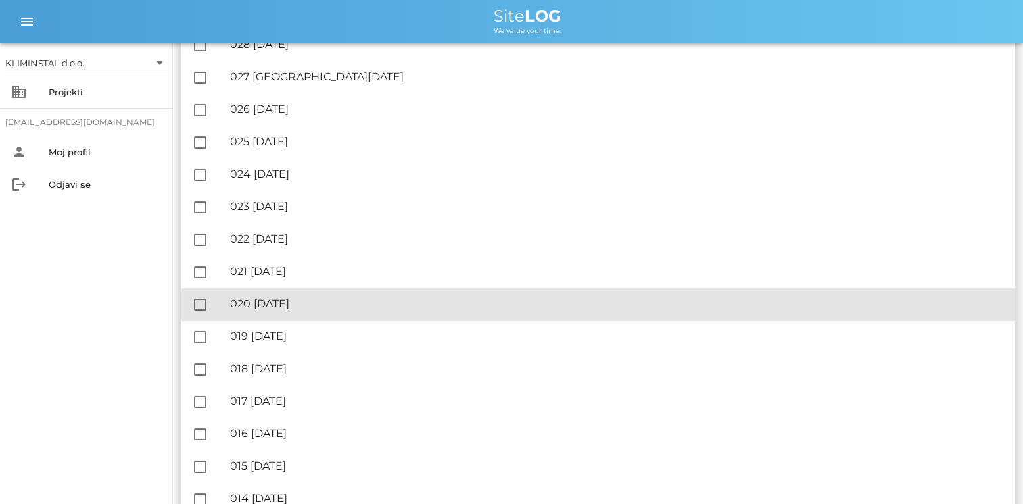
click at [297, 306] on div "🔏 020 [DATE]" at bounding box center [617, 303] width 774 height 13
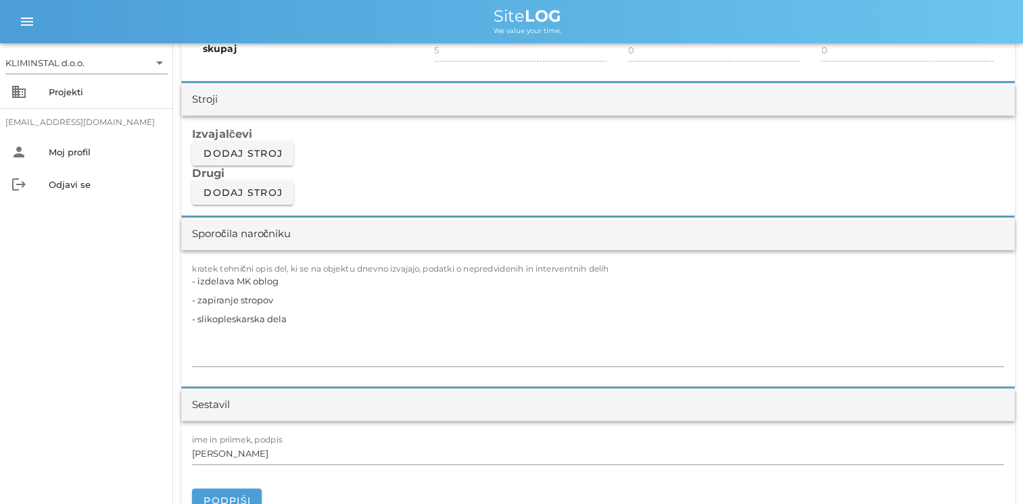
scroll to position [1217, 0]
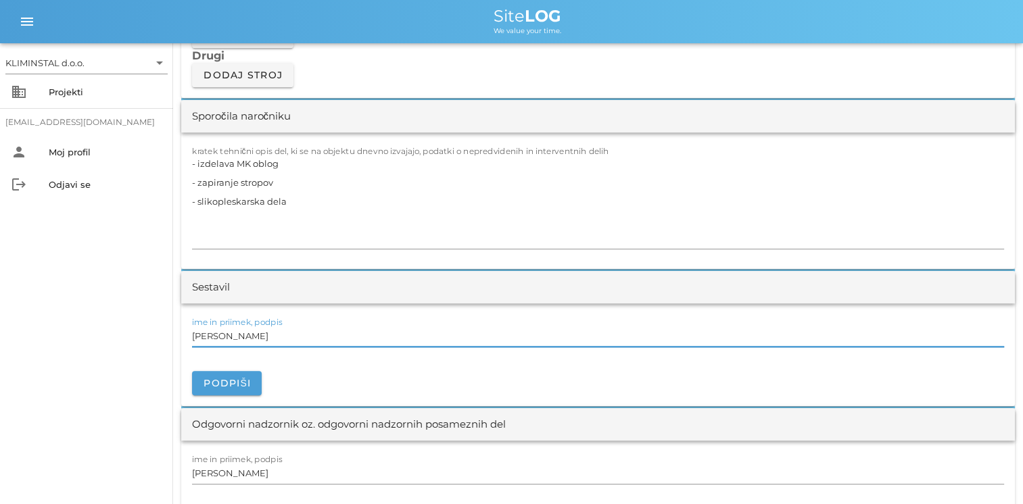
drag, startPoint x: 287, startPoint y: 328, endPoint x: 46, endPoint y: 324, distance: 241.3
click at [48, 323] on div "KLIMINSTAL d.o.o. arrow_drop_down business Projekti [EMAIL_ADDRESS][DOMAIN_NAME…" at bounding box center [511, 345] width 1023 height 3124
paste input "[PERSON_NAME]"
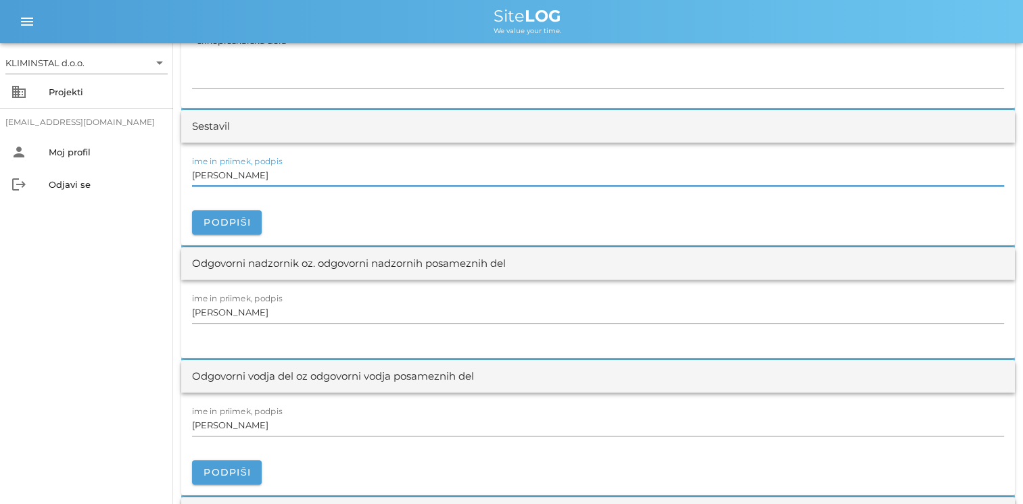
scroll to position [1419, 0]
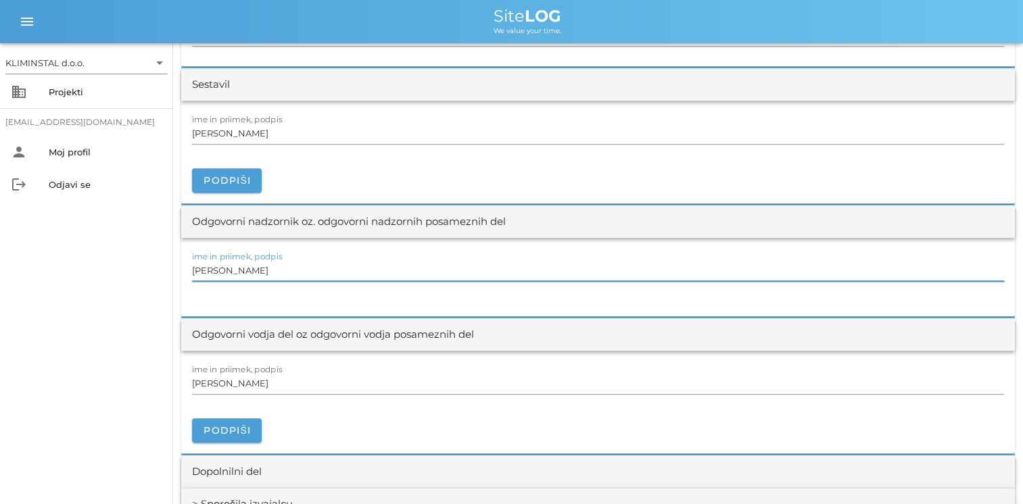
drag, startPoint x: 260, startPoint y: 272, endPoint x: 32, endPoint y: 255, distance: 228.4
click at [32, 255] on div "KLIMINSTAL d.o.o. arrow_drop_down business Projekti [EMAIL_ADDRESS][DOMAIN_NAME…" at bounding box center [511, 143] width 1023 height 3124
paste input "[PERSON_NAME]"
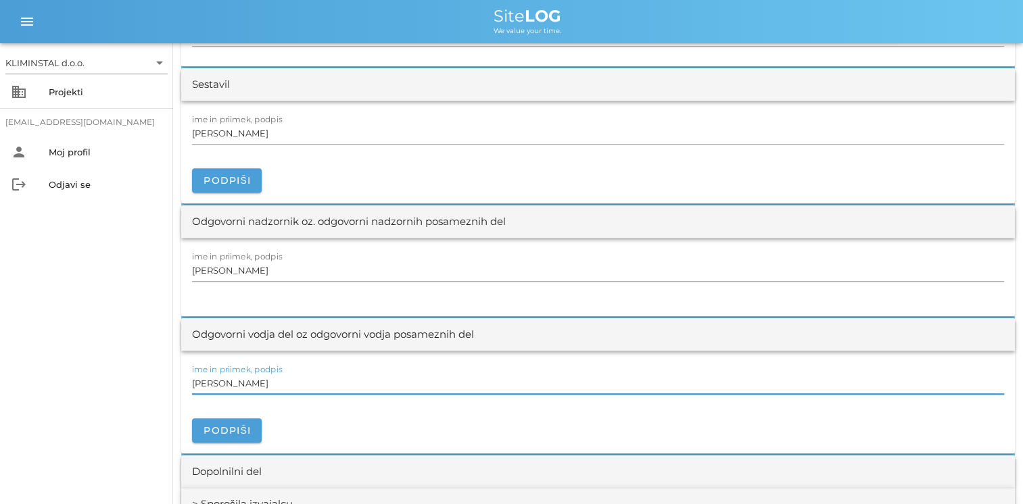
drag, startPoint x: 278, startPoint y: 383, endPoint x: 109, endPoint y: 374, distance: 169.9
click at [120, 376] on div "KLIMINSTAL d.o.o. arrow_drop_down business Projekti [EMAIL_ADDRESS][DOMAIN_NAME…" at bounding box center [511, 143] width 1023 height 3124
paste input "[PERSON_NAME]"
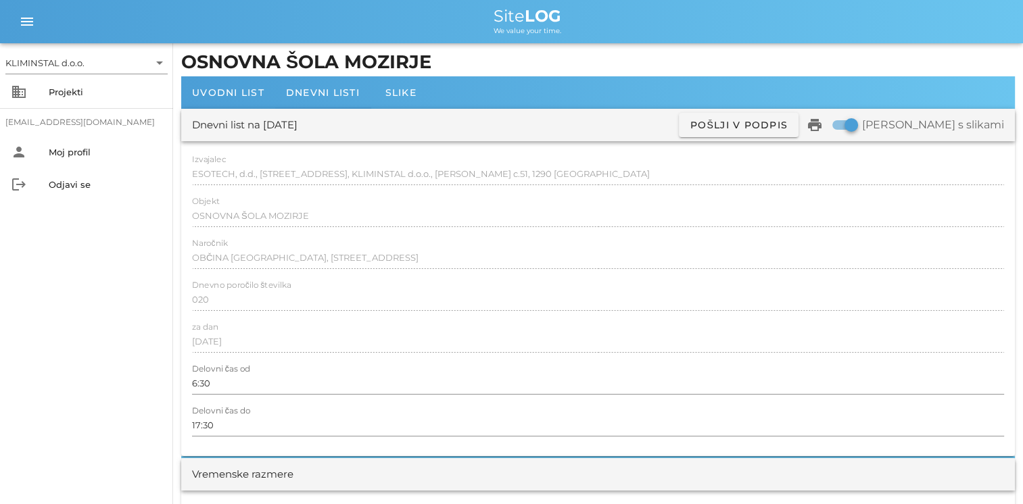
scroll to position [0, 0]
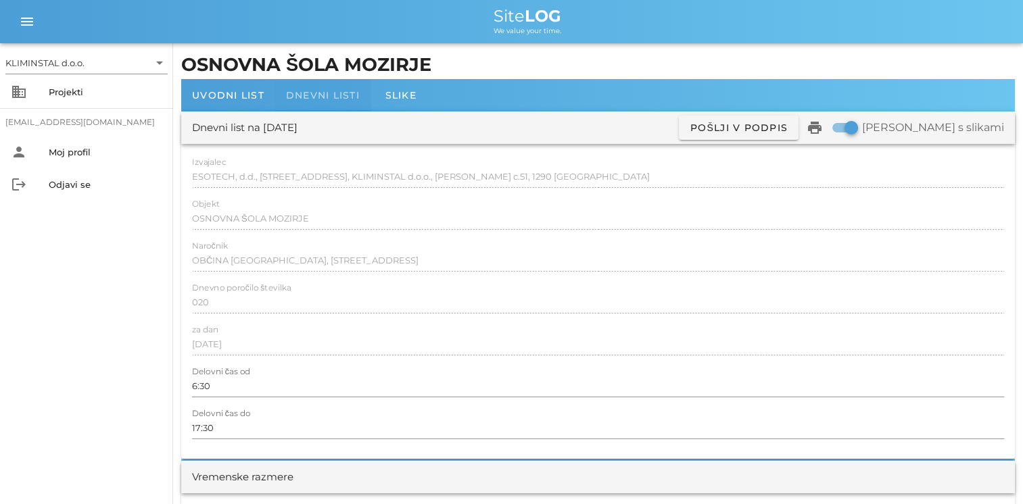
click at [314, 88] on div "Dnevni listi" at bounding box center [322, 95] width 95 height 32
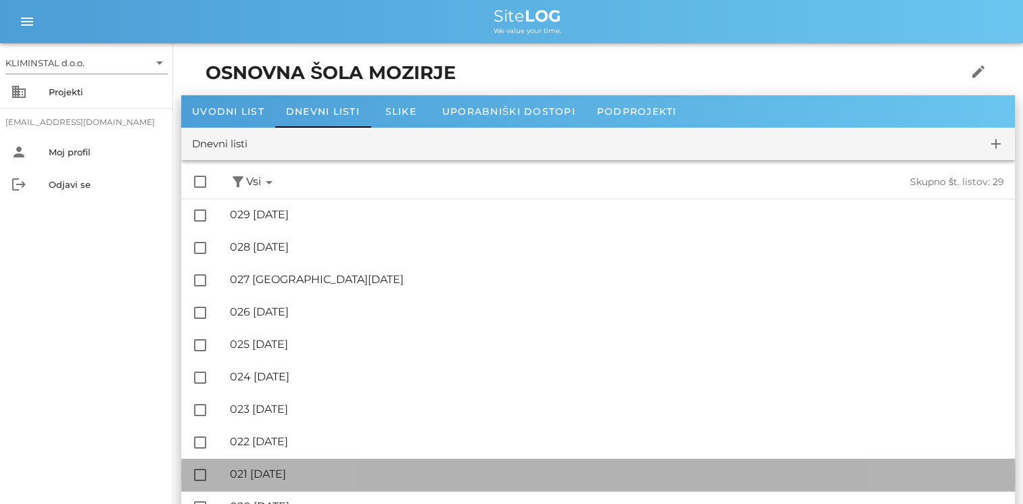
click at [304, 472] on div "🔏 021 [DATE]" at bounding box center [617, 474] width 774 height 13
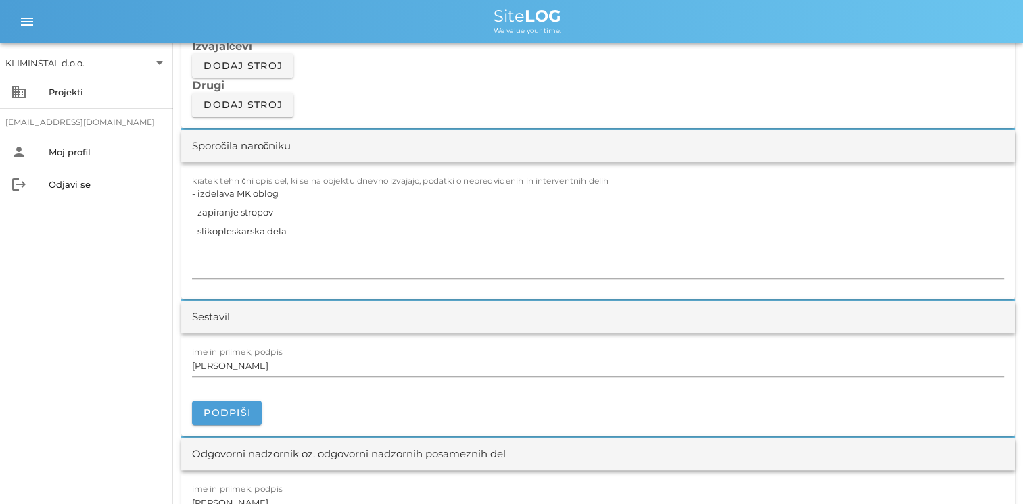
scroll to position [1217, 0]
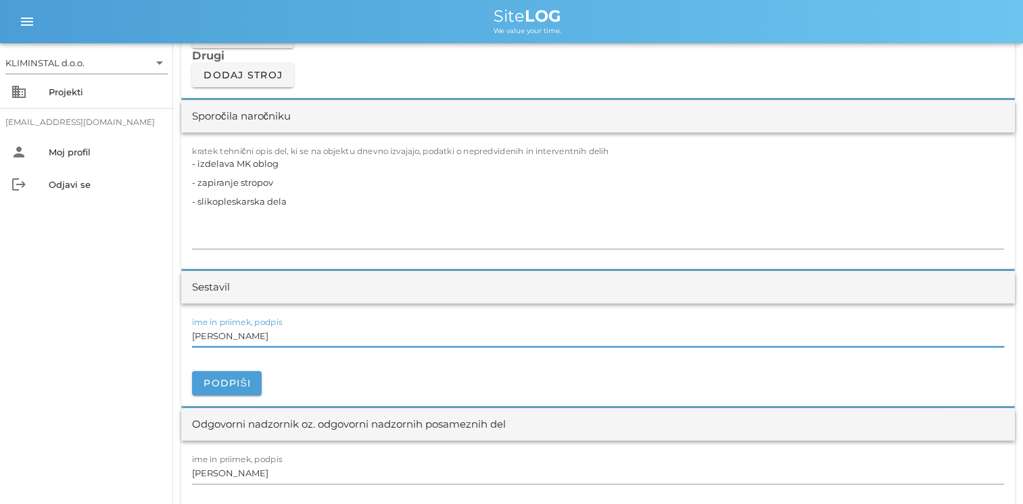
drag, startPoint x: 270, startPoint y: 331, endPoint x: 48, endPoint y: 331, distance: 222.4
click at [48, 331] on div "KLIMINSTAL d.o.o. arrow_drop_down business Projekti [EMAIL_ADDRESS][DOMAIN_NAME…" at bounding box center [511, 345] width 1023 height 3124
paste input "[PERSON_NAME]"
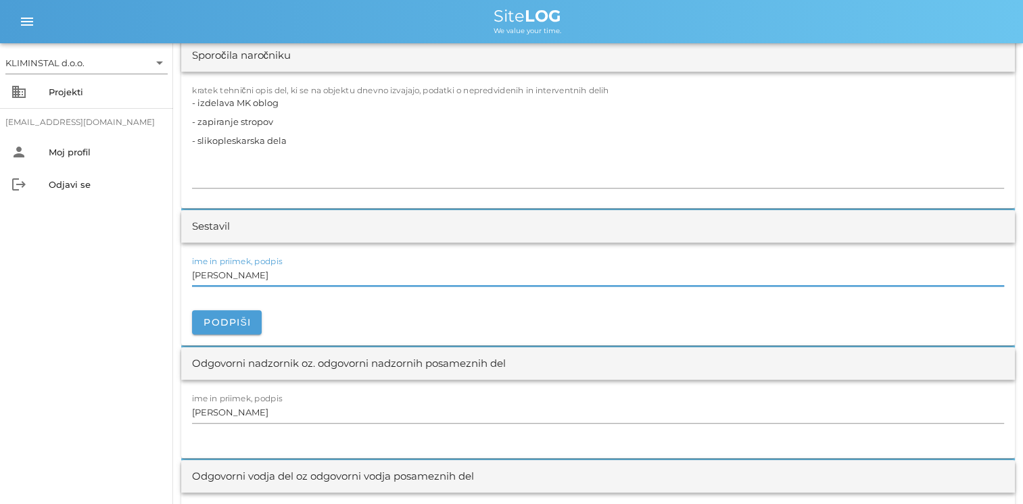
scroll to position [1419, 0]
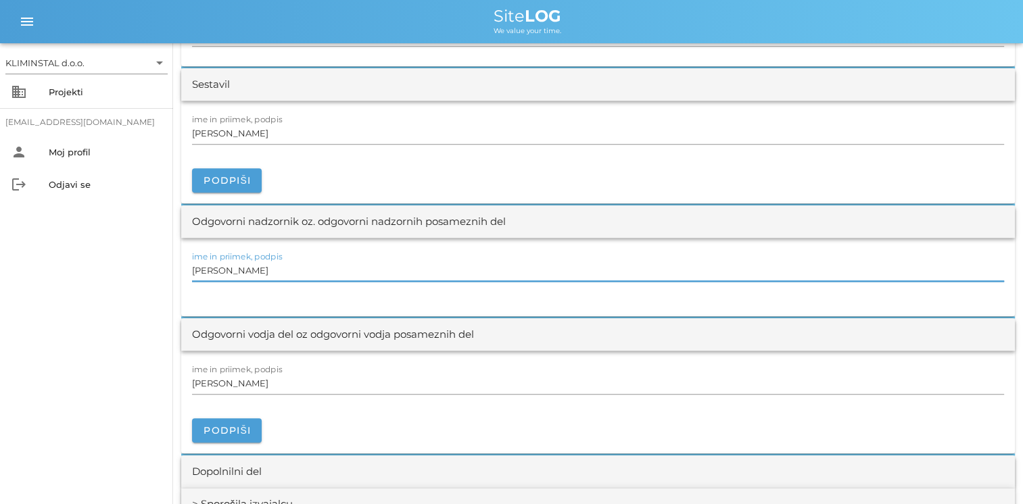
drag, startPoint x: 248, startPoint y: 266, endPoint x: 57, endPoint y: 253, distance: 191.8
click at [61, 249] on div "KLIMINSTAL d.o.o. arrow_drop_down business Projekti [EMAIL_ADDRESS][DOMAIN_NAME…" at bounding box center [511, 143] width 1023 height 3124
paste input "[PERSON_NAME]"
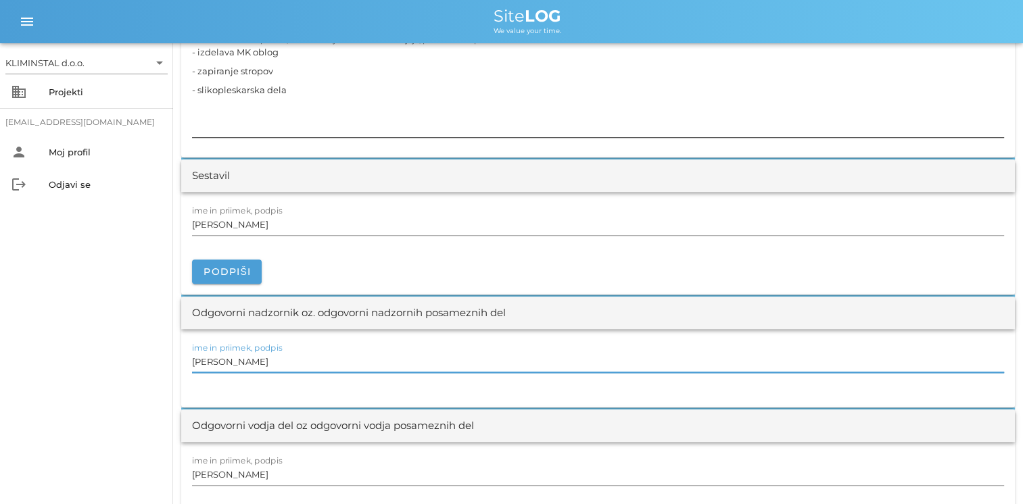
scroll to position [1352, 0]
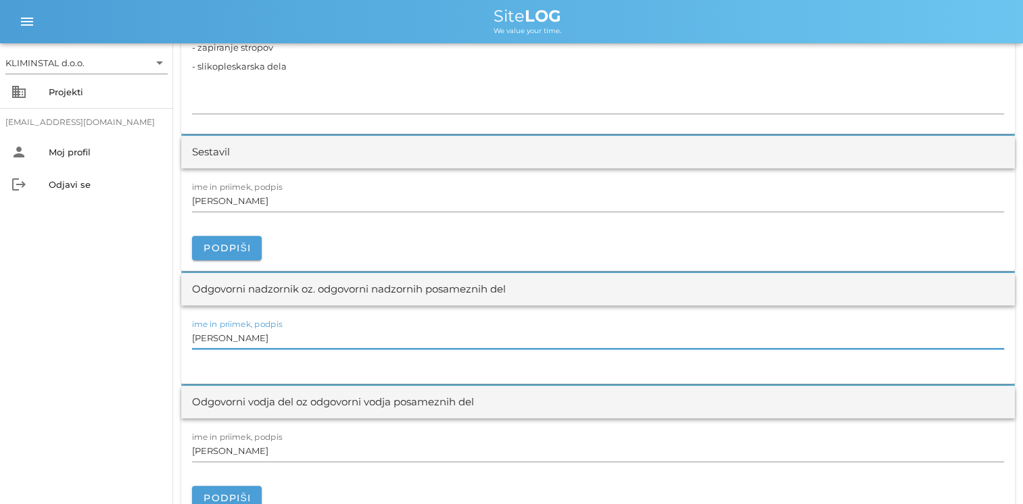
drag, startPoint x: 262, startPoint y: 344, endPoint x: 91, endPoint y: 361, distance: 171.8
click at [91, 361] on div "KLIMINSTAL d.o.o. arrow_drop_down business Projekti [EMAIL_ADDRESS][DOMAIN_NAME…" at bounding box center [511, 210] width 1023 height 3124
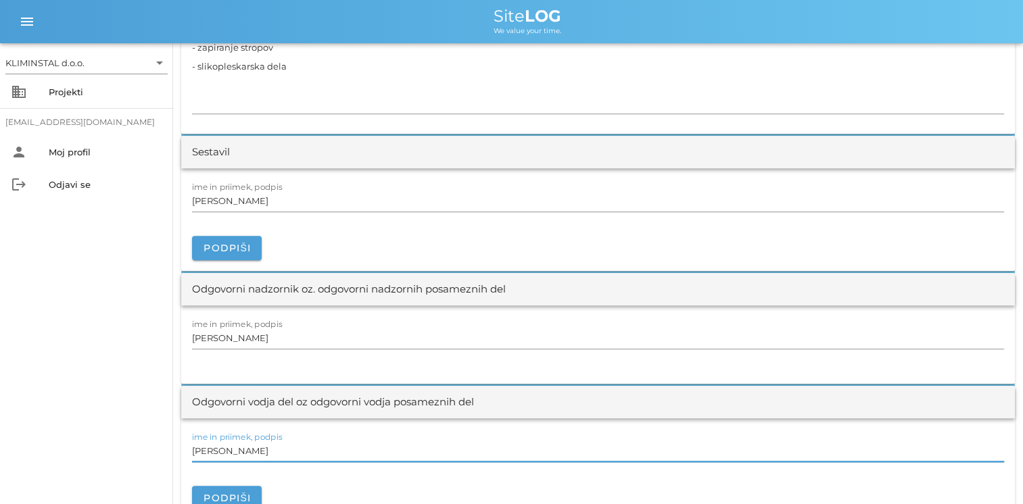
drag, startPoint x: 278, startPoint y: 450, endPoint x: 105, endPoint y: 456, distance: 173.1
click at [105, 456] on div "KLIMINSTAL d.o.o. arrow_drop_down business Projekti [EMAIL_ADDRESS][DOMAIN_NAME…" at bounding box center [511, 210] width 1023 height 3124
paste input "[PERSON_NAME]"
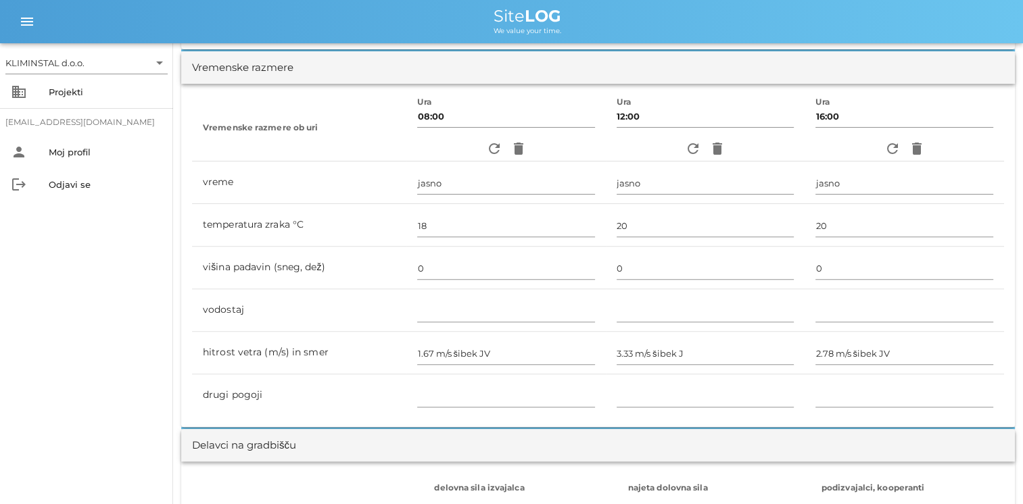
scroll to position [0, 0]
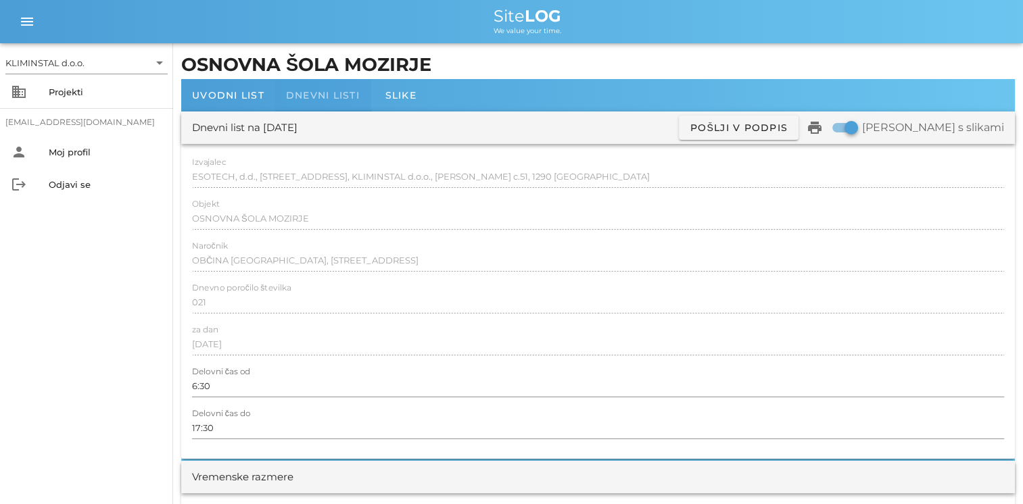
drag, startPoint x: 320, startPoint y: 96, endPoint x: 536, endPoint y: 211, distance: 244.9
click at [320, 96] on span "Dnevni listi" at bounding box center [323, 95] width 74 height 12
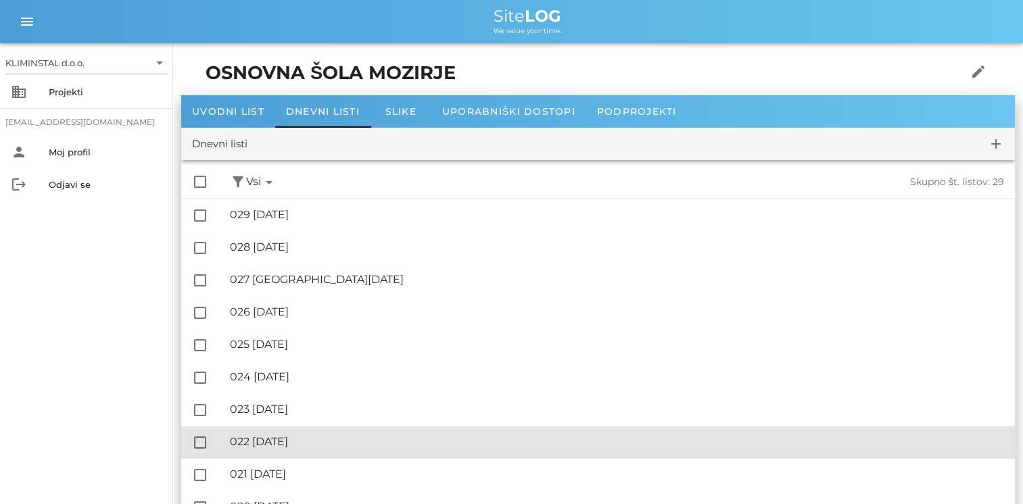
click at [306, 445] on div "🔏 022 [DATE]" at bounding box center [617, 441] width 774 height 13
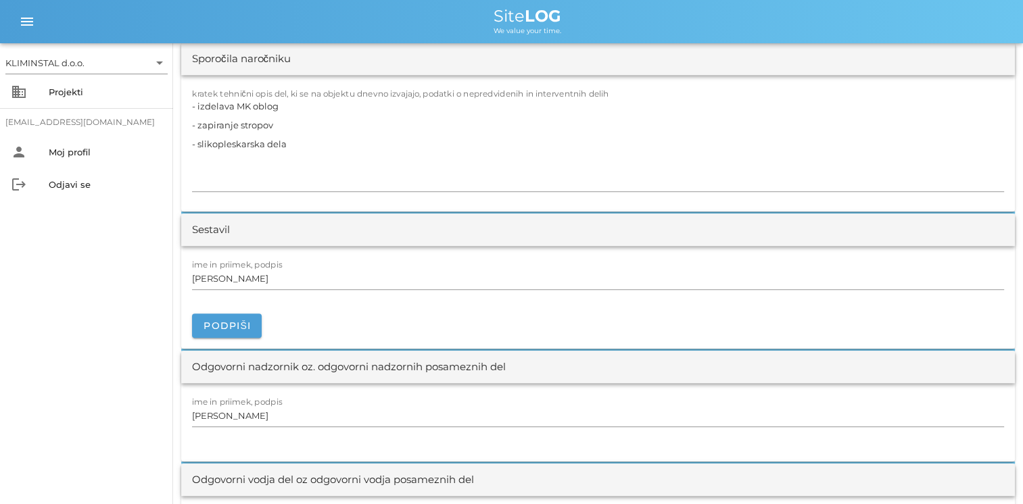
scroll to position [1284, 0]
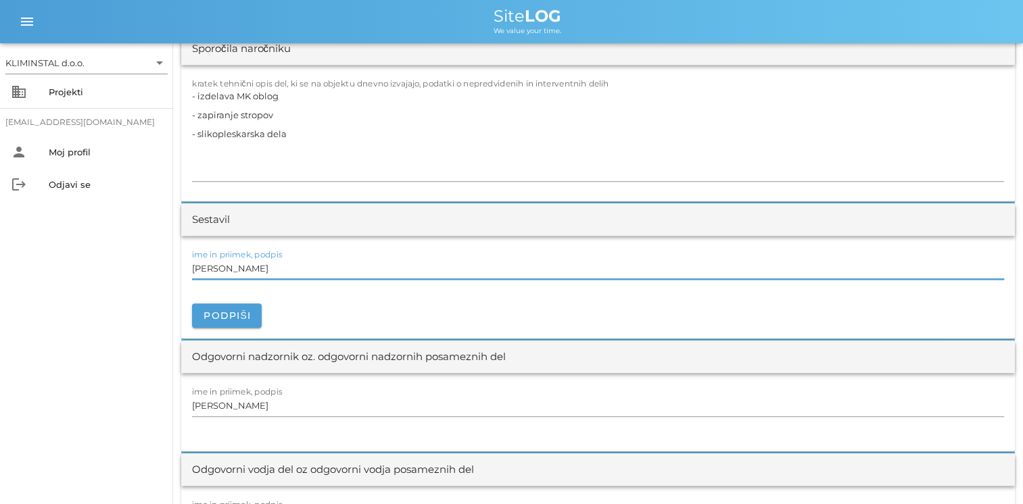
drag, startPoint x: 270, startPoint y: 269, endPoint x: 73, endPoint y: 251, distance: 198.2
click at [84, 247] on div "KLIMINSTAL d.o.o. arrow_drop_down business Projekti [EMAIL_ADDRESS][DOMAIN_NAME…" at bounding box center [511, 278] width 1023 height 3124
paste input "[PERSON_NAME]"
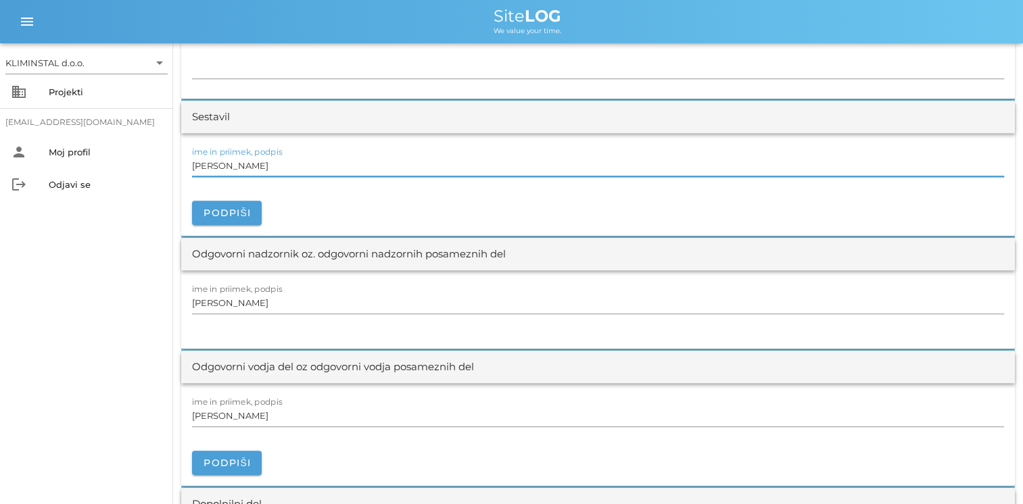
scroll to position [1419, 0]
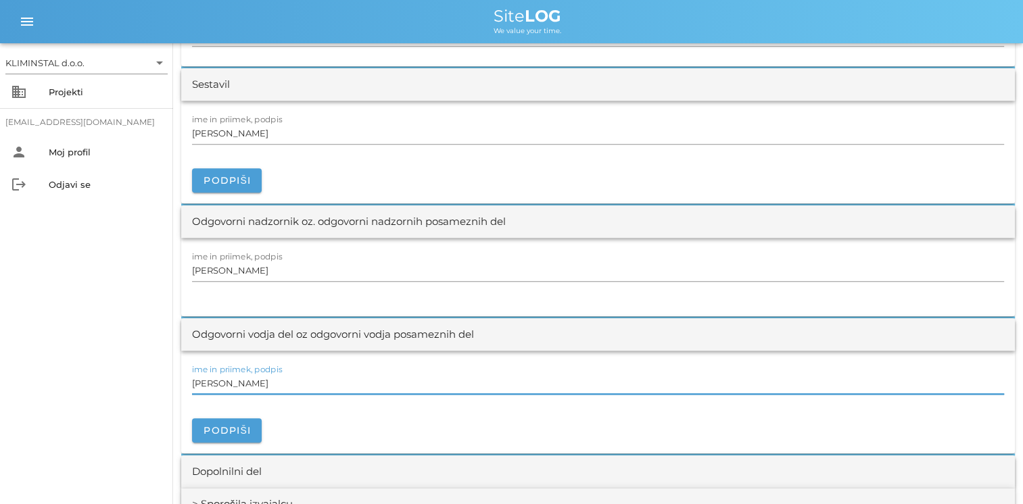
drag, startPoint x: 273, startPoint y: 383, endPoint x: 76, endPoint y: 372, distance: 197.7
click at [76, 372] on div "KLIMINSTAL d.o.o. arrow_drop_down business Projekti [EMAIL_ADDRESS][DOMAIN_NAME…" at bounding box center [511, 143] width 1023 height 3124
paste input "[PERSON_NAME]"
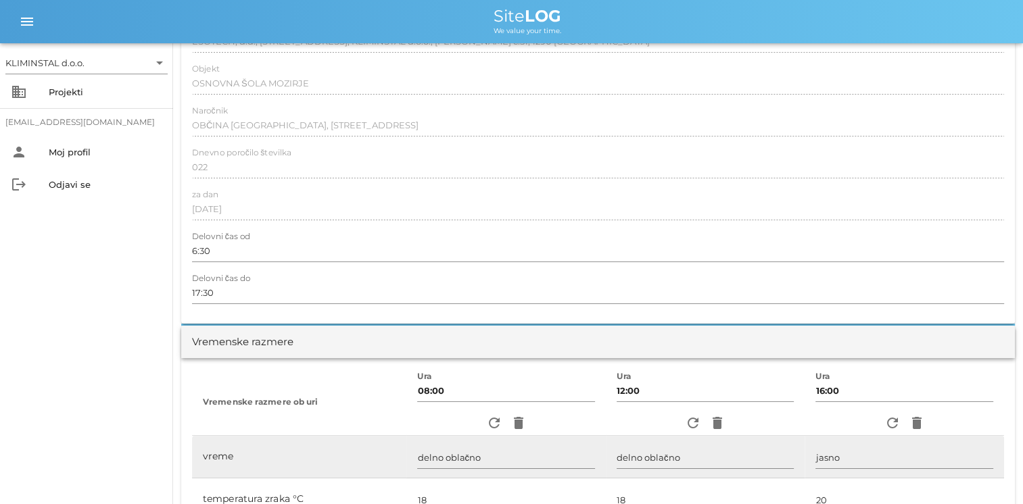
scroll to position [0, 0]
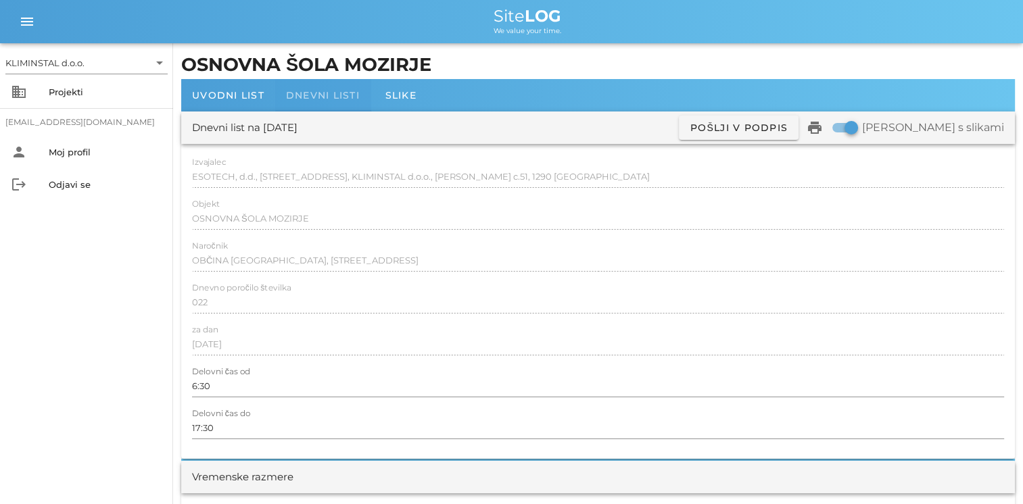
click at [349, 100] on span "Dnevni listi" at bounding box center [323, 95] width 74 height 12
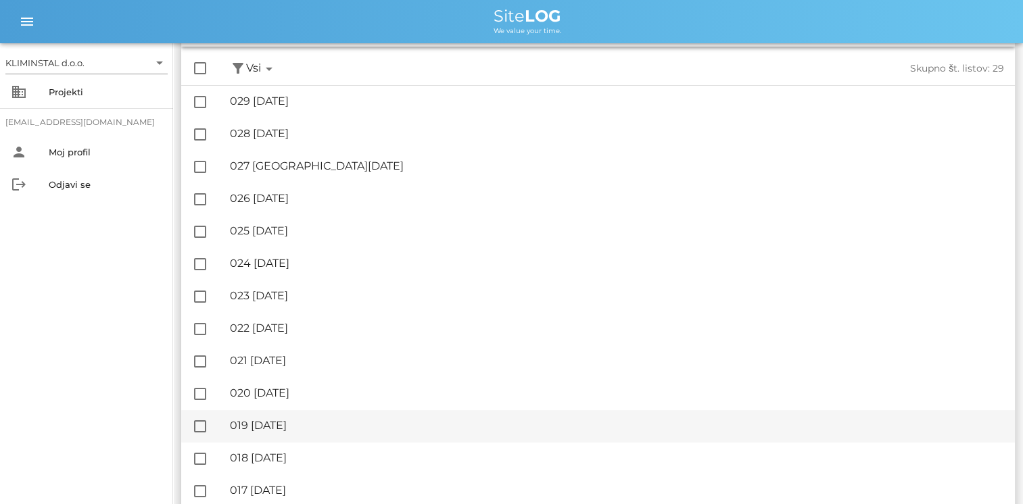
scroll to position [135, 0]
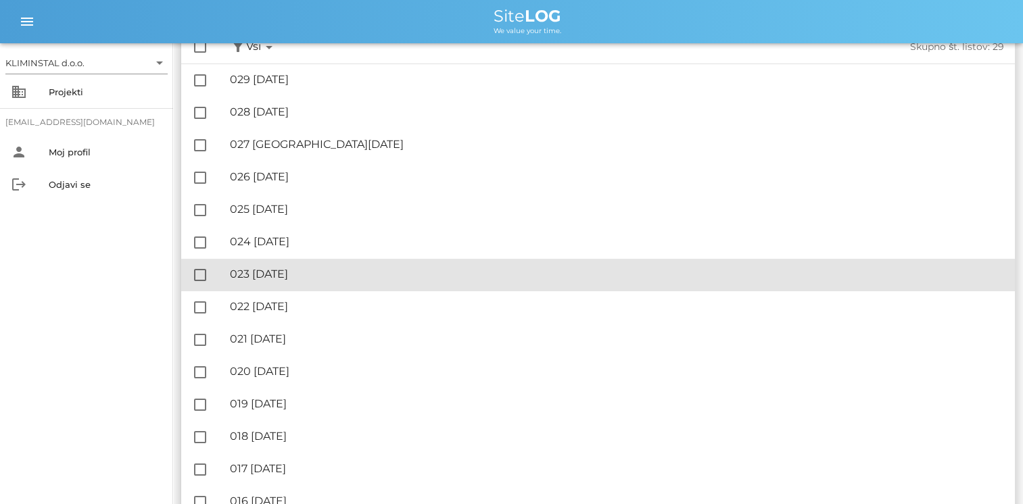
click at [296, 277] on div "🔏 023 [DATE]" at bounding box center [617, 274] width 774 height 13
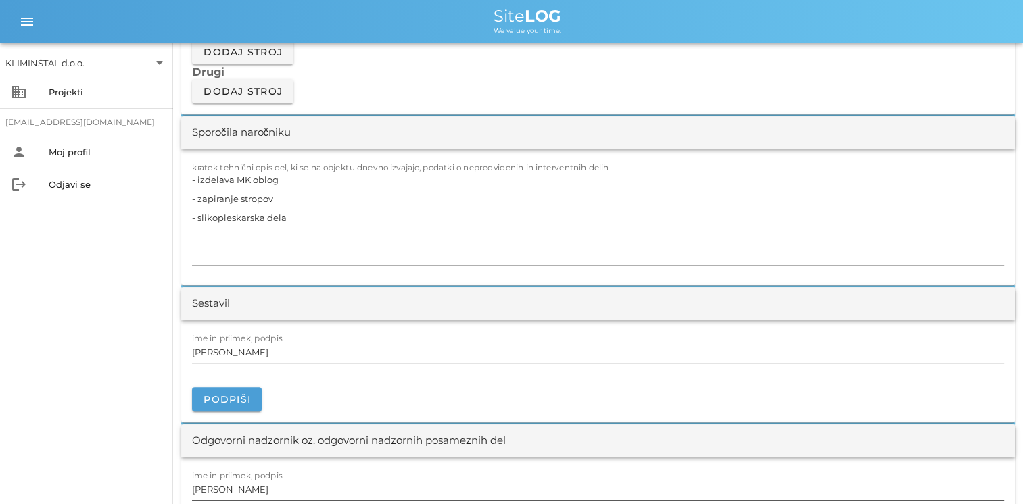
scroll to position [1419, 0]
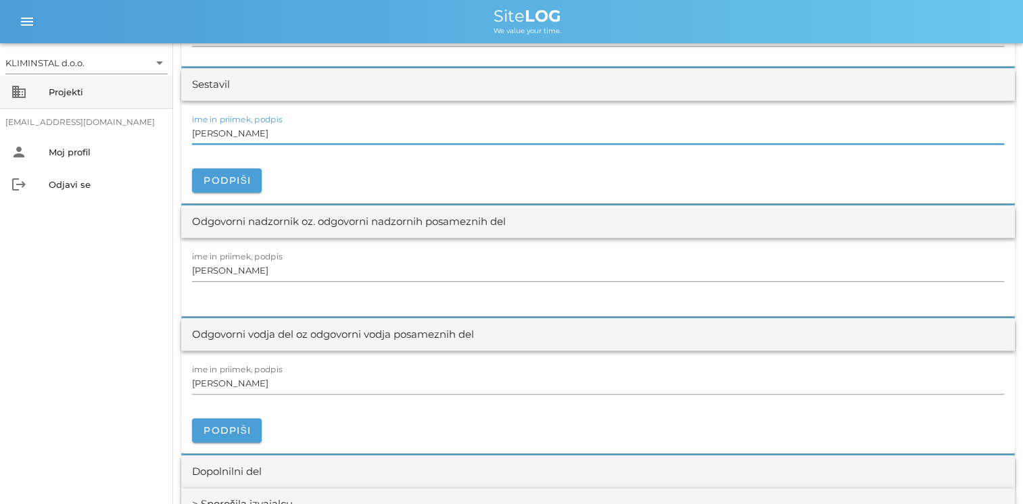
drag, startPoint x: 280, startPoint y: 130, endPoint x: 92, endPoint y: 107, distance: 189.3
click at [94, 107] on div "KLIMINSTAL d.o.o. arrow_drop_down business Projekti [EMAIL_ADDRESS][DOMAIN_NAME…" at bounding box center [511, 143] width 1023 height 3124
paste input "[PERSON_NAME]"
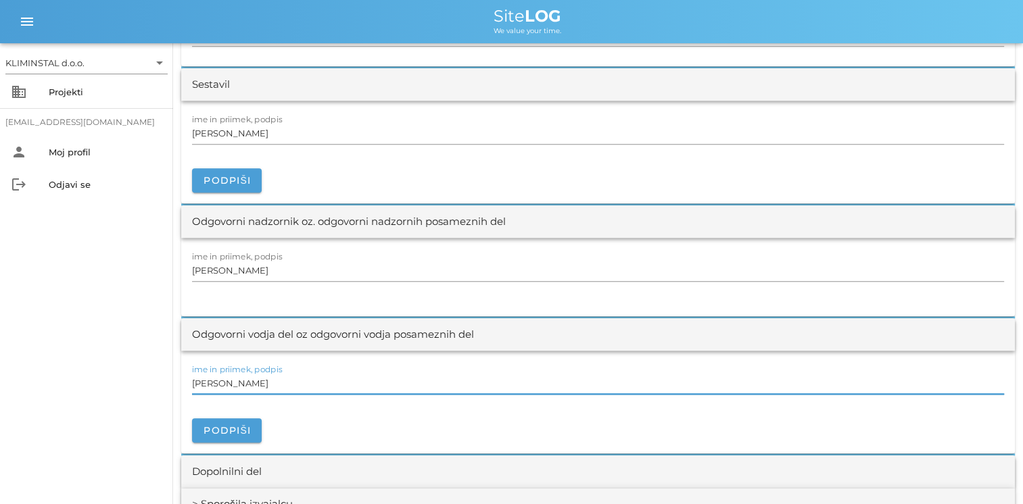
drag, startPoint x: 262, startPoint y: 386, endPoint x: 112, endPoint y: 366, distance: 150.7
click at [114, 365] on div "KLIMINSTAL d.o.o. arrow_drop_down business Projekti [EMAIL_ADDRESS][DOMAIN_NAME…" at bounding box center [511, 143] width 1023 height 3124
paste input "[PERSON_NAME]"
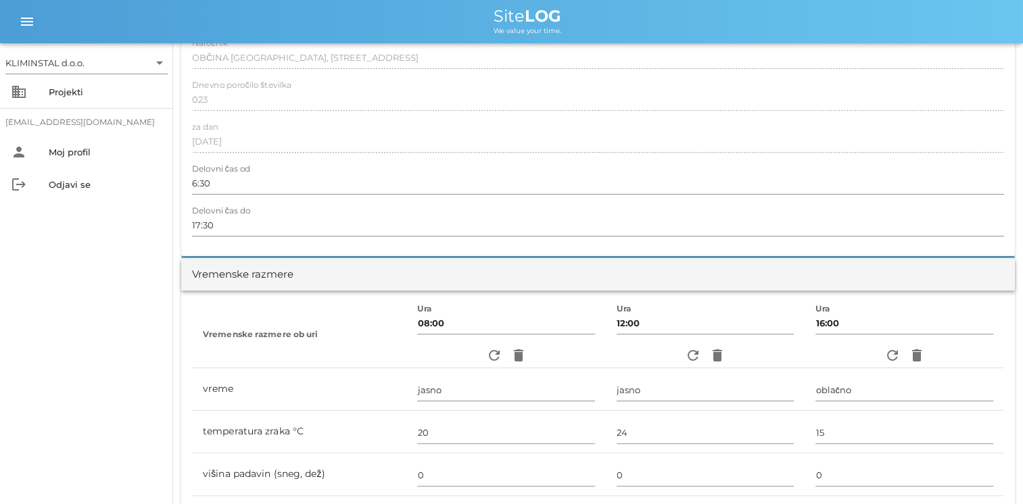
scroll to position [0, 0]
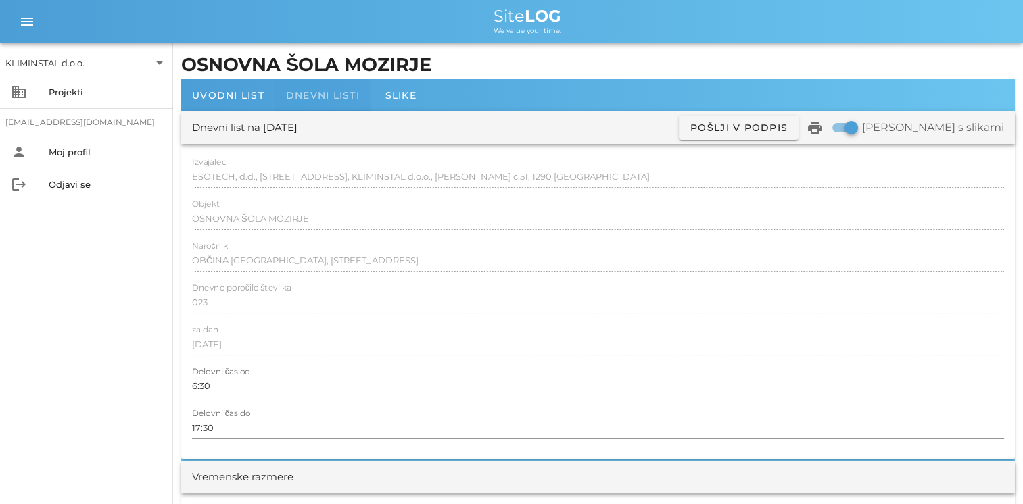
click at [319, 93] on span "Dnevni listi" at bounding box center [323, 95] width 74 height 12
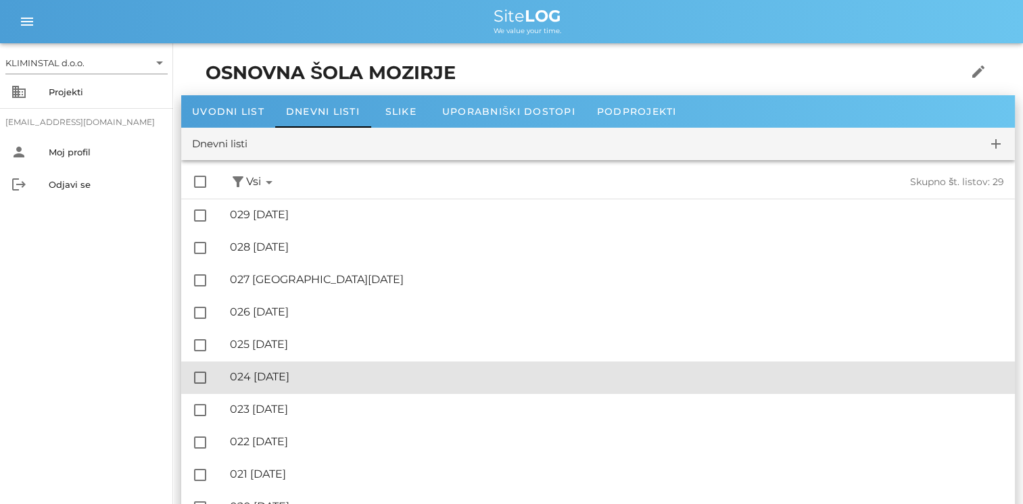
click at [289, 382] on div "🔏 024 [DATE]" at bounding box center [617, 376] width 774 height 13
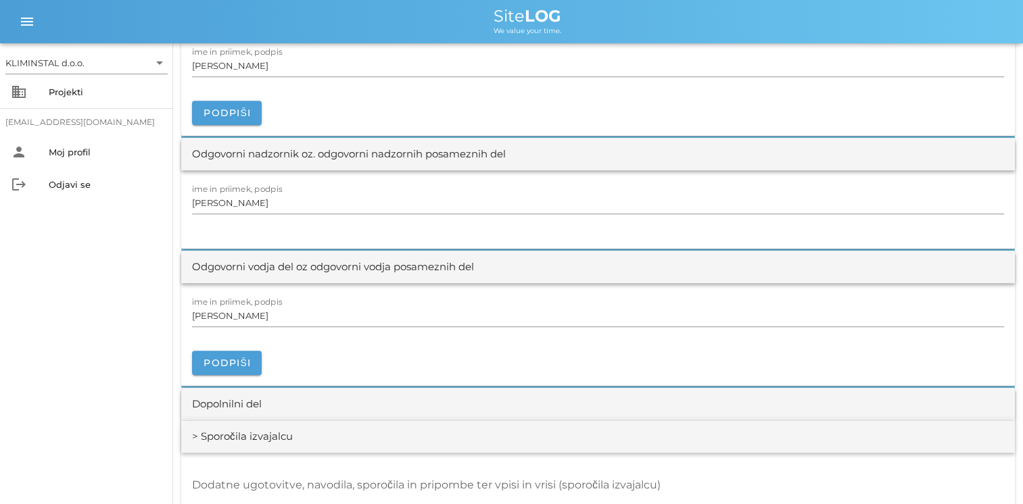
scroll to position [1419, 0]
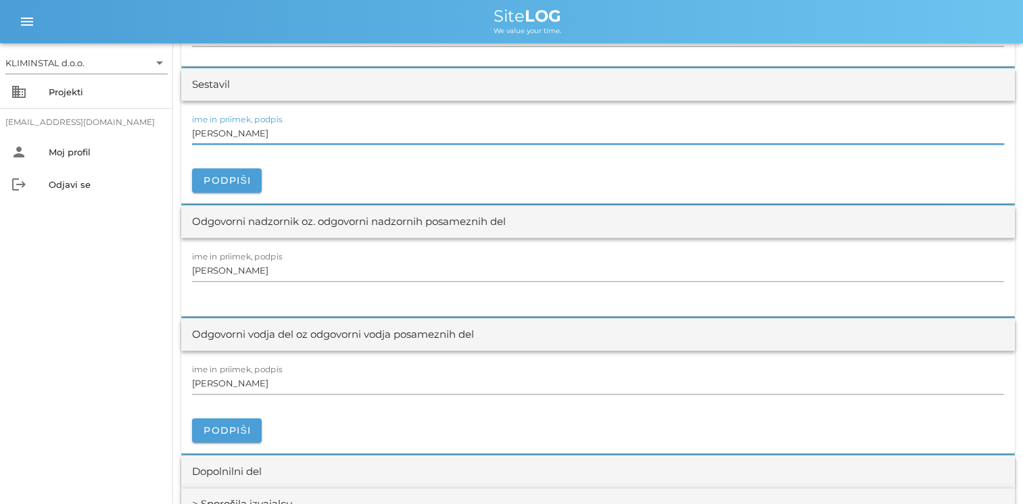
drag, startPoint x: 103, startPoint y: 115, endPoint x: 51, endPoint y: 109, distance: 52.3
click at [60, 107] on div "KLIMINSTAL d.o.o. arrow_drop_down business Projekti [EMAIL_ADDRESS][DOMAIN_NAME…" at bounding box center [511, 143] width 1023 height 3124
paste input "[PERSON_NAME]"
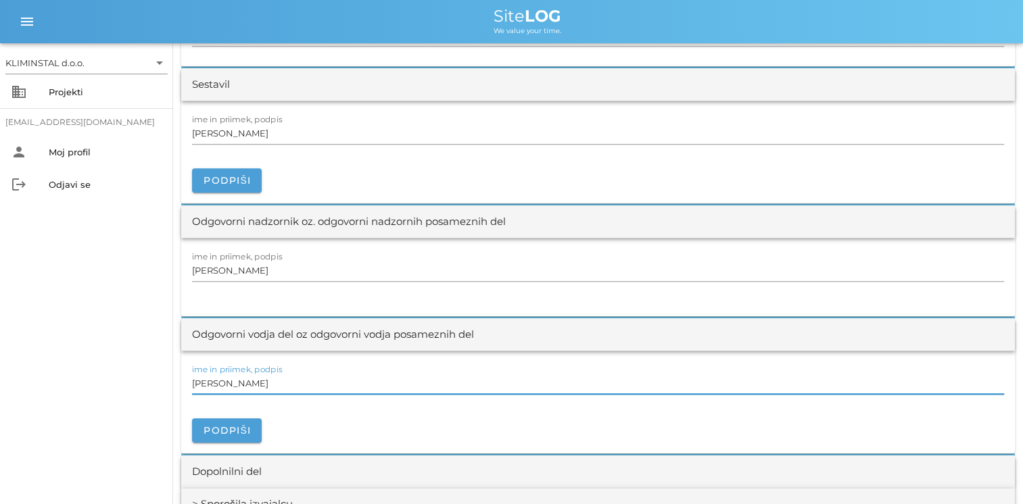
drag, startPoint x: 272, startPoint y: 383, endPoint x: 1, endPoint y: 353, distance: 272.1
click at [3, 354] on div "KLIMINSTAL d.o.o. arrow_drop_down business Projekti [EMAIL_ADDRESS][DOMAIN_NAME…" at bounding box center [511, 143] width 1023 height 3124
paste input "[PERSON_NAME]"
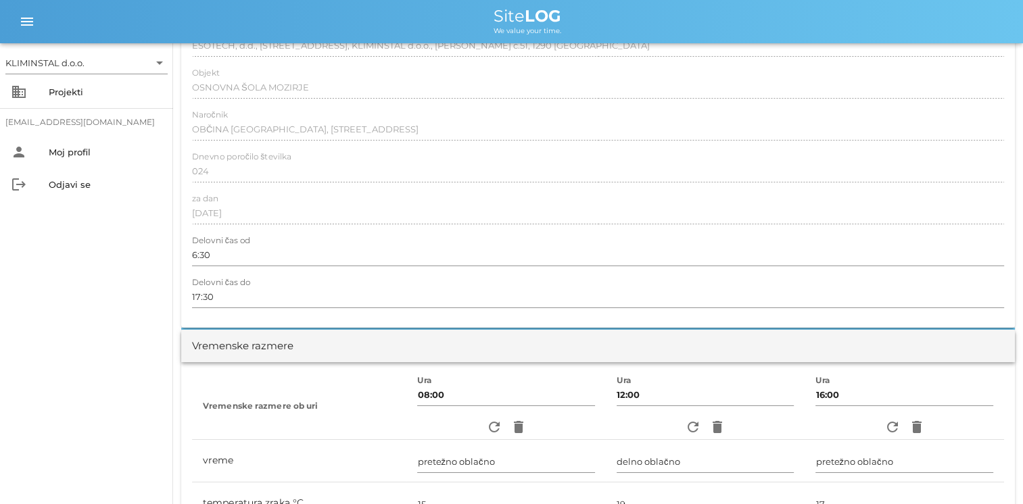
scroll to position [0, 0]
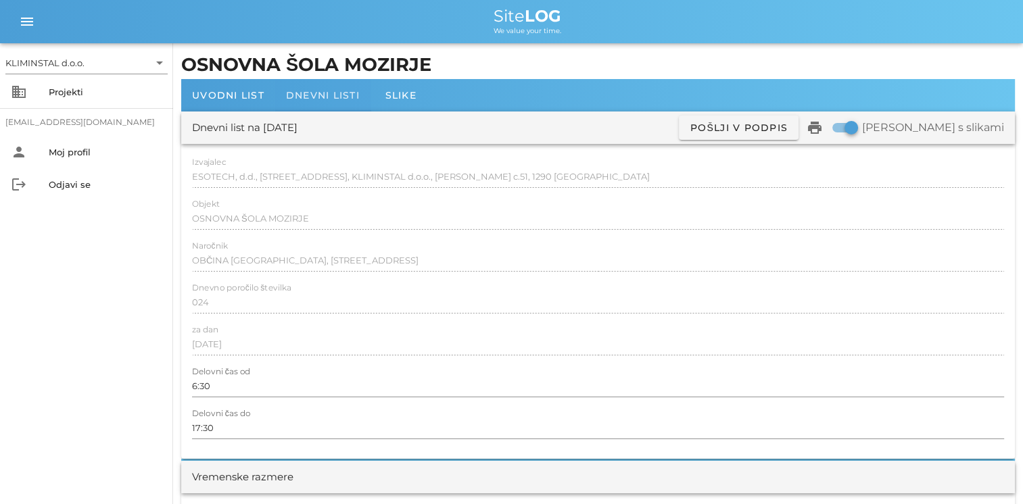
click at [326, 93] on span "Dnevni listi" at bounding box center [323, 95] width 74 height 12
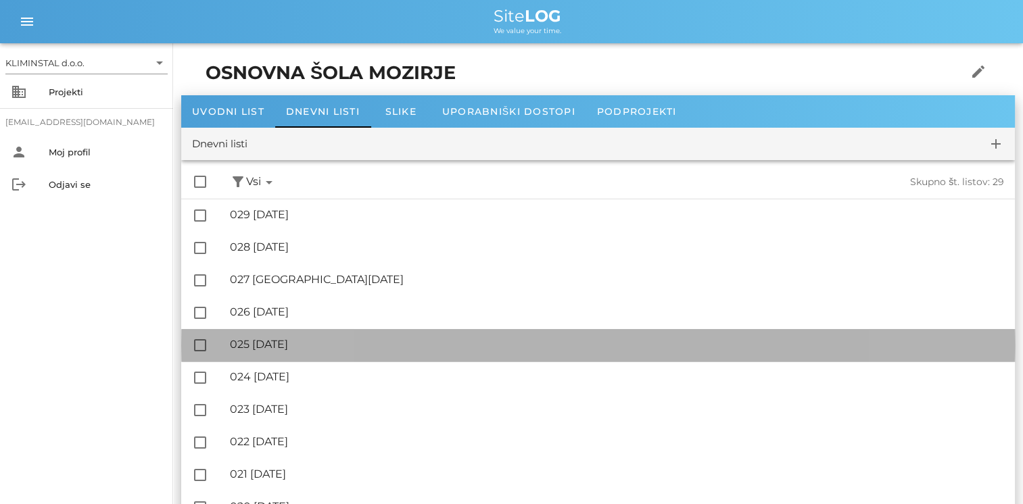
click at [306, 345] on div "🔏 025 [DATE]" at bounding box center [617, 344] width 774 height 13
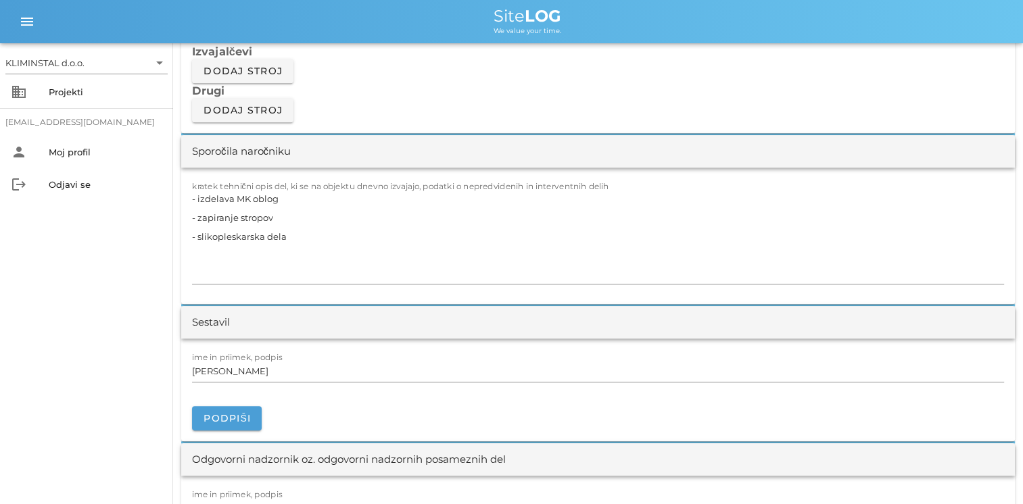
scroll to position [1284, 0]
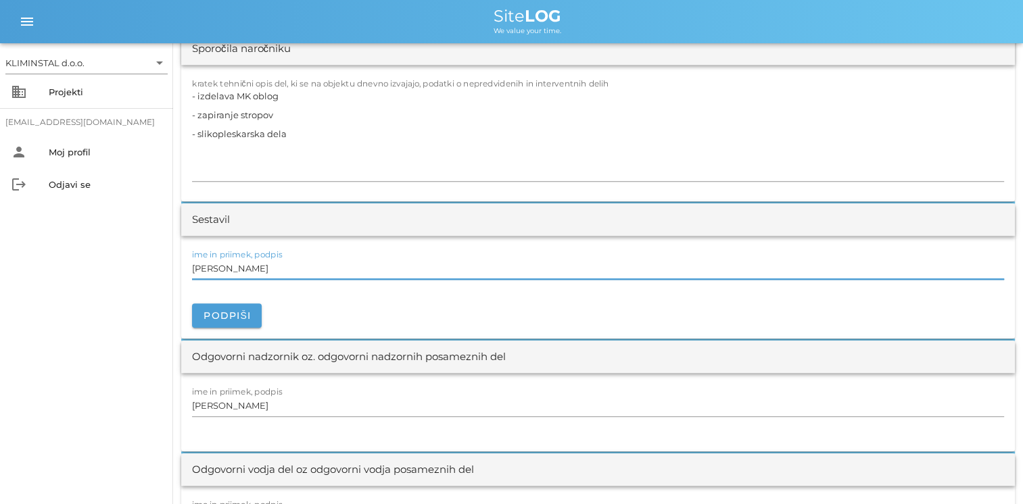
drag, startPoint x: 276, startPoint y: 263, endPoint x: 68, endPoint y: 245, distance: 209.6
click at [68, 245] on div "KLIMINSTAL d.o.o. arrow_drop_down business Projekti [EMAIL_ADDRESS][DOMAIN_NAME…" at bounding box center [511, 278] width 1023 height 3124
paste input "[PERSON_NAME]"
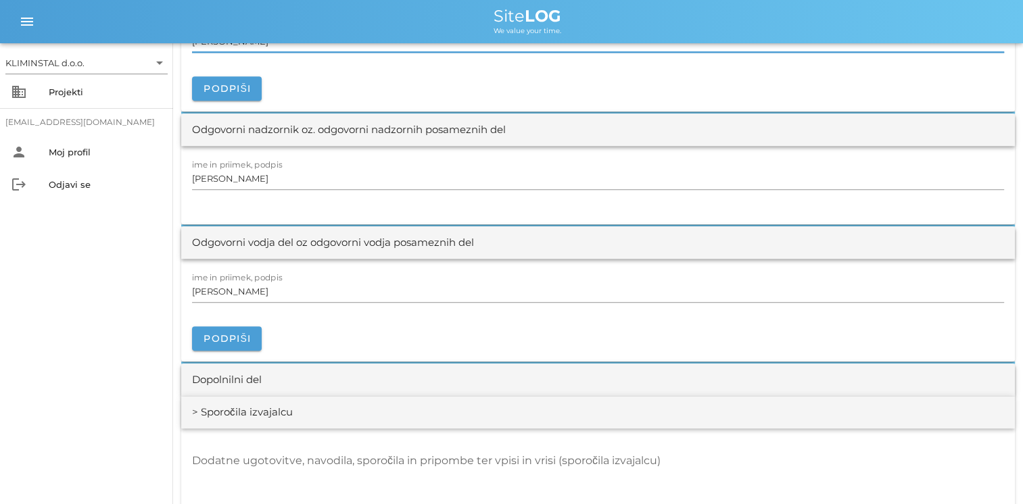
scroll to position [1555, 0]
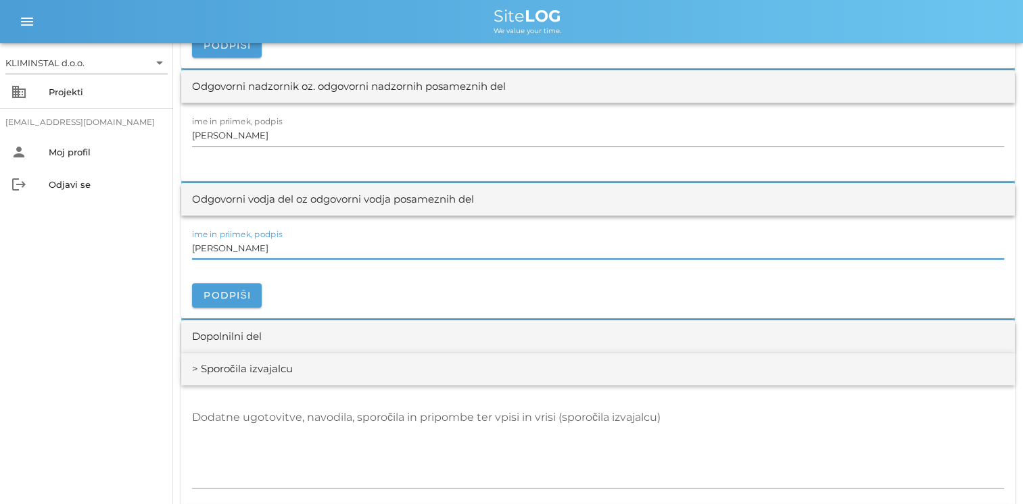
drag, startPoint x: 242, startPoint y: 242, endPoint x: 74, endPoint y: 229, distance: 168.8
click at [78, 230] on div "KLIMINSTAL d.o.o. arrow_drop_down business Projekti [EMAIL_ADDRESS][DOMAIN_NAME…" at bounding box center [511, 7] width 1023 height 3124
paste input "[PERSON_NAME]"
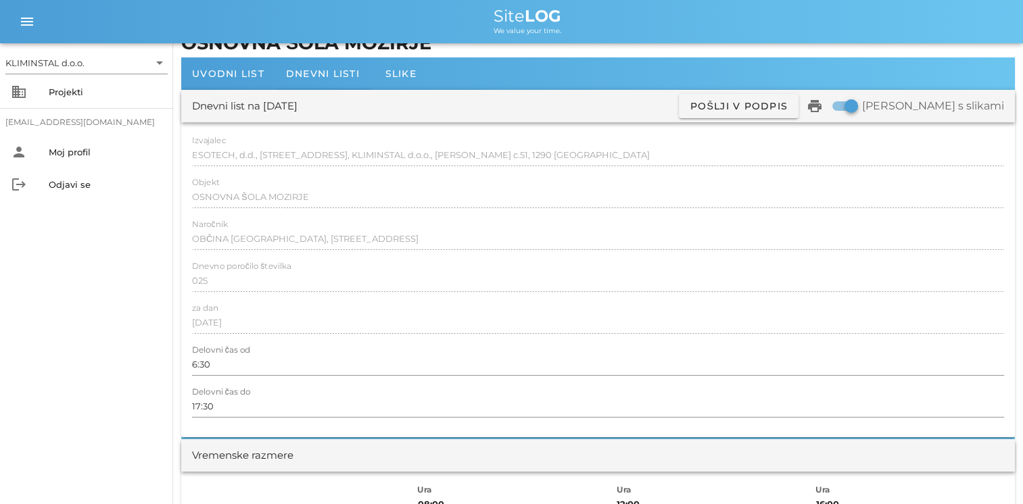
scroll to position [0, 0]
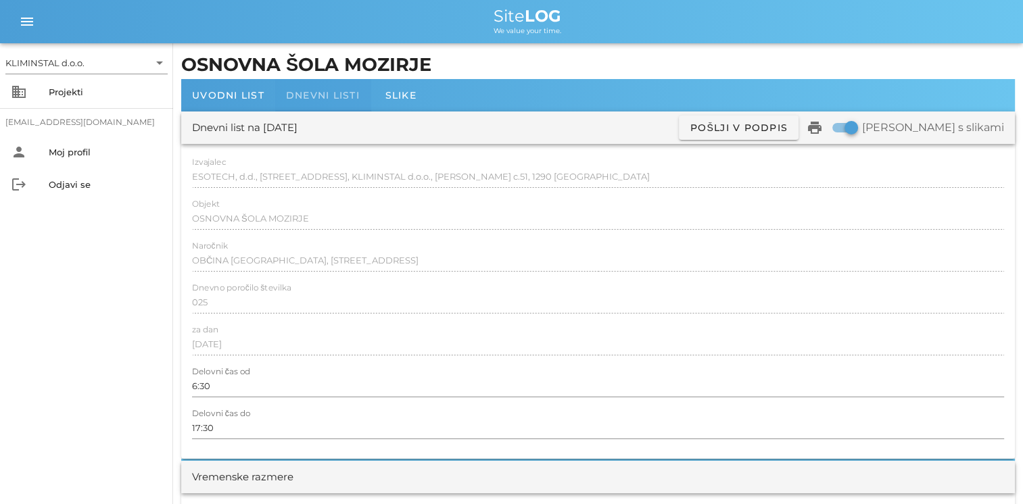
click at [326, 101] on div "Dnevni listi" at bounding box center [322, 95] width 95 height 32
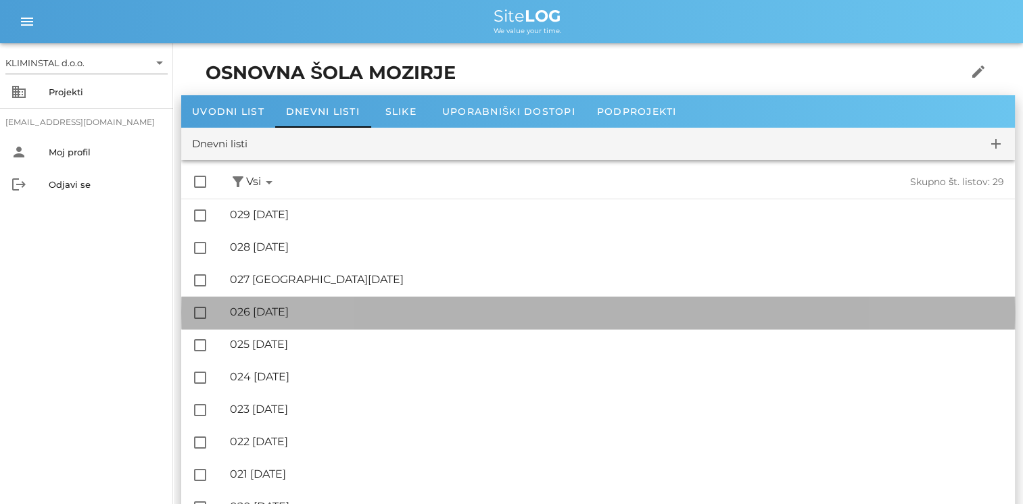
click at [278, 315] on div "🔏 026 [DATE]" at bounding box center [617, 312] width 774 height 13
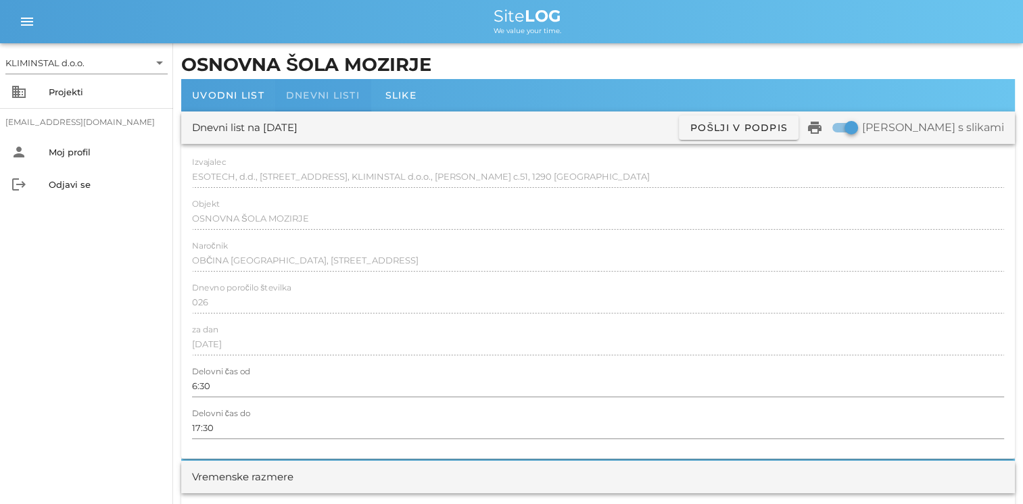
click at [316, 99] on span "Dnevni listi" at bounding box center [323, 95] width 74 height 12
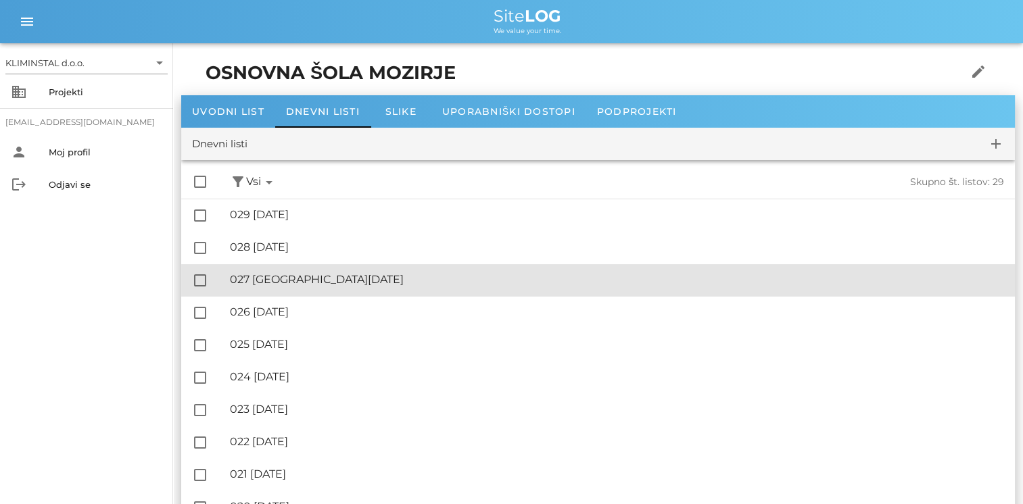
click at [285, 280] on div "🔏 027 [GEOGRAPHIC_DATA][DATE]" at bounding box center [617, 279] width 774 height 13
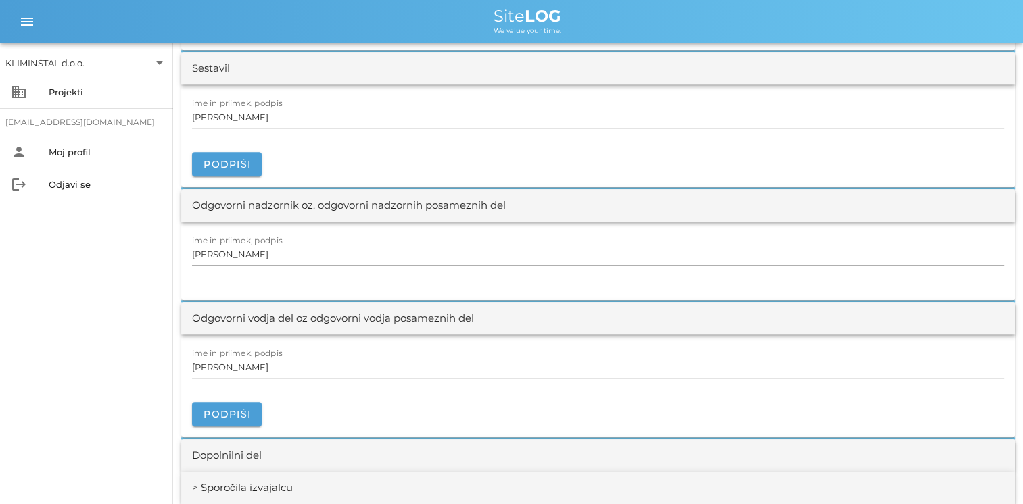
scroll to position [1419, 0]
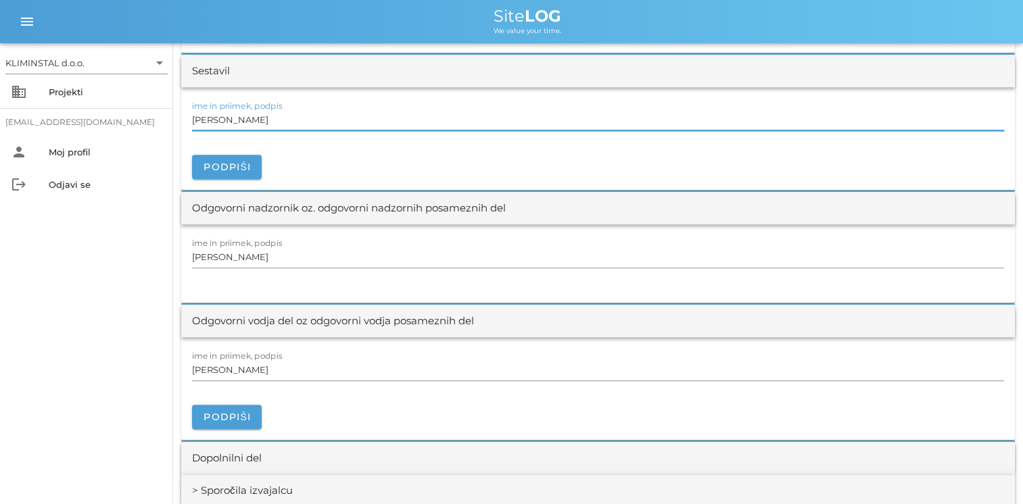
drag, startPoint x: 289, startPoint y: 120, endPoint x: 116, endPoint y: 124, distance: 173.1
click at [116, 124] on div "KLIMINSTAL d.o.o. arrow_drop_down business Projekti [EMAIL_ADDRESS][DOMAIN_NAME…" at bounding box center [511, 136] width 1023 height 3111
paste input "[PERSON_NAME]"
drag, startPoint x: 274, startPoint y: 369, endPoint x: 67, endPoint y: 365, distance: 206.9
click at [70, 367] on div "KLIMINSTAL d.o.o. arrow_drop_down business Projekti [EMAIL_ADDRESS][DOMAIN_NAME…" at bounding box center [511, 136] width 1023 height 3111
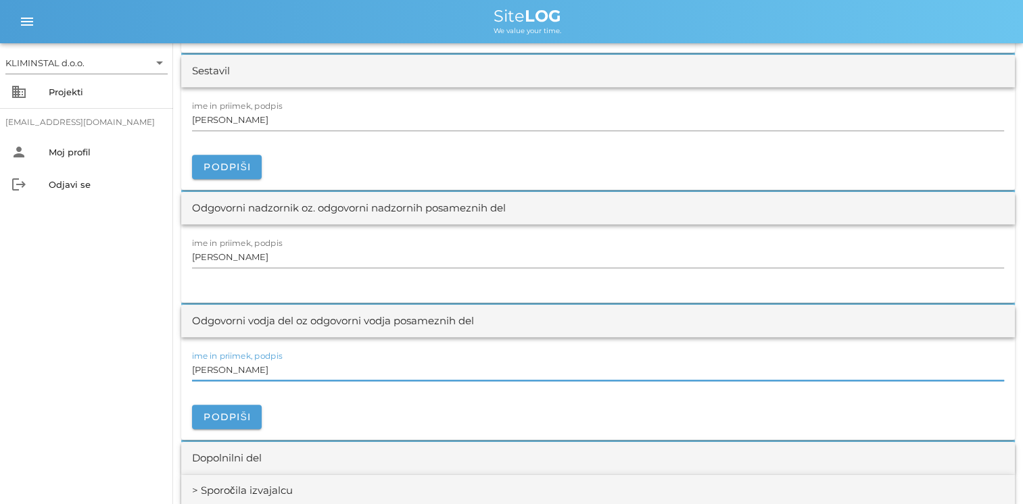
paste input "[PERSON_NAME]"
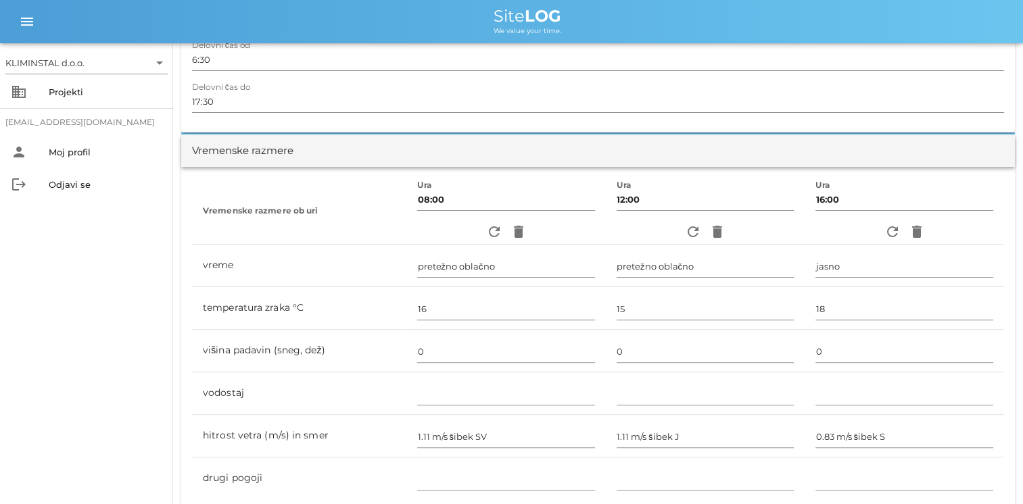
scroll to position [0, 0]
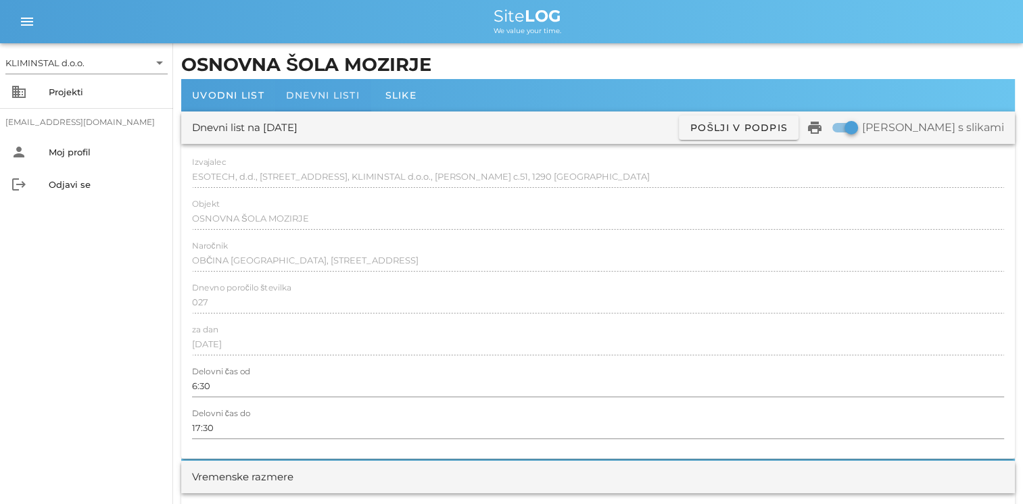
click at [296, 98] on span "Dnevni listi" at bounding box center [323, 95] width 74 height 12
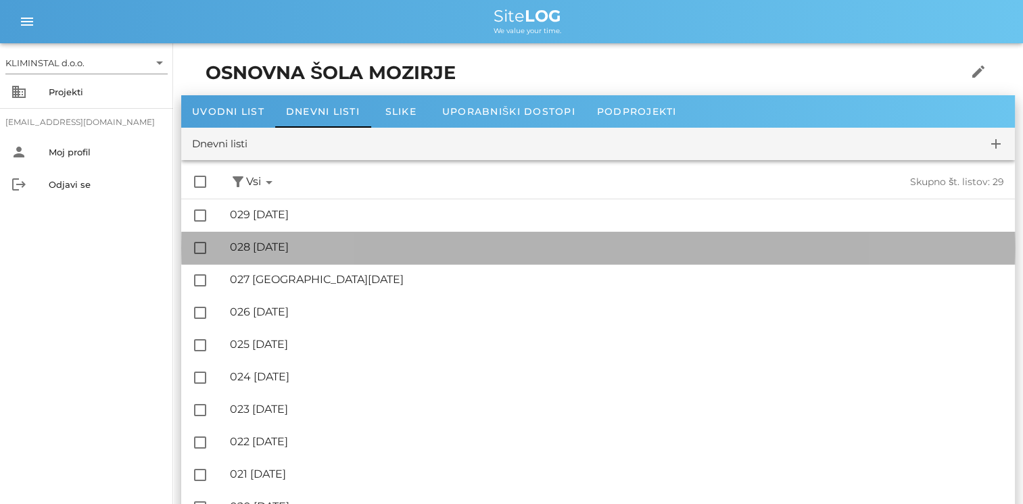
click at [269, 256] on div "🔏 028 [DATE] ✓ Podpisal: Nadzornik ✓ Podpisal: Sestavljalec ✓ Podpisal: Odgovor…" at bounding box center [617, 248] width 774 height 30
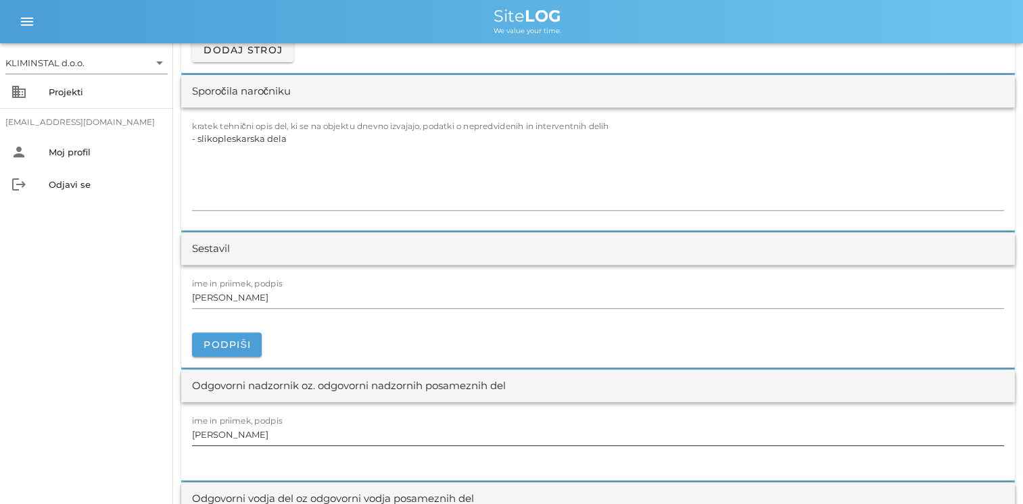
scroll to position [1419, 0]
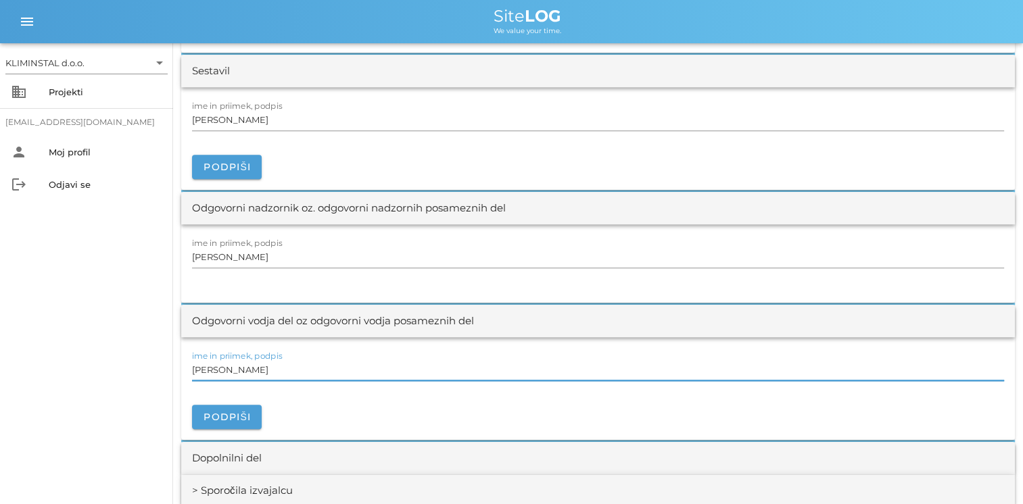
drag, startPoint x: 267, startPoint y: 370, endPoint x: 147, endPoint y: 362, distance: 120.6
click at [151, 362] on div "KLIMINSTAL d.o.o. arrow_drop_down business Projekti [EMAIL_ADDRESS][DOMAIN_NAME…" at bounding box center [511, 136] width 1023 height 3111
paste input "[PERSON_NAME]"
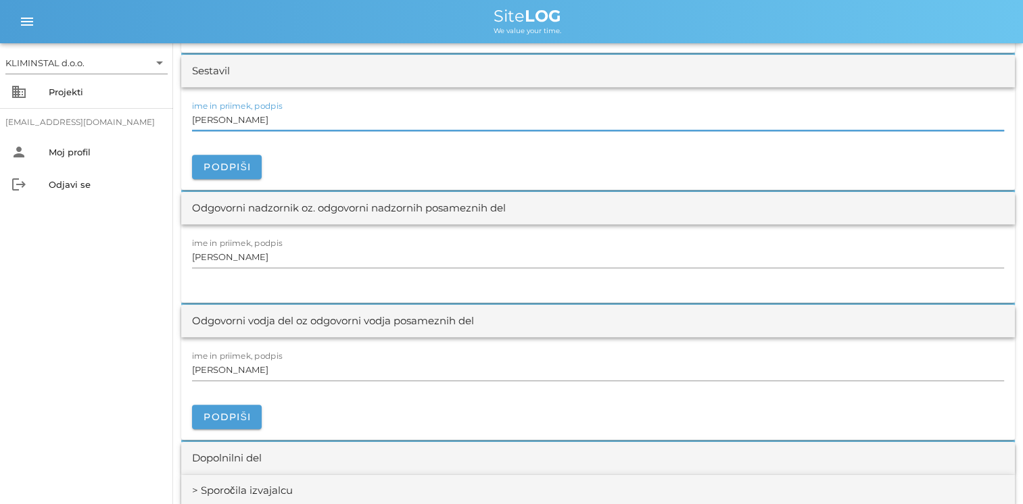
drag, startPoint x: 275, startPoint y: 112, endPoint x: 87, endPoint y: 124, distance: 188.9
click at [90, 125] on div "KLIMINSTAL d.o.o. arrow_drop_down business Projekti [EMAIL_ADDRESS][DOMAIN_NAME…" at bounding box center [511, 136] width 1023 height 3111
paste input "[PERSON_NAME]"
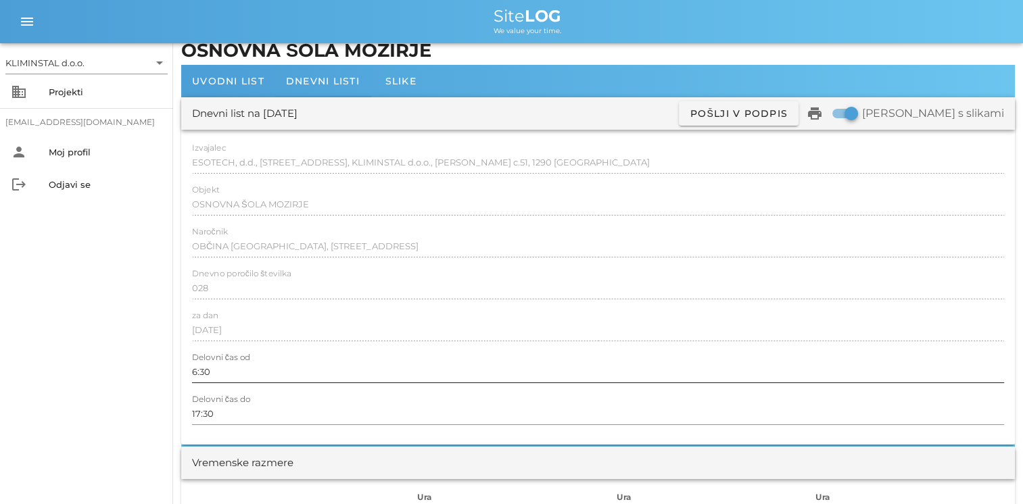
scroll to position [0, 0]
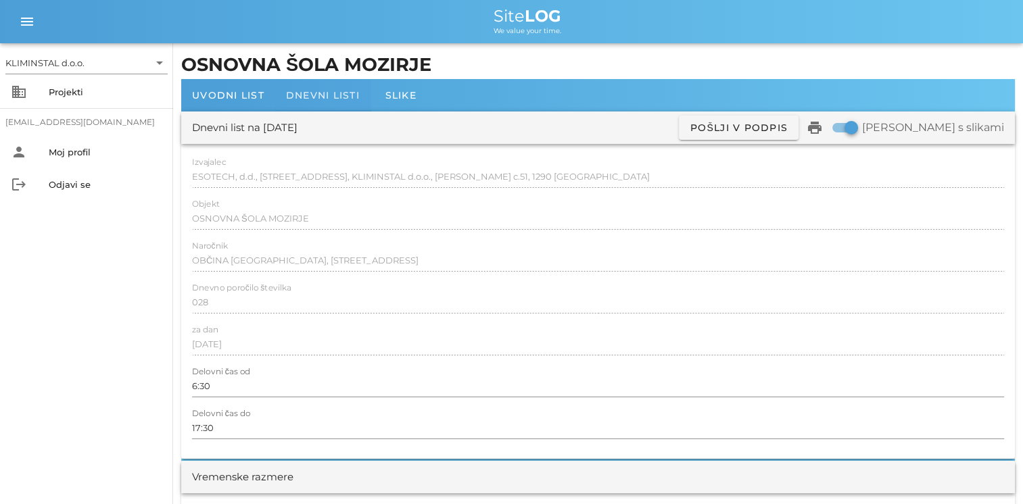
click at [327, 92] on span "Dnevni listi" at bounding box center [323, 95] width 74 height 12
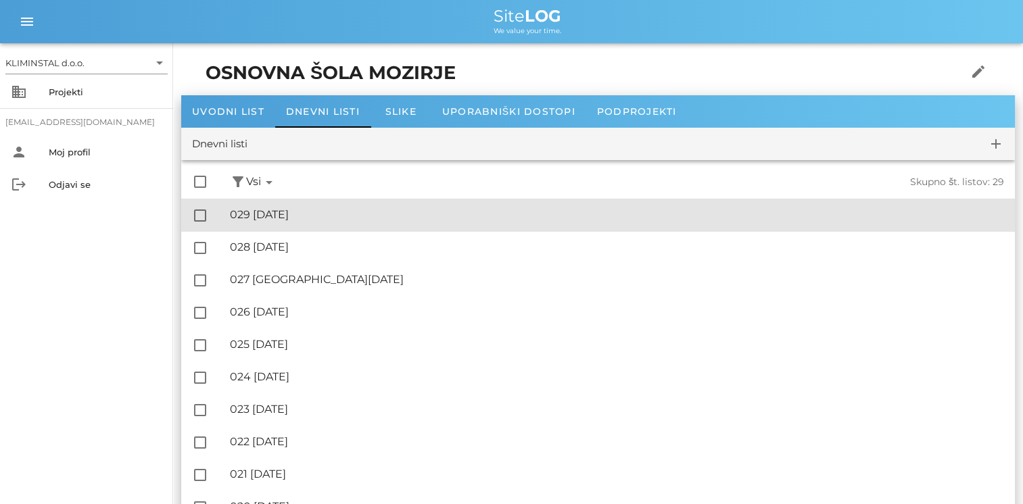
click at [289, 212] on div "🔏 029 [DATE]" at bounding box center [617, 214] width 774 height 13
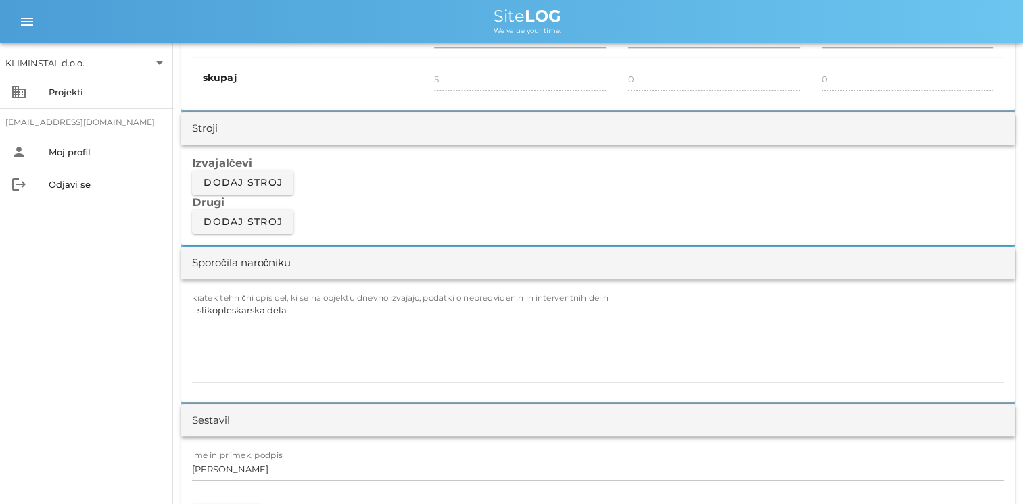
scroll to position [1149, 0]
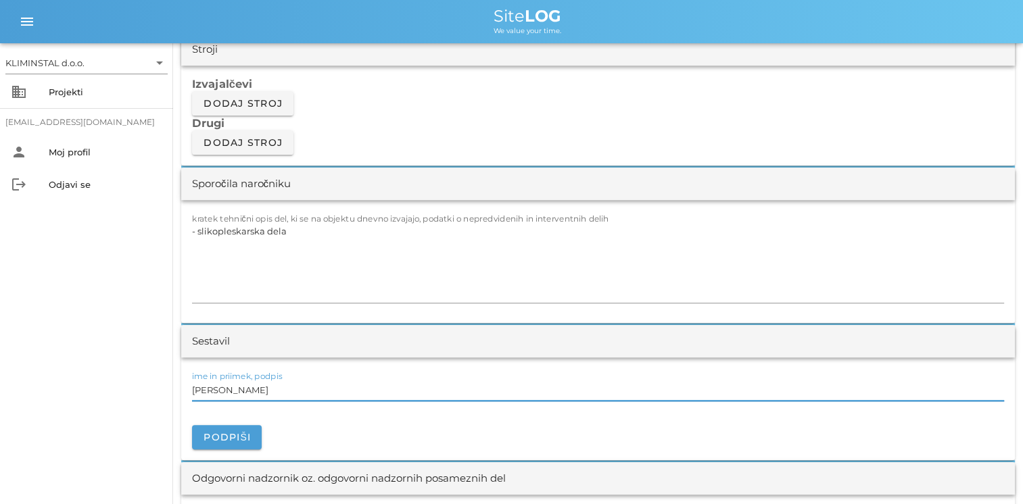
drag, startPoint x: 199, startPoint y: 389, endPoint x: 114, endPoint y: 381, distance: 85.6
click at [114, 381] on div "KLIMINSTAL d.o.o. arrow_drop_down business Projekti [EMAIL_ADDRESS][DOMAIN_NAME…" at bounding box center [511, 406] width 1023 height 3111
paste input "[PERSON_NAME]"
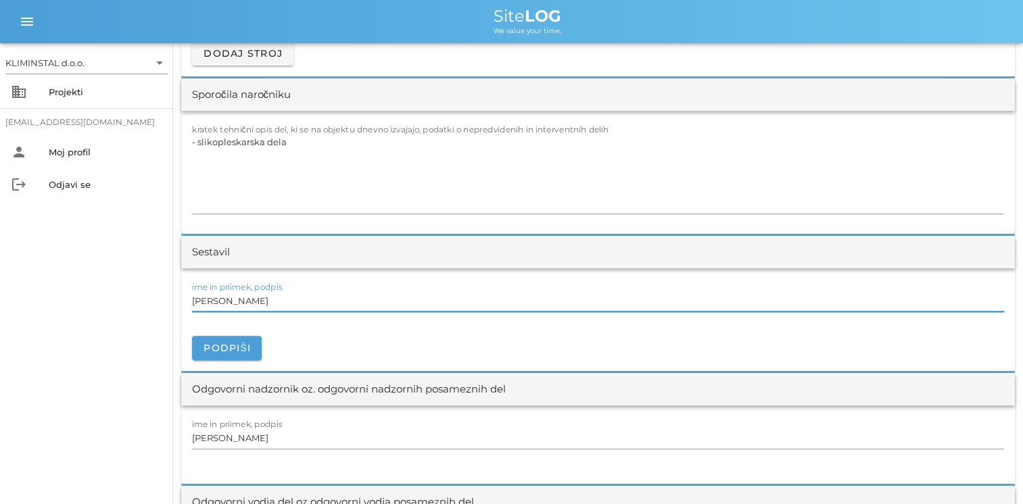
scroll to position [1419, 0]
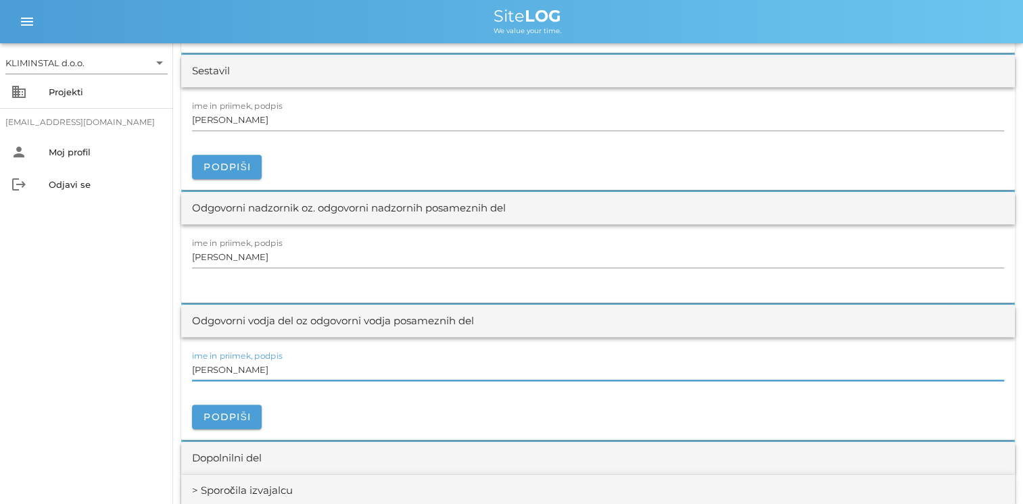
drag, startPoint x: 268, startPoint y: 372, endPoint x: 60, endPoint y: 363, distance: 207.7
click at [60, 363] on div "KLIMINSTAL d.o.o. arrow_drop_down business Projekti [EMAIL_ADDRESS][DOMAIN_NAME…" at bounding box center [511, 136] width 1023 height 3111
paste input "[PERSON_NAME]"
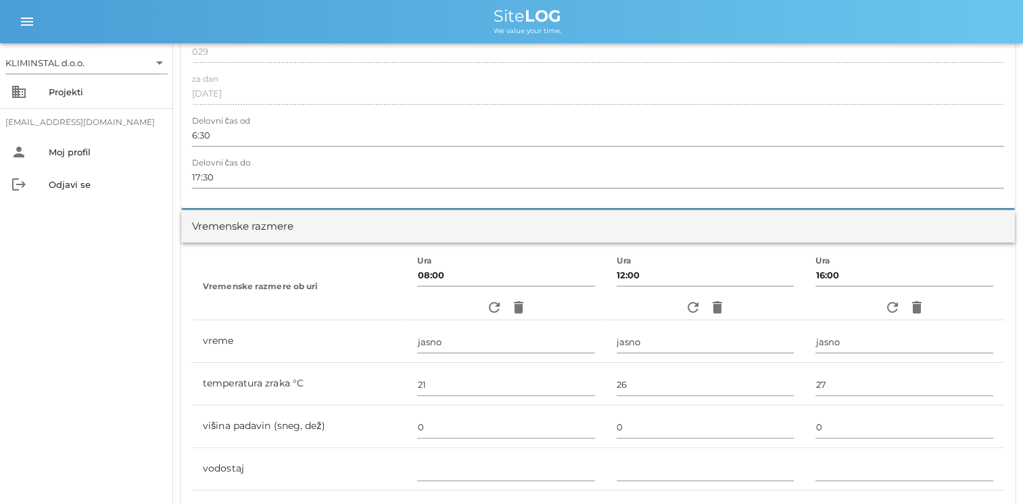
scroll to position [0, 0]
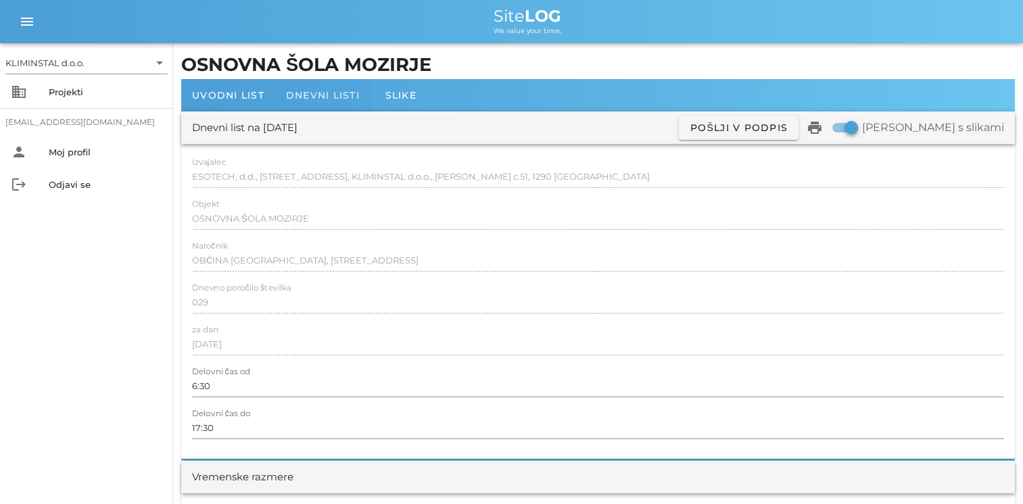
click at [316, 103] on div "Dnevni listi" at bounding box center [322, 95] width 95 height 32
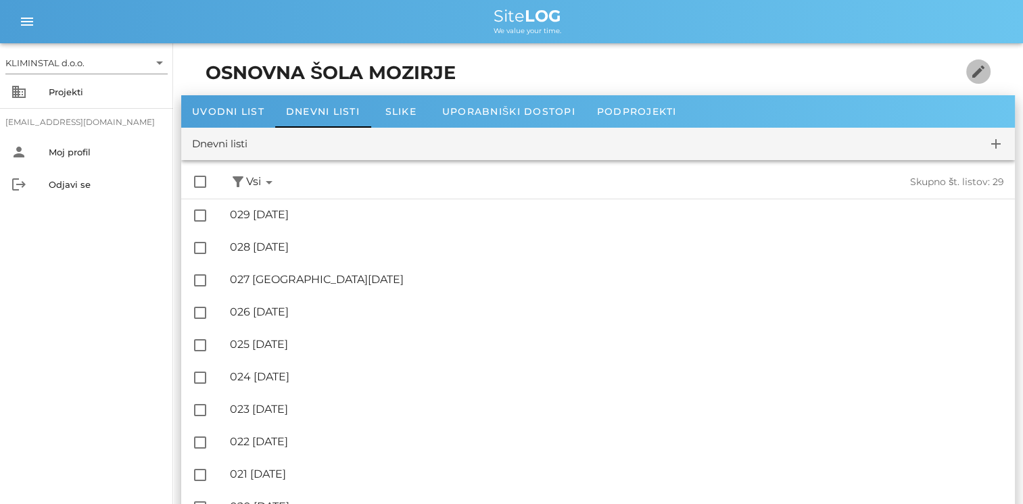
click at [693, 68] on icon "edit" at bounding box center [978, 72] width 16 height 16
click at [224, 118] on div "Uvodni list" at bounding box center [228, 111] width 94 height 32
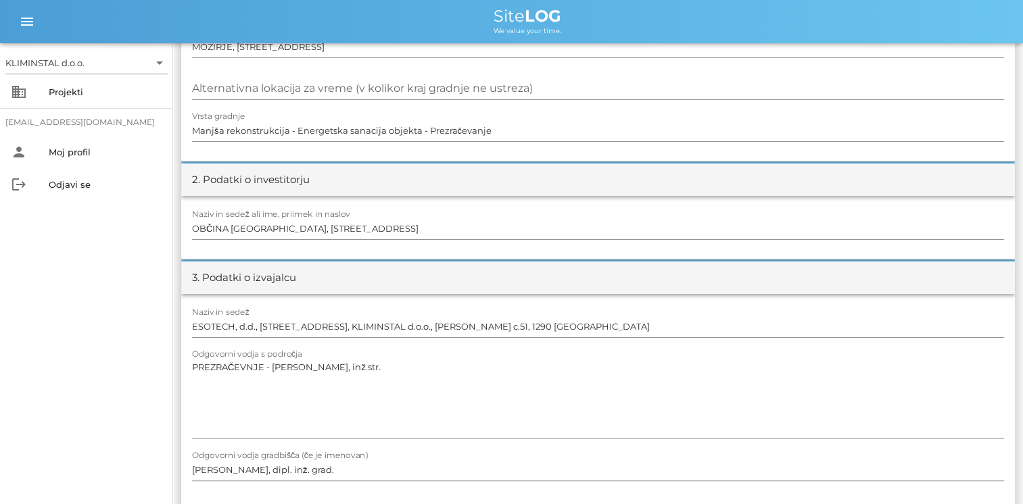
scroll to position [203, 0]
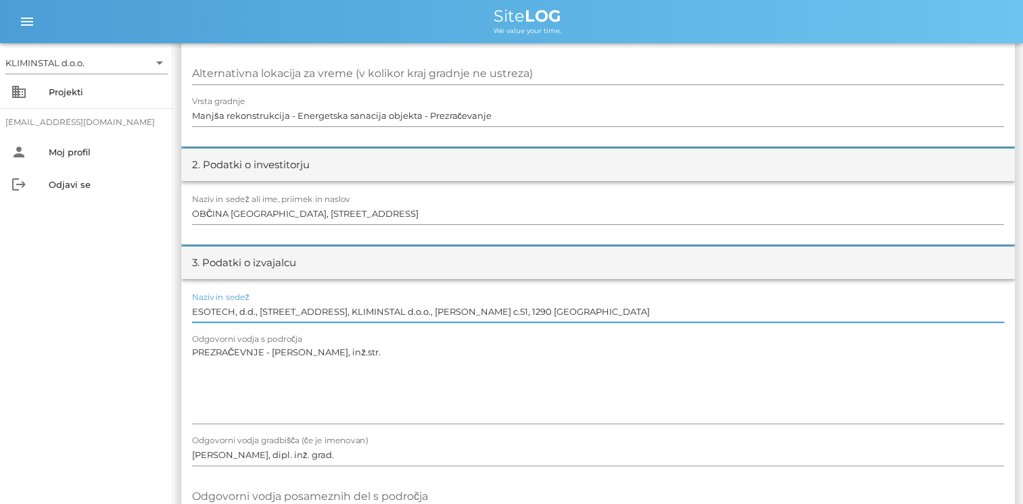
drag, startPoint x: 391, startPoint y: 312, endPoint x: 665, endPoint y: 312, distance: 273.7
click at [665, 312] on input "ESOTECH, d.d., [STREET_ADDRESS], KLIMINSTAL d.o.o., [PERSON_NAME] c.51, 1290 [G…" at bounding box center [598, 312] width 812 height 22
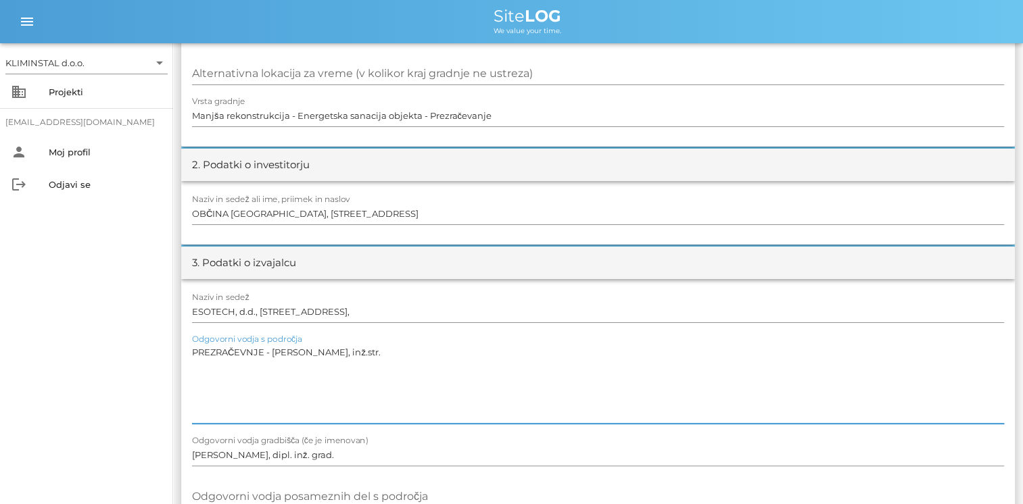
click at [201, 362] on textarea "PREZRAČEVNJE - [PERSON_NAME], inž.str." at bounding box center [598, 383] width 812 height 81
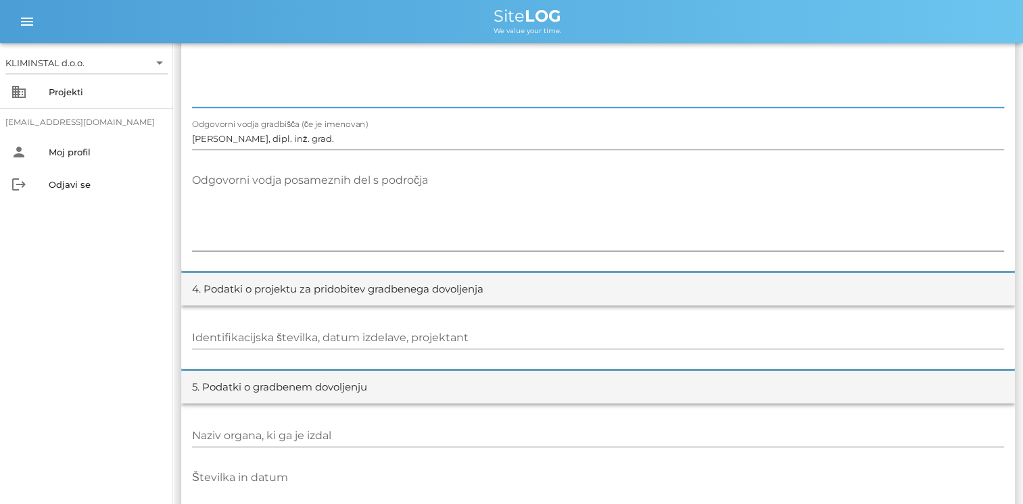
scroll to position [541, 0]
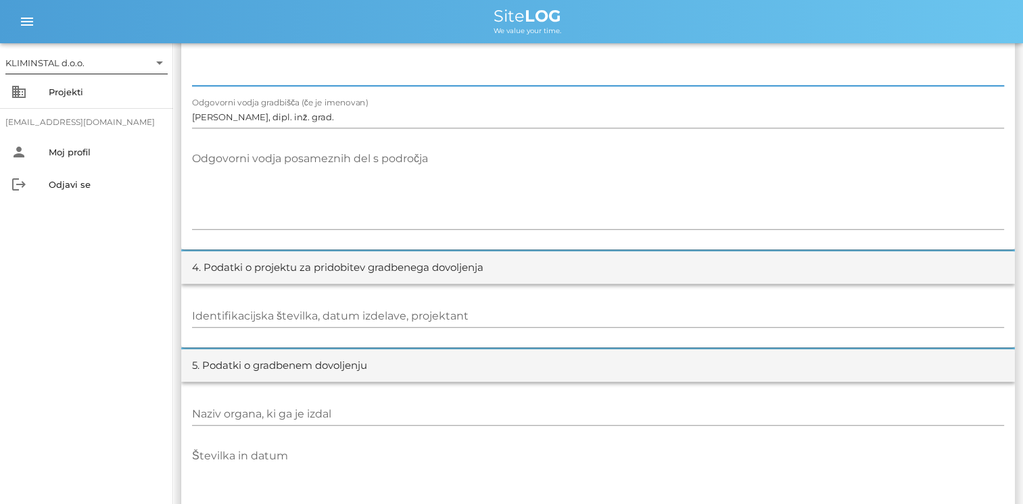
click at [84, 67] on div "KLIMINSTAL d.o.o." at bounding box center [76, 63] width 143 height 22
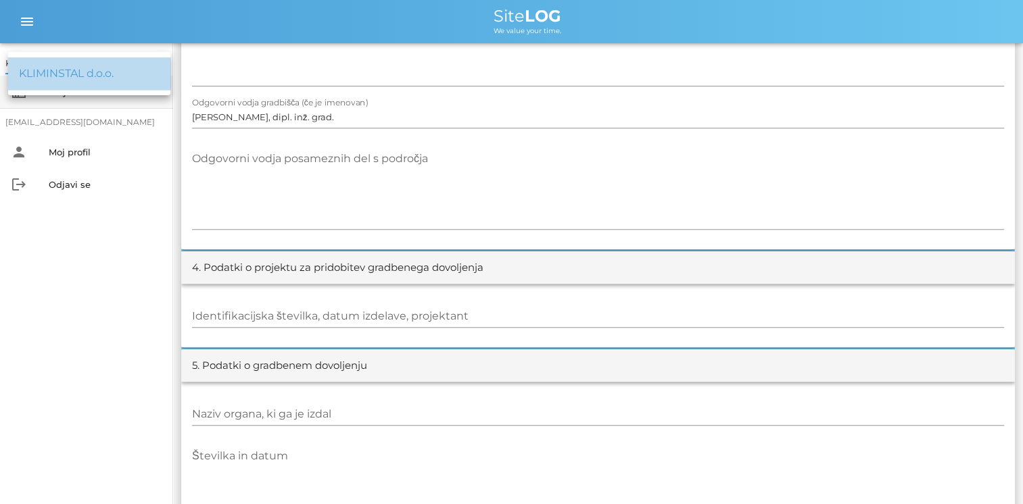
click at [110, 78] on div "KLIMINSTAL d.o.o." at bounding box center [89, 73] width 141 height 13
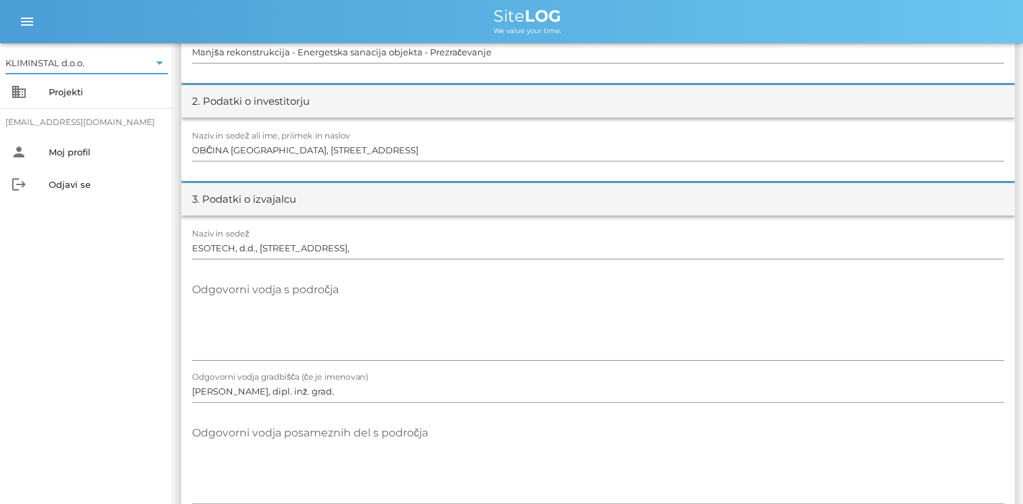
scroll to position [0, 0]
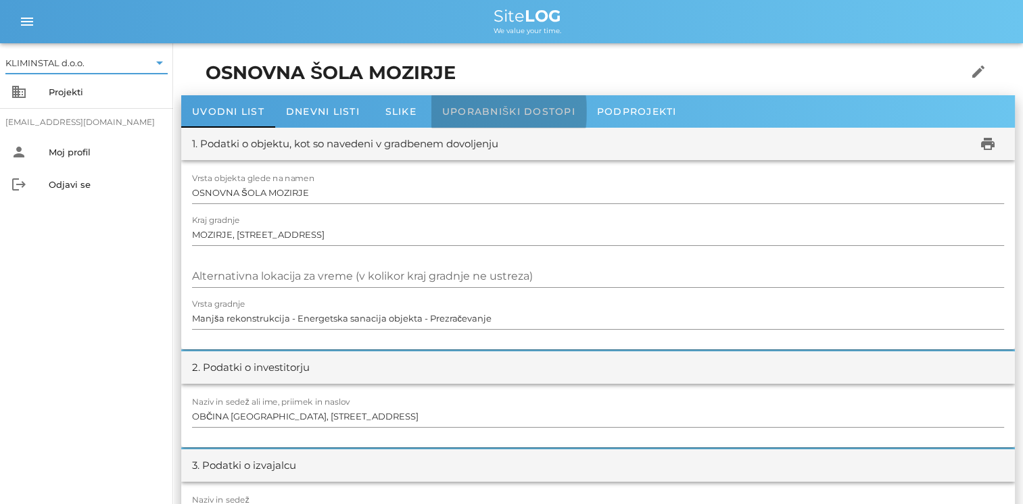
click at [527, 111] on span "Uporabniški dostopi" at bounding box center [508, 111] width 133 height 12
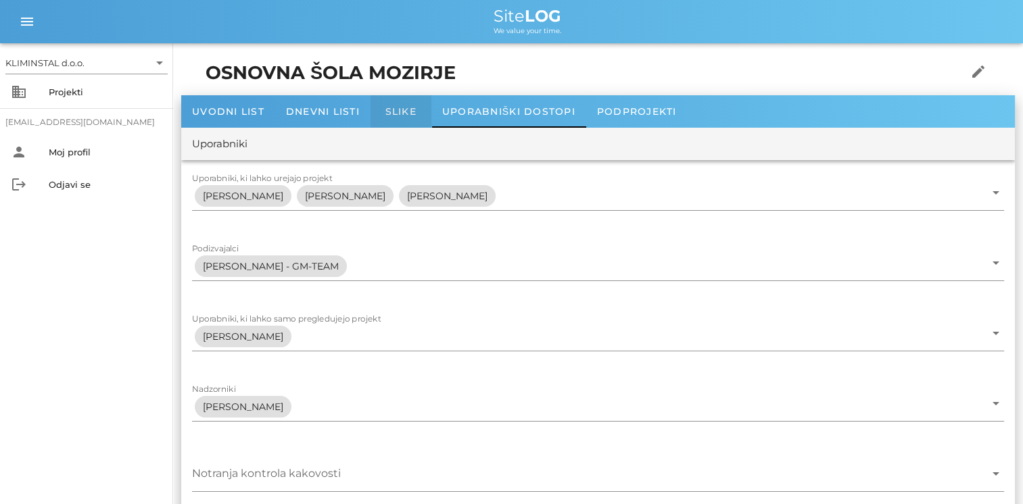
click at [387, 116] on span "Slike" at bounding box center [400, 111] width 31 height 12
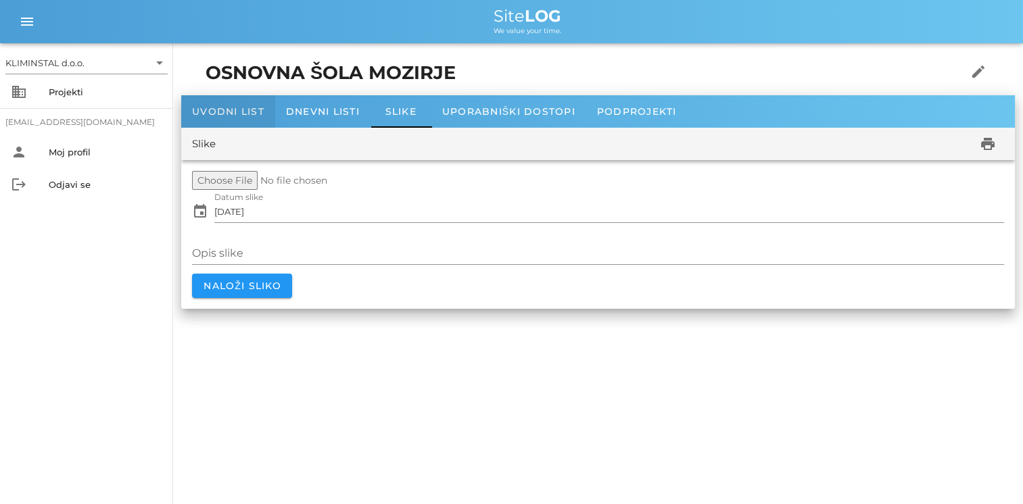
click at [203, 107] on span "Uvodni list" at bounding box center [228, 111] width 72 height 12
